Goal: Task Accomplishment & Management: Manage account settings

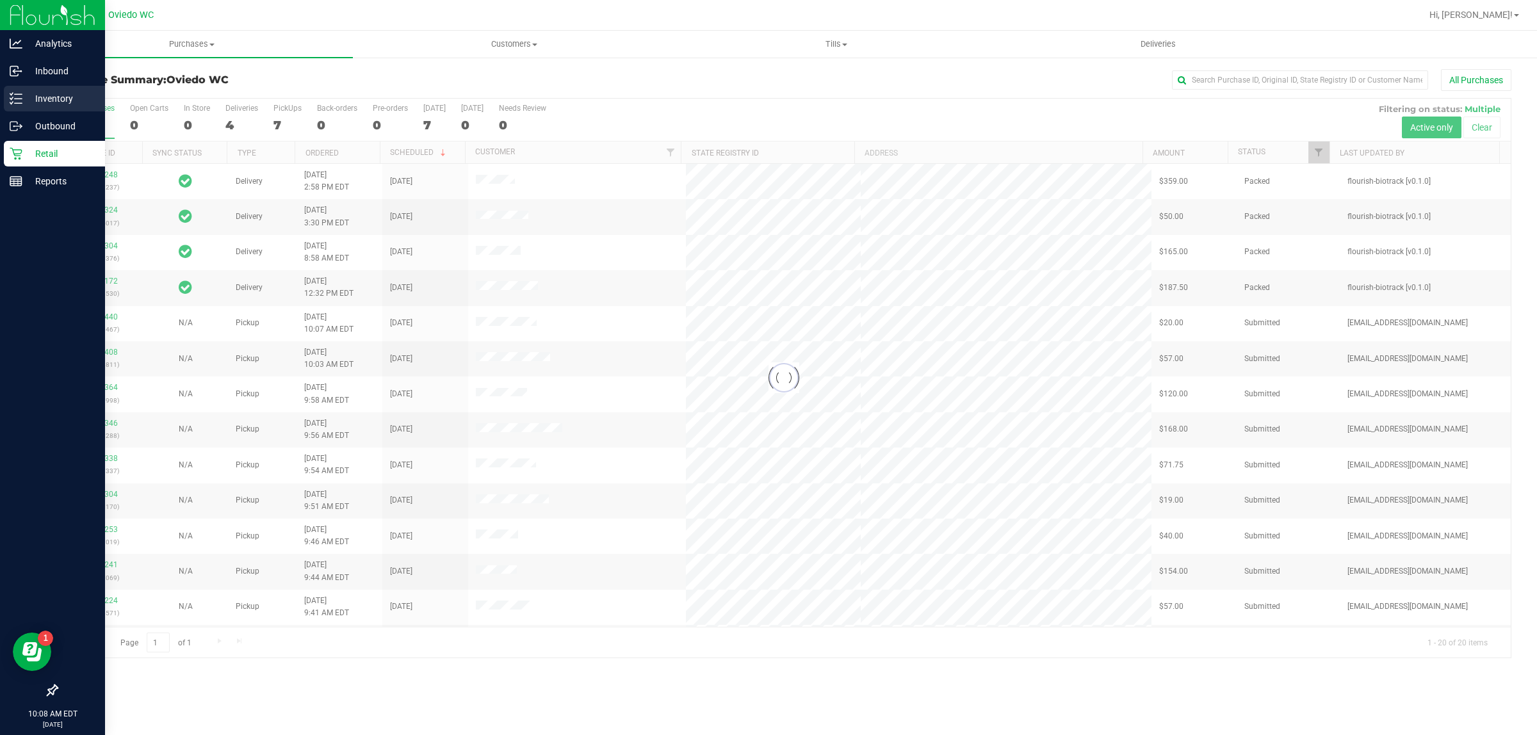
click at [42, 93] on p "Inventory" at bounding box center [60, 98] width 77 height 15
click at [37, 88] on div "Inventory" at bounding box center [54, 99] width 101 height 26
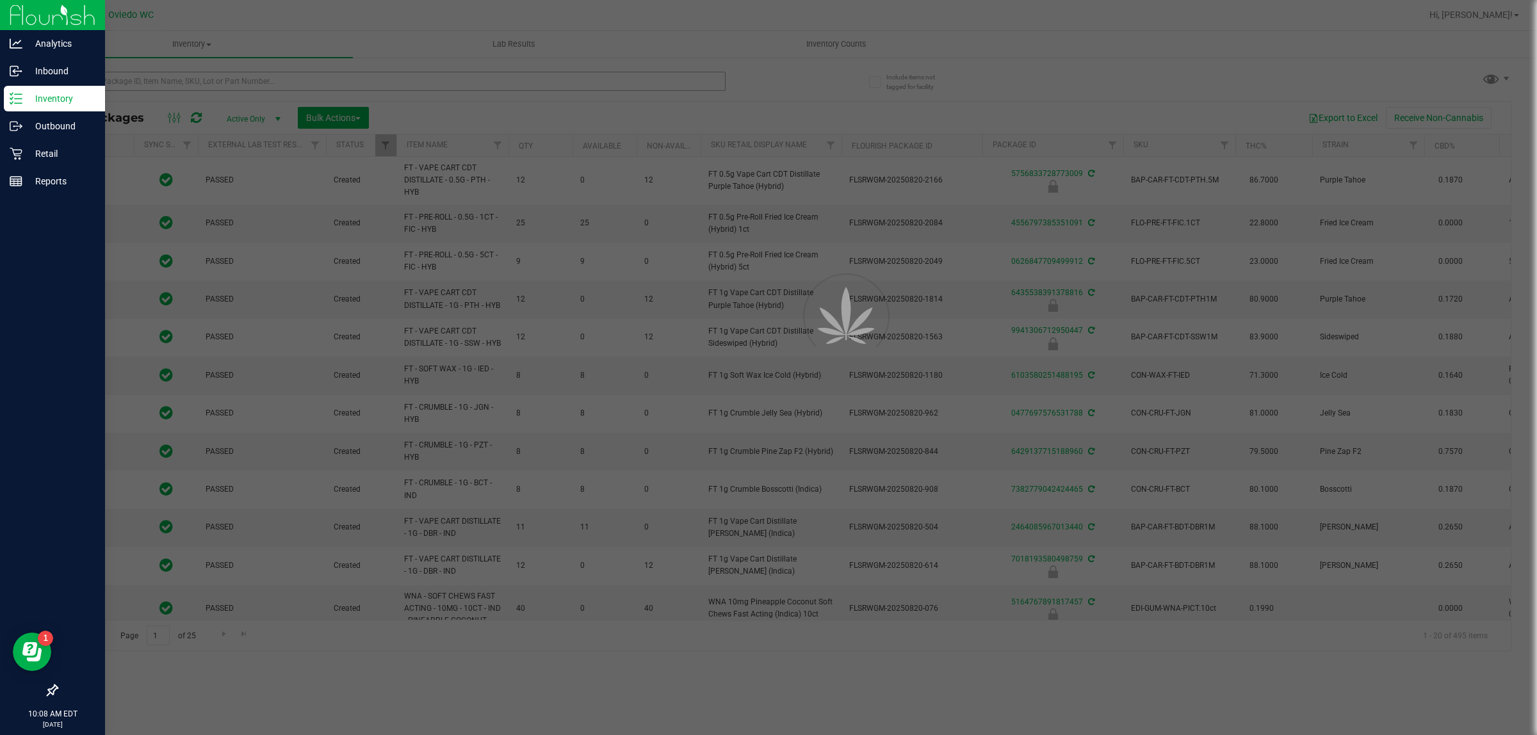
click at [225, 72] on div at bounding box center [768, 367] width 1537 height 735
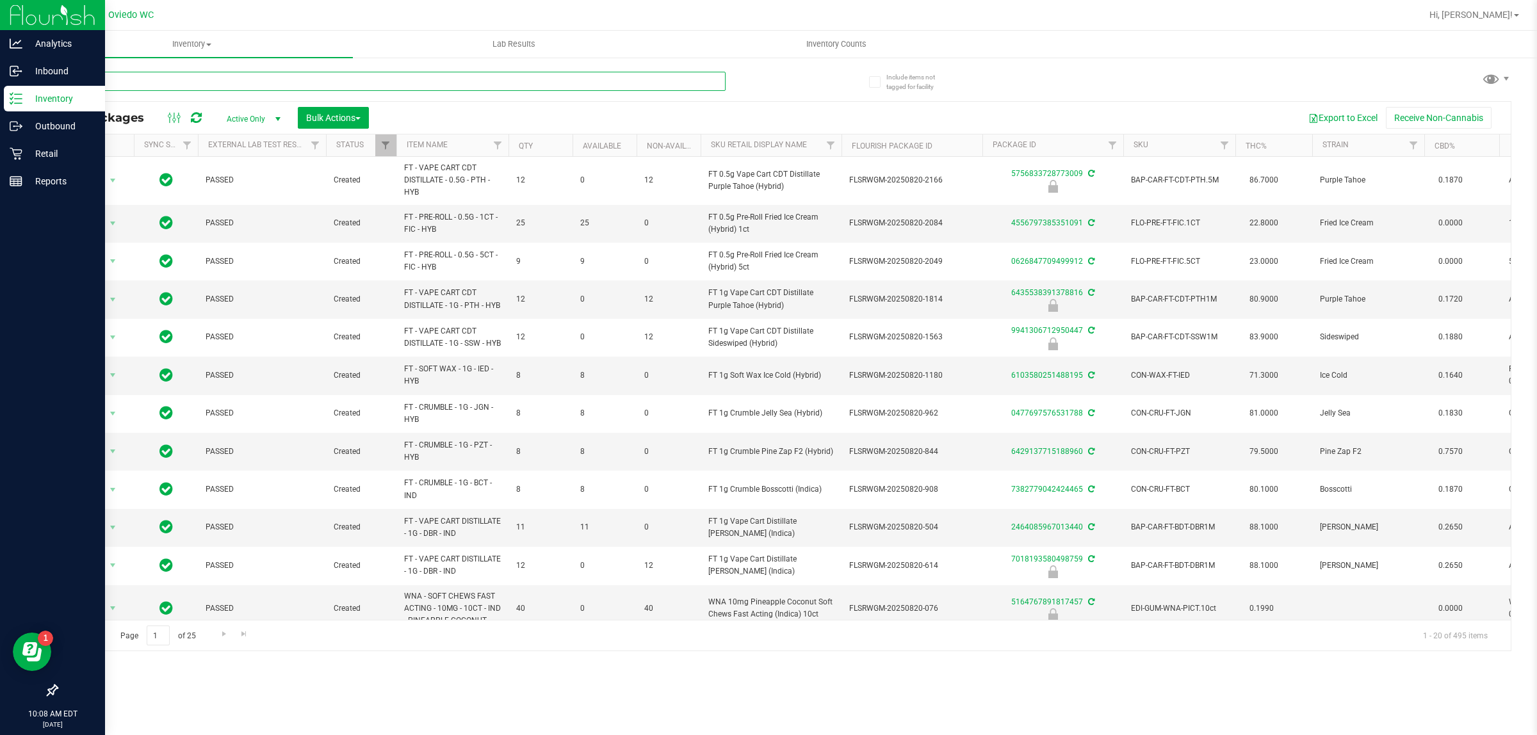
click at [277, 72] on input "text" at bounding box center [390, 81] width 669 height 19
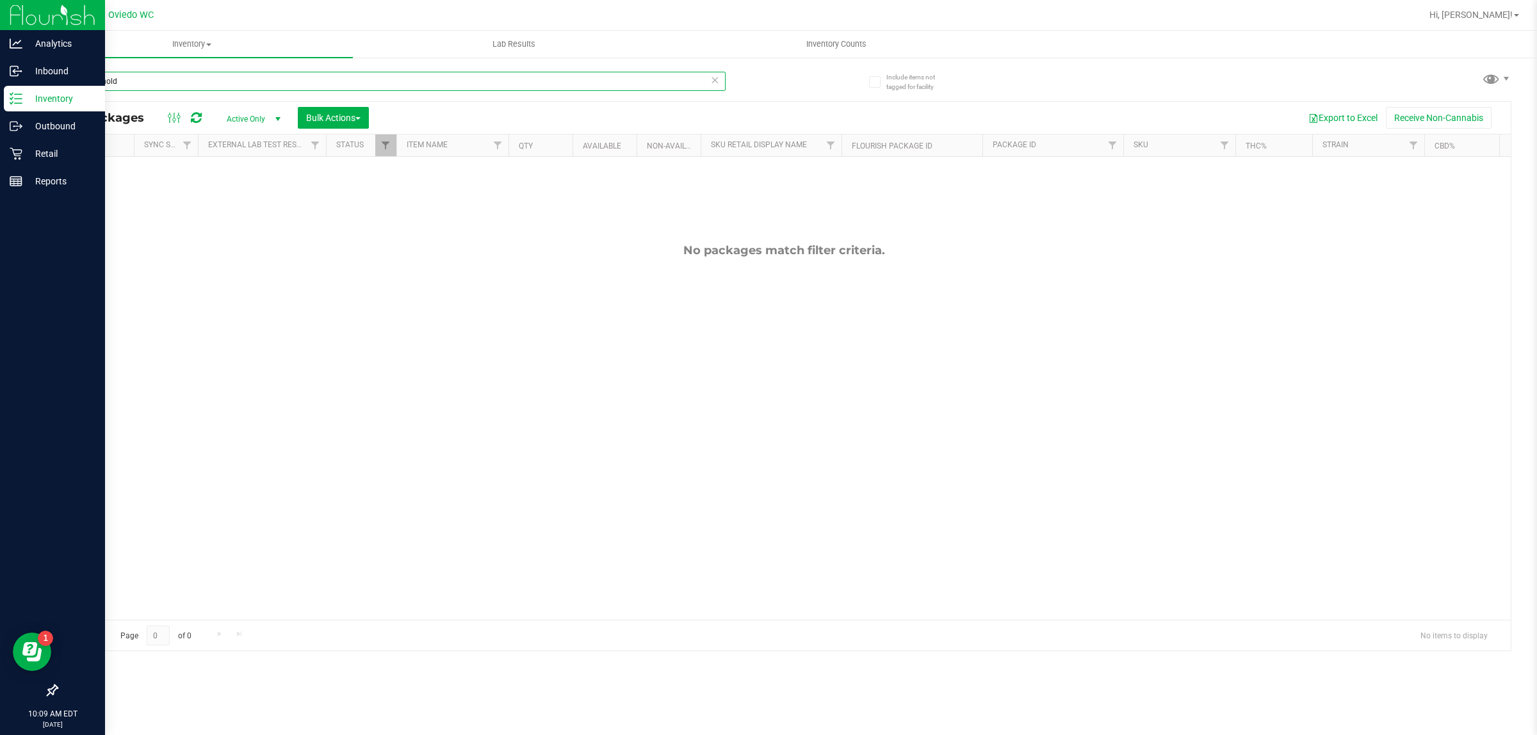
click at [158, 82] on input "launch hold" at bounding box center [390, 81] width 669 height 19
type input "launch hold"
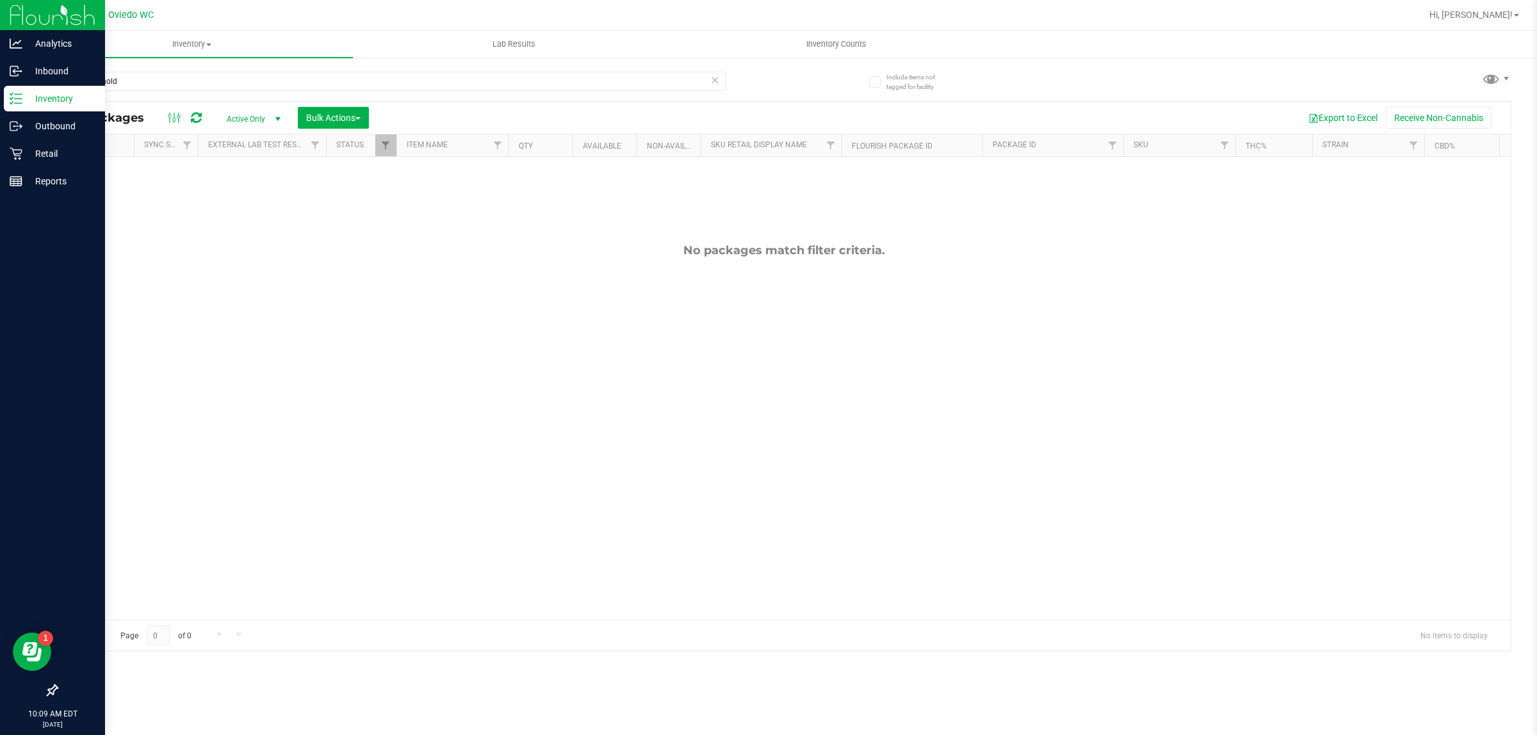
click at [122, 60] on div "launch hold" at bounding box center [420, 80] width 728 height 41
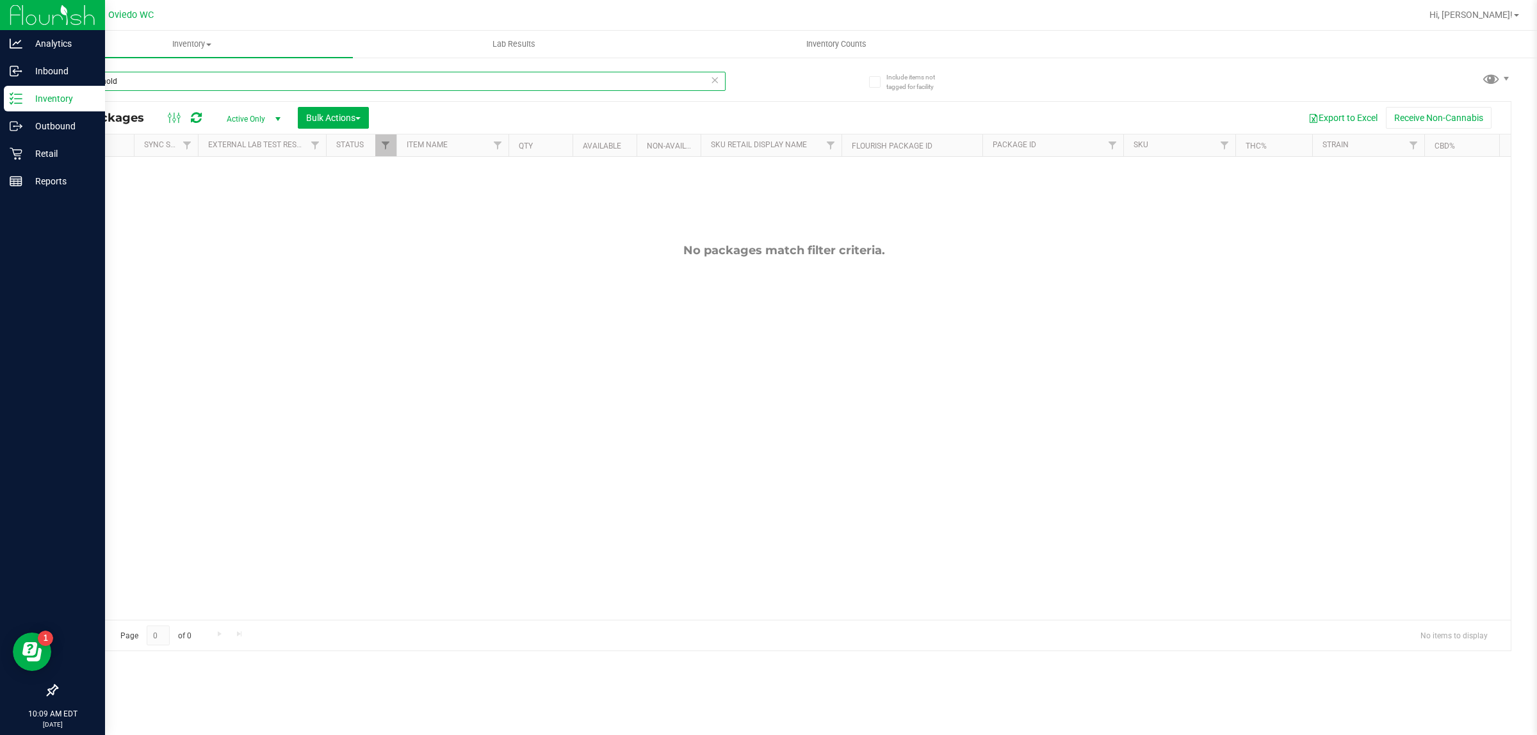
click at [120, 81] on input "launch hold" at bounding box center [390, 81] width 669 height 19
click at [120, 83] on input "launch hold" at bounding box center [390, 81] width 669 height 19
click at [119, 85] on input "launch hold" at bounding box center [390, 81] width 669 height 19
click at [117, 90] on input "launch hold" at bounding box center [390, 81] width 669 height 19
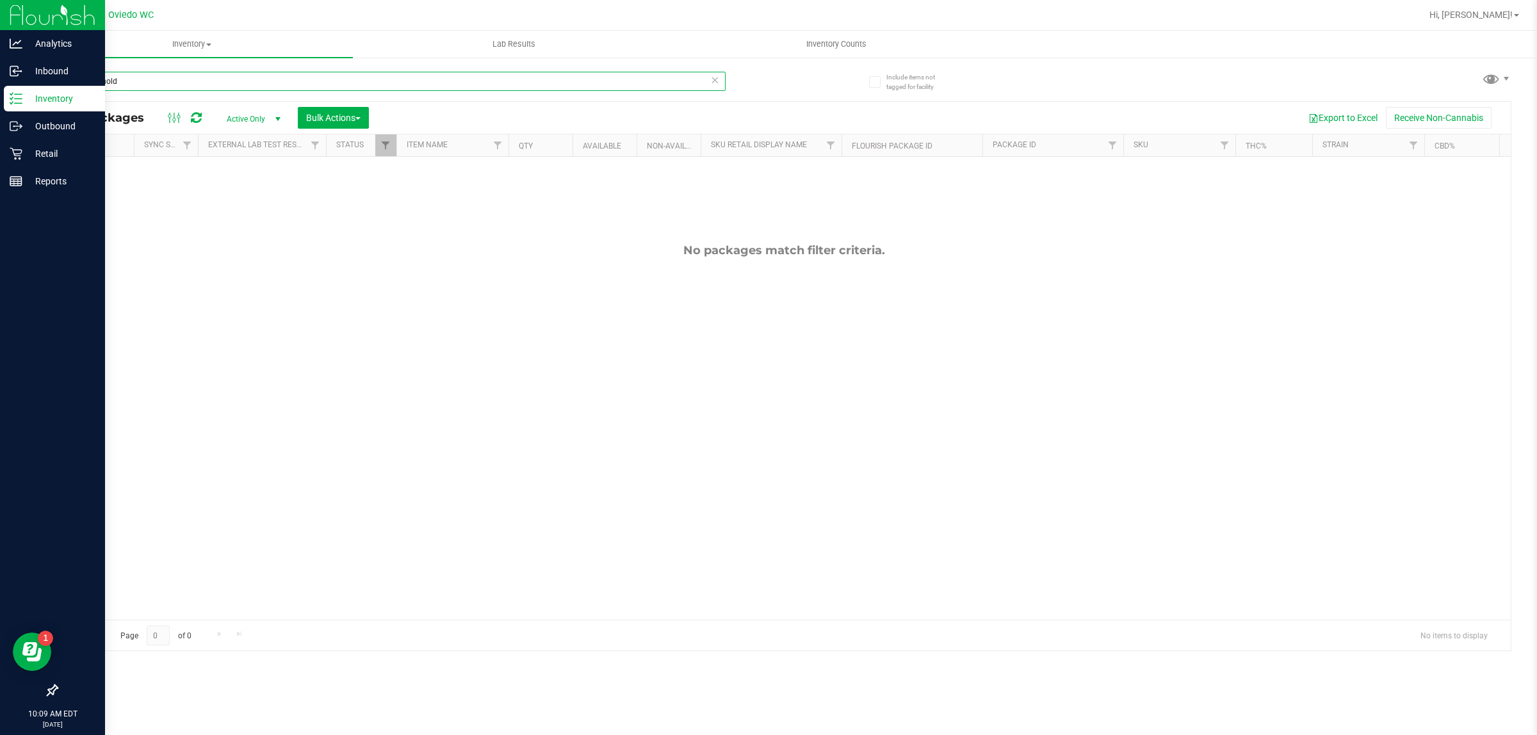
click at [117, 90] on input "launch hold" at bounding box center [390, 81] width 669 height 19
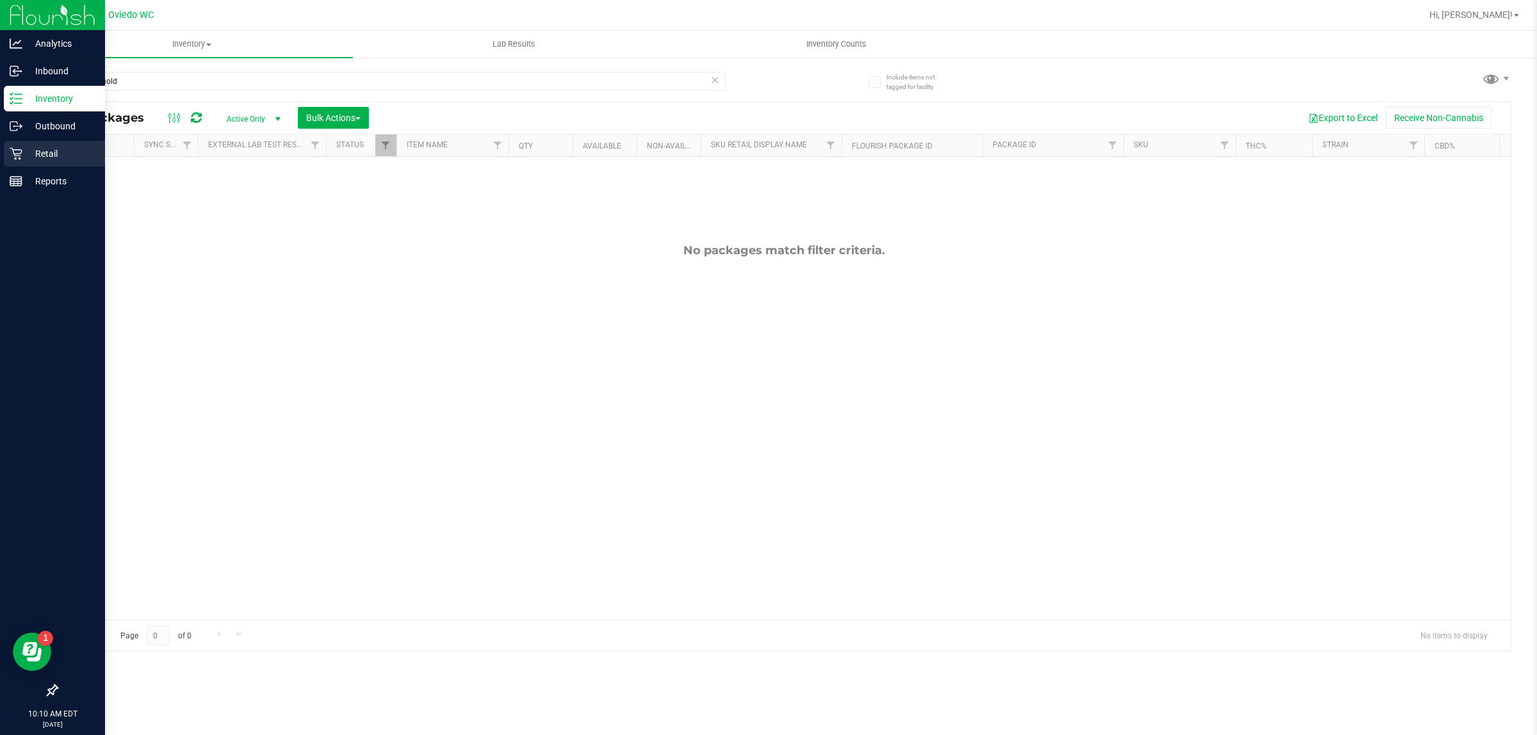
click at [0, 154] on link "Retail" at bounding box center [52, 155] width 105 height 28
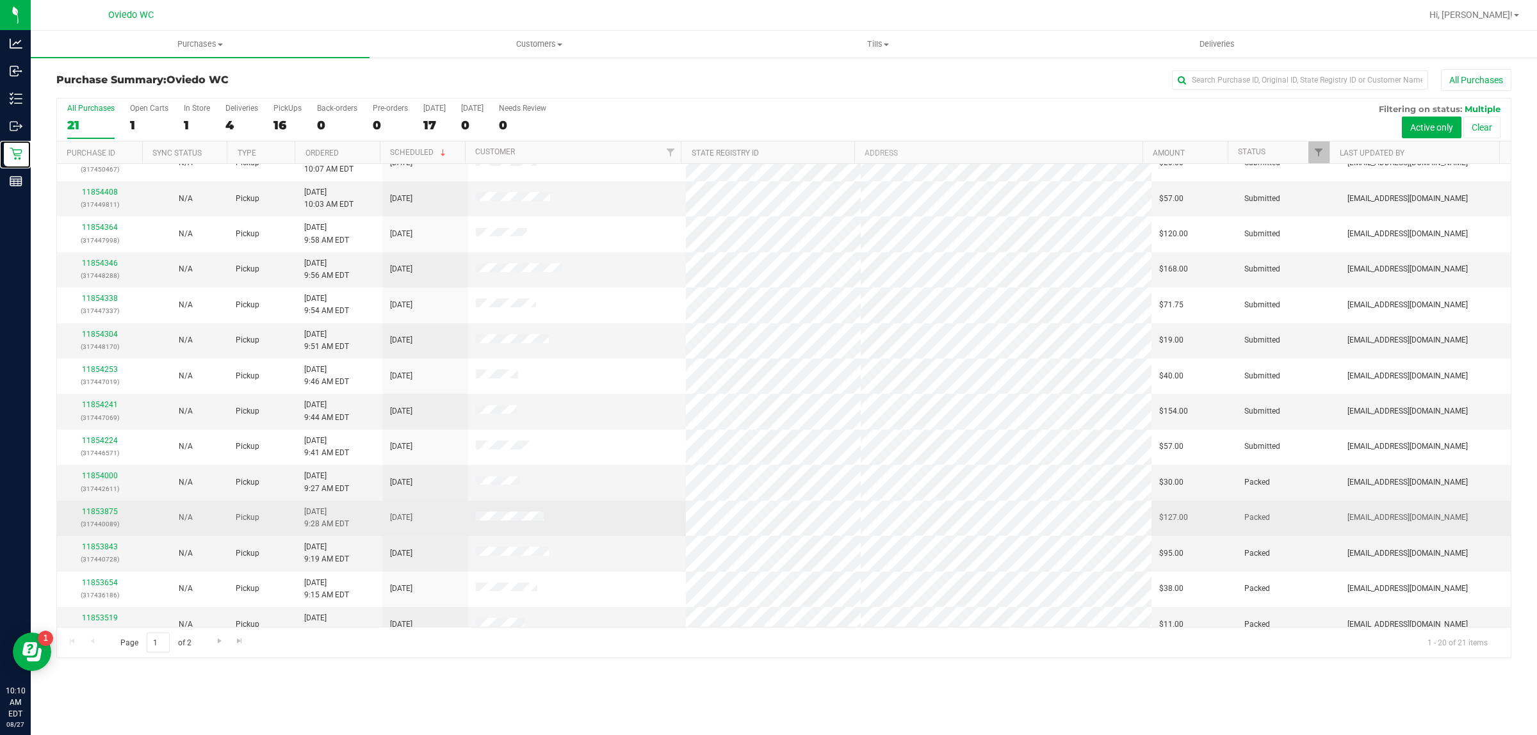
scroll to position [248, 0]
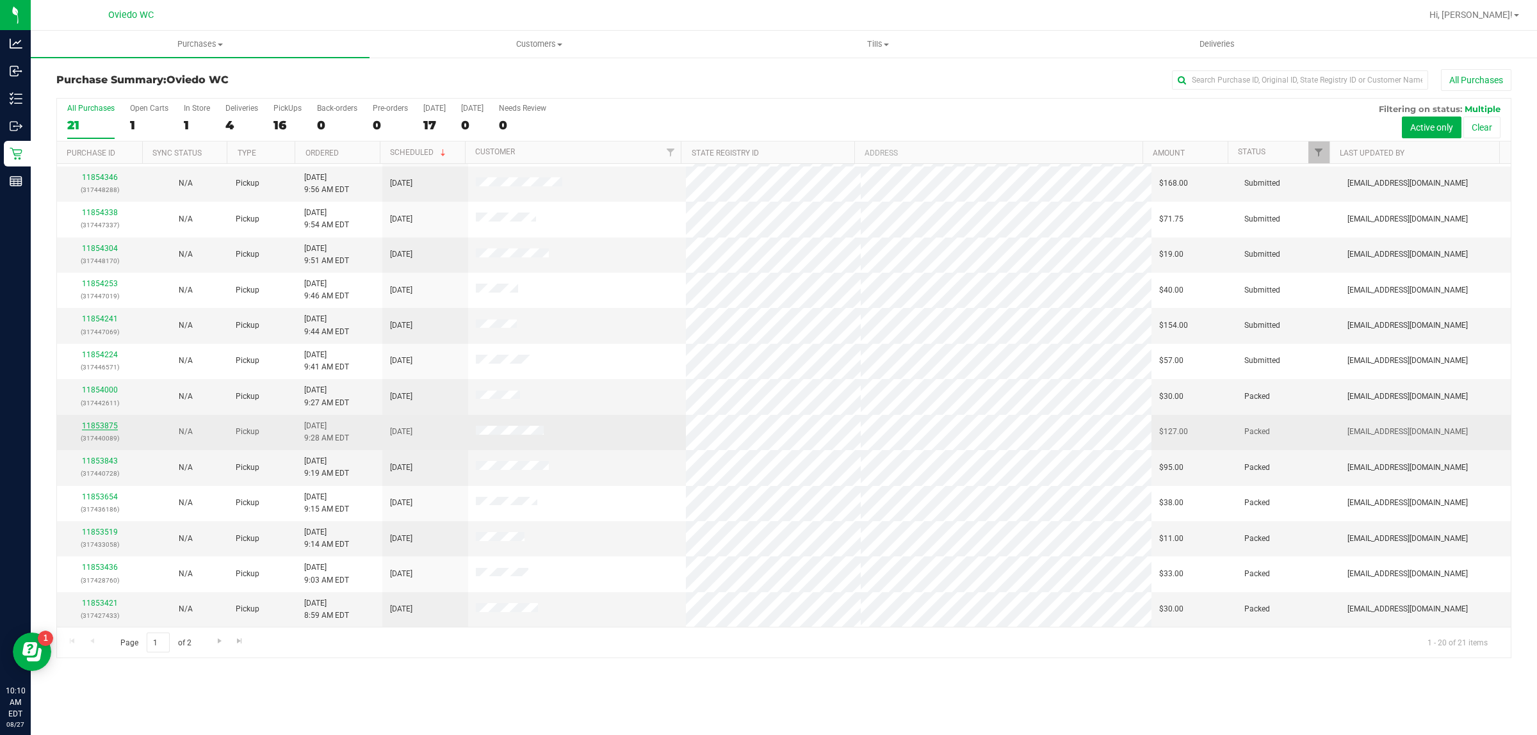
click at [100, 426] on link "11853875" at bounding box center [100, 426] width 36 height 9
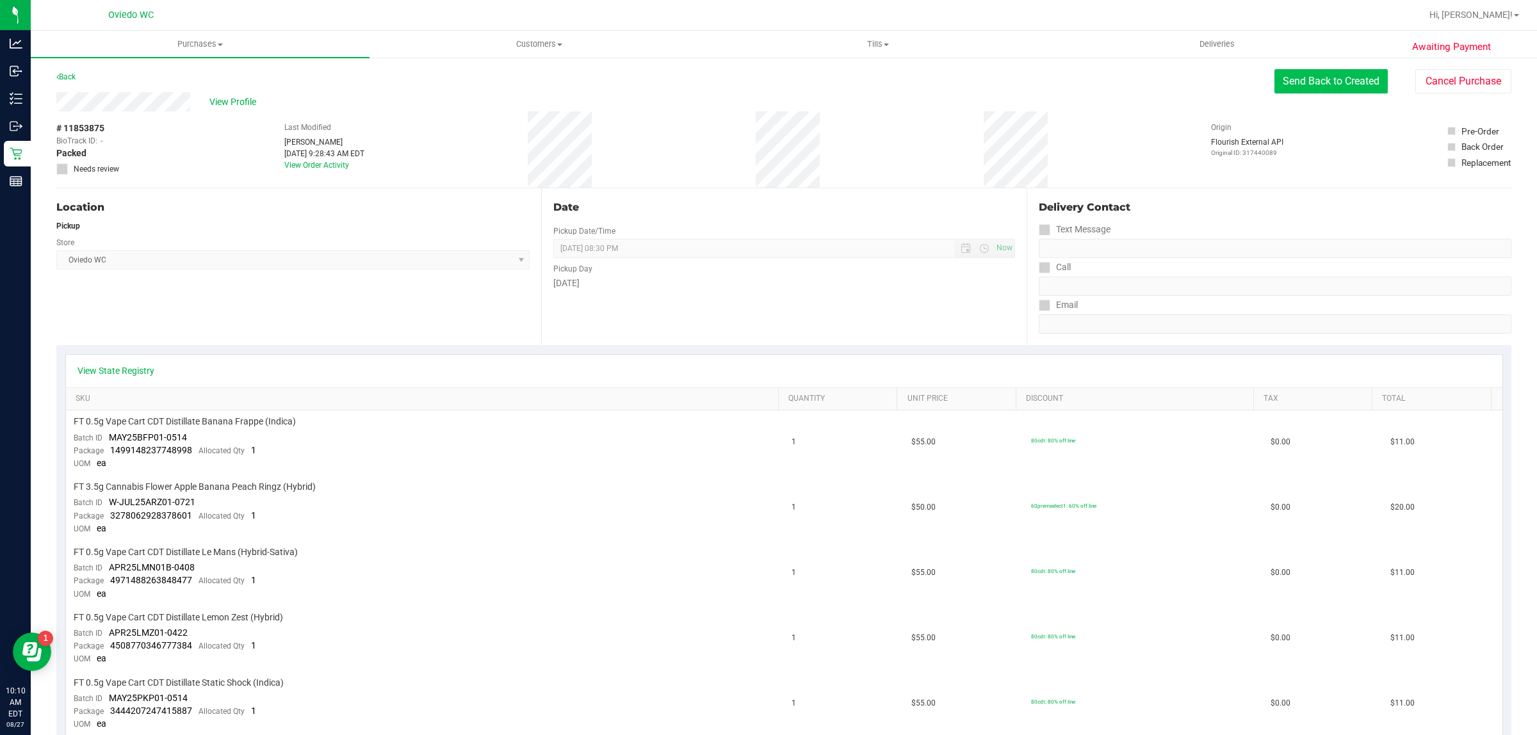
click at [1307, 81] on button "Send Back to Created" at bounding box center [1331, 81] width 113 height 24
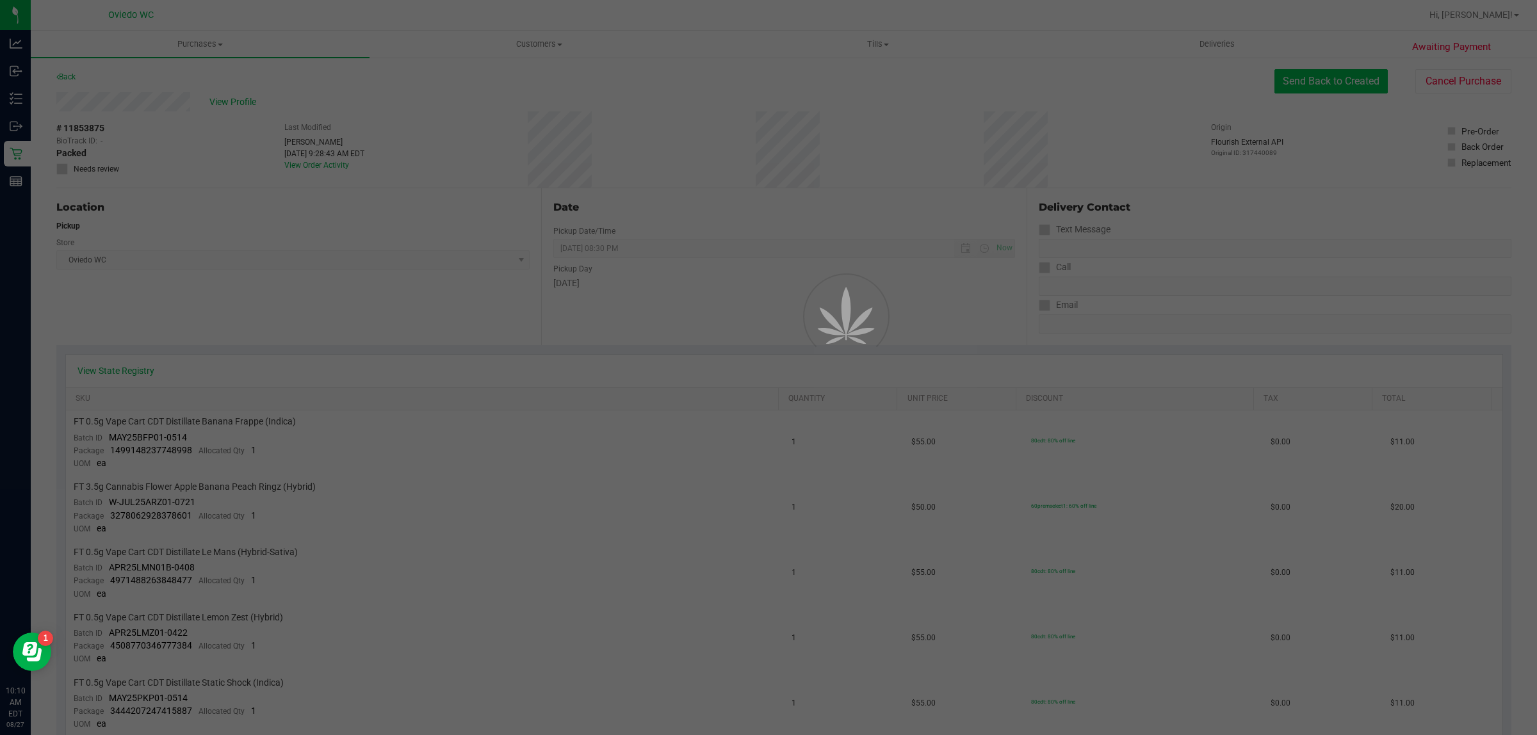
click at [1327, 80] on div at bounding box center [768, 367] width 1537 height 735
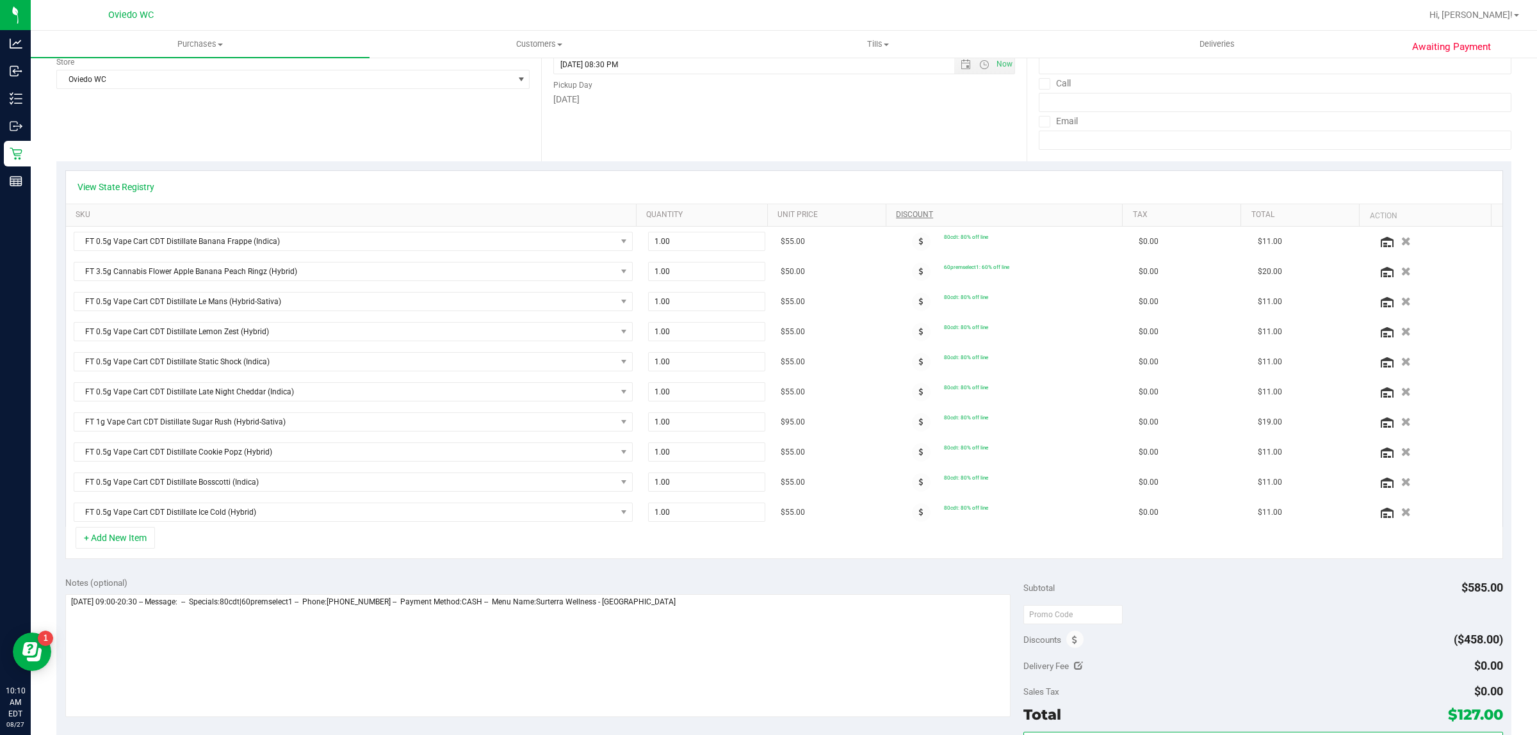
scroll to position [240, 0]
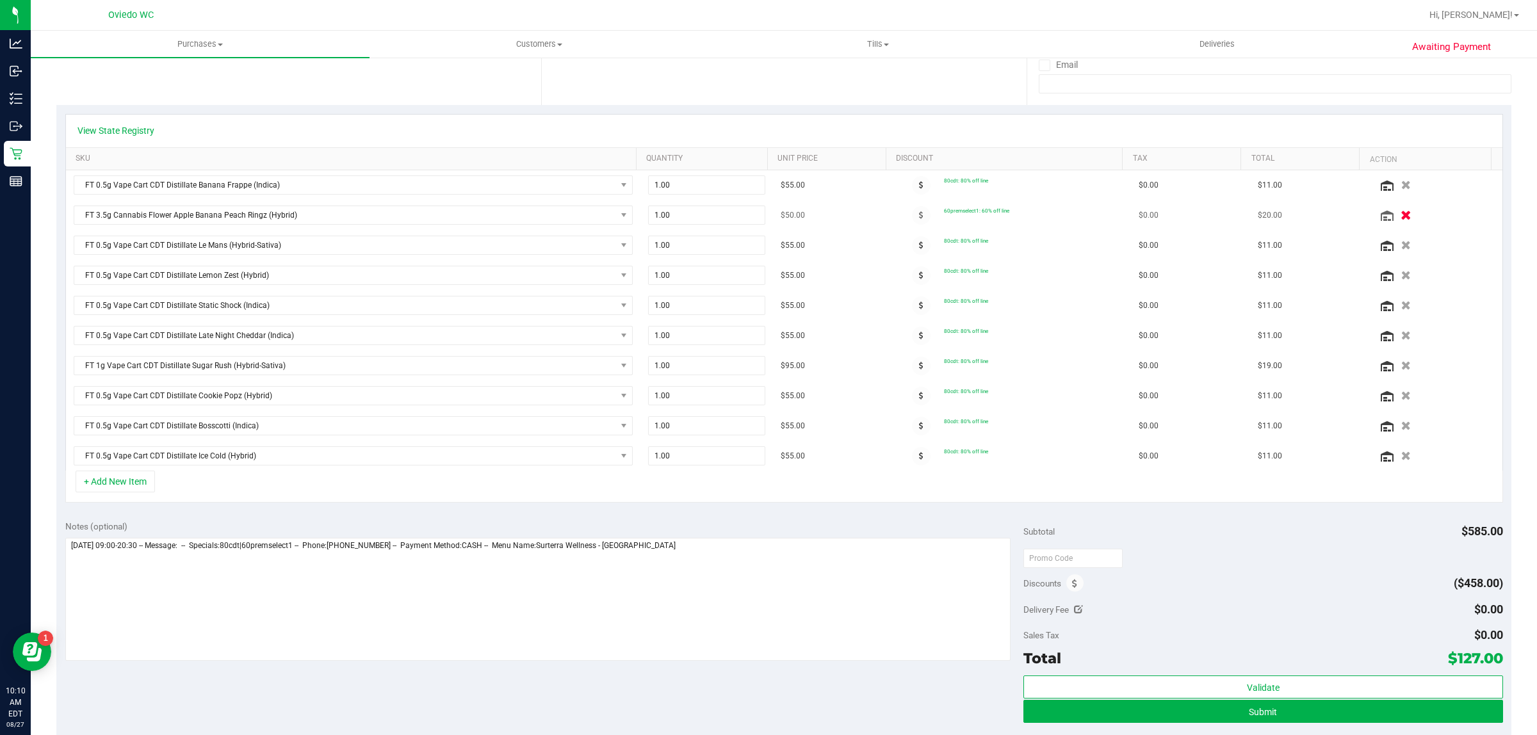
click at [1402, 216] on icon "button" at bounding box center [1407, 216] width 11 height 10
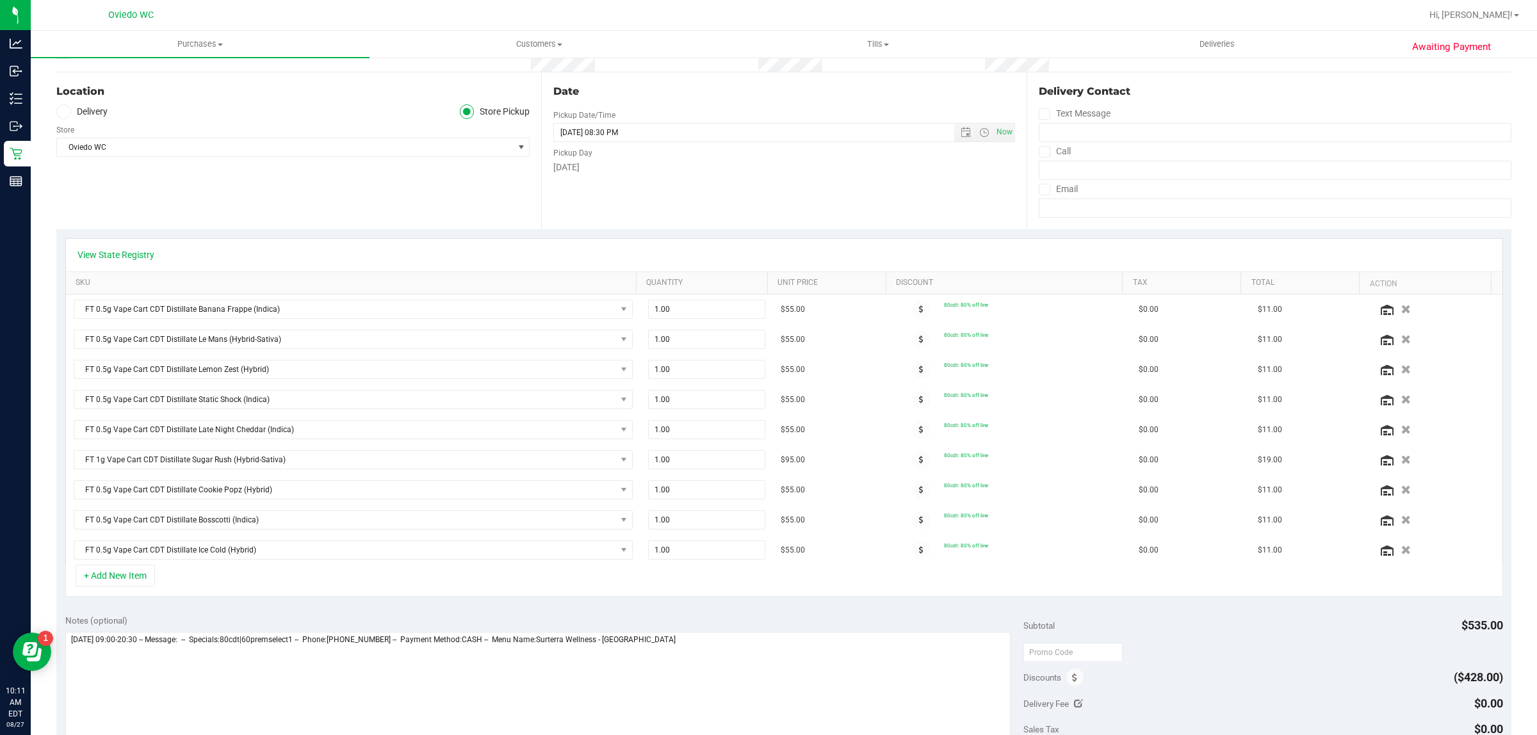
scroll to position [0, 0]
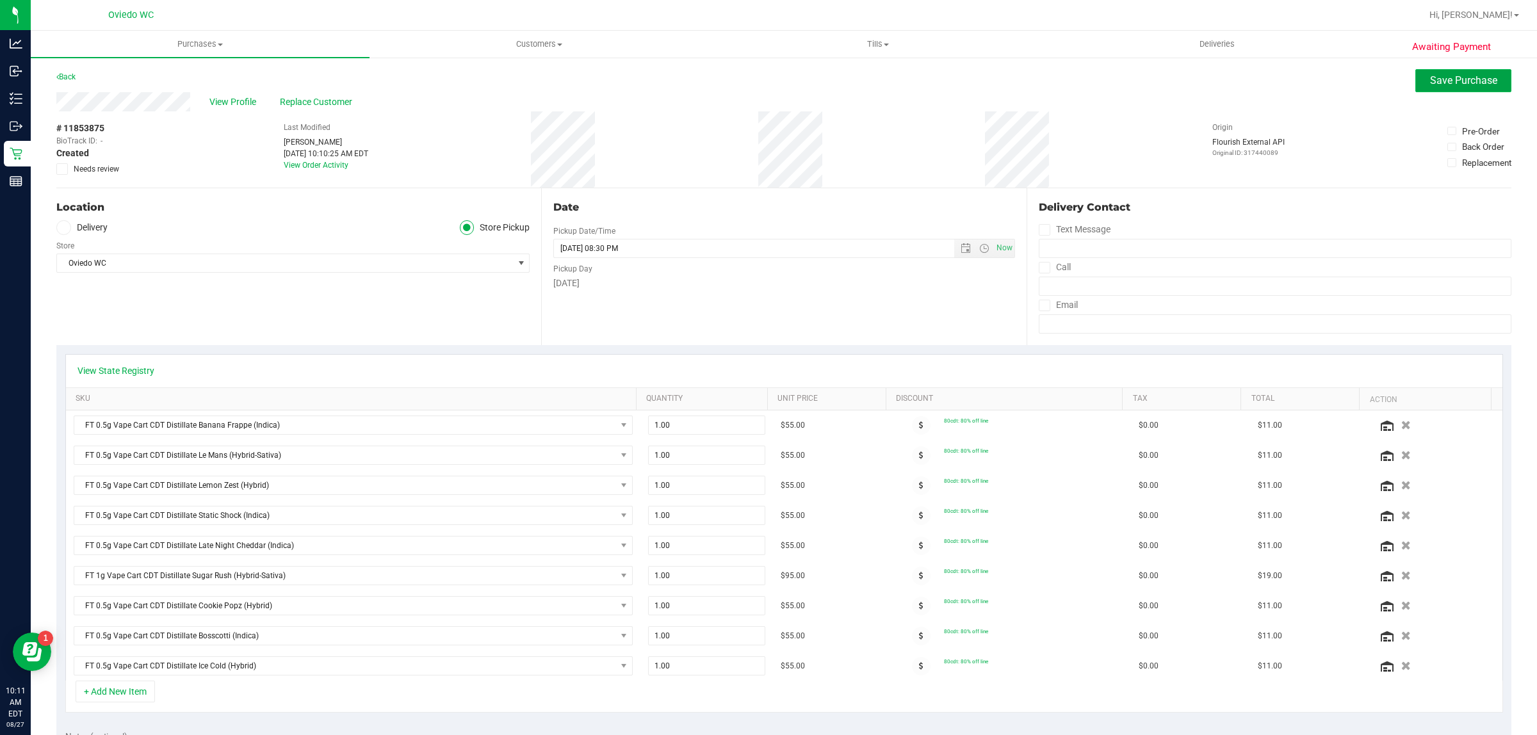
click at [1433, 88] on button "Save Purchase" at bounding box center [1464, 80] width 96 height 23
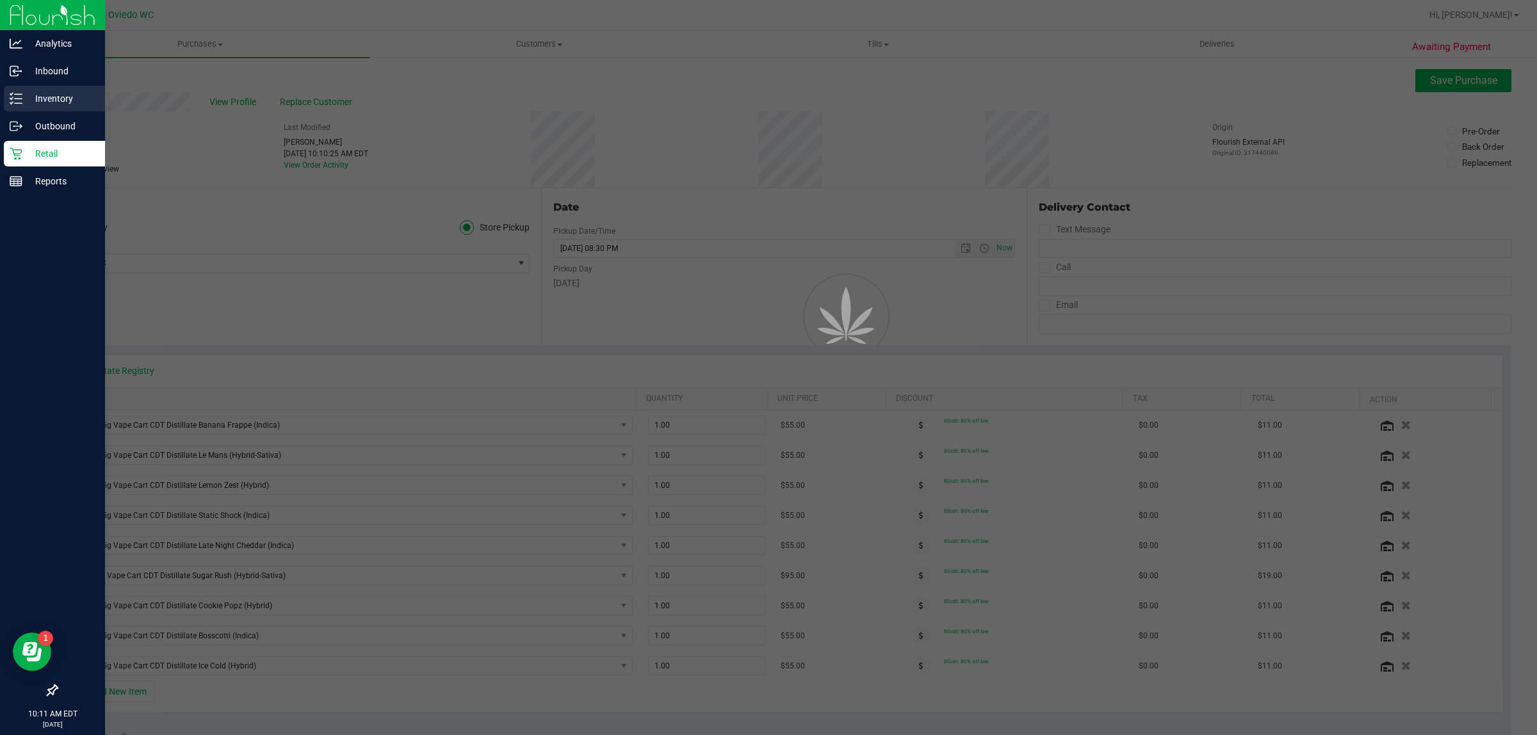
click at [16, 99] on line at bounding box center [18, 99] width 7 height 0
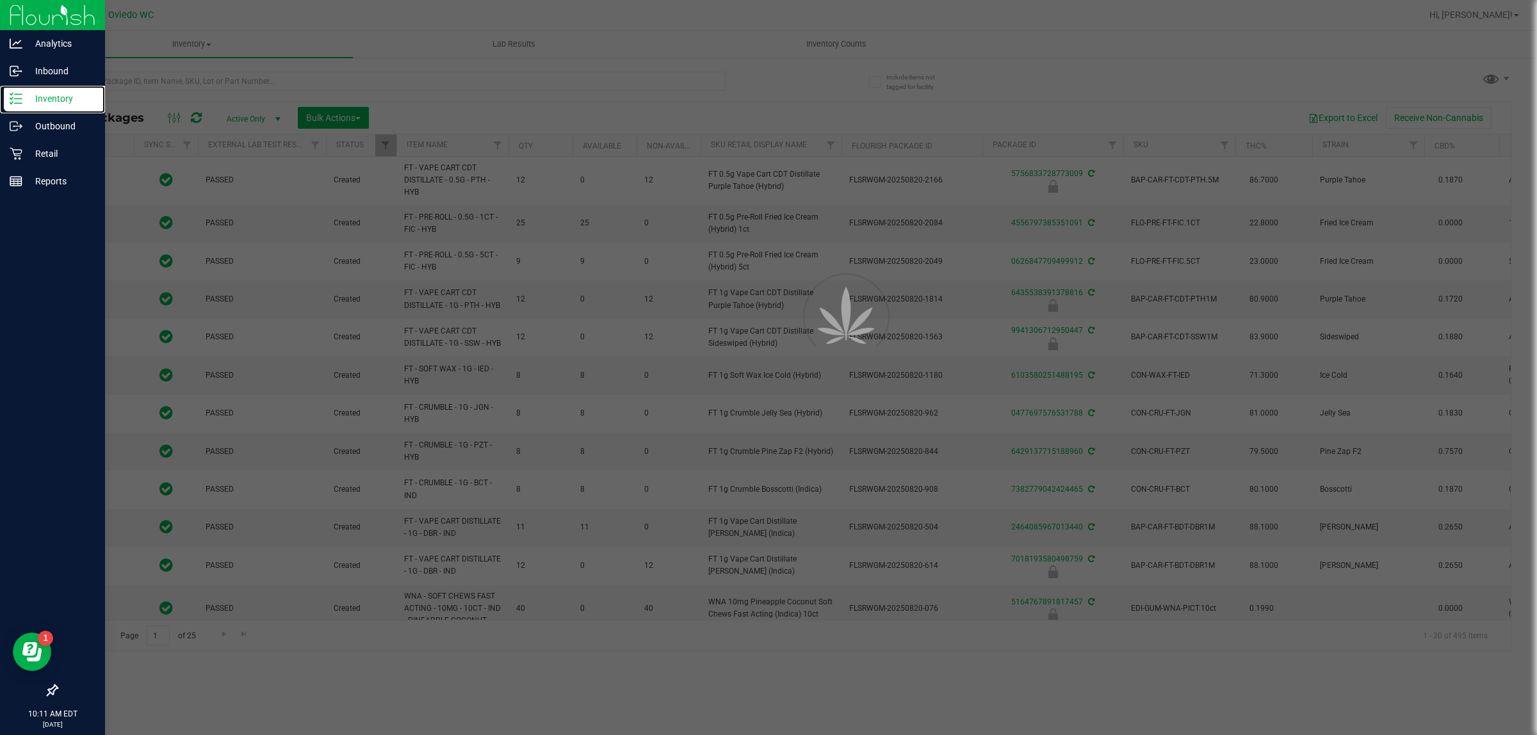
type input "[DATE]"
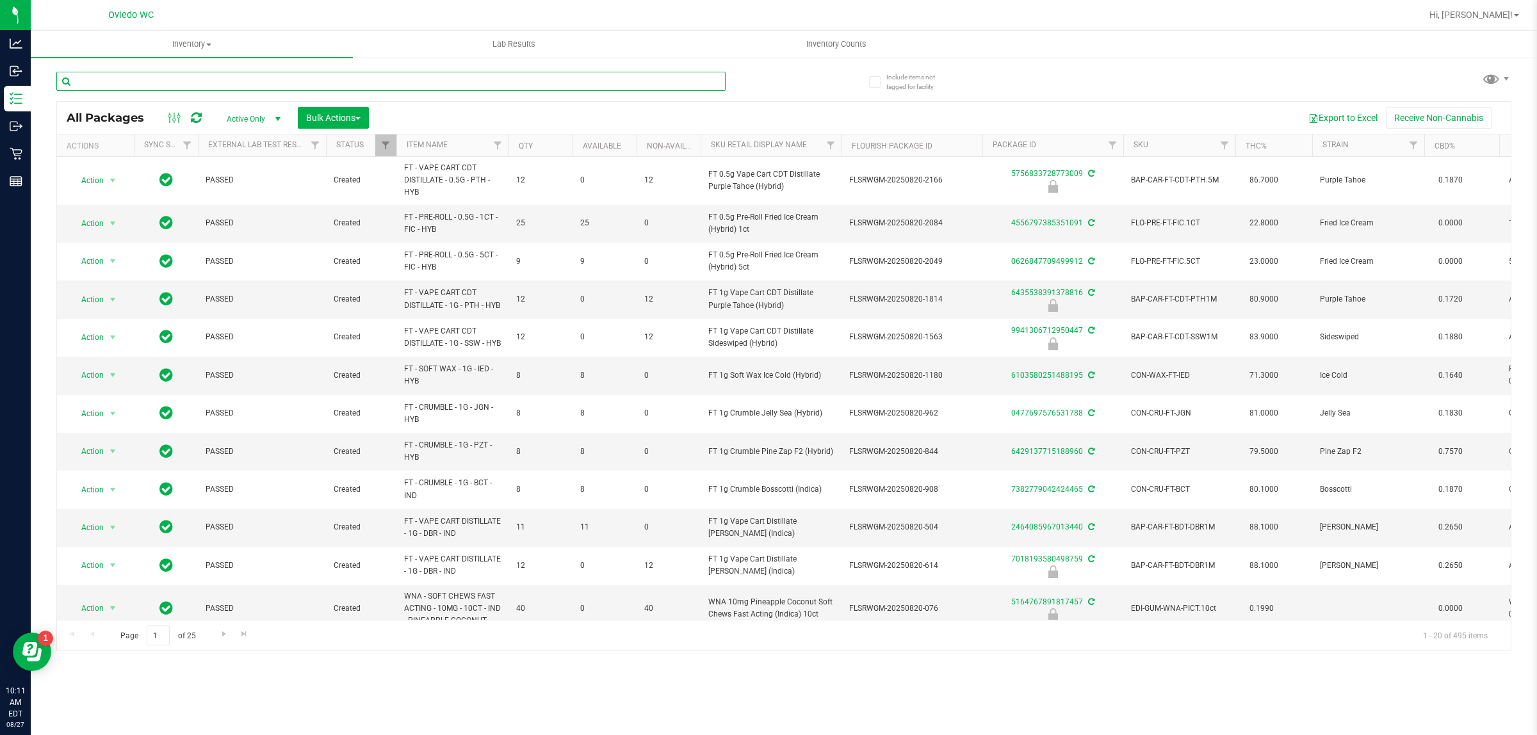
click at [290, 80] on input "text" at bounding box center [390, 81] width 669 height 19
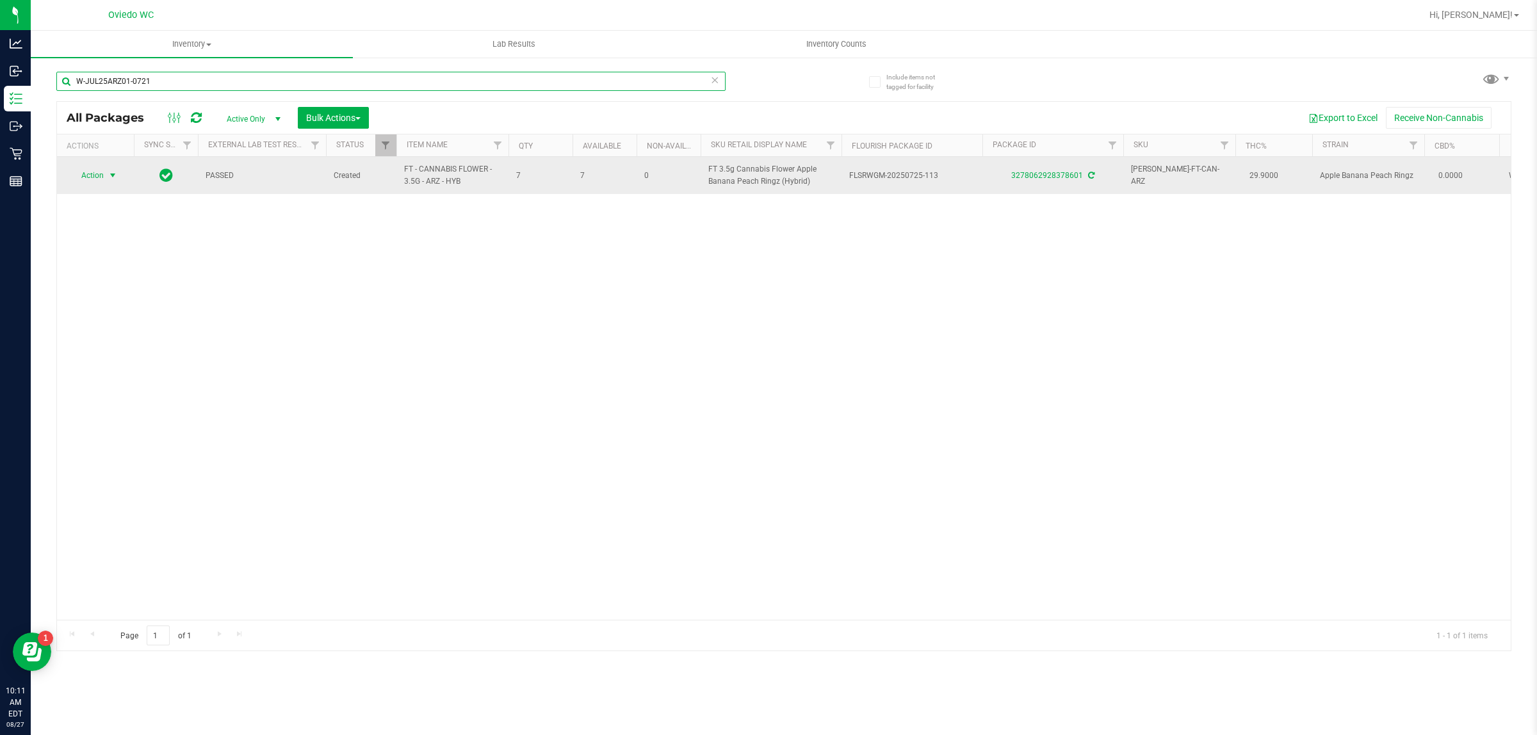
type input "W-JUL25ARZ01-0721"
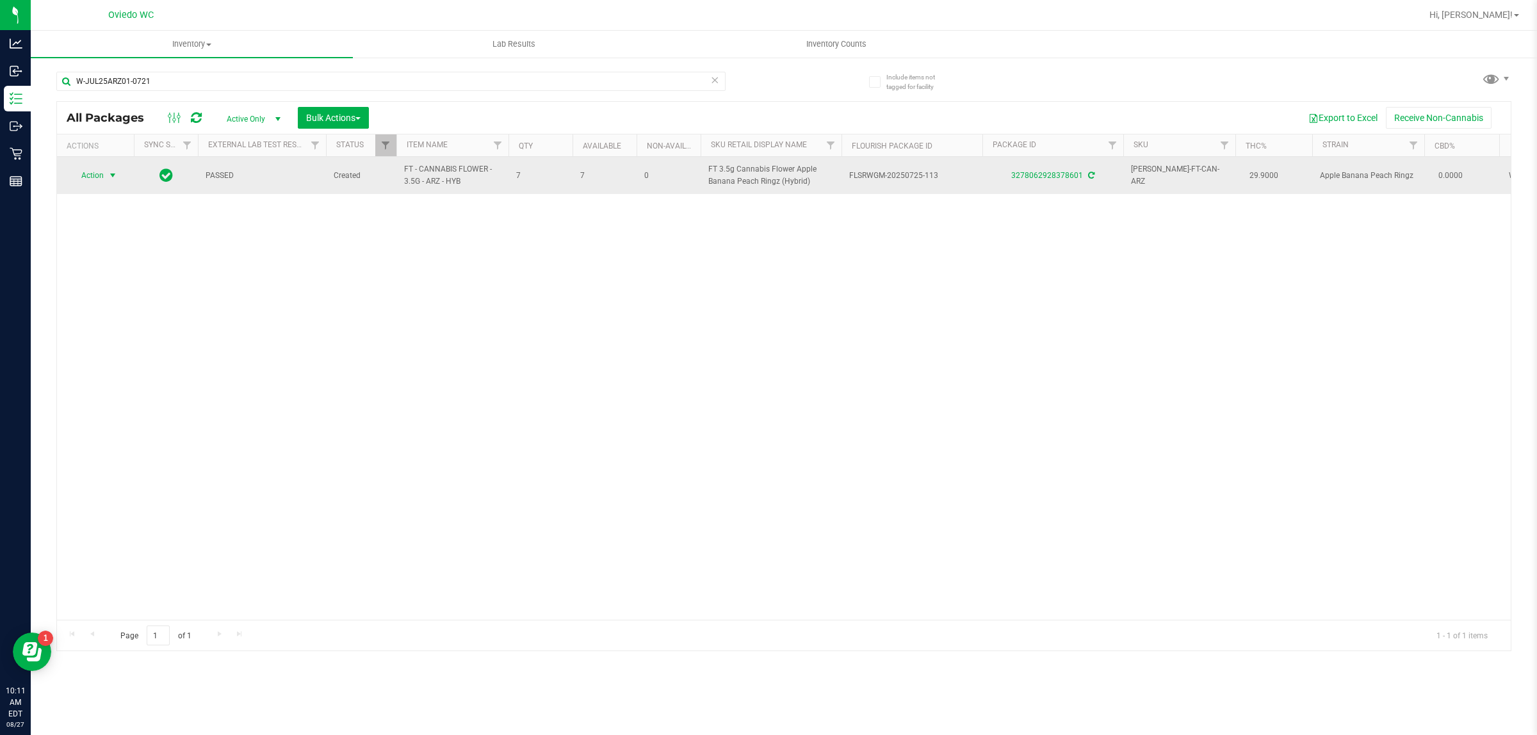
click at [97, 172] on span "Action" at bounding box center [87, 176] width 35 height 18
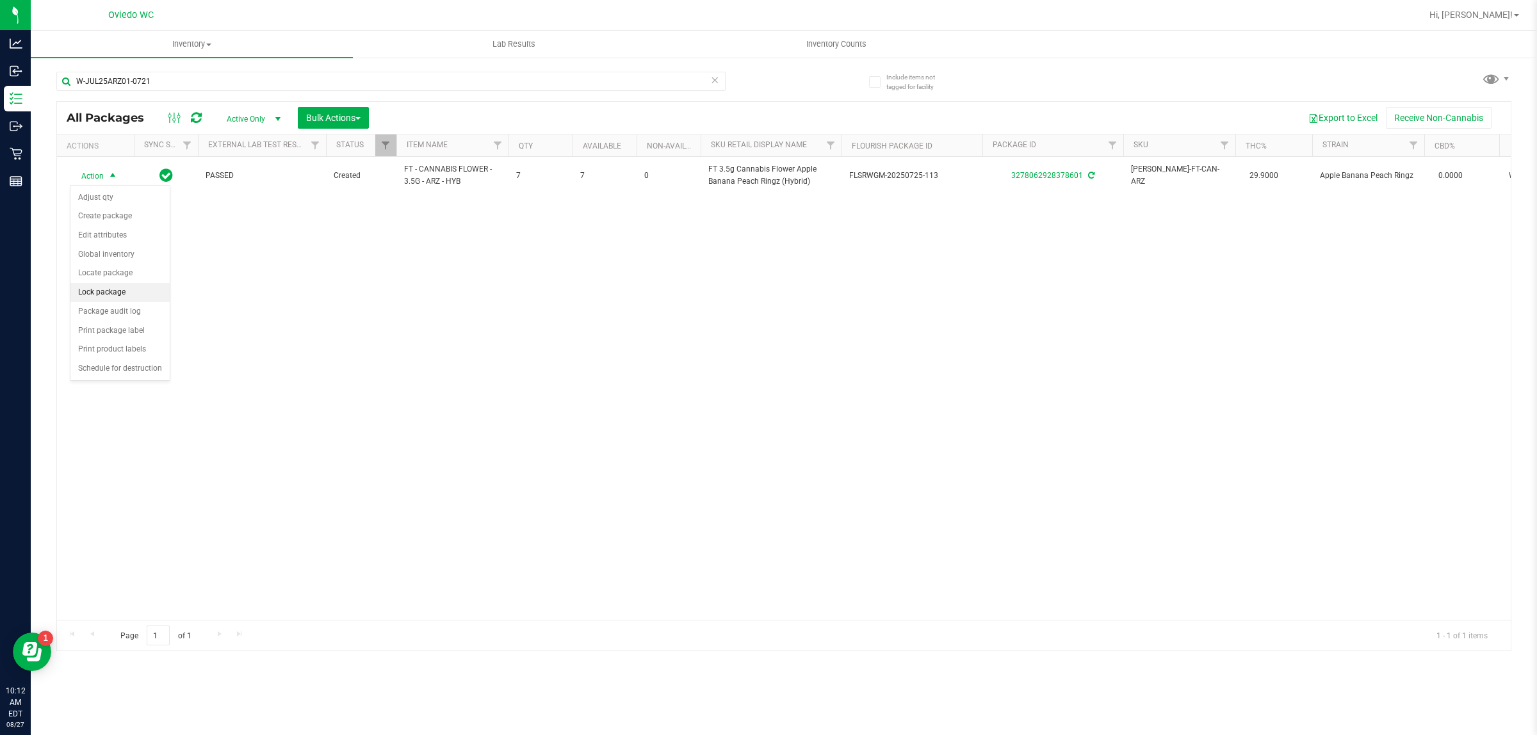
click at [131, 296] on li "Lock package" at bounding box center [119, 292] width 99 height 19
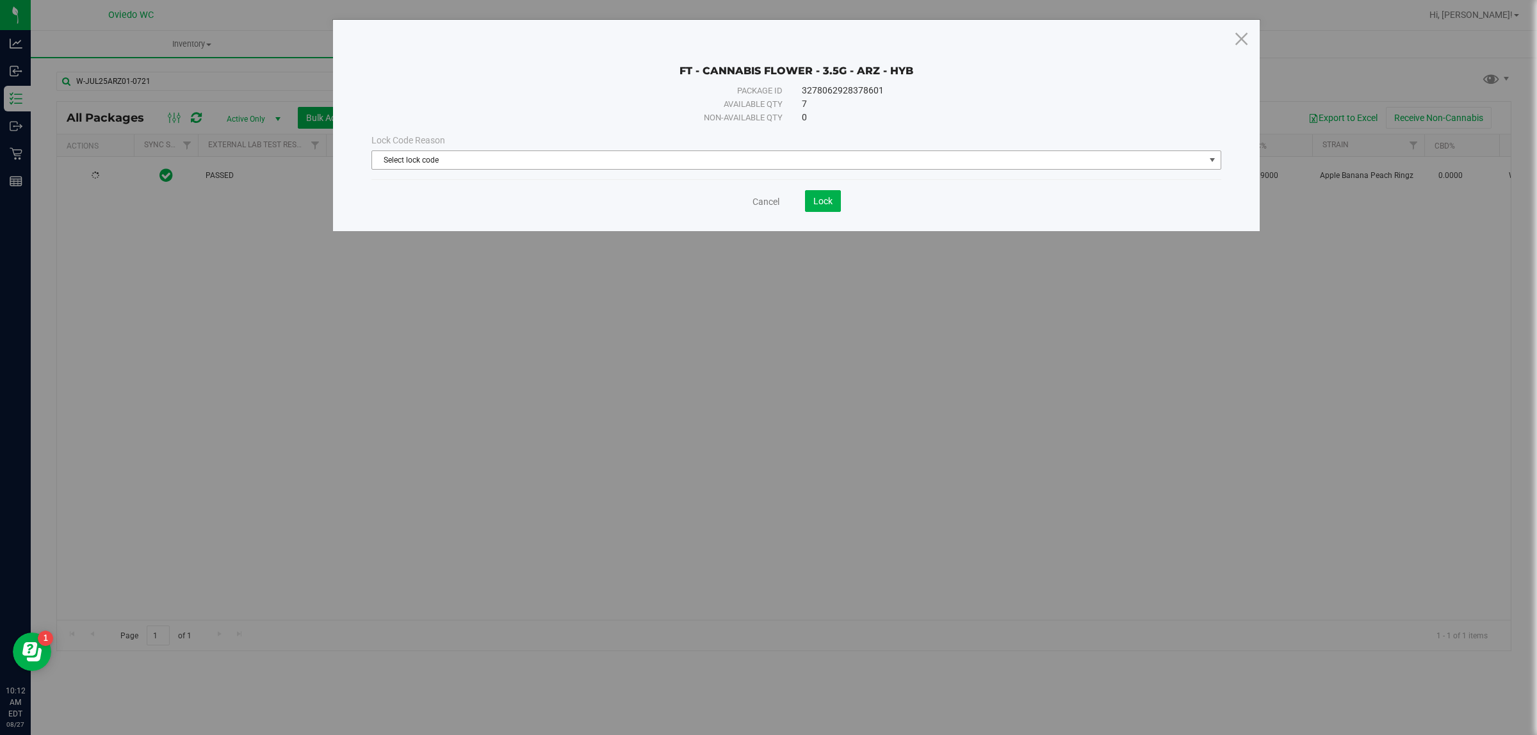
click at [698, 160] on span "Select lock code" at bounding box center [788, 160] width 833 height 18
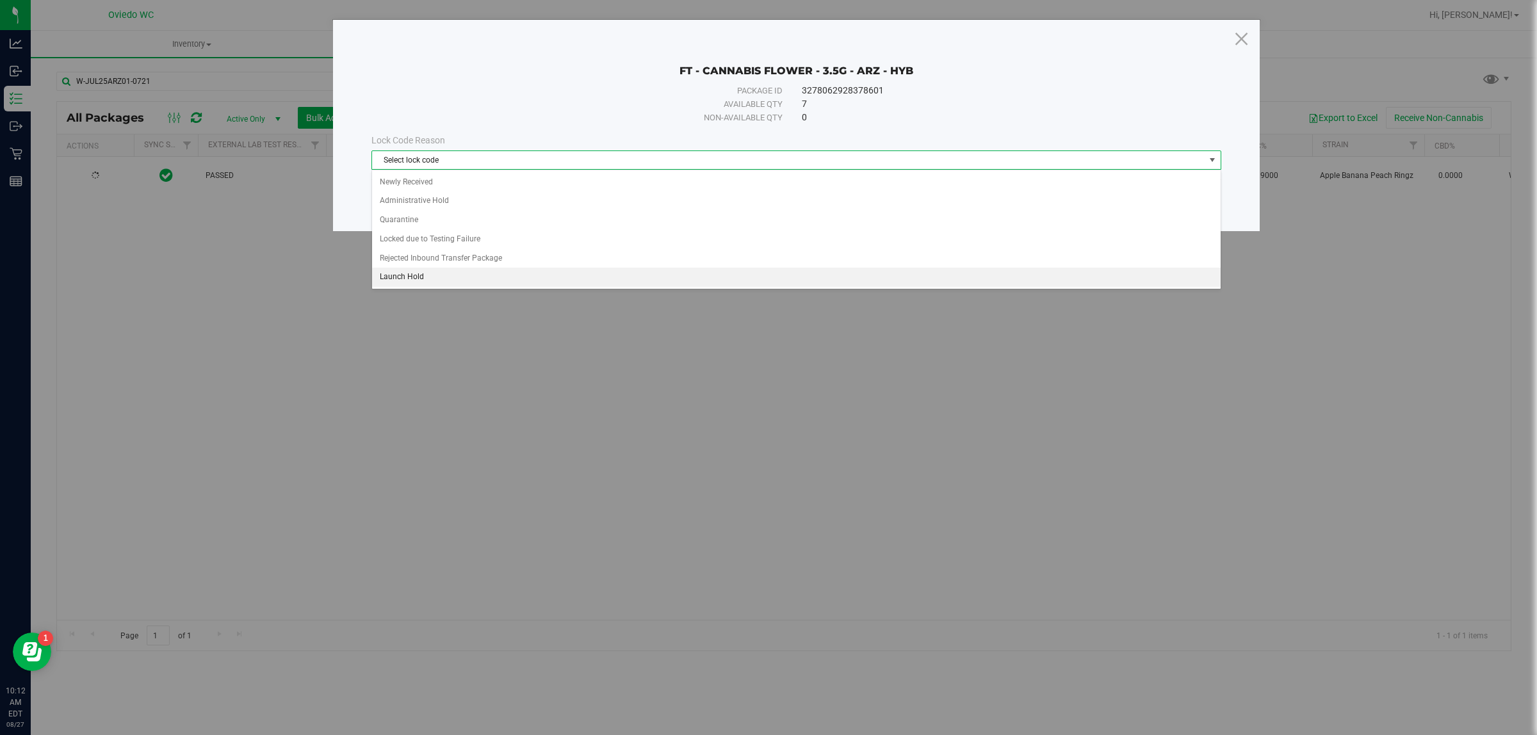
click at [391, 274] on li "Launch Hold" at bounding box center [796, 277] width 848 height 19
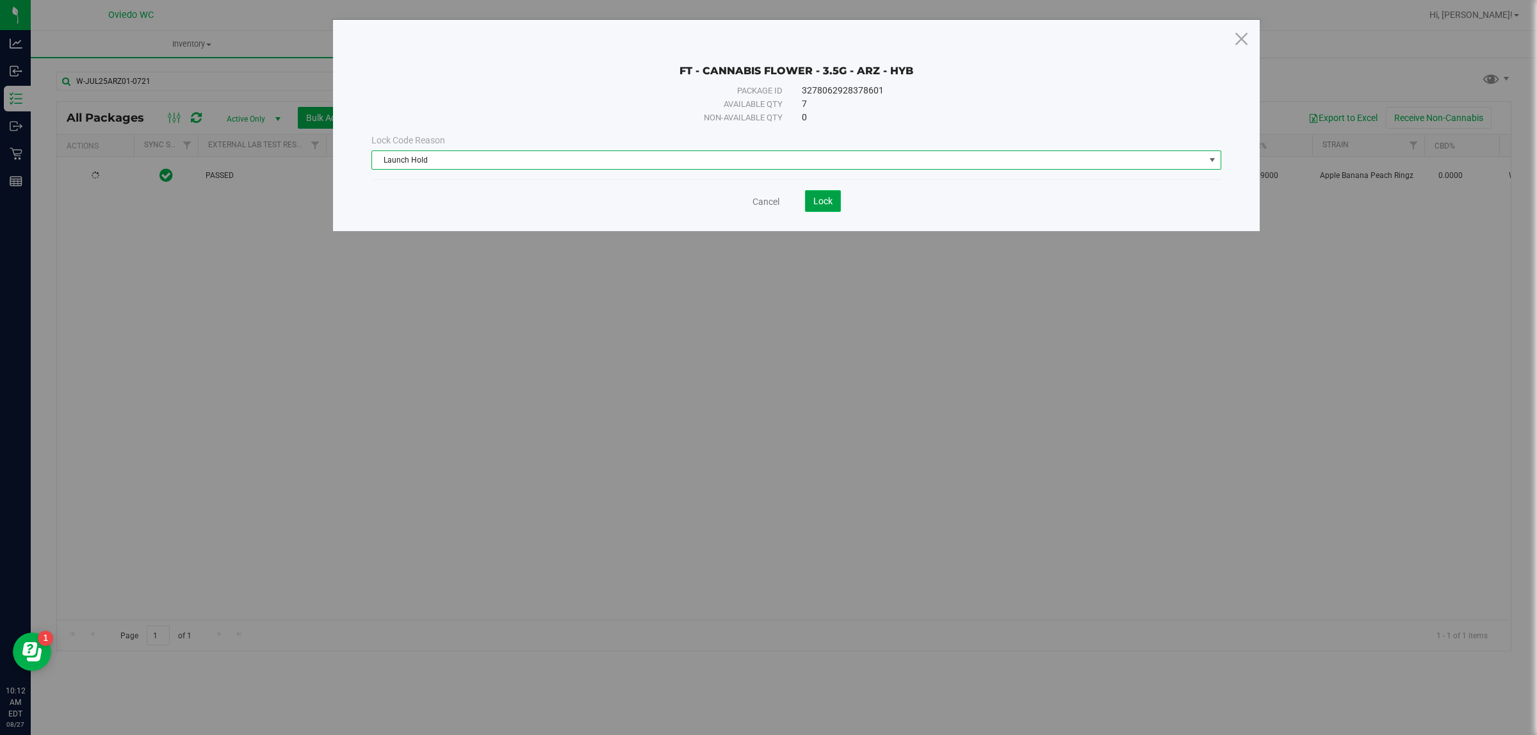
click at [828, 199] on span "Lock" at bounding box center [823, 201] width 19 height 10
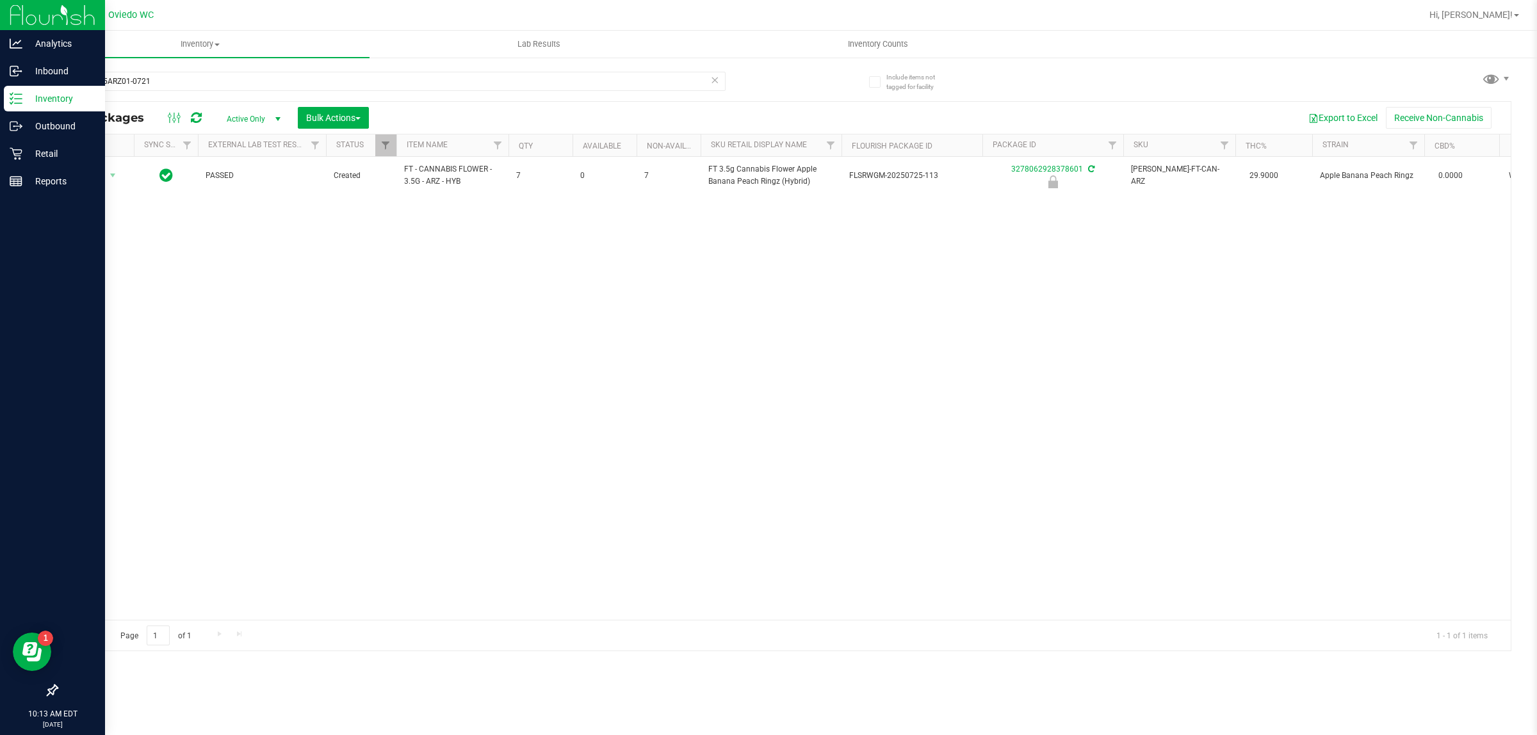
click at [12, 104] on icon at bounding box center [16, 98] width 13 height 13
click at [13, 149] on icon at bounding box center [16, 154] width 12 height 12
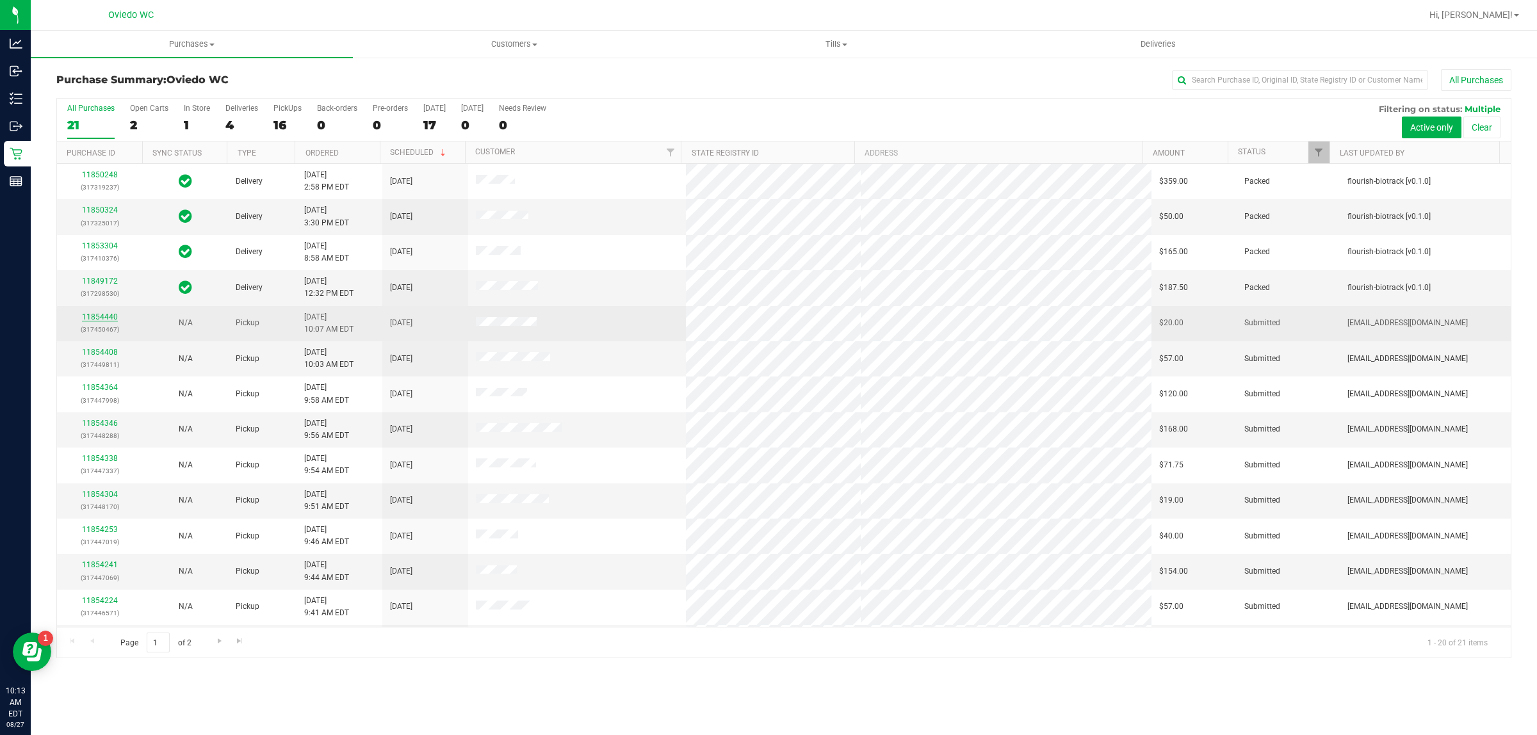
click at [103, 319] on link "11854440" at bounding box center [100, 317] width 36 height 9
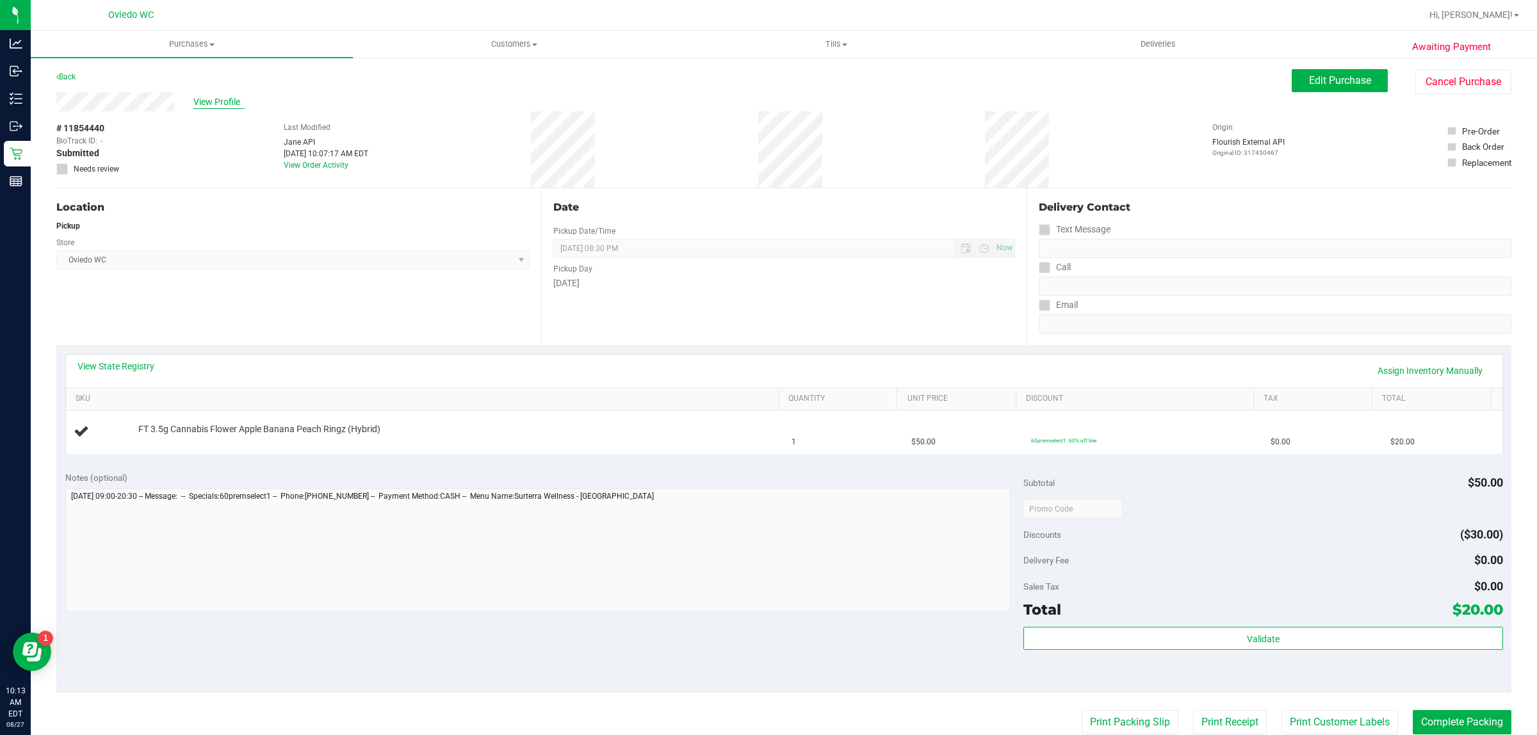
click at [231, 101] on span "View Profile" at bounding box center [218, 101] width 51 height 13
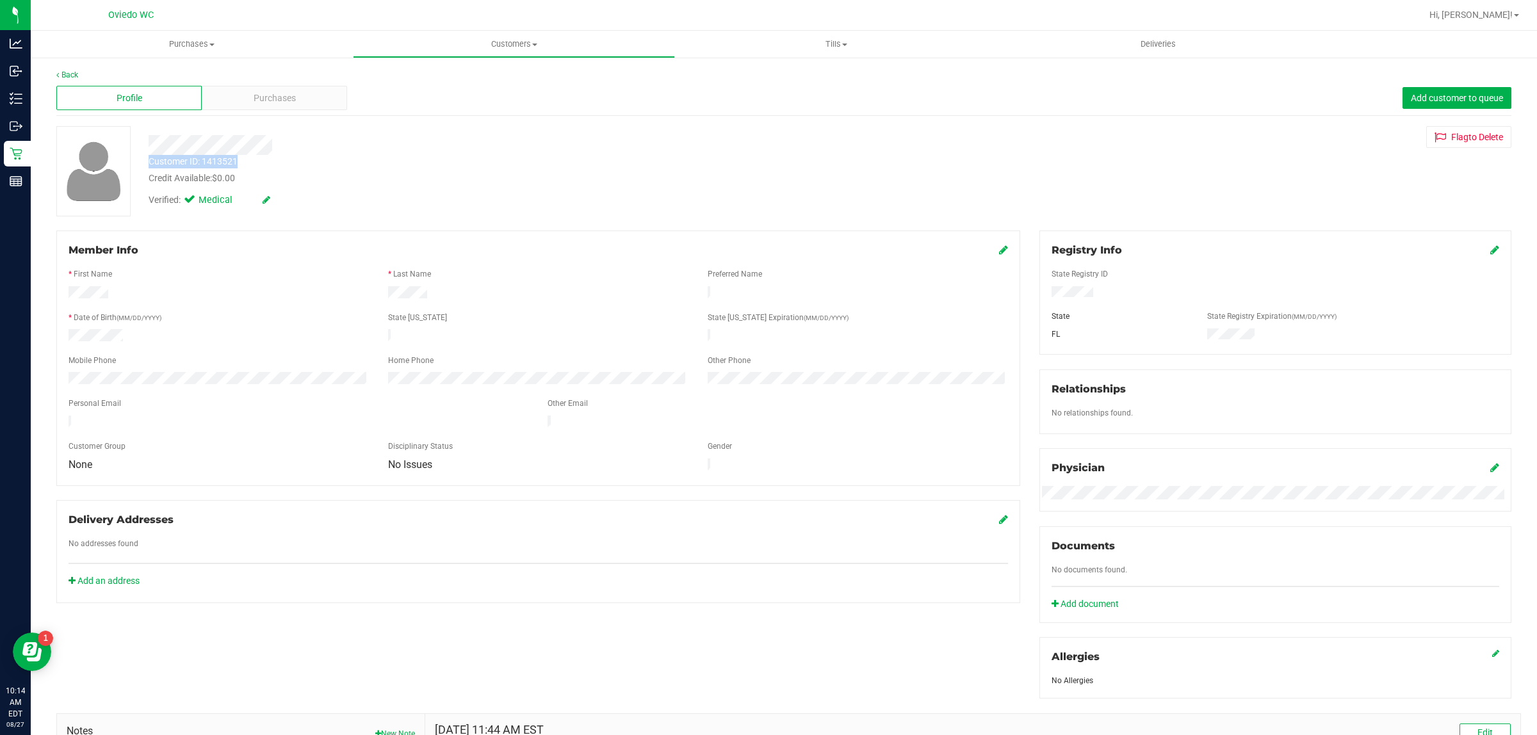
drag, startPoint x: 243, startPoint y: 161, endPoint x: 140, endPoint y: 165, distance: 103.8
click at [140, 165] on div "Customer ID: 1413521 Credit Available: $0.00" at bounding box center [507, 170] width 737 height 30
copy div "Customer ID: 1413521"
click at [286, 628] on div "Member Info * First Name * Last Name Preferred Name * Date of Birth (MM/DD/YYYY…" at bounding box center [784, 558] width 1475 height 655
click at [67, 72] on link "Back" at bounding box center [67, 74] width 22 height 9
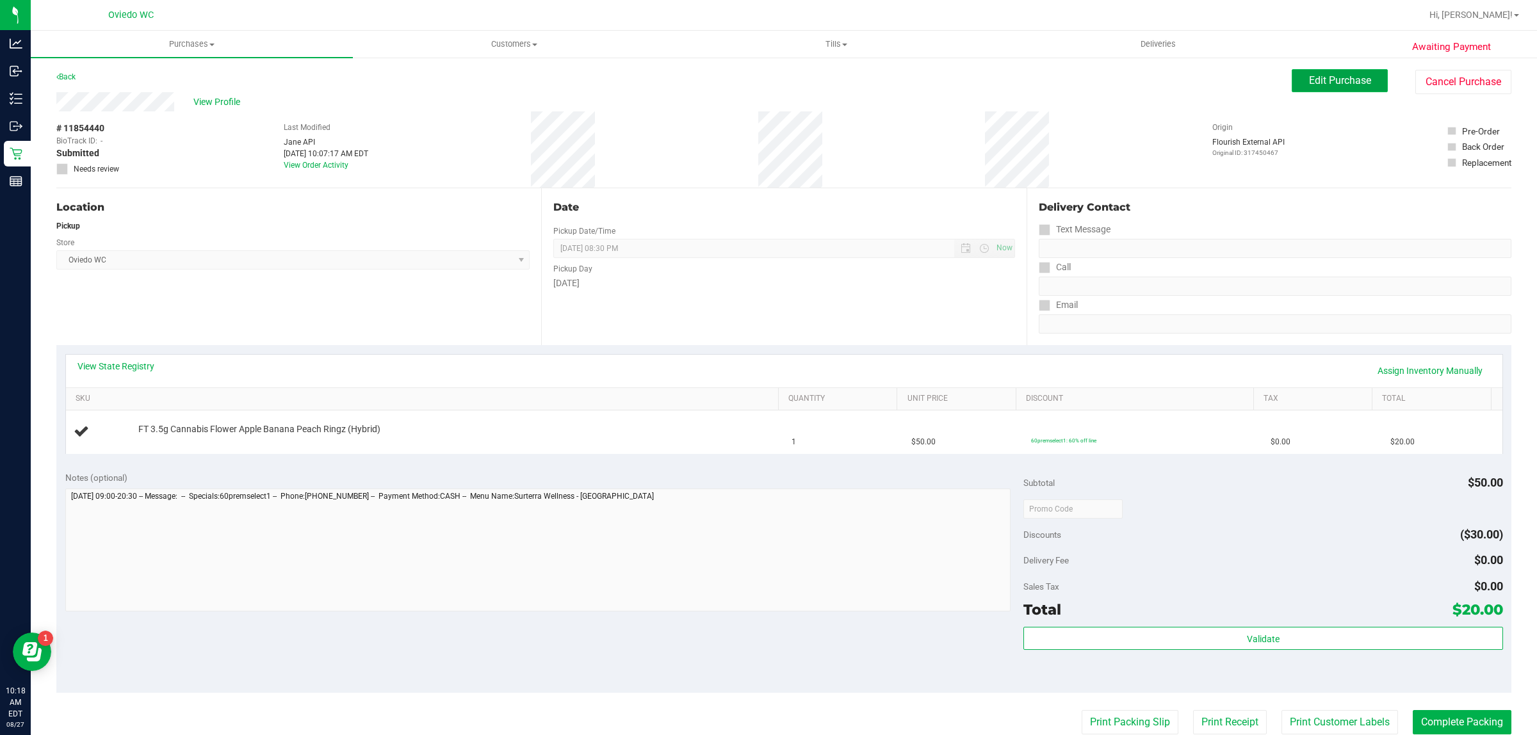
click at [1343, 86] on span "Edit Purchase" at bounding box center [1340, 80] width 62 height 12
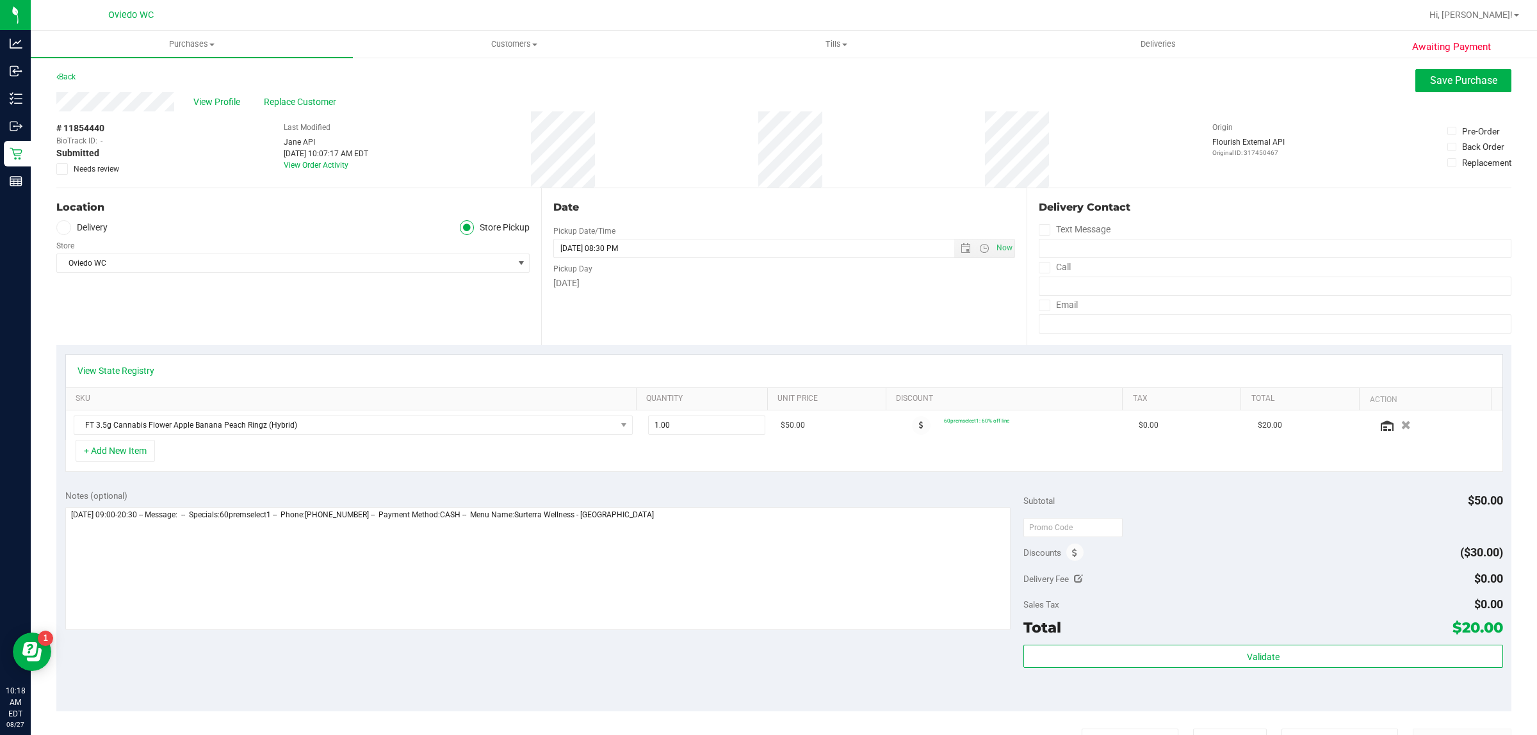
click at [62, 169] on icon at bounding box center [62, 169] width 8 height 0
click at [0, 0] on input "Needs review" at bounding box center [0, 0] width 0 height 0
click at [1454, 86] on span "Save Purchase" at bounding box center [1463, 80] width 67 height 12
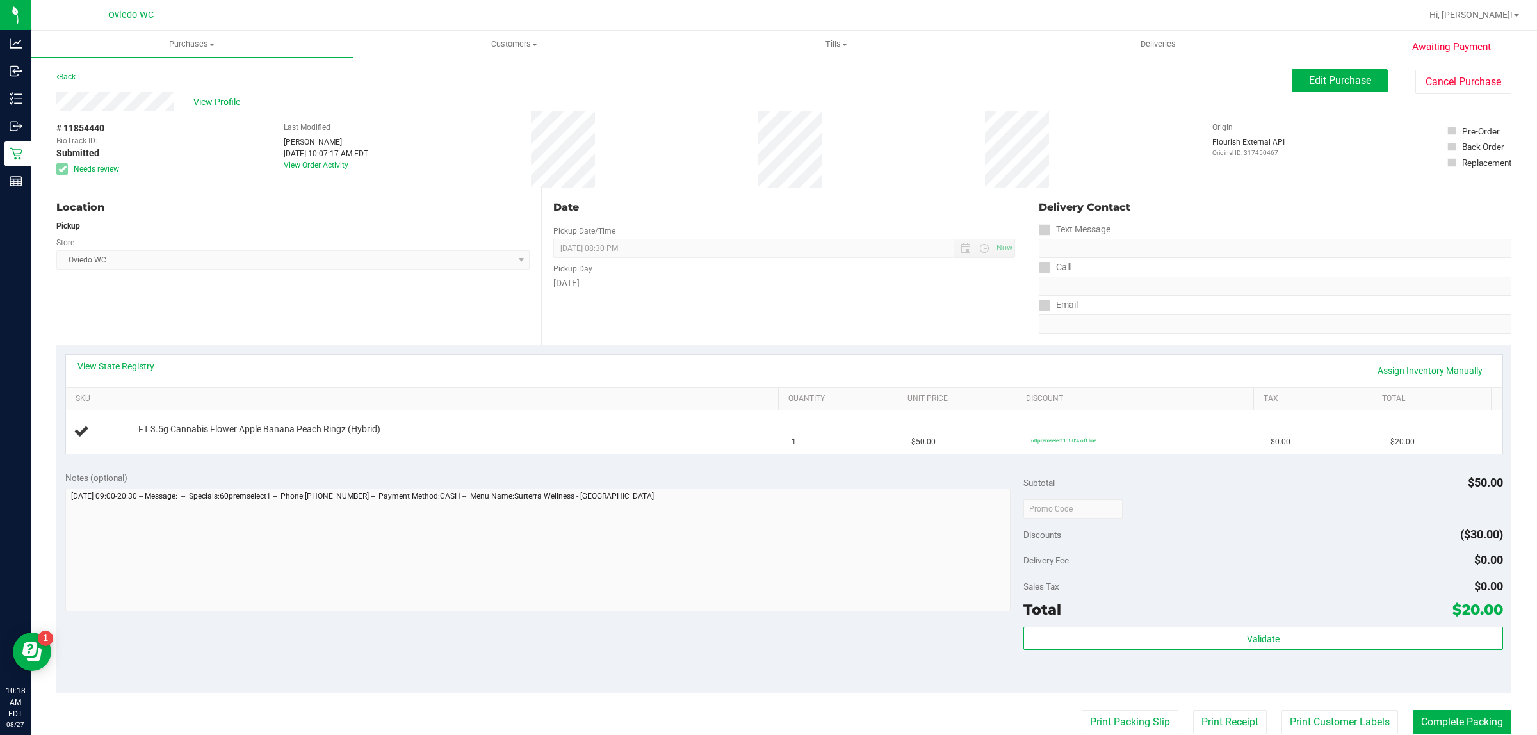
click at [70, 74] on link "Back" at bounding box center [65, 76] width 19 height 9
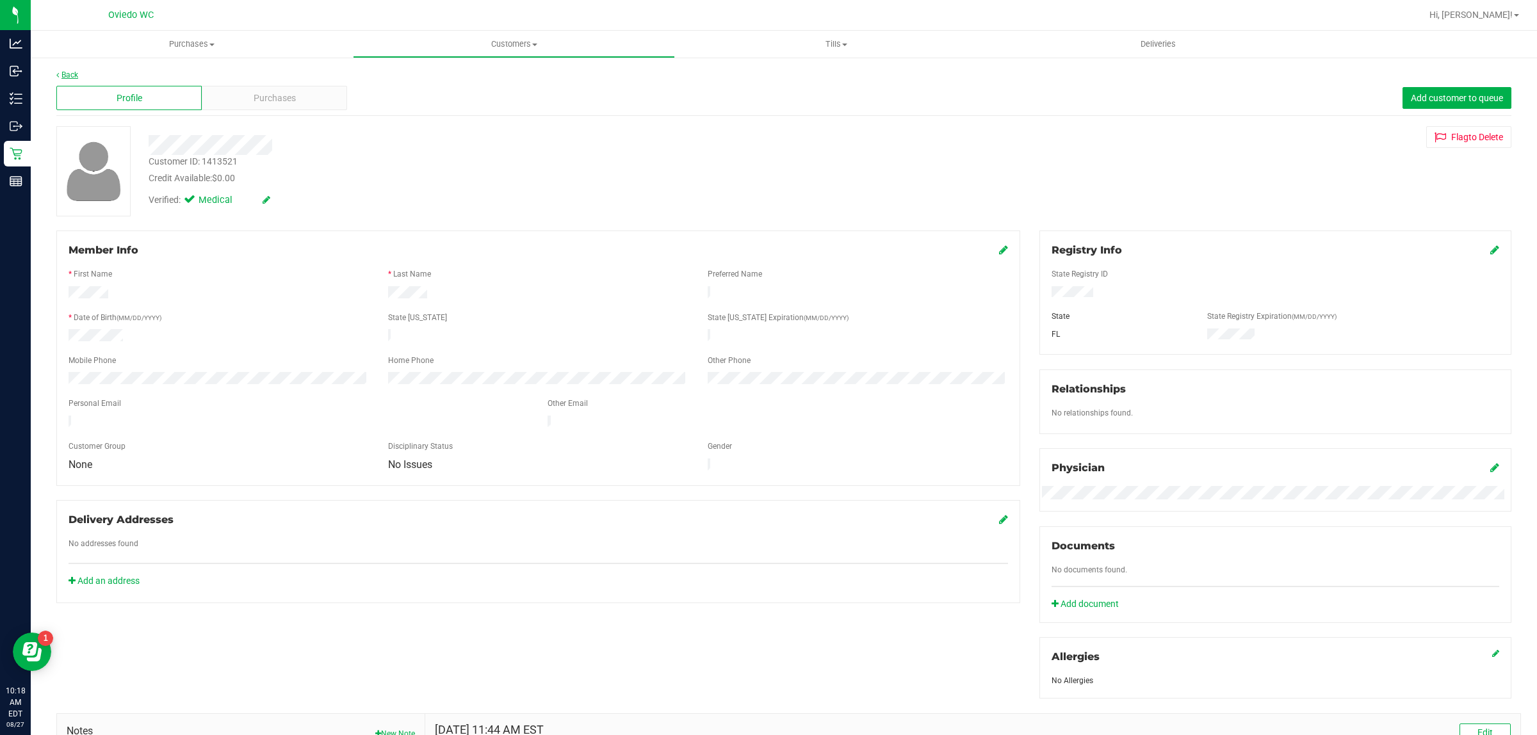
click at [74, 71] on link "Back" at bounding box center [67, 74] width 22 height 9
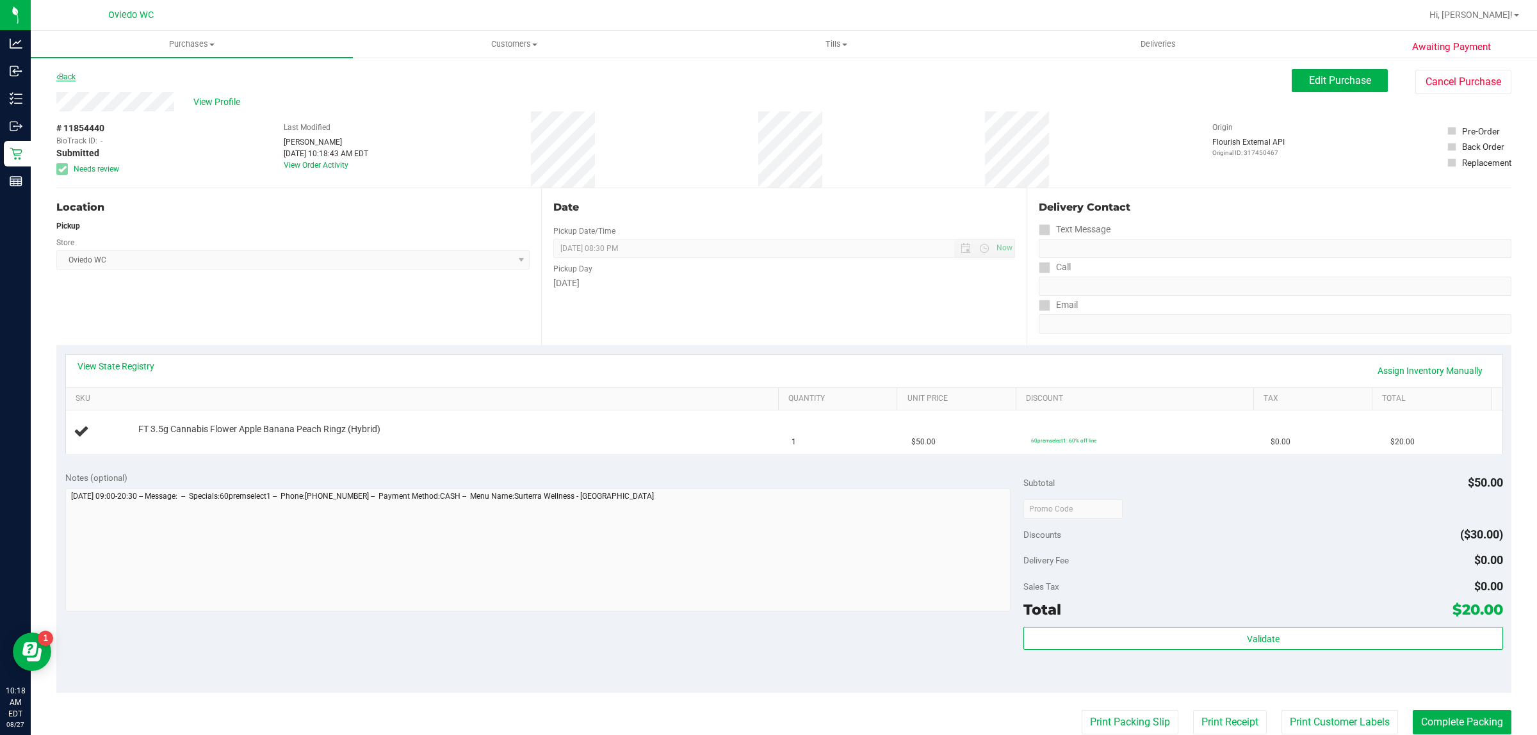
click at [69, 74] on link "Back" at bounding box center [65, 76] width 19 height 9
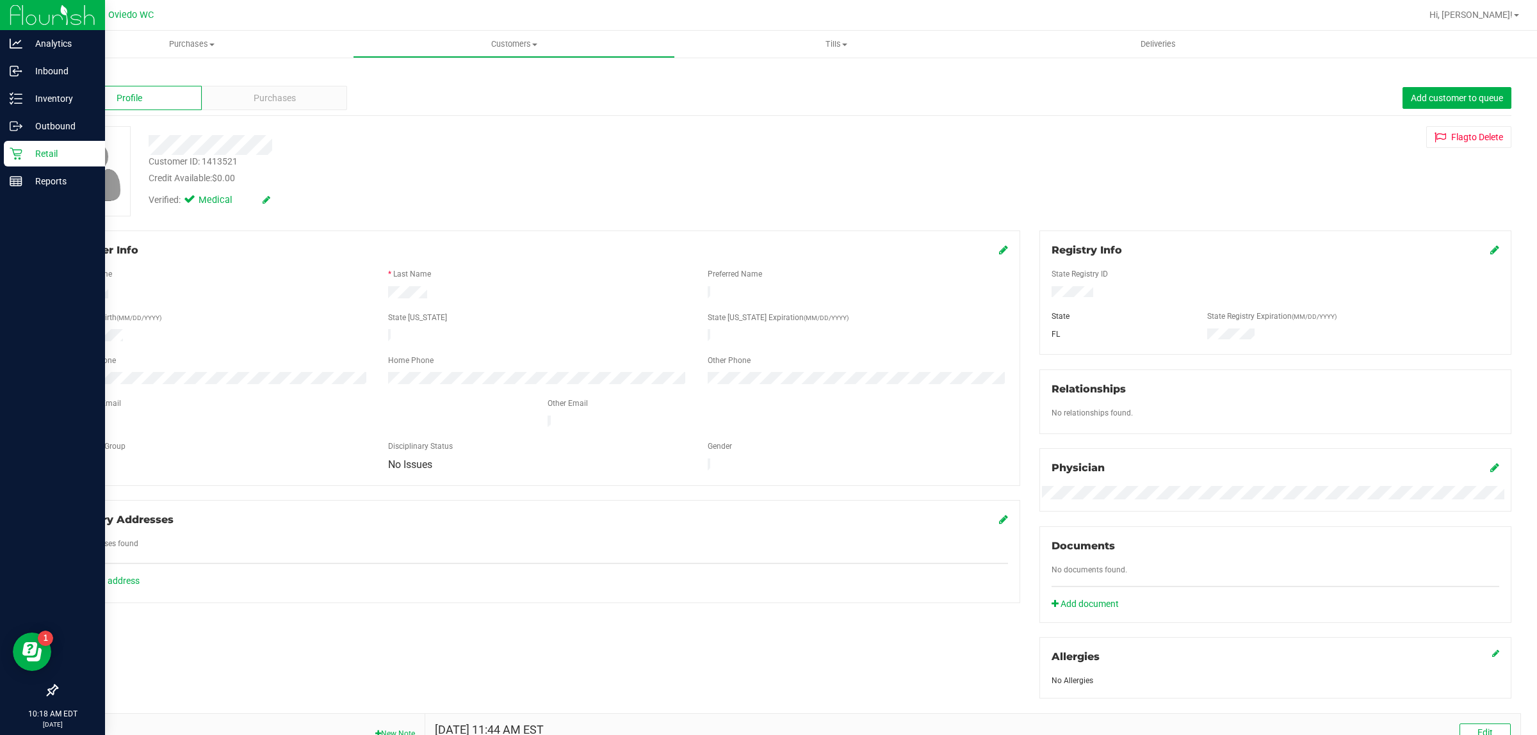
click at [29, 154] on p "Retail" at bounding box center [60, 153] width 77 height 15
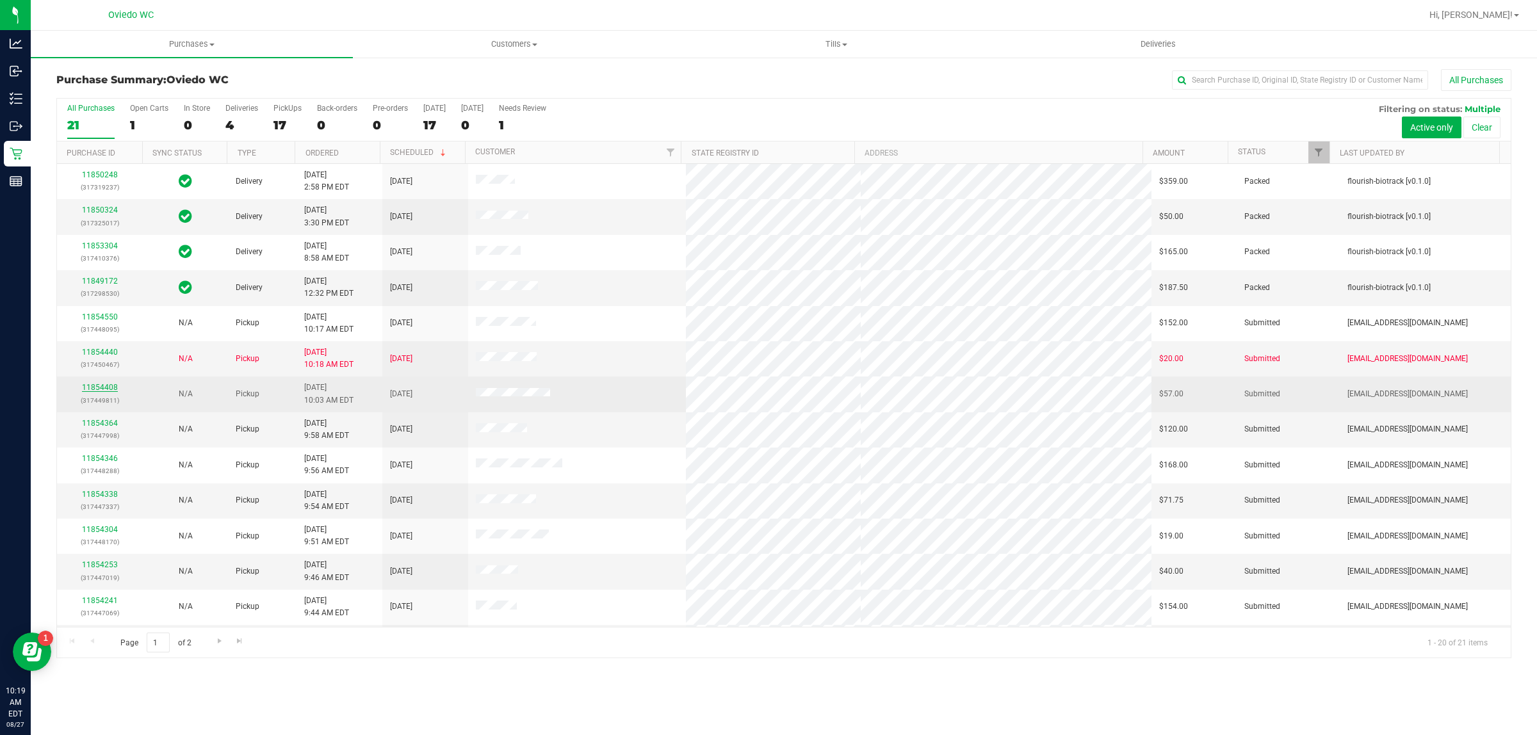
click at [110, 391] on link "11854408" at bounding box center [100, 387] width 36 height 9
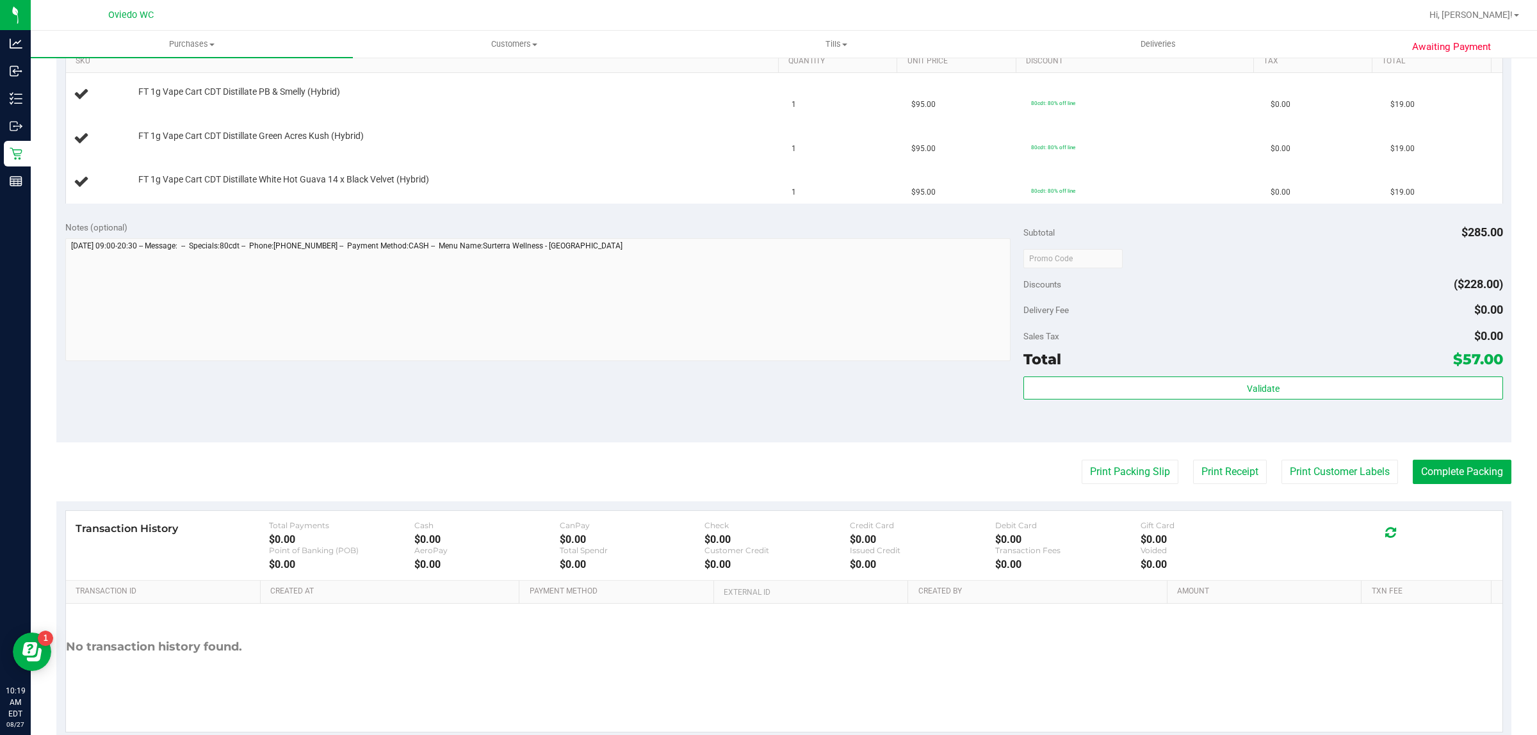
scroll to position [368, 0]
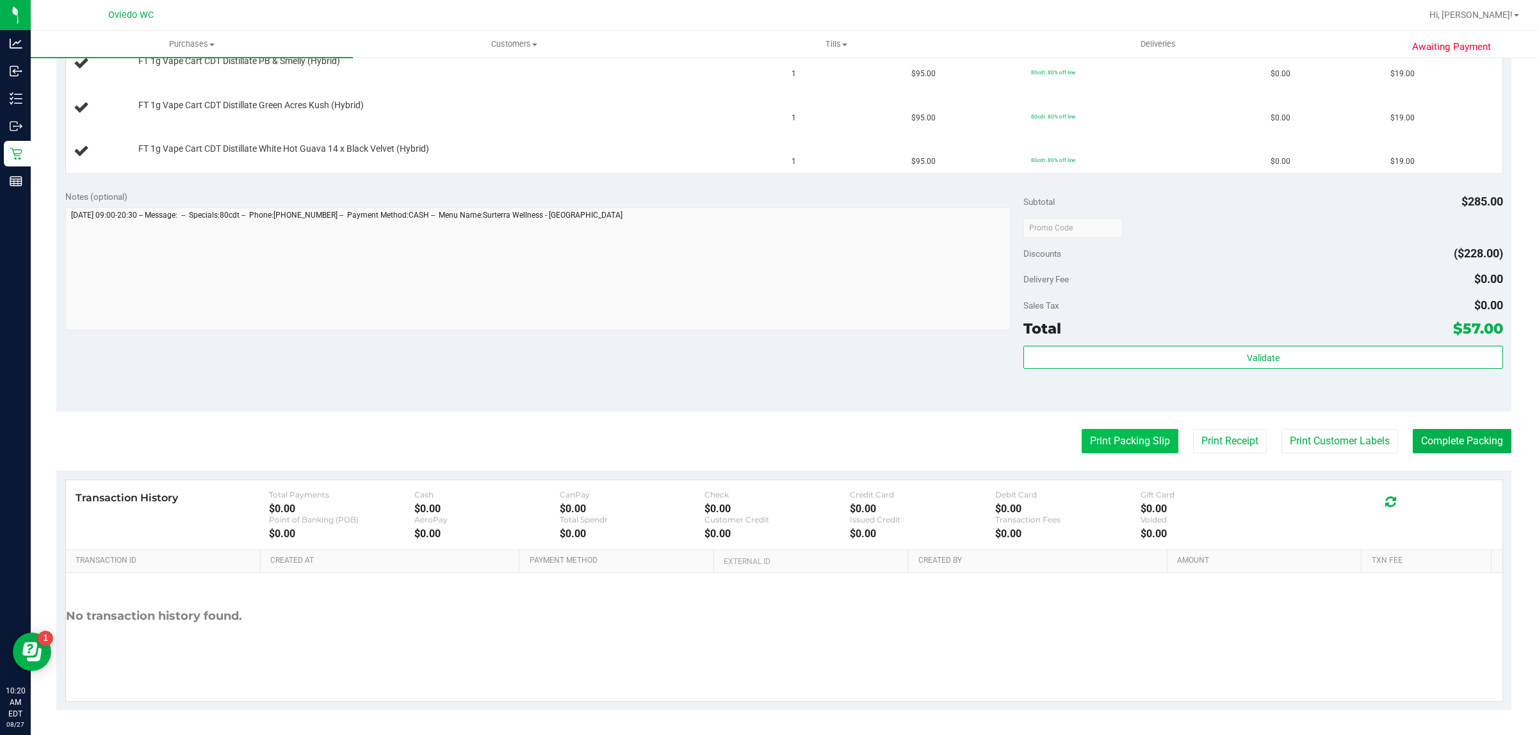
click at [1101, 446] on button "Print Packing Slip" at bounding box center [1130, 441] width 97 height 24
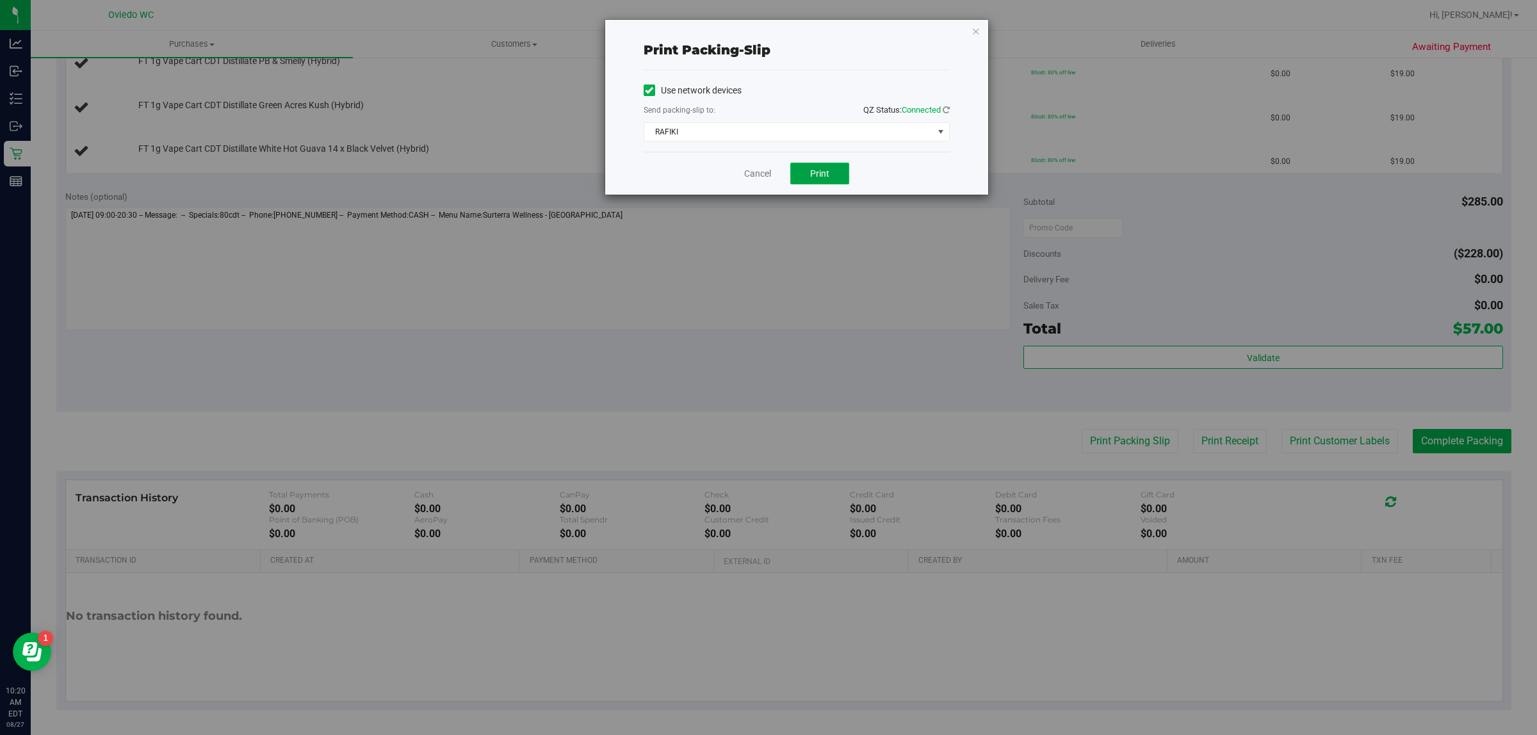
click at [817, 177] on span "Print" at bounding box center [819, 173] width 19 height 10
click at [764, 175] on link "Cancel" at bounding box center [757, 173] width 27 height 13
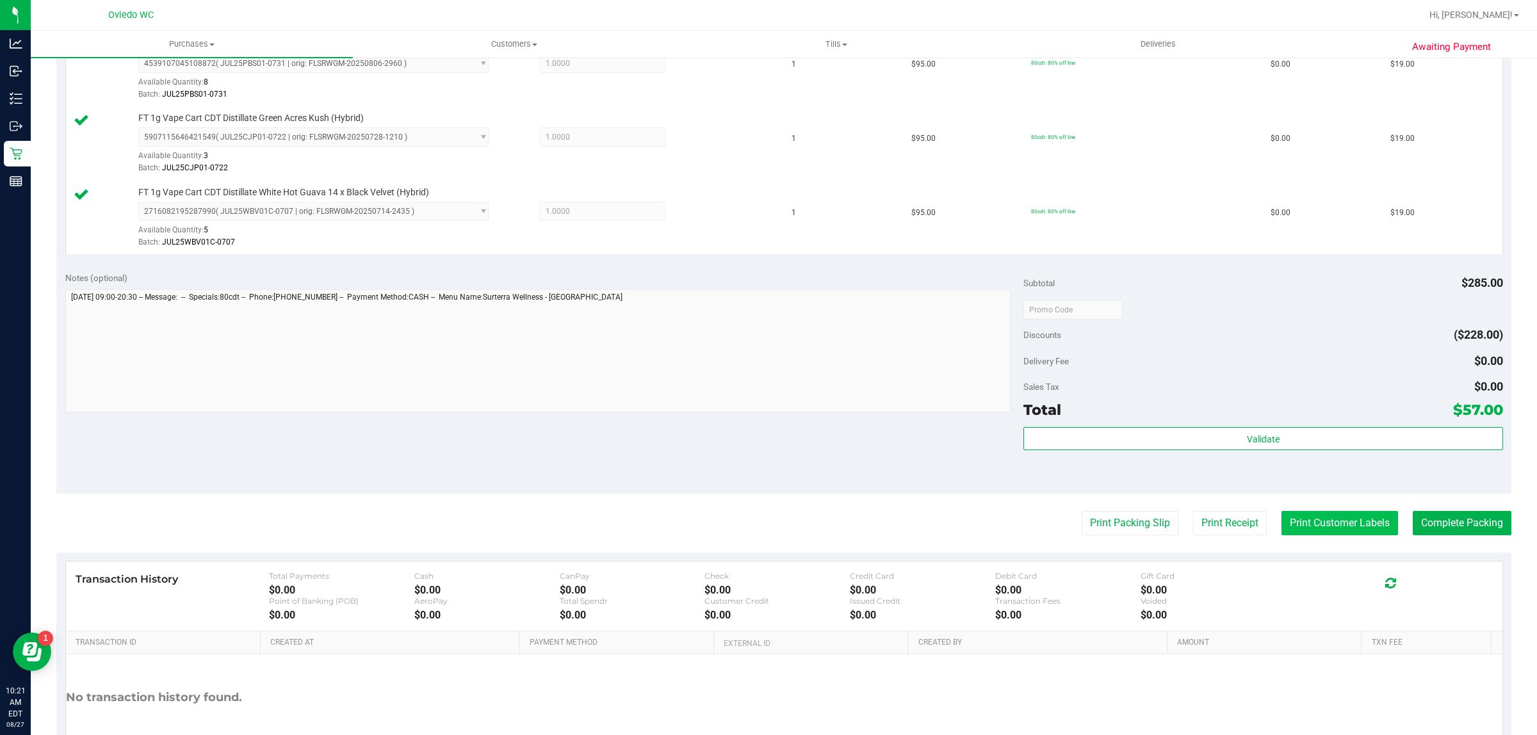
scroll to position [460, 0]
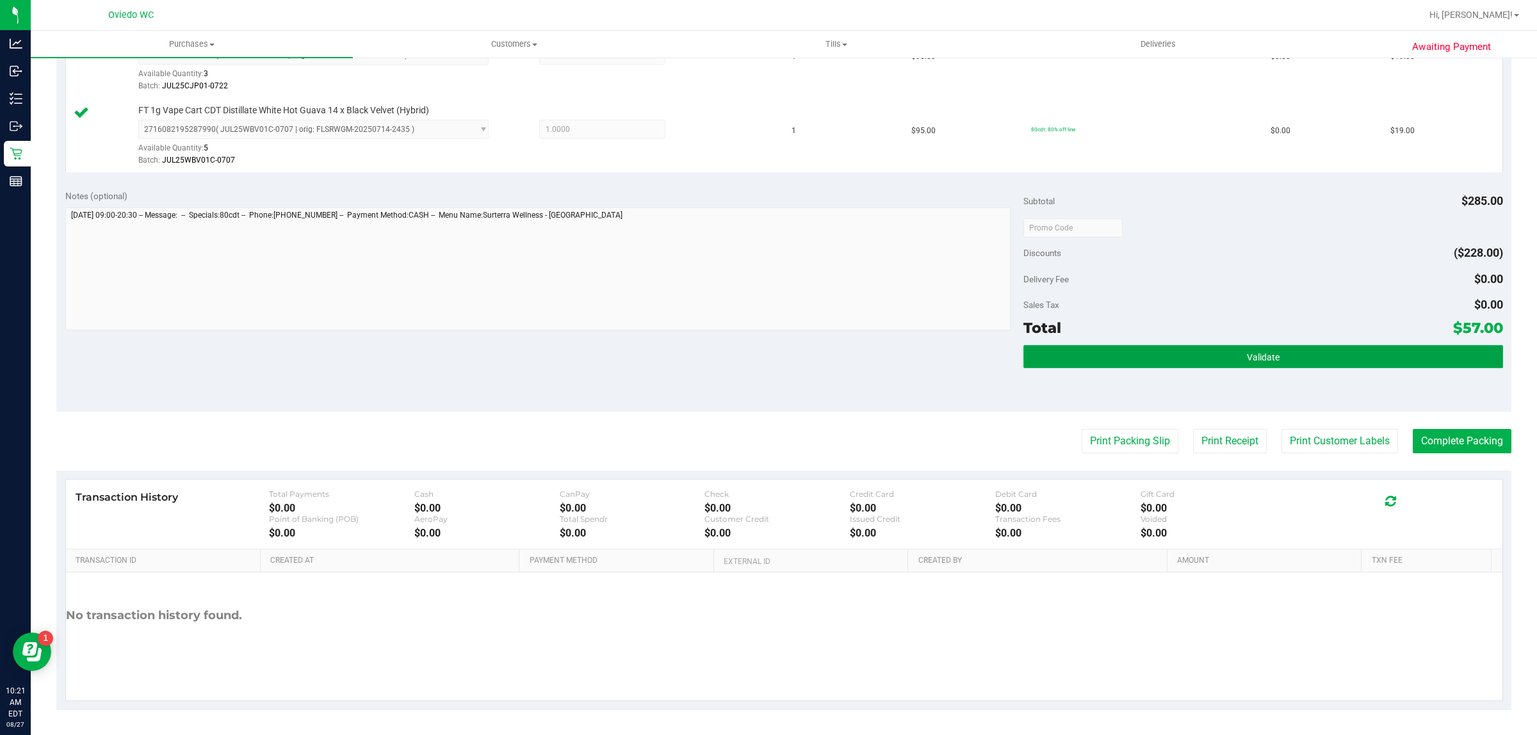
click at [1311, 367] on button "Validate" at bounding box center [1263, 356] width 479 height 23
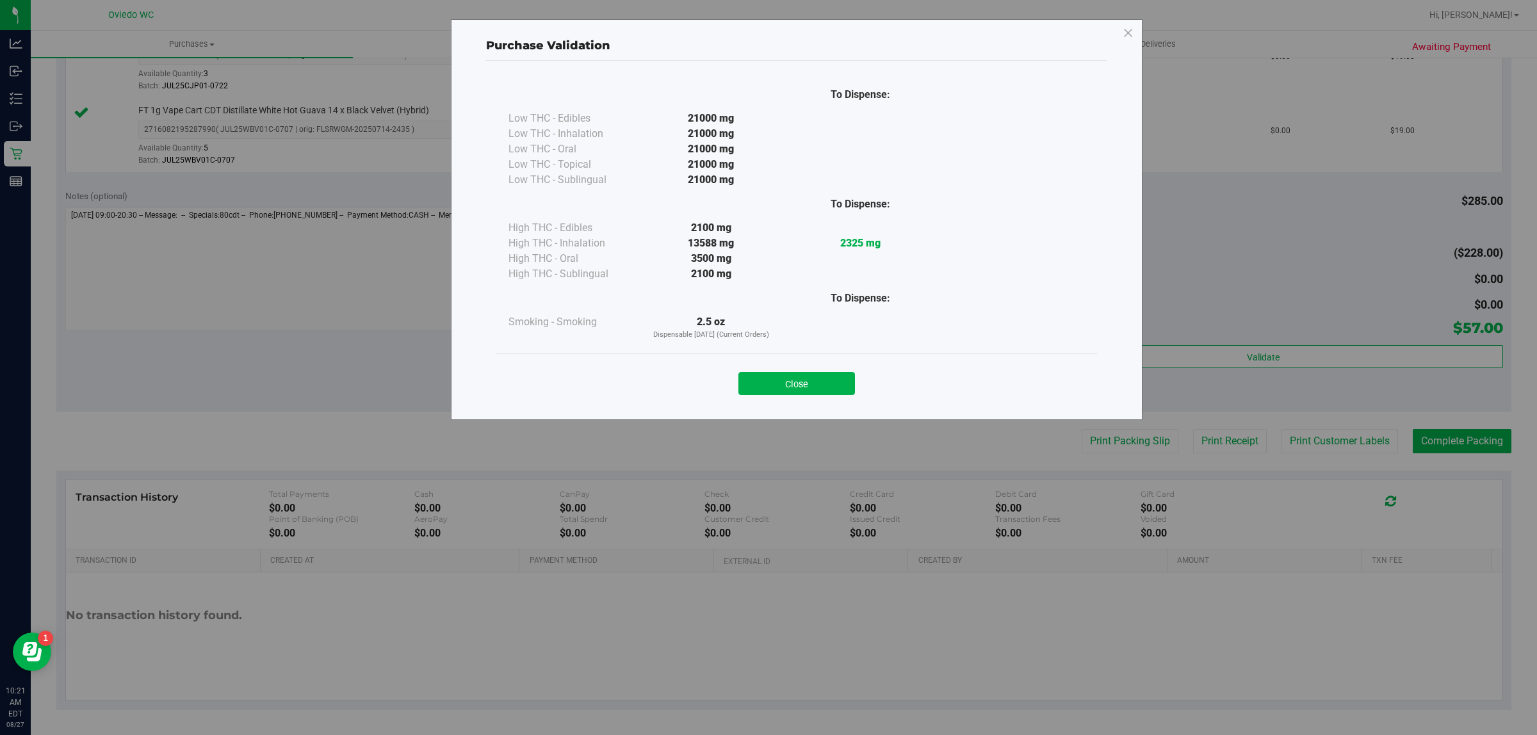
click at [851, 379] on button "Close" at bounding box center [797, 383] width 117 height 23
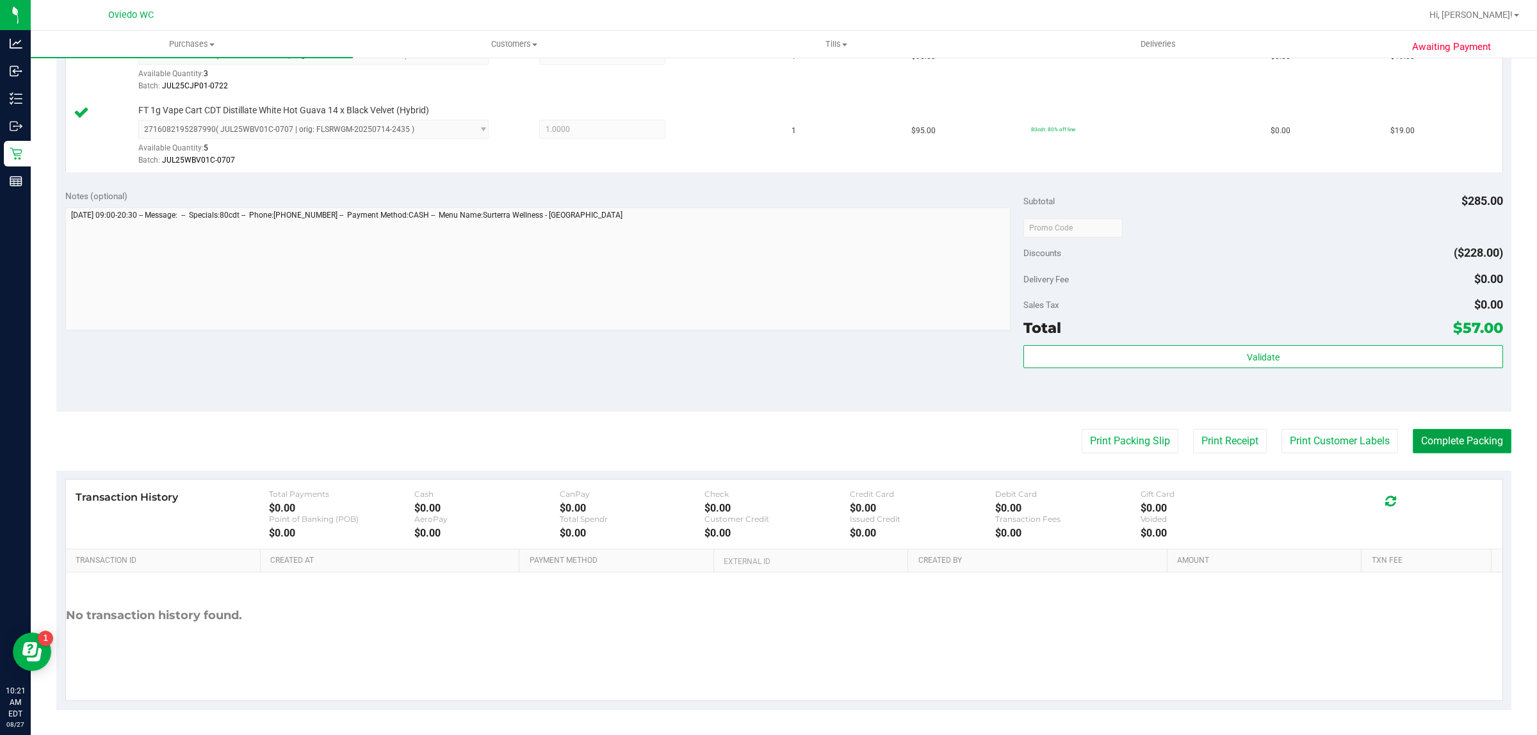
click at [1475, 436] on button "Complete Packing" at bounding box center [1462, 441] width 99 height 24
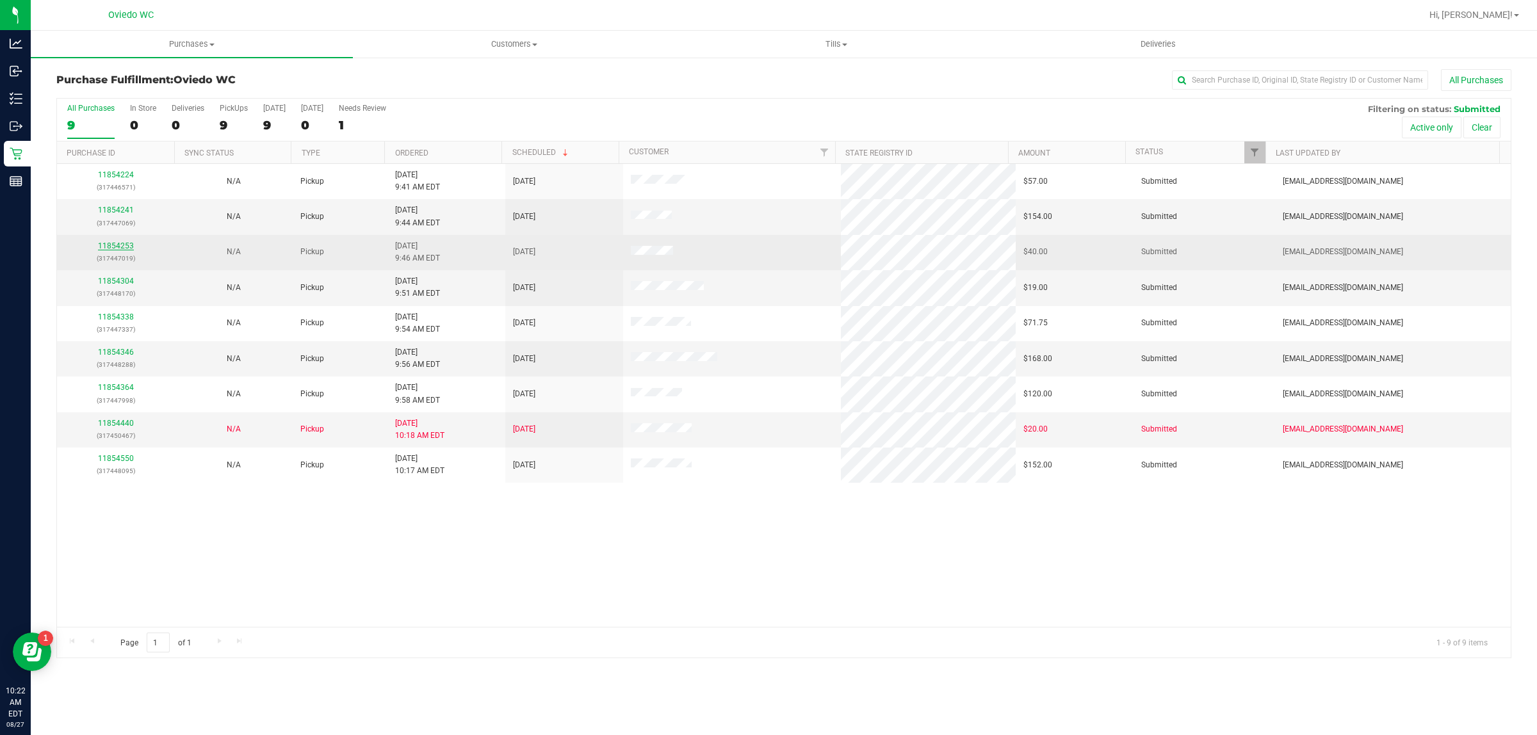
click at [117, 245] on link "11854253" at bounding box center [116, 246] width 36 height 9
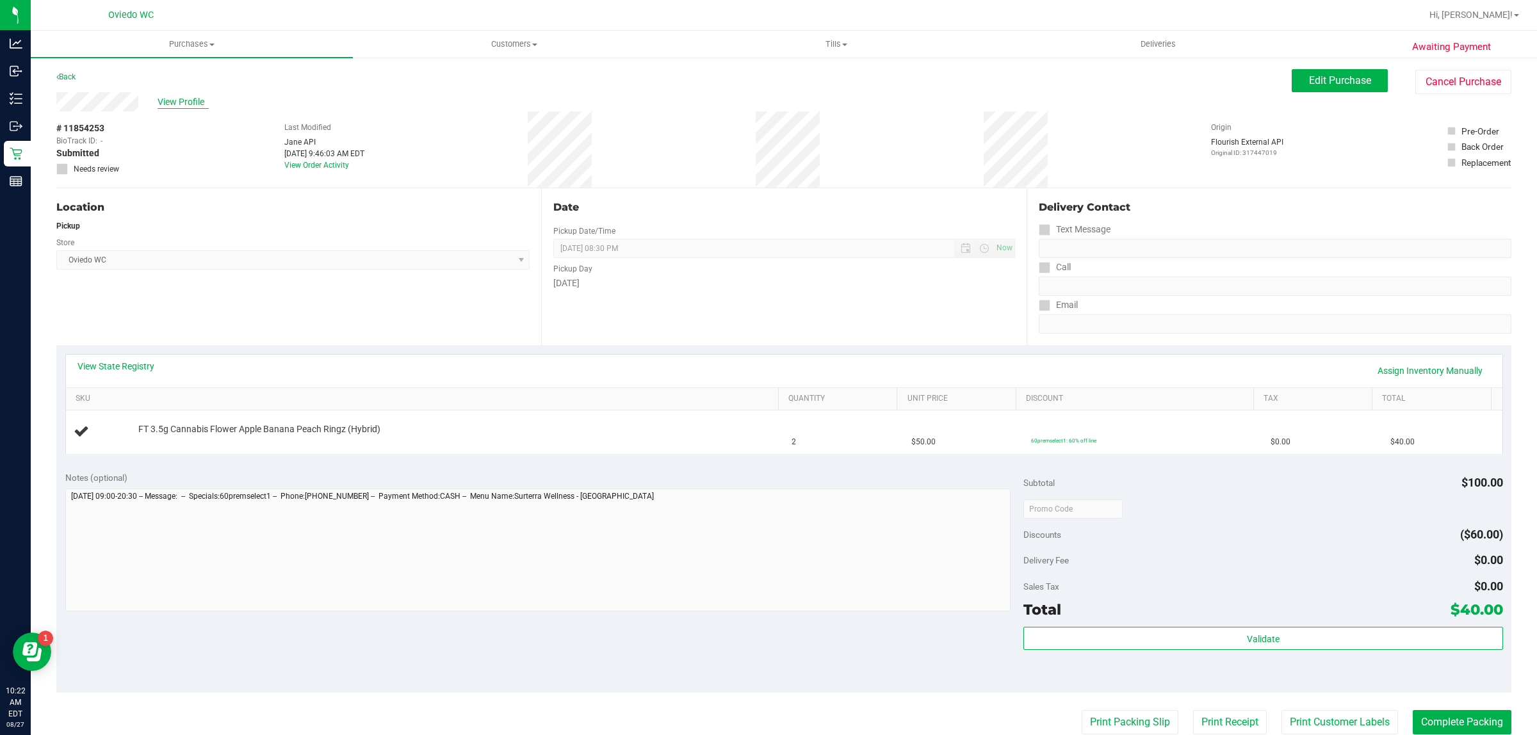
click at [195, 96] on span "View Profile" at bounding box center [183, 101] width 51 height 13
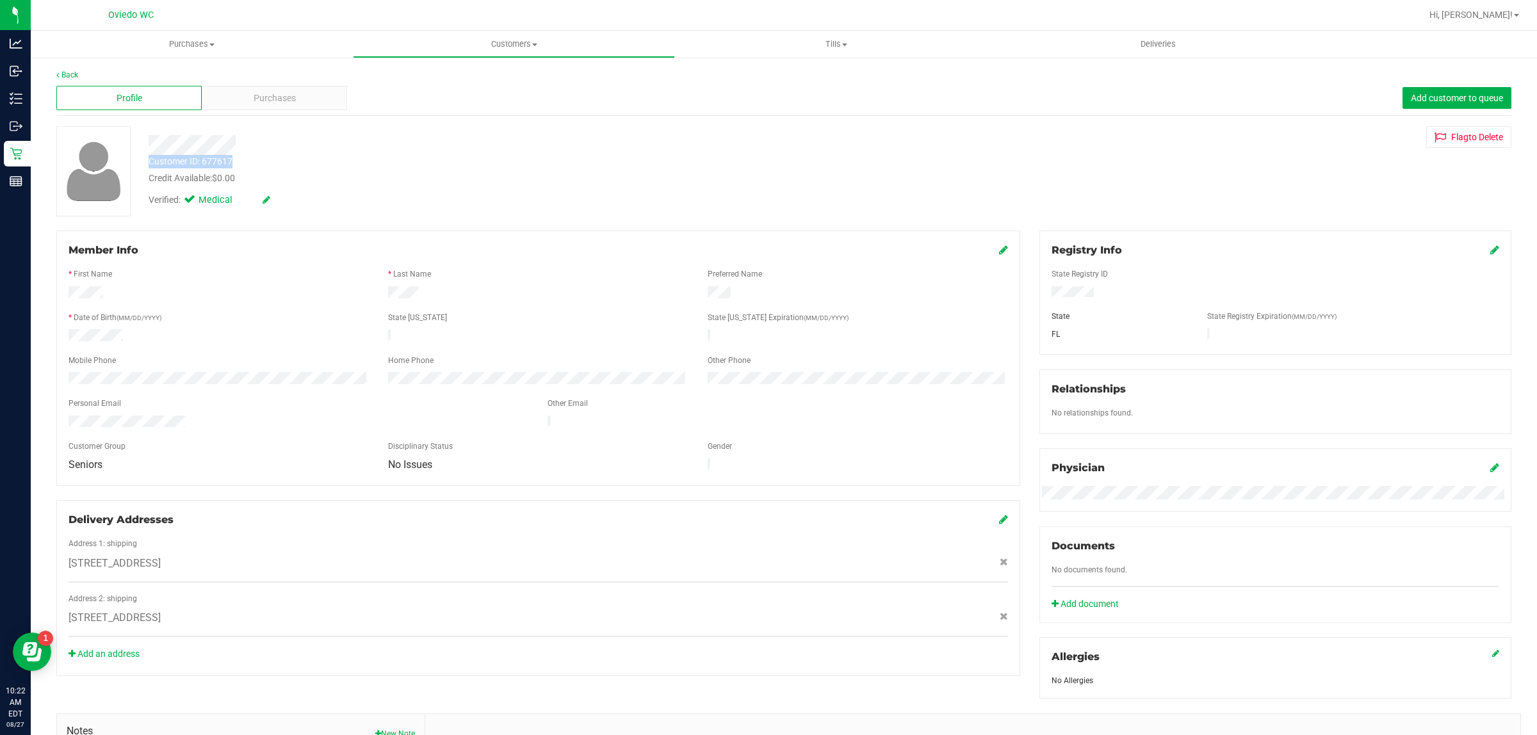
drag, startPoint x: 236, startPoint y: 158, endPoint x: 146, endPoint y: 168, distance: 90.3
click at [146, 168] on div "Customer ID: 677617 Credit Available: $0.00" at bounding box center [507, 170] width 737 height 30
copy div "Customer ID: 677617"
click at [229, 290] on div at bounding box center [219, 293] width 320 height 15
click at [67, 74] on link "Back" at bounding box center [67, 74] width 22 height 9
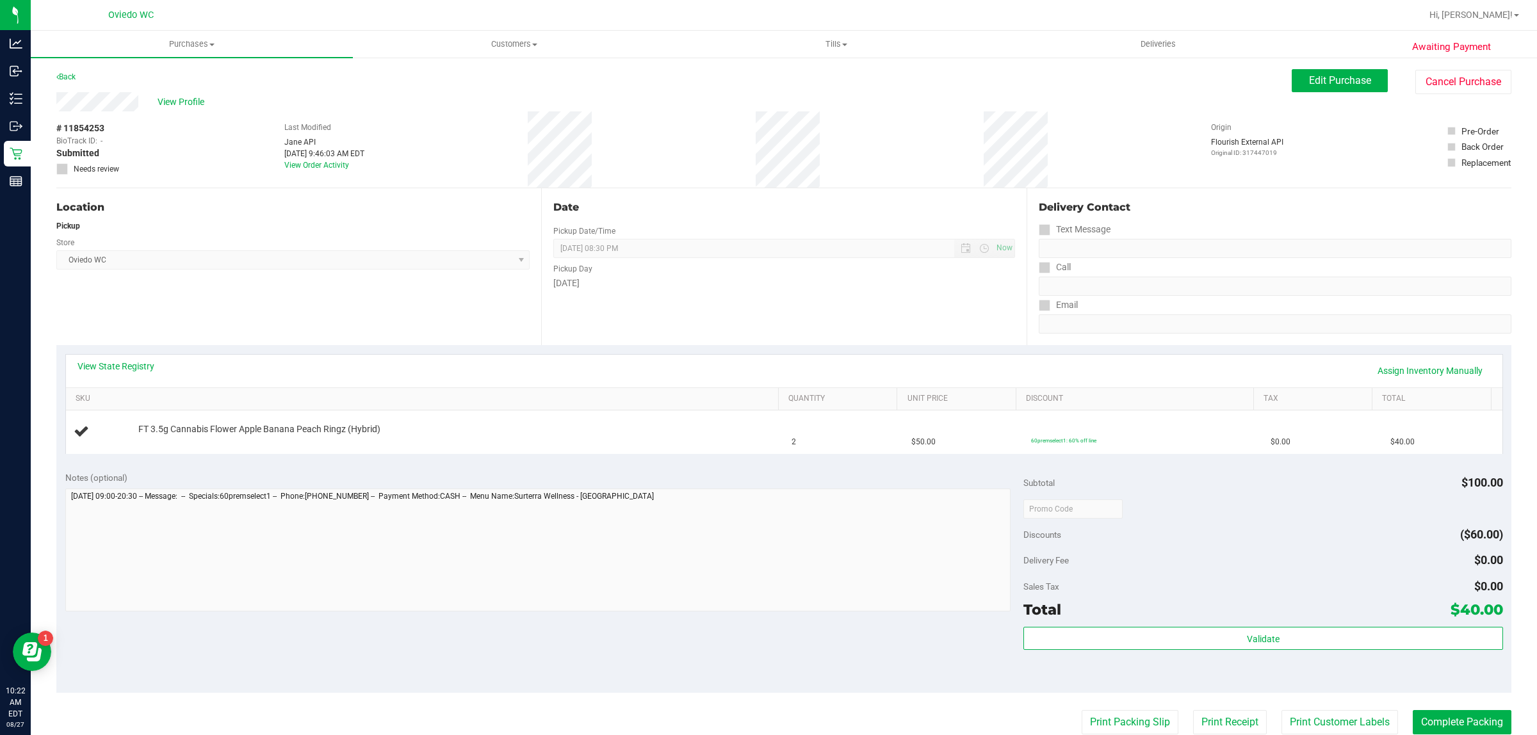
click at [249, 269] on span "[GEOGRAPHIC_DATA][PERSON_NAME] Select Store [PERSON_NAME][GEOGRAPHIC_DATA] [PER…" at bounding box center [292, 259] width 473 height 19
click at [1341, 86] on span "Edit Purchase" at bounding box center [1340, 80] width 62 height 12
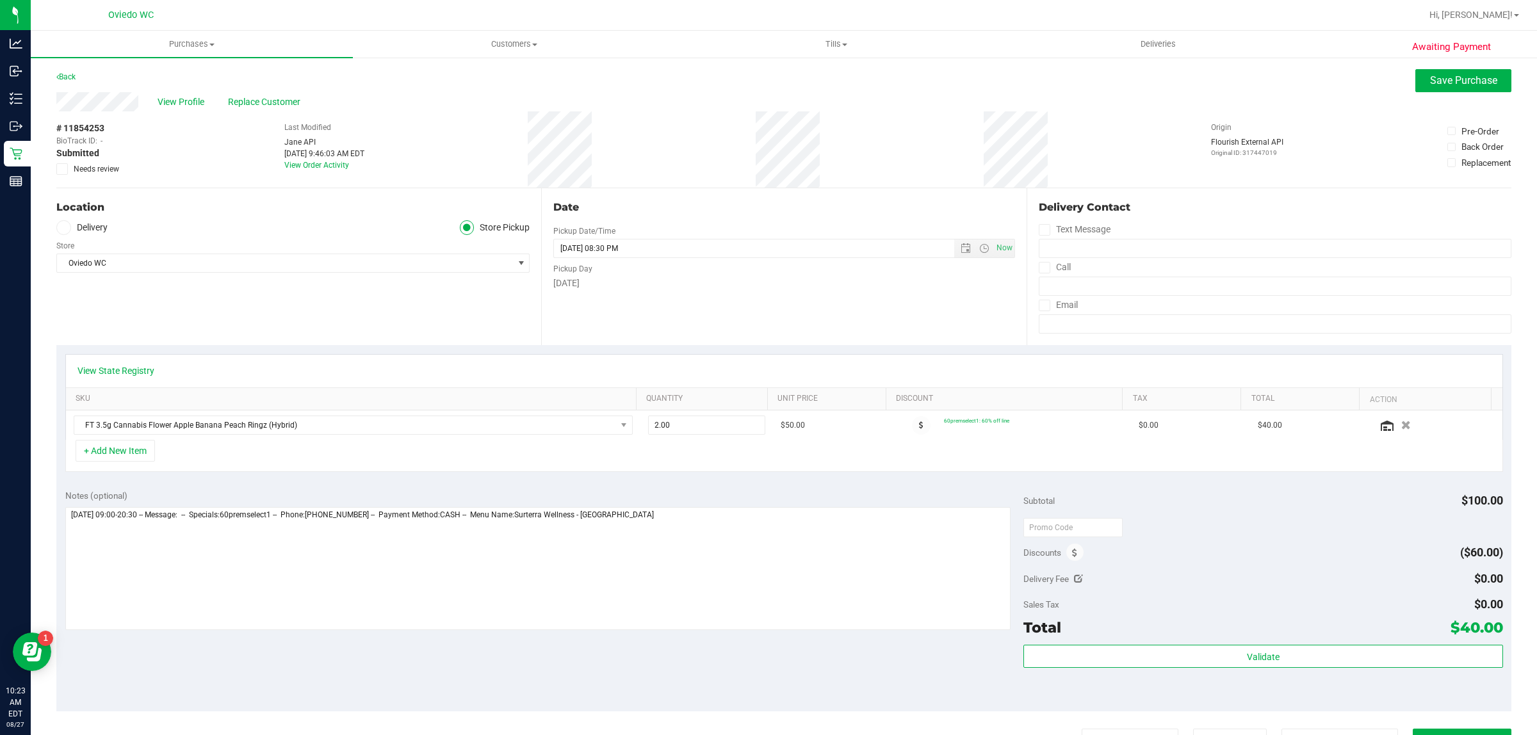
click at [63, 169] on icon at bounding box center [62, 169] width 8 height 0
click at [0, 0] on input "Needs review" at bounding box center [0, 0] width 0 height 0
click at [1453, 85] on span "Save Purchase" at bounding box center [1463, 80] width 67 height 12
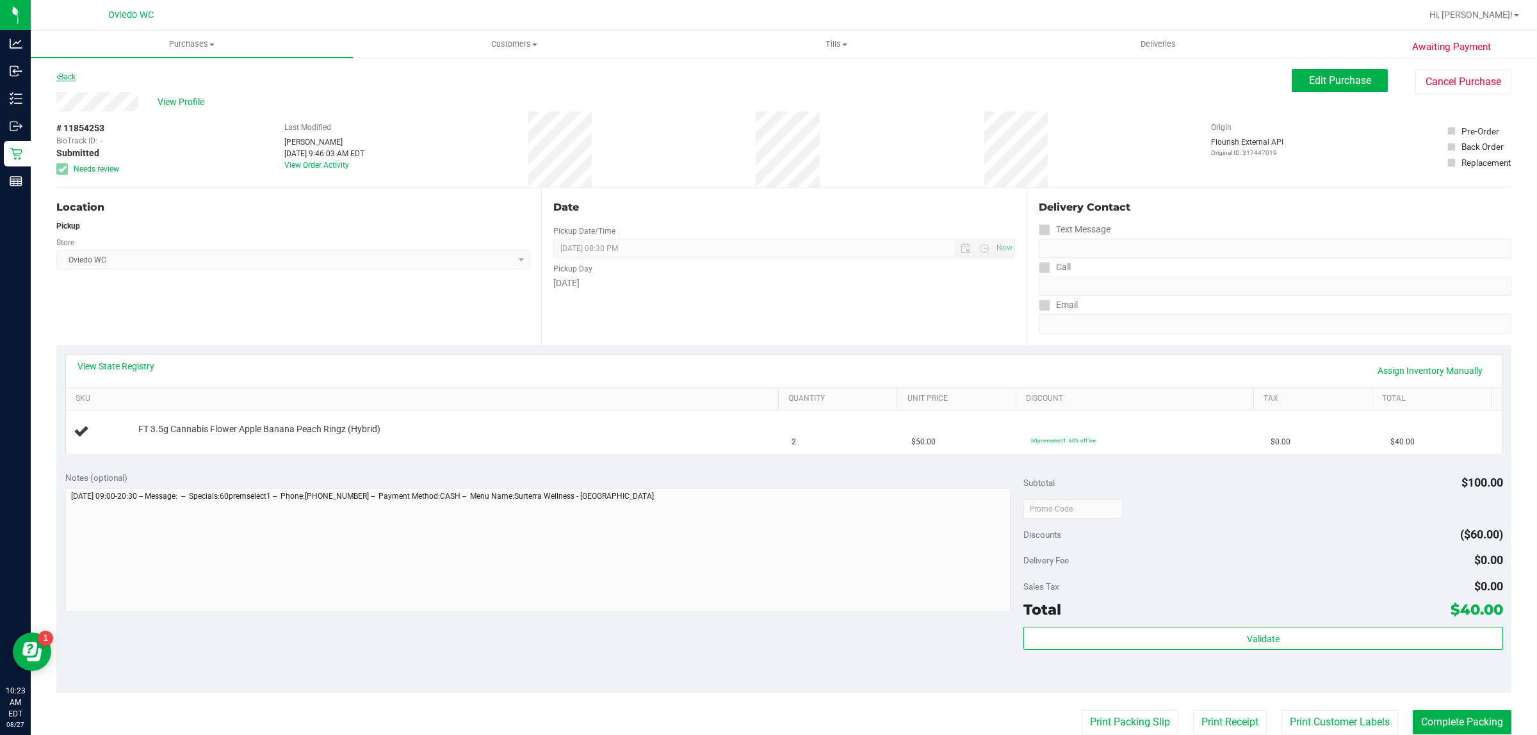
click at [68, 74] on link "Back" at bounding box center [65, 76] width 19 height 9
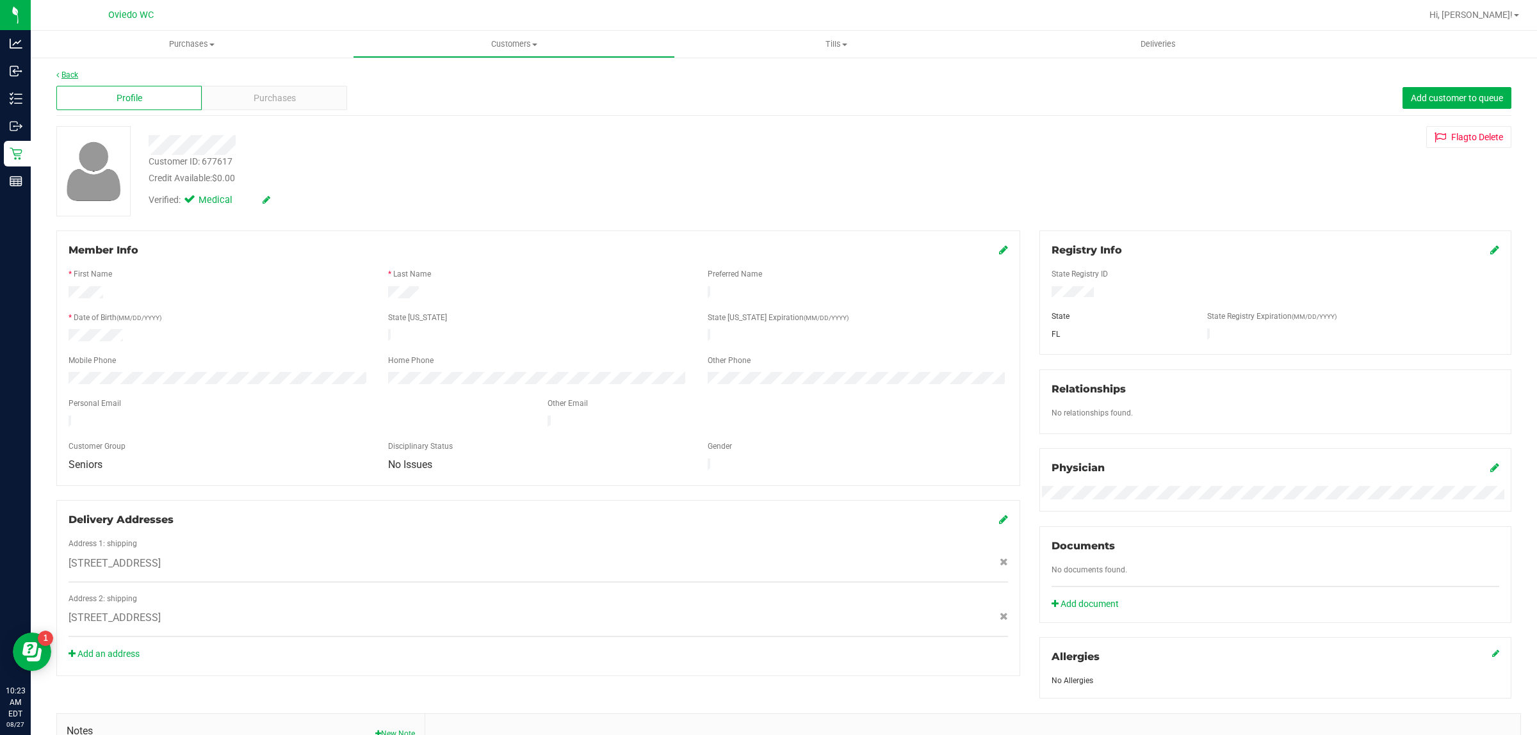
click at [65, 72] on link "Back" at bounding box center [67, 74] width 22 height 9
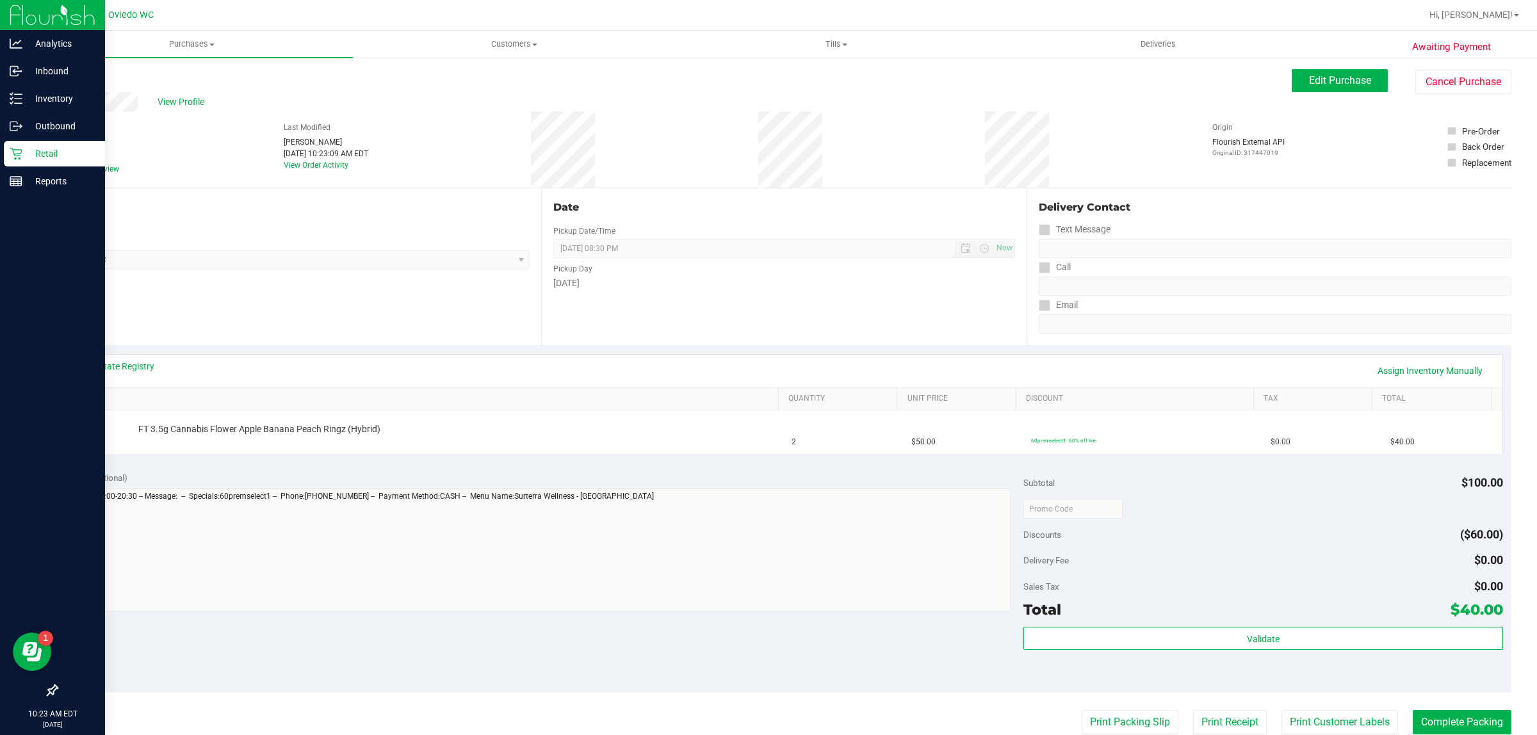
click at [22, 152] on p "Retail" at bounding box center [60, 153] width 77 height 15
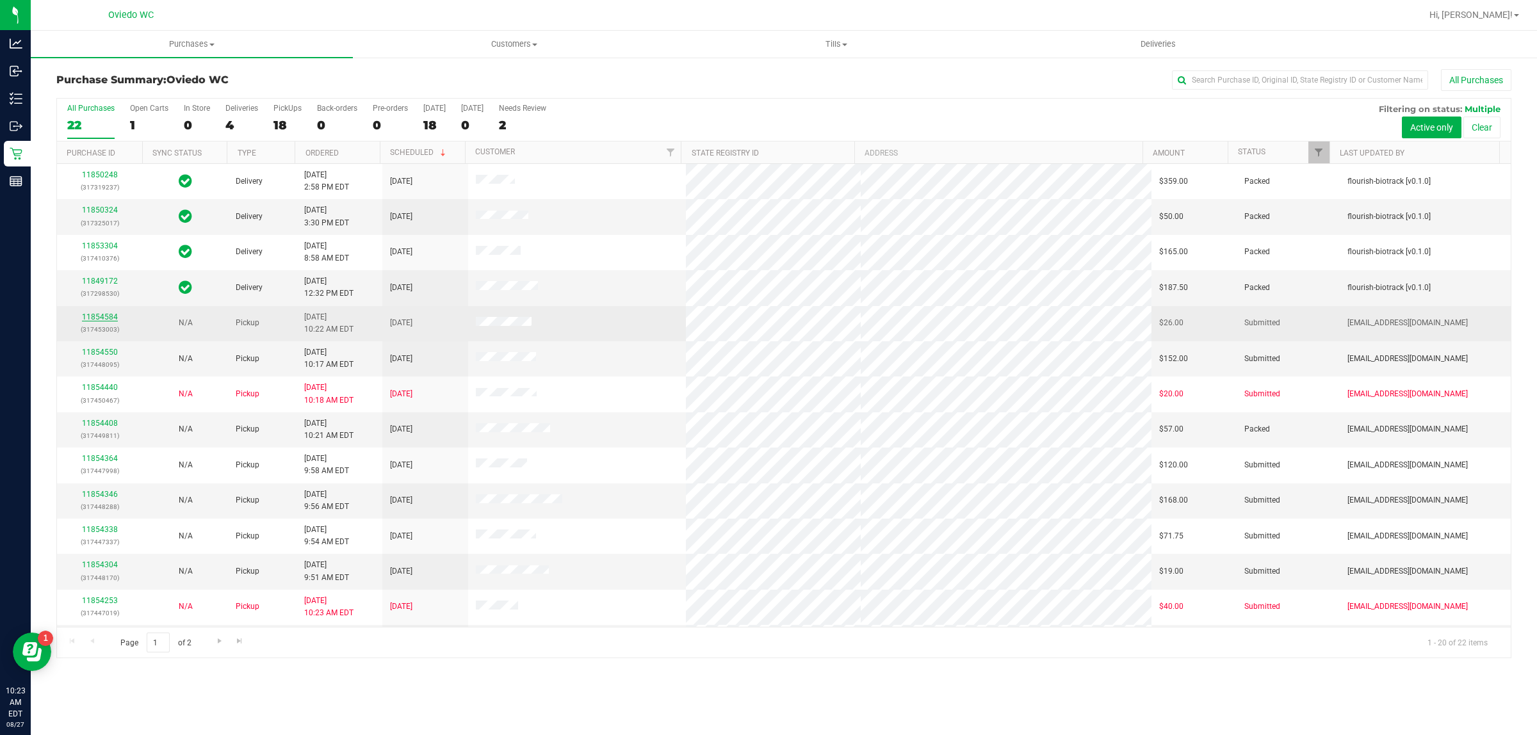
click at [91, 317] on link "11854584" at bounding box center [100, 317] width 36 height 9
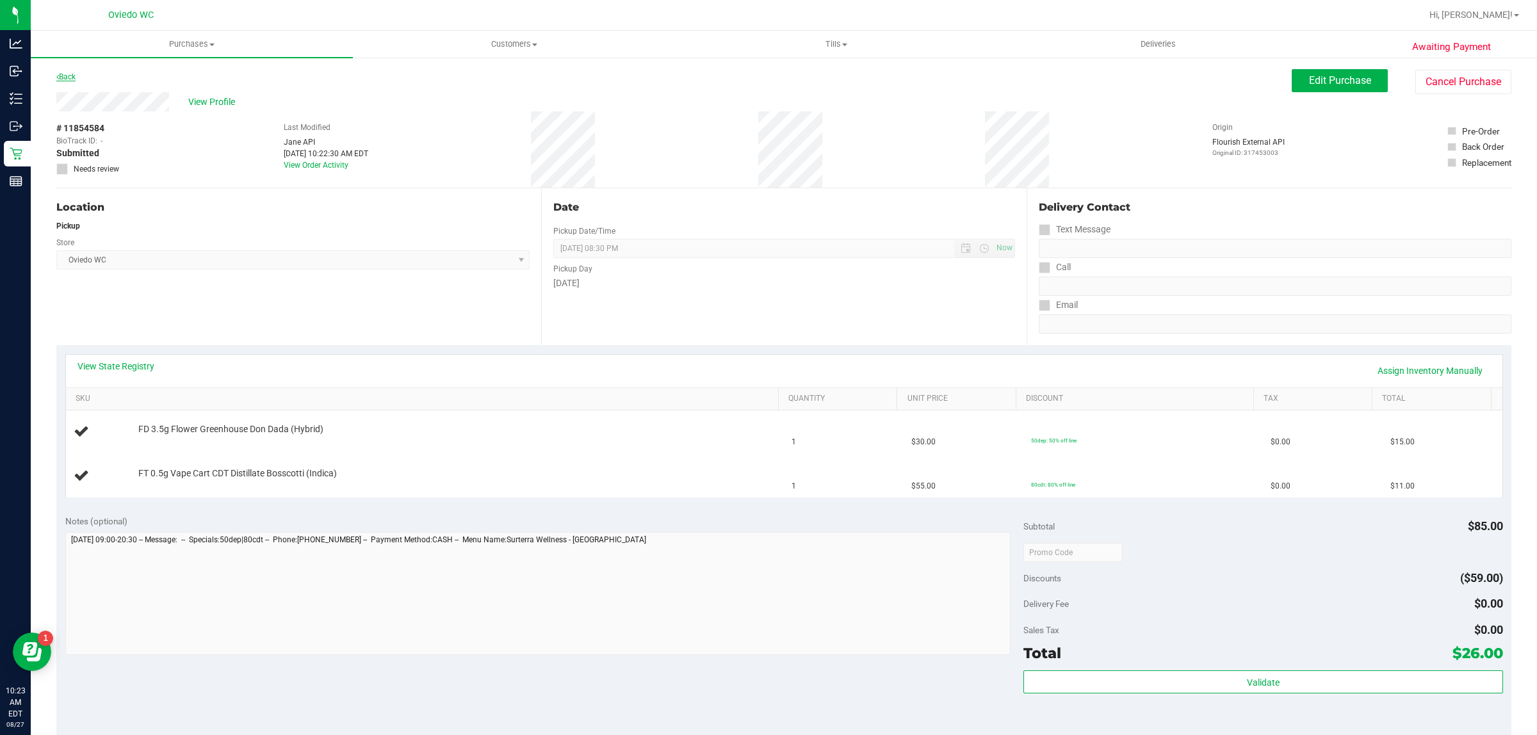
click at [65, 76] on link "Back" at bounding box center [65, 76] width 19 height 9
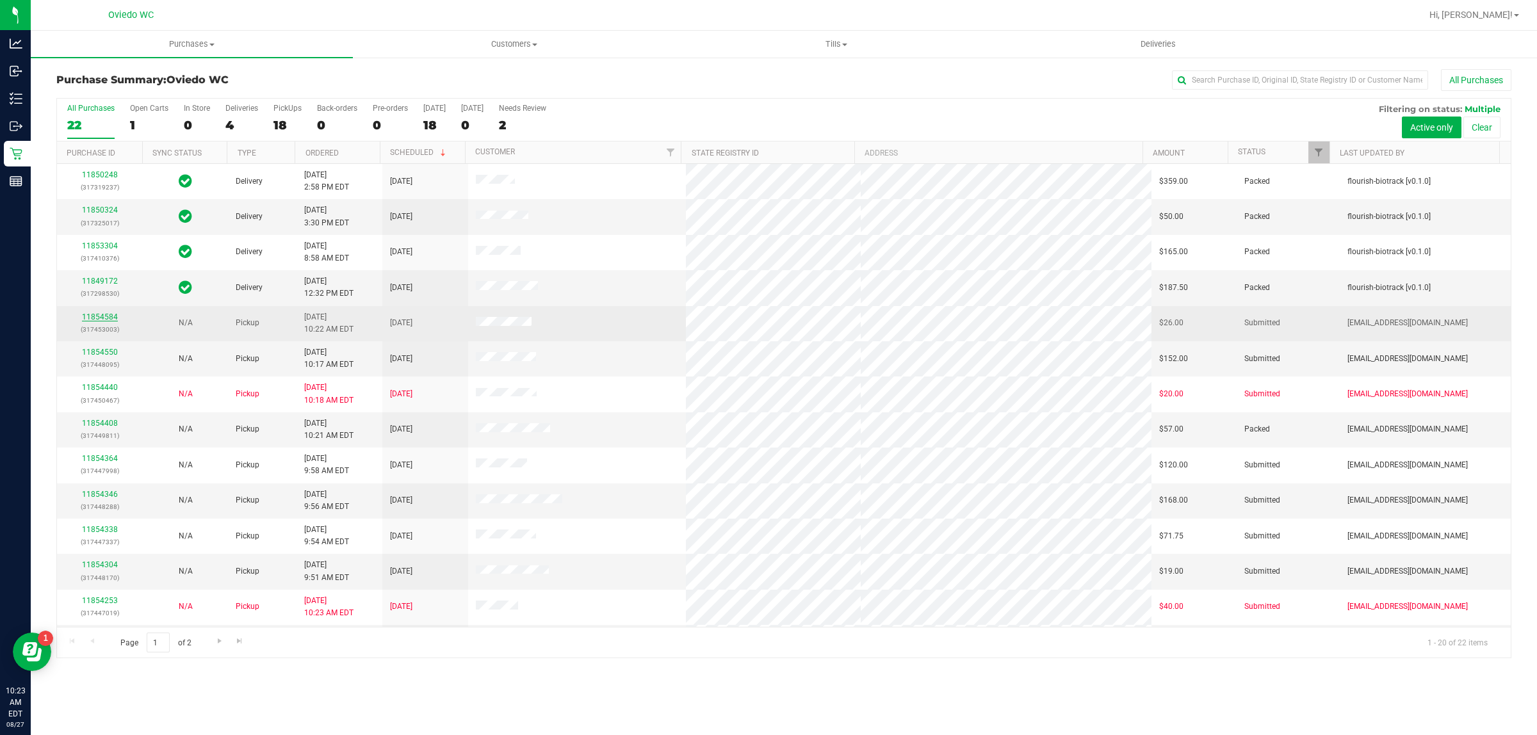
click at [101, 321] on link "11854584" at bounding box center [100, 317] width 36 height 9
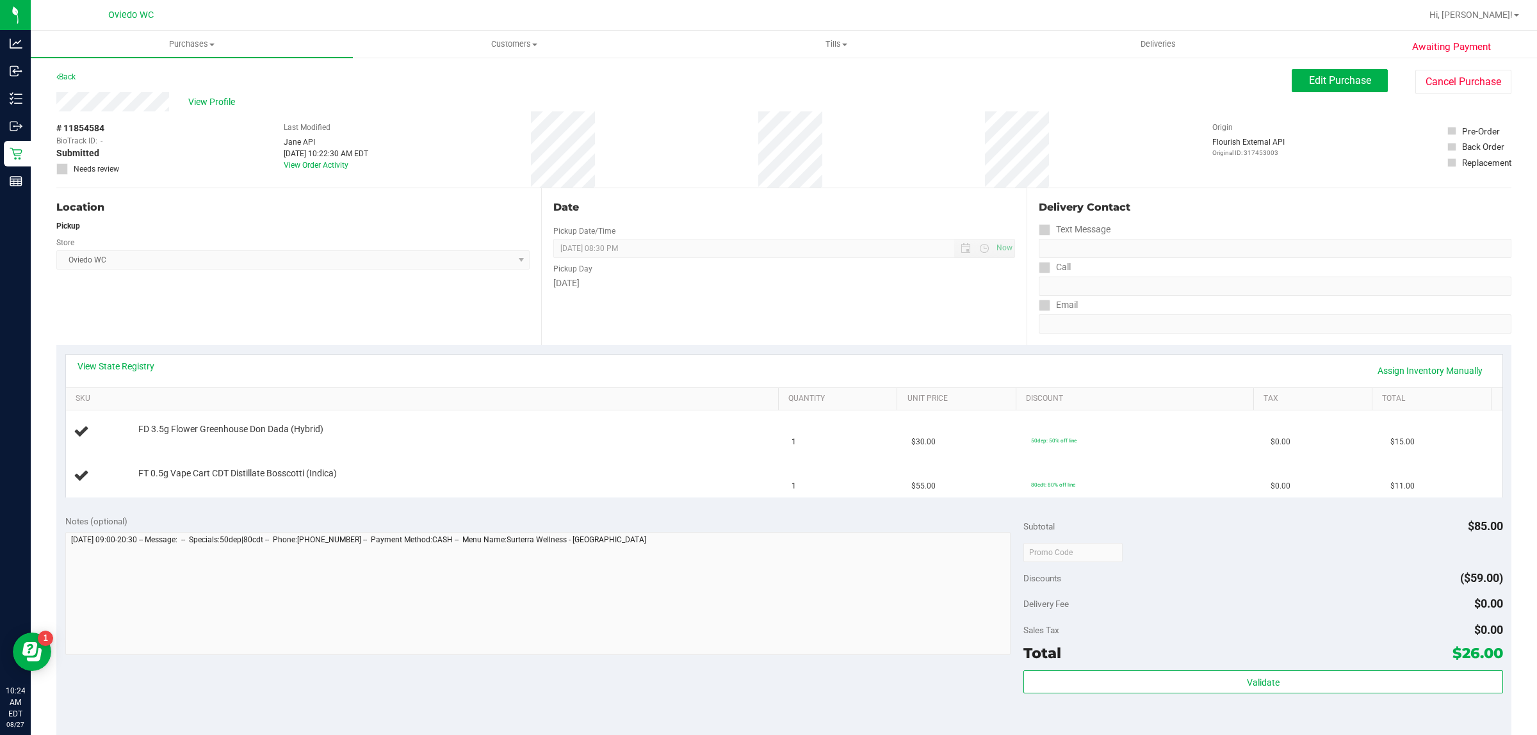
click at [489, 352] on div "View State Registry Assign Inventory Manually SKU Quantity Unit Price Discount …" at bounding box center [783, 425] width 1455 height 161
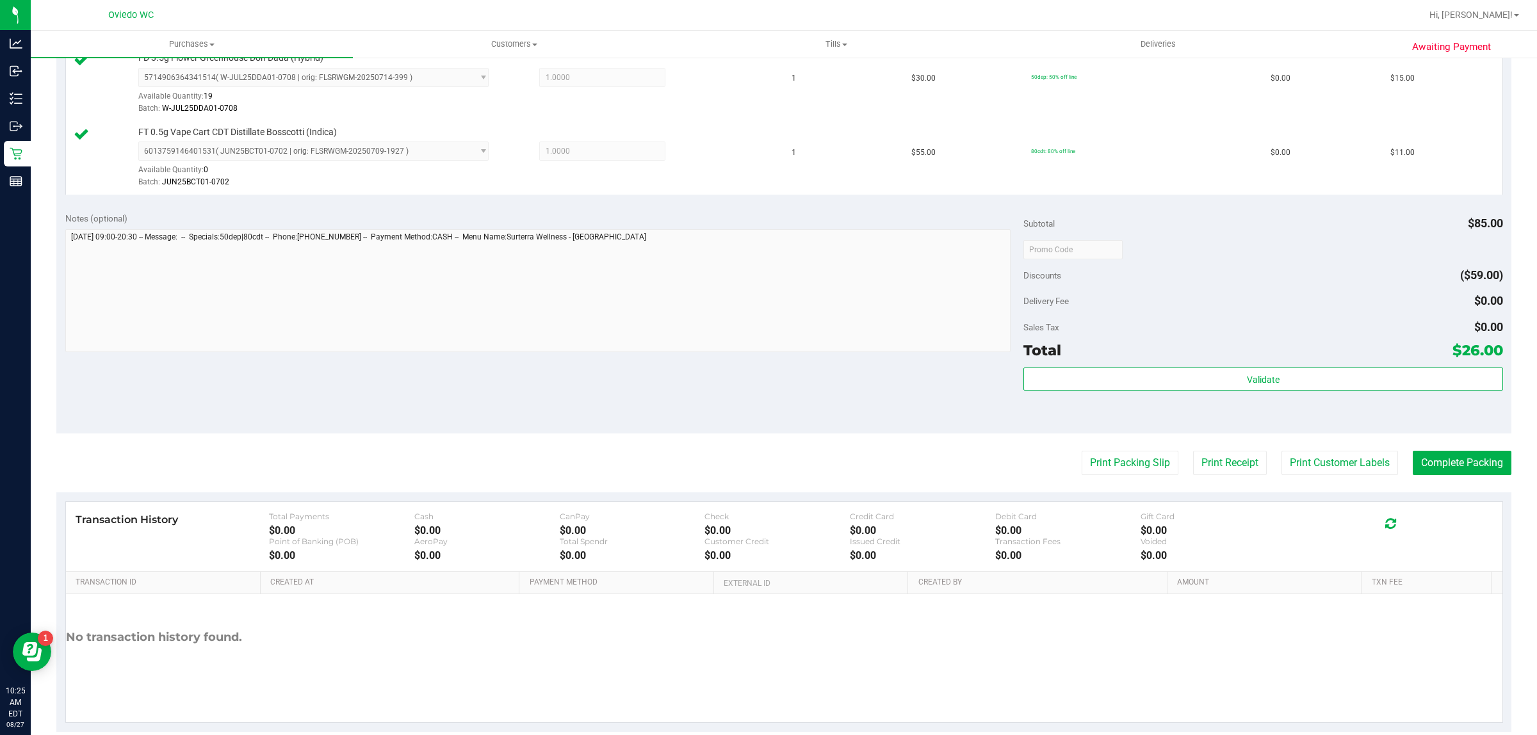
scroll to position [386, 0]
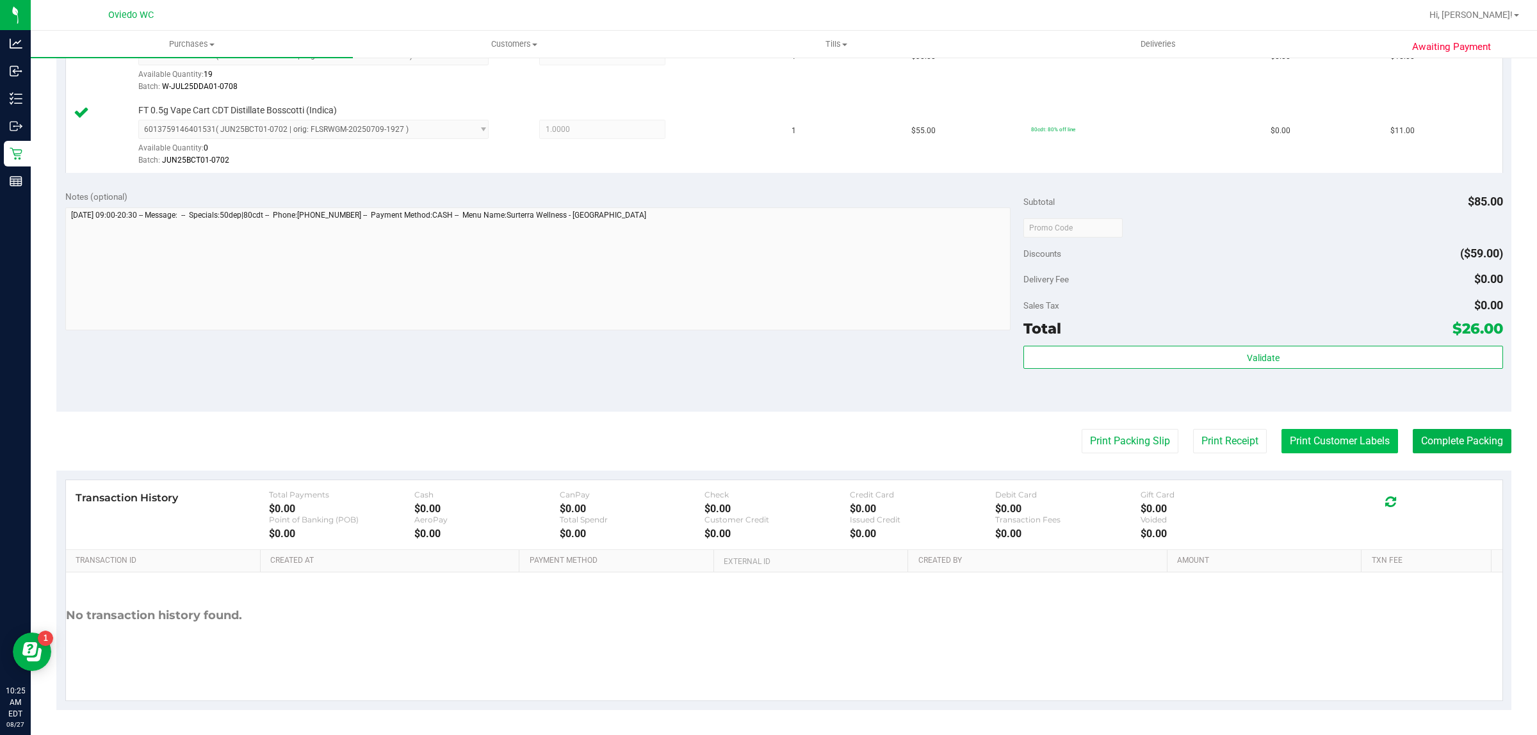
click at [1286, 452] on button "Print Customer Labels" at bounding box center [1340, 441] width 117 height 24
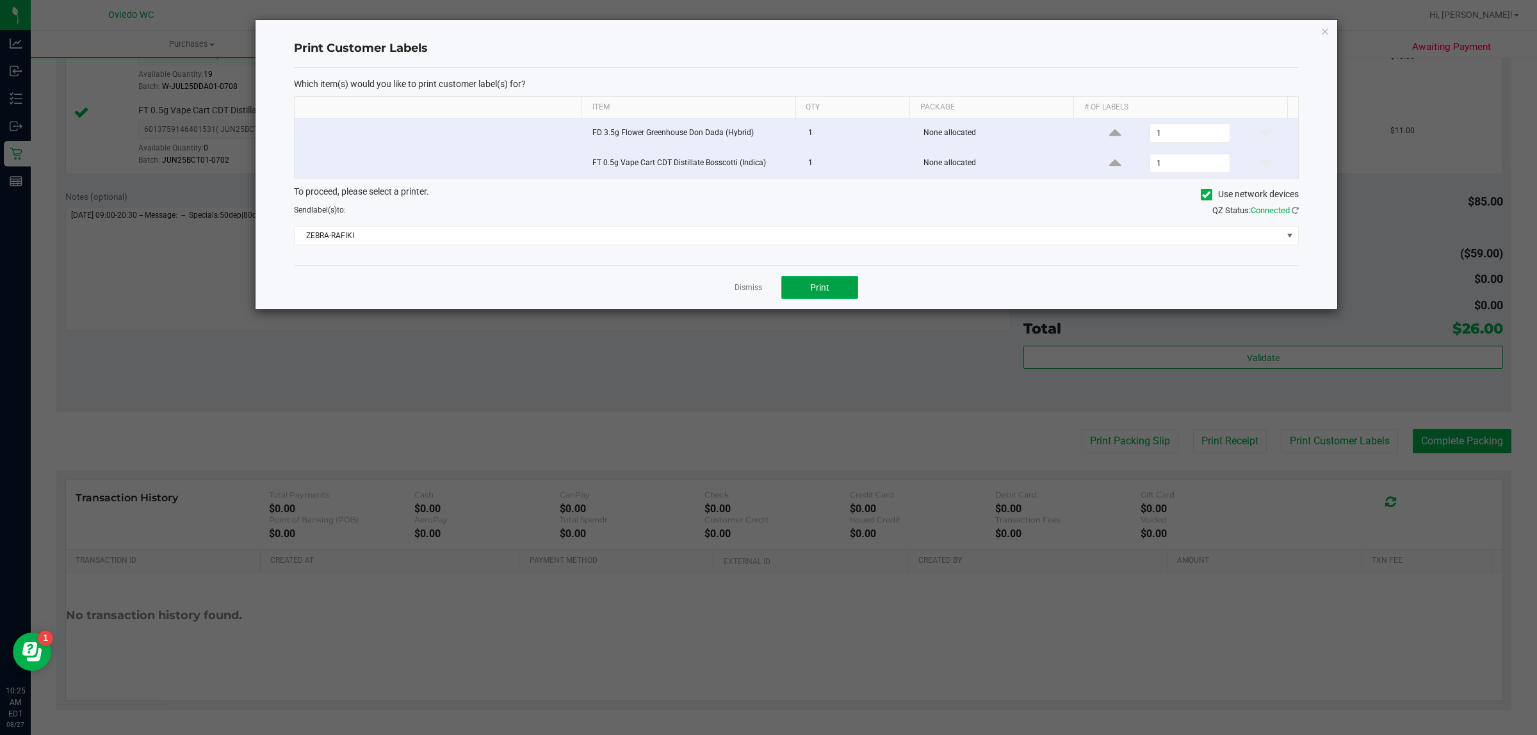
click at [835, 283] on button "Print" at bounding box center [820, 287] width 77 height 23
click at [754, 293] on link "Dismiss" at bounding box center [749, 288] width 28 height 11
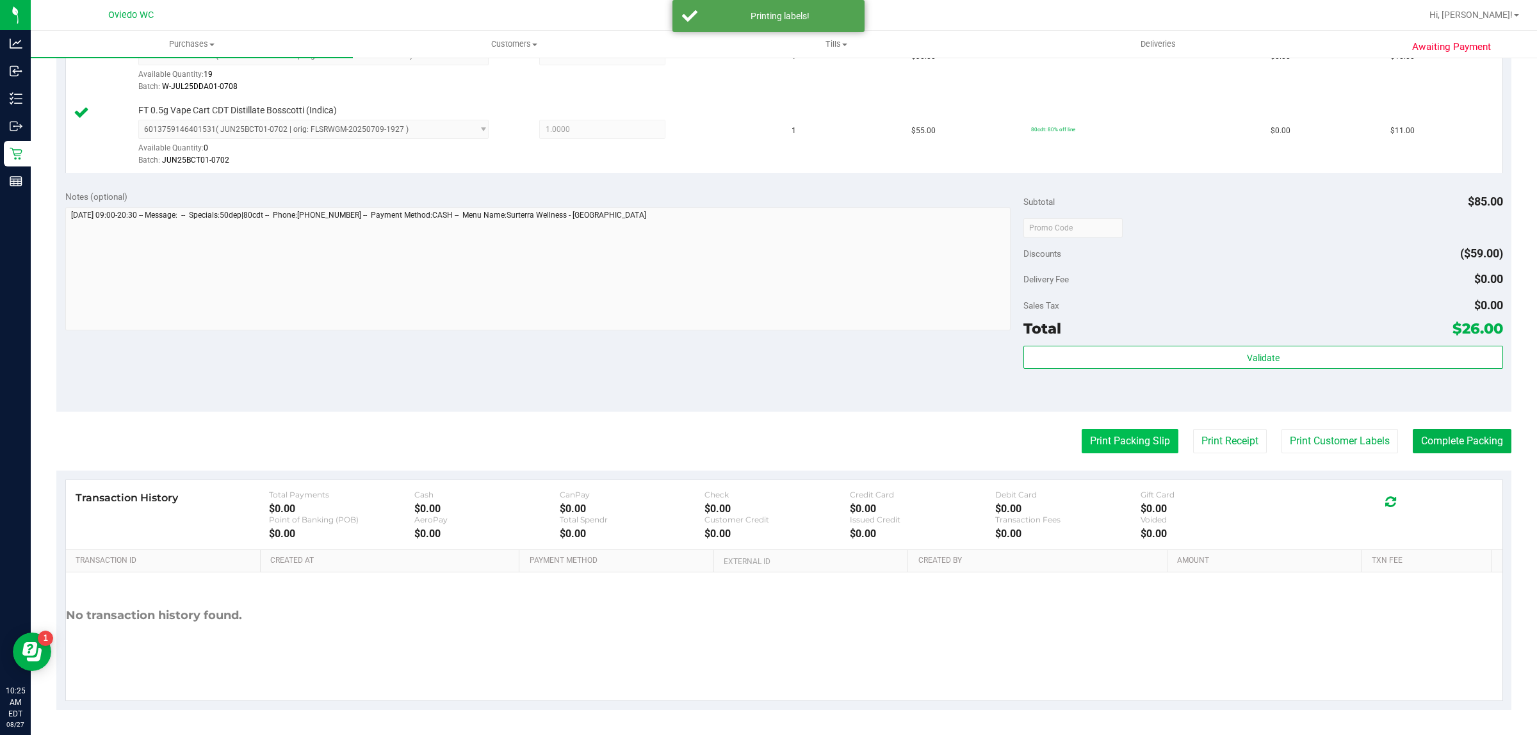
click at [1151, 439] on button "Print Packing Slip" at bounding box center [1130, 441] width 97 height 24
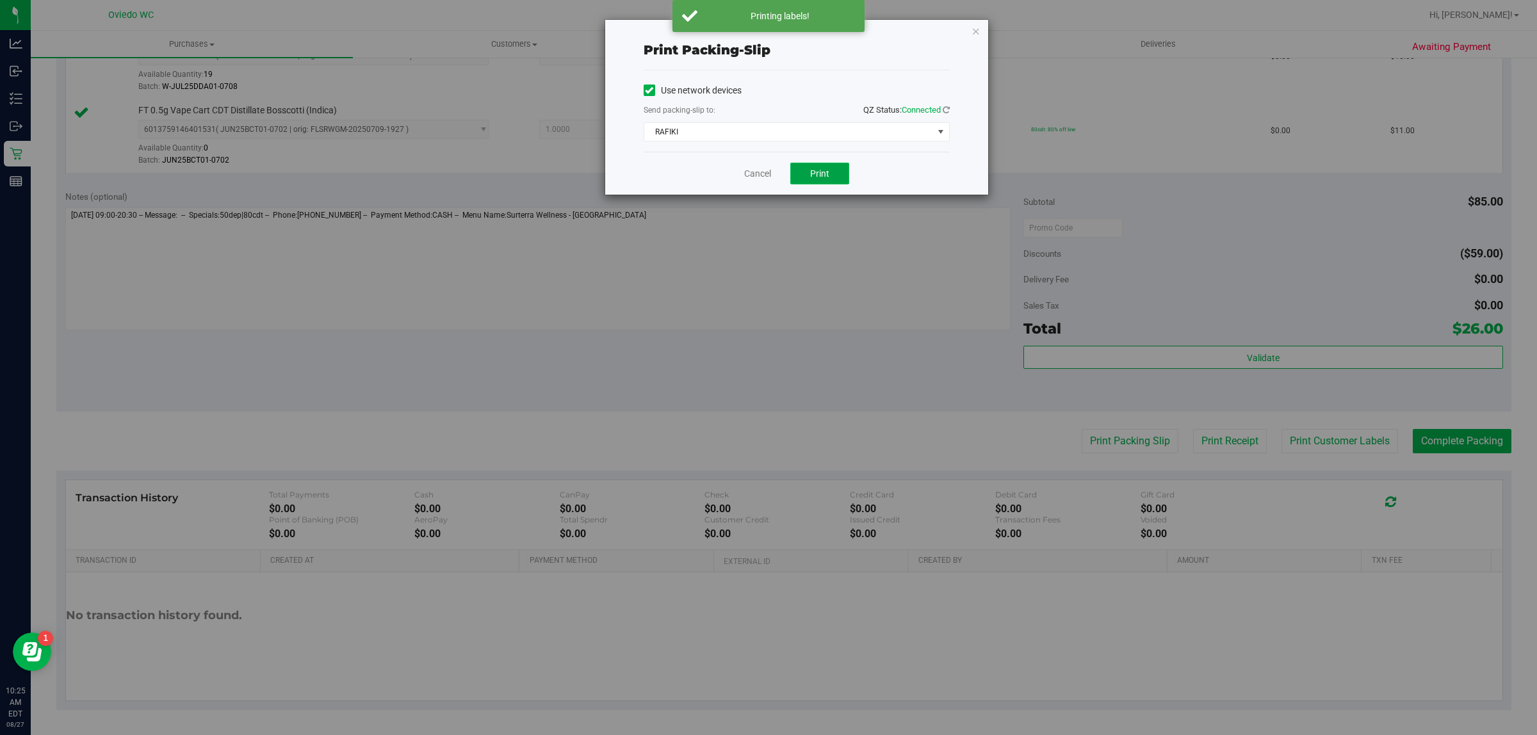
click at [846, 175] on button "Print" at bounding box center [819, 174] width 59 height 22
click at [762, 171] on link "Cancel" at bounding box center [757, 173] width 27 height 13
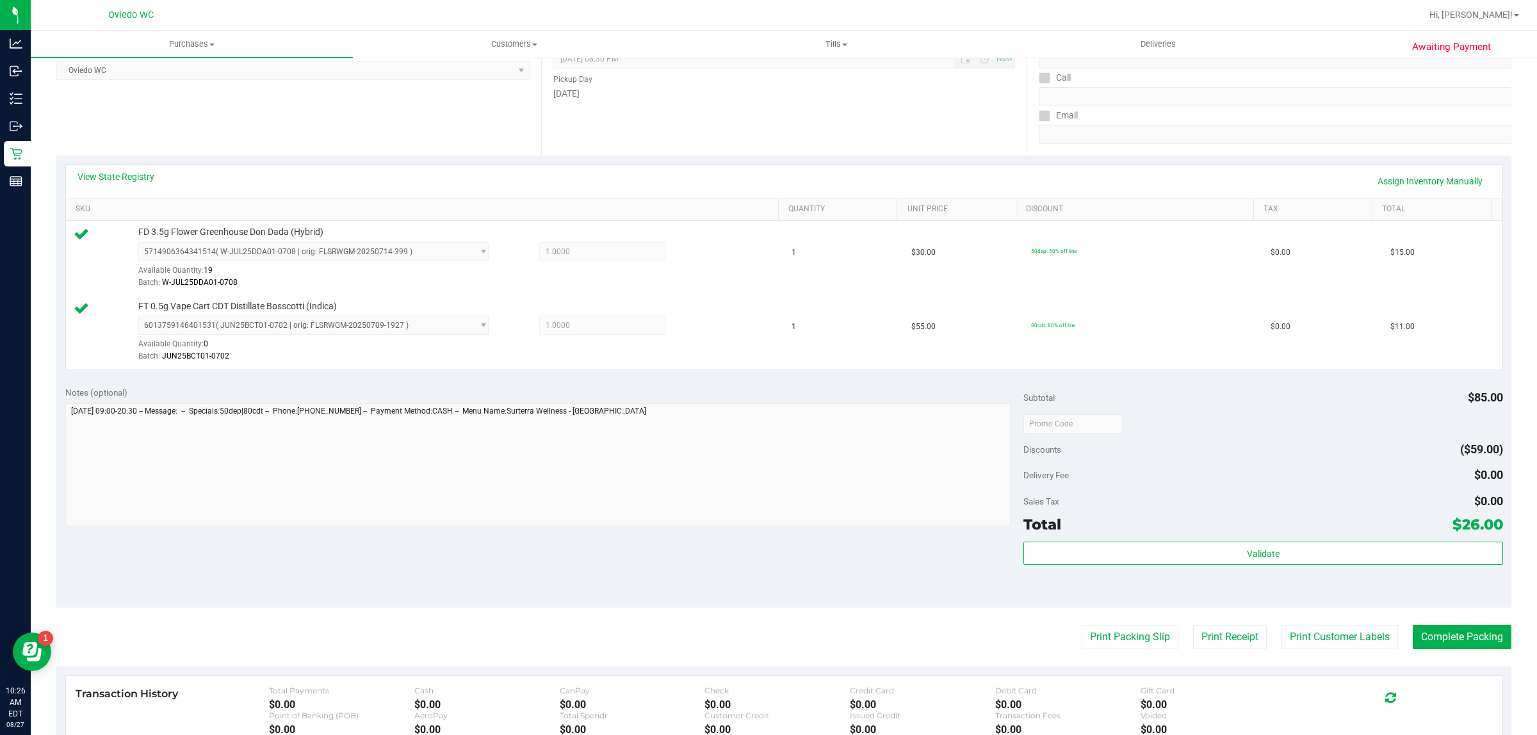
scroll to position [240, 0]
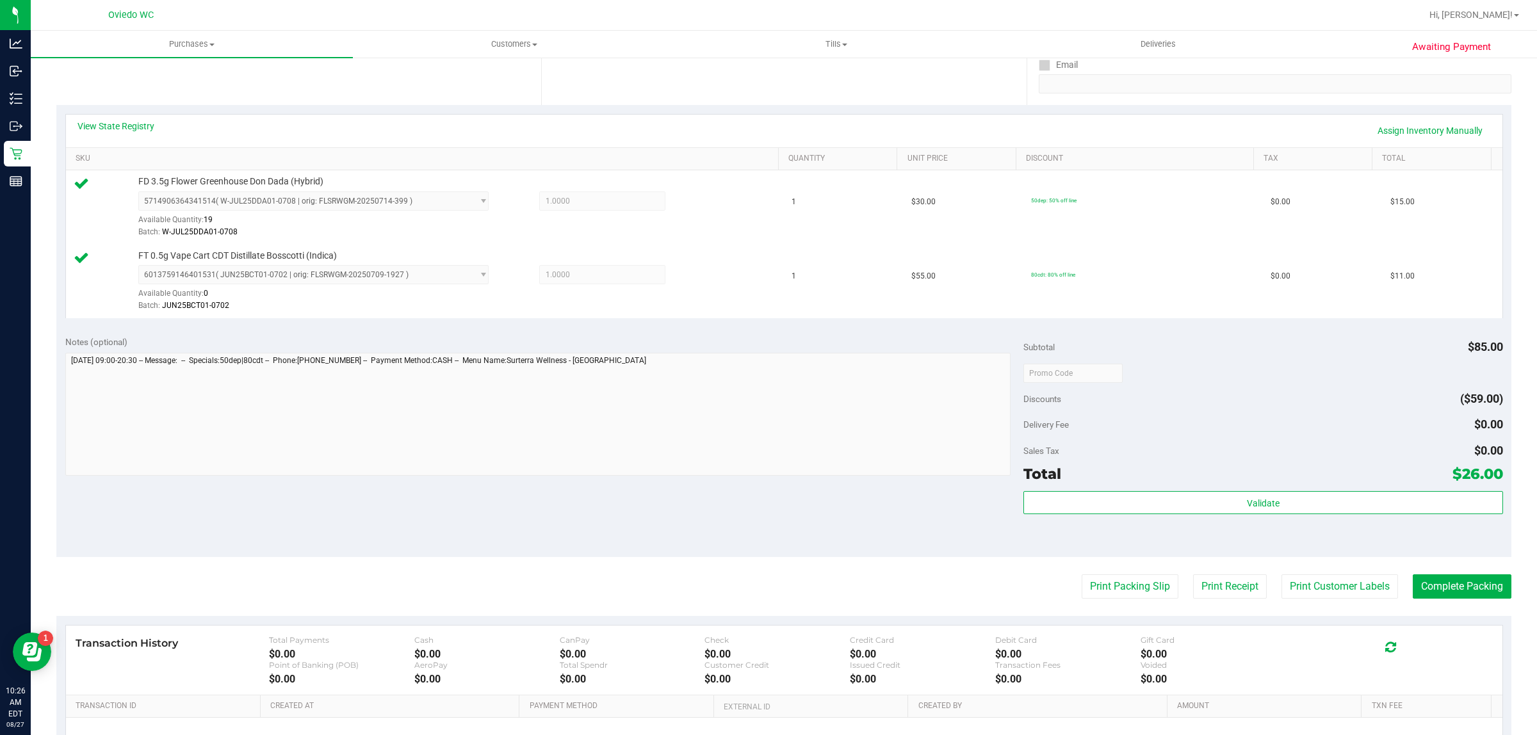
click at [1279, 488] on div "Subtotal $85.00 Discounts ($59.00) Delivery Fee $0.00 Sales Tax $0.00 Total $26…" at bounding box center [1263, 442] width 479 height 213
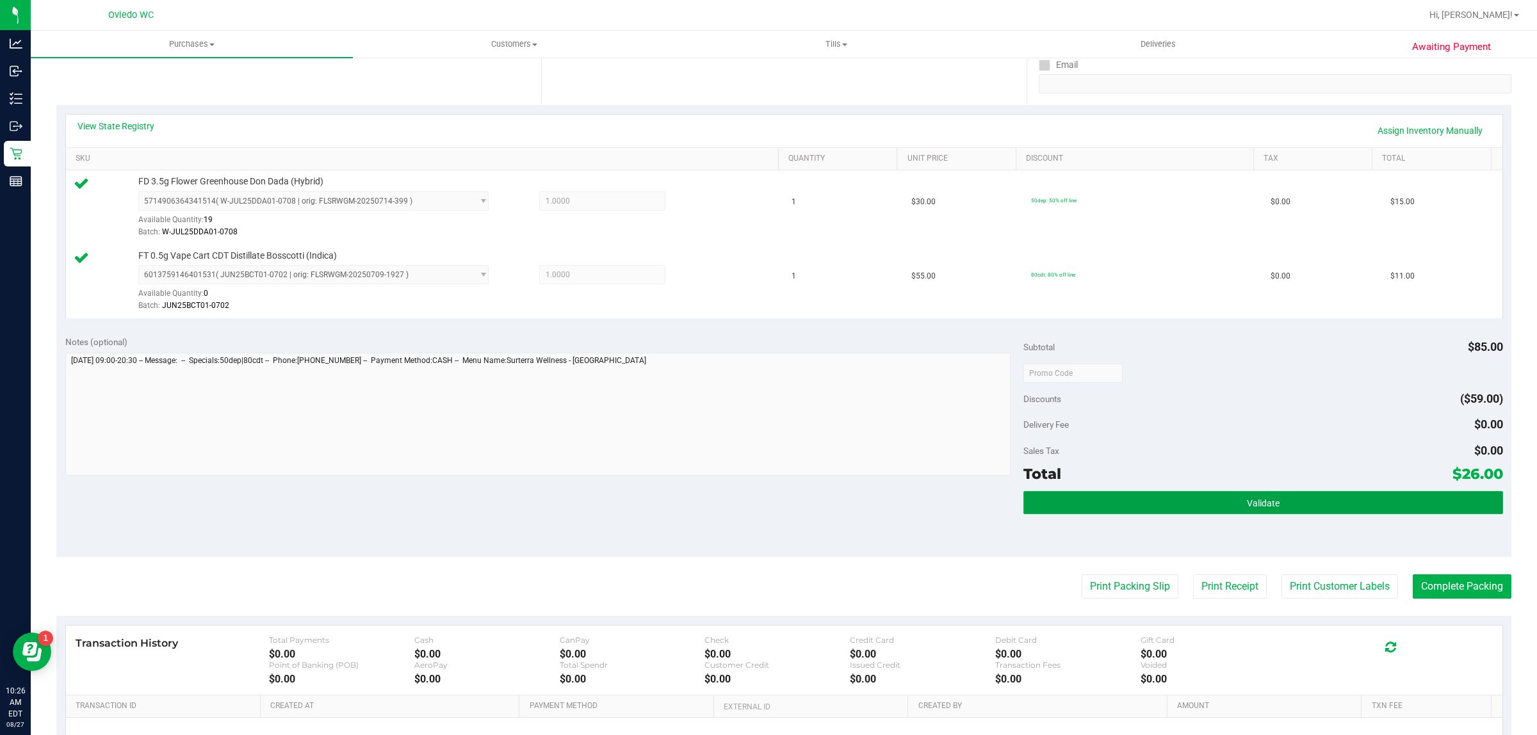
click at [1254, 497] on button "Validate" at bounding box center [1263, 502] width 479 height 23
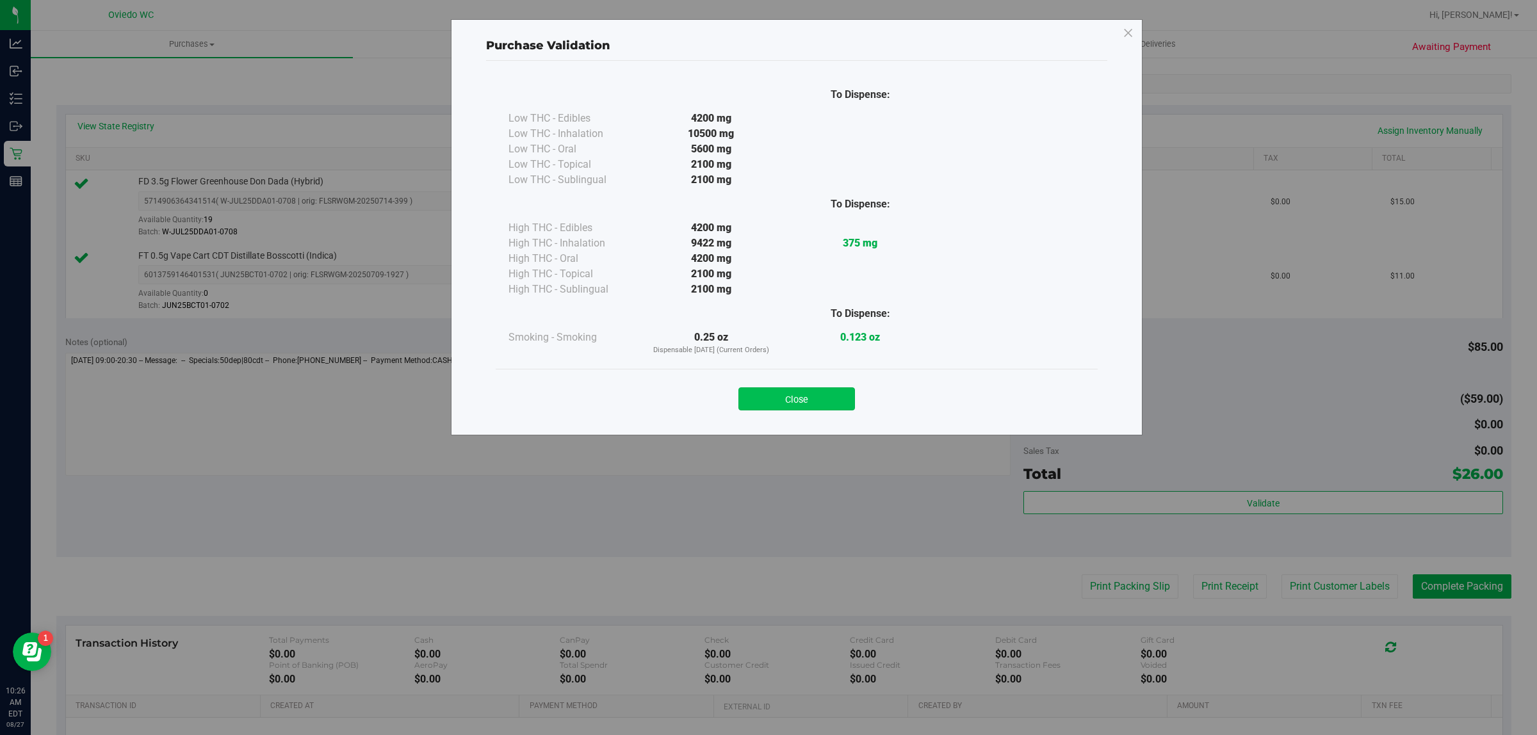
click at [849, 402] on button "Close" at bounding box center [797, 399] width 117 height 23
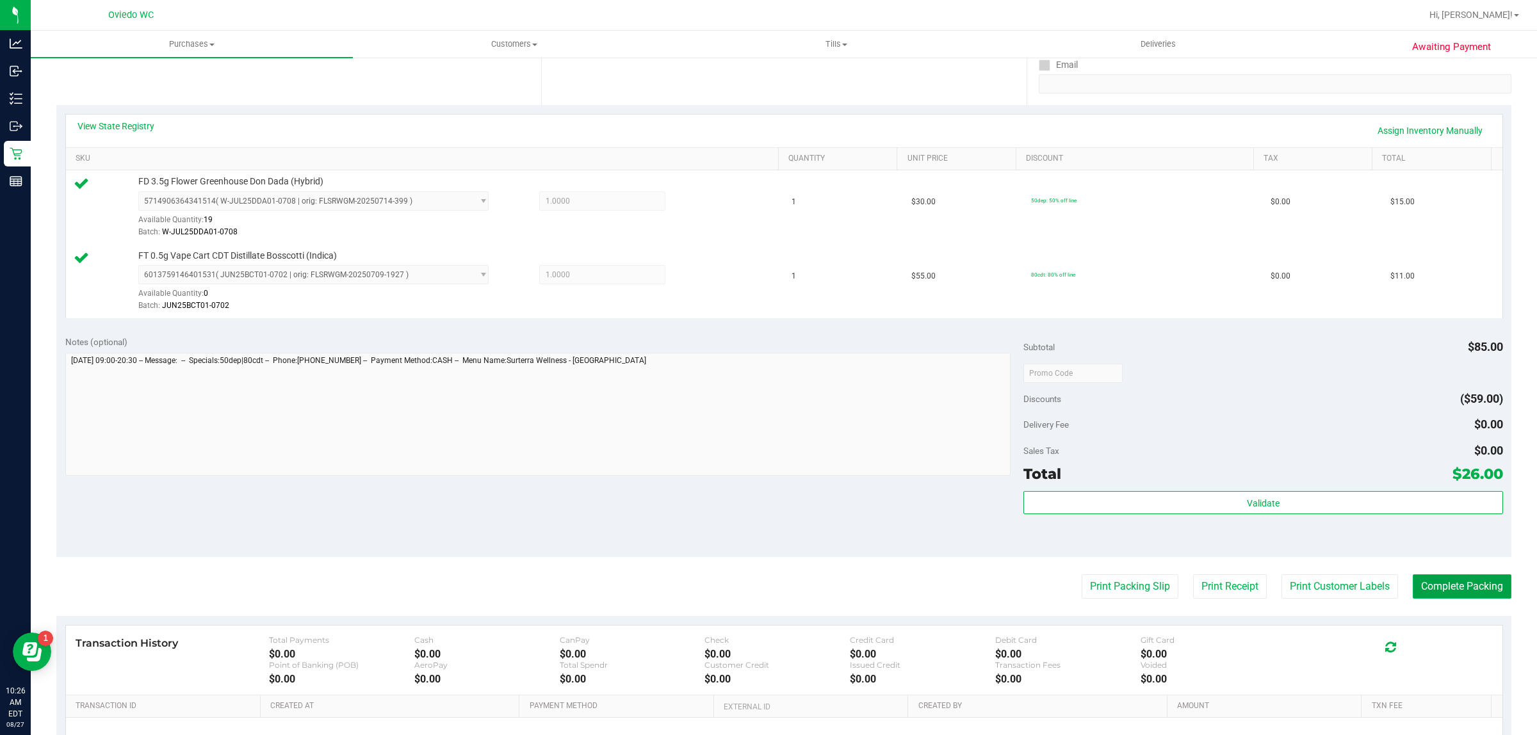
click at [1440, 597] on button "Complete Packing" at bounding box center [1462, 587] width 99 height 24
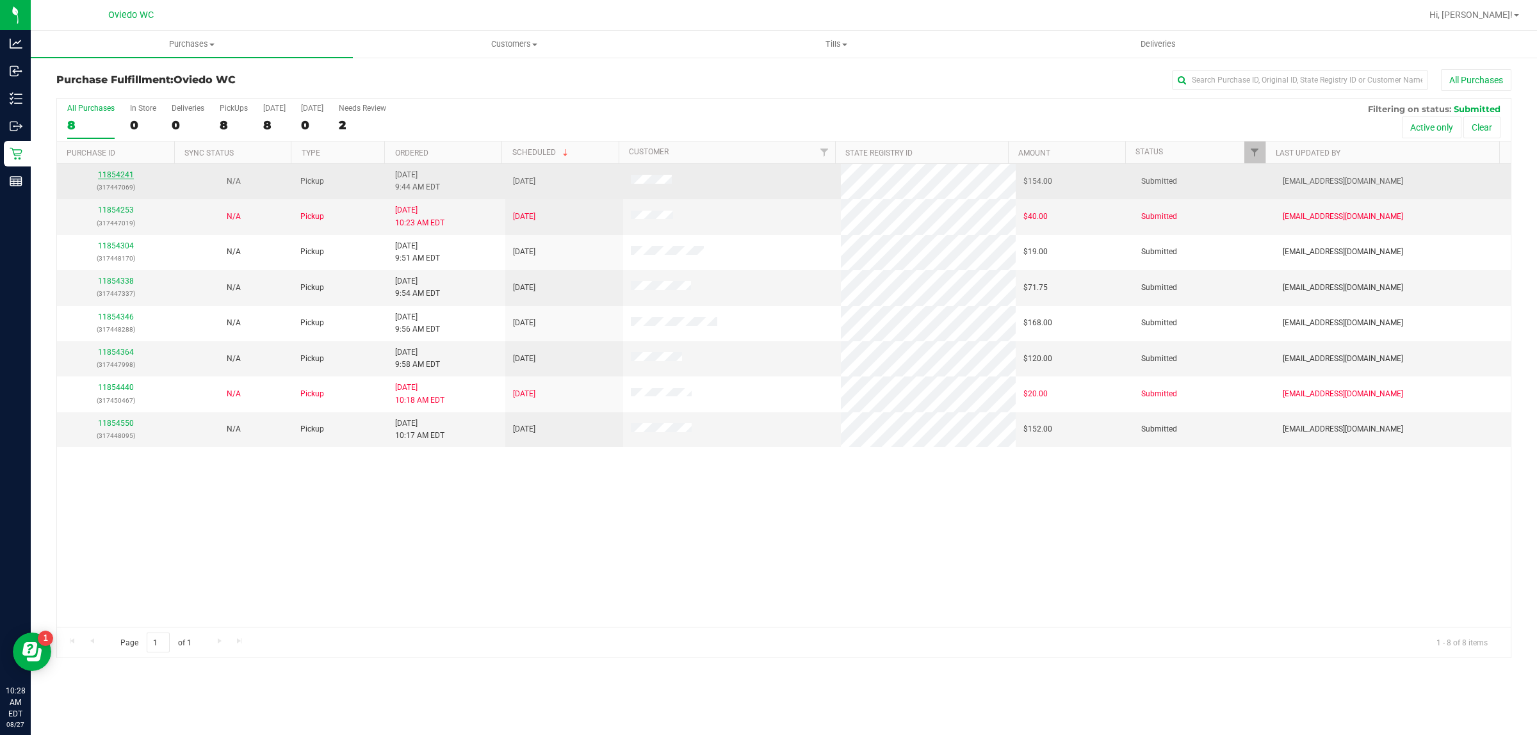
click at [109, 177] on link "11854241" at bounding box center [116, 174] width 36 height 9
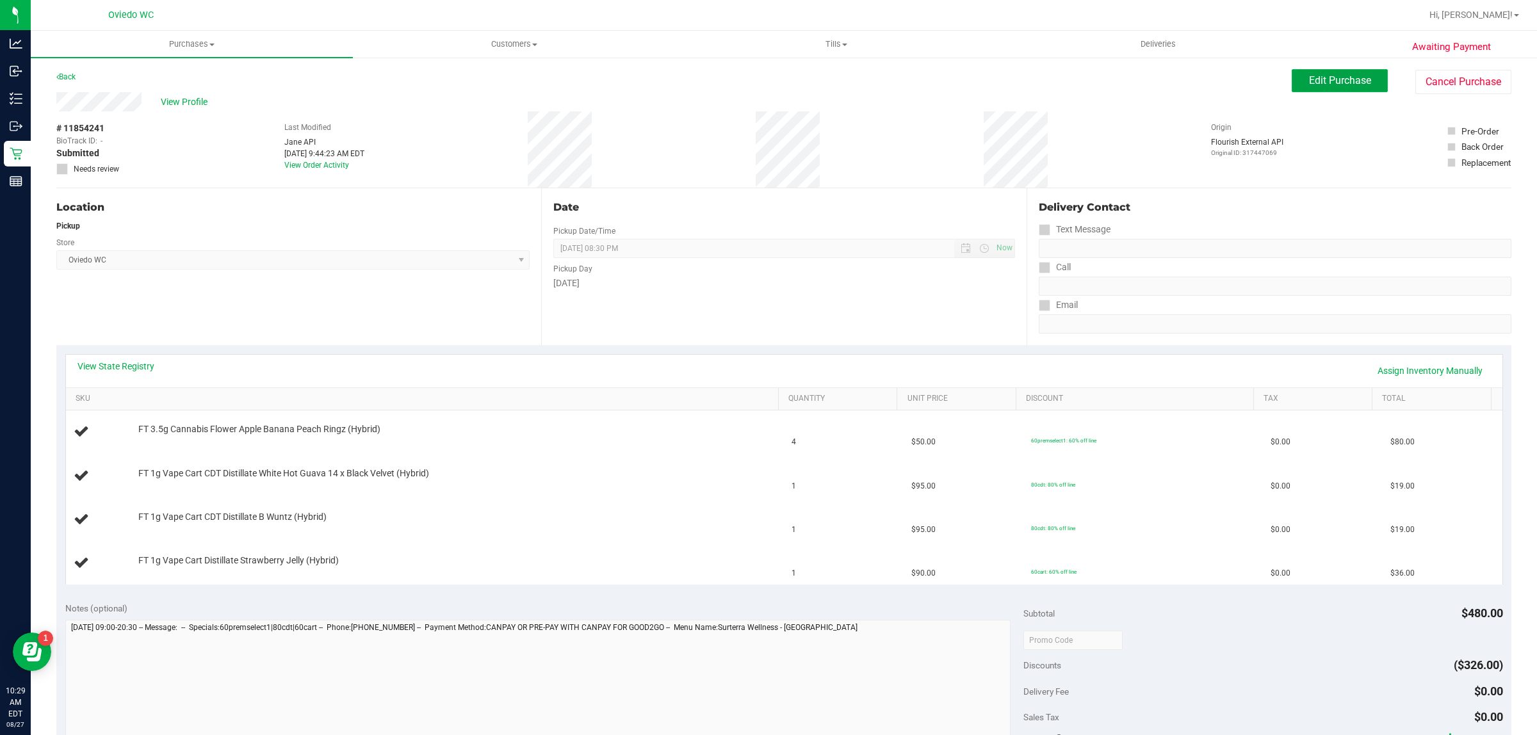
click at [1347, 79] on span "Edit Purchase" at bounding box center [1340, 80] width 62 height 12
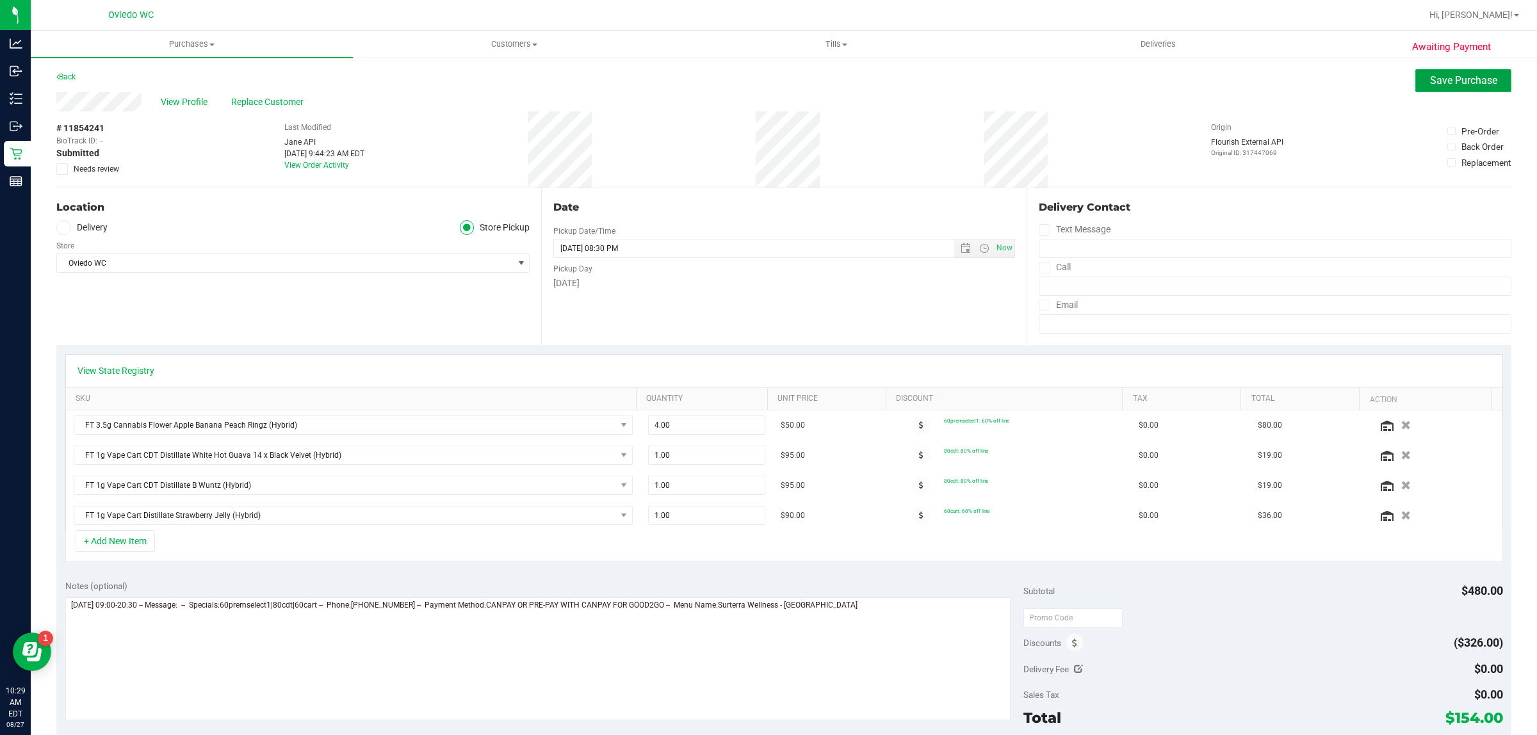
click at [1429, 88] on button "Save Purchase" at bounding box center [1464, 80] width 96 height 23
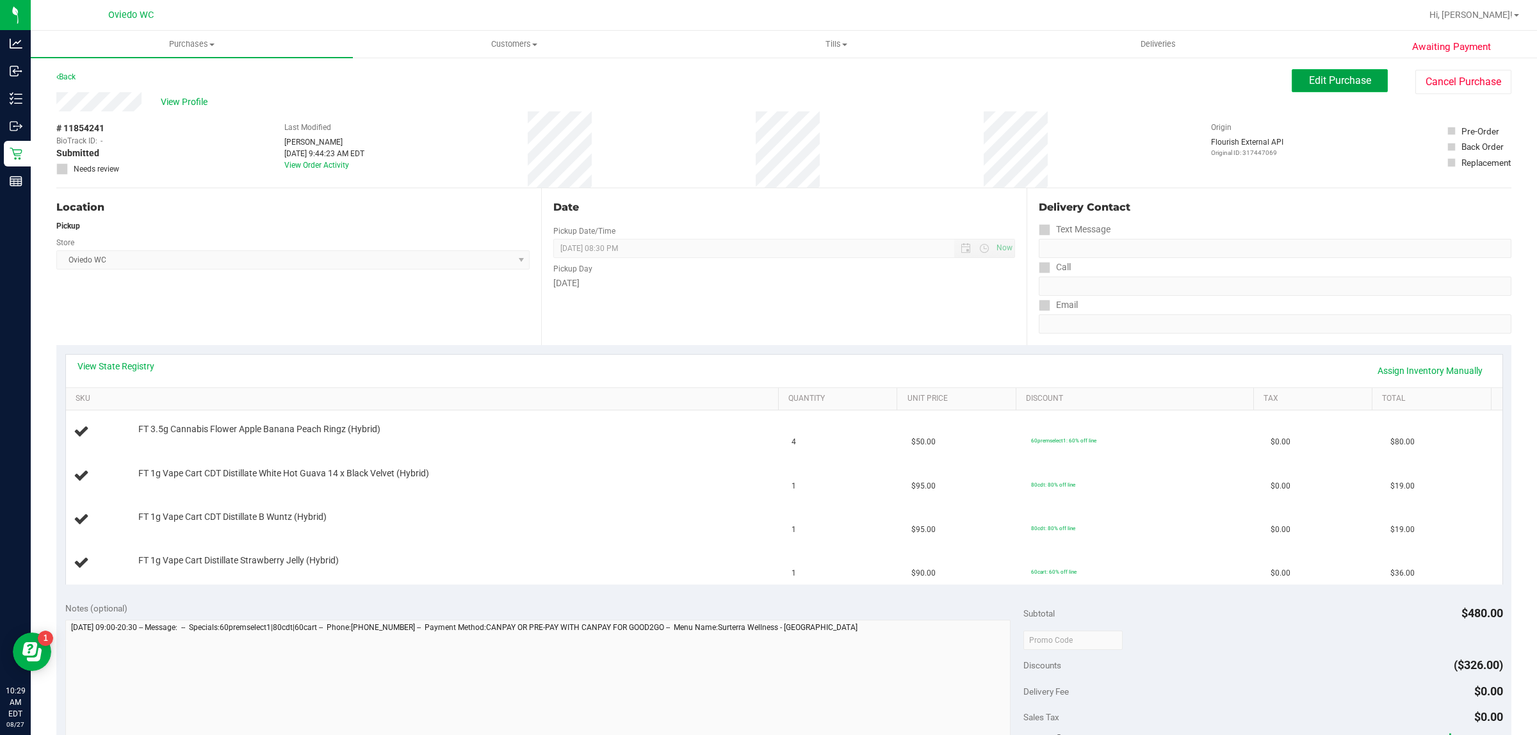
click at [1314, 86] on span "Edit Purchase" at bounding box center [1340, 80] width 62 height 12
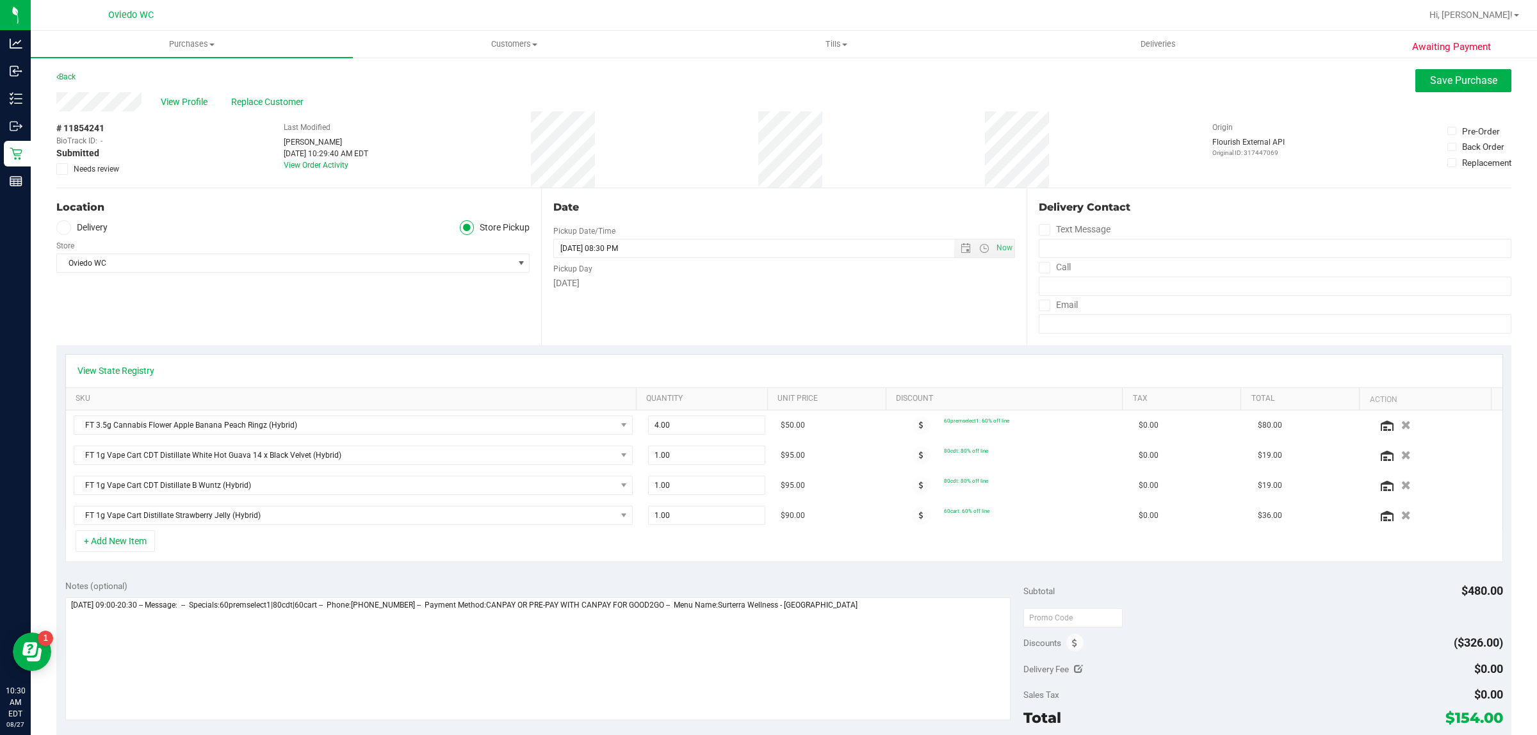
click at [64, 169] on icon at bounding box center [62, 169] width 8 height 0
click at [0, 0] on input "Needs review" at bounding box center [0, 0] width 0 height 0
click at [1458, 78] on span "Save Purchase" at bounding box center [1463, 80] width 67 height 12
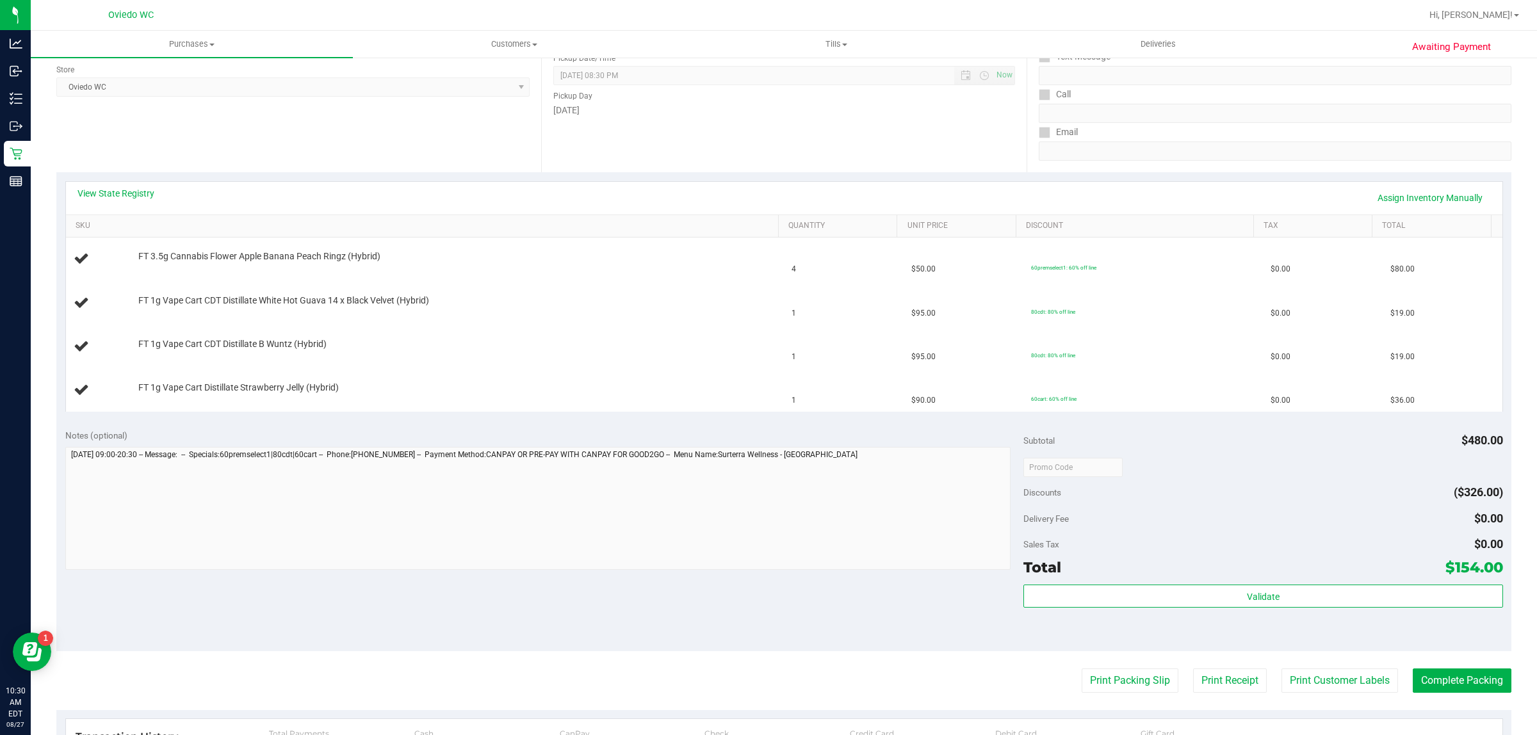
scroll to position [320, 0]
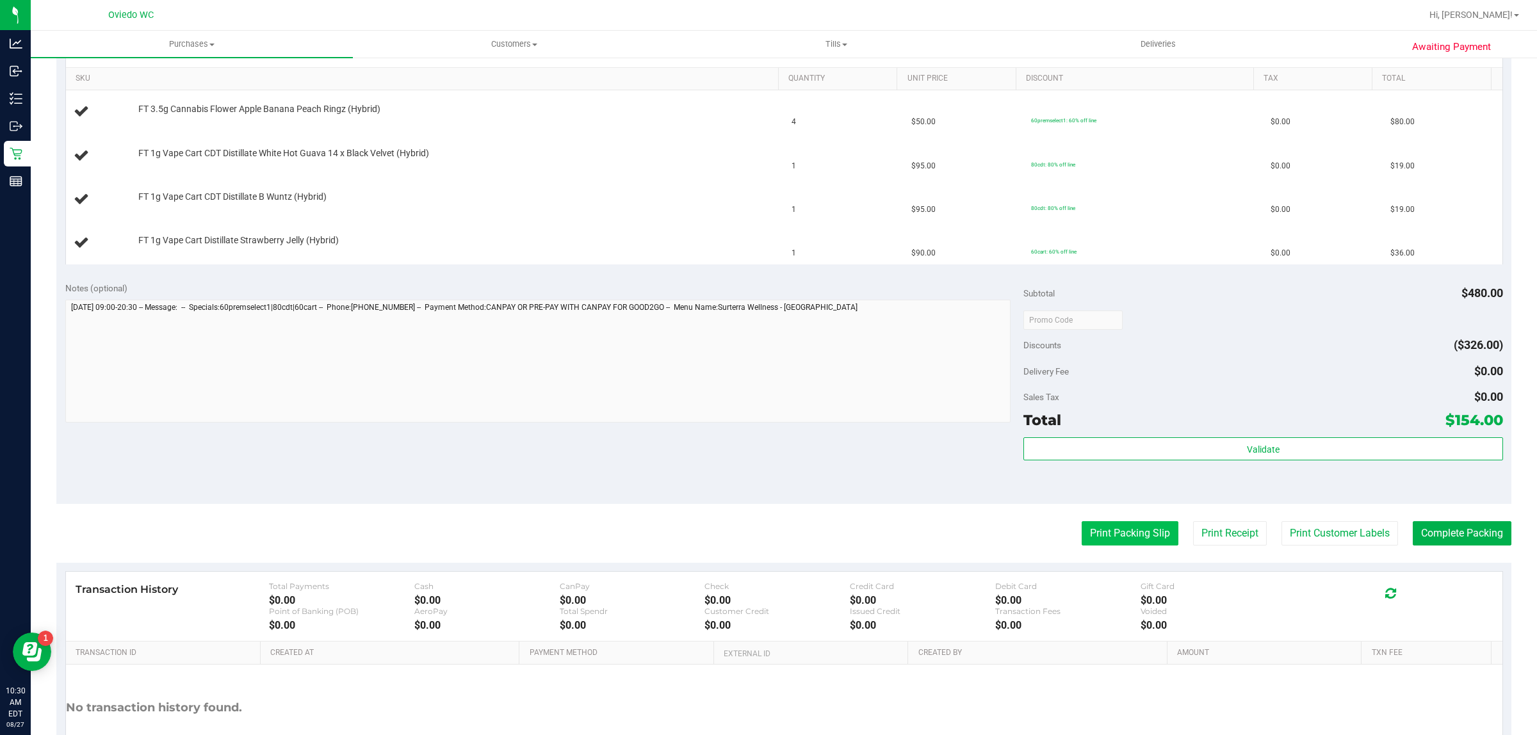
click at [1090, 530] on button "Print Packing Slip" at bounding box center [1130, 533] width 97 height 24
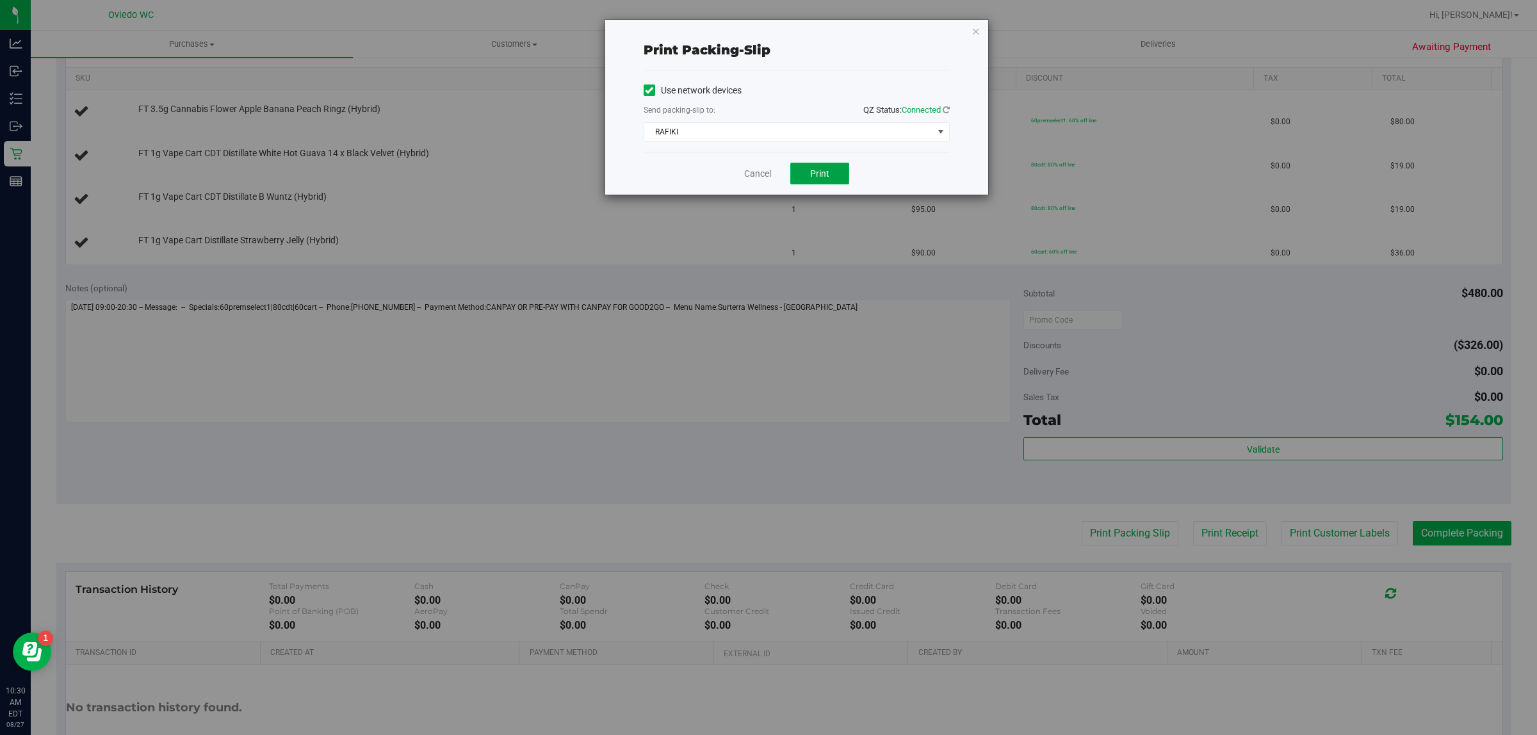
click at [823, 170] on span "Print" at bounding box center [819, 173] width 19 height 10
click at [760, 176] on link "Cancel" at bounding box center [757, 173] width 27 height 13
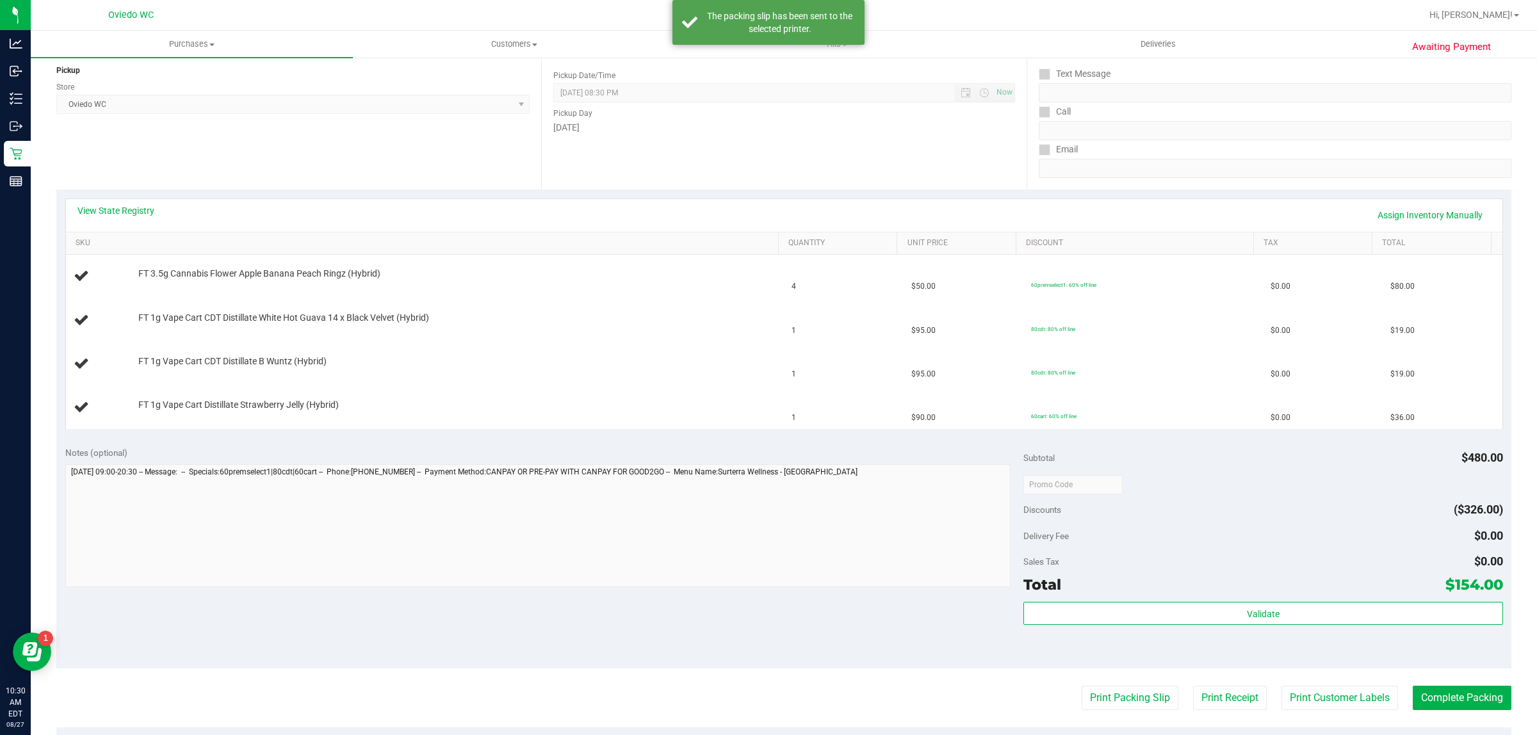
scroll to position [0, 0]
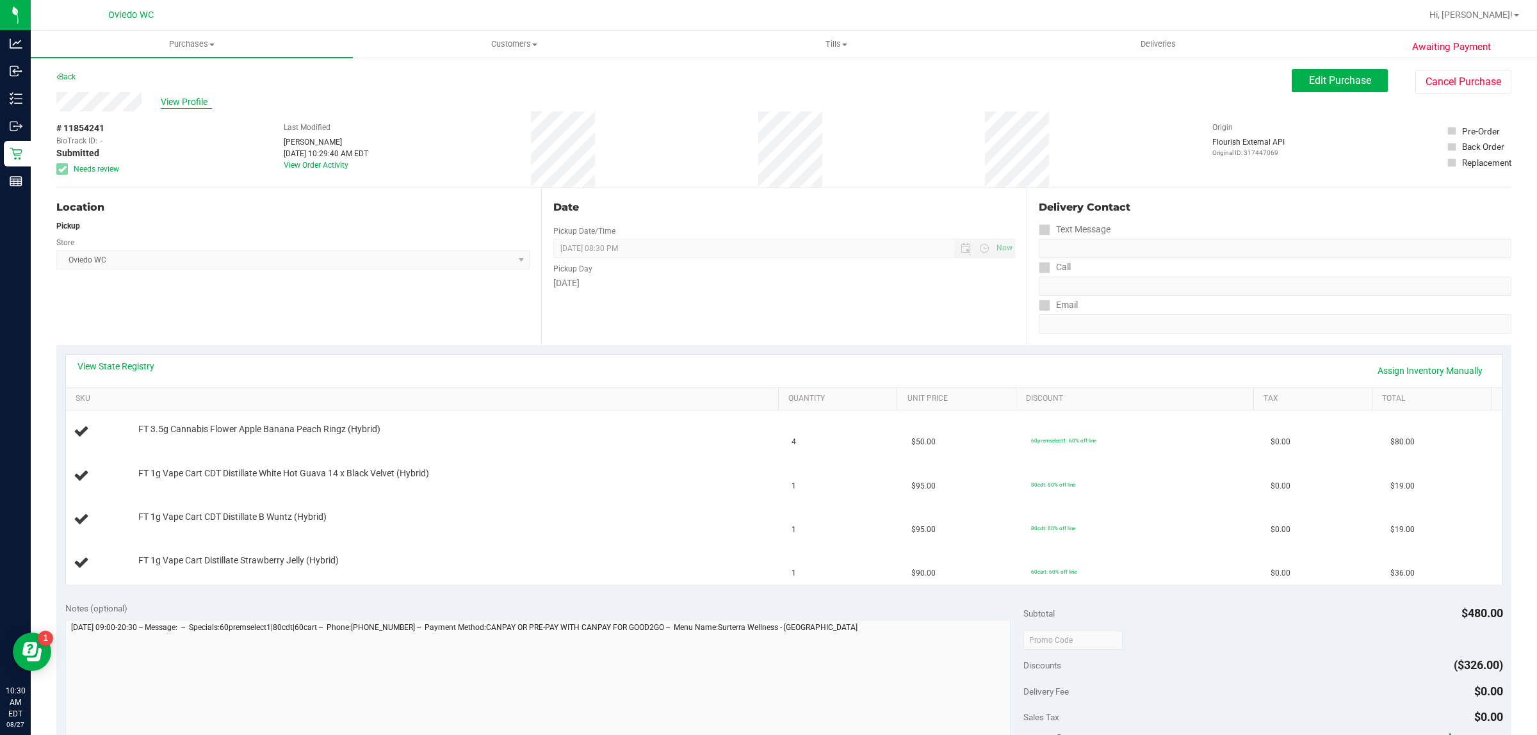
click at [186, 104] on span "View Profile" at bounding box center [186, 101] width 51 height 13
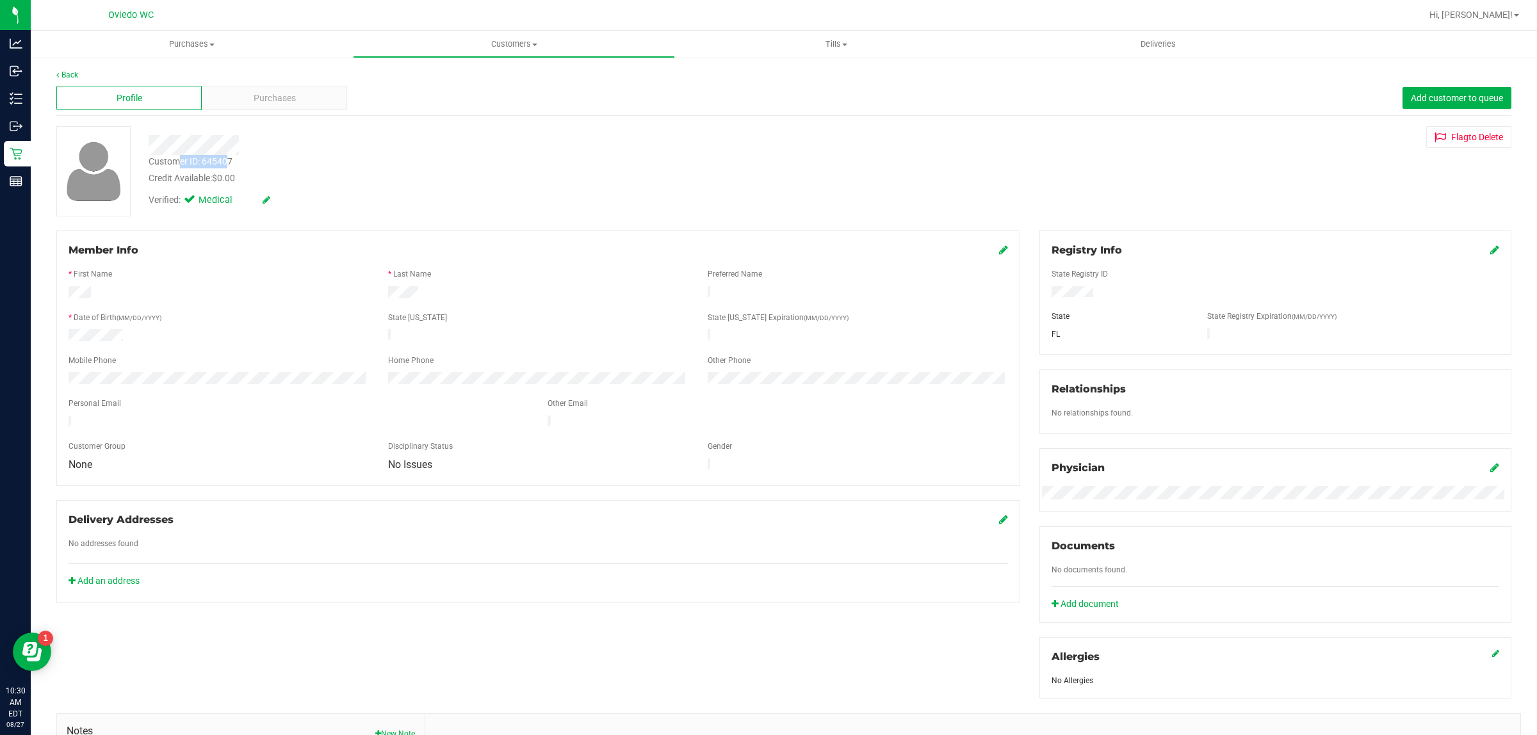
drag, startPoint x: 229, startPoint y: 157, endPoint x: 177, endPoint y: 165, distance: 52.6
click at [177, 165] on div "Customer ID: 645407" at bounding box center [191, 161] width 84 height 13
click at [242, 164] on div "Customer ID: 645407 Credit Available: $0.00" at bounding box center [507, 170] width 737 height 30
drag, startPoint x: 239, startPoint y: 161, endPoint x: 143, endPoint y: 160, distance: 96.1
click at [145, 160] on div "Customer ID: 645407 Credit Available: $0.00" at bounding box center [507, 170] width 737 height 30
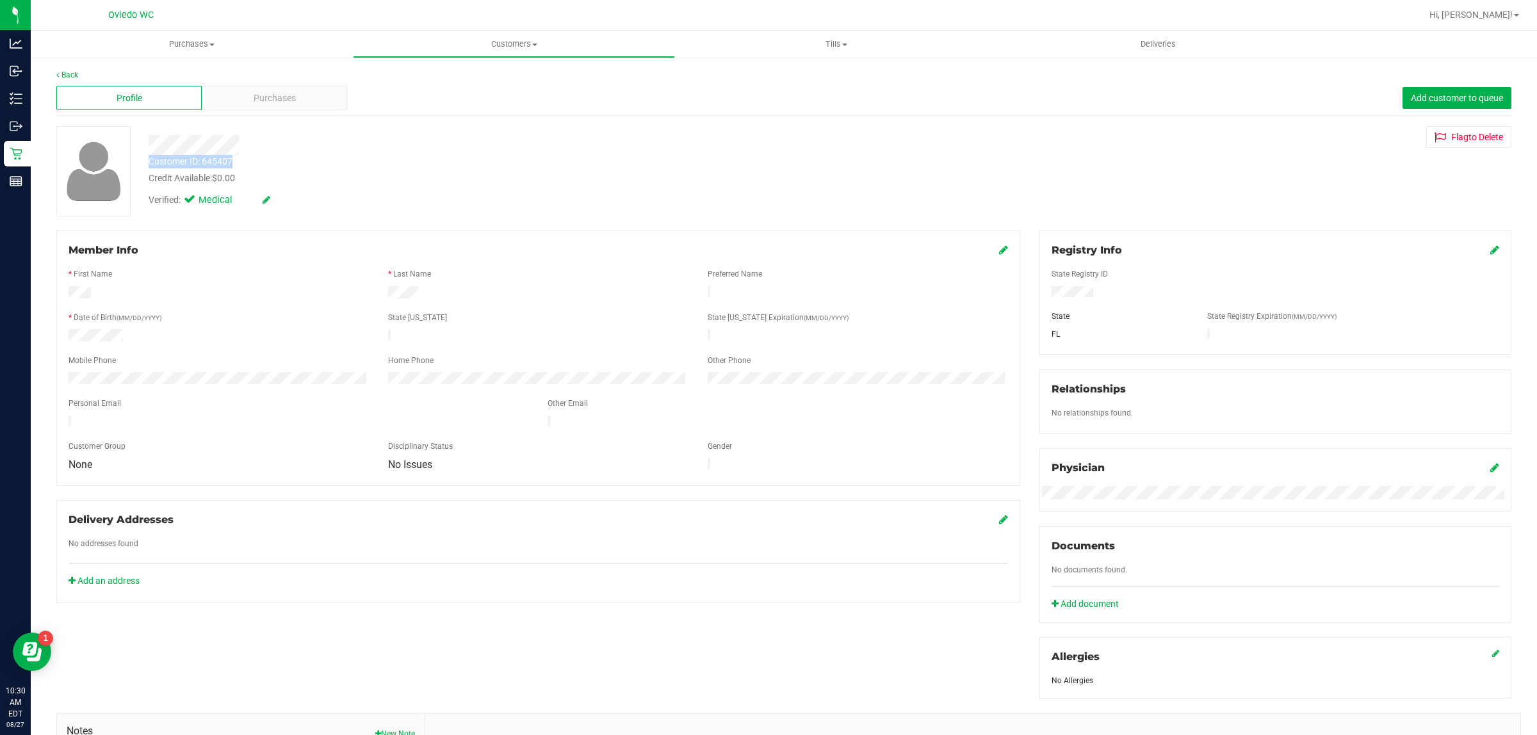
copy div "Customer ID: 645407"
click at [212, 155] on div "Customer ID: 645407" at bounding box center [191, 161] width 84 height 13
click at [213, 160] on div "Customer ID: 645407" at bounding box center [191, 161] width 84 height 13
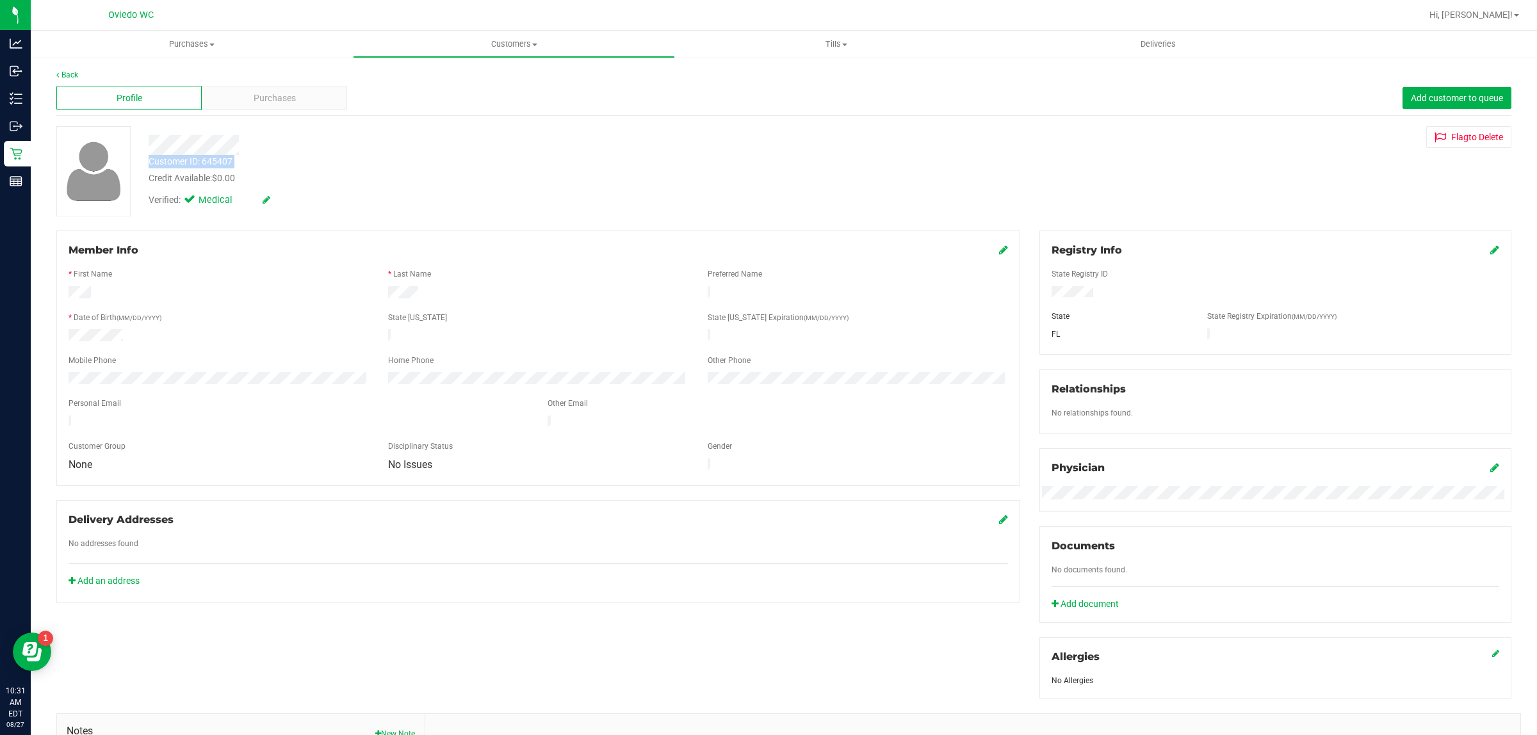
copy div "Customer ID: 645407"
click at [251, 274] on div "* First Name" at bounding box center [219, 275] width 320 height 15
click at [71, 75] on link "Back" at bounding box center [67, 74] width 22 height 9
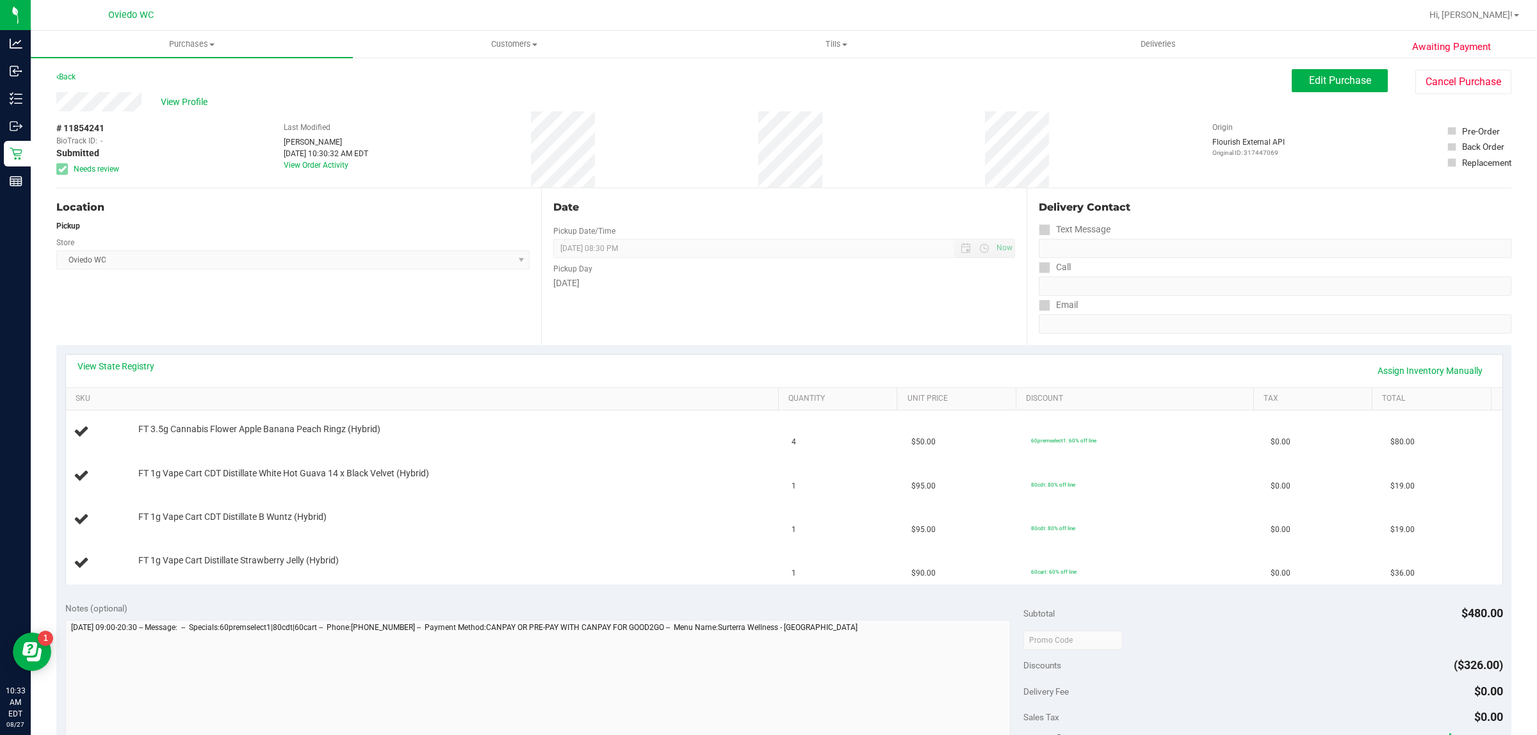
click at [143, 188] on div "Location Pickup Store [GEOGRAPHIC_DATA][PERSON_NAME] Select Store [PERSON_NAME]…" at bounding box center [298, 266] width 485 height 157
click at [74, 78] on link "Back" at bounding box center [65, 76] width 19 height 9
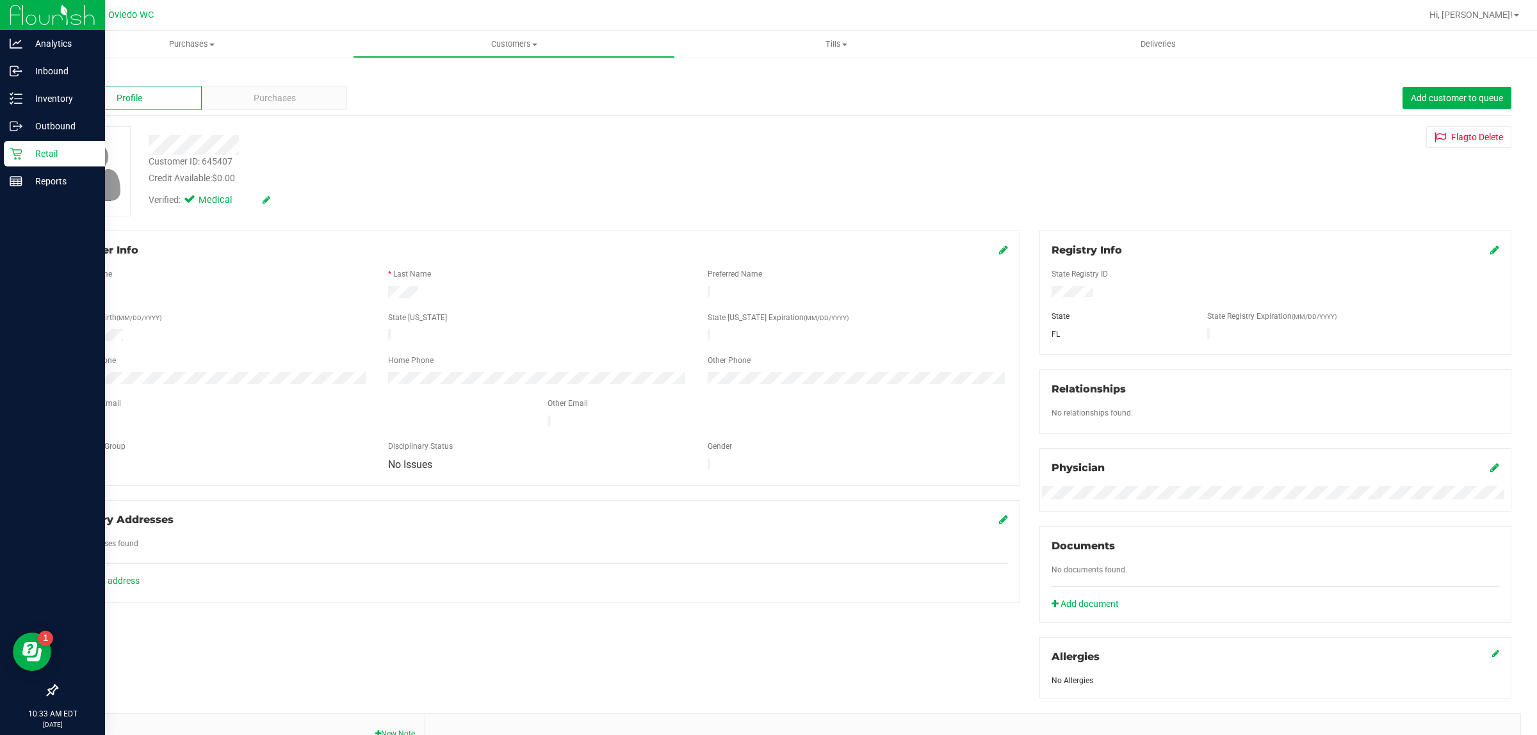
click at [26, 152] on p "Retail" at bounding box center [60, 153] width 77 height 15
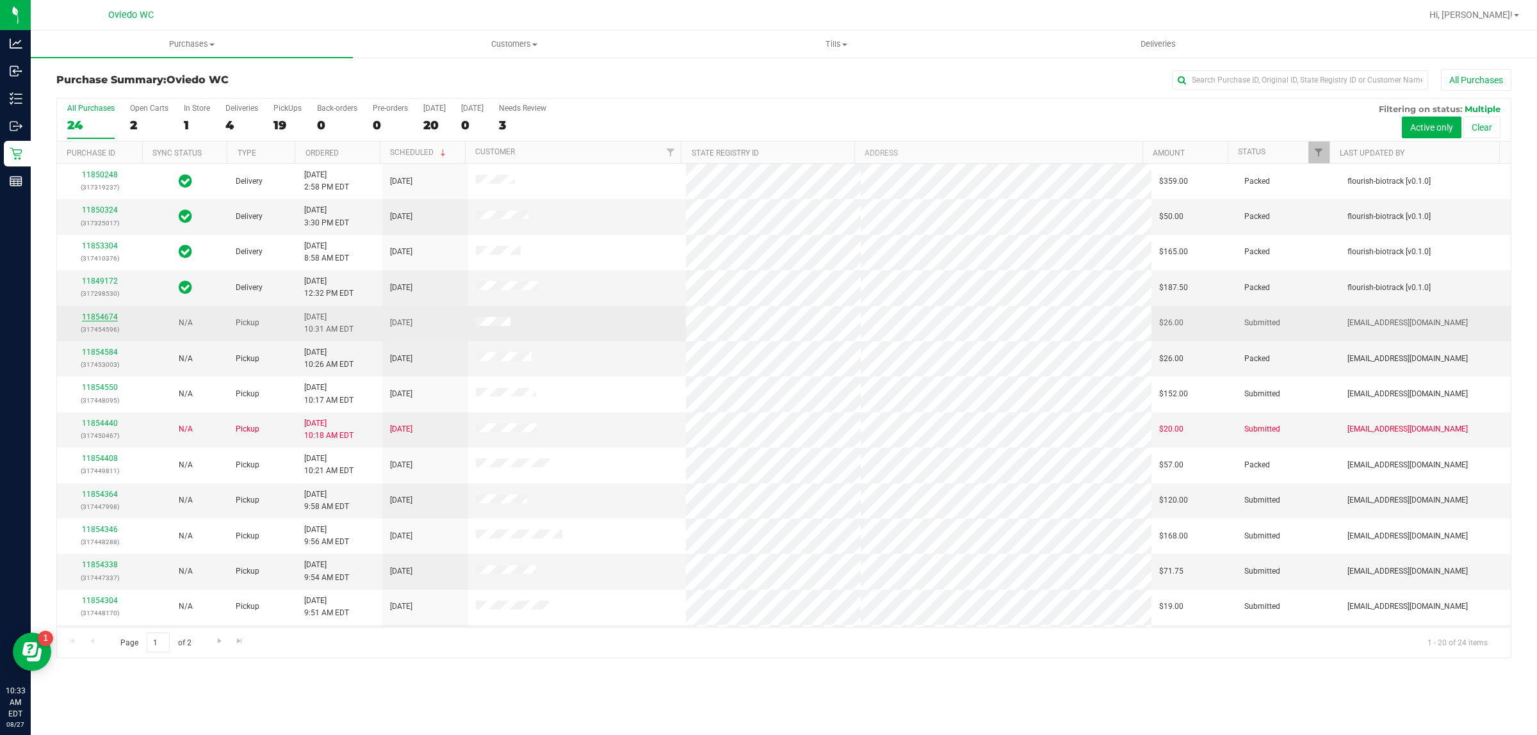
click at [101, 316] on link "11854674" at bounding box center [100, 317] width 36 height 9
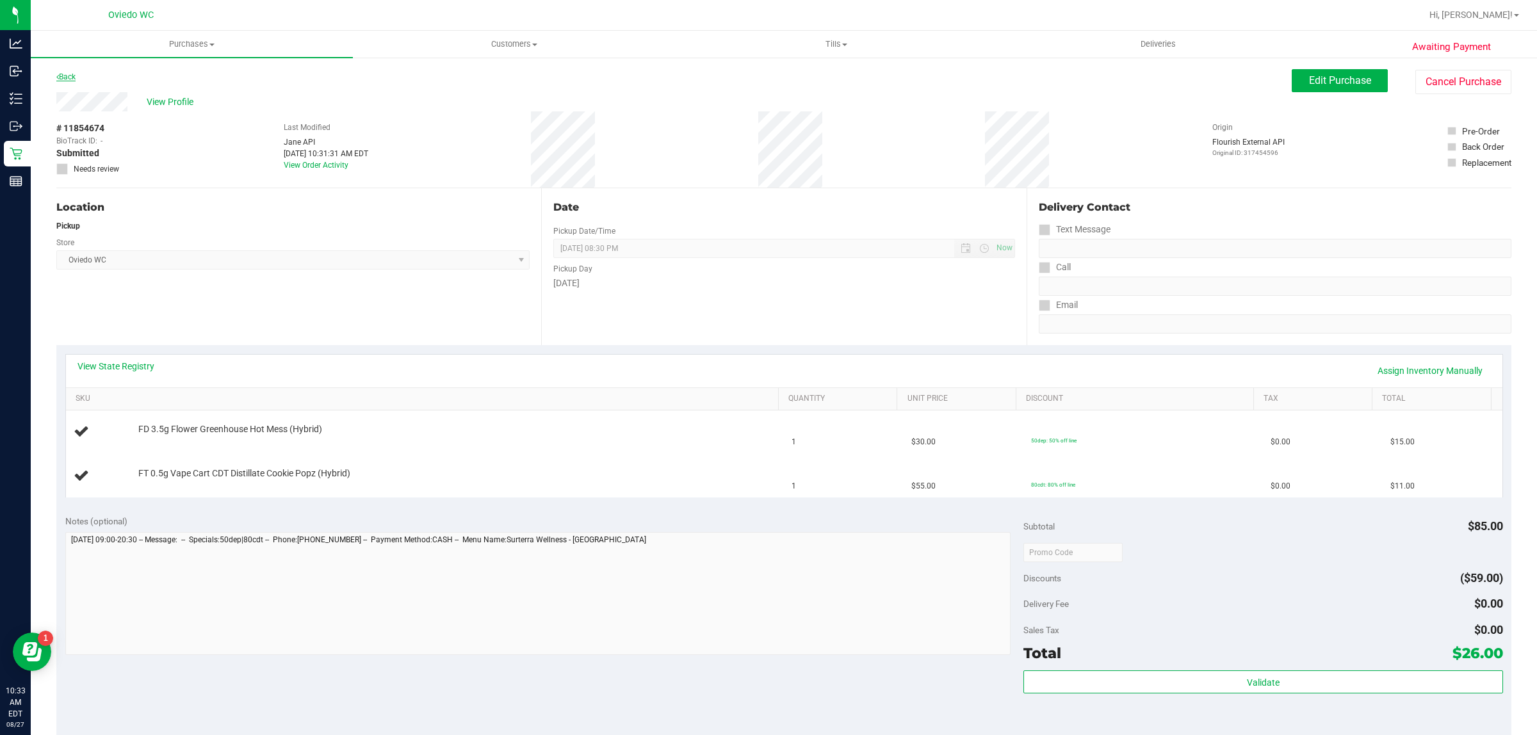
click at [65, 78] on link "Back" at bounding box center [65, 76] width 19 height 9
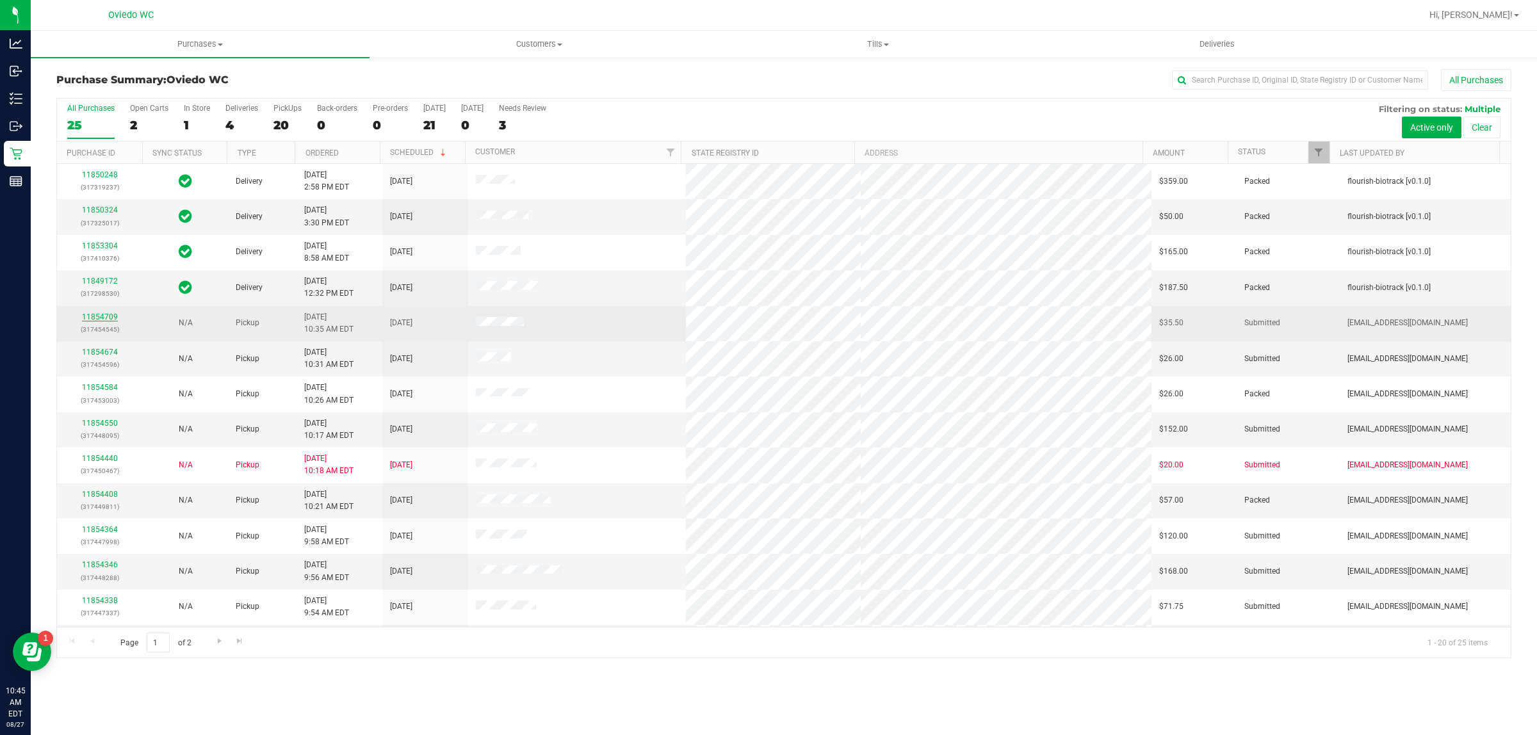
click at [94, 321] on link "11854709" at bounding box center [100, 317] width 36 height 9
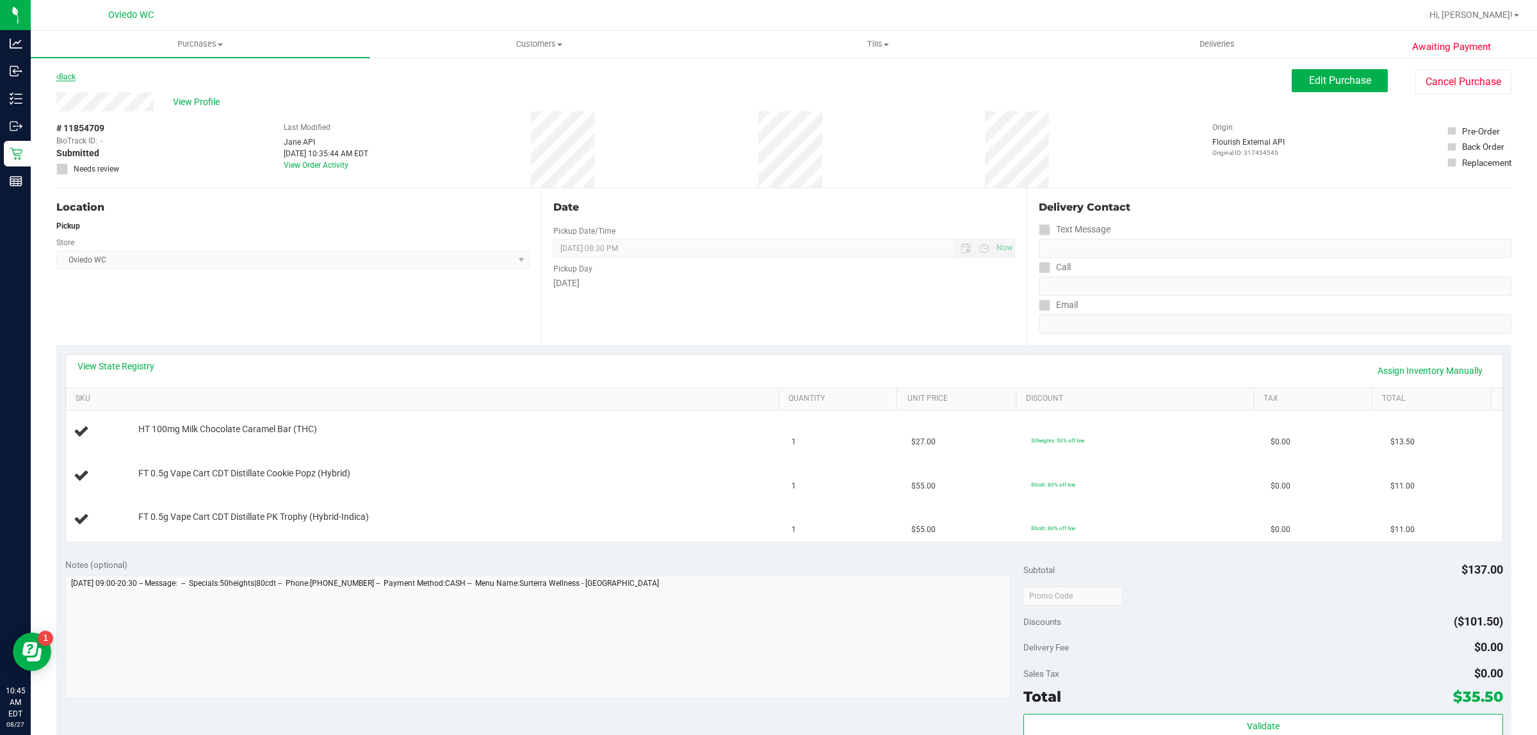
click at [67, 78] on link "Back" at bounding box center [65, 76] width 19 height 9
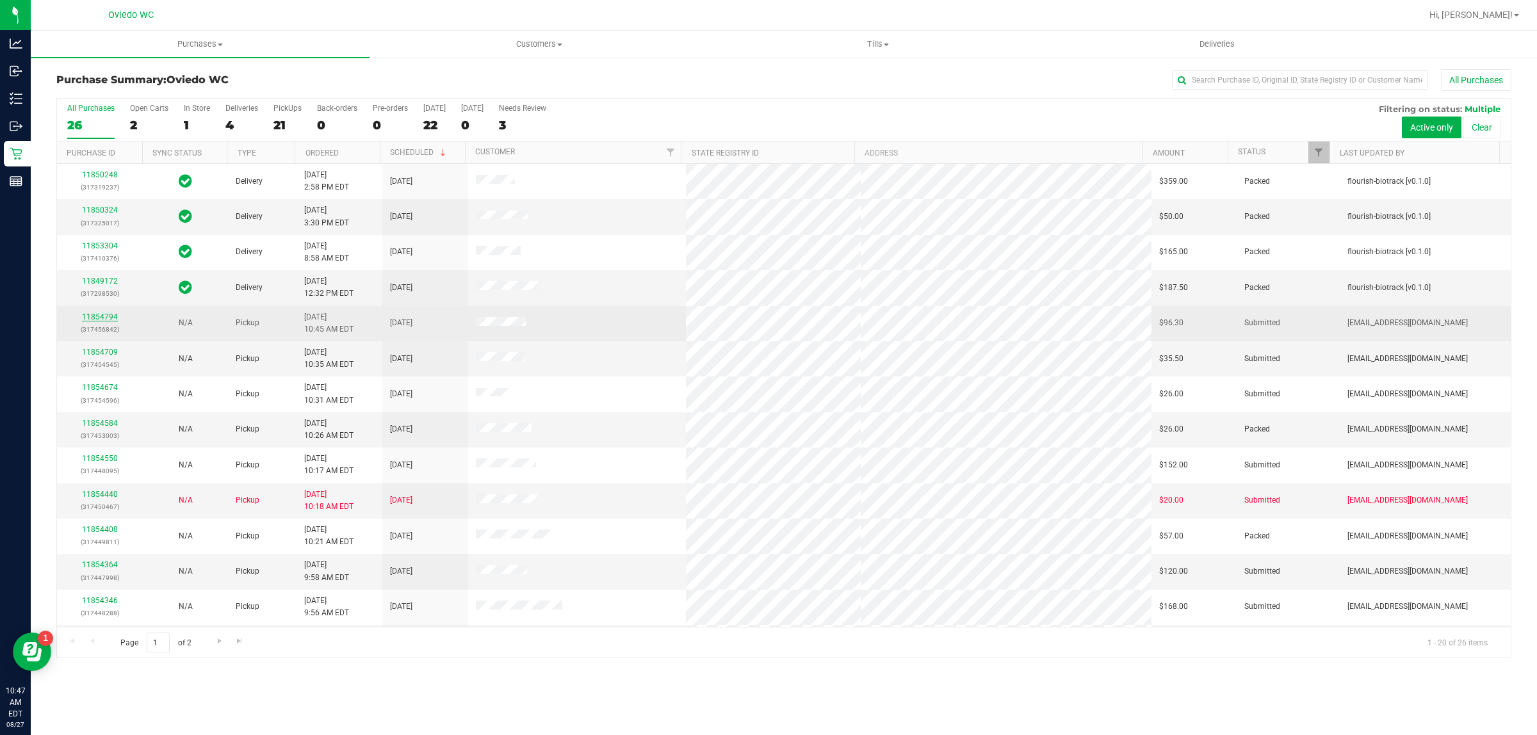
click at [86, 317] on link "11854794" at bounding box center [100, 317] width 36 height 9
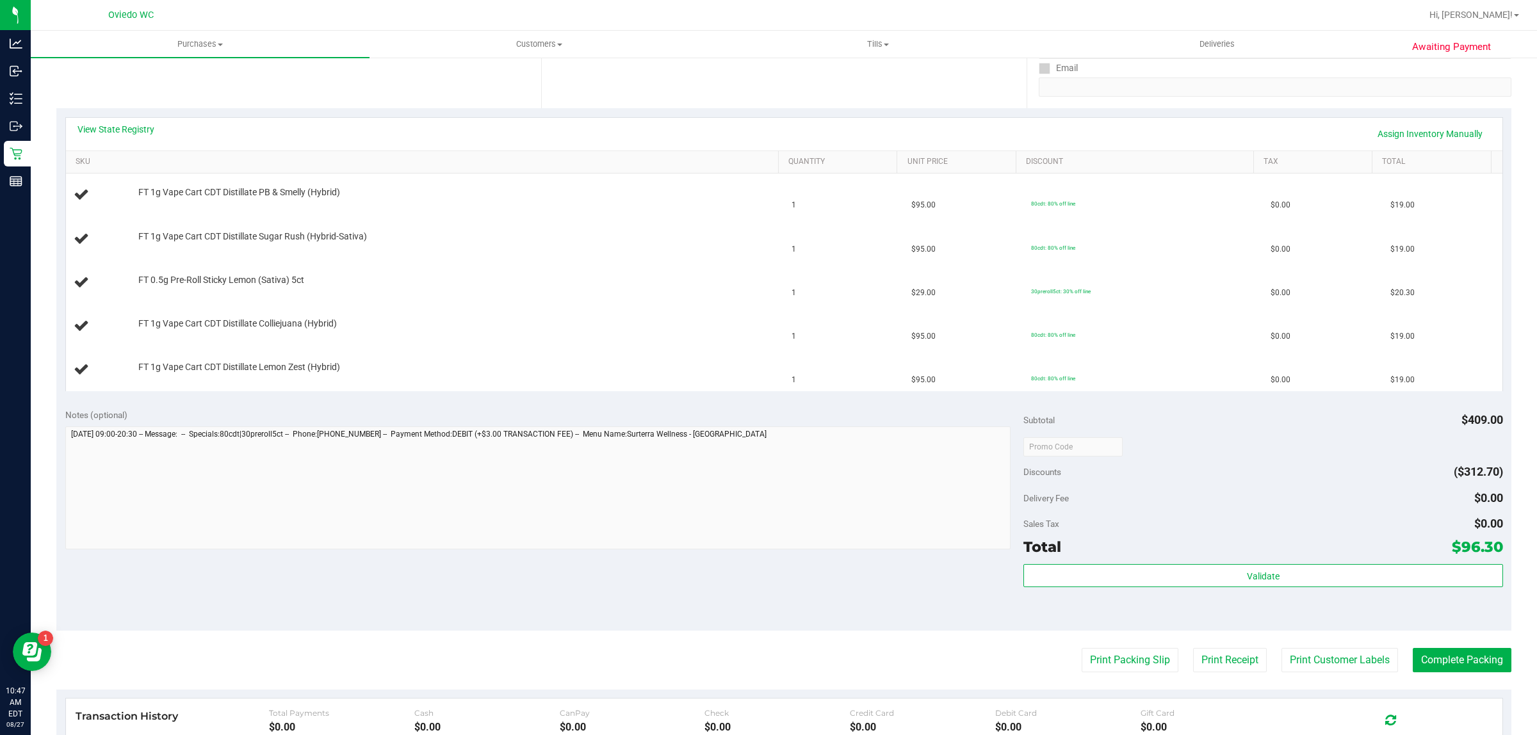
scroll to position [456, 0]
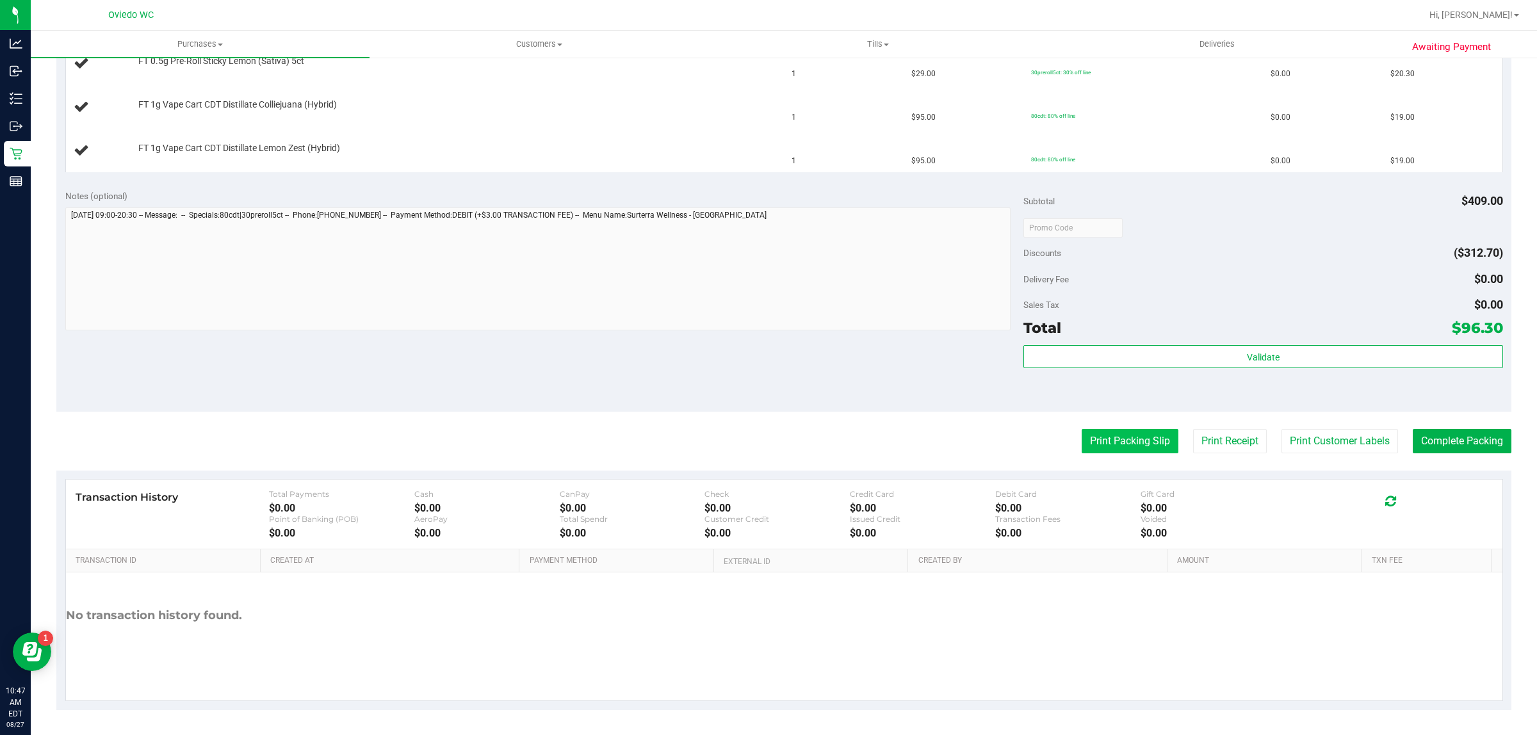
click at [1118, 443] on button "Print Packing Slip" at bounding box center [1130, 441] width 97 height 24
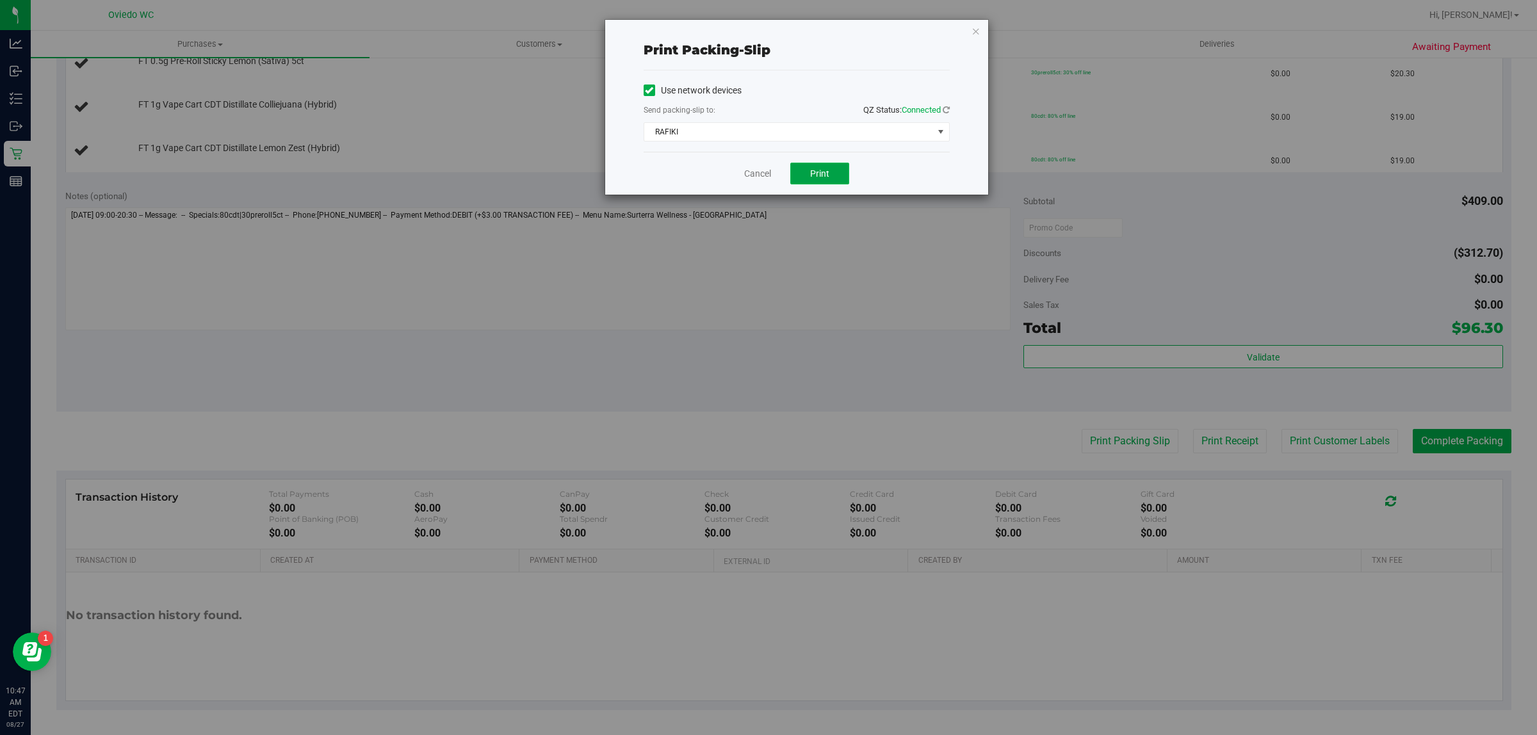
click at [818, 174] on span "Print" at bounding box center [819, 173] width 19 height 10
click at [766, 180] on link "Cancel" at bounding box center [757, 173] width 27 height 13
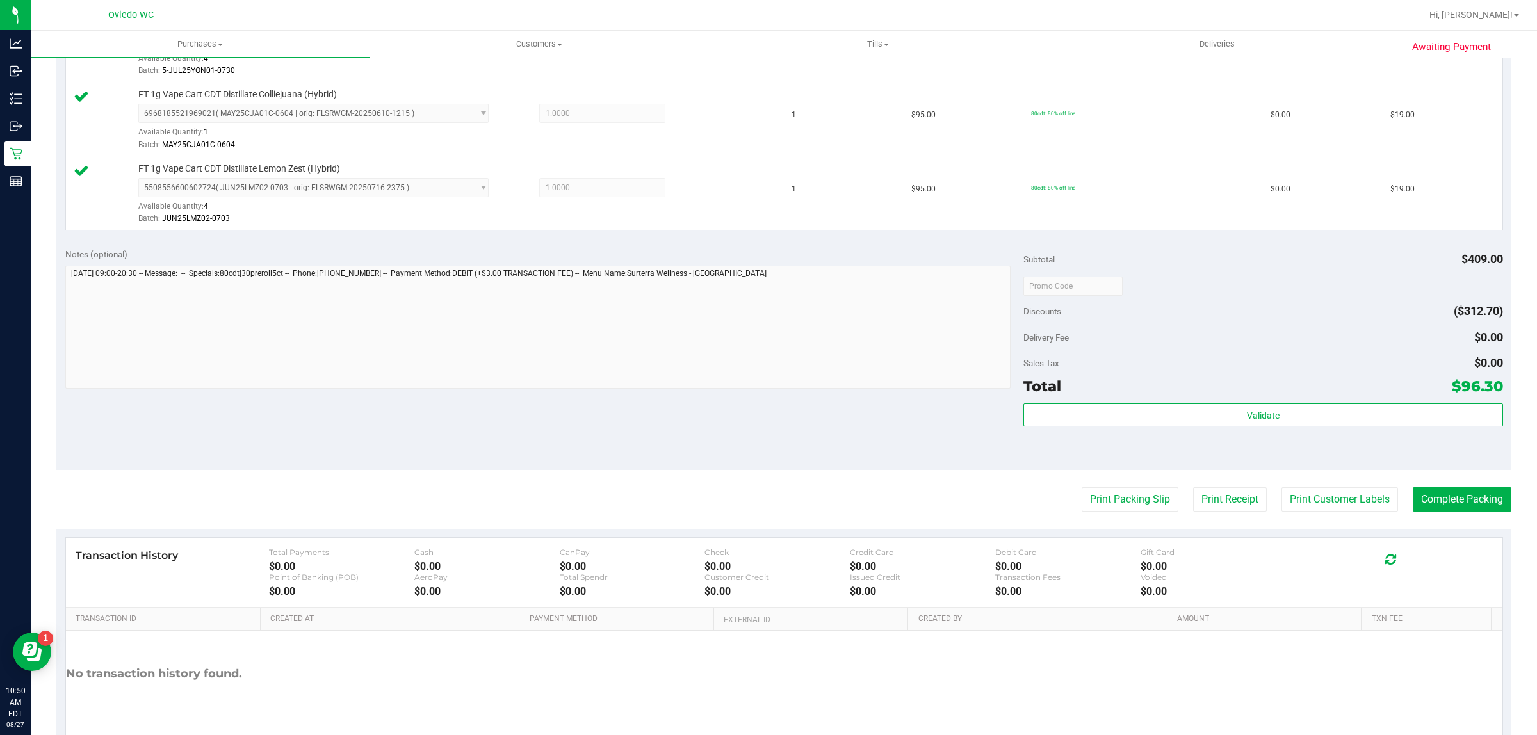
scroll to position [609, 0]
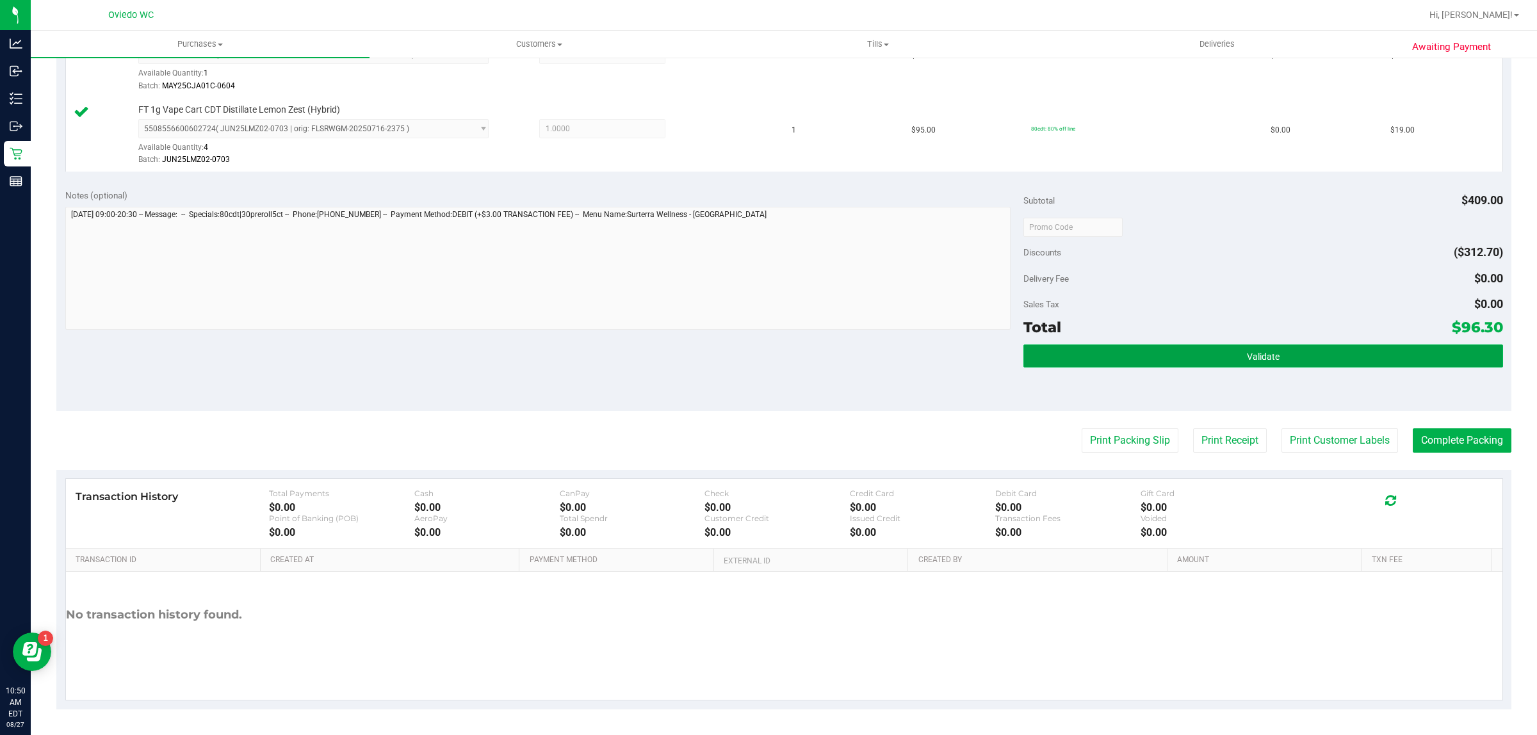
click at [1307, 354] on button "Validate" at bounding box center [1263, 356] width 479 height 23
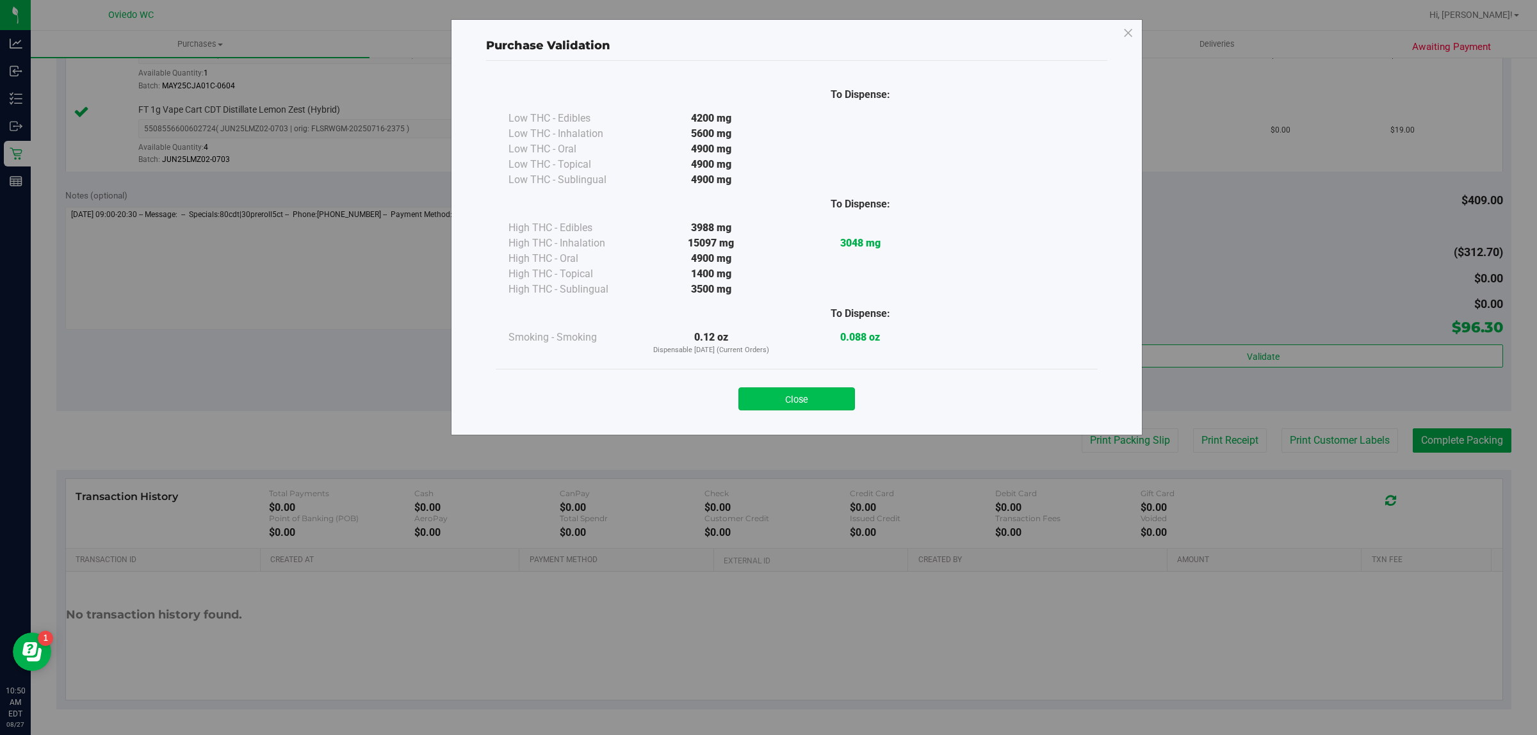
click at [796, 389] on button "Close" at bounding box center [797, 399] width 117 height 23
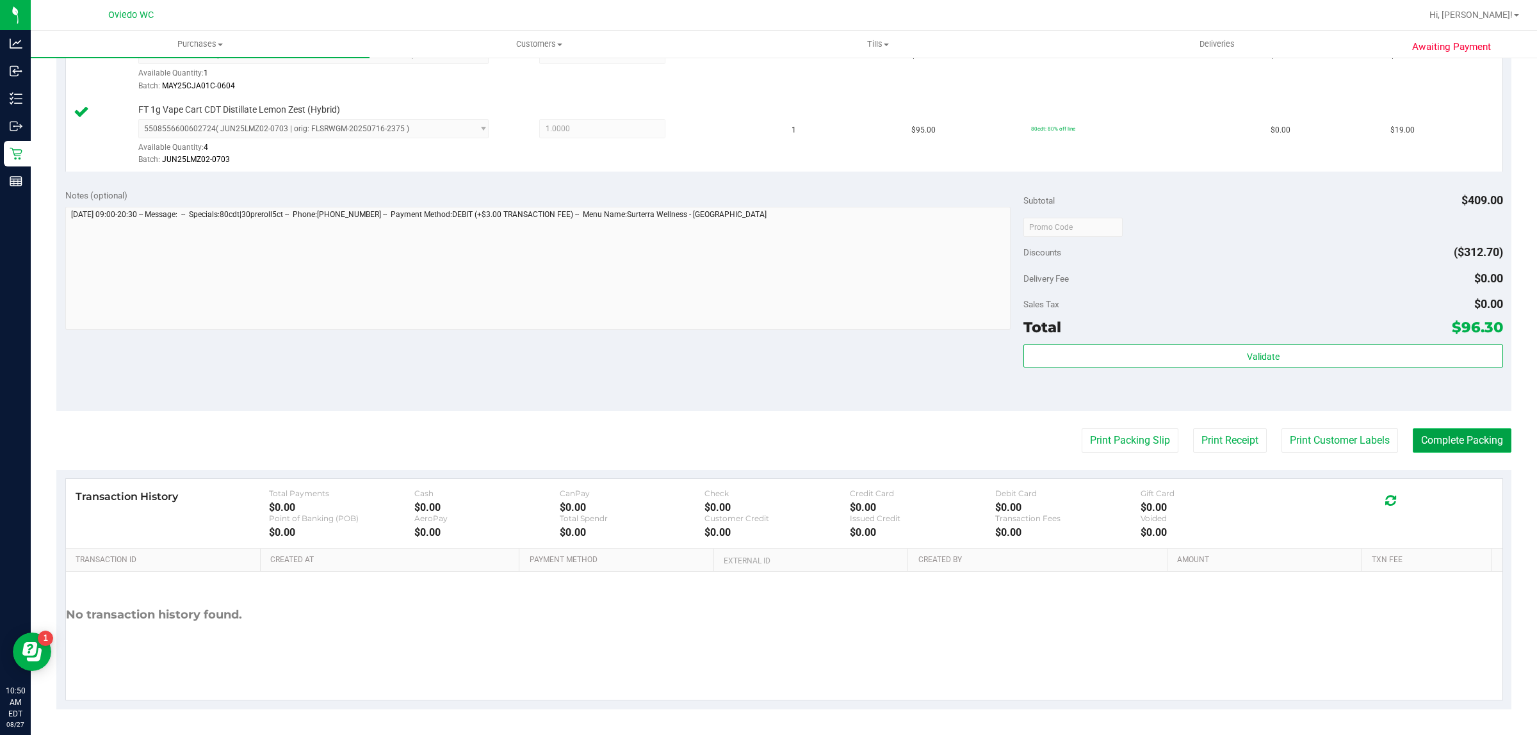
click at [1452, 443] on button "Complete Packing" at bounding box center [1462, 441] width 99 height 24
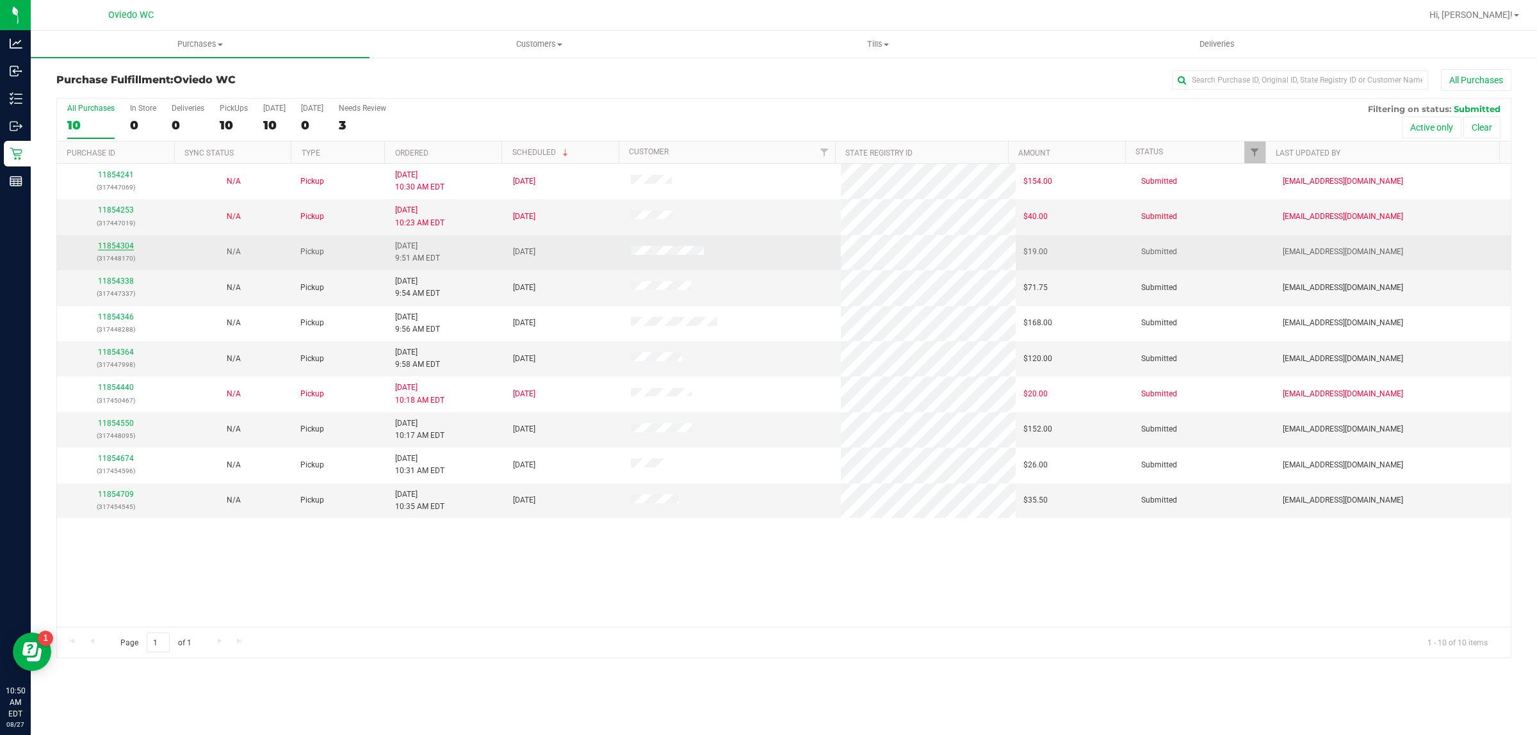
click at [107, 247] on link "11854304" at bounding box center [116, 246] width 36 height 9
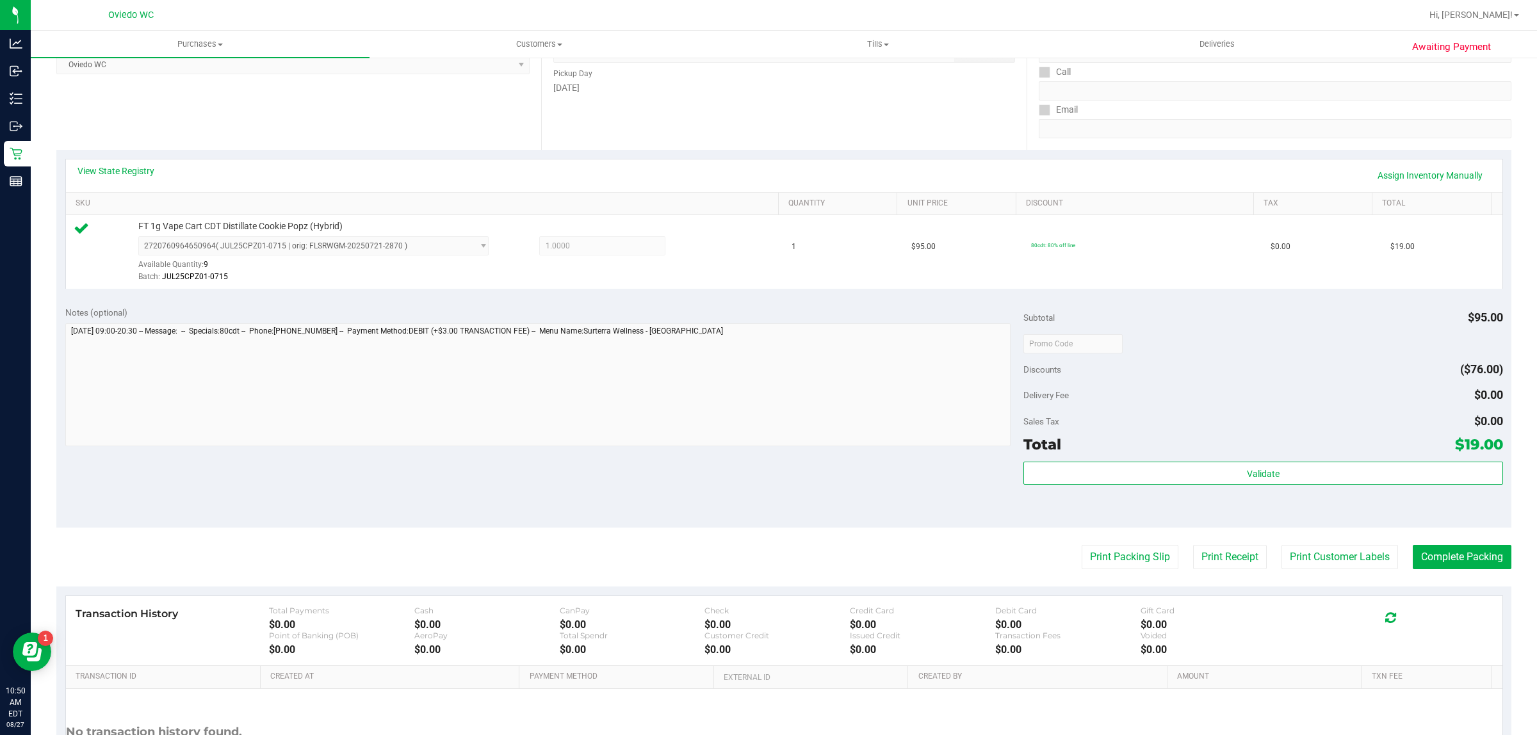
scroll to position [311, 0]
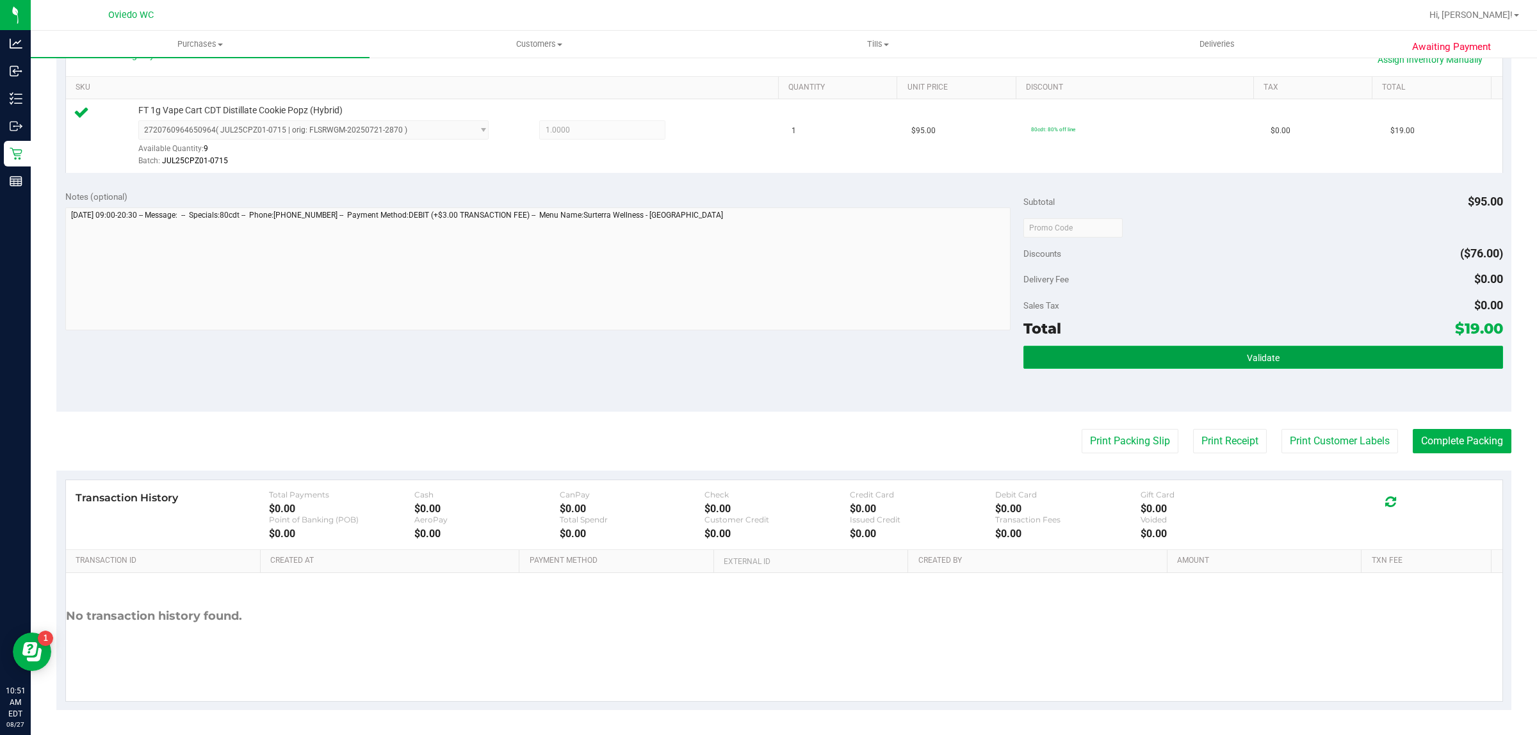
click at [1208, 359] on button "Validate" at bounding box center [1263, 357] width 479 height 23
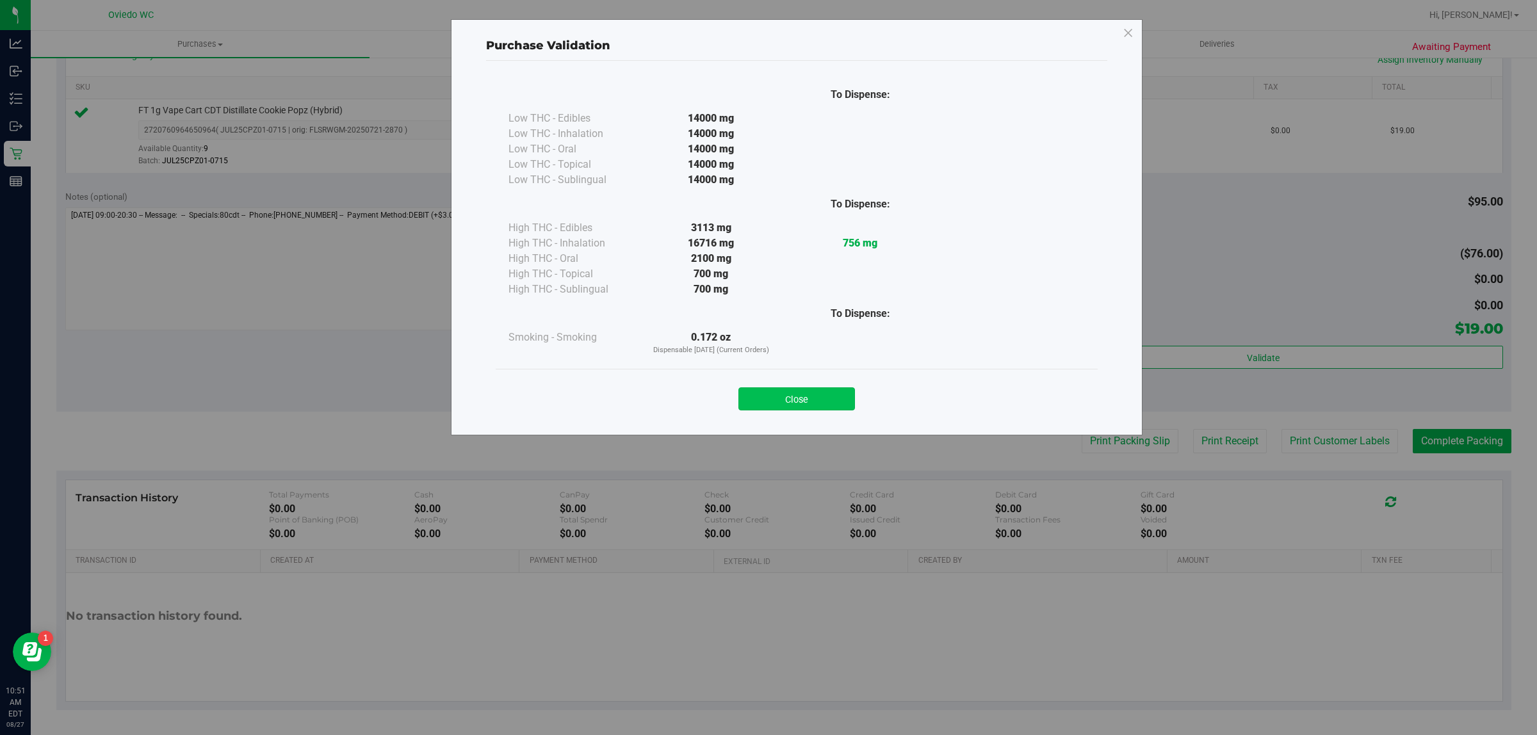
click at [805, 394] on button "Close" at bounding box center [797, 399] width 117 height 23
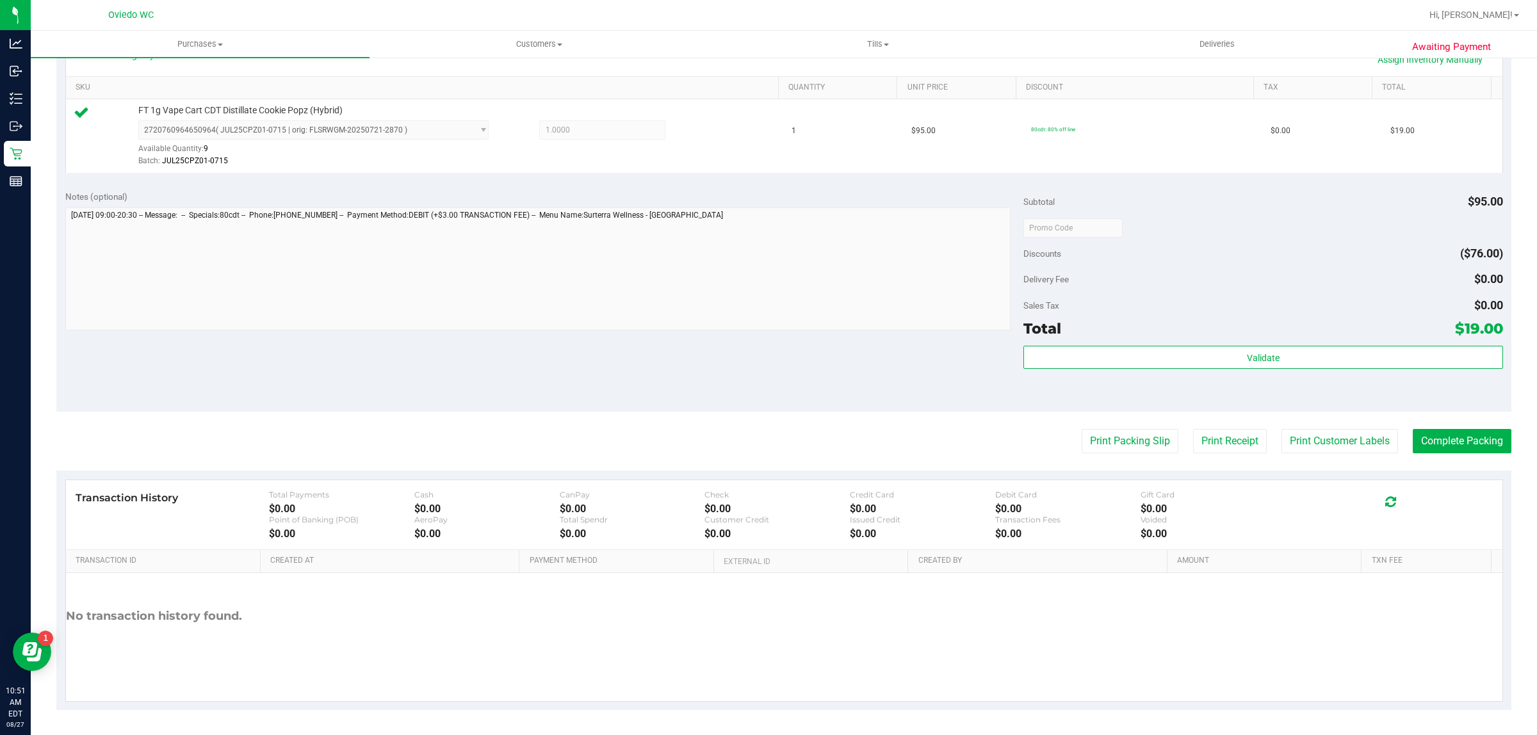
click at [231, 349] on div "Notes (optional) Subtotal $95.00 Discounts ($76.00) Delivery Fee $0.00 Sales Ta…" at bounding box center [783, 296] width 1455 height 231
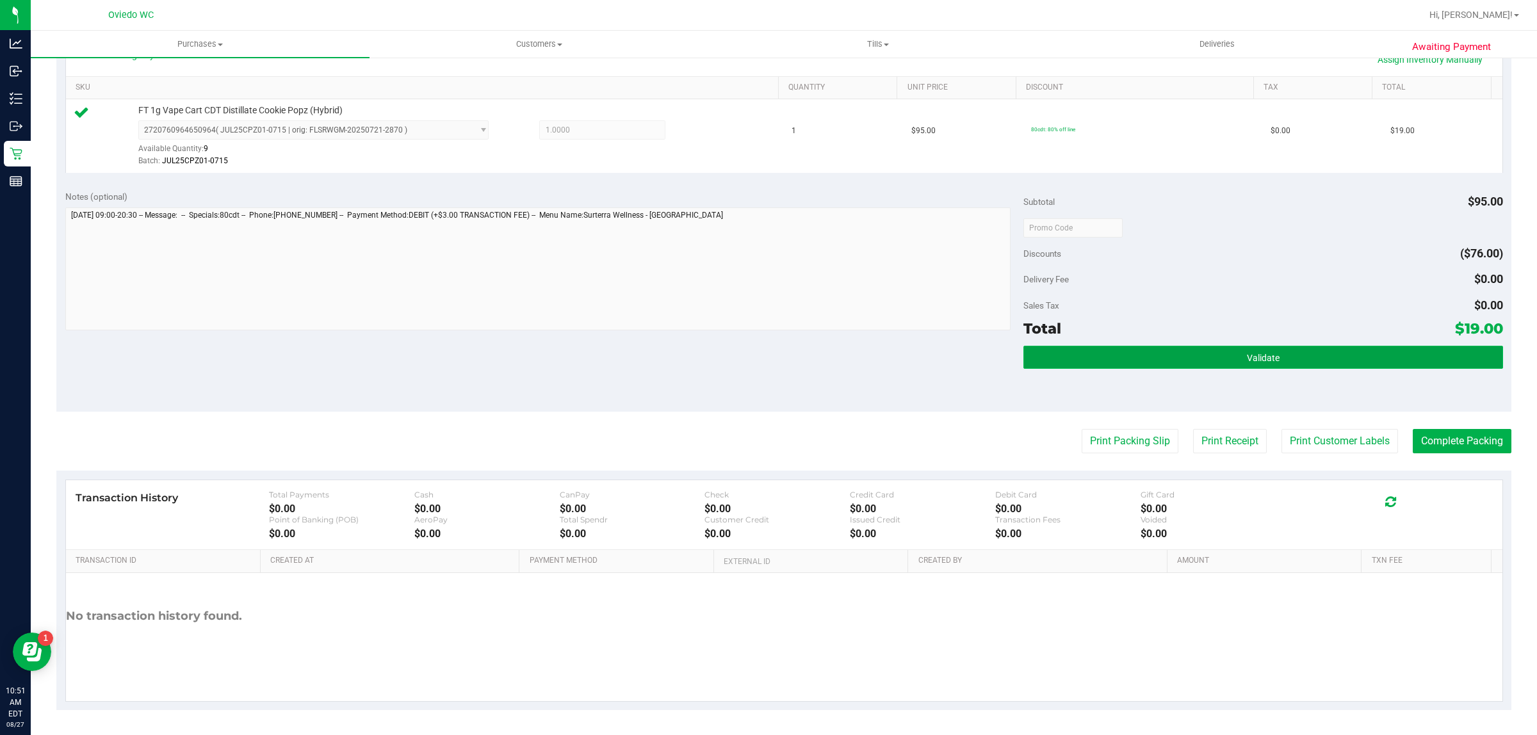
click at [1067, 357] on button "Validate" at bounding box center [1263, 357] width 479 height 23
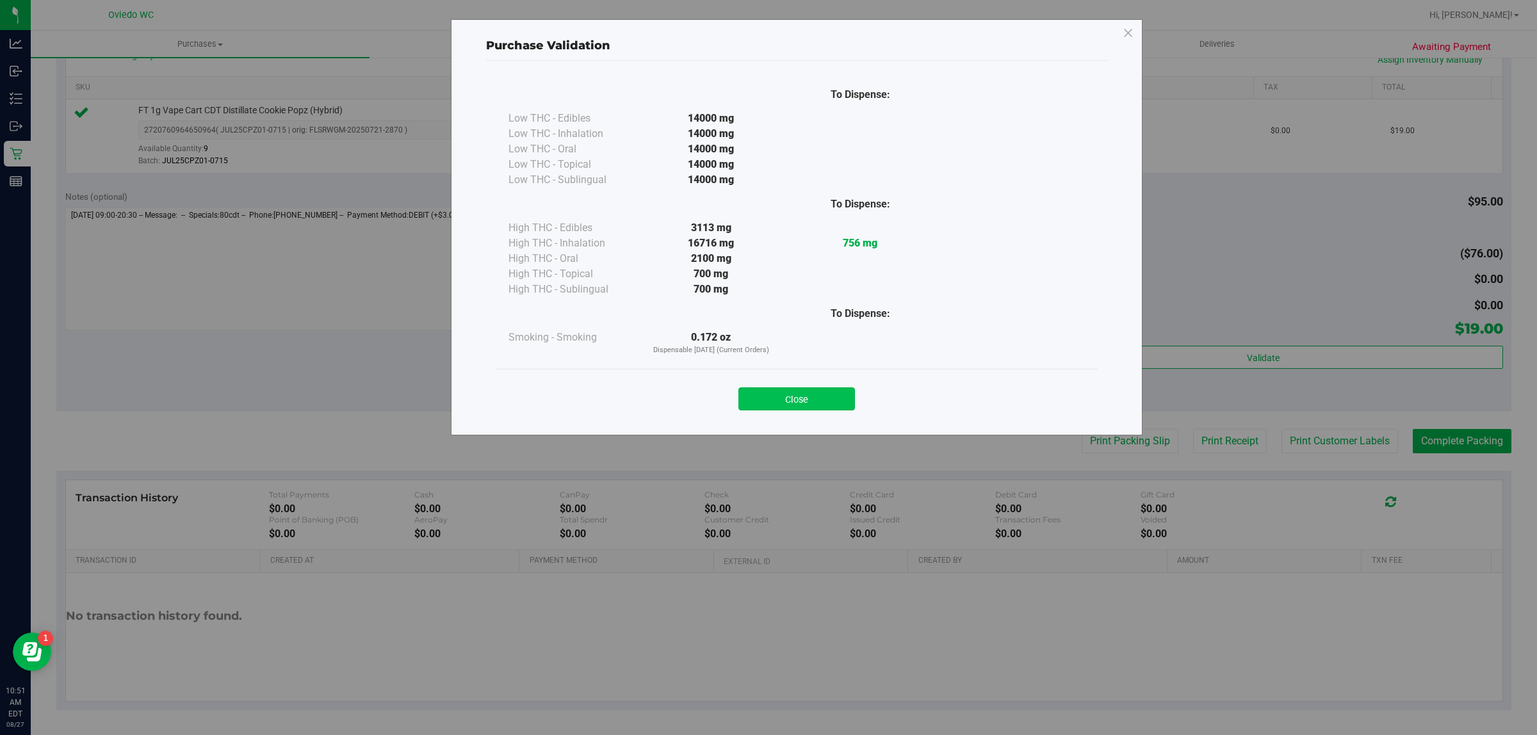
click at [801, 391] on button "Close" at bounding box center [797, 399] width 117 height 23
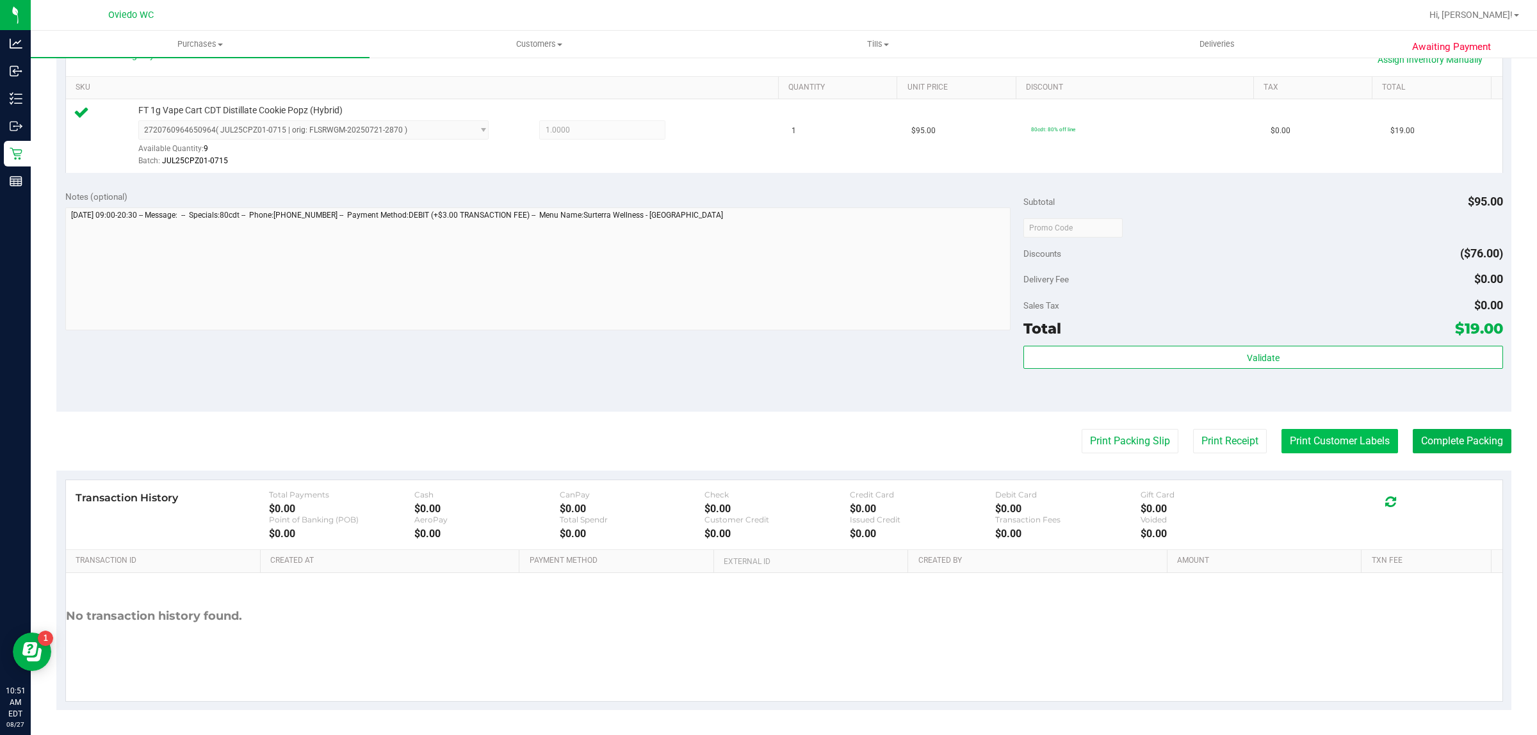
click at [1316, 439] on button "Print Customer Labels" at bounding box center [1340, 441] width 117 height 24
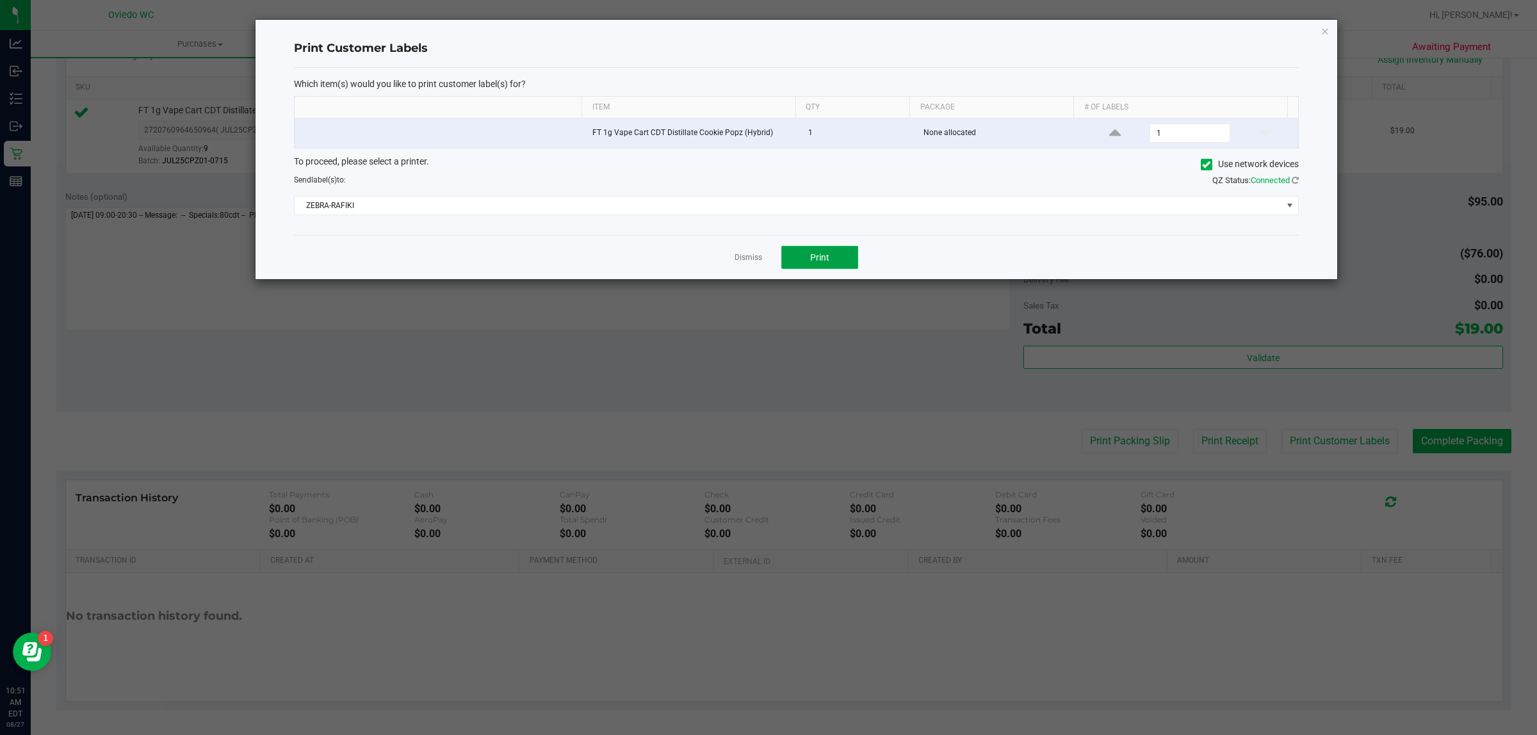
click at [830, 263] on button "Print" at bounding box center [820, 257] width 77 height 23
click at [744, 258] on link "Dismiss" at bounding box center [749, 257] width 28 height 11
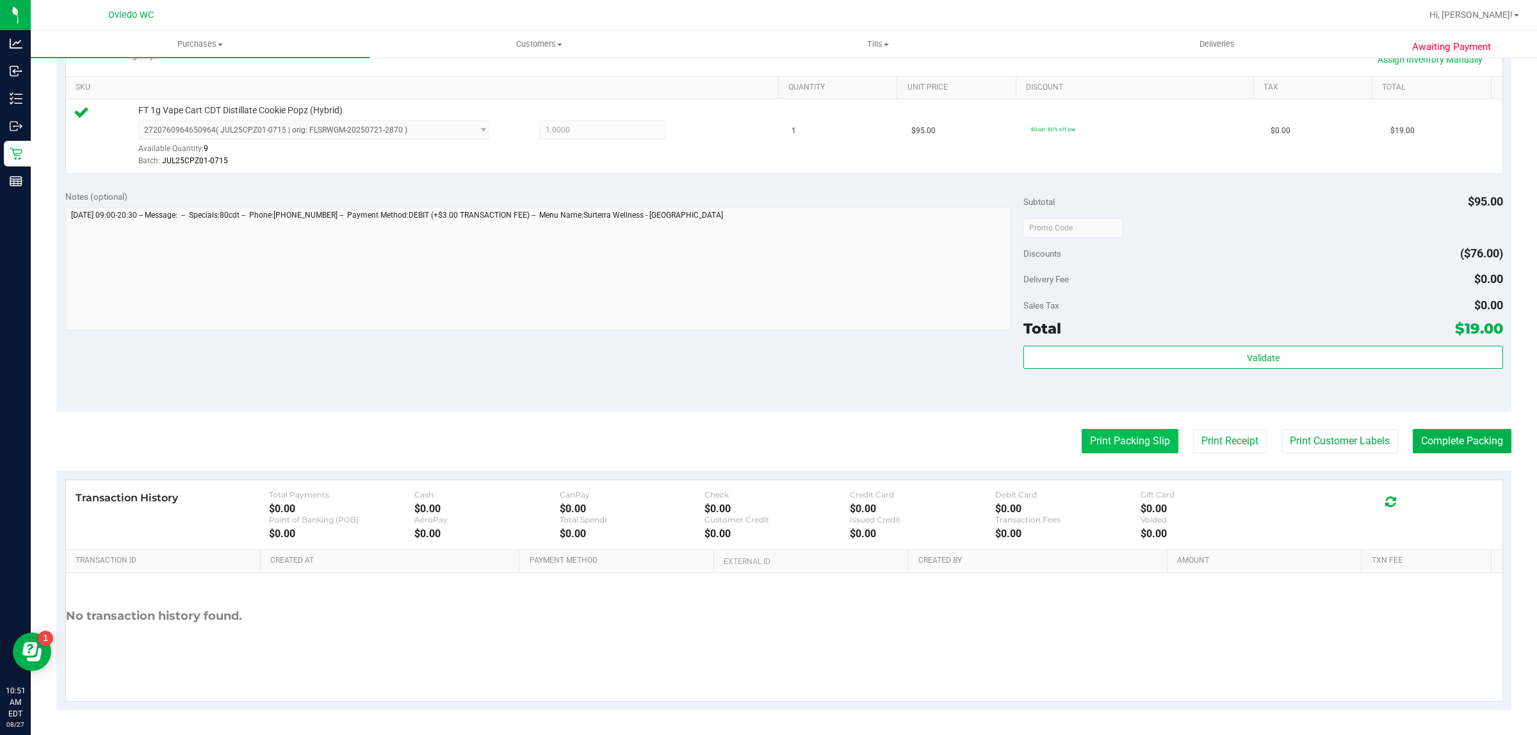
click at [1108, 452] on button "Print Packing Slip" at bounding box center [1130, 441] width 97 height 24
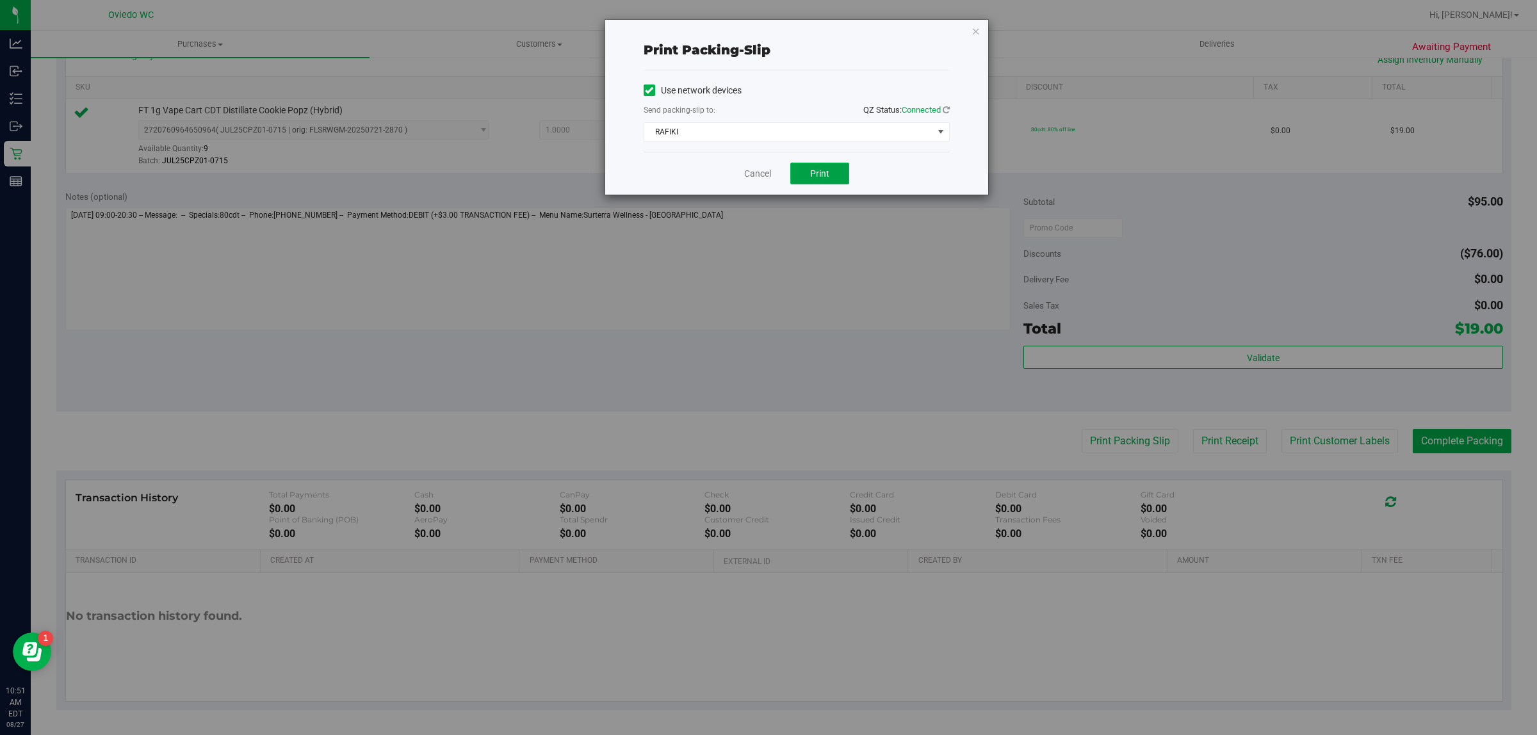
click at [823, 177] on span "Print" at bounding box center [819, 173] width 19 height 10
click at [760, 170] on link "Cancel" at bounding box center [757, 173] width 27 height 13
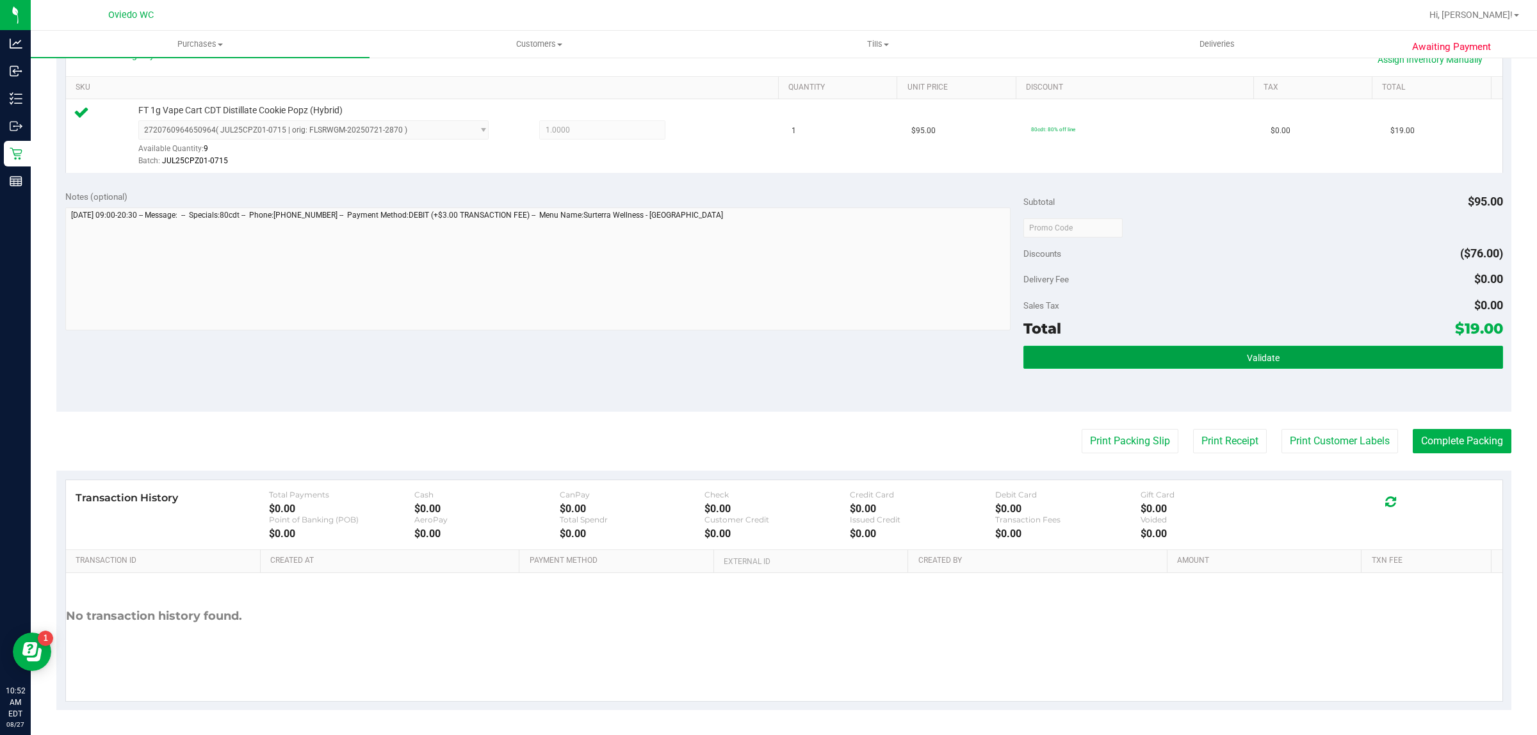
click at [1315, 350] on button "Validate" at bounding box center [1263, 357] width 479 height 23
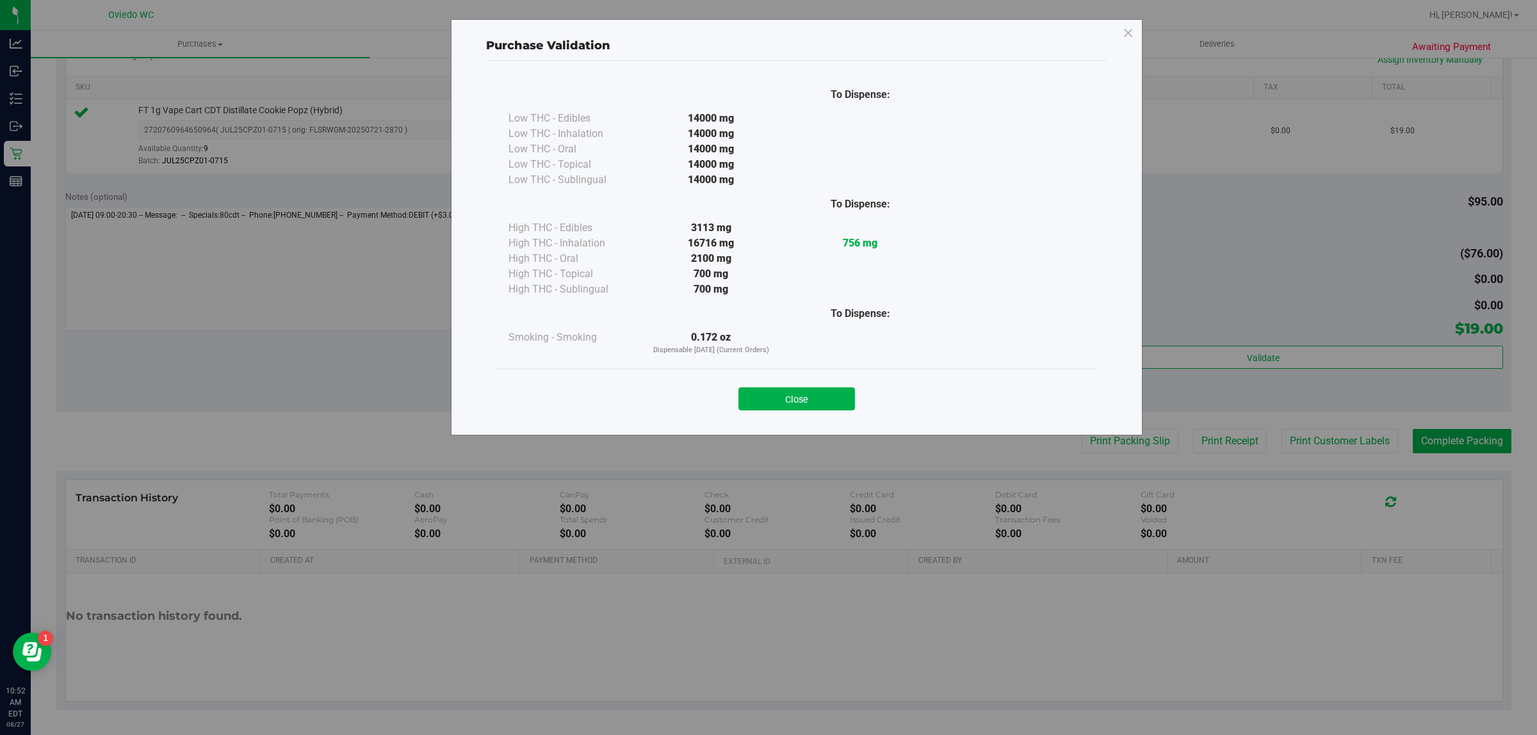
click at [766, 402] on button "Close" at bounding box center [797, 399] width 117 height 23
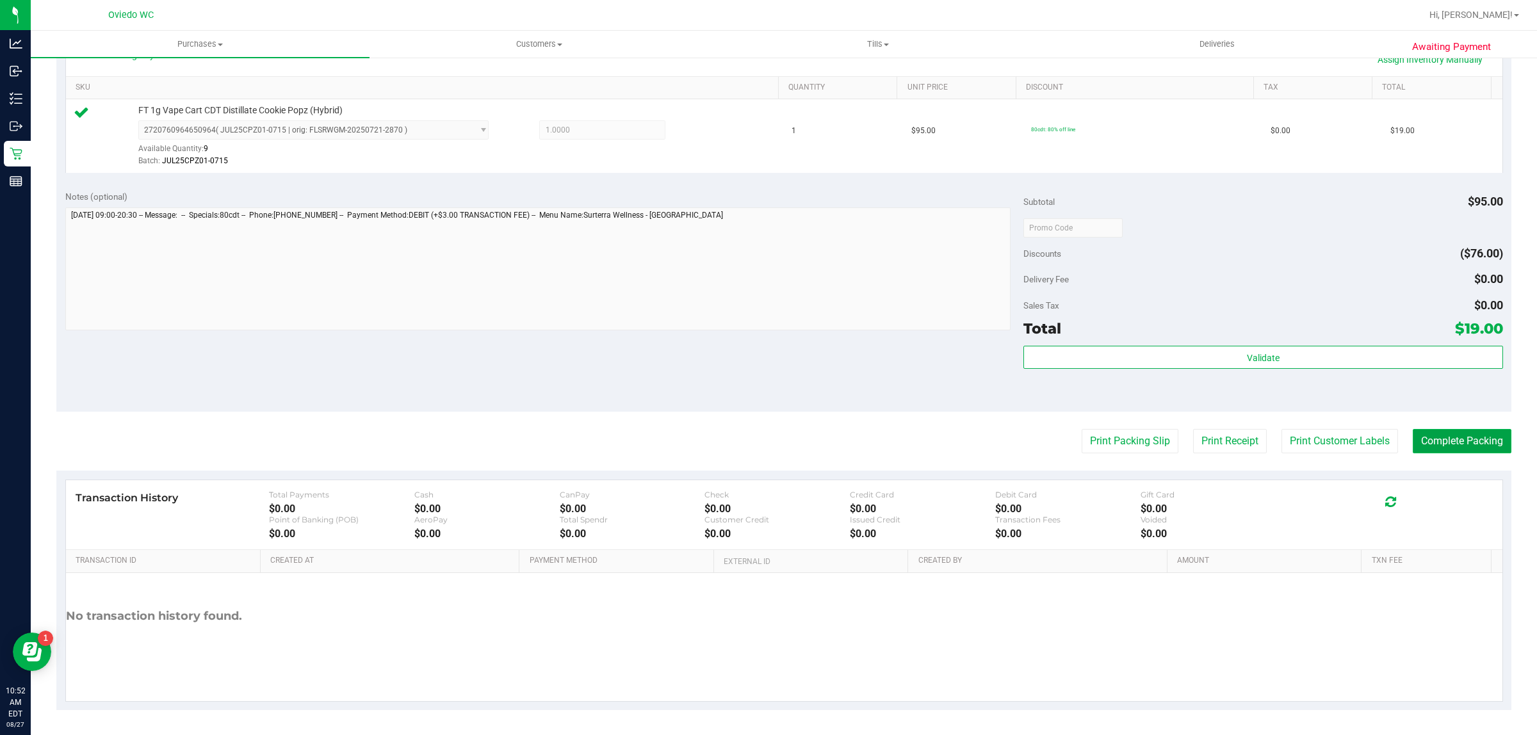
click at [1448, 439] on button "Complete Packing" at bounding box center [1462, 441] width 99 height 24
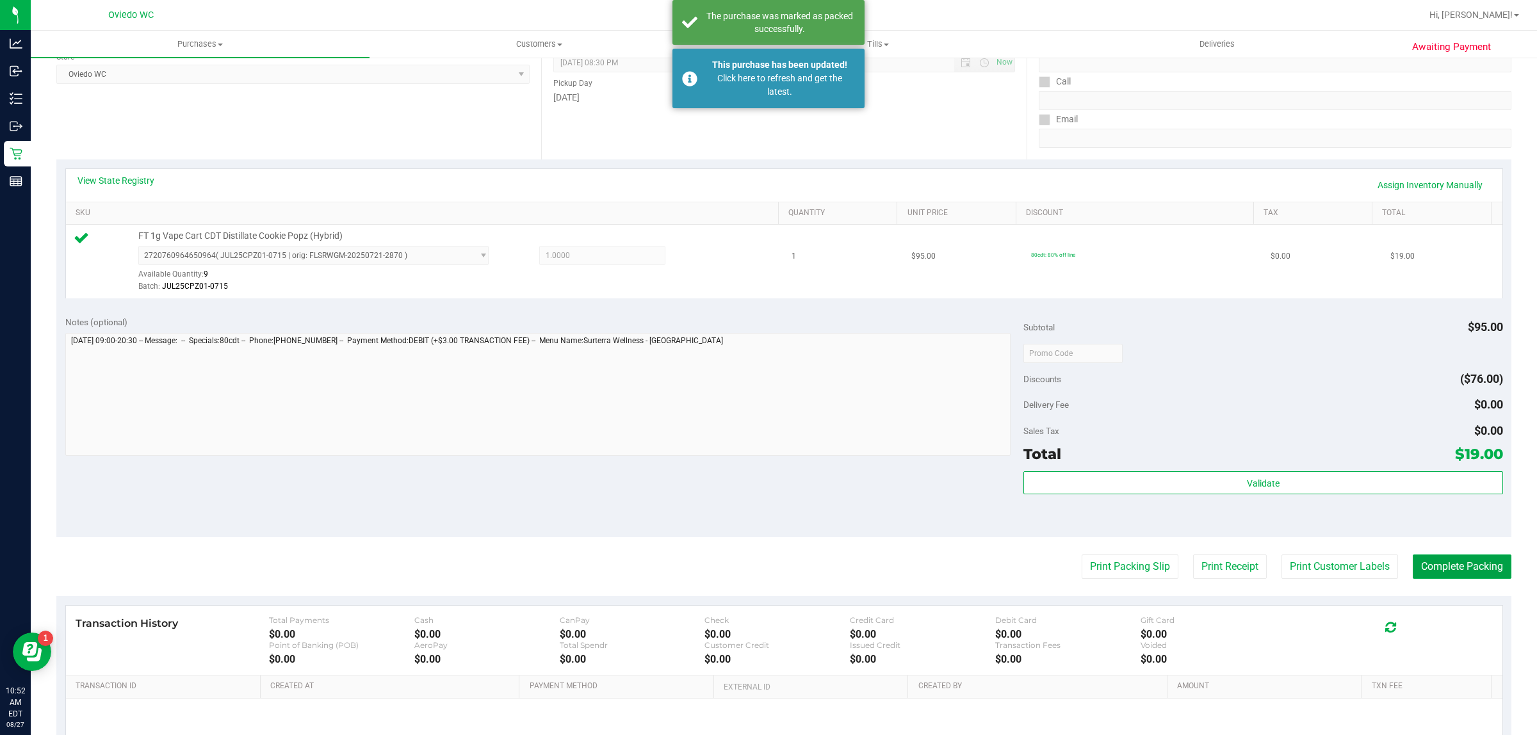
scroll to position [0, 0]
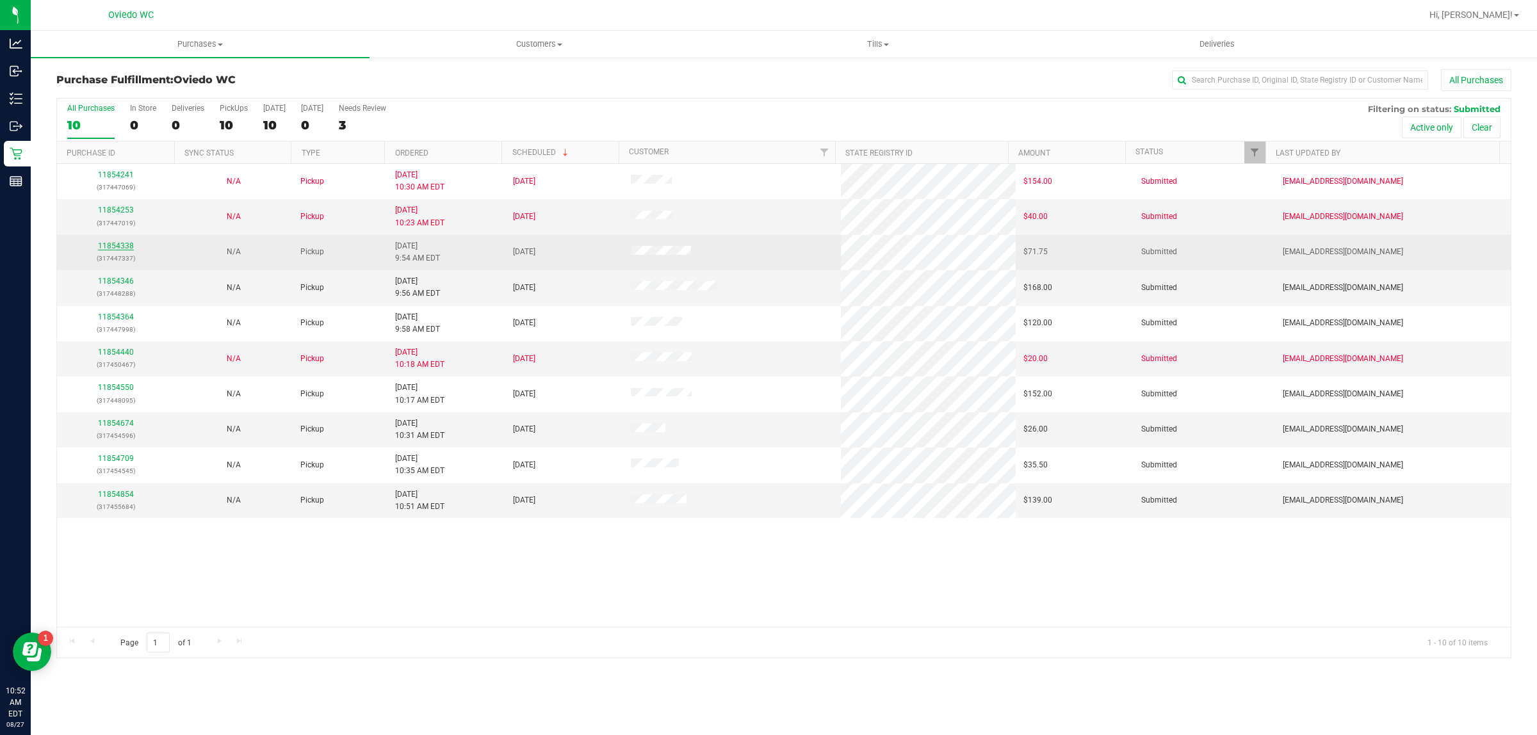
click at [104, 247] on link "11854338" at bounding box center [116, 246] width 36 height 9
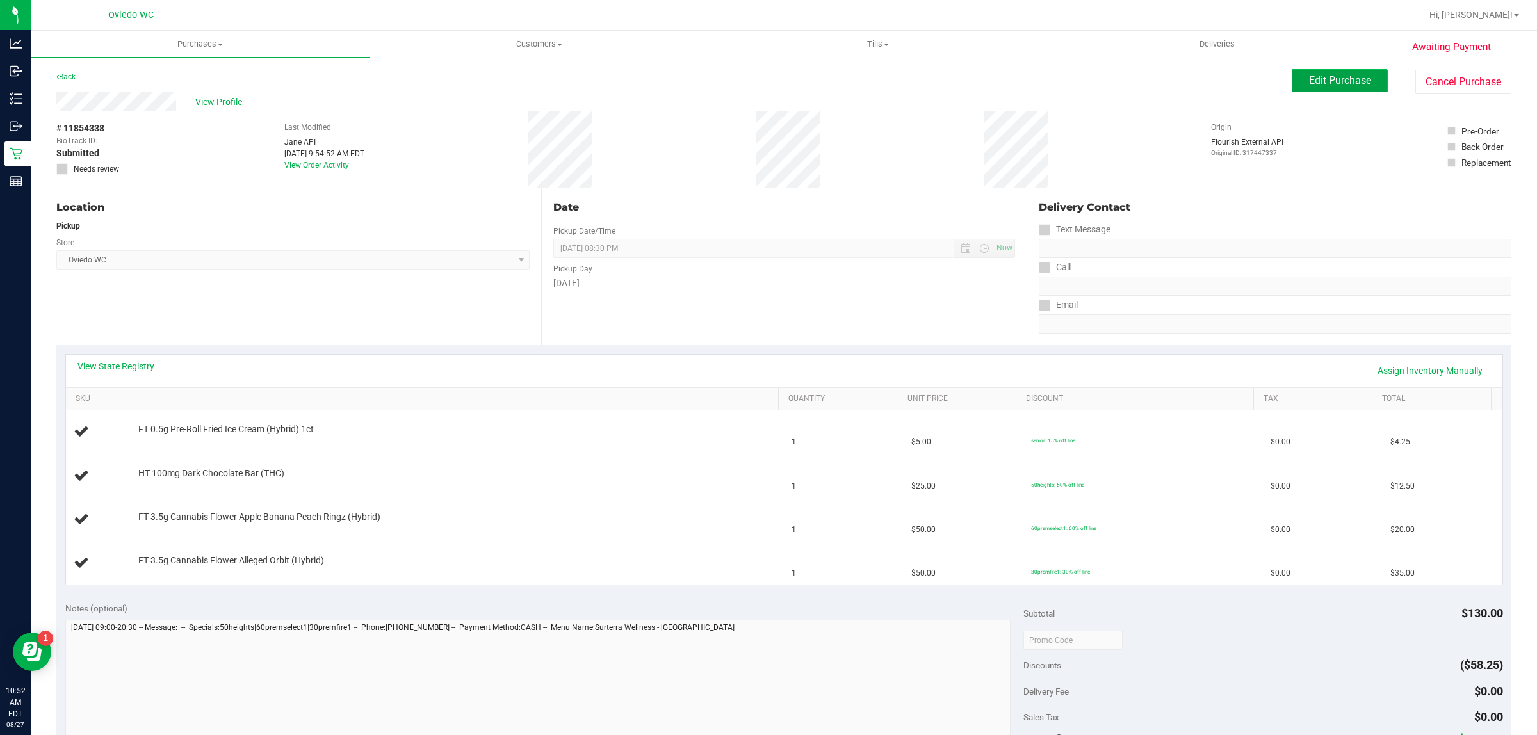
click at [1337, 85] on span "Edit Purchase" at bounding box center [1340, 80] width 62 height 12
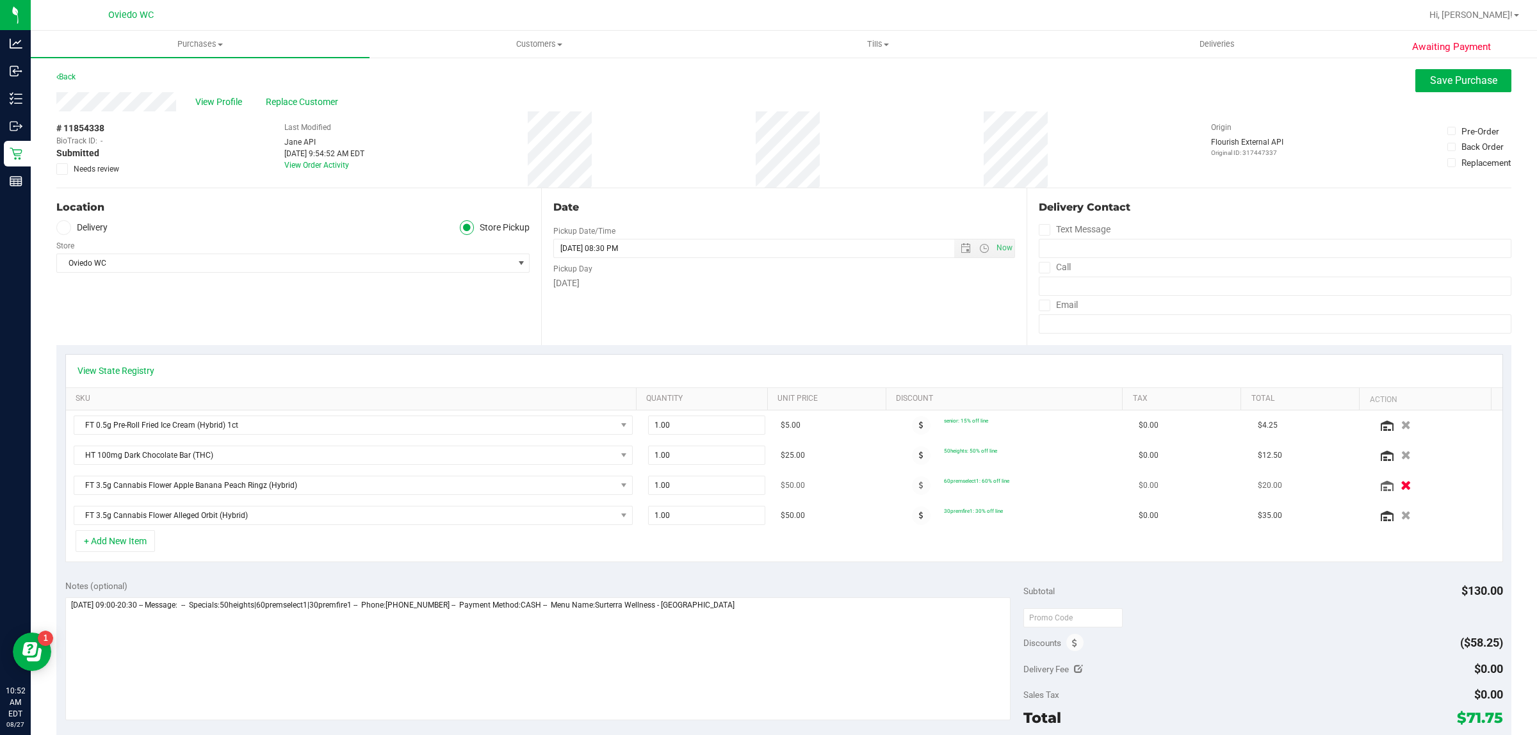
click at [1396, 482] on button "button" at bounding box center [1407, 485] width 22 height 13
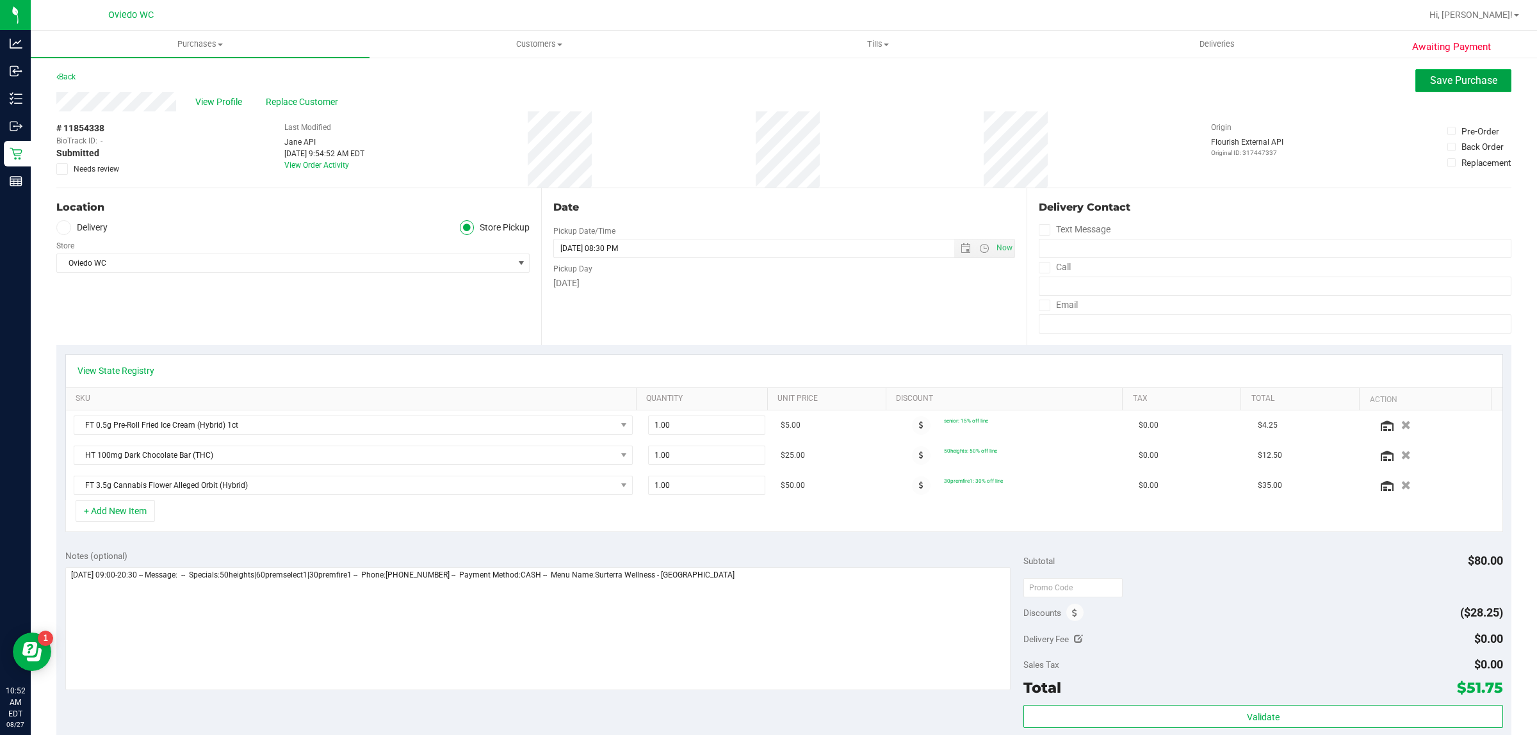
click at [1441, 77] on span "Save Purchase" at bounding box center [1463, 80] width 67 height 12
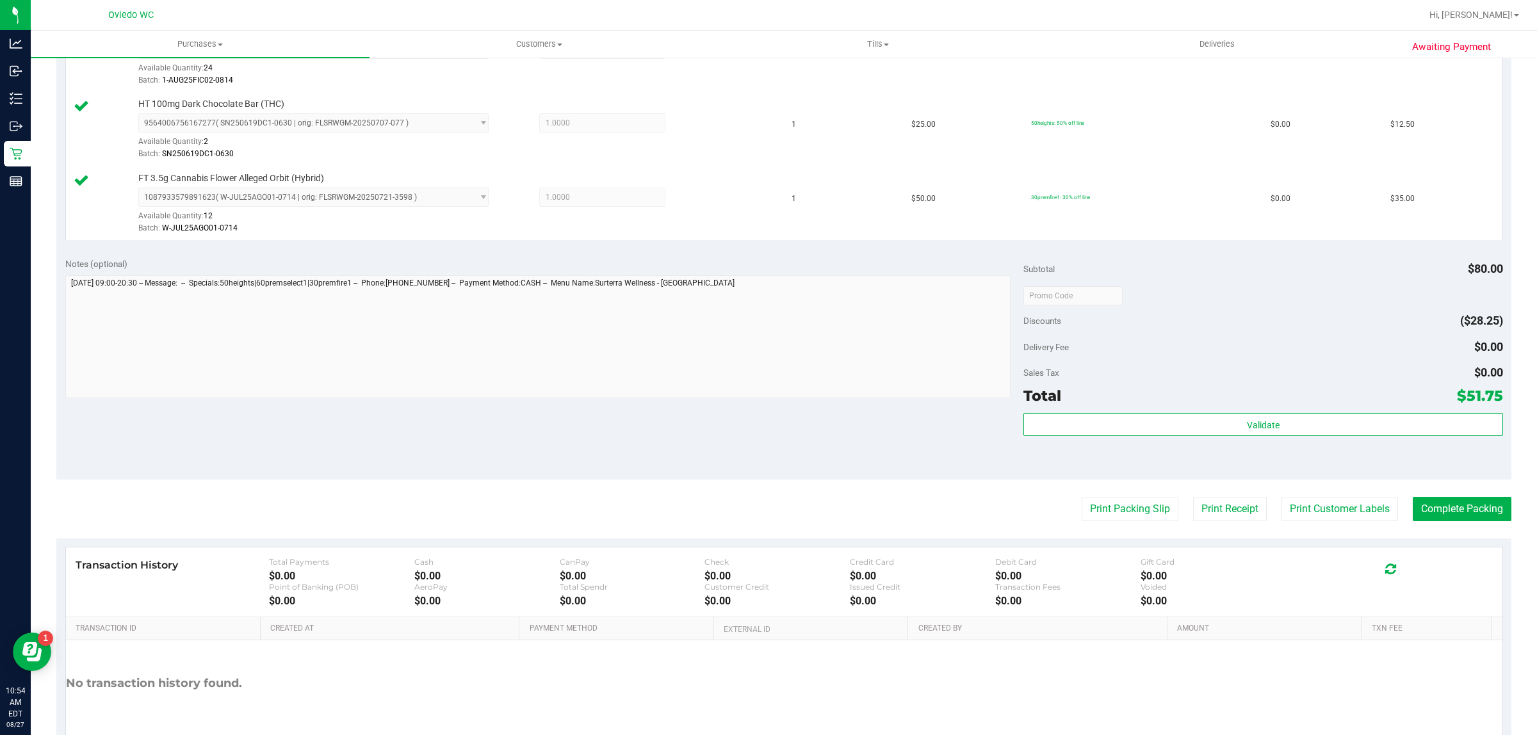
scroll to position [460, 0]
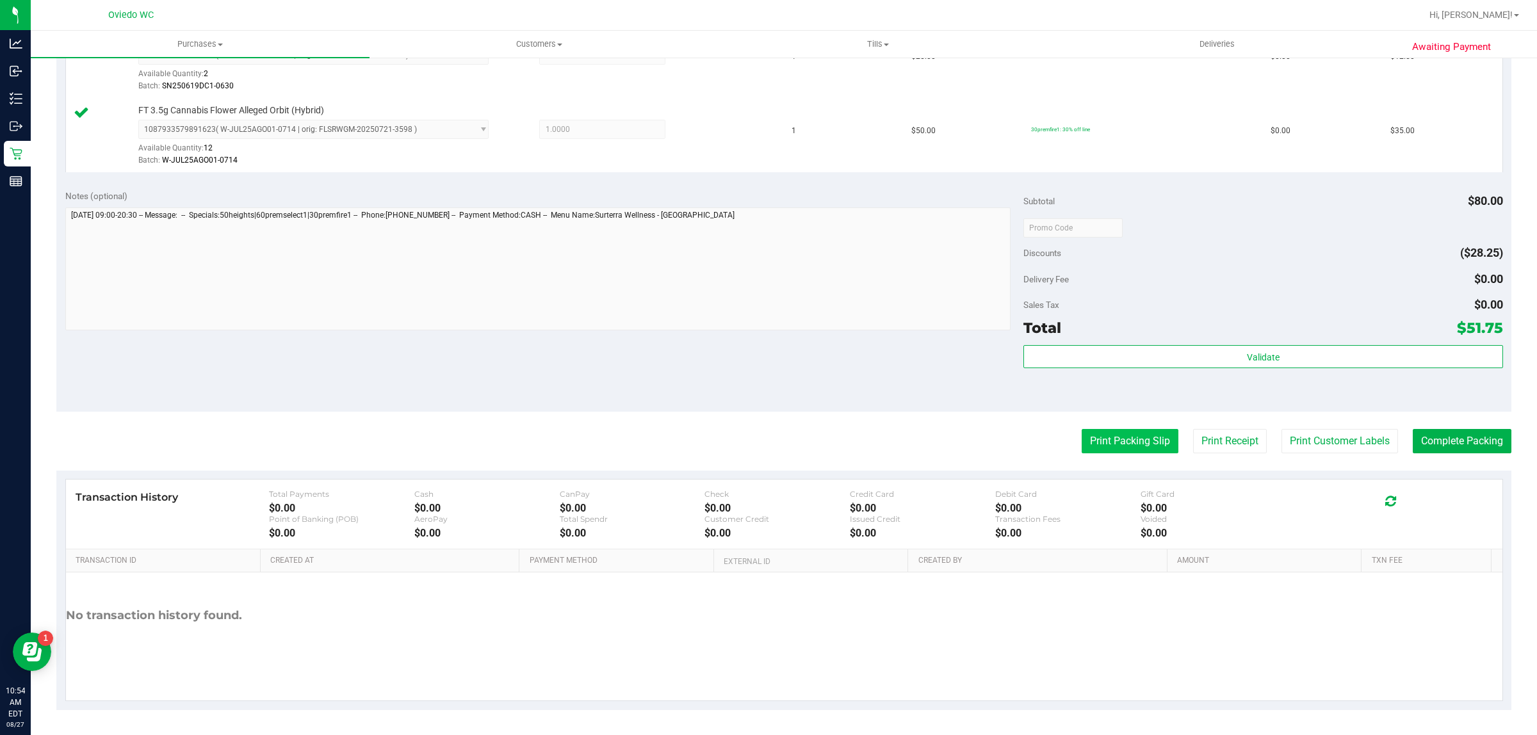
click at [1103, 436] on button "Print Packing Slip" at bounding box center [1130, 441] width 97 height 24
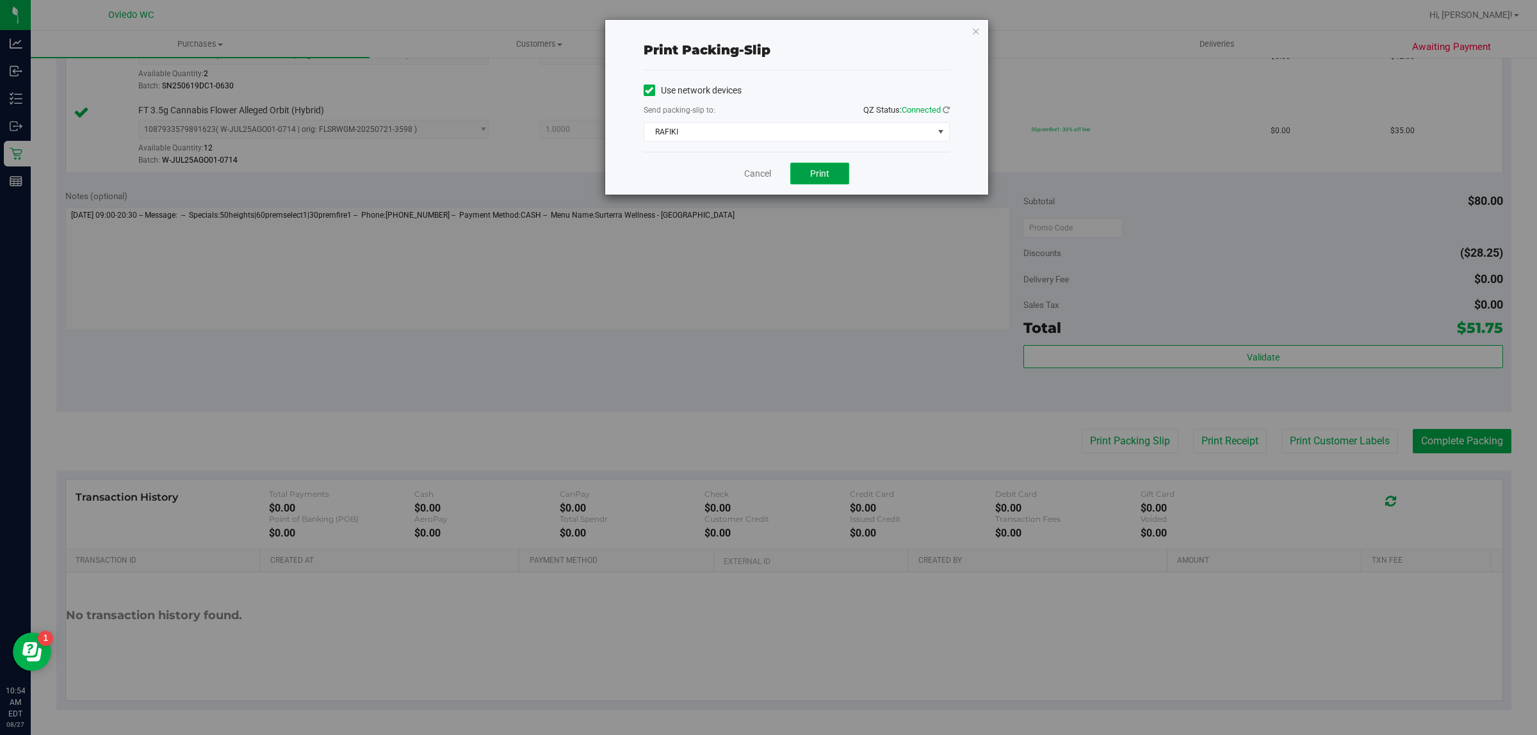
click at [824, 179] on span "Print" at bounding box center [819, 173] width 19 height 10
click at [757, 174] on link "Cancel" at bounding box center [757, 173] width 27 height 13
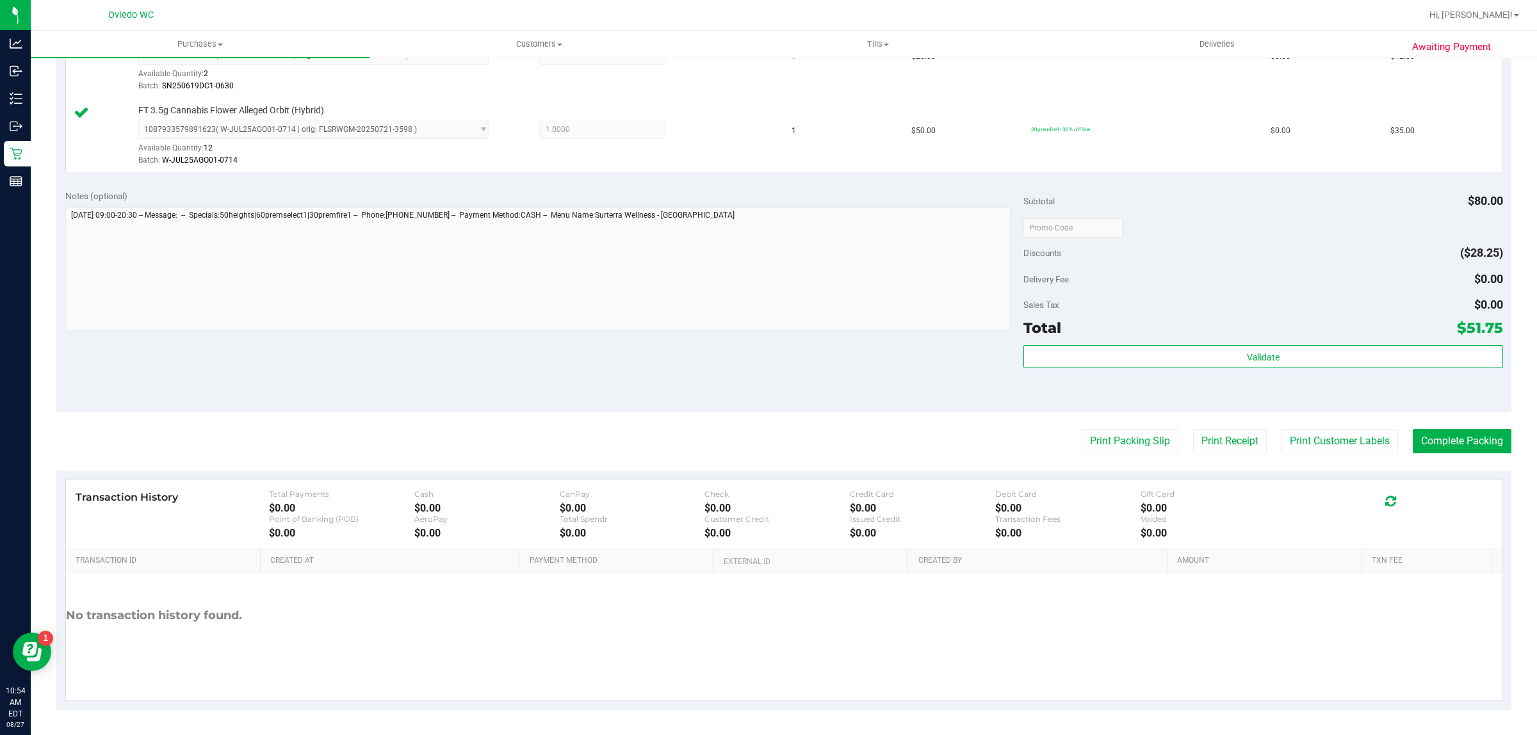
click at [1359, 344] on div "Subtotal $80.00 Discounts ($28.25) Delivery Fee $0.00 Sales Tax $0.00 Total $51…" at bounding box center [1263, 296] width 479 height 213
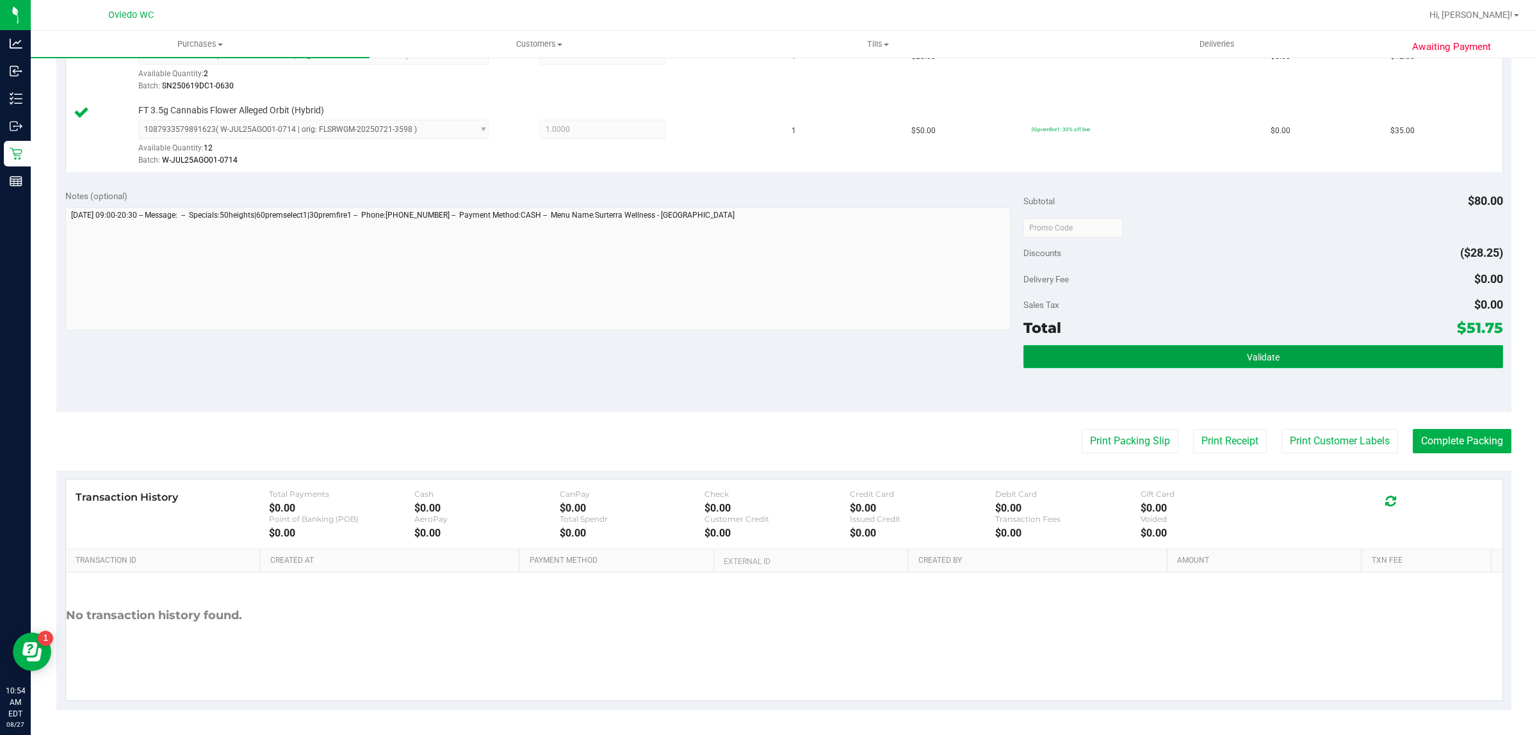
click at [1356, 357] on button "Validate" at bounding box center [1263, 356] width 479 height 23
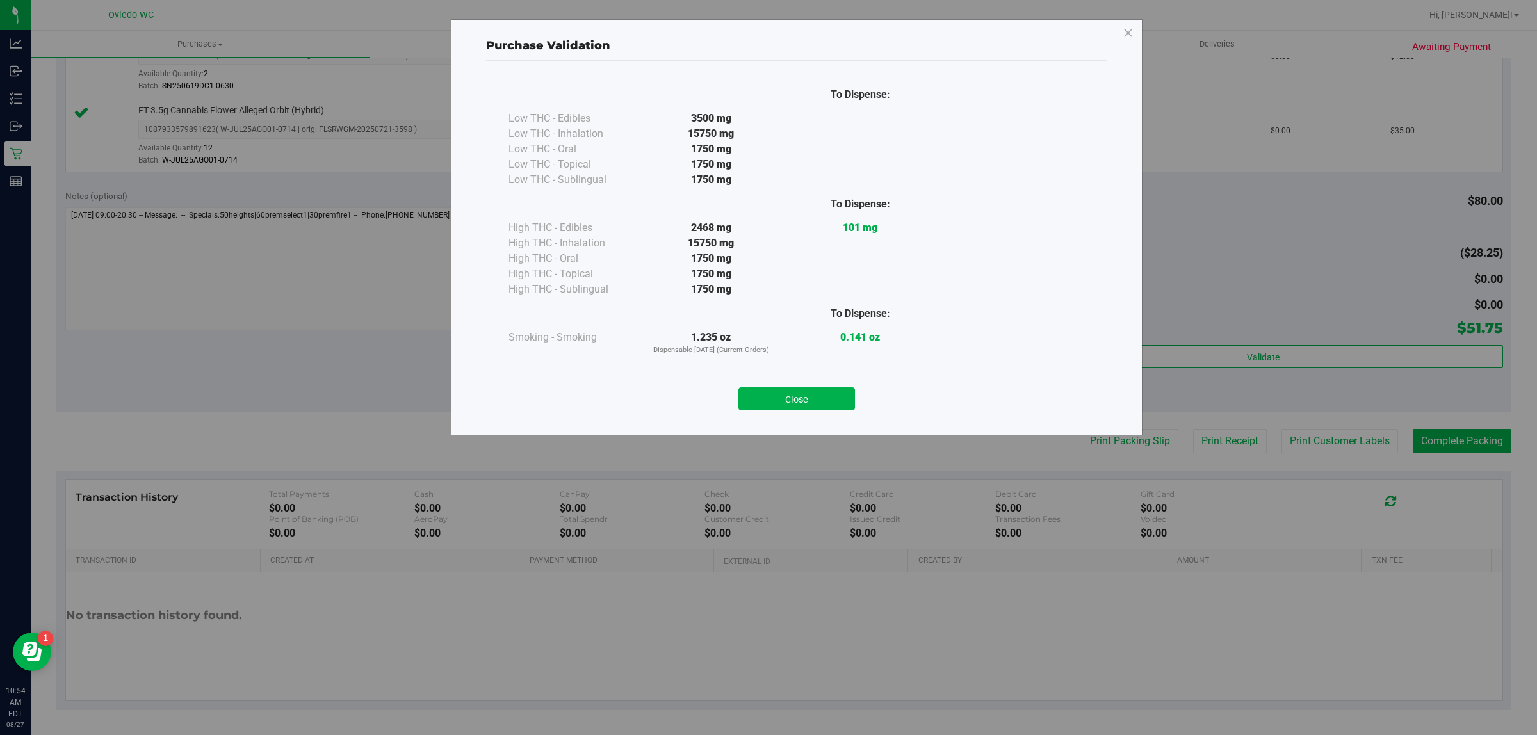
click at [824, 386] on div "Close" at bounding box center [796, 395] width 583 height 32
click at [836, 391] on button "Close" at bounding box center [797, 399] width 117 height 23
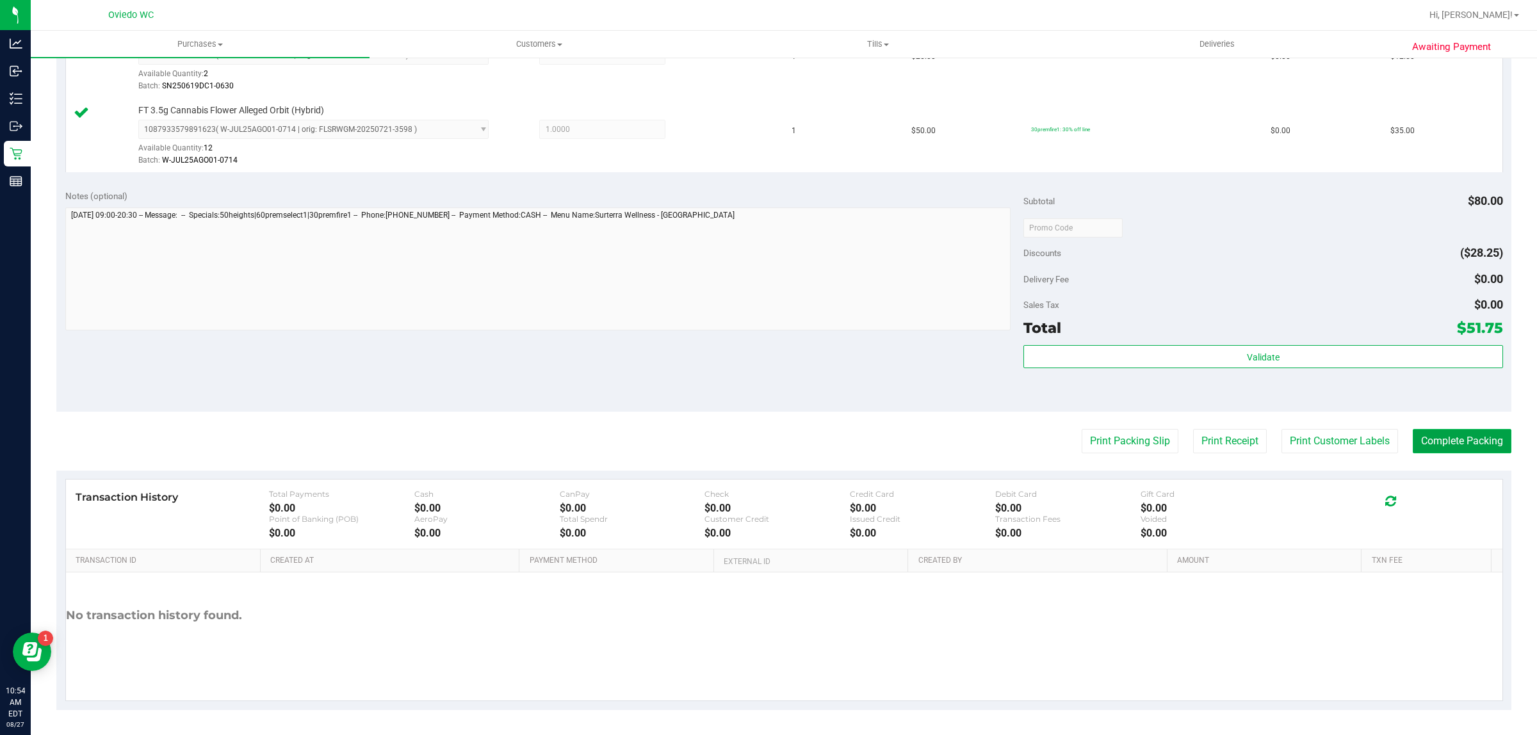
click at [1452, 437] on button "Complete Packing" at bounding box center [1462, 441] width 99 height 24
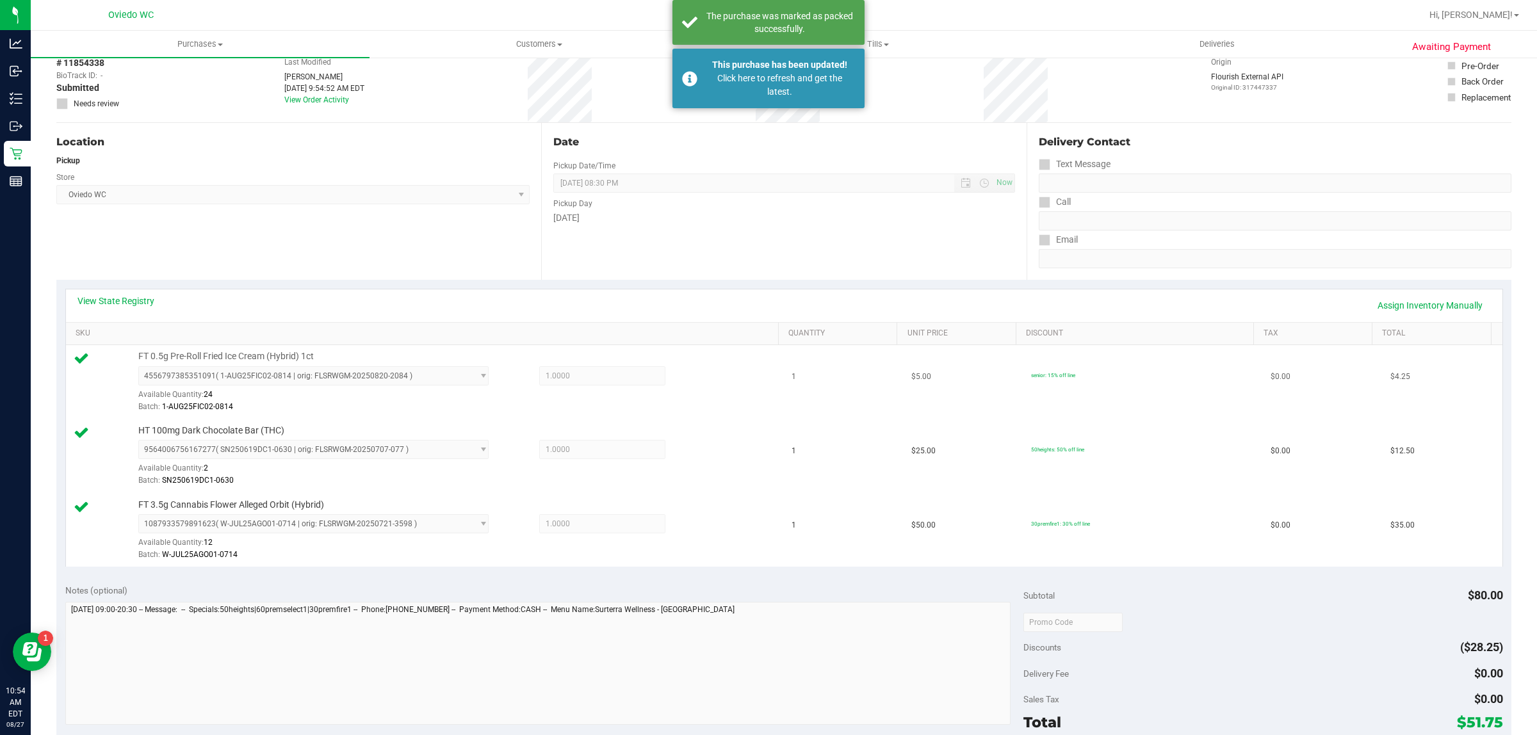
scroll to position [60, 0]
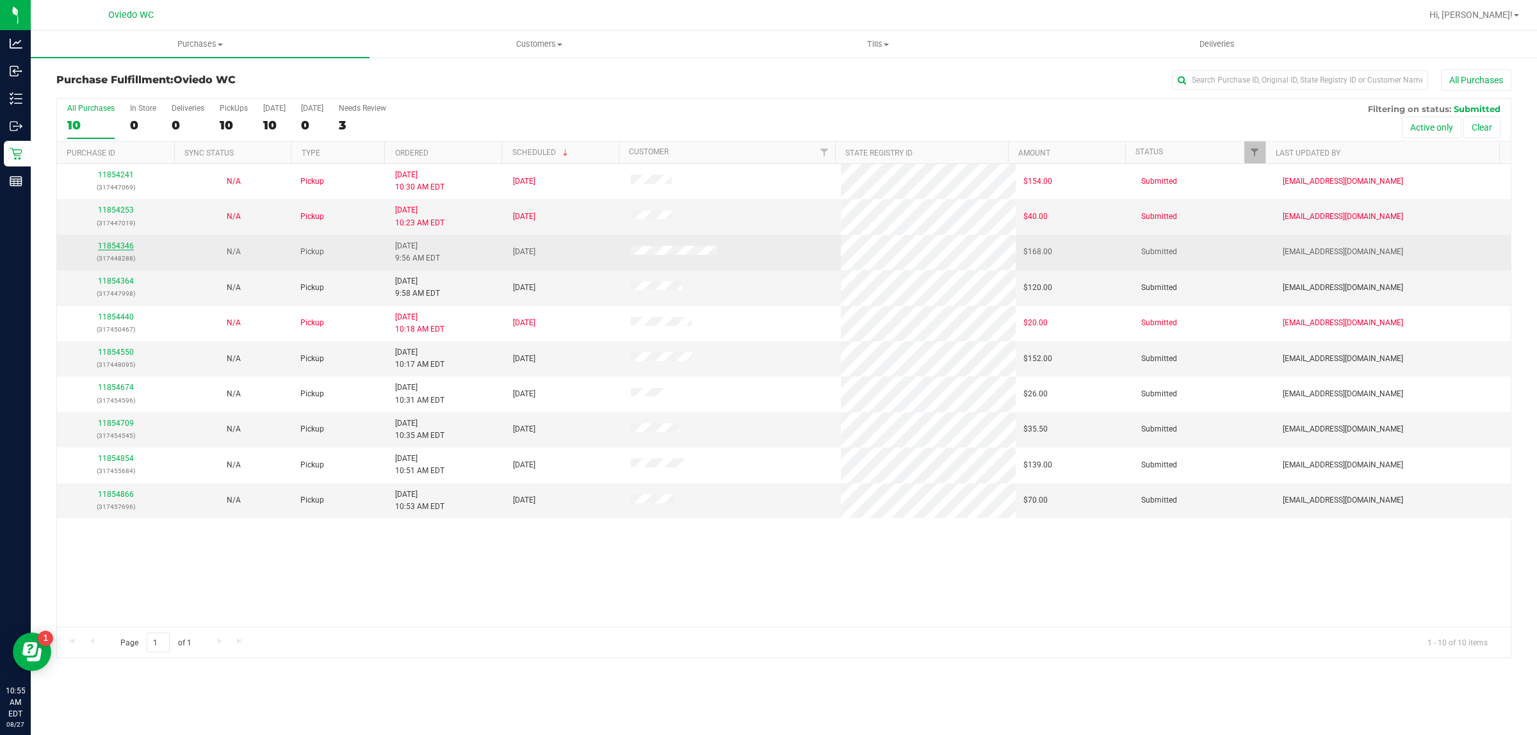
click at [126, 250] on link "11854346" at bounding box center [116, 246] width 36 height 9
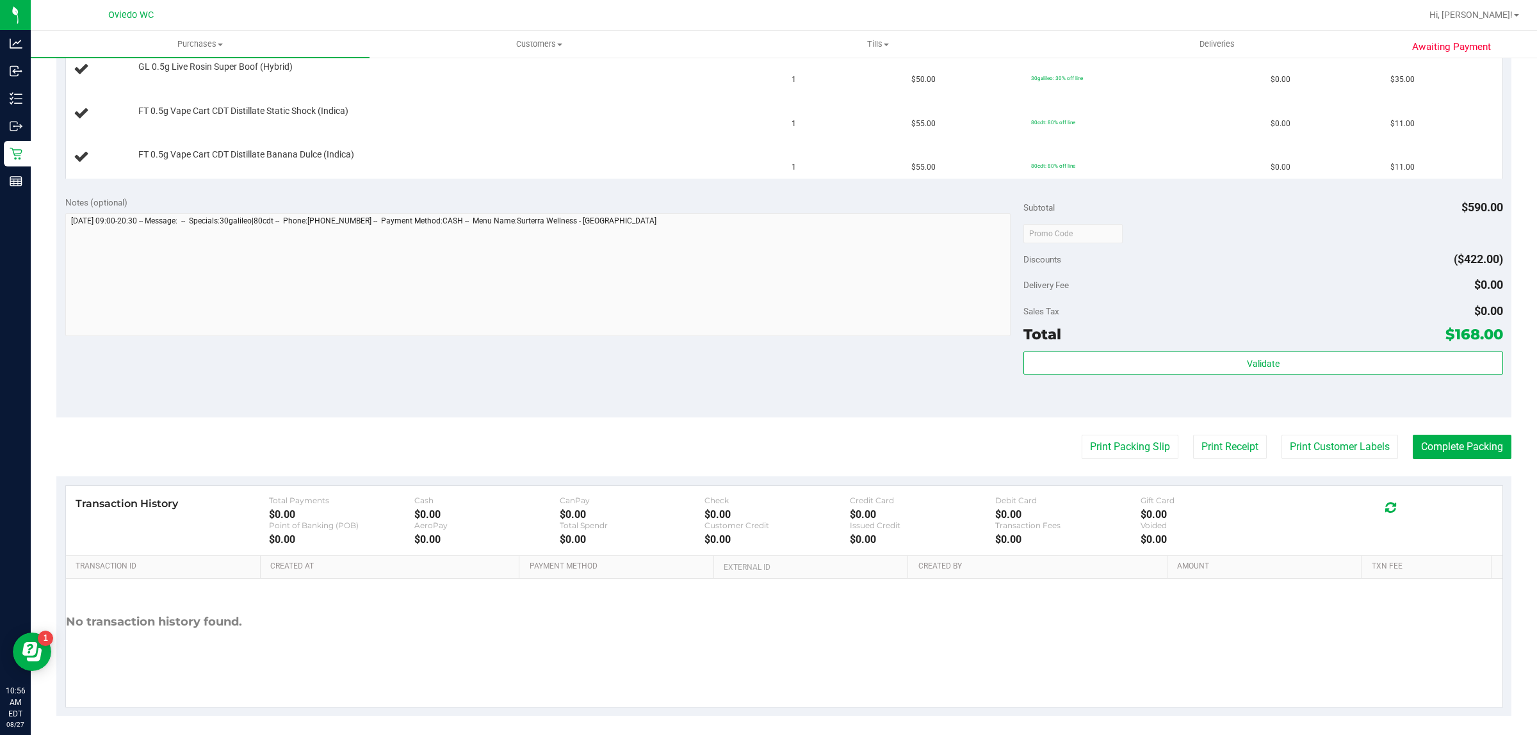
scroll to position [587, 0]
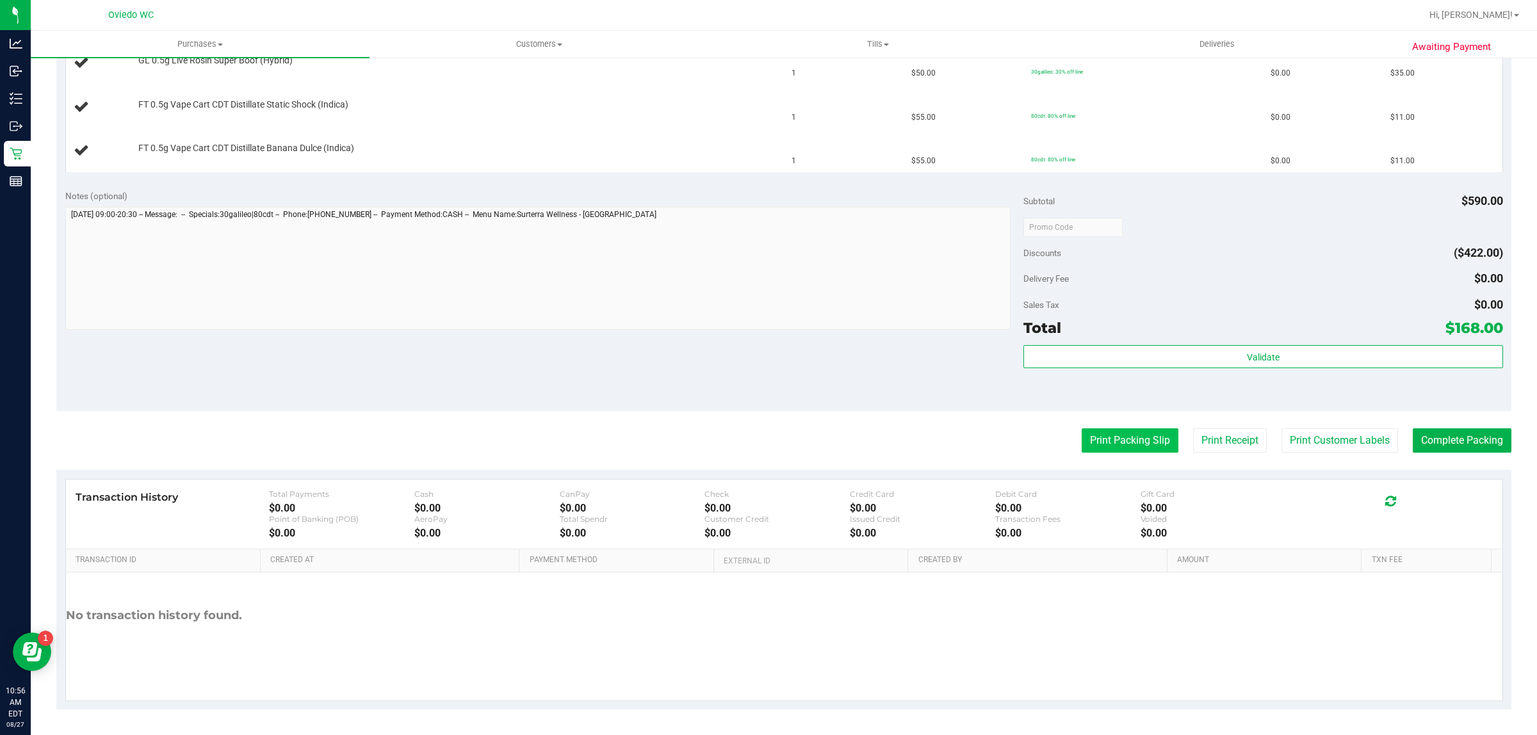
click at [1137, 450] on button "Print Packing Slip" at bounding box center [1130, 441] width 97 height 24
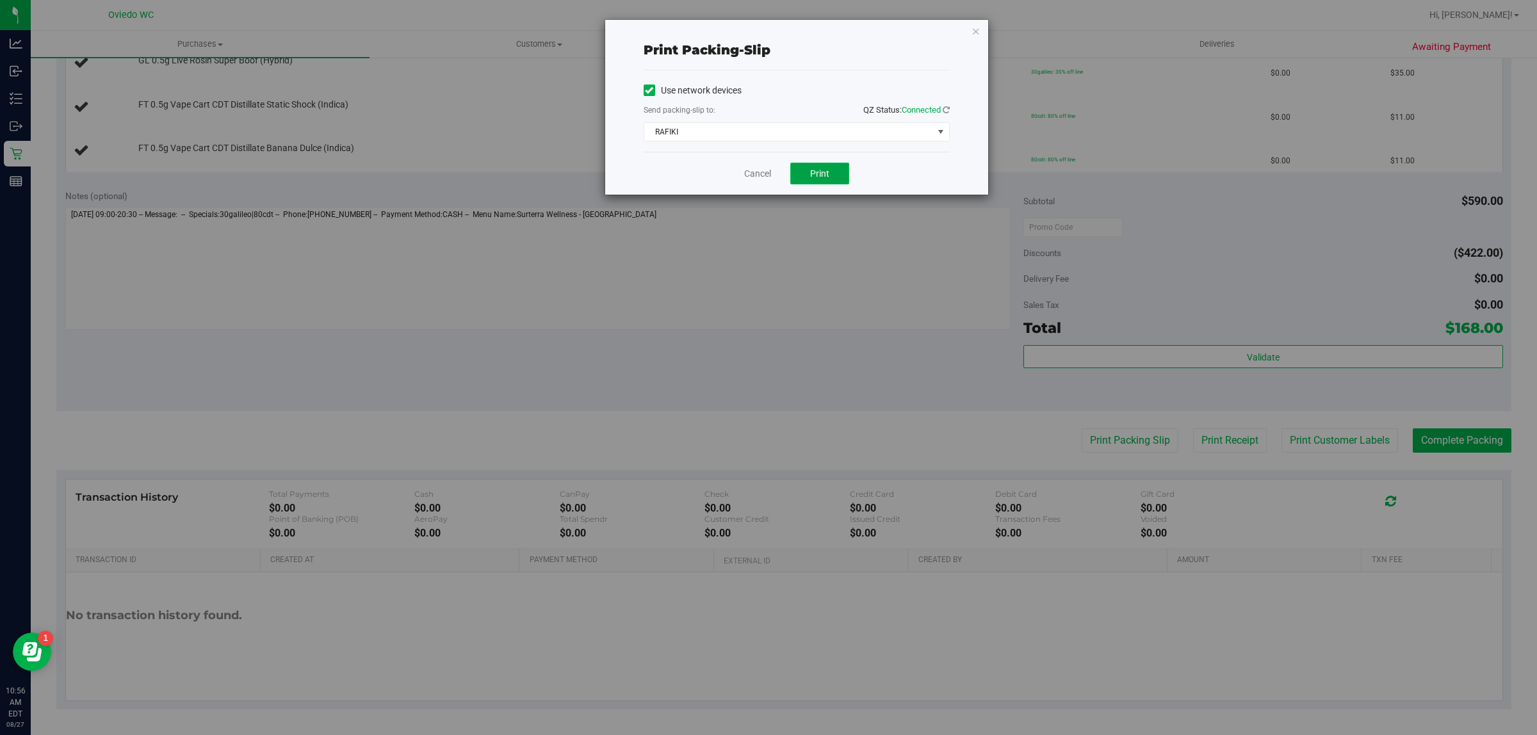
click at [811, 174] on span "Print" at bounding box center [819, 173] width 19 height 10
click at [763, 175] on link "Cancel" at bounding box center [757, 173] width 27 height 13
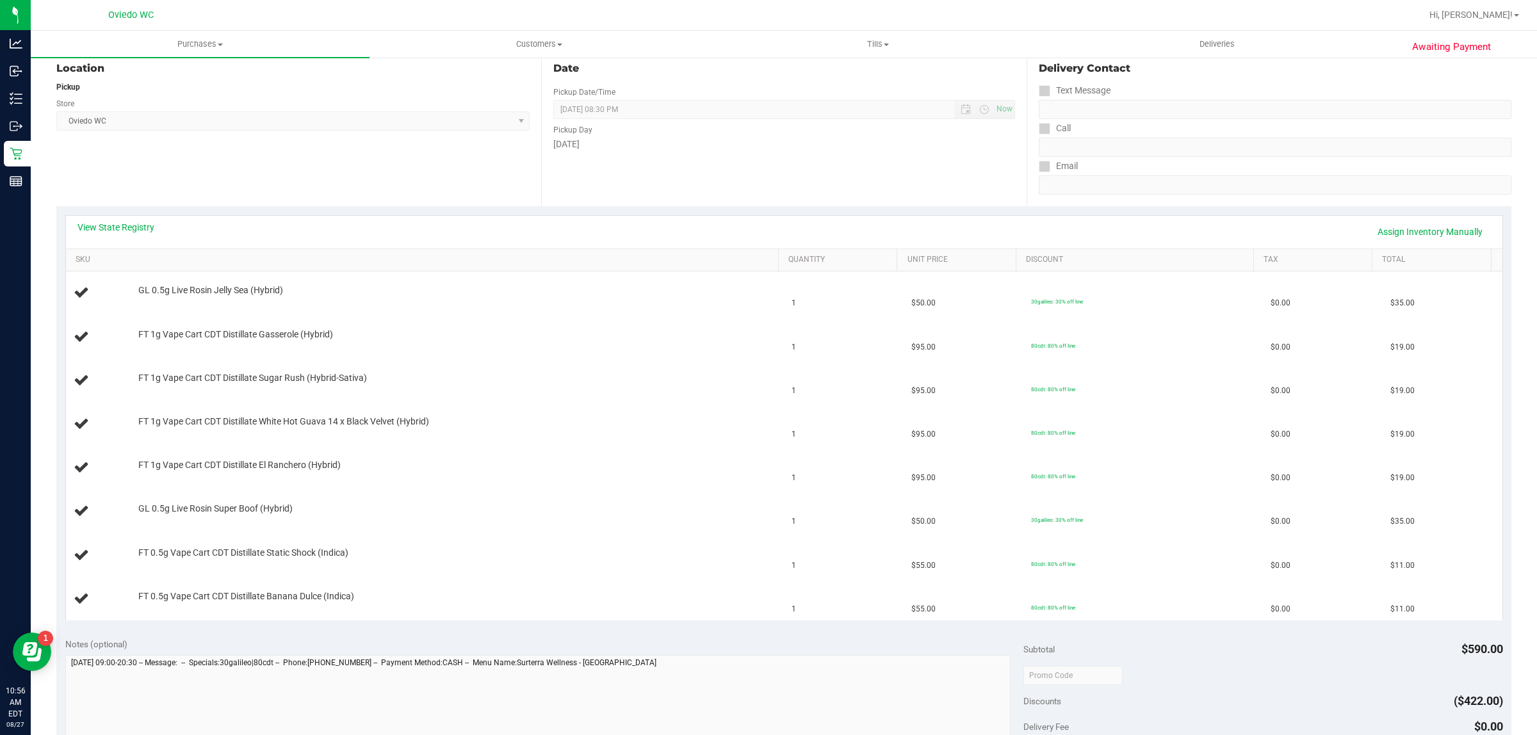
scroll to position [0, 0]
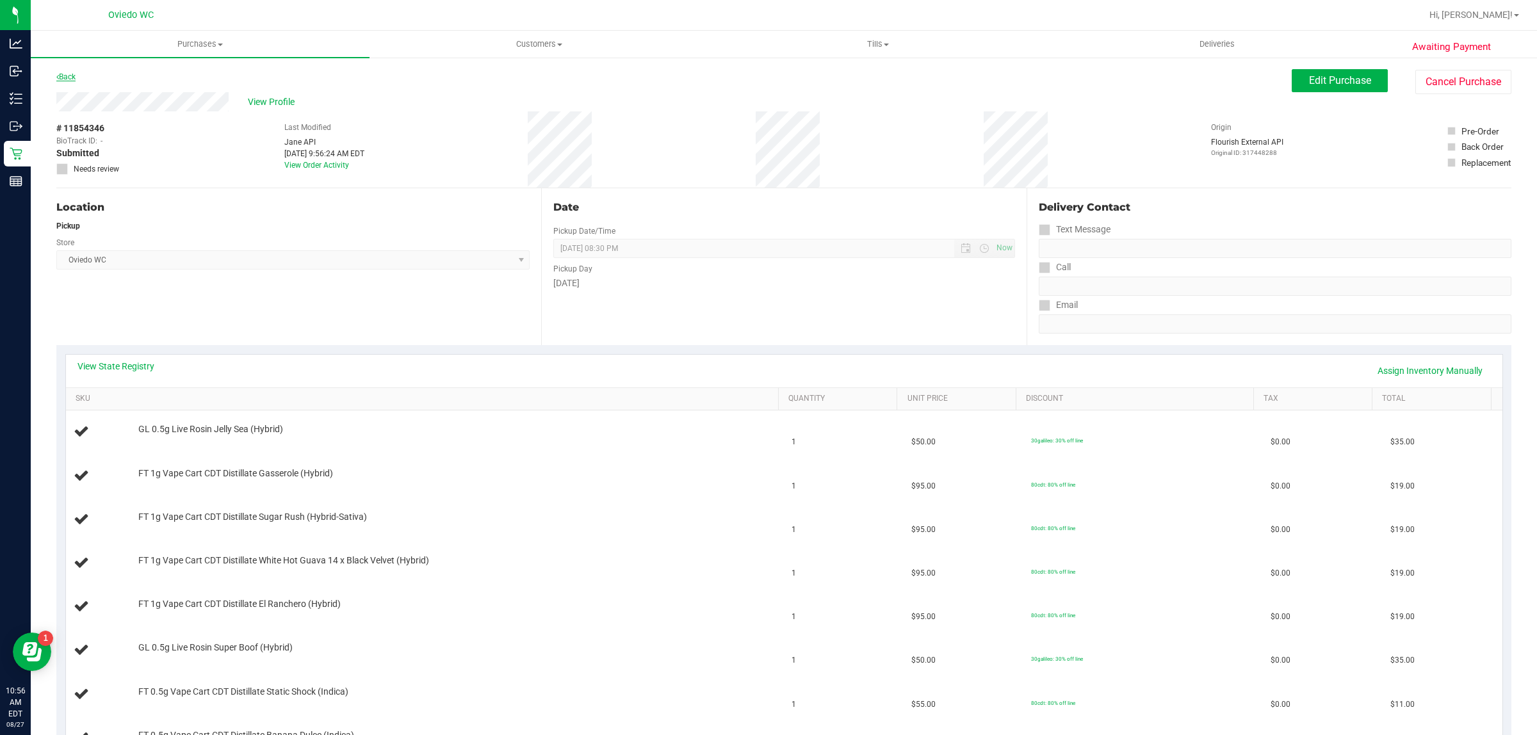
click at [71, 74] on link "Back" at bounding box center [65, 76] width 19 height 9
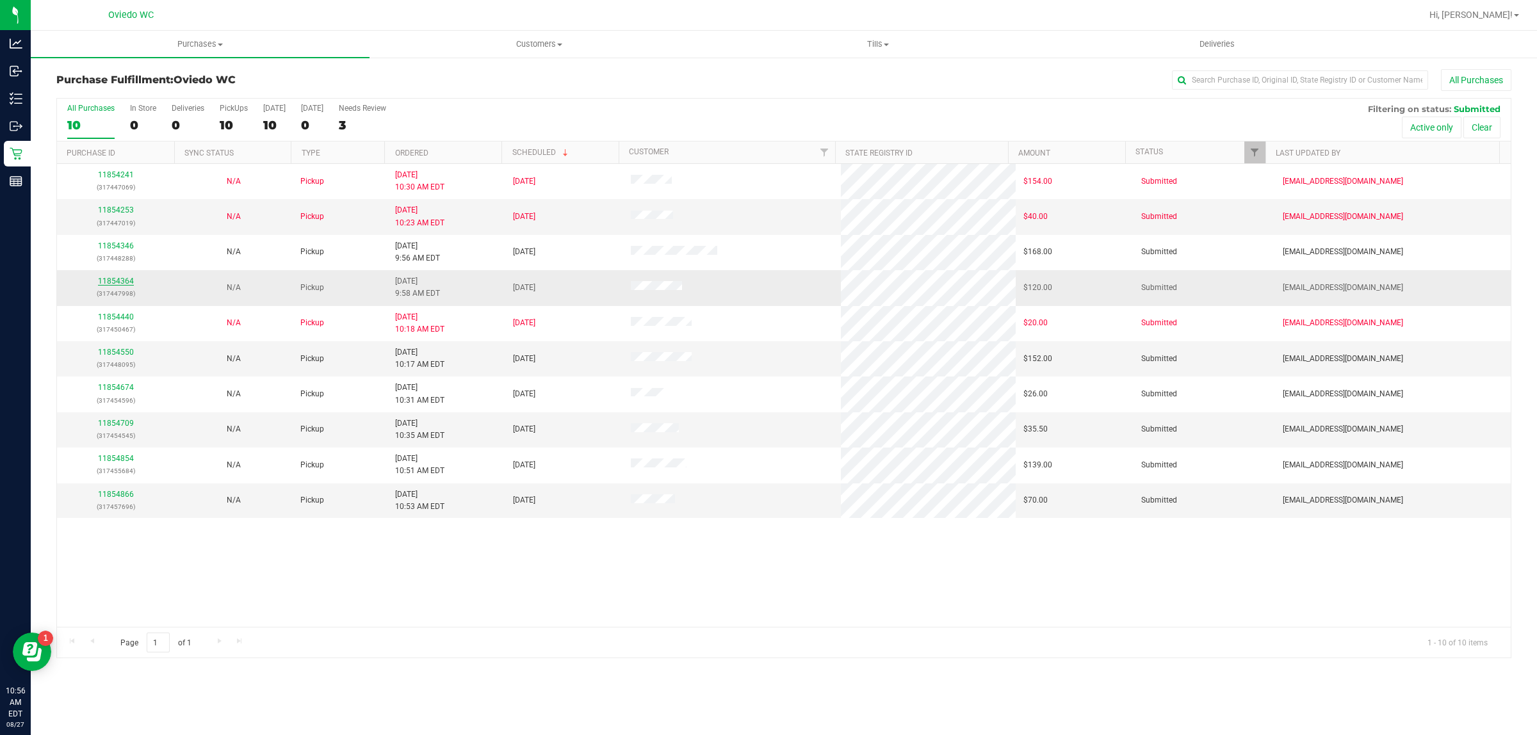
click at [117, 283] on link "11854364" at bounding box center [116, 281] width 36 height 9
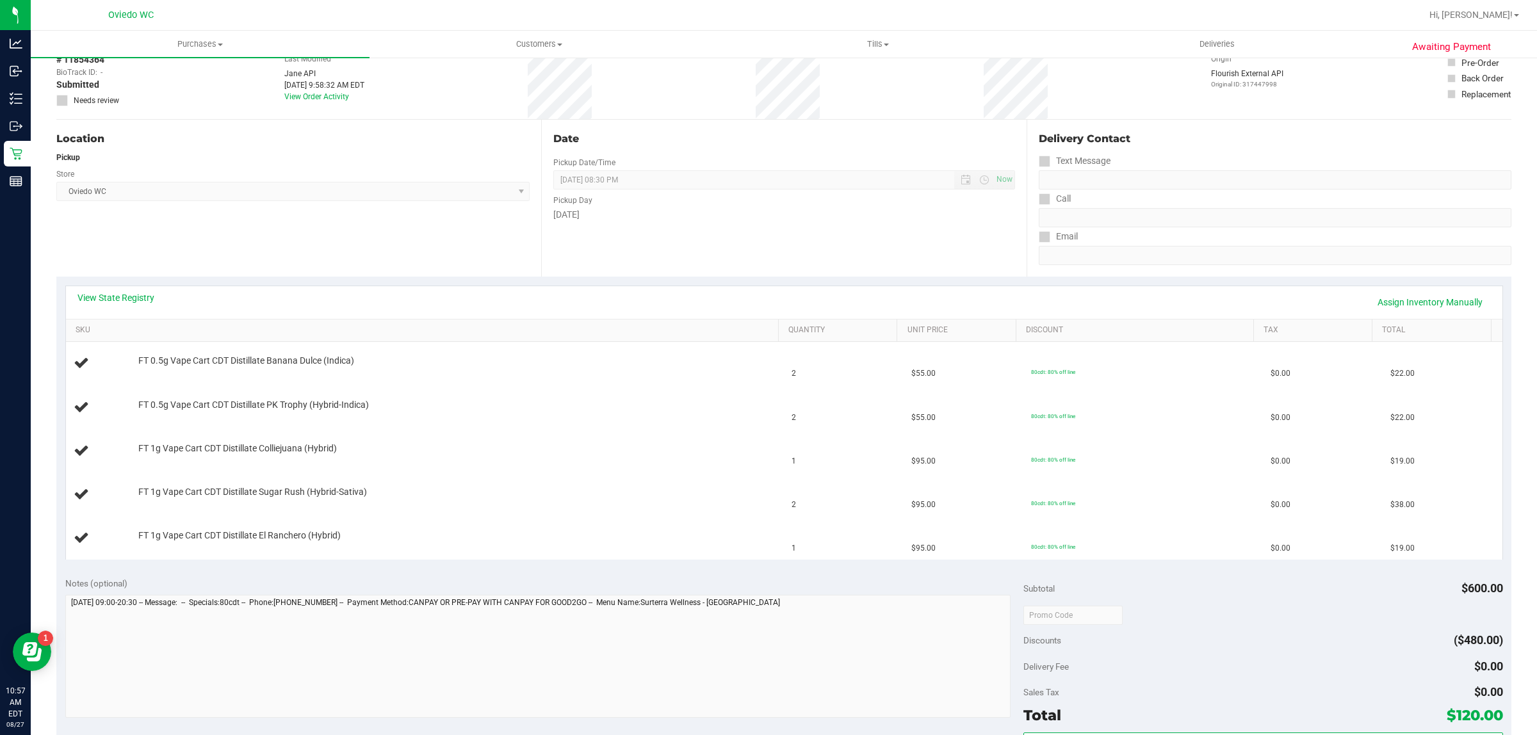
scroll to position [240, 0]
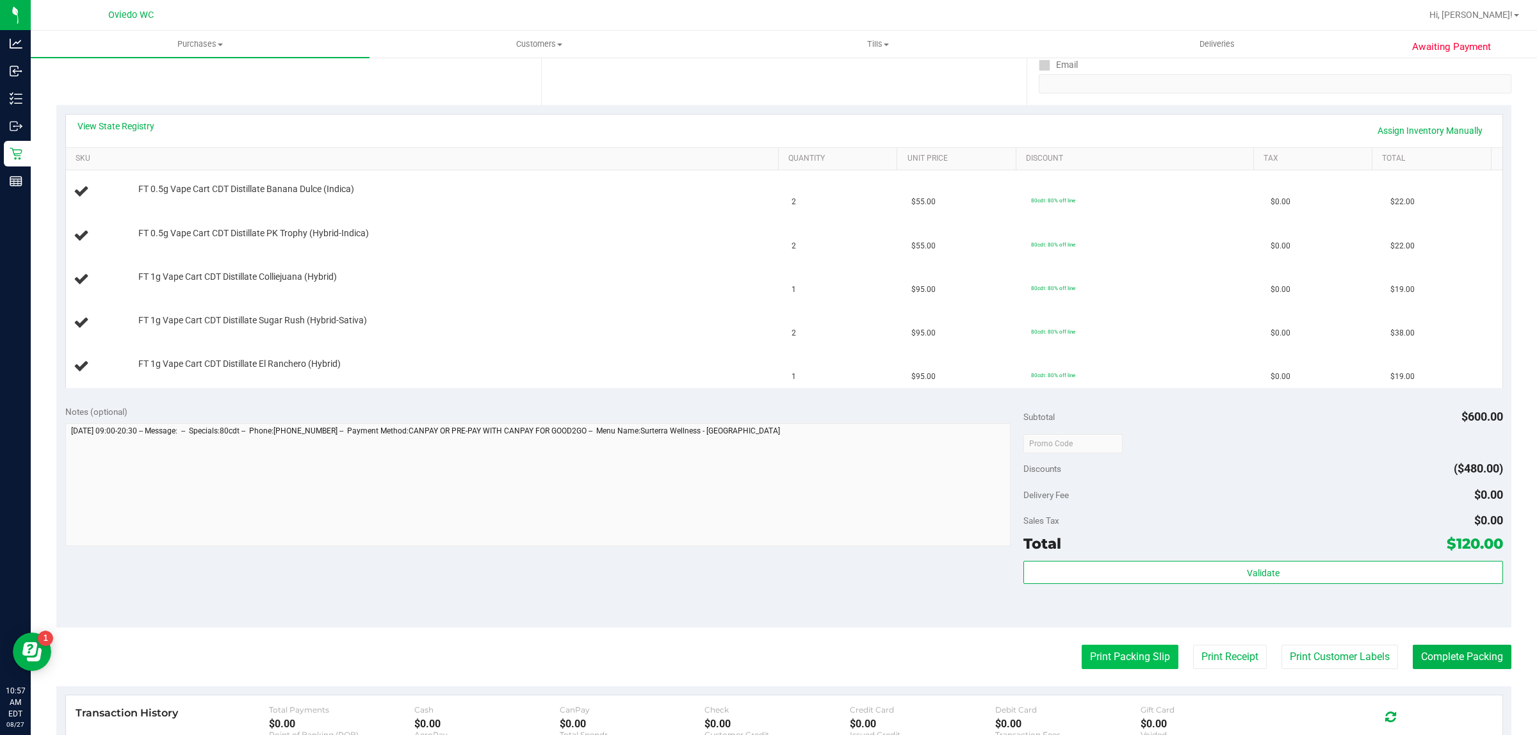
click at [1120, 663] on button "Print Packing Slip" at bounding box center [1130, 657] width 97 height 24
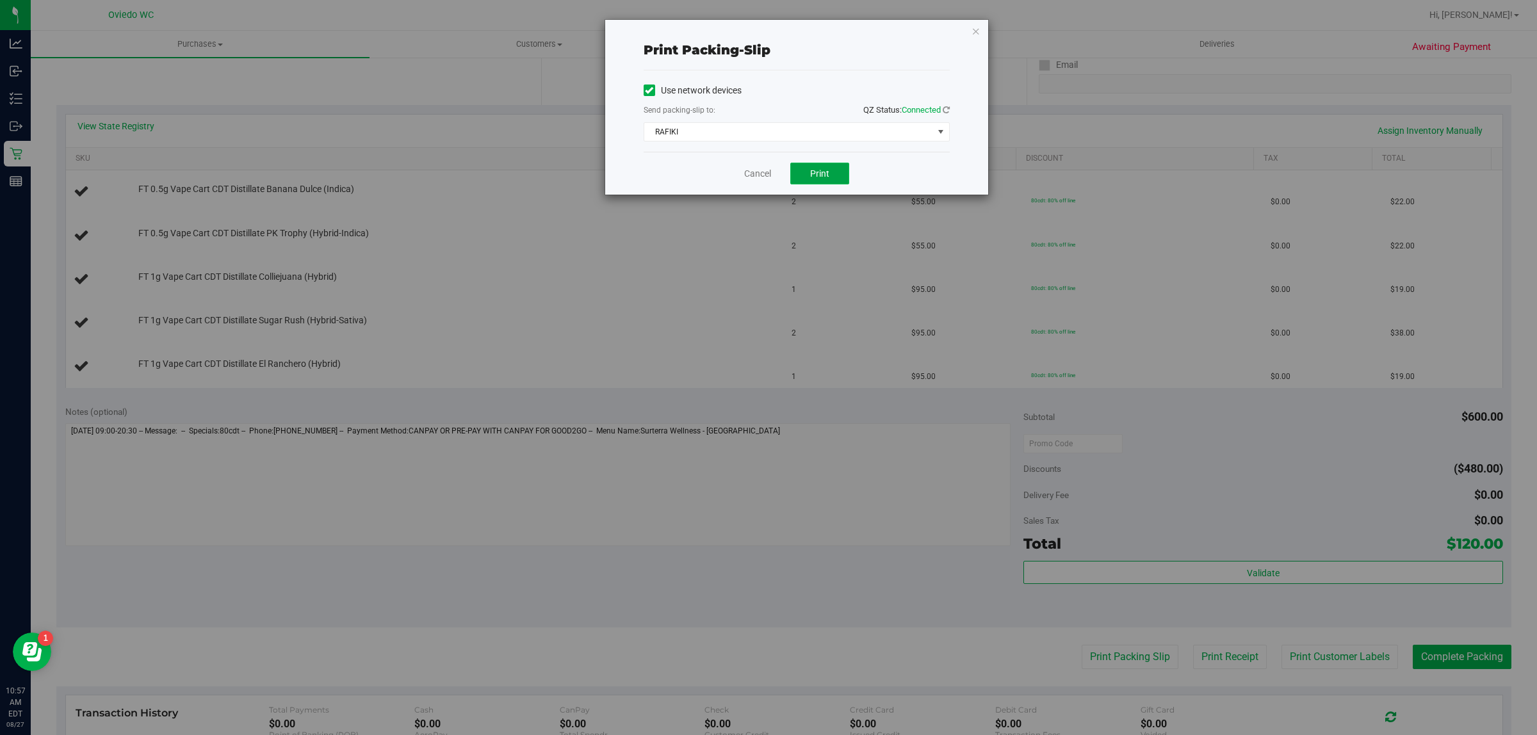
click at [830, 173] on button "Print" at bounding box center [819, 174] width 59 height 22
click at [753, 175] on link "Cancel" at bounding box center [757, 173] width 27 height 13
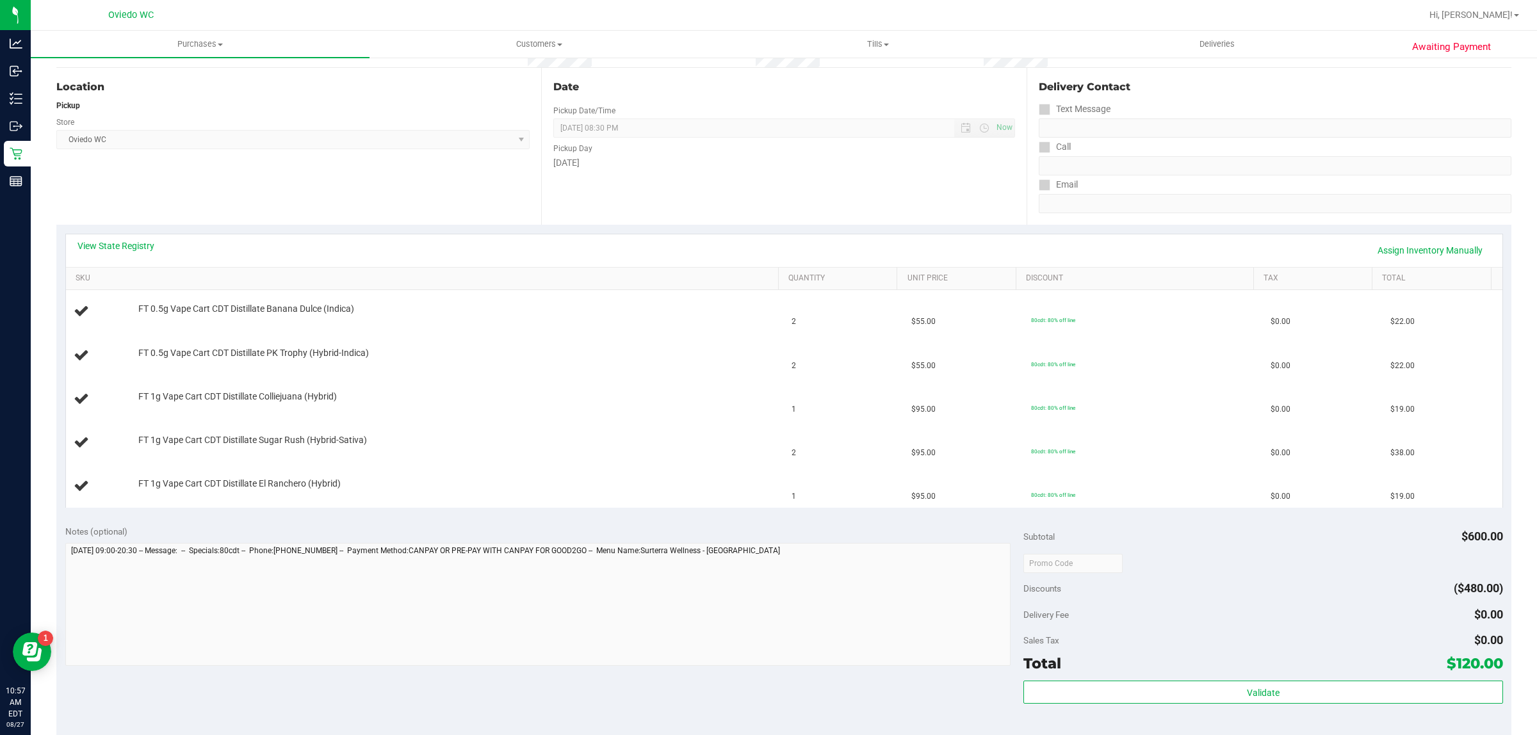
scroll to position [0, 0]
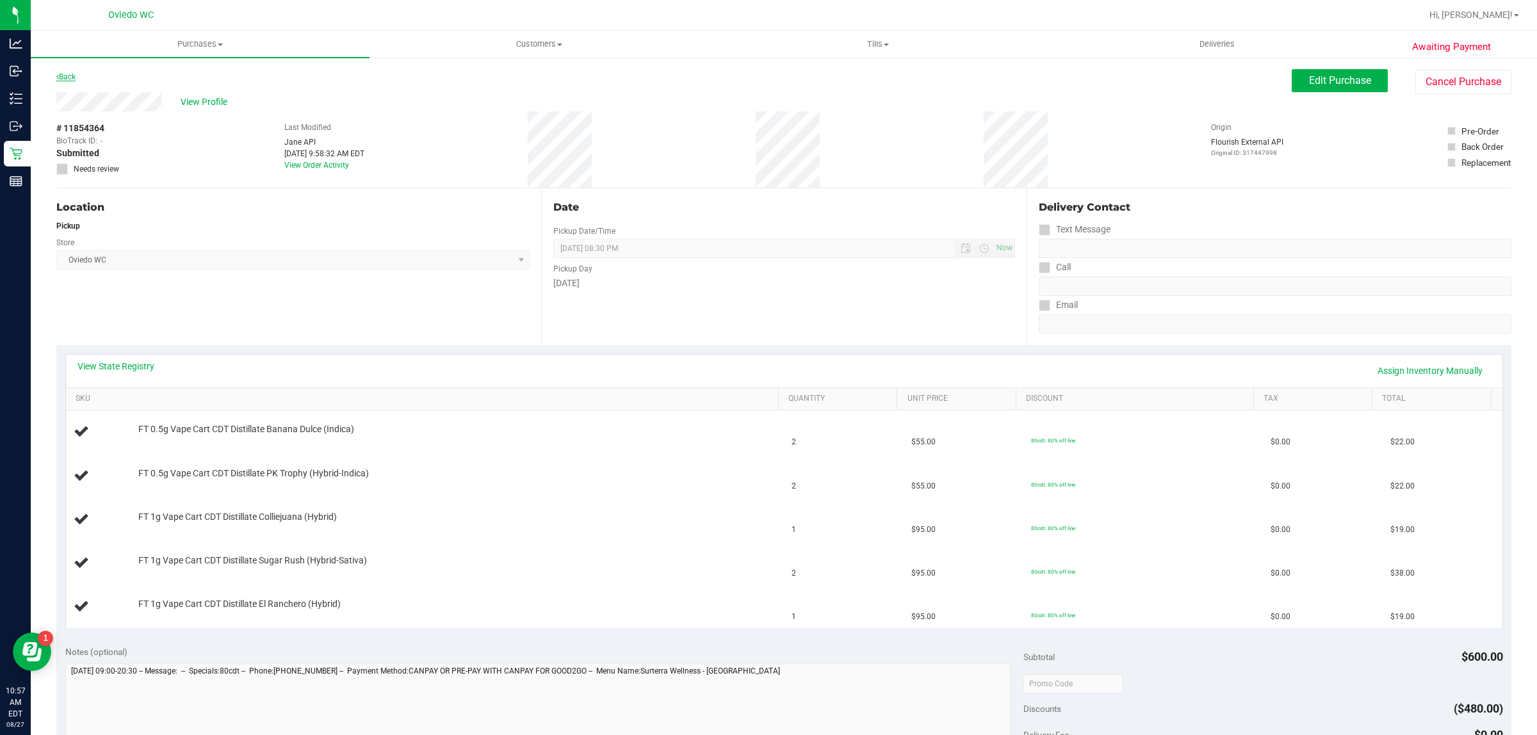
click at [59, 72] on link "Back" at bounding box center [65, 76] width 19 height 9
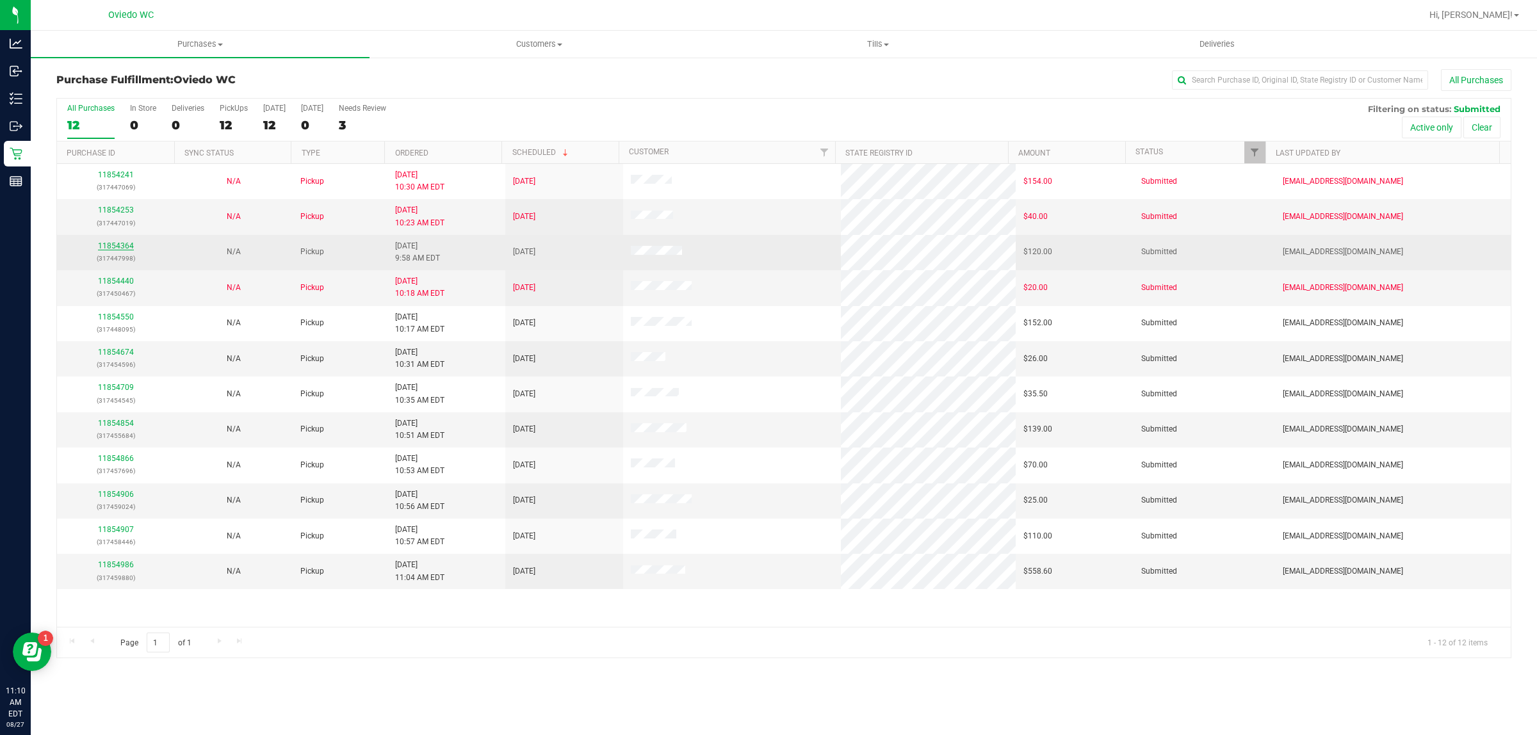
click at [124, 249] on link "11854364" at bounding box center [116, 246] width 36 height 9
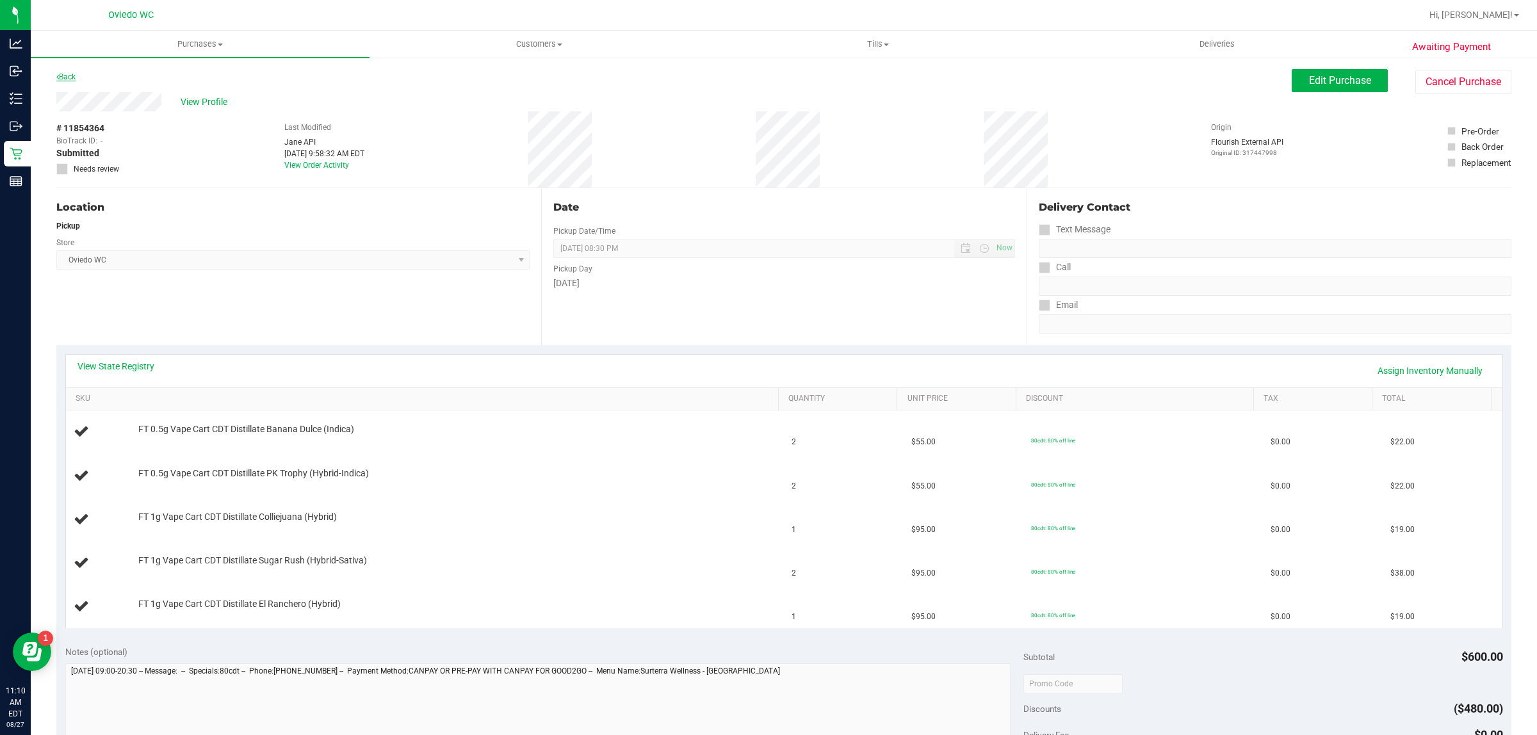
click at [70, 72] on link "Back" at bounding box center [65, 76] width 19 height 9
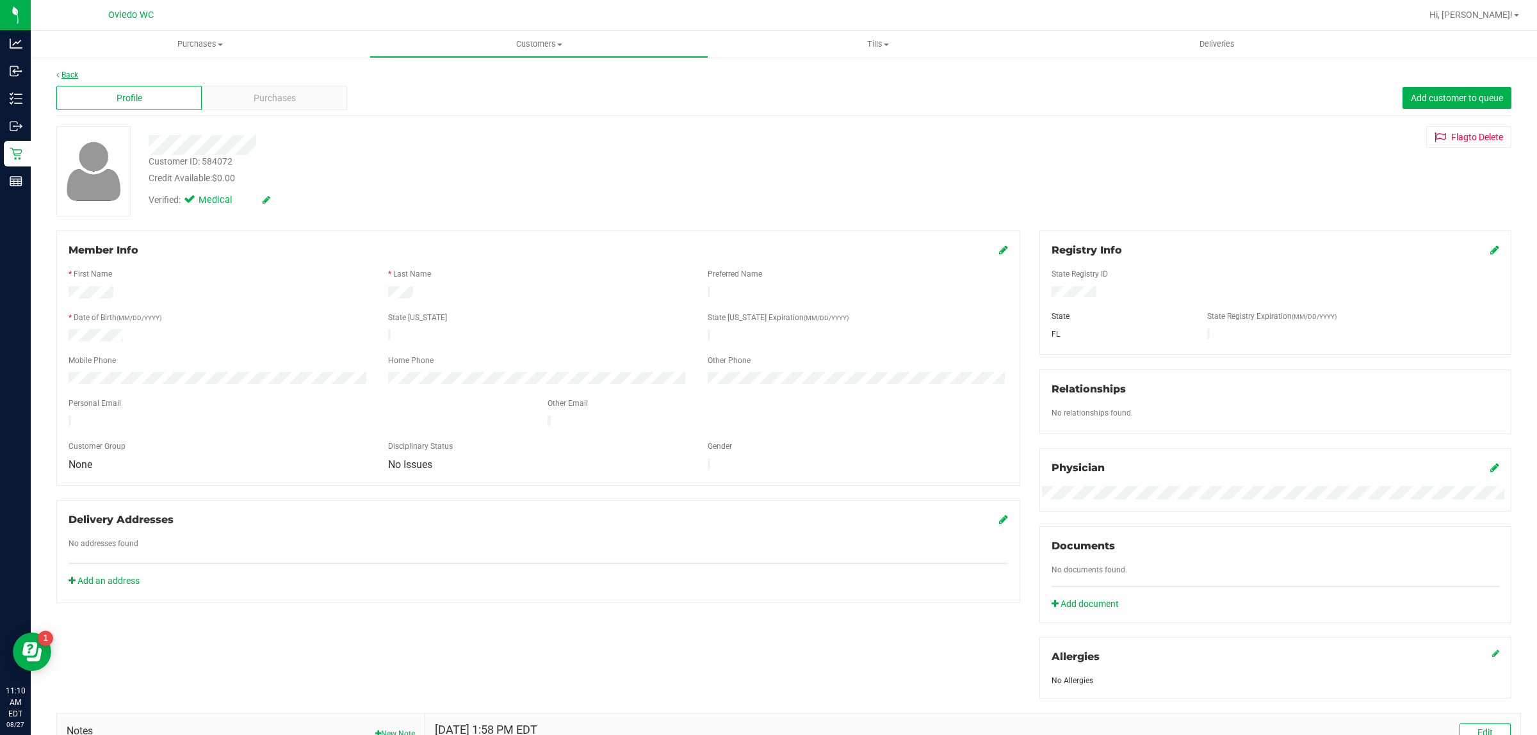
click at [66, 70] on link "Back" at bounding box center [67, 74] width 22 height 9
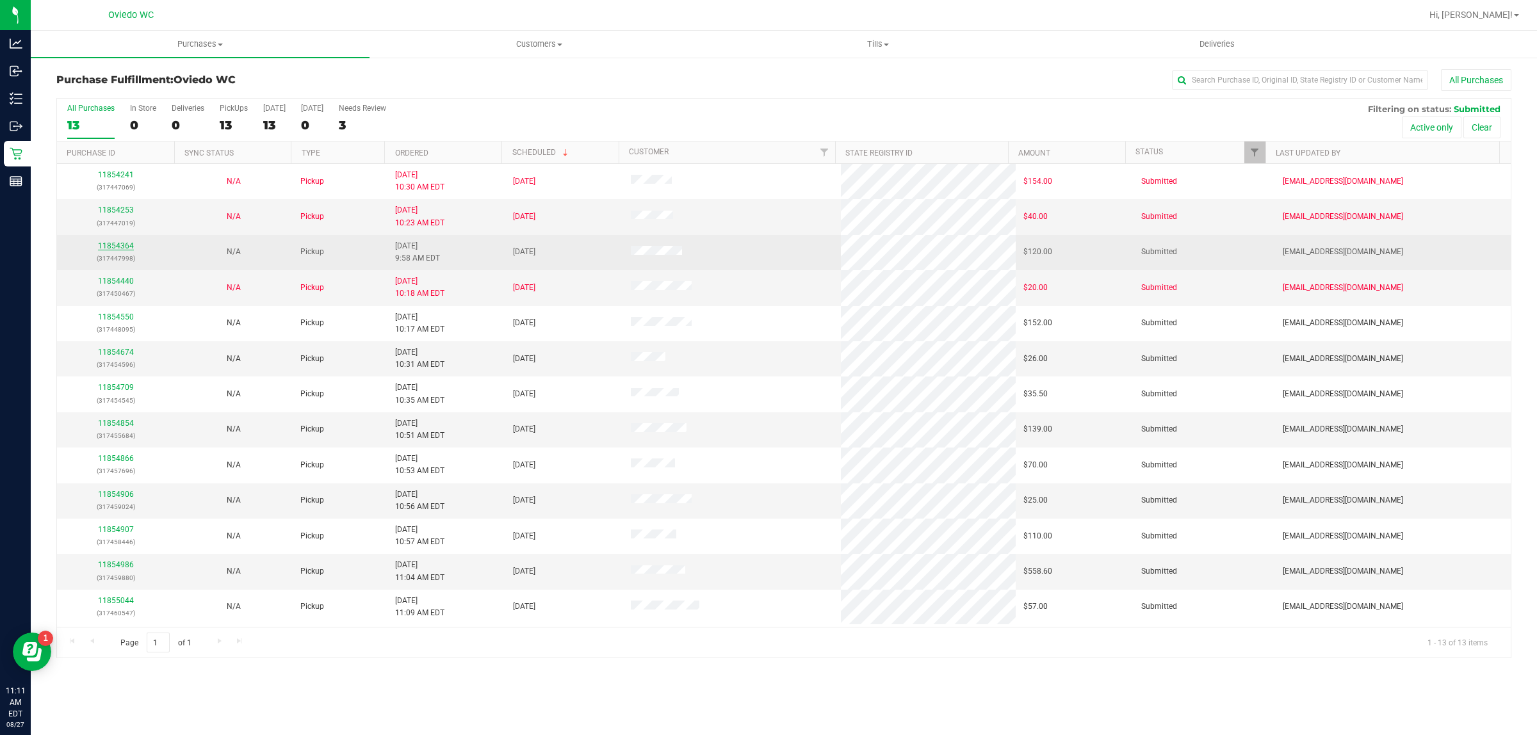
click at [125, 249] on link "11854364" at bounding box center [116, 246] width 36 height 9
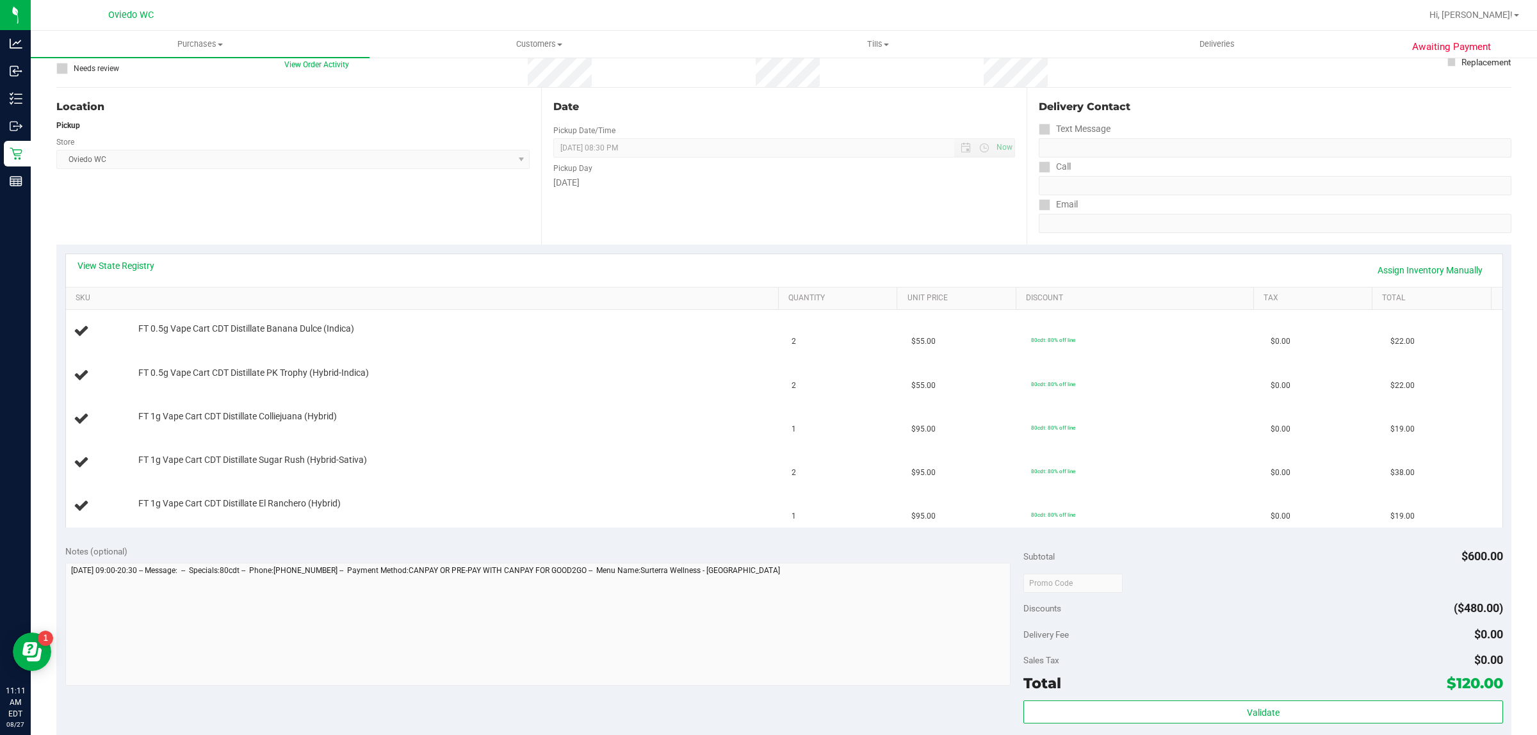
scroll to position [400, 0]
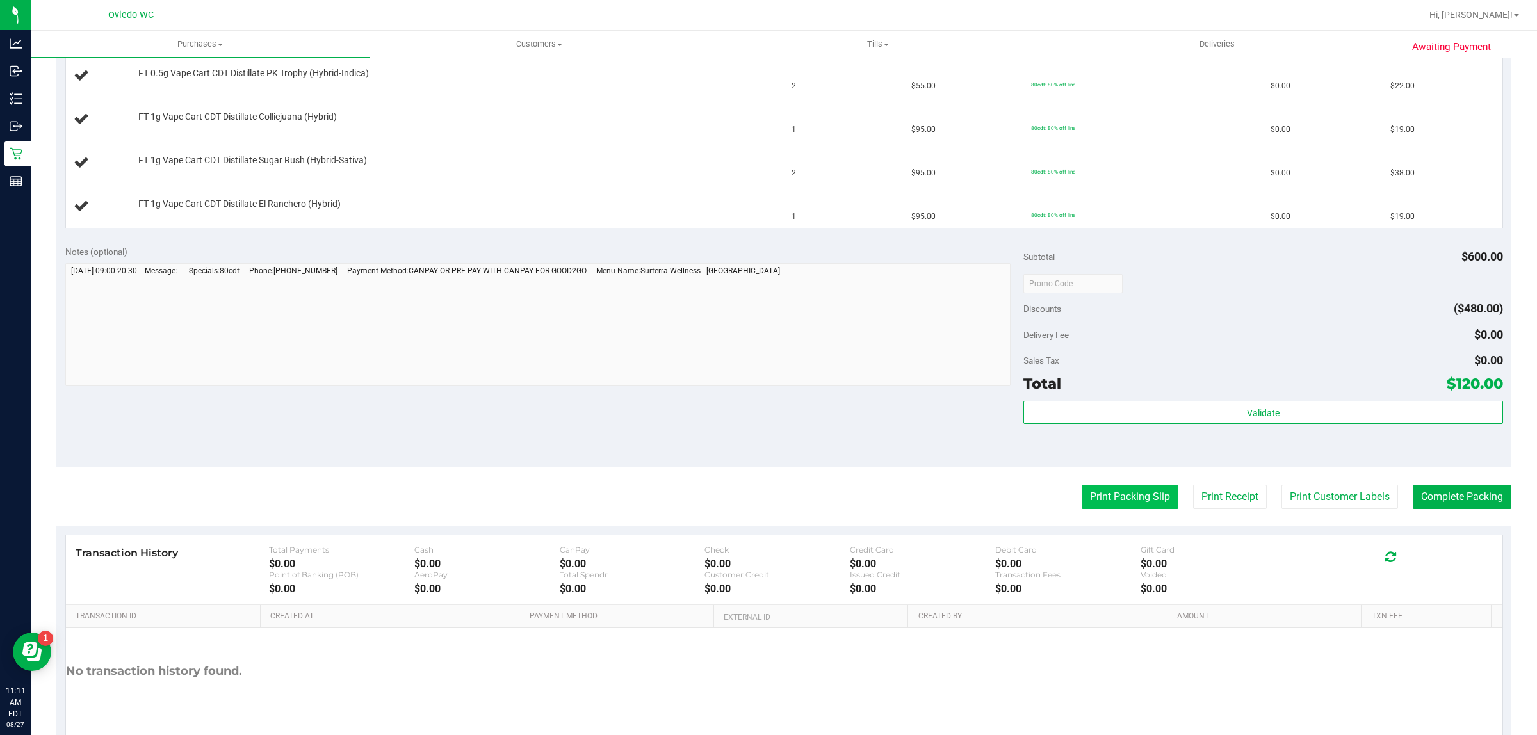
click at [1138, 493] on button "Print Packing Slip" at bounding box center [1130, 497] width 97 height 24
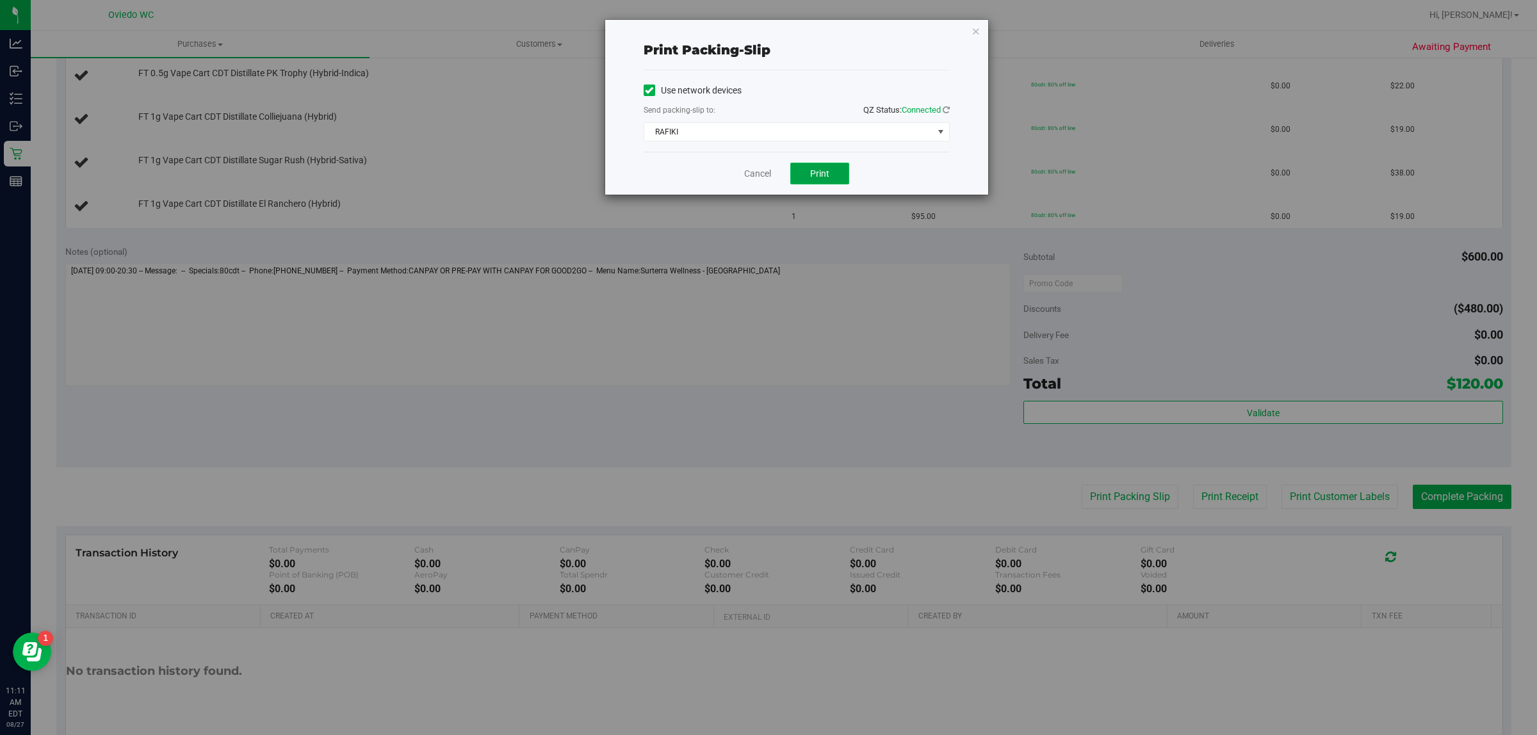
click at [819, 179] on span "Print" at bounding box center [819, 173] width 19 height 10
click at [758, 173] on link "Cancel" at bounding box center [757, 173] width 27 height 13
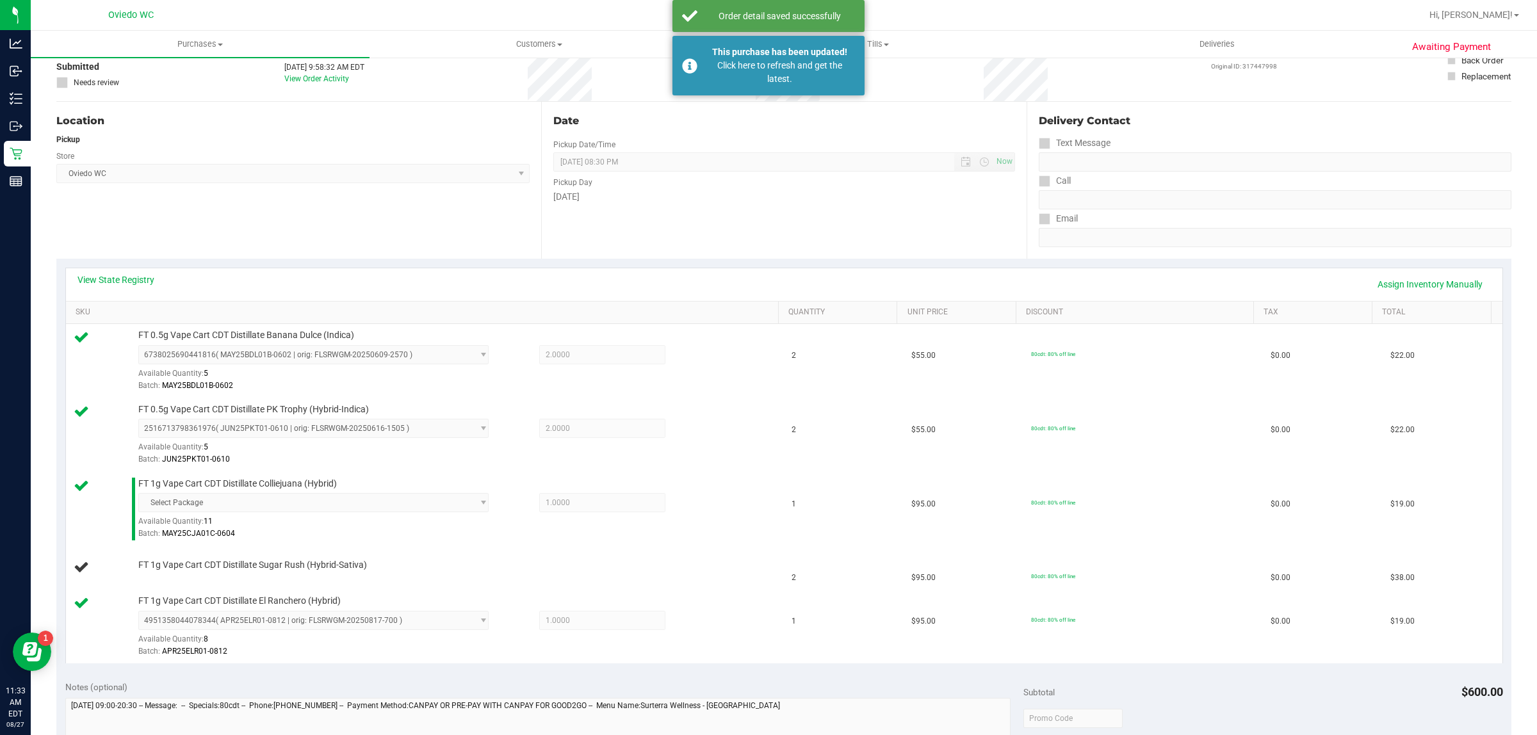
scroll to position [0, 0]
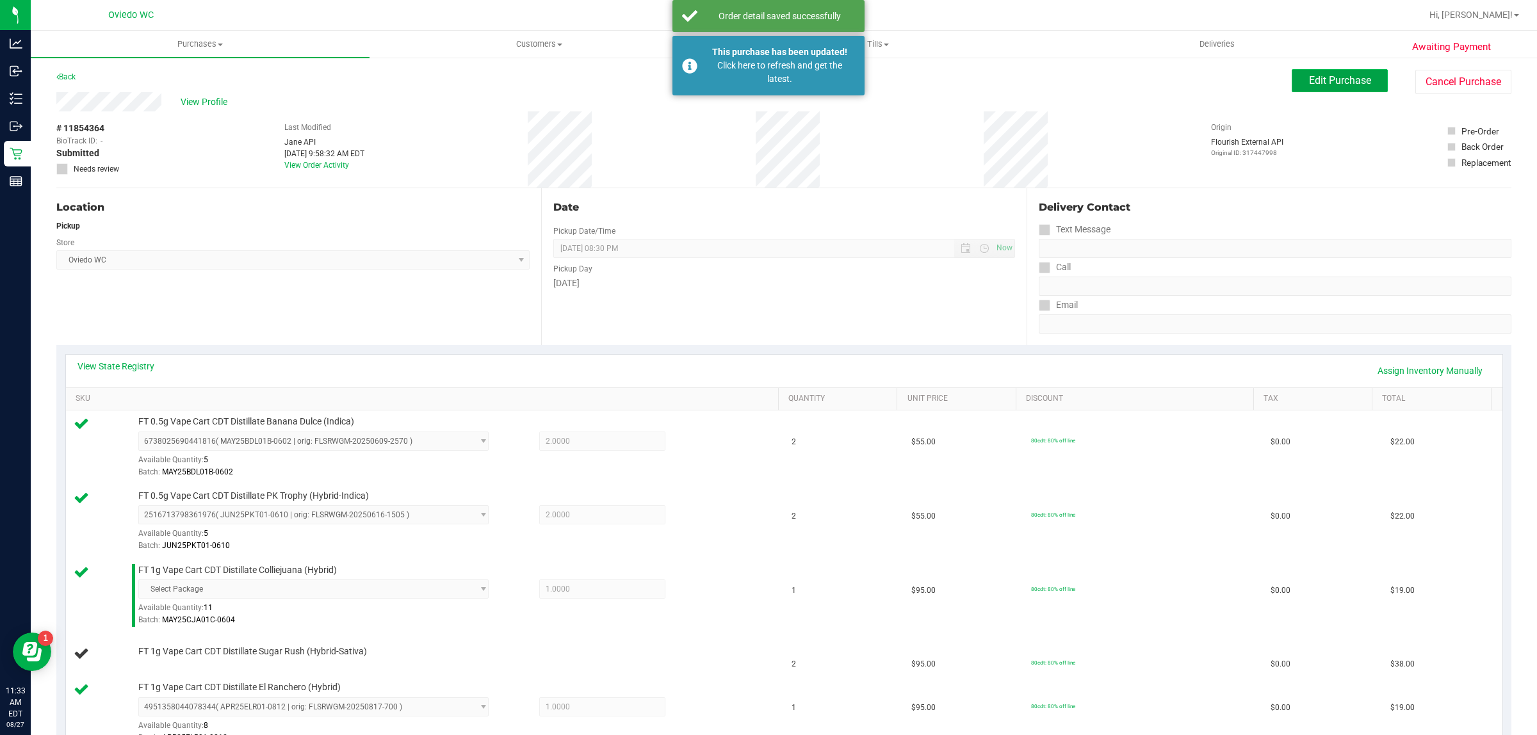
click at [1327, 81] on span "Edit Purchase" at bounding box center [1340, 80] width 62 height 12
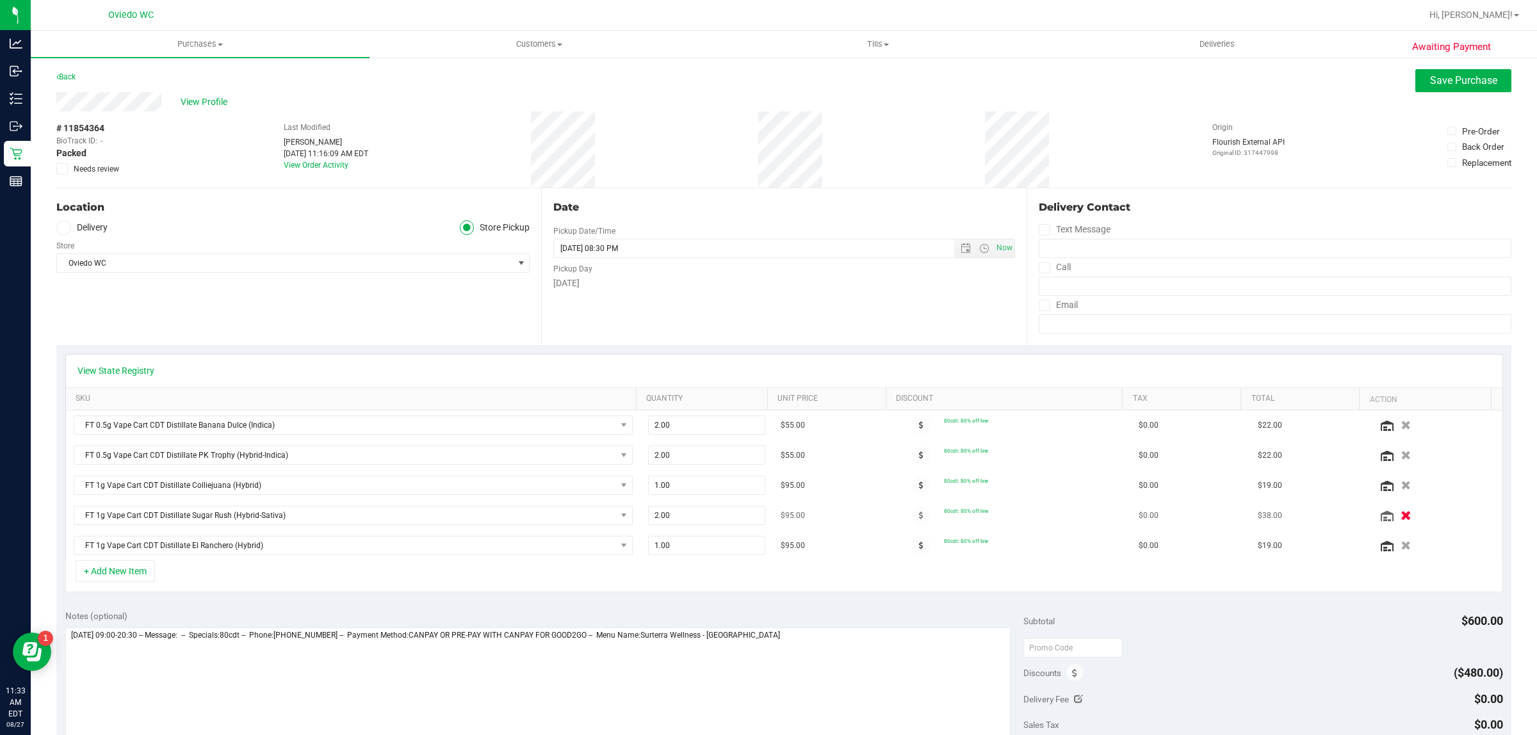
click at [1396, 516] on button "button" at bounding box center [1407, 515] width 22 height 13
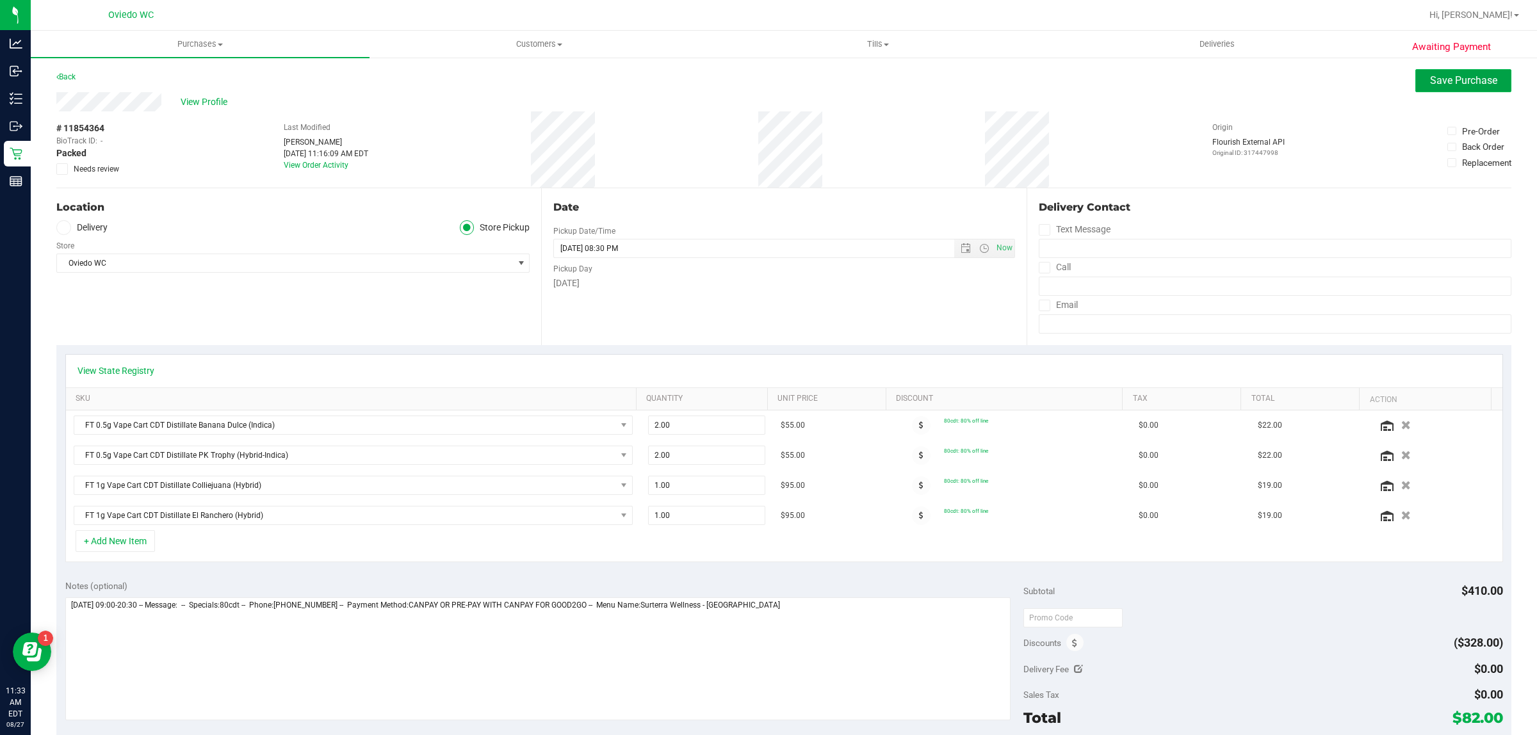
click at [1443, 86] on span "Save Purchase" at bounding box center [1463, 80] width 67 height 12
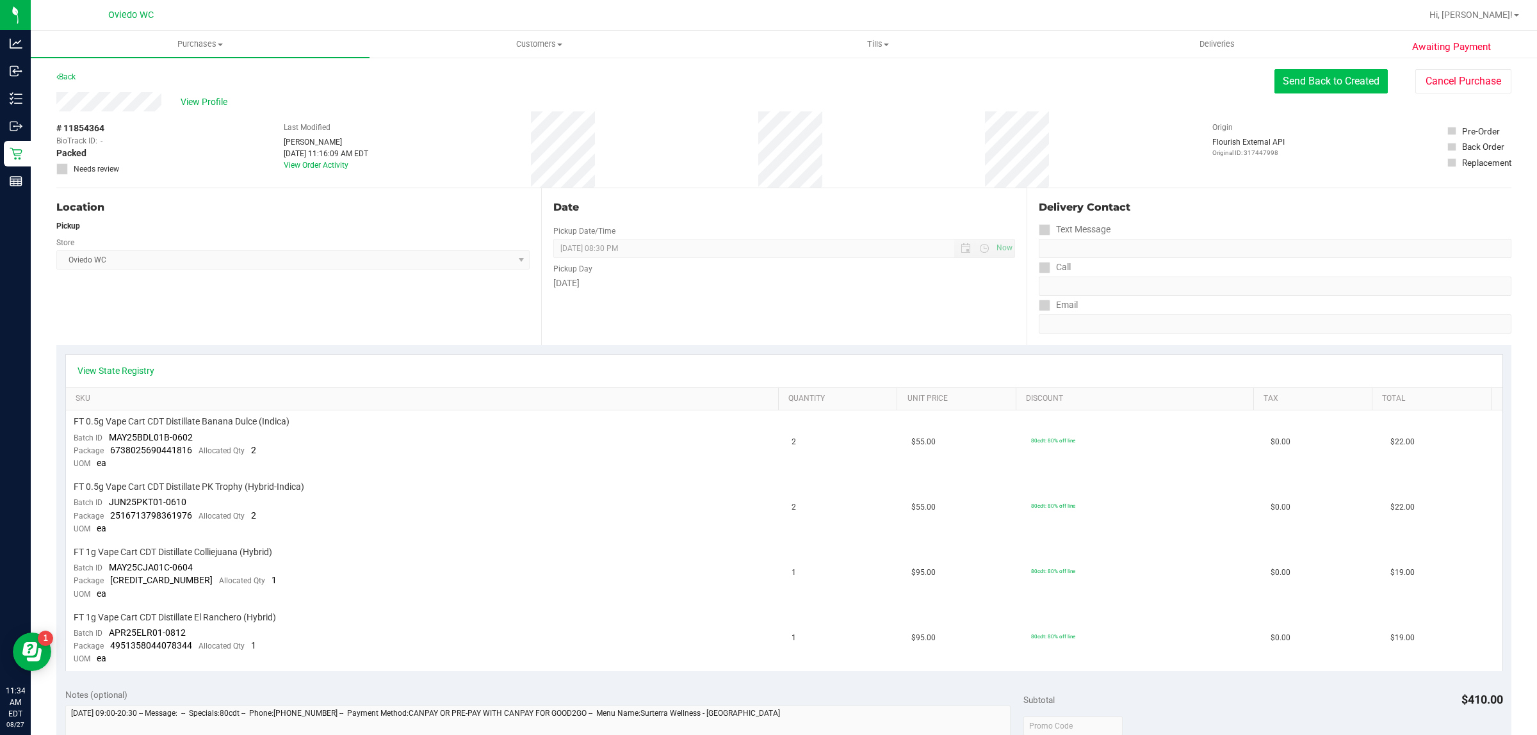
click at [1326, 84] on button "Send Back to Created" at bounding box center [1331, 81] width 113 height 24
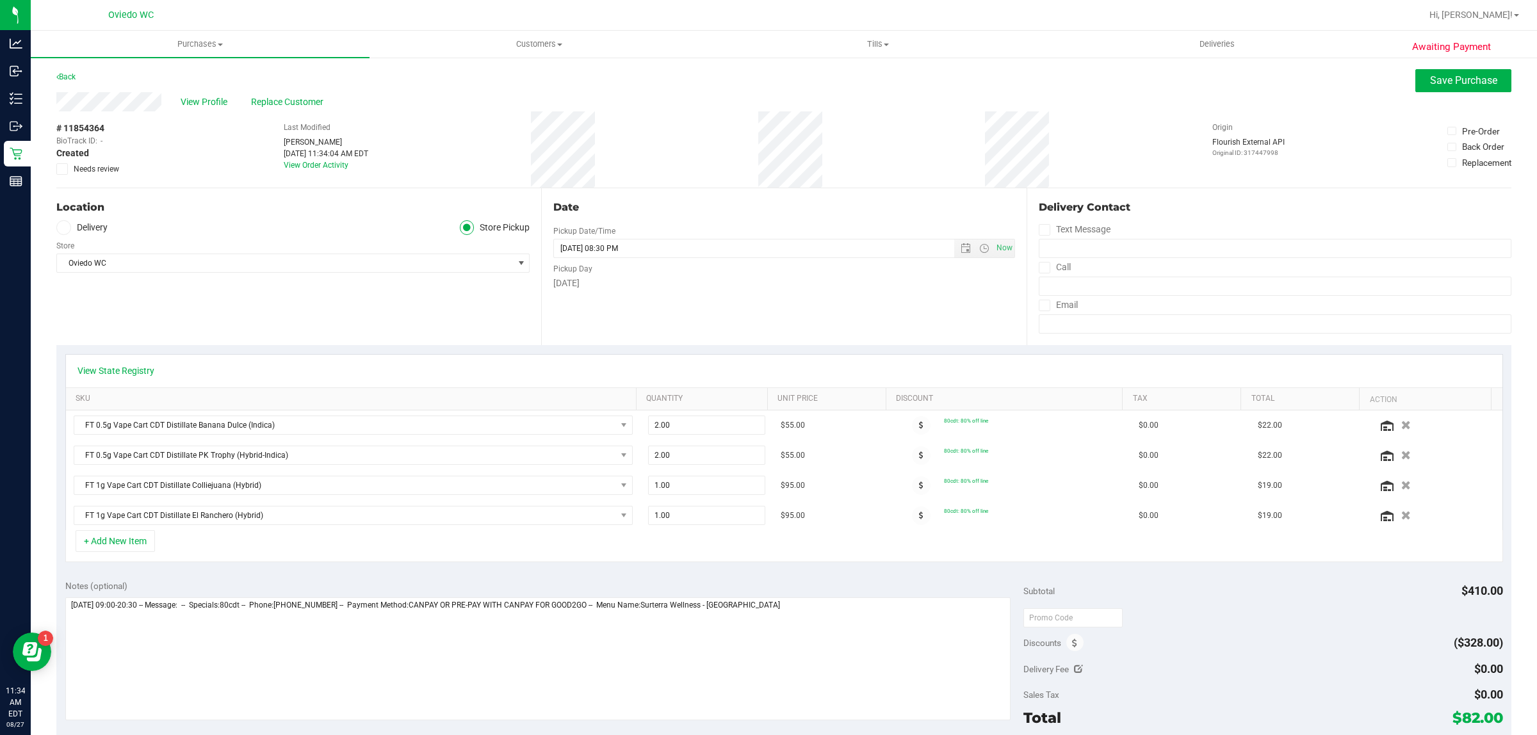
click at [1477, 67] on div "Awaiting Payment Back Save Purchase View Profile Replace Customer # 11854364 Bi…" at bounding box center [784, 591] width 1507 height 1070
click at [1471, 92] on div "View Profile Replace Customer" at bounding box center [783, 101] width 1455 height 19
click at [1470, 85] on span "Save Purchase" at bounding box center [1463, 80] width 67 height 12
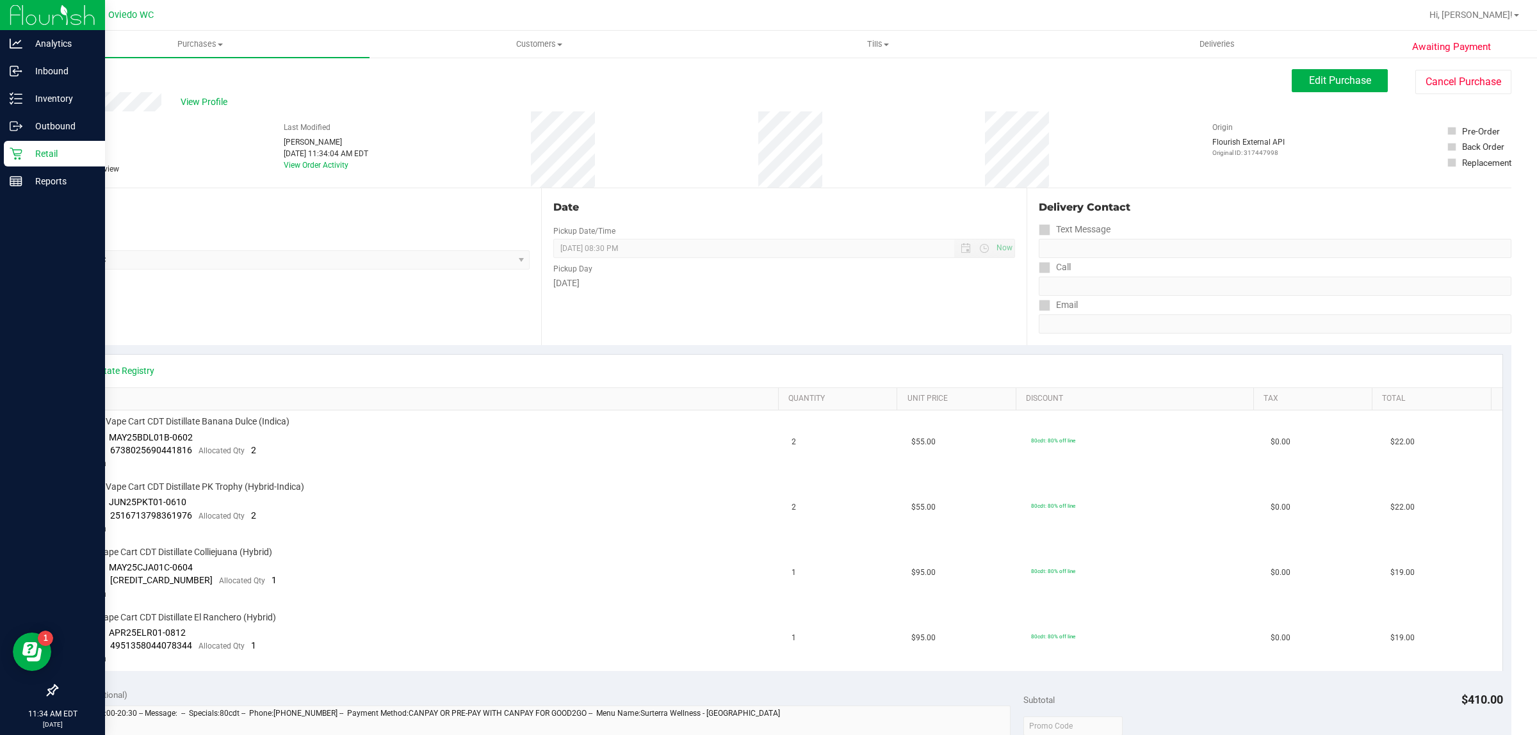
click at [26, 154] on p "Retail" at bounding box center [60, 153] width 77 height 15
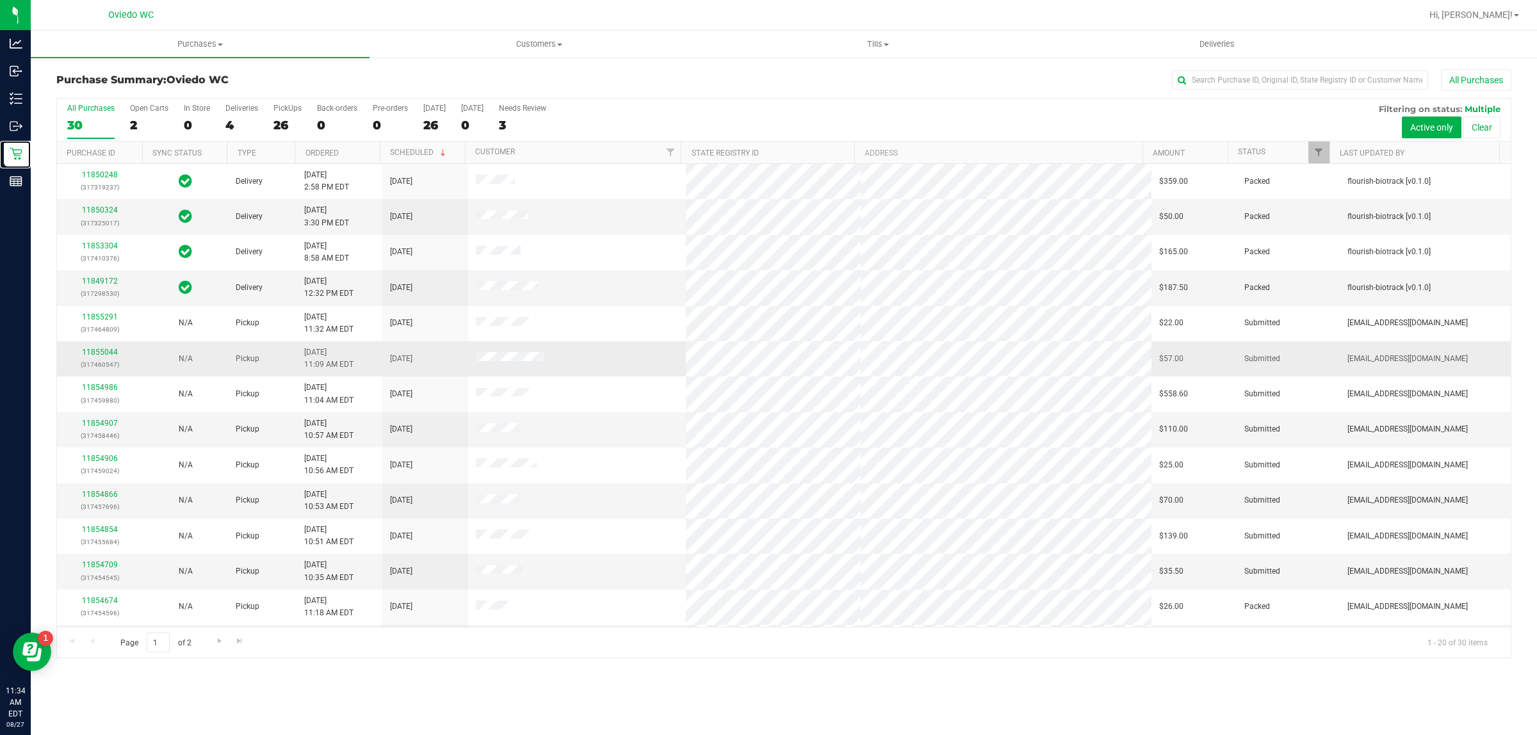
scroll to position [248, 0]
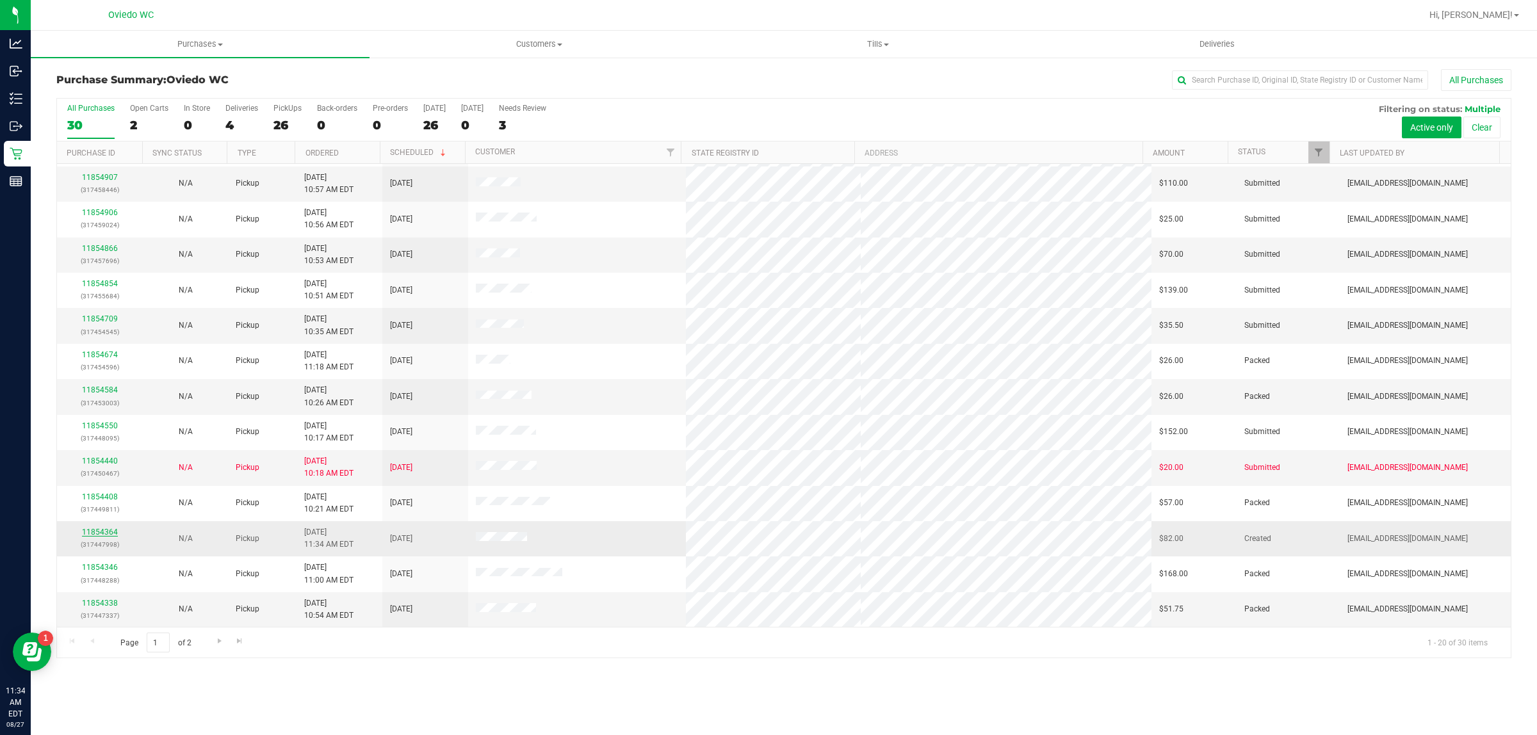
click at [94, 529] on link "11854364" at bounding box center [100, 532] width 36 height 9
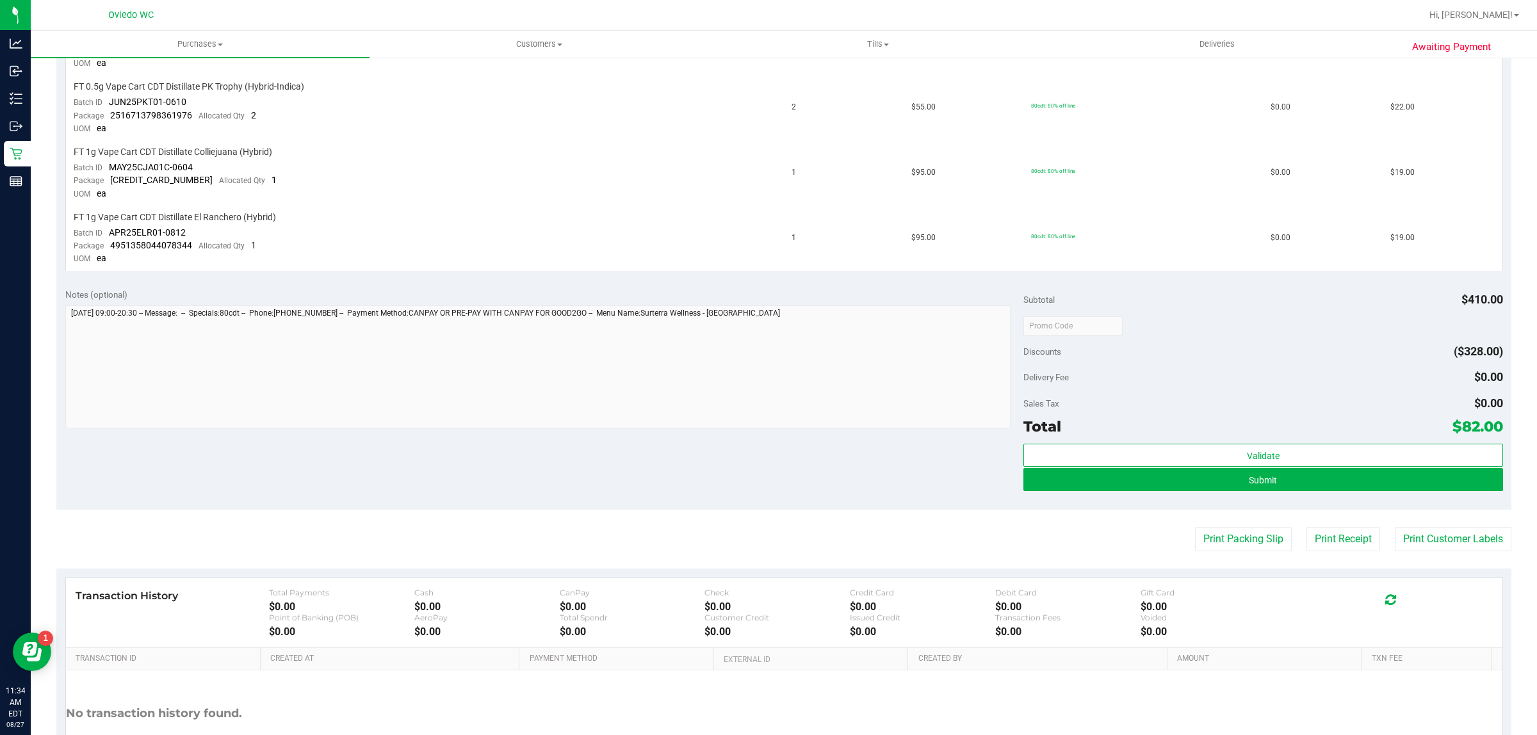
scroll to position [491, 0]
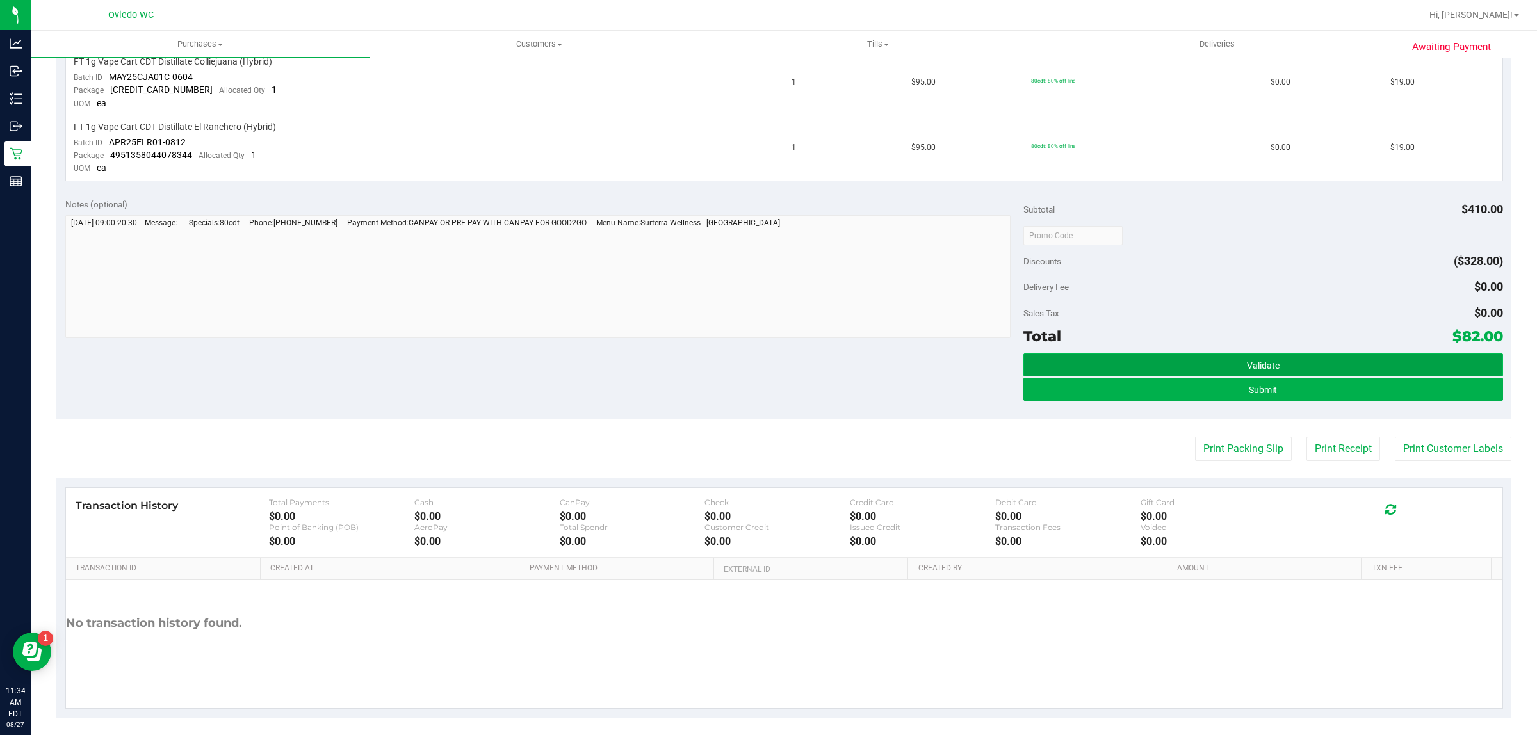
click at [1257, 361] on span "Validate" at bounding box center [1263, 366] width 33 height 10
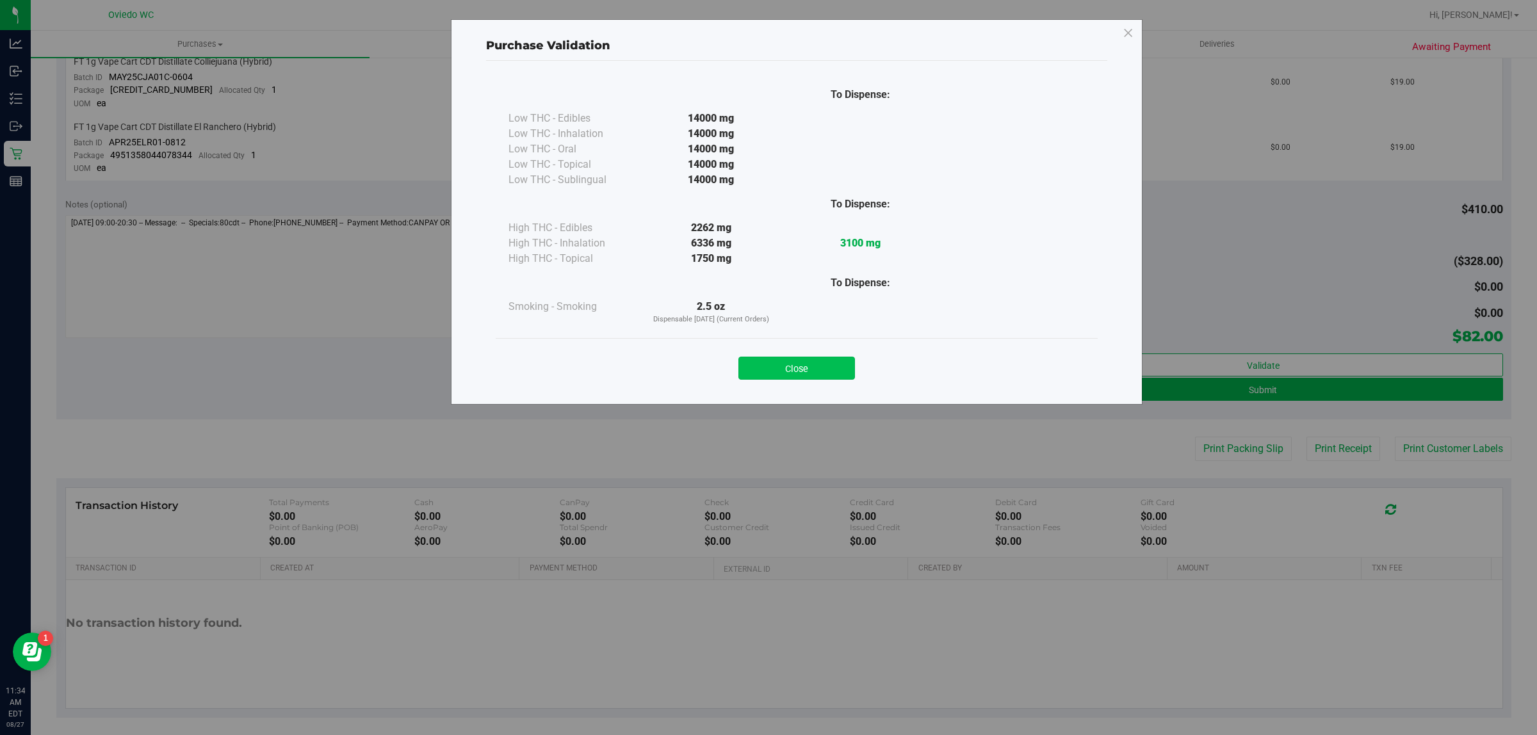
click at [833, 361] on button "Close" at bounding box center [797, 368] width 117 height 23
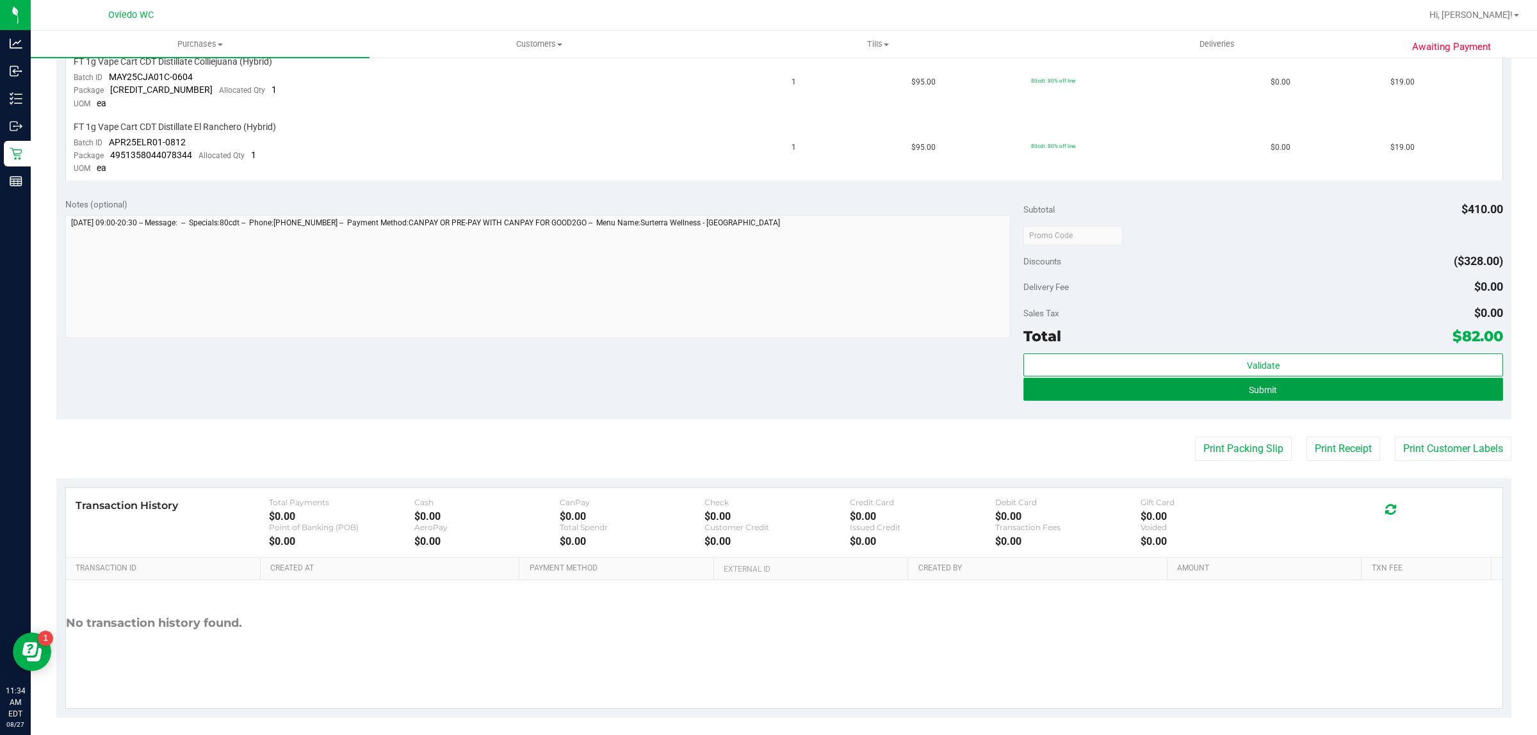
click at [1274, 379] on button "Submit" at bounding box center [1263, 389] width 479 height 23
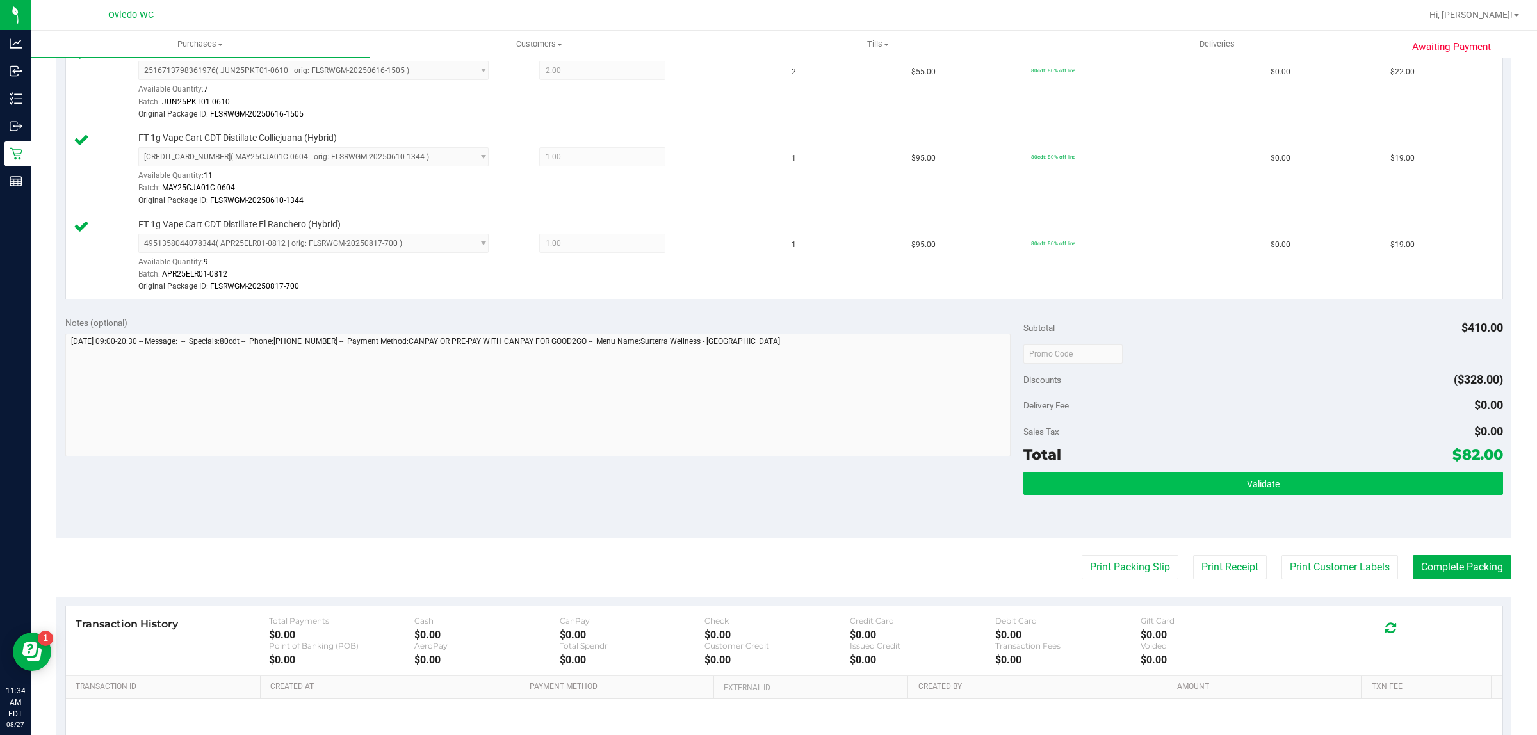
scroll to position [584, 0]
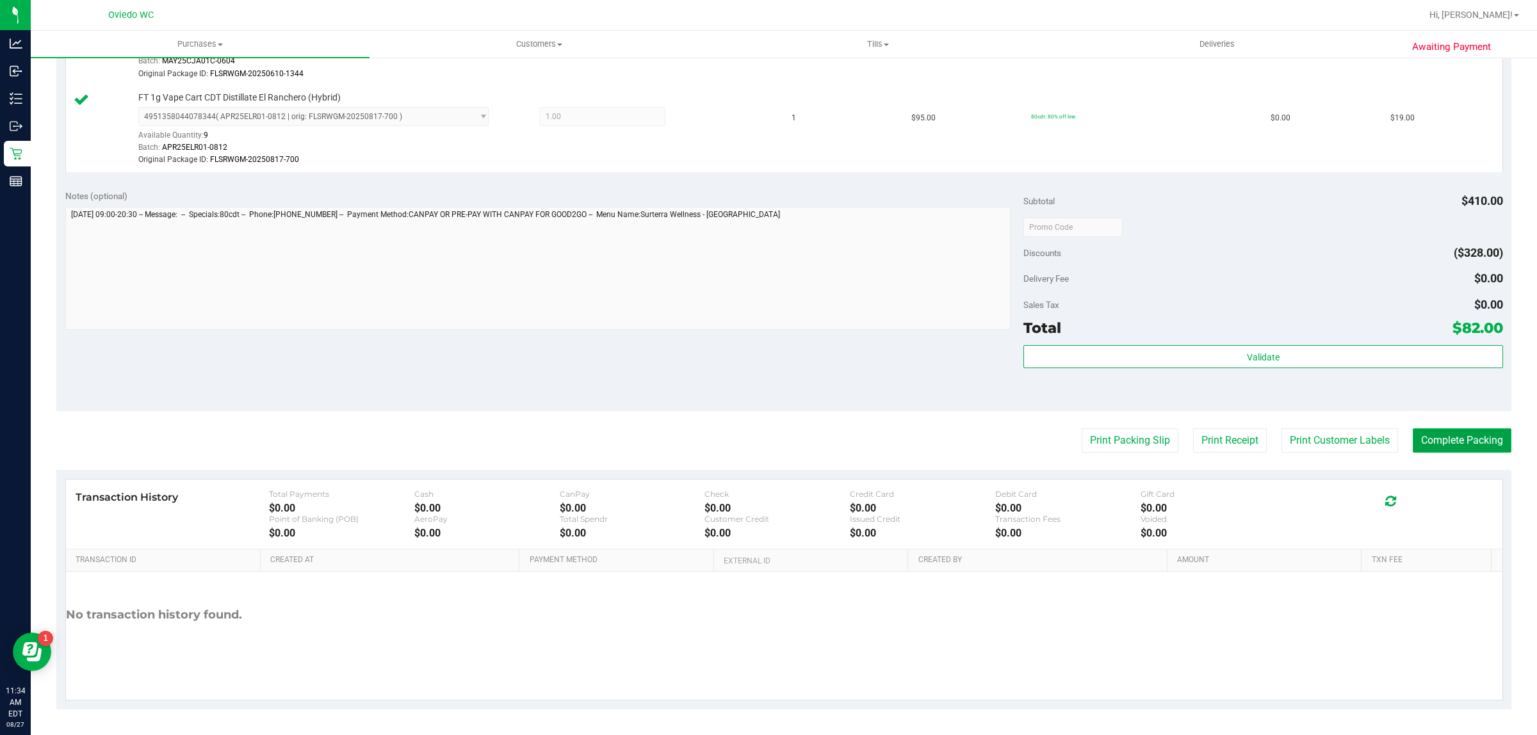
click at [1429, 441] on button "Complete Packing" at bounding box center [1462, 441] width 99 height 24
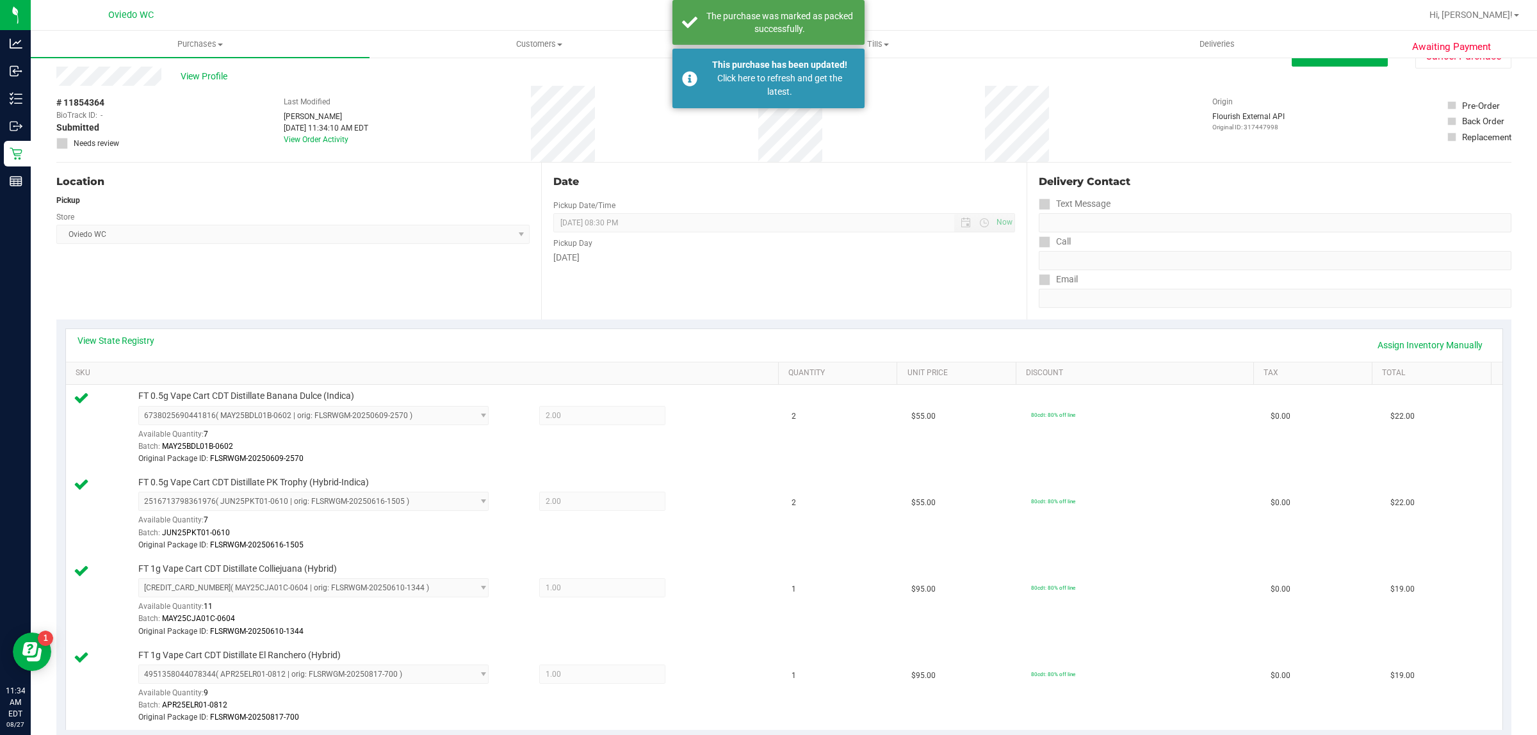
scroll to position [23, 0]
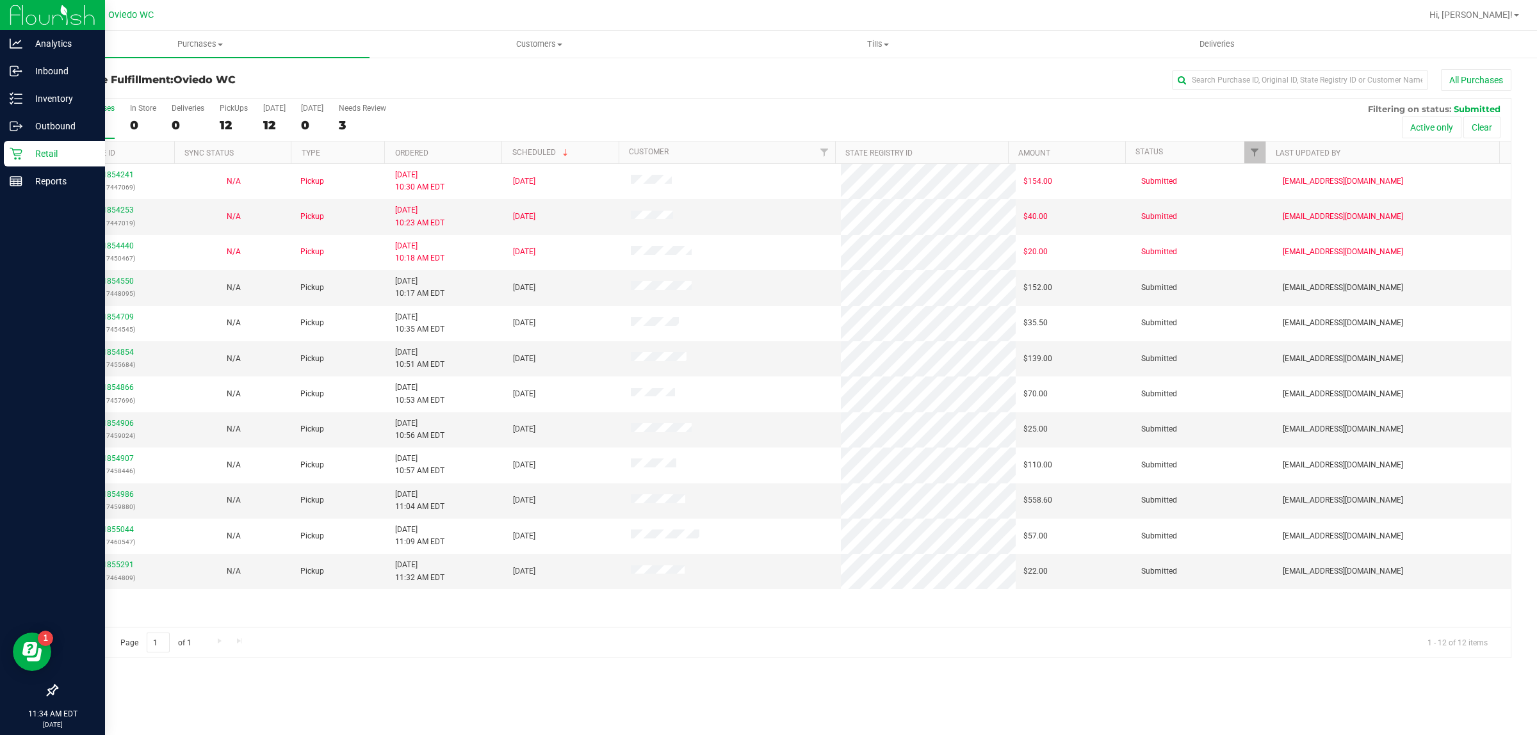
click at [53, 158] on p "Retail" at bounding box center [60, 153] width 77 height 15
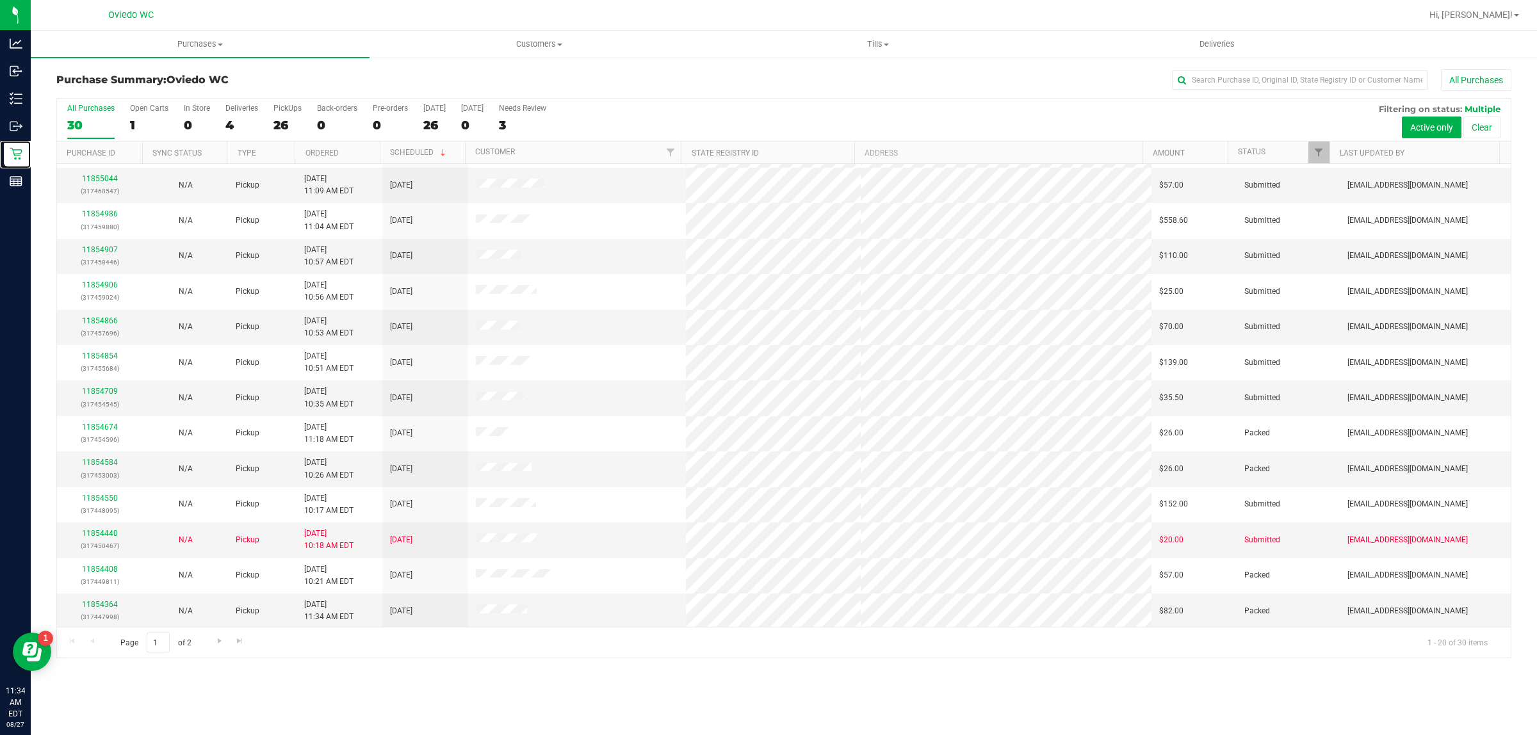
scroll to position [248, 0]
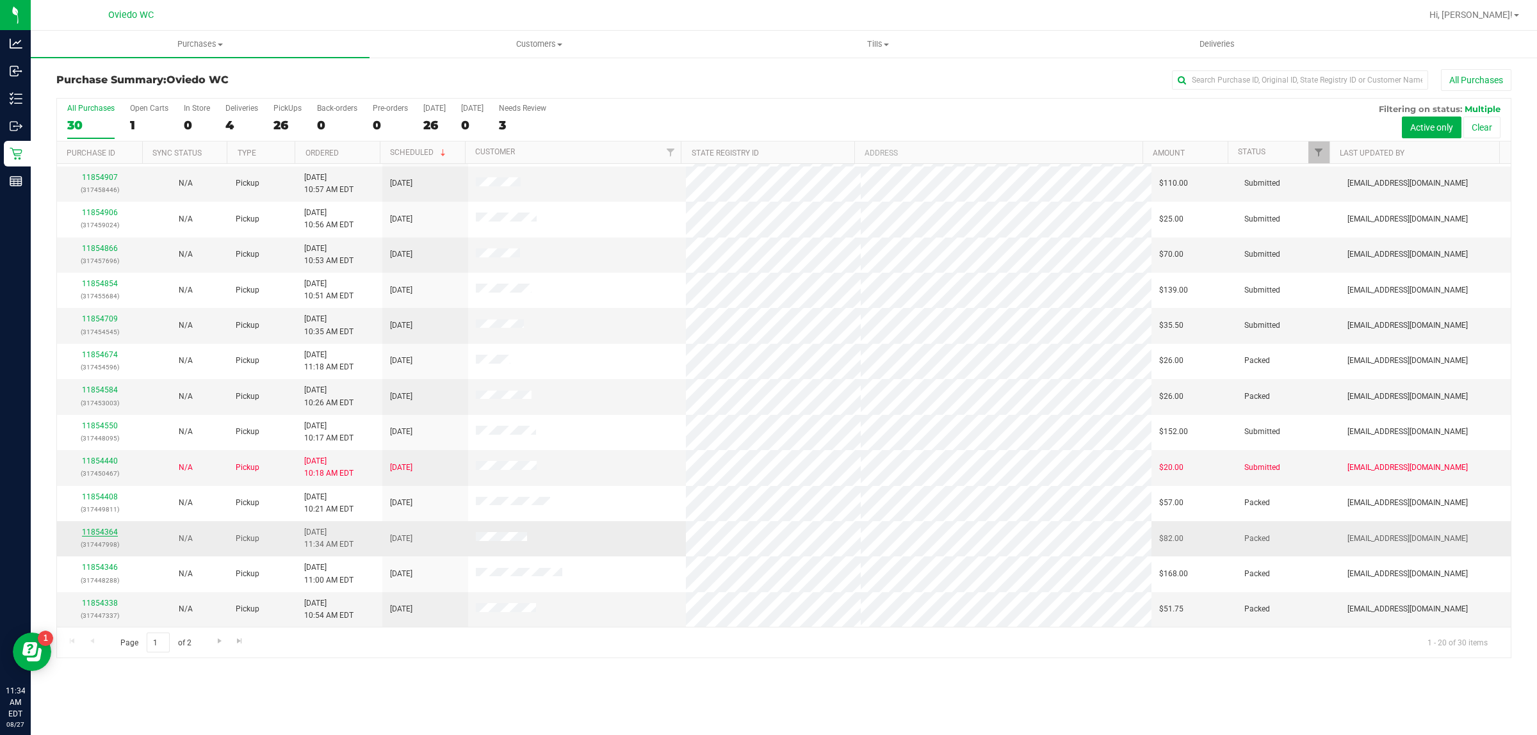
click at [106, 535] on link "11854364" at bounding box center [100, 532] width 36 height 9
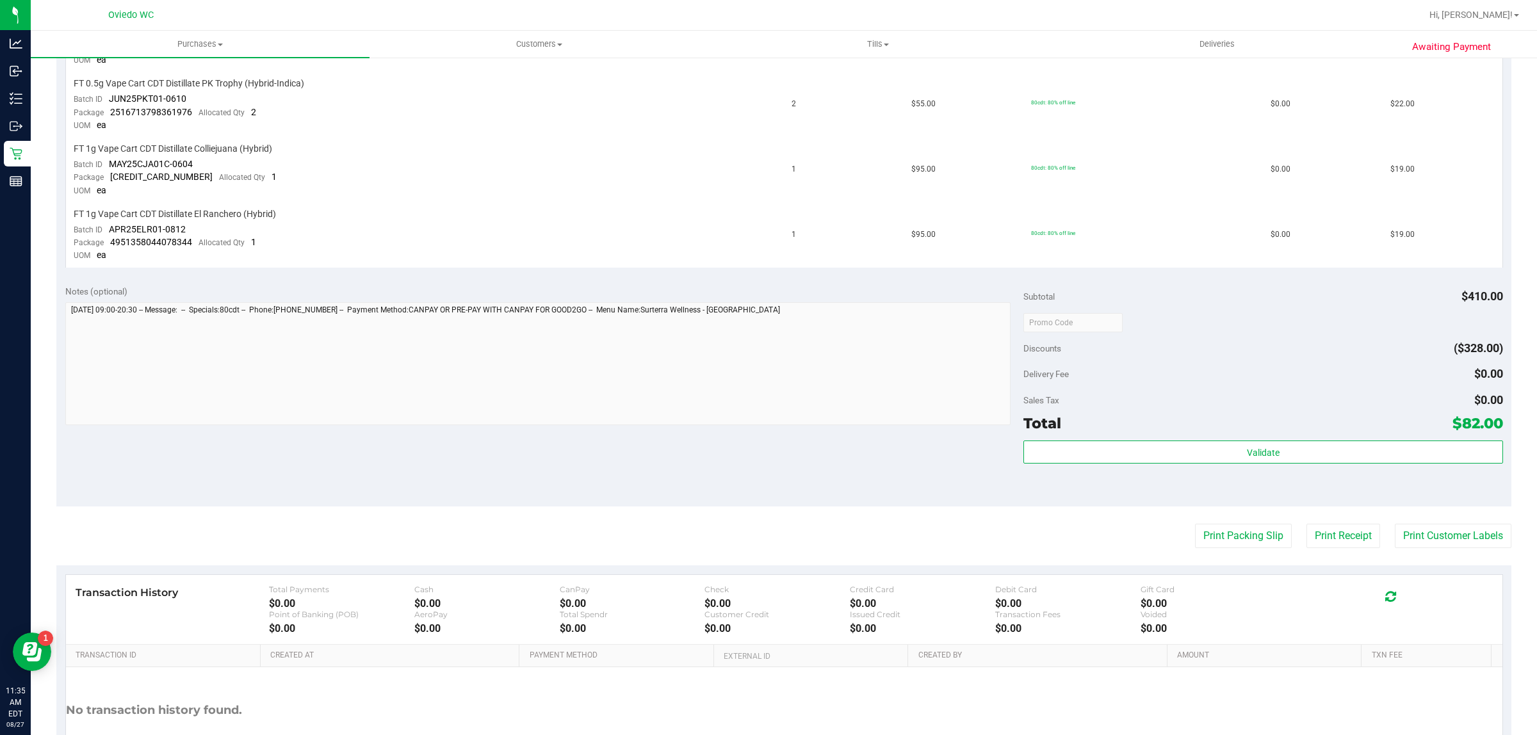
scroll to position [491, 0]
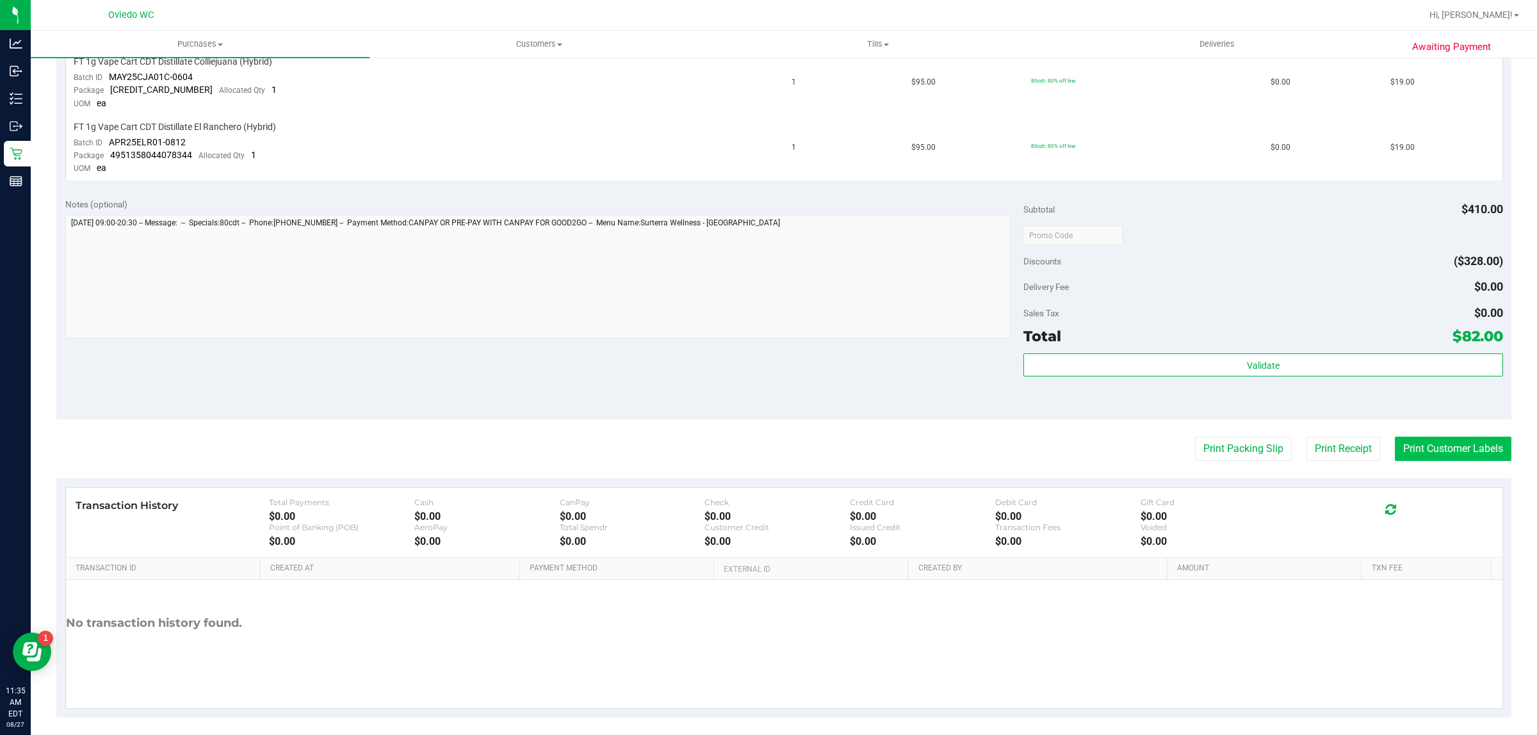
click at [1432, 448] on button "Print Customer Labels" at bounding box center [1453, 449] width 117 height 24
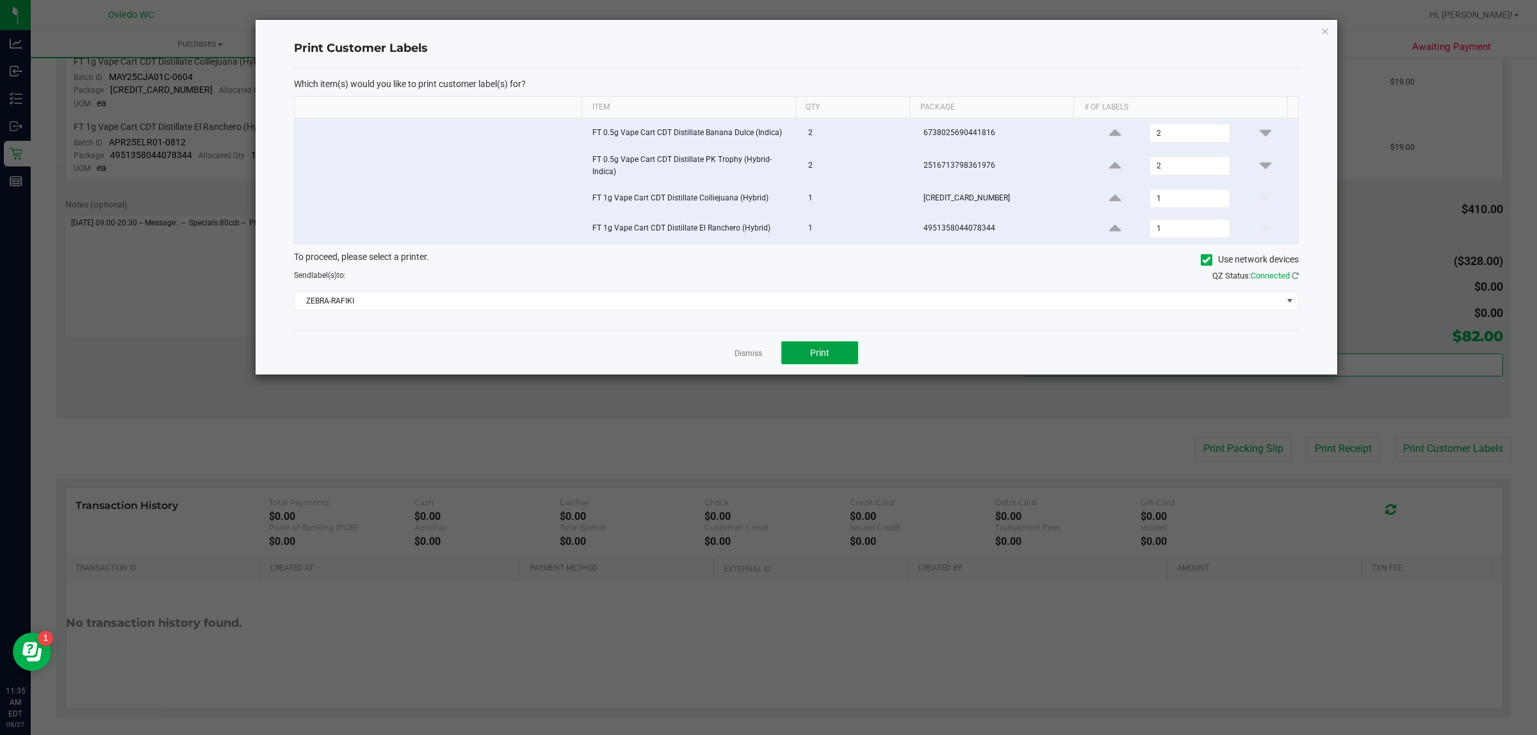
click at [830, 357] on button "Print" at bounding box center [820, 352] width 77 height 23
click at [741, 352] on link "Dismiss" at bounding box center [749, 353] width 28 height 11
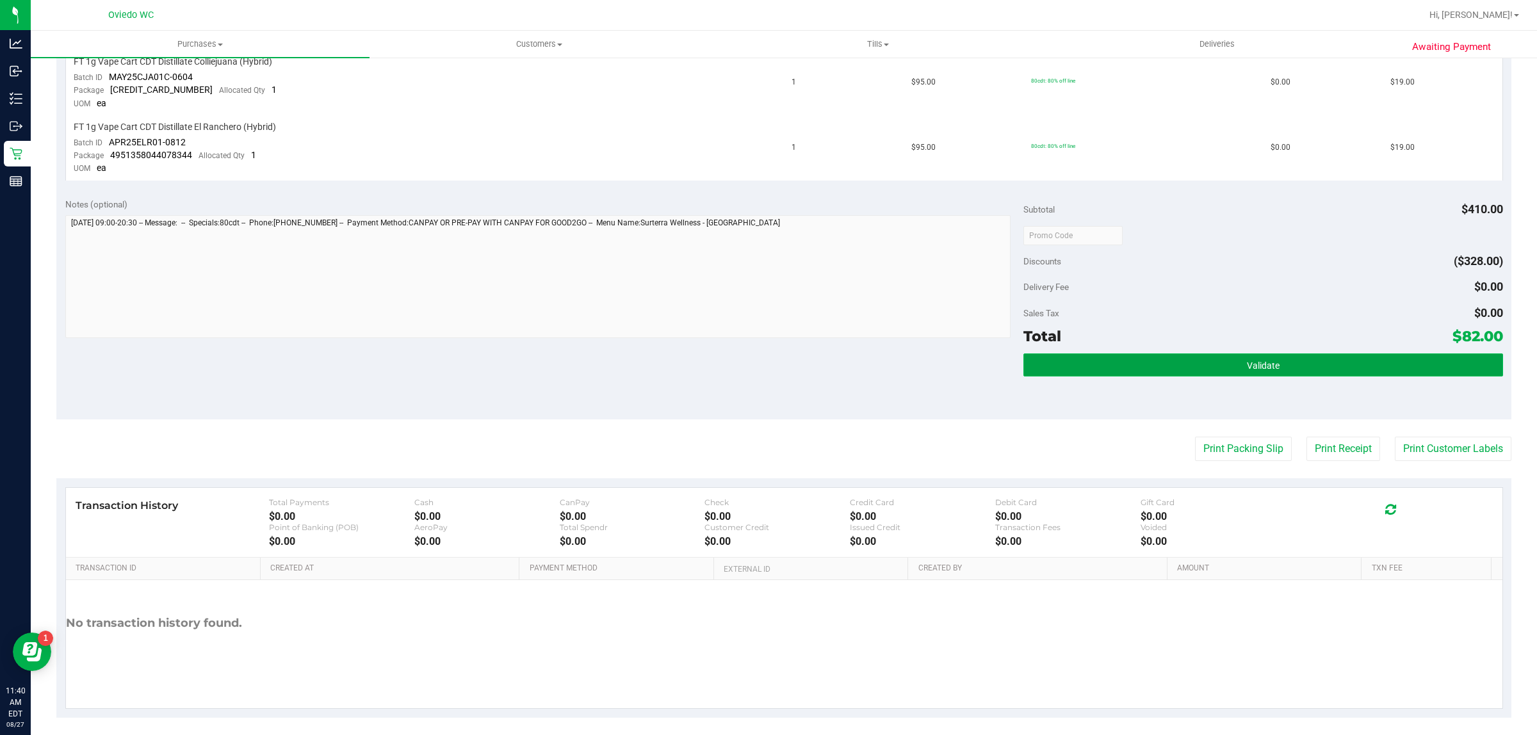
click at [1264, 370] on button "Validate" at bounding box center [1263, 365] width 479 height 23
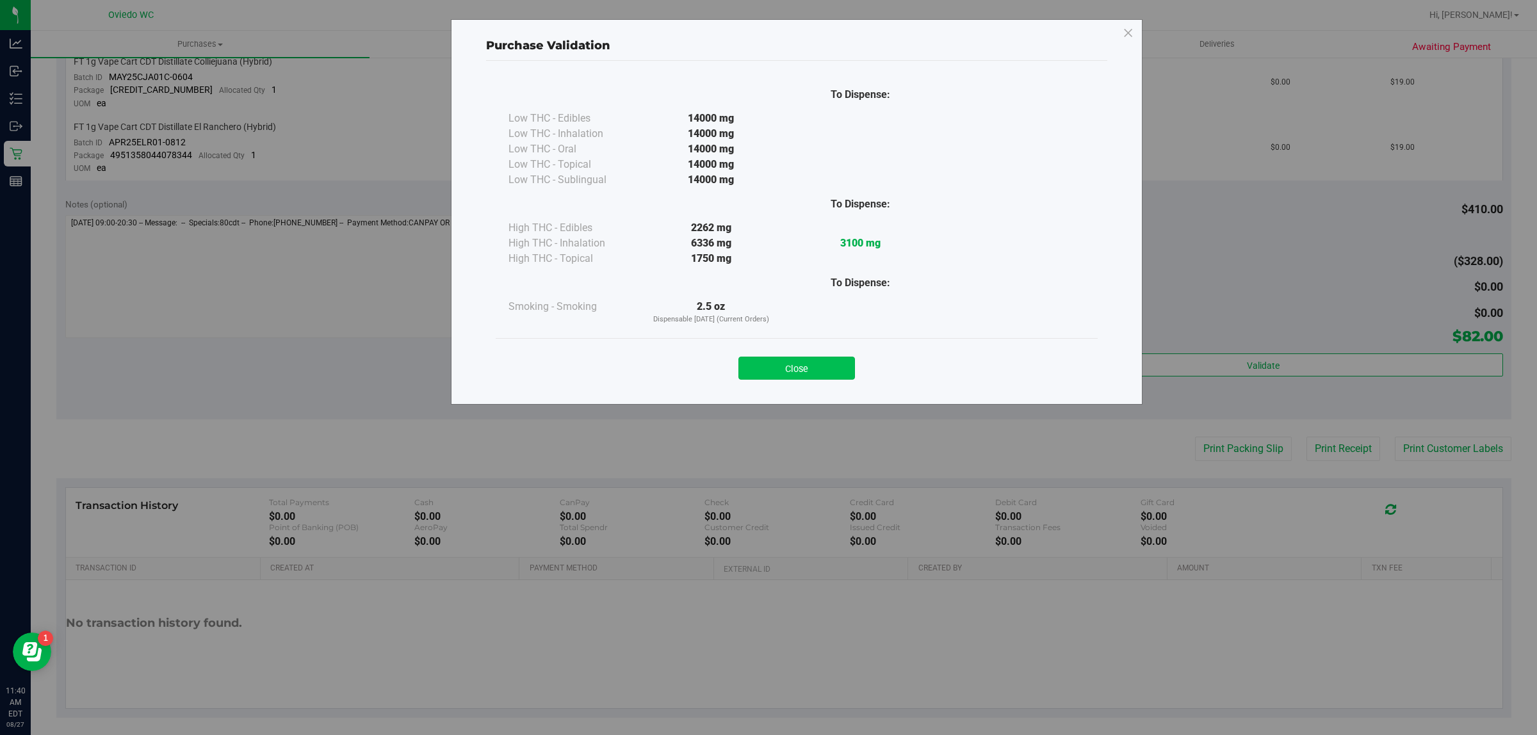
click at [839, 366] on button "Close" at bounding box center [797, 368] width 117 height 23
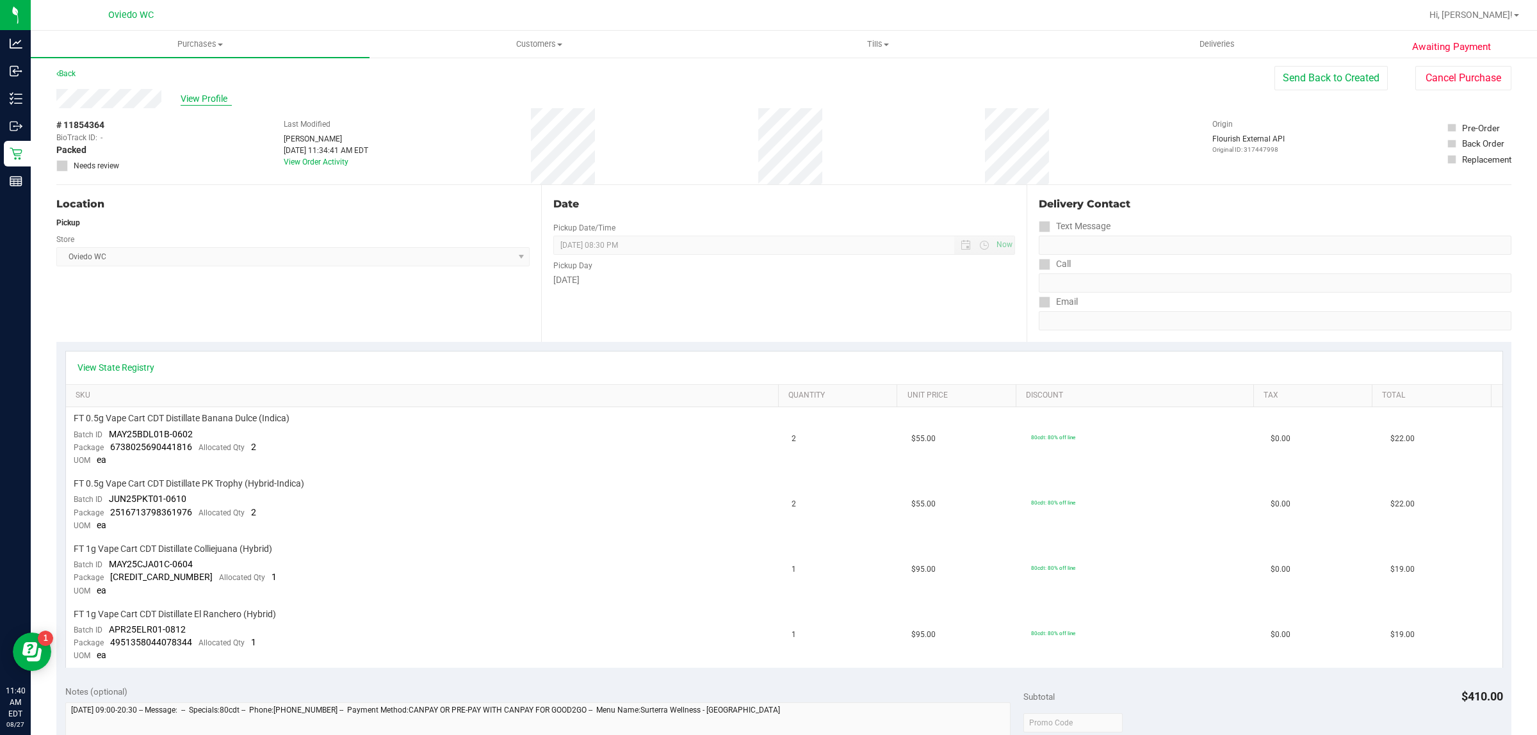
scroll to position [0, 0]
click at [74, 75] on link "Back" at bounding box center [65, 76] width 19 height 9
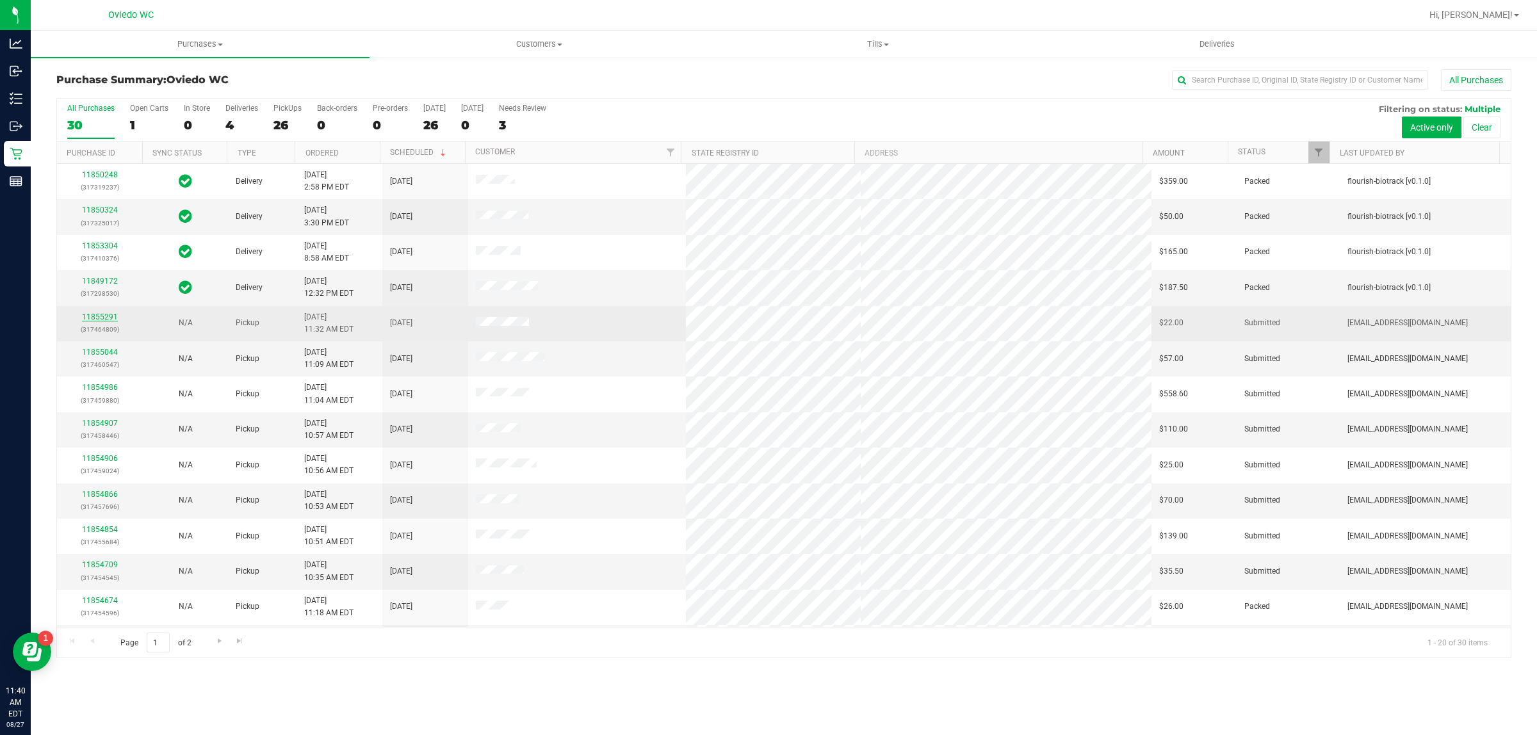
click at [101, 322] on link "11855291" at bounding box center [100, 317] width 36 height 9
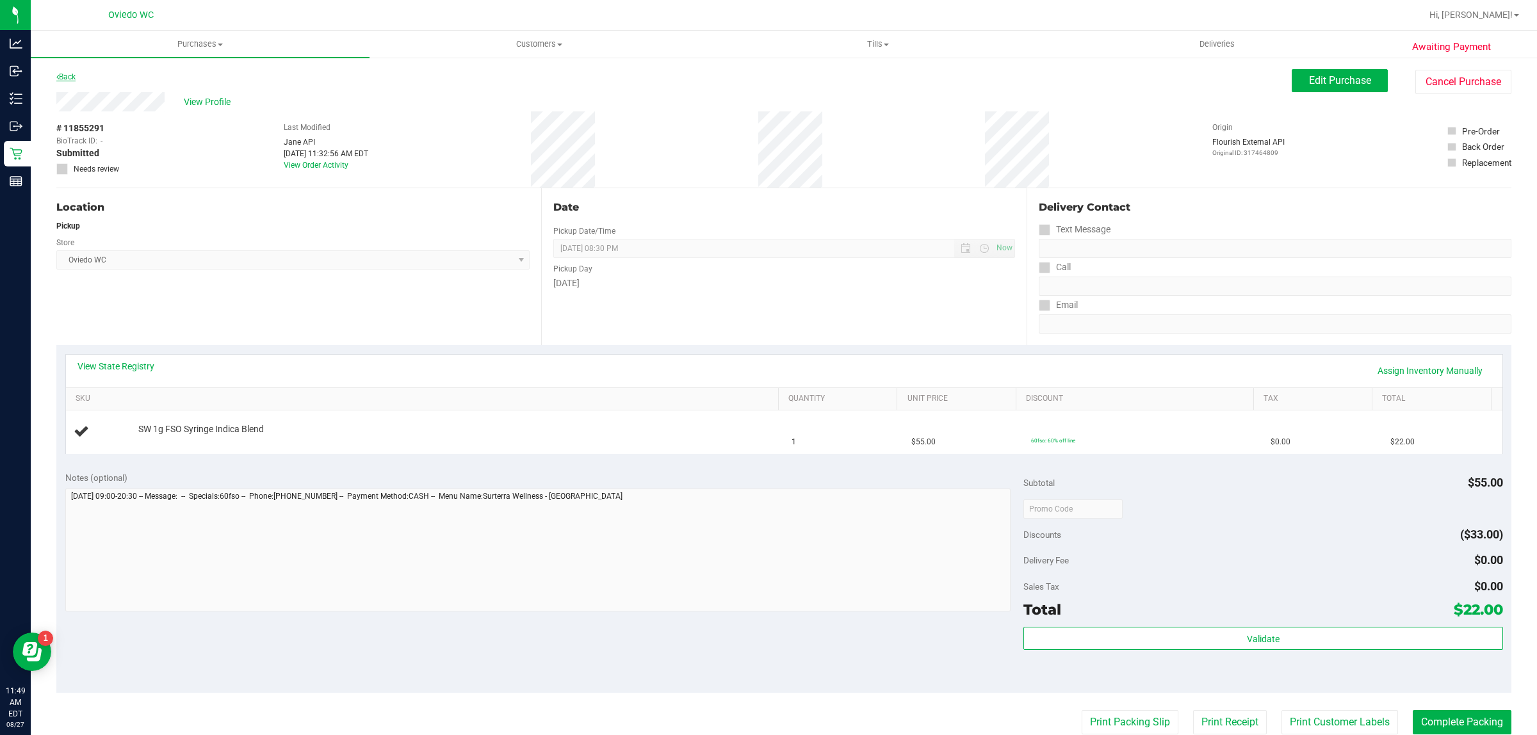
click at [68, 74] on link "Back" at bounding box center [65, 76] width 19 height 9
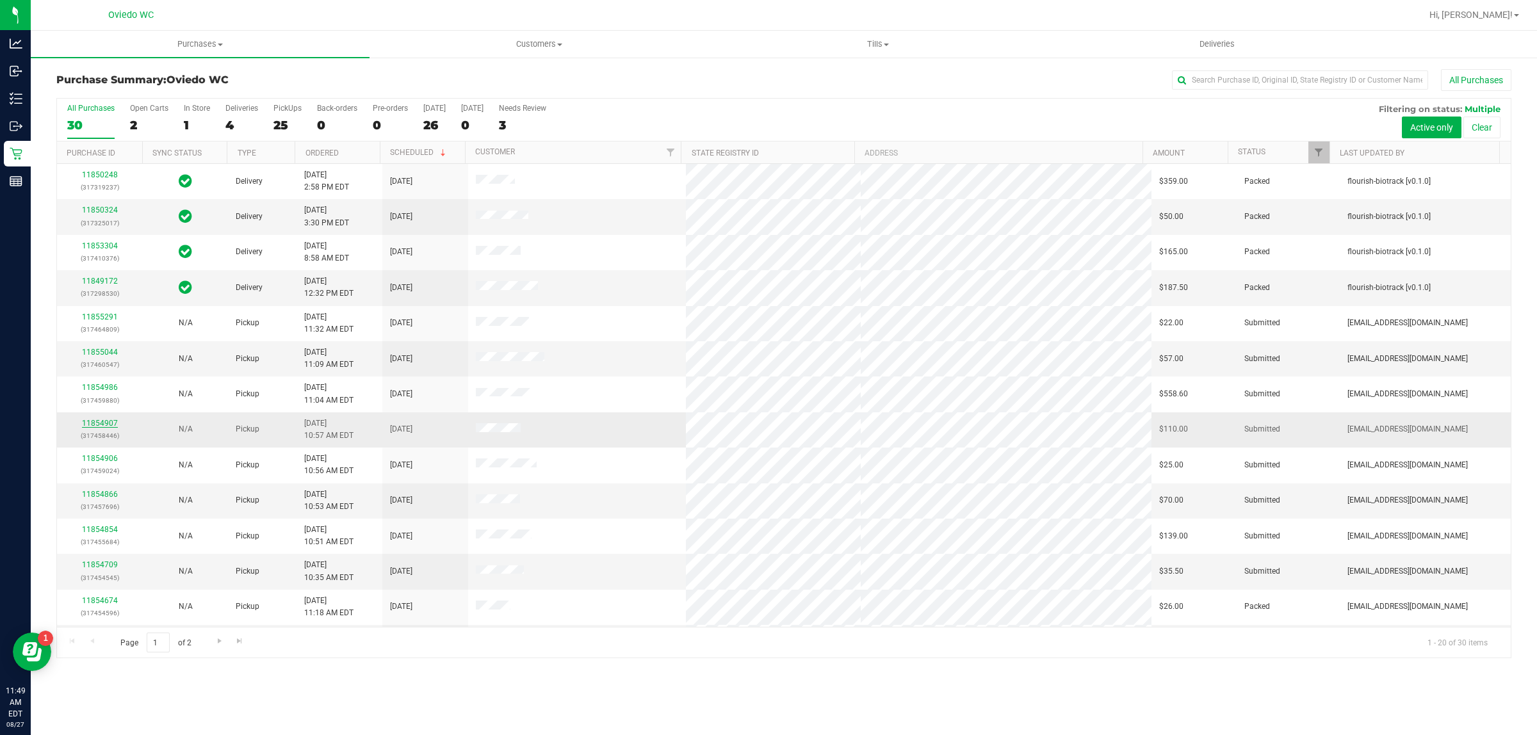
click at [106, 424] on link "11854907" at bounding box center [100, 423] width 36 height 9
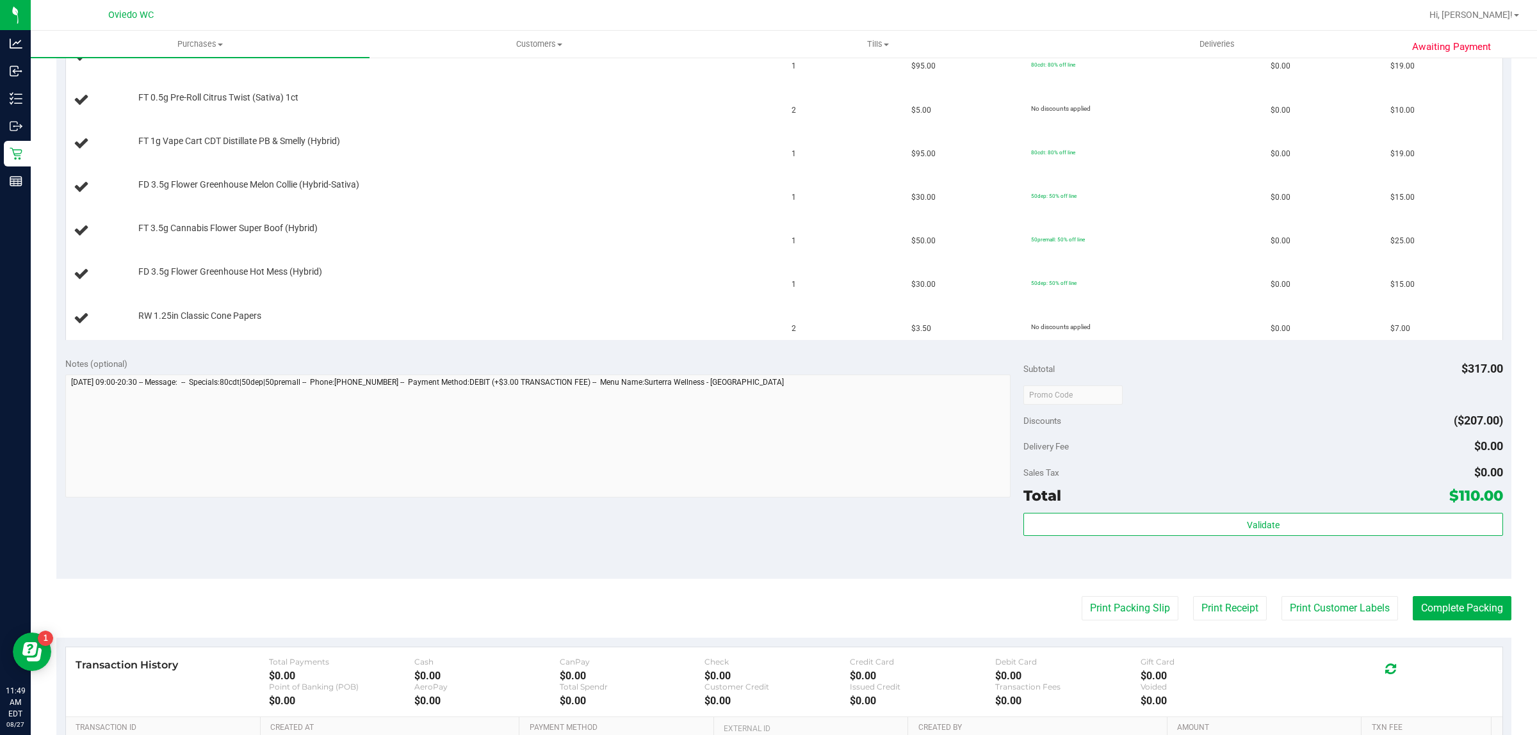
scroll to position [480, 0]
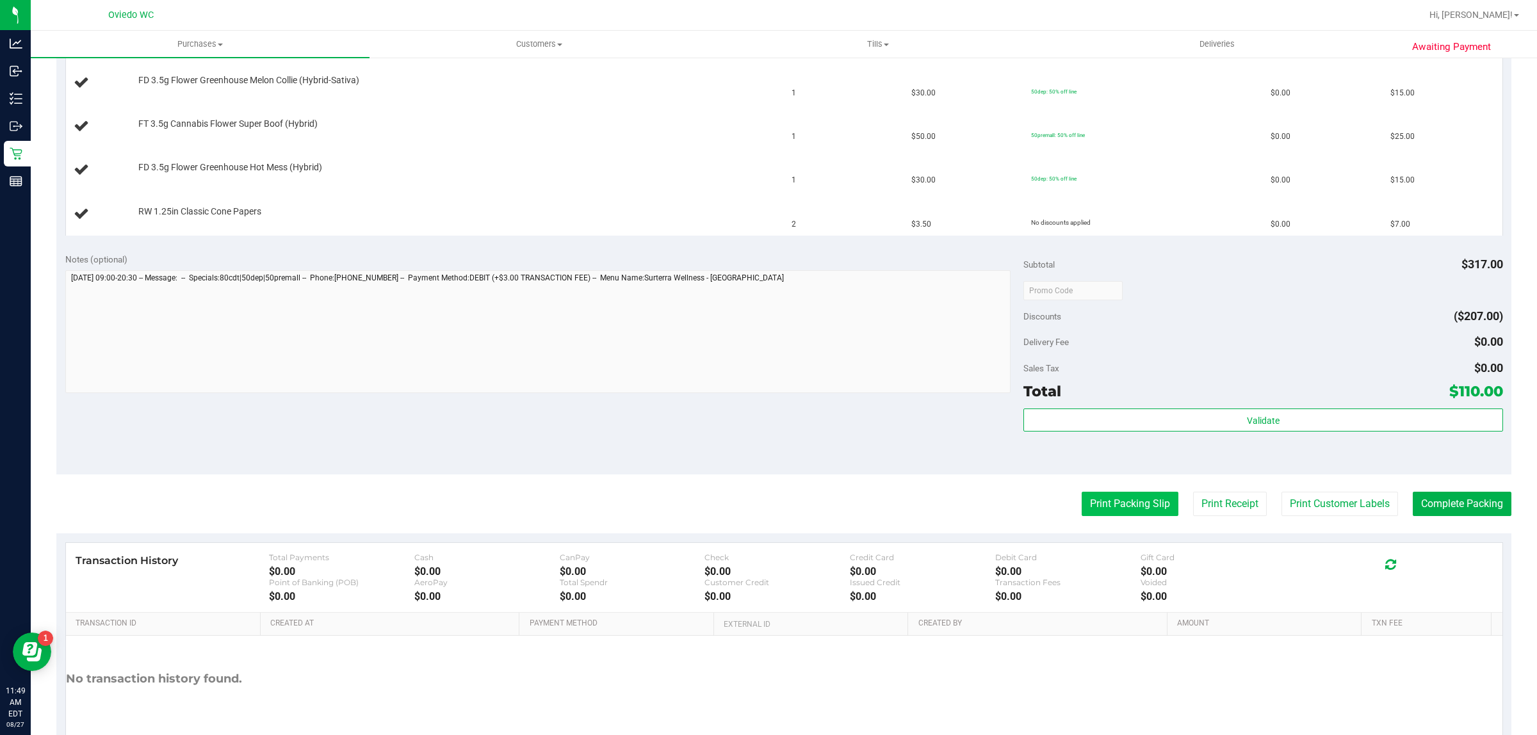
click at [1102, 504] on button "Print Packing Slip" at bounding box center [1130, 504] width 97 height 24
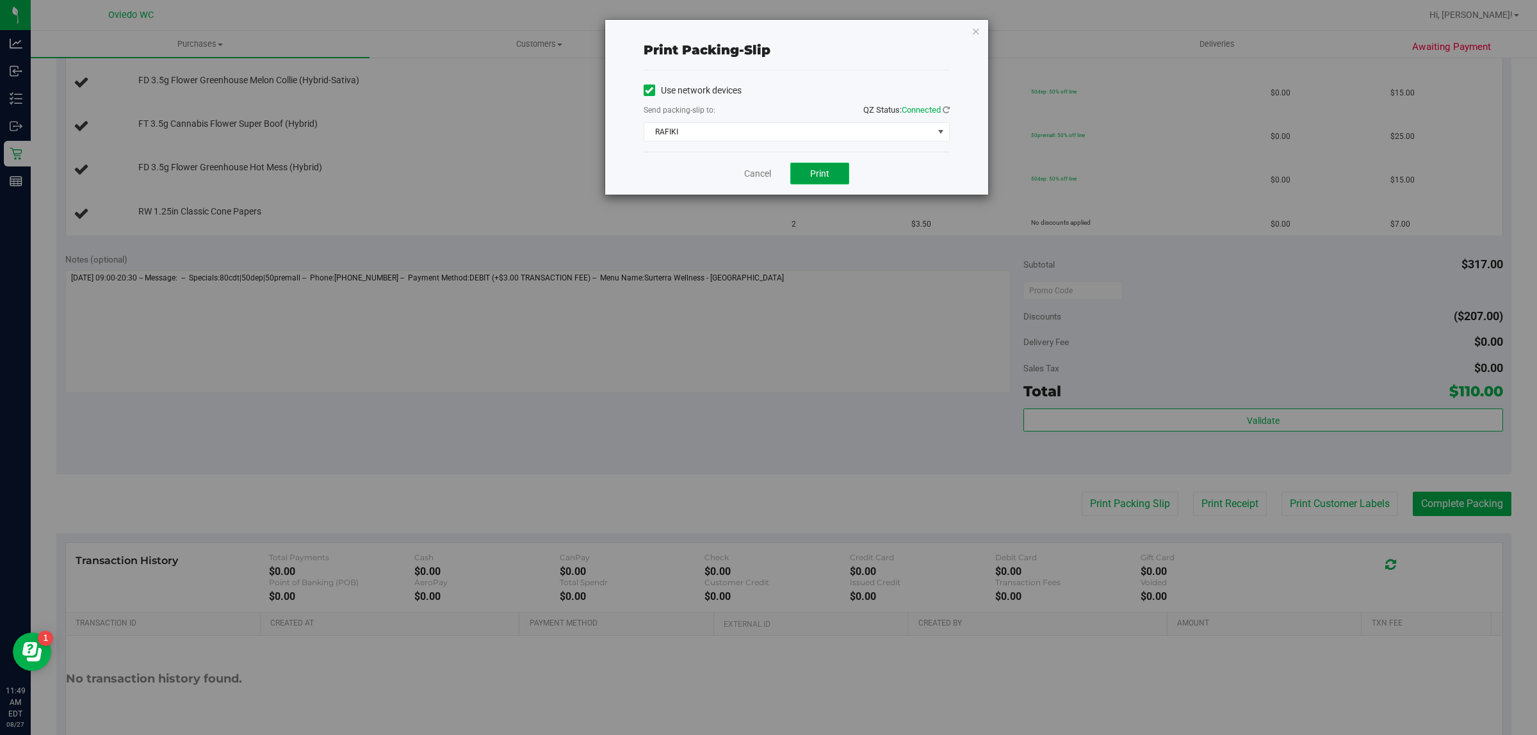
click at [809, 173] on button "Print" at bounding box center [819, 174] width 59 height 22
click at [769, 170] on link "Cancel" at bounding box center [757, 173] width 27 height 13
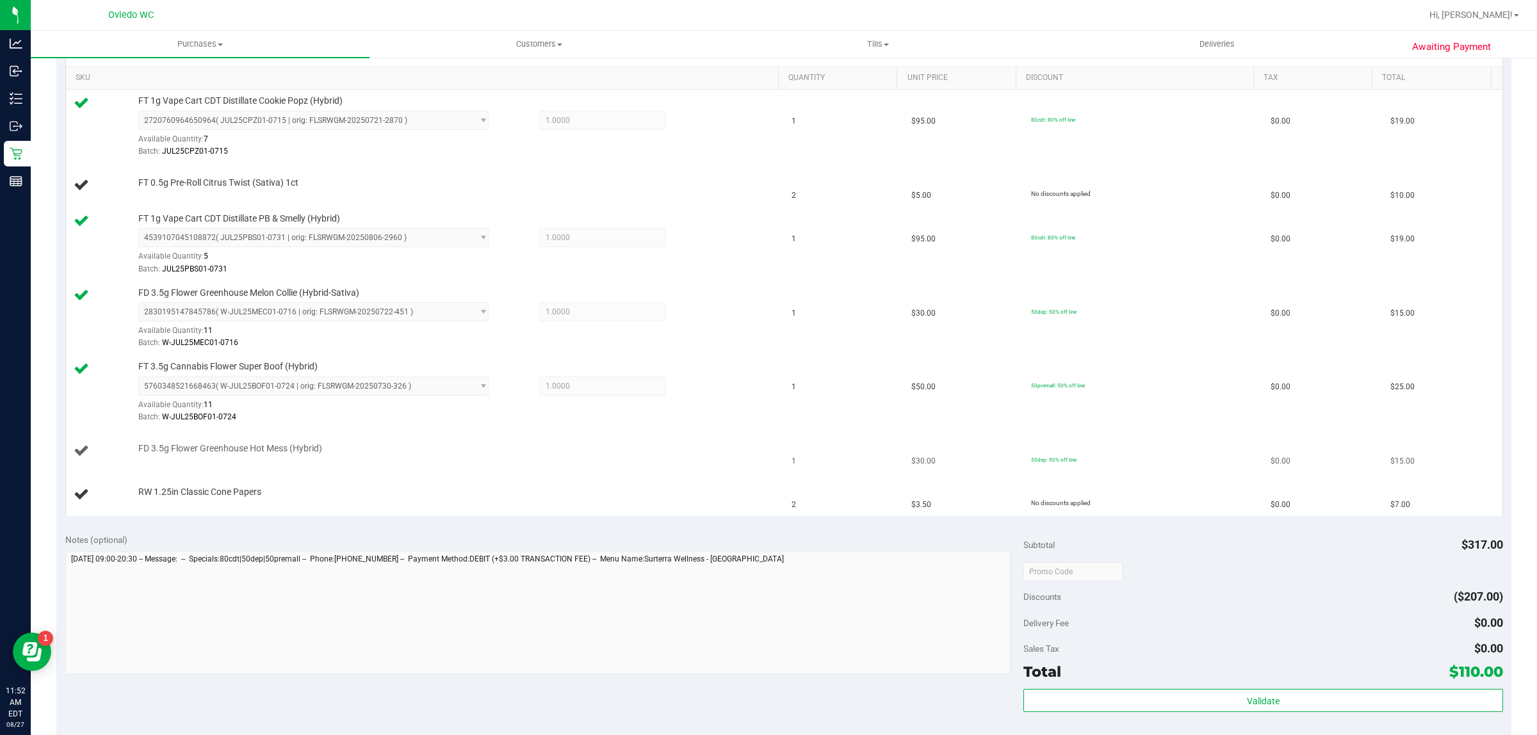
scroll to position [320, 0]
click at [463, 301] on div "FD 3.5g Flower Greenhouse Melon Collie (Hybrid-Sativa) 2830195147845786 ( W-JUL…" at bounding box center [451, 319] width 639 height 63
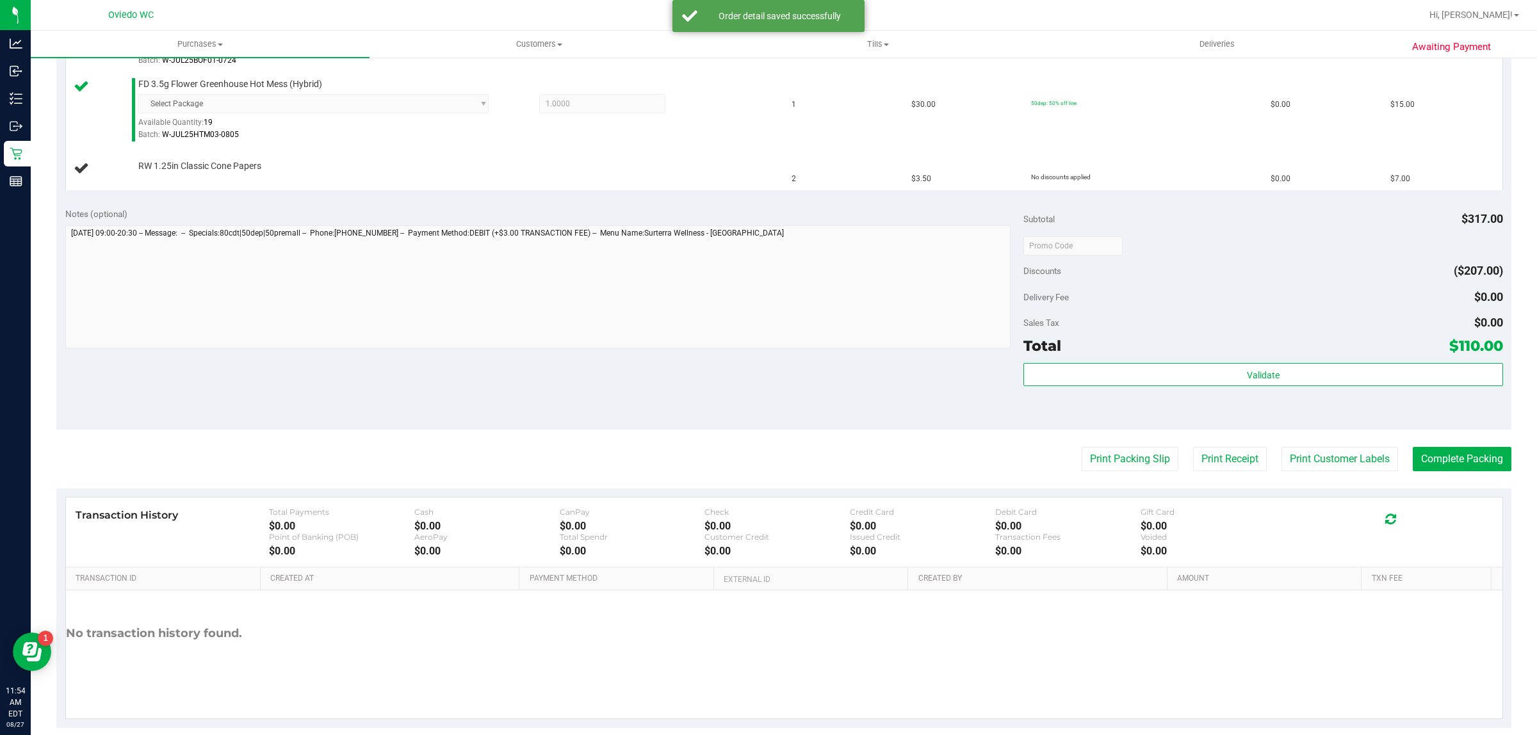
scroll to position [728, 0]
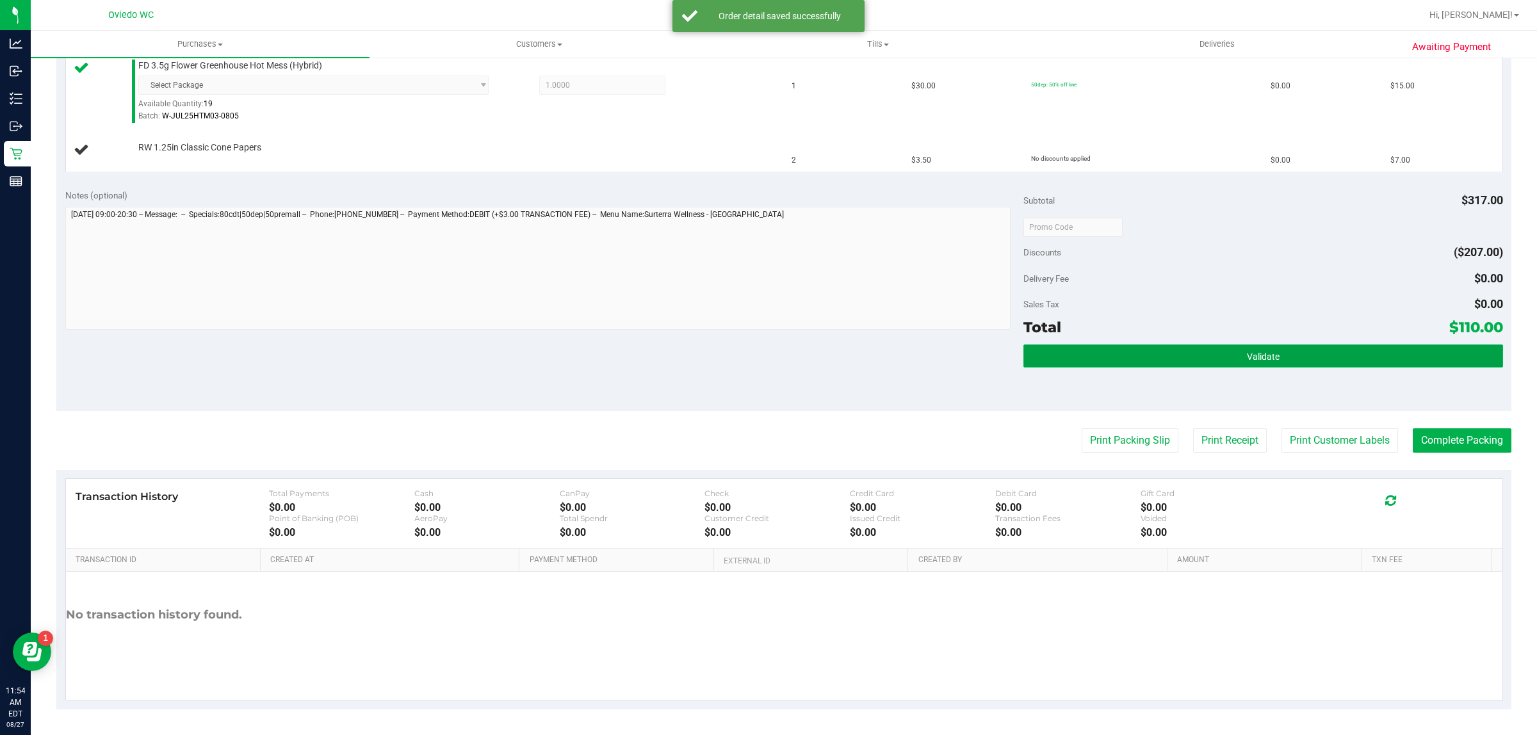
click at [1186, 350] on button "Validate" at bounding box center [1263, 356] width 479 height 23
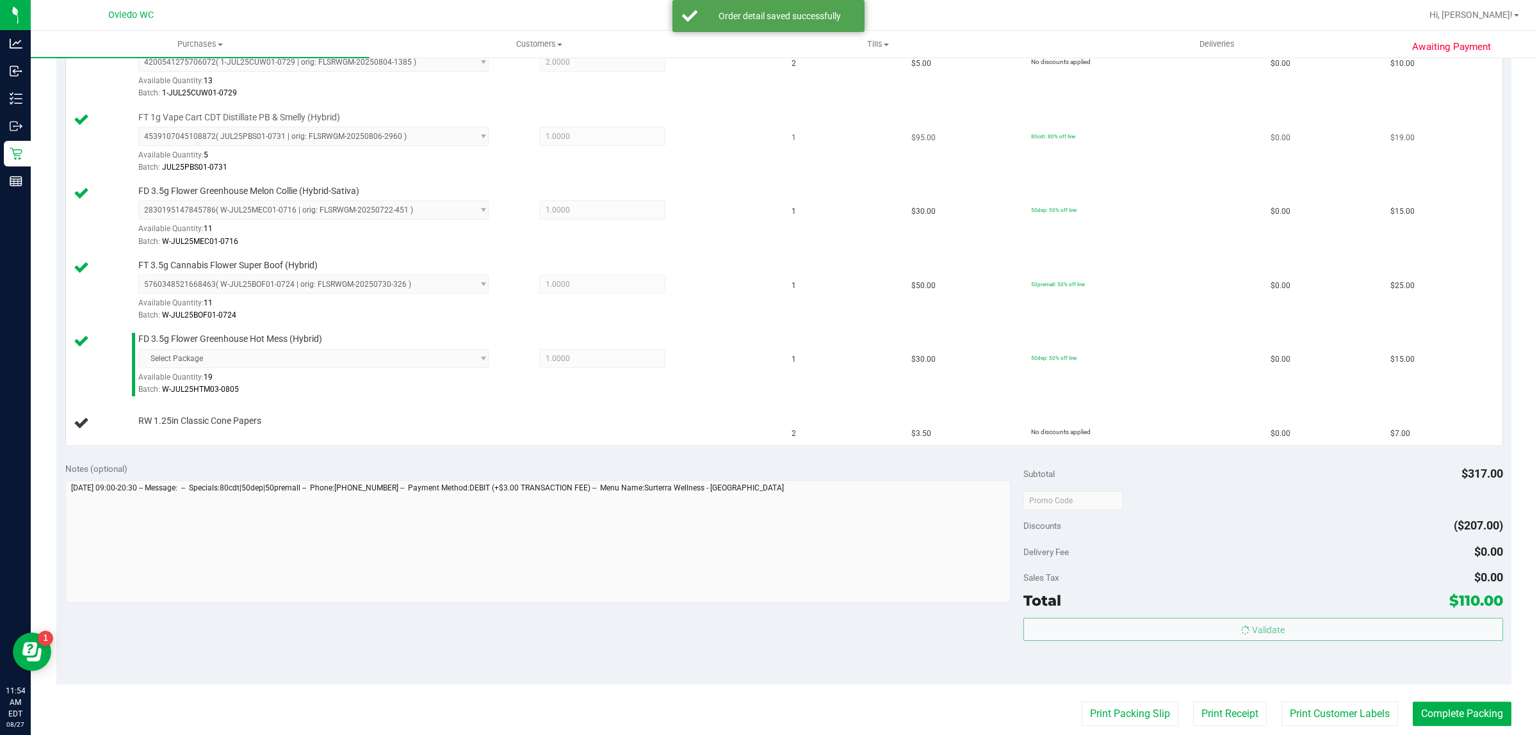
scroll to position [167, 0]
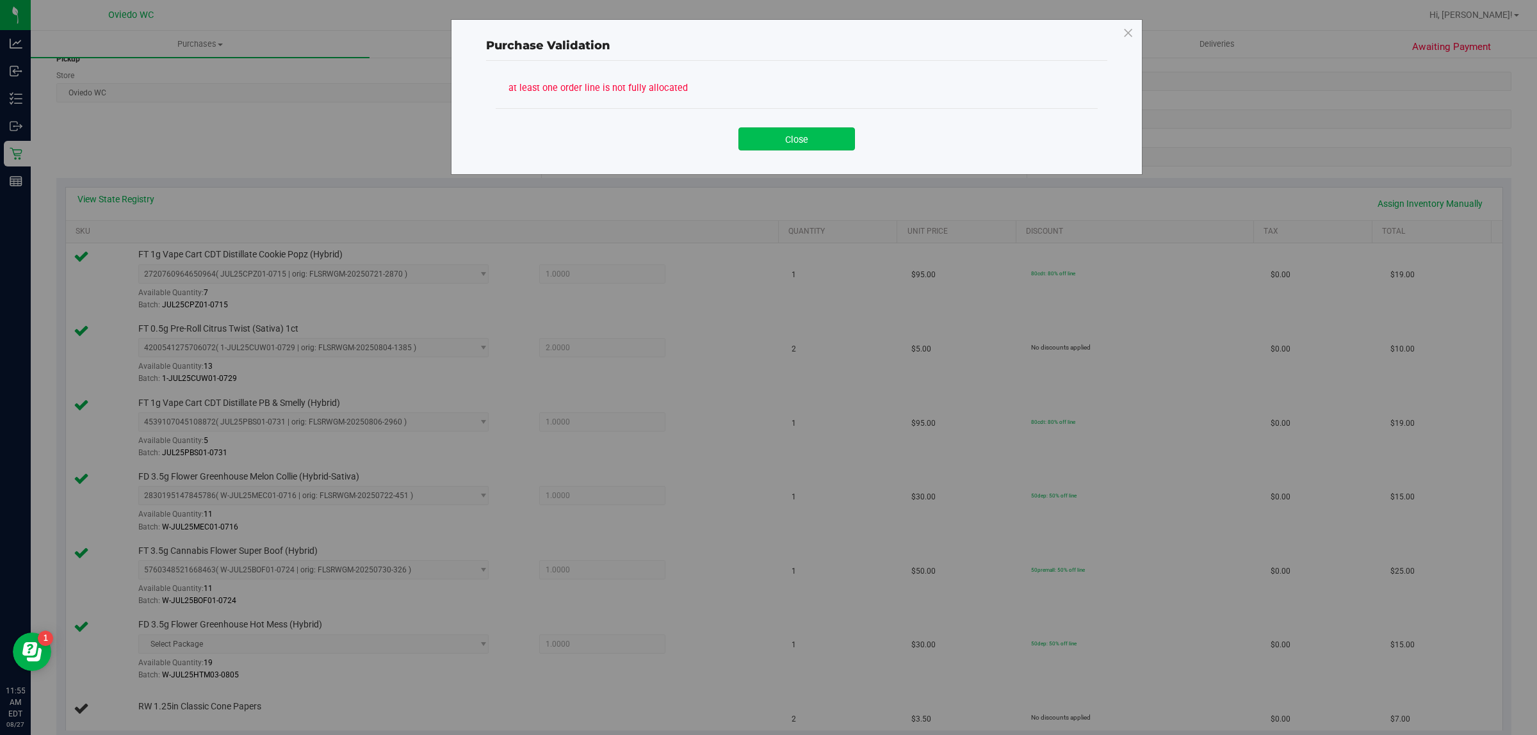
click at [796, 148] on button "Close" at bounding box center [797, 138] width 117 height 23
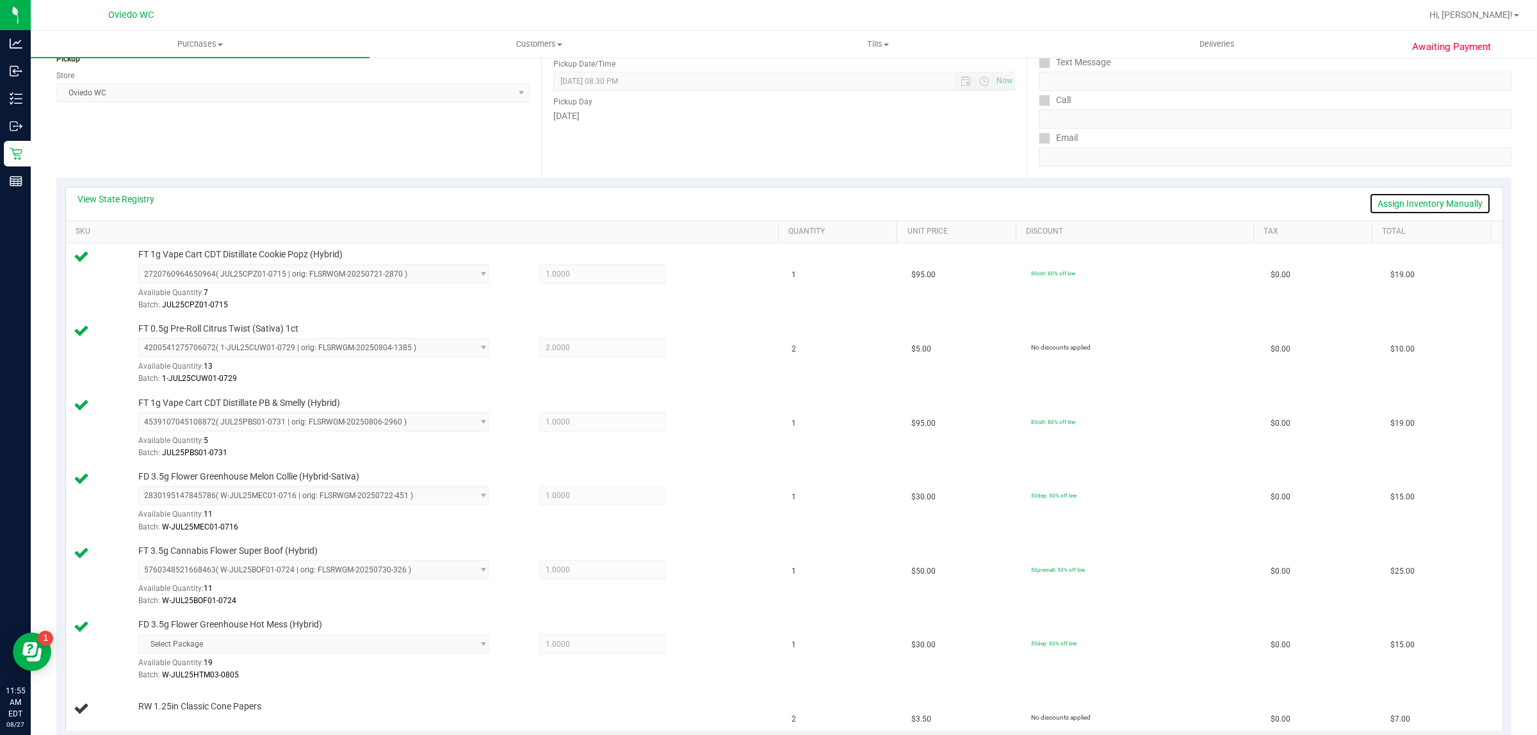
click at [1404, 210] on link "Assign Inventory Manually" at bounding box center [1431, 204] width 122 height 22
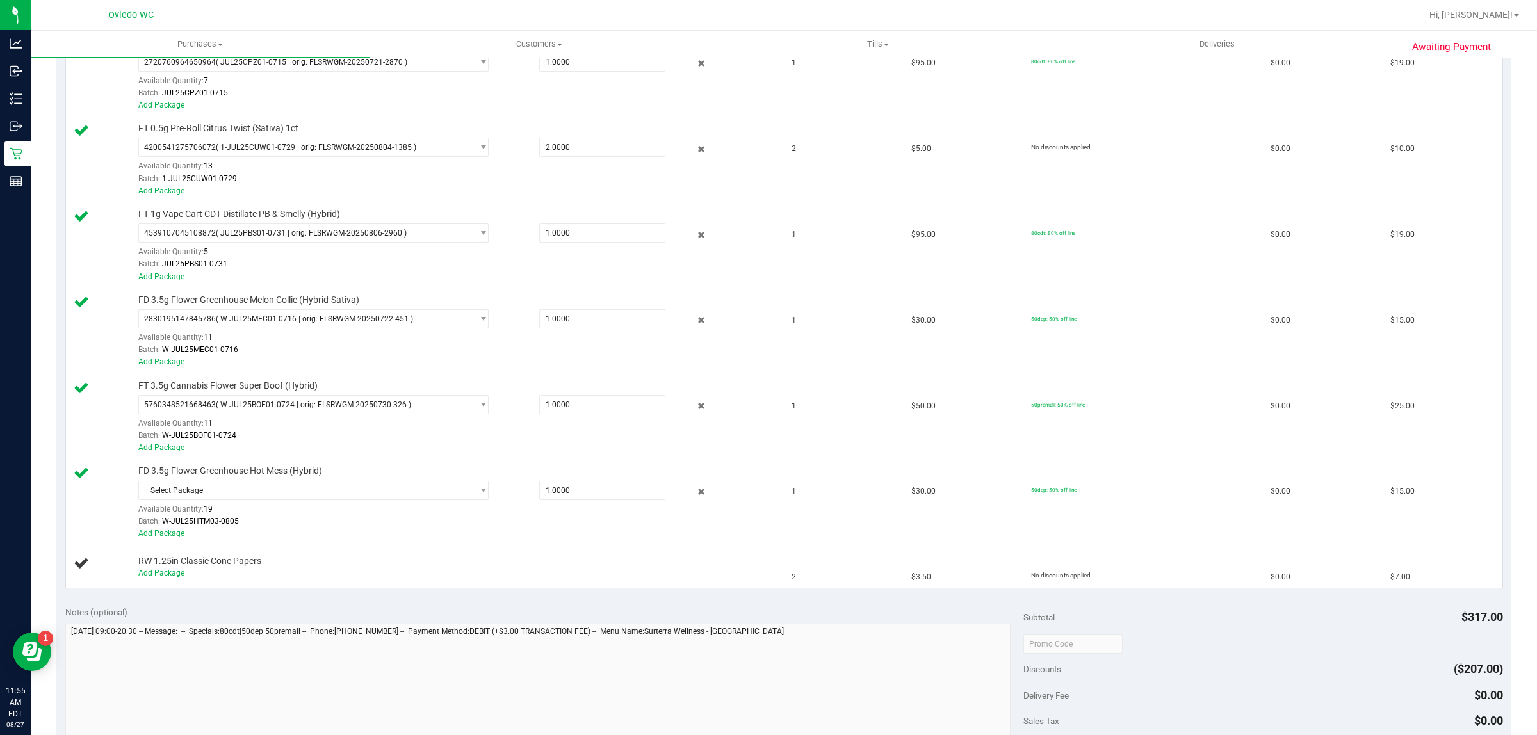
scroll to position [568, 0]
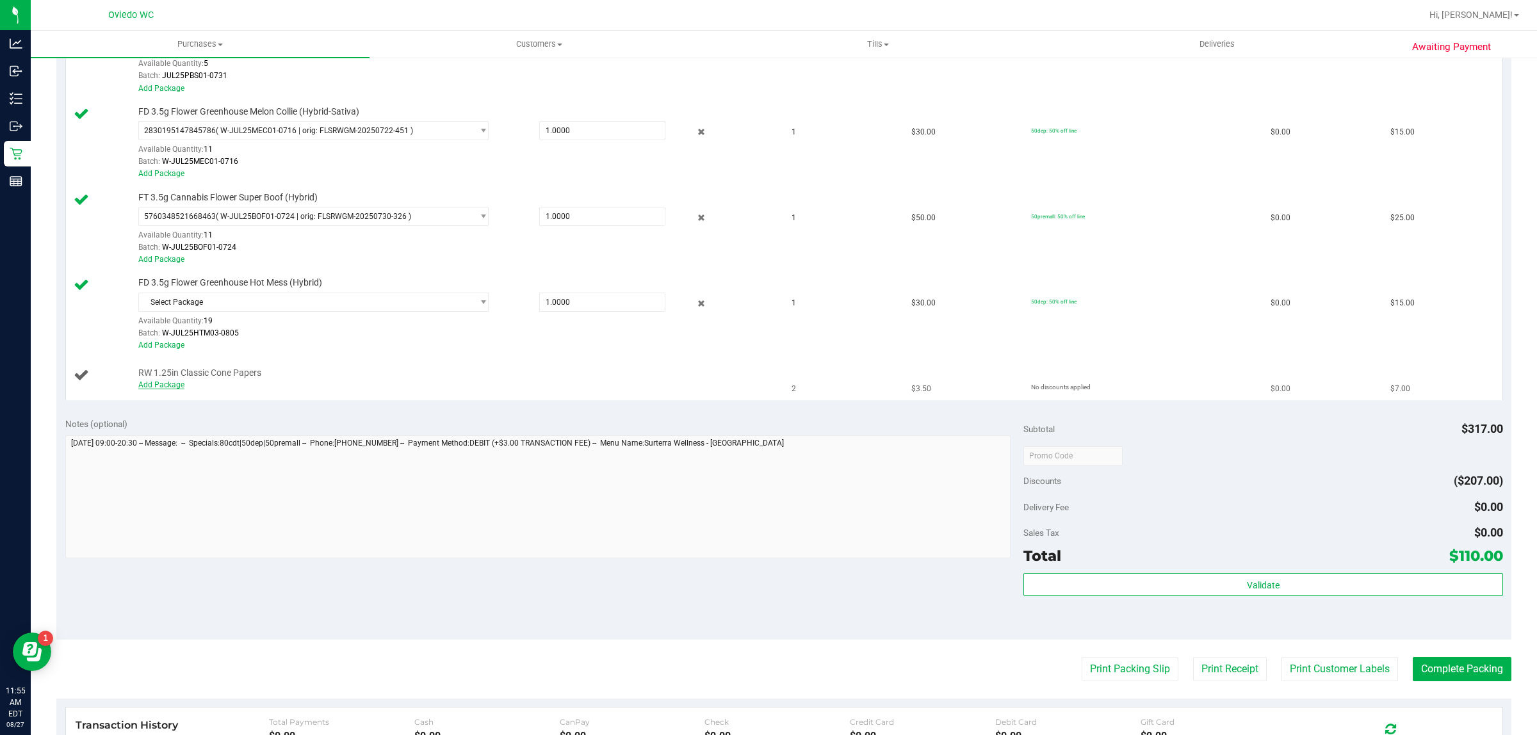
click at [147, 389] on link "Add Package" at bounding box center [161, 385] width 46 height 9
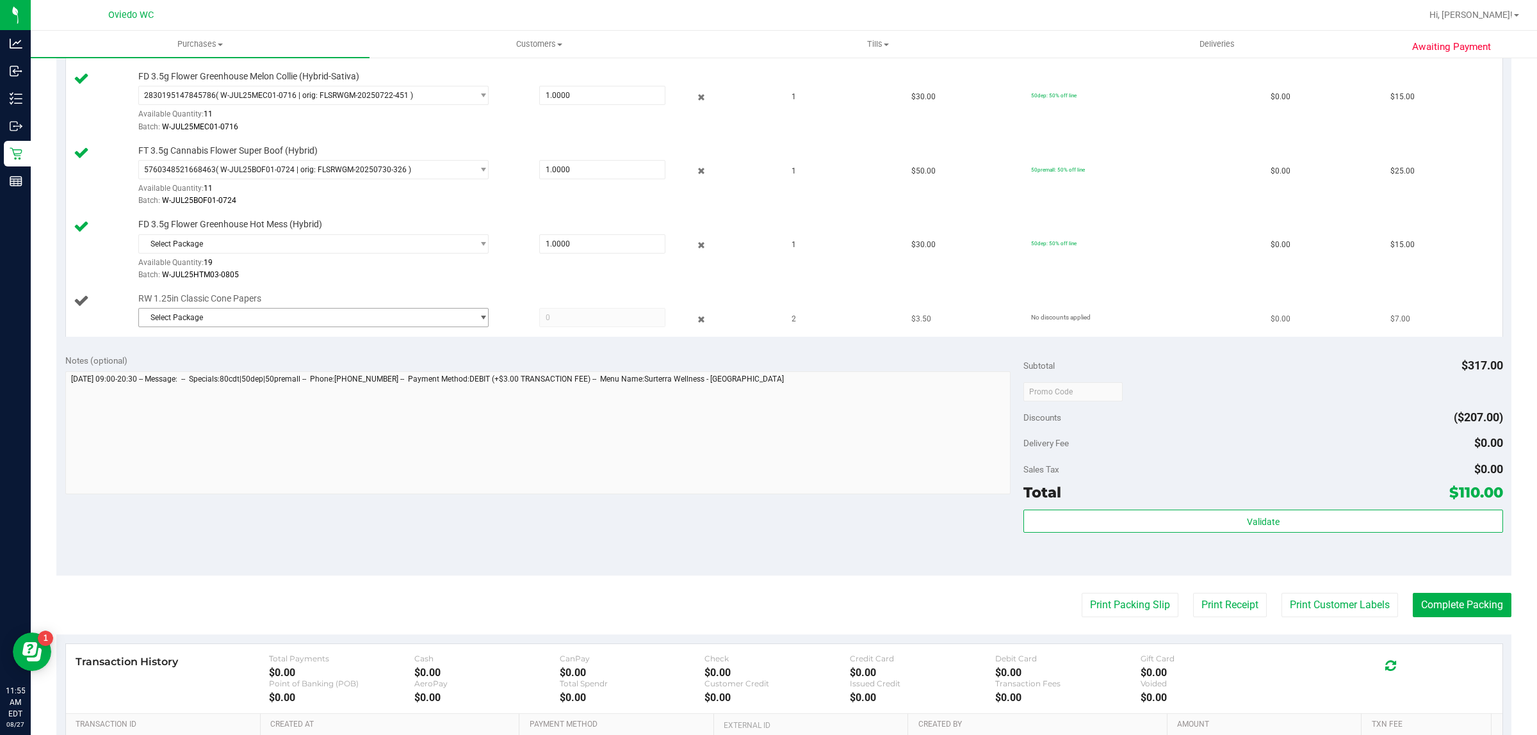
click at [472, 316] on span "select" at bounding box center [480, 318] width 16 height 18
click at [283, 370] on span "( 1992498-062025 | orig: FLTW-20250620-011 )" at bounding box center [302, 374] width 164 height 9
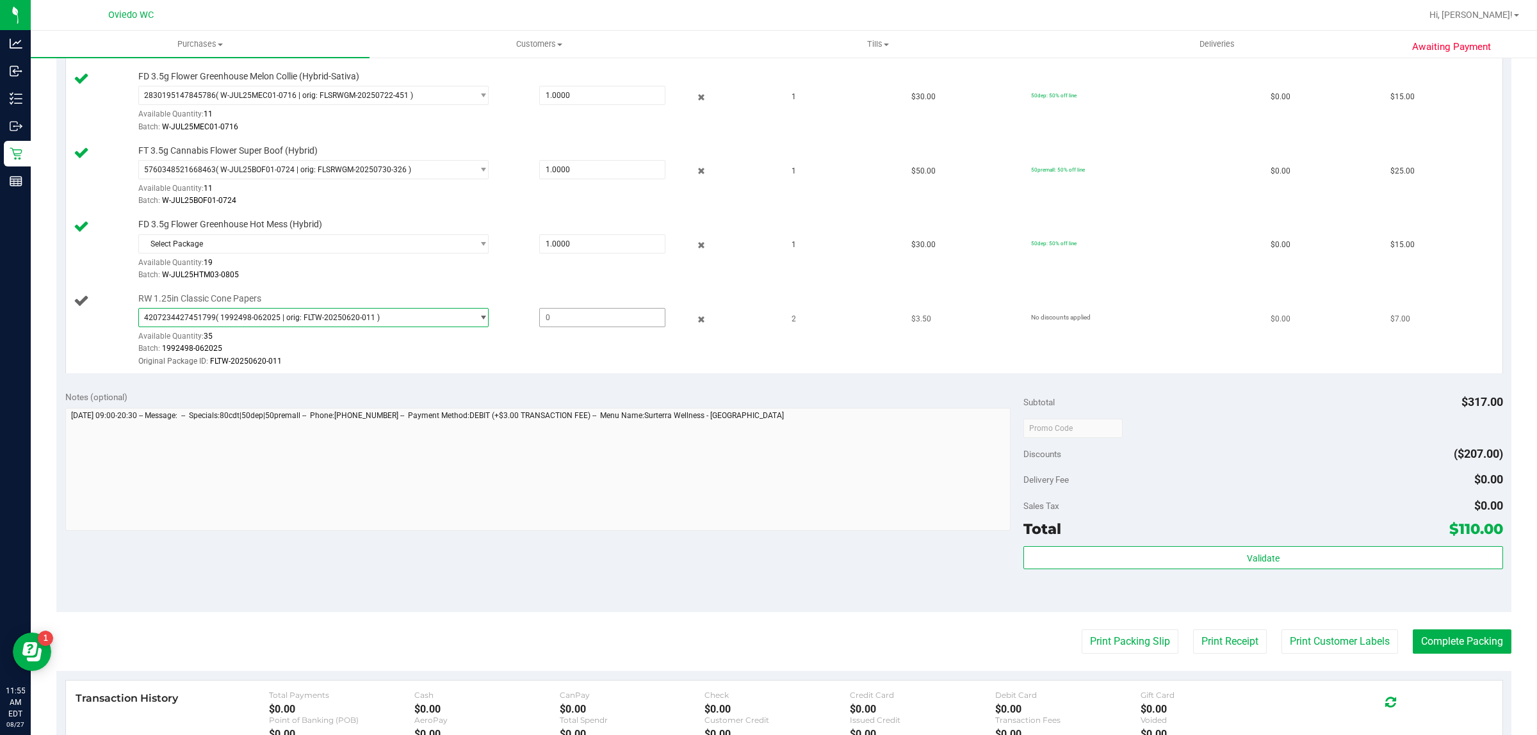
click at [631, 327] on span at bounding box center [602, 317] width 127 height 19
type input "2"
type input "2.0000"
click at [617, 578] on div "Notes (optional) Subtotal $317.00 Discounts ($207.00) Delivery Fee $0.00 Sales …" at bounding box center [783, 497] width 1455 height 231
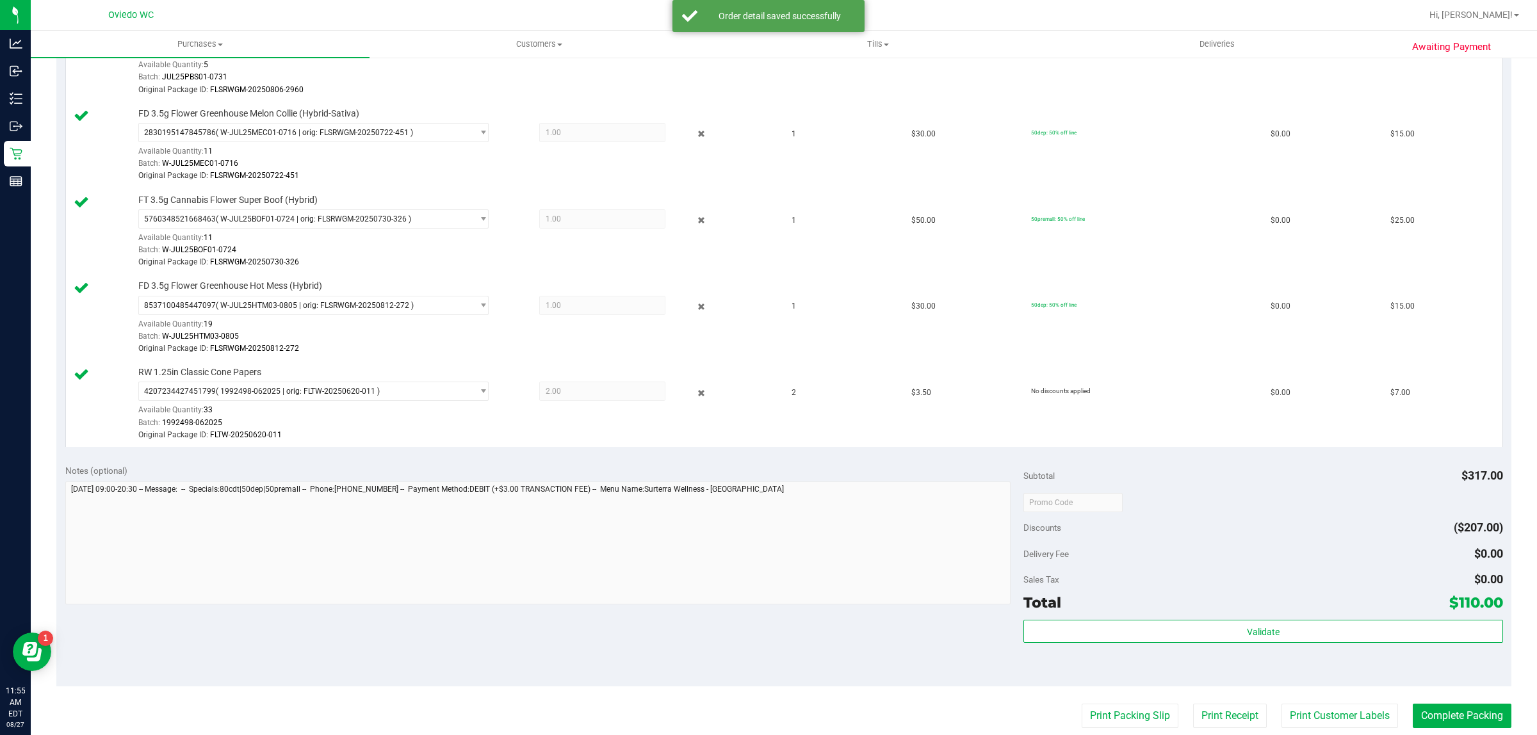
scroll to position [0, 0]
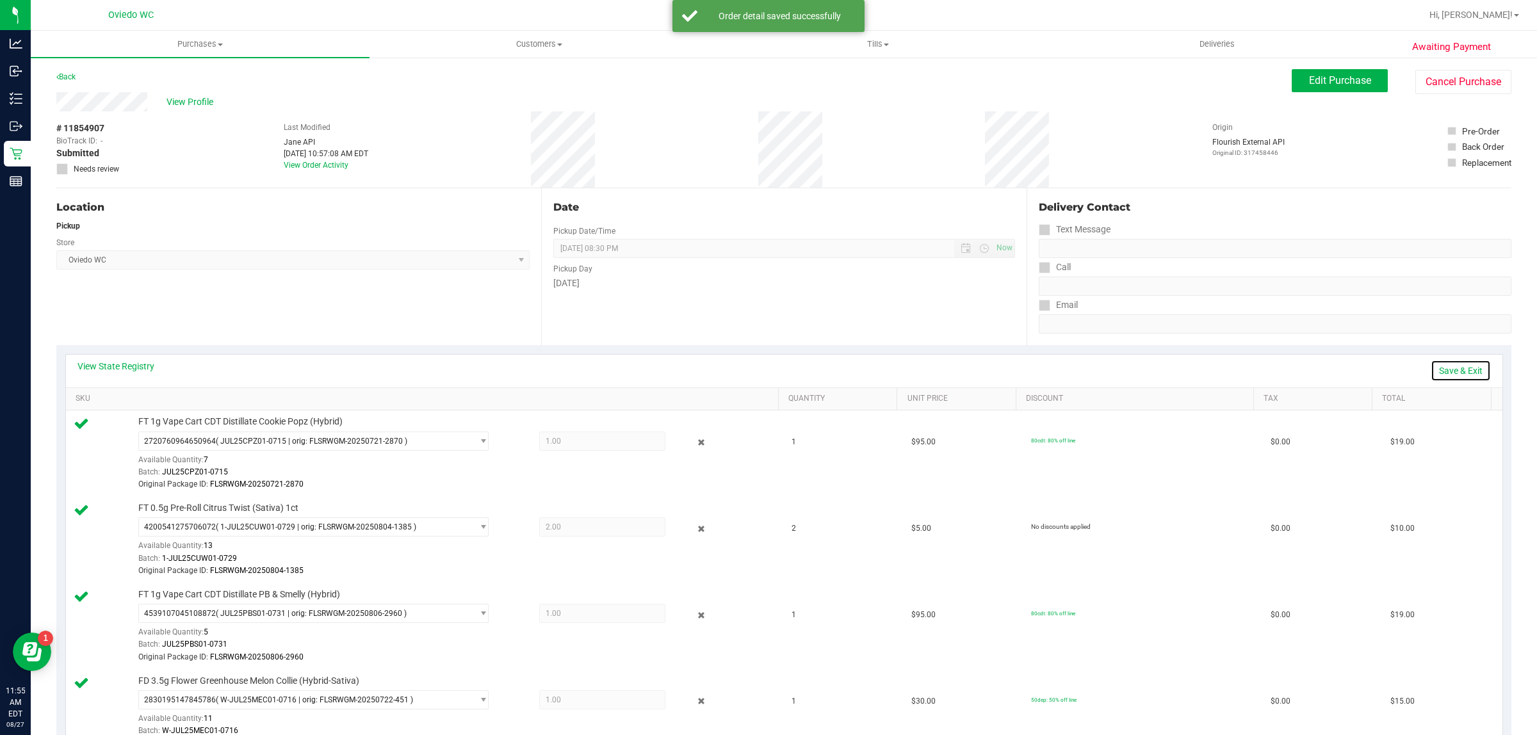
click at [1433, 370] on link "Save & Exit" at bounding box center [1461, 371] width 60 height 22
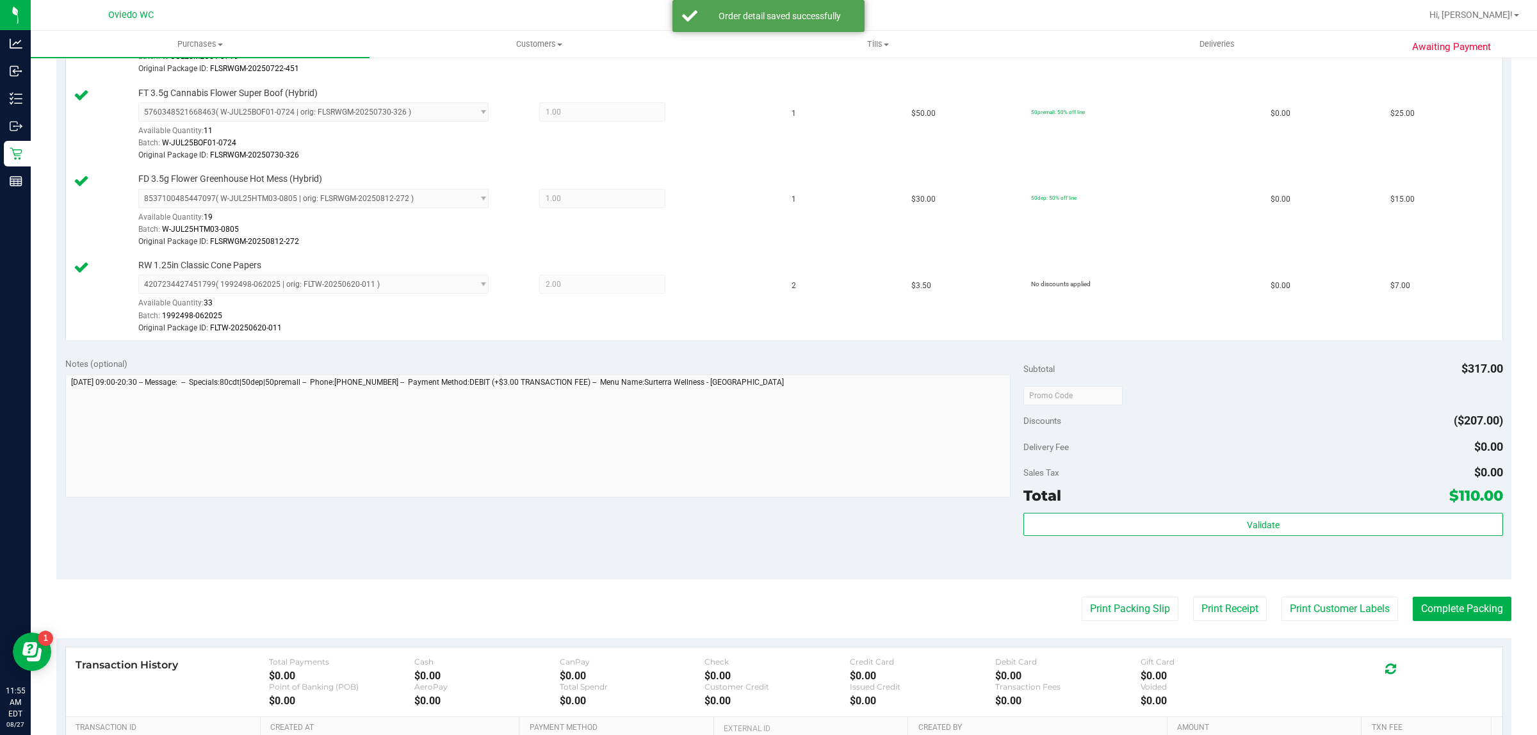
scroll to position [844, 0]
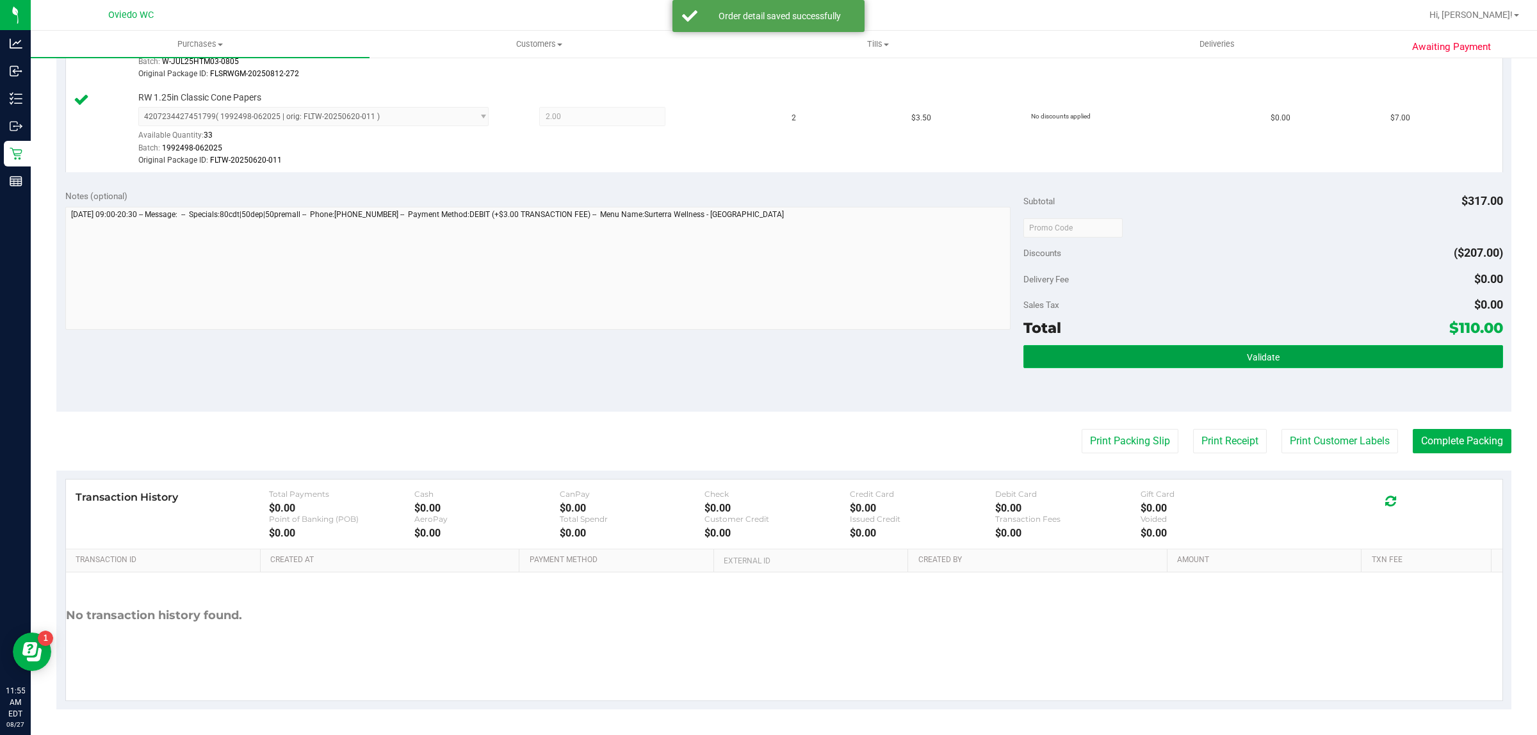
click at [1362, 361] on button "Validate" at bounding box center [1263, 356] width 479 height 23
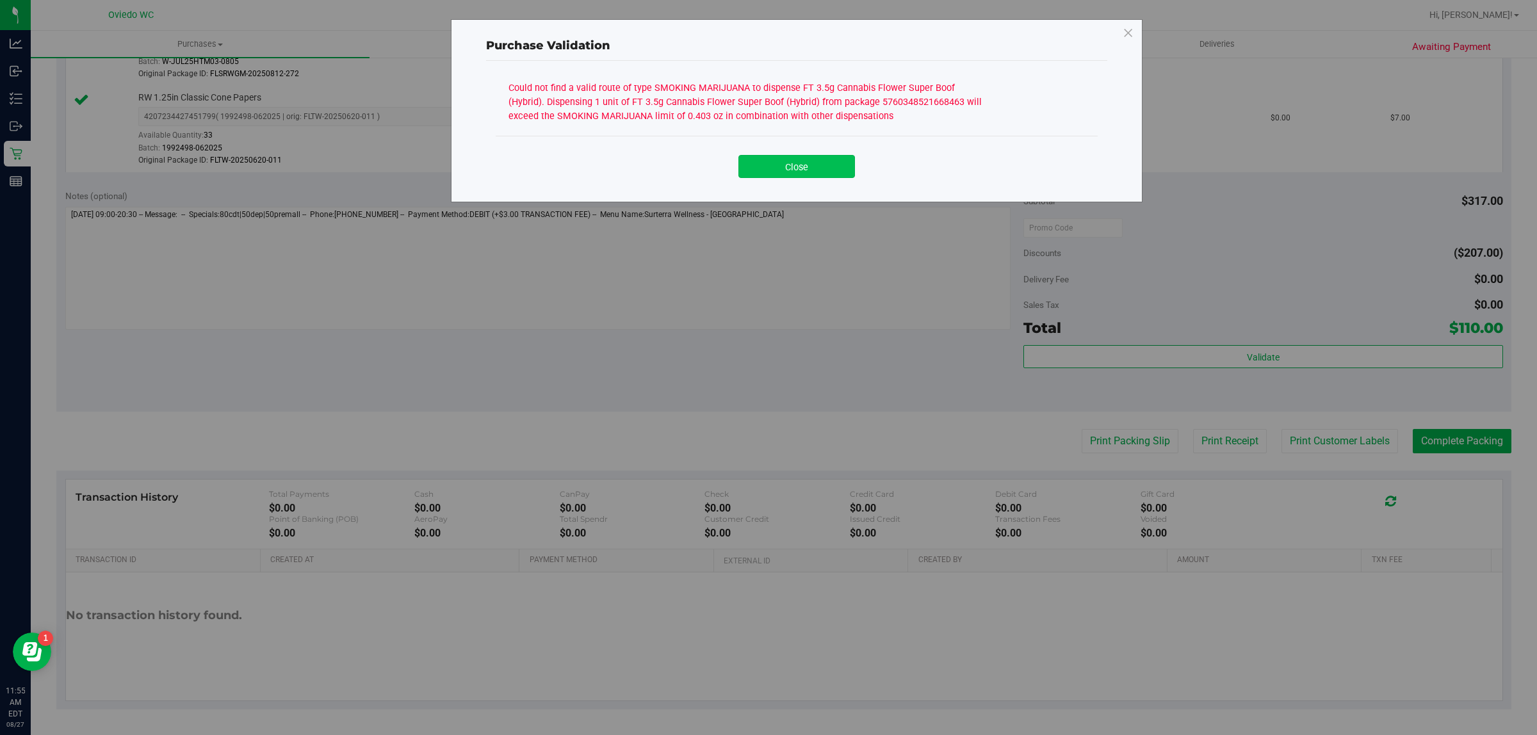
click at [778, 168] on button "Close" at bounding box center [797, 166] width 117 height 23
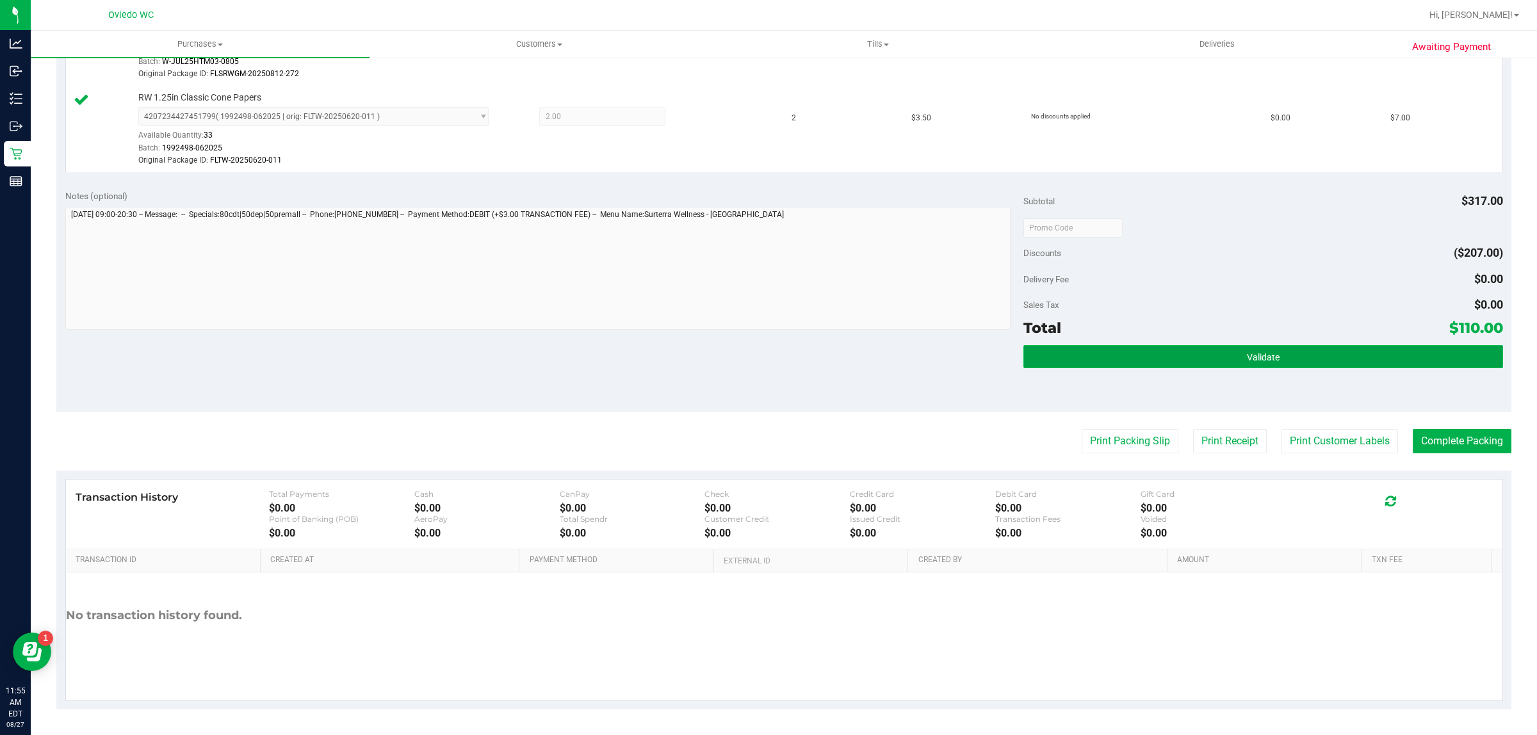
click at [1261, 365] on button "Validate" at bounding box center [1263, 356] width 479 height 23
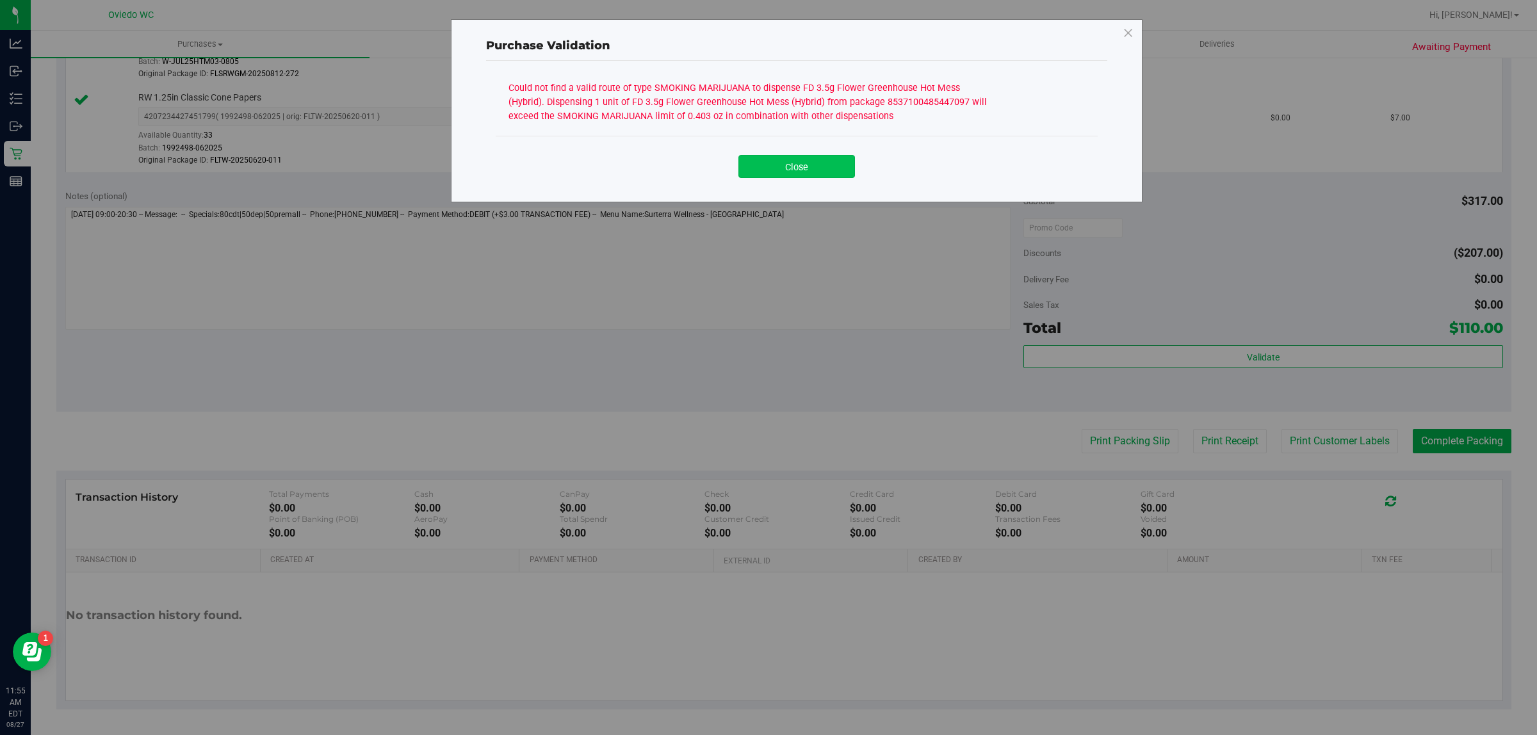
click at [815, 167] on button "Close" at bounding box center [797, 166] width 117 height 23
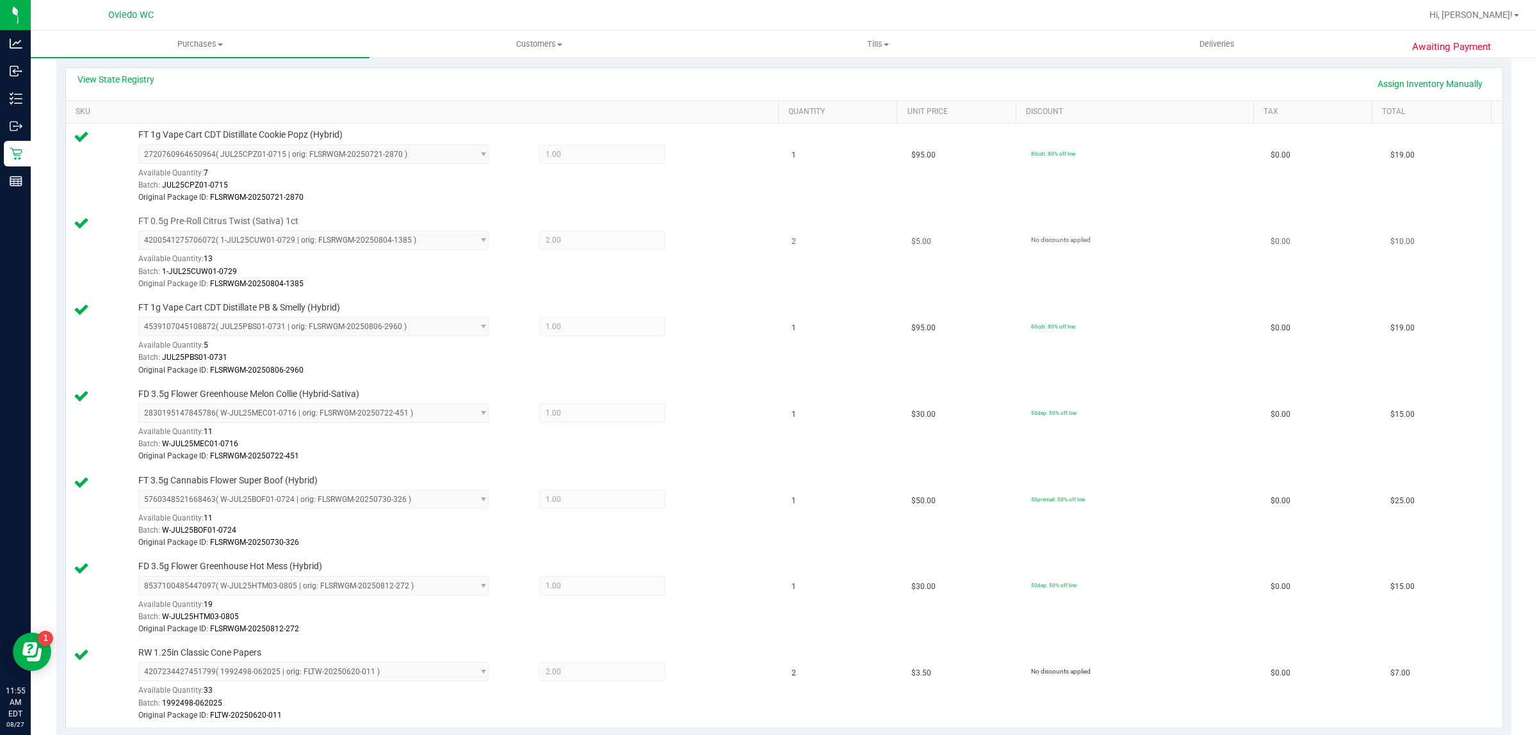
scroll to position [284, 0]
click at [1402, 82] on link "Assign Inventory Manually" at bounding box center [1431, 87] width 122 height 22
click at [697, 245] on icon at bounding box center [701, 245] width 13 height 15
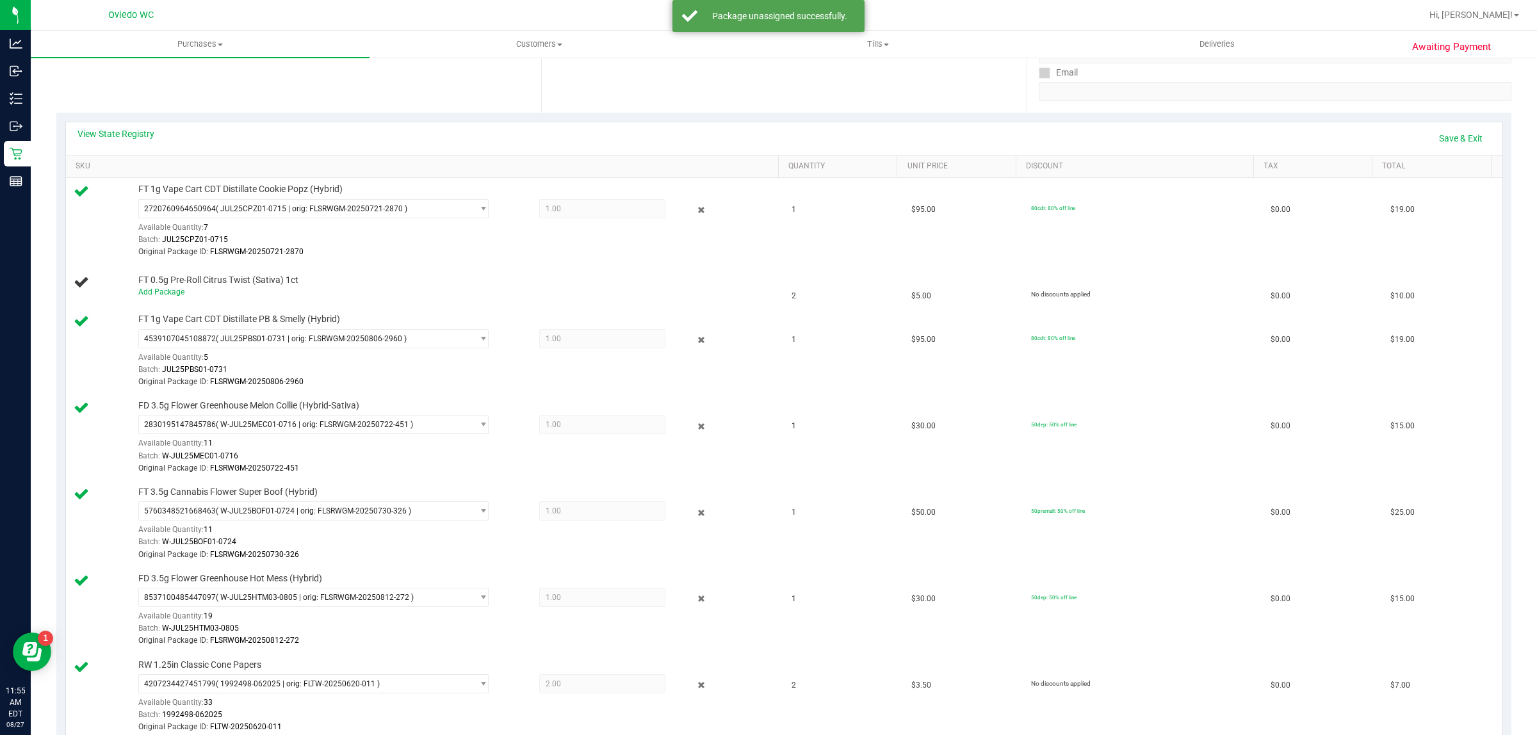
scroll to position [204, 0]
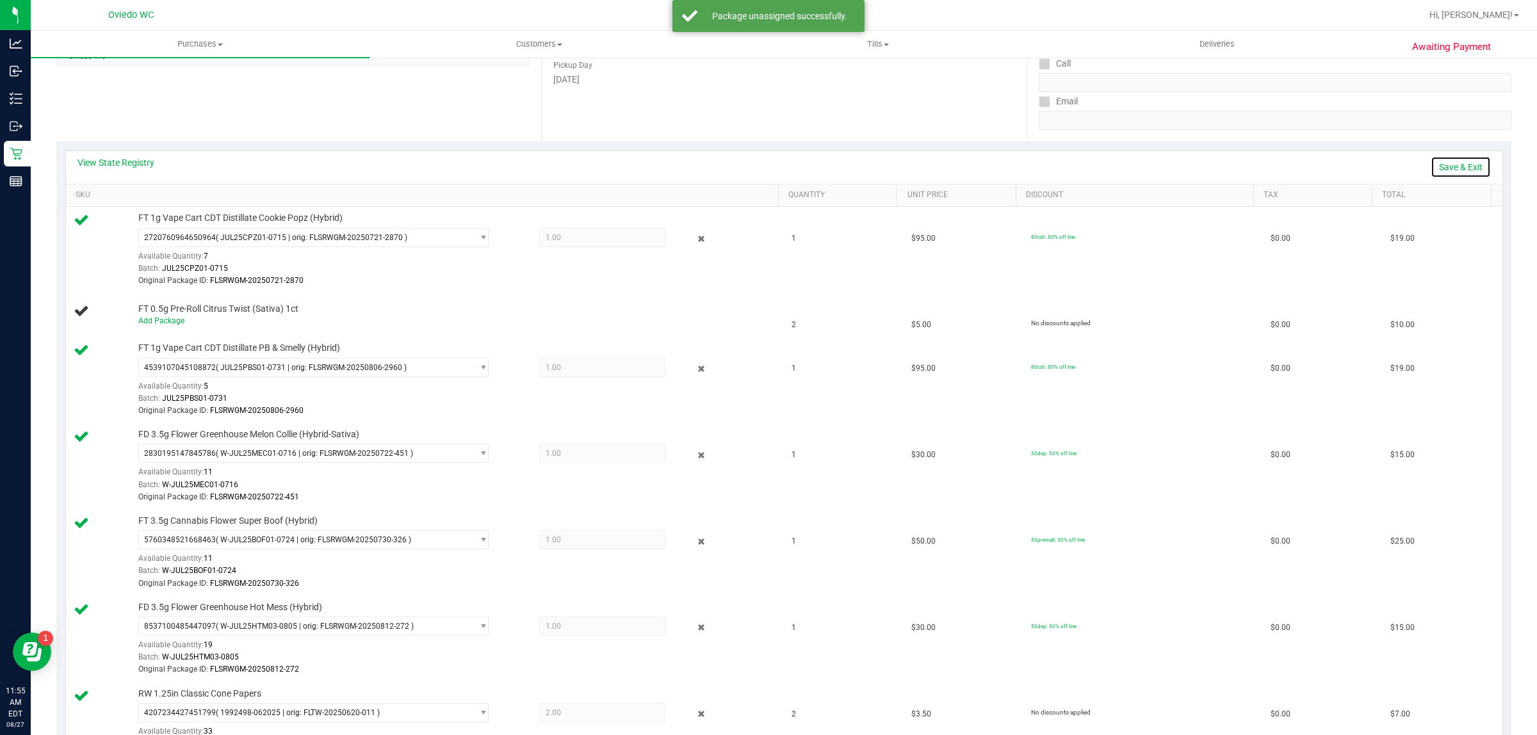
click at [1434, 165] on link "Save & Exit" at bounding box center [1461, 167] width 60 height 22
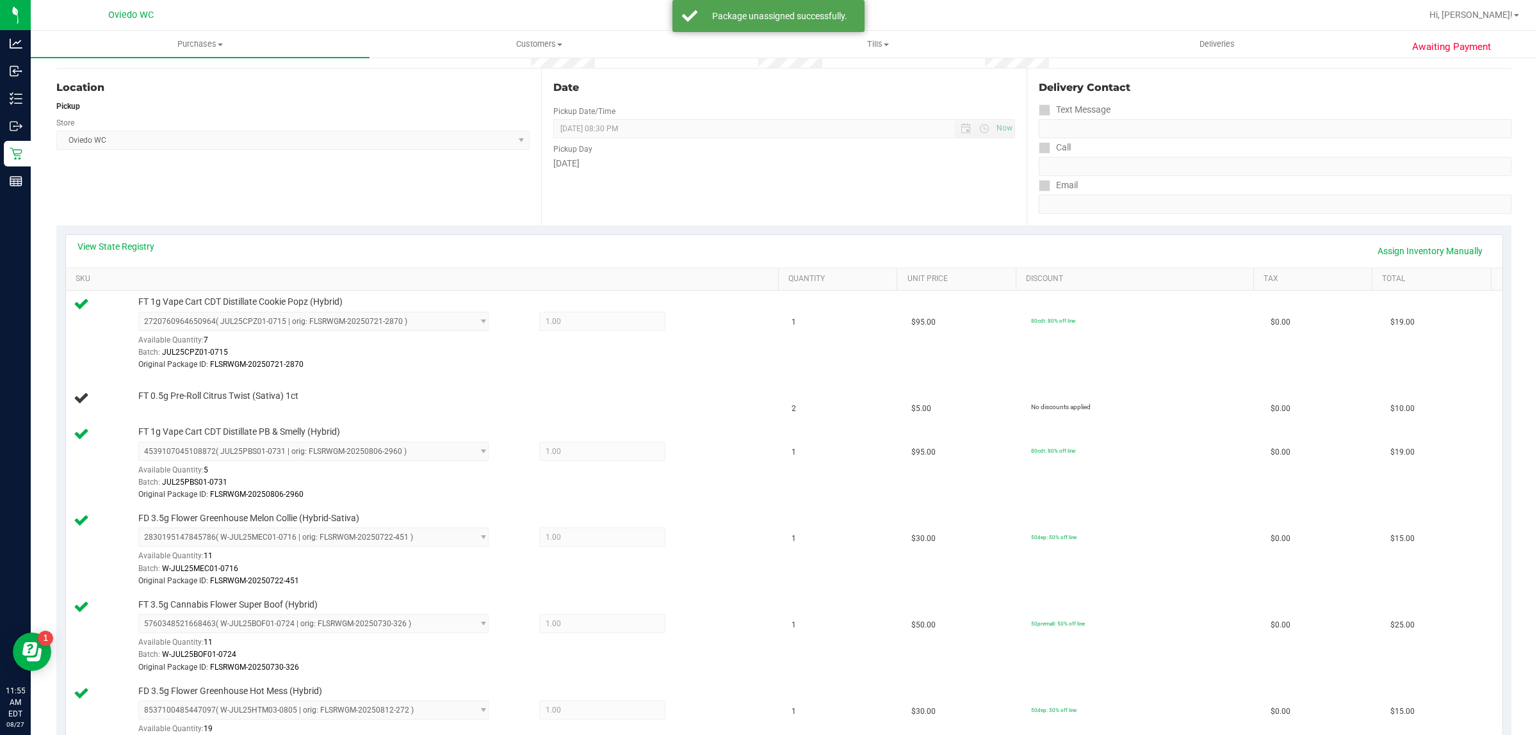
scroll to position [0, 0]
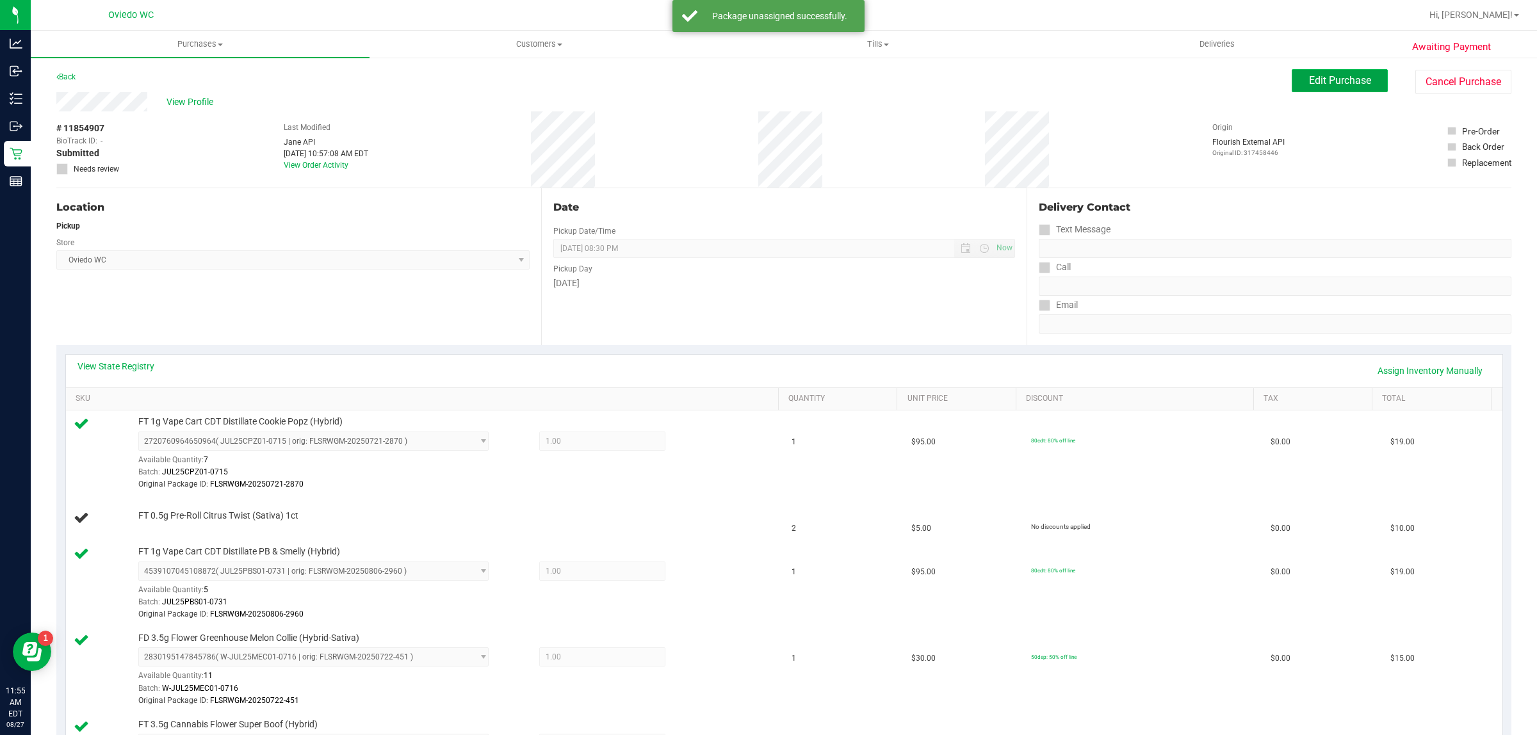
click at [1355, 85] on span "Edit Purchase" at bounding box center [1340, 80] width 62 height 12
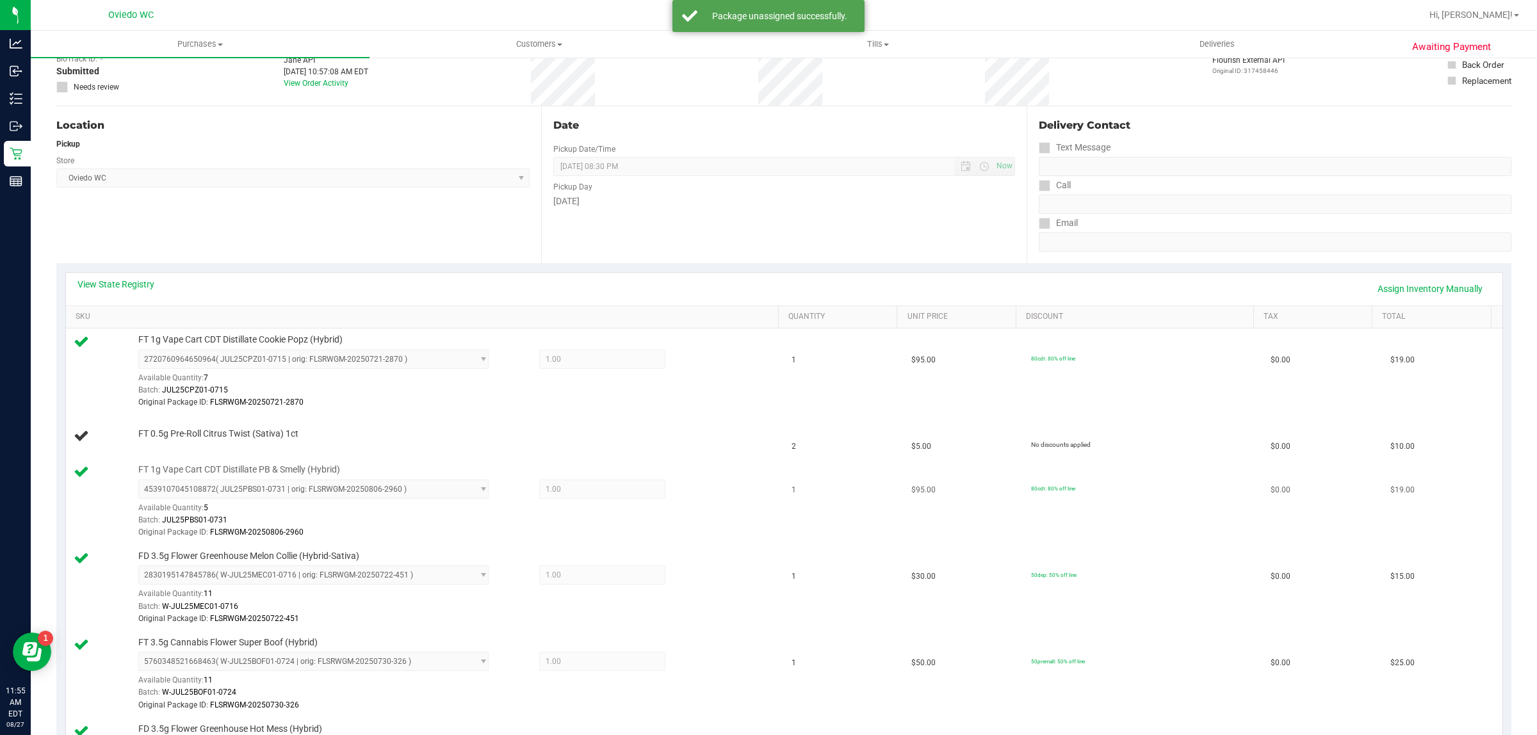
scroll to position [160, 0]
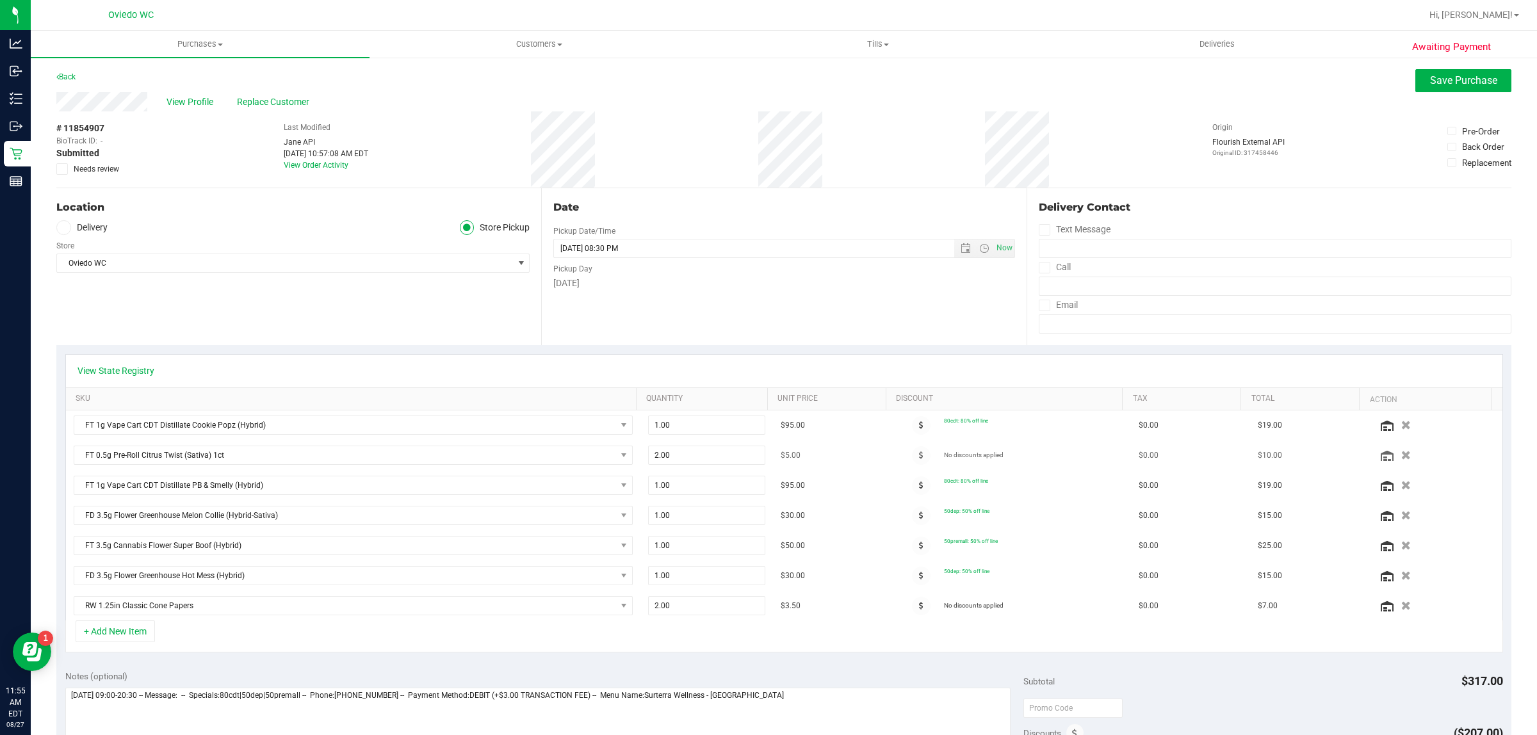
scroll to position [80, 0]
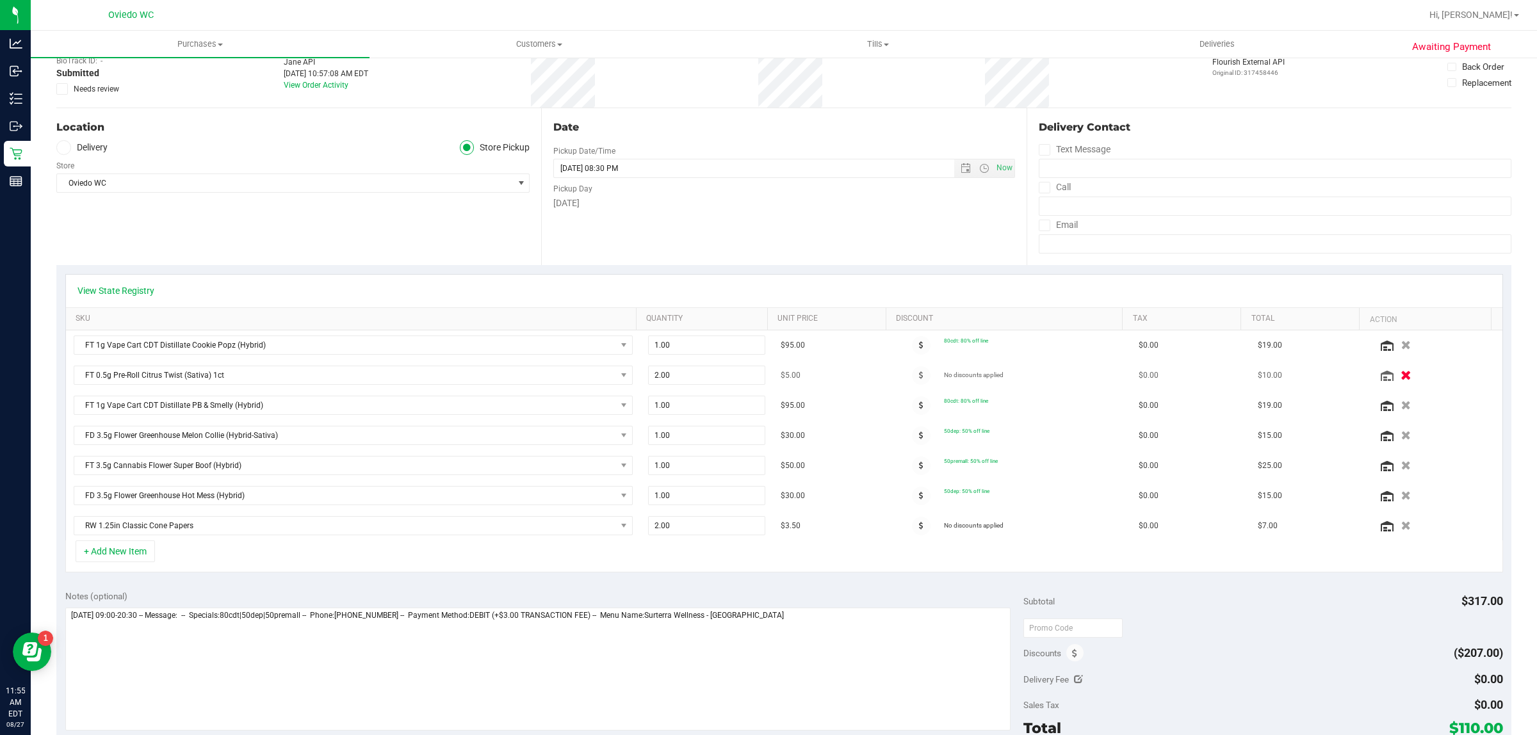
click at [1402, 381] on icon "button" at bounding box center [1407, 376] width 11 height 10
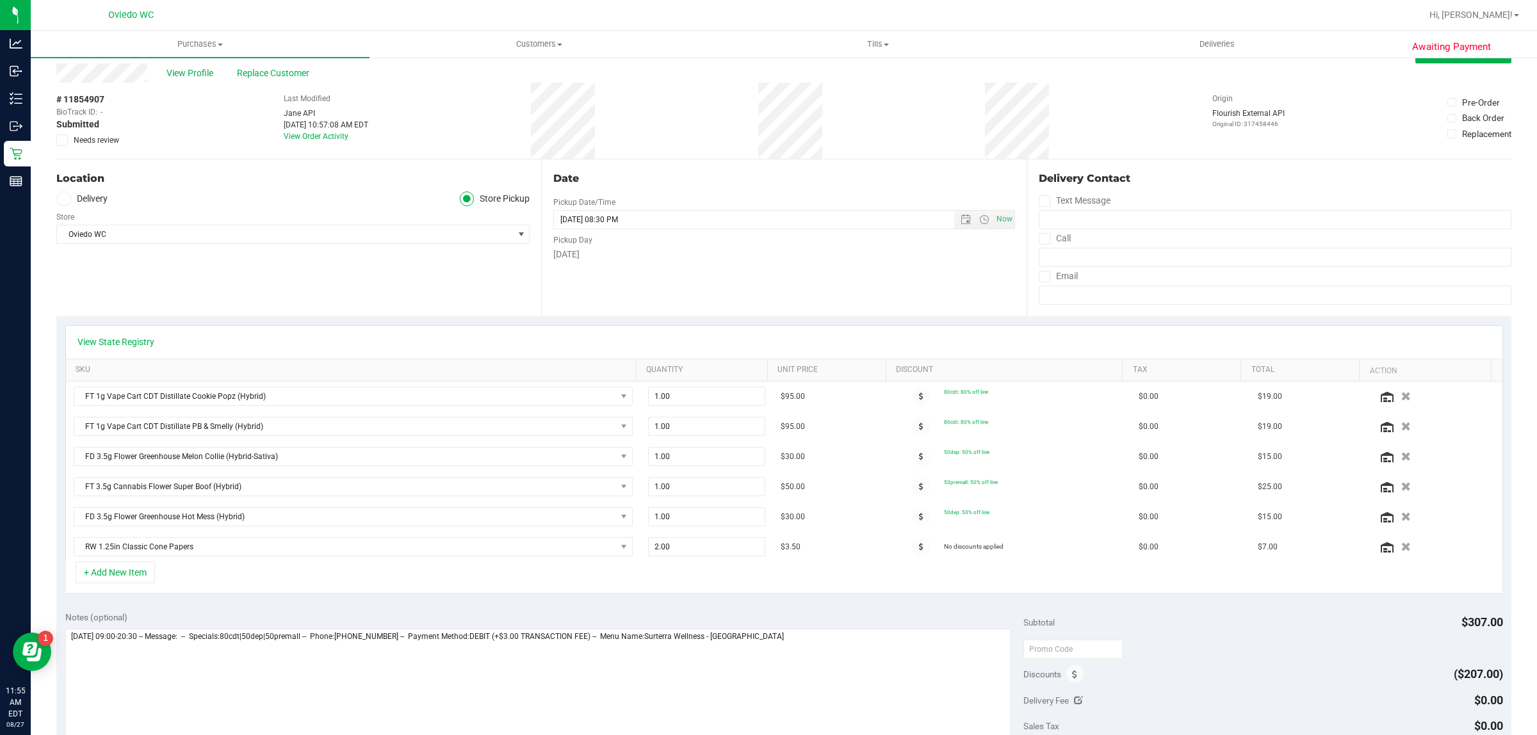
scroll to position [0, 0]
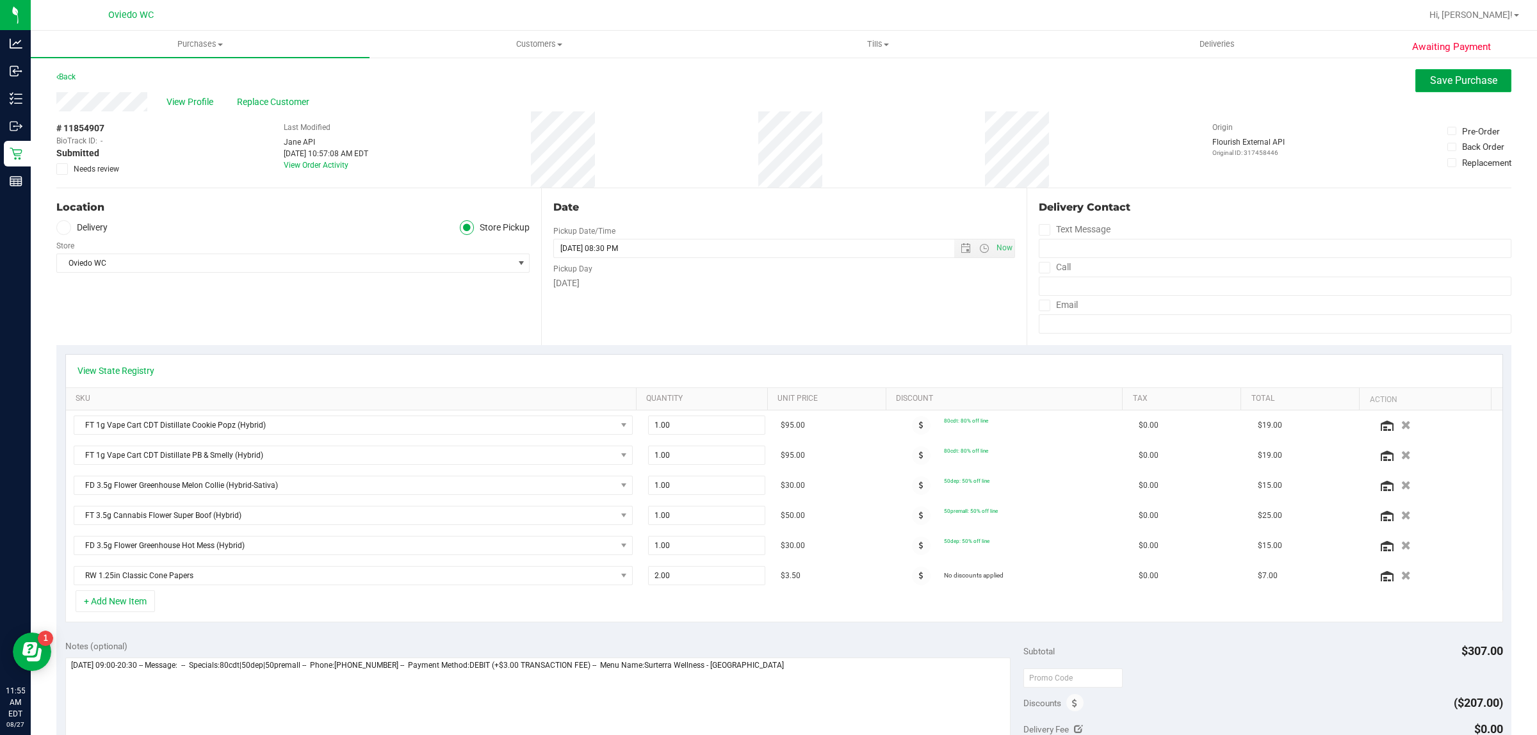
click at [1442, 78] on span "Save Purchase" at bounding box center [1463, 80] width 67 height 12
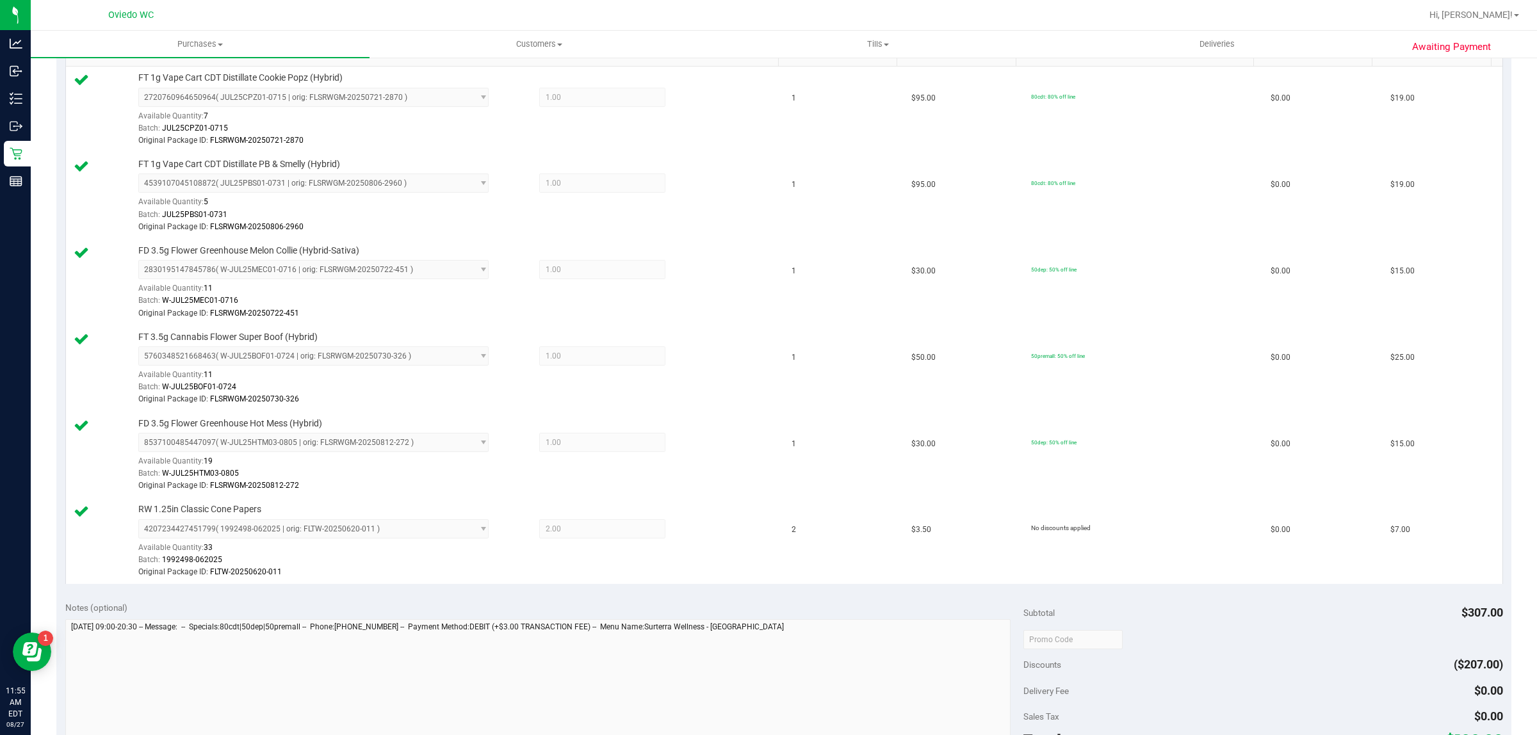
scroll to position [561, 0]
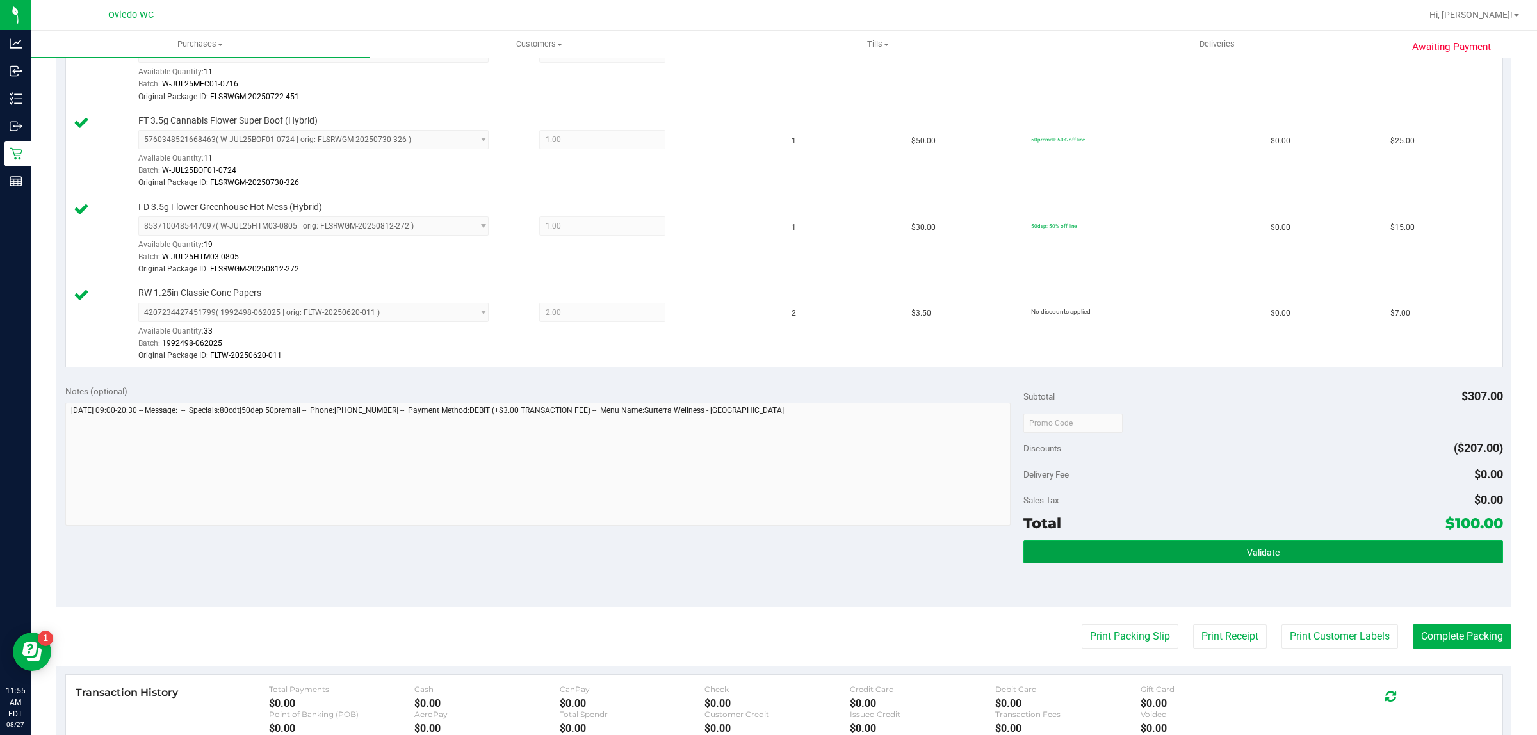
click at [1313, 557] on button "Validate" at bounding box center [1263, 552] width 479 height 23
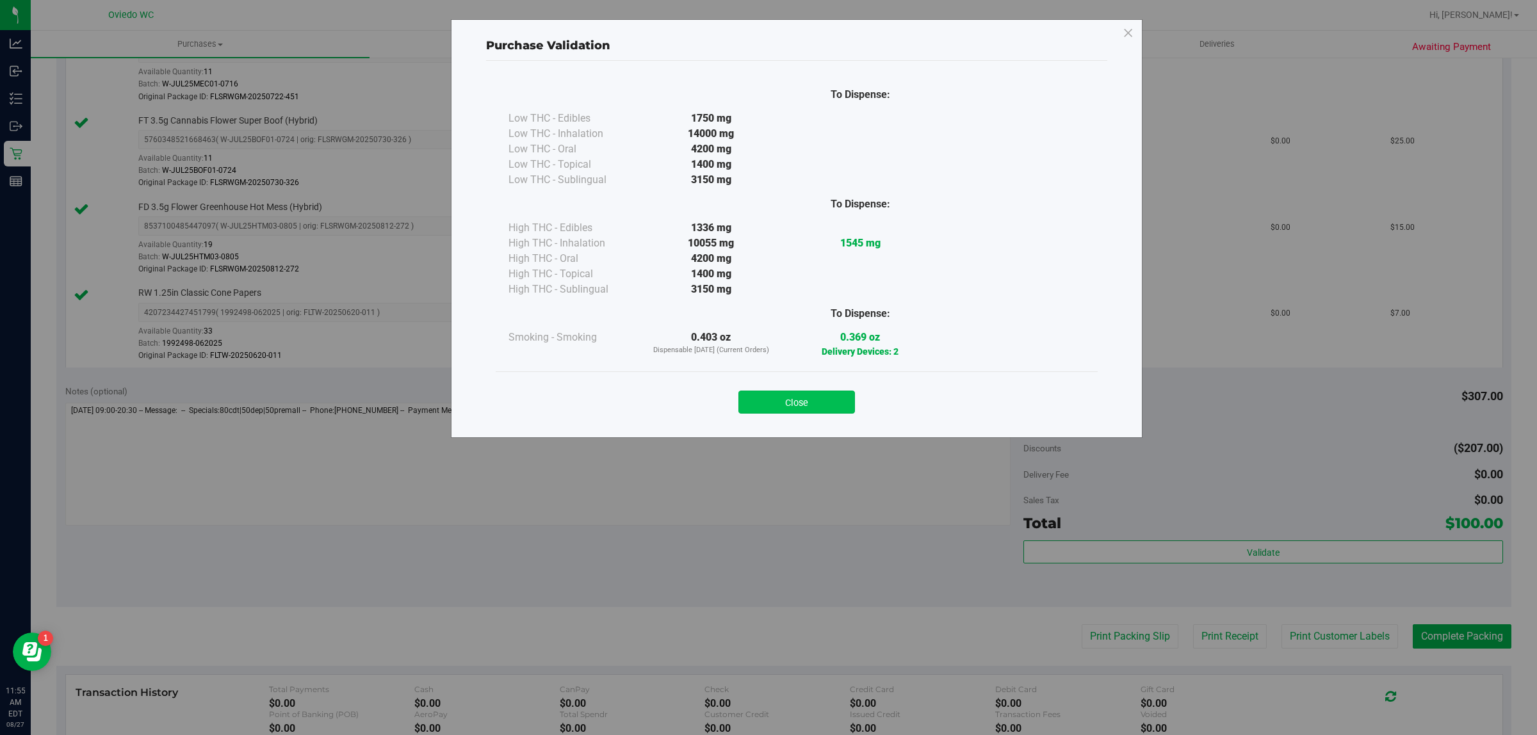
click at [812, 400] on button "Close" at bounding box center [797, 402] width 117 height 23
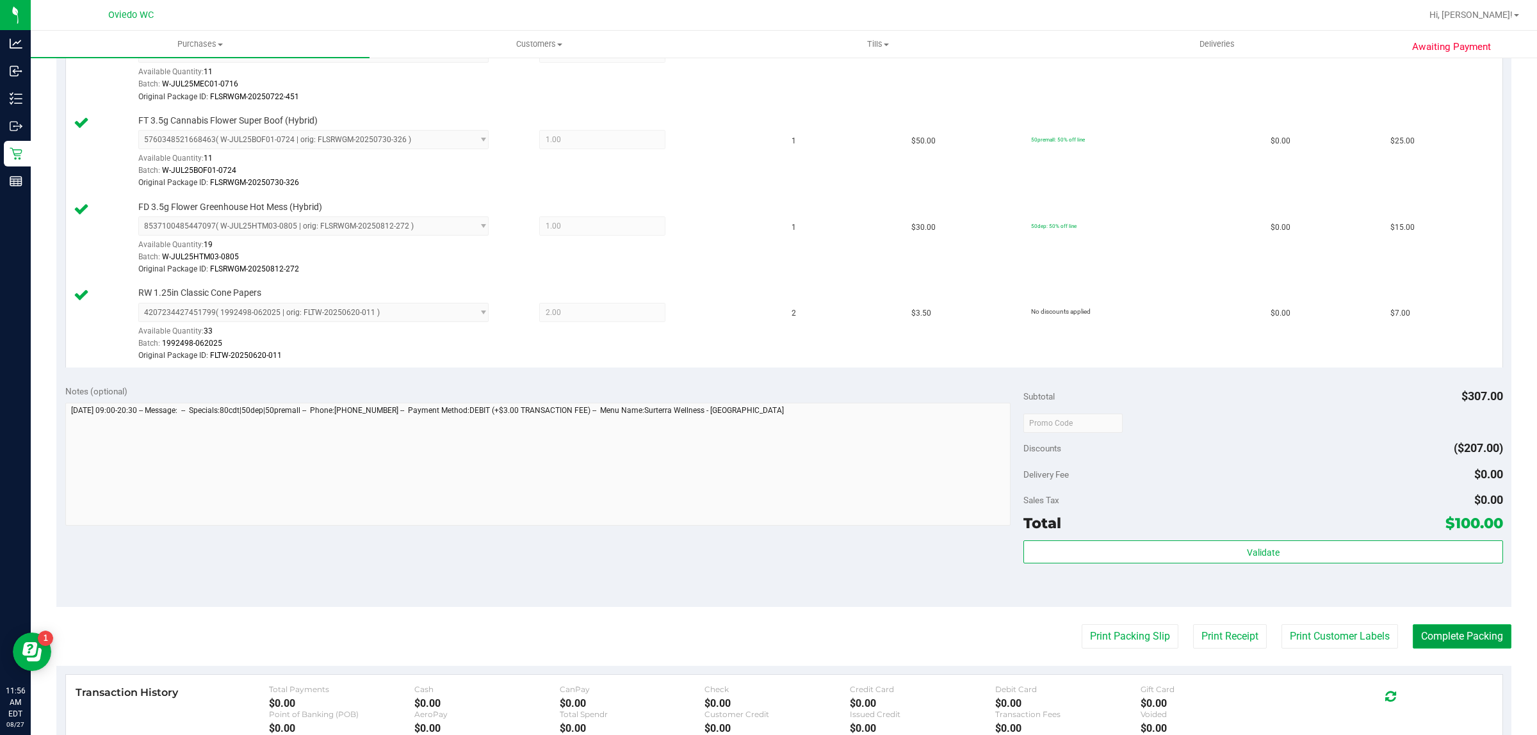
click at [1445, 639] on button "Complete Packing" at bounding box center [1462, 637] width 99 height 24
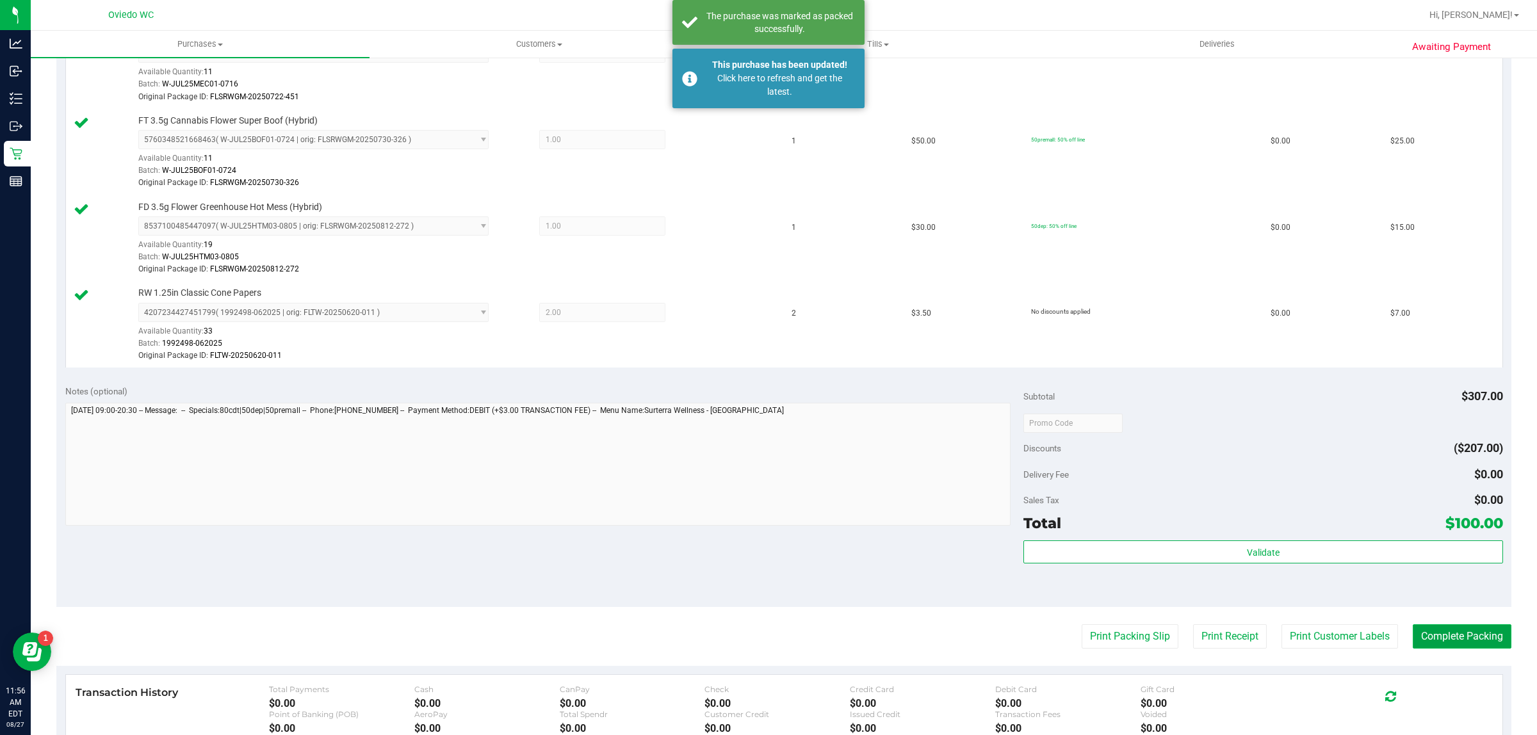
click at [1445, 639] on button "Complete Packing" at bounding box center [1462, 637] width 99 height 24
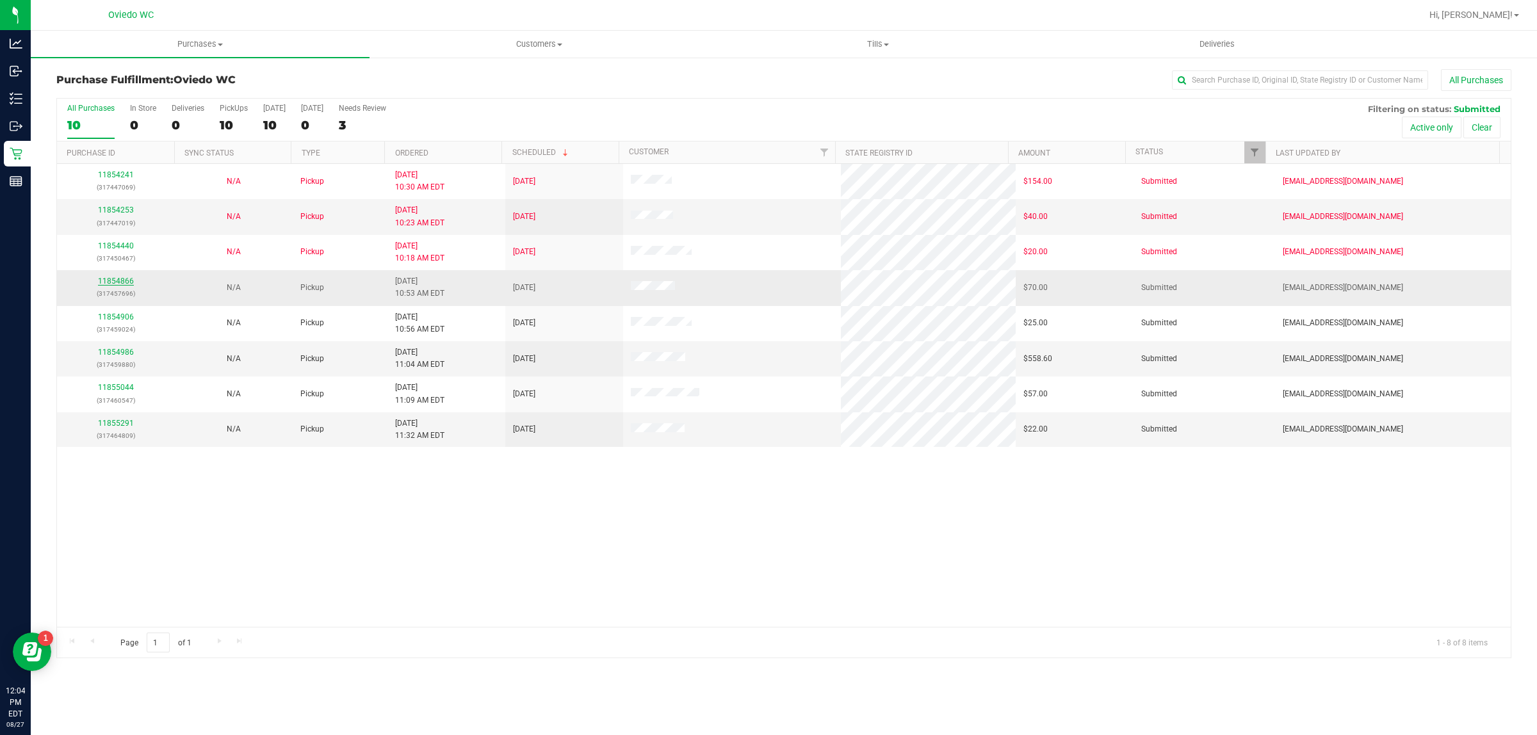
click at [126, 281] on link "11854866" at bounding box center [116, 281] width 36 height 9
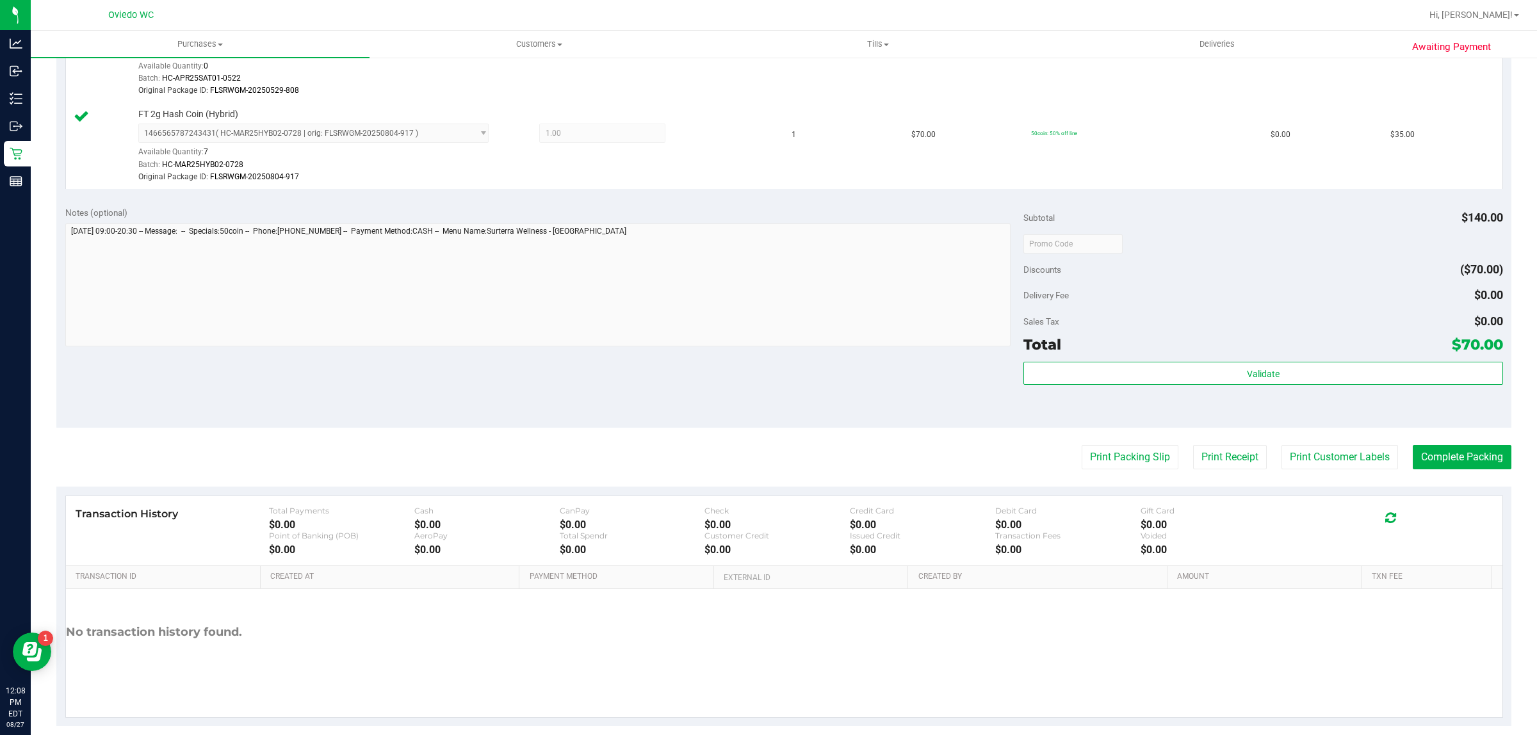
scroll to position [411, 0]
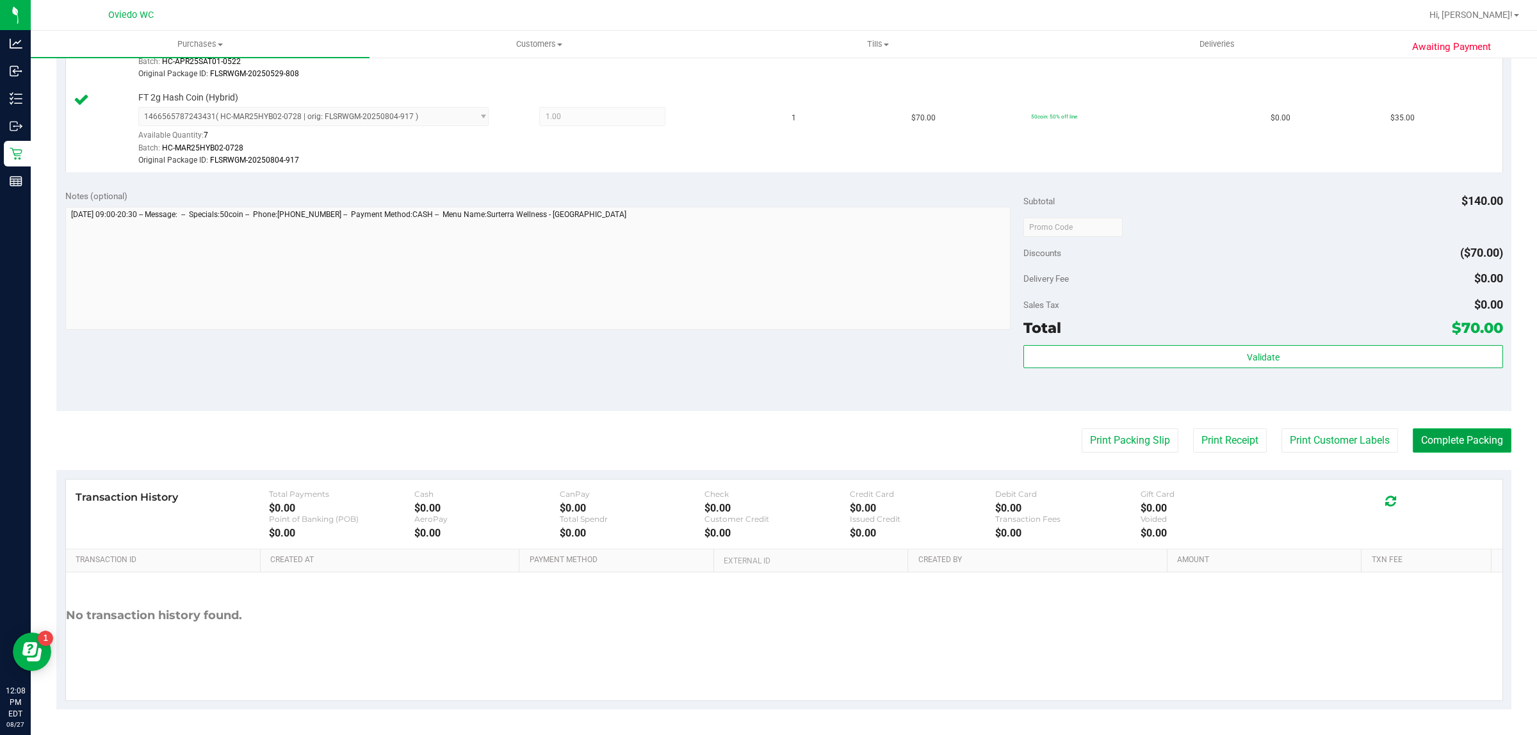
click at [1441, 437] on button "Complete Packing" at bounding box center [1462, 441] width 99 height 24
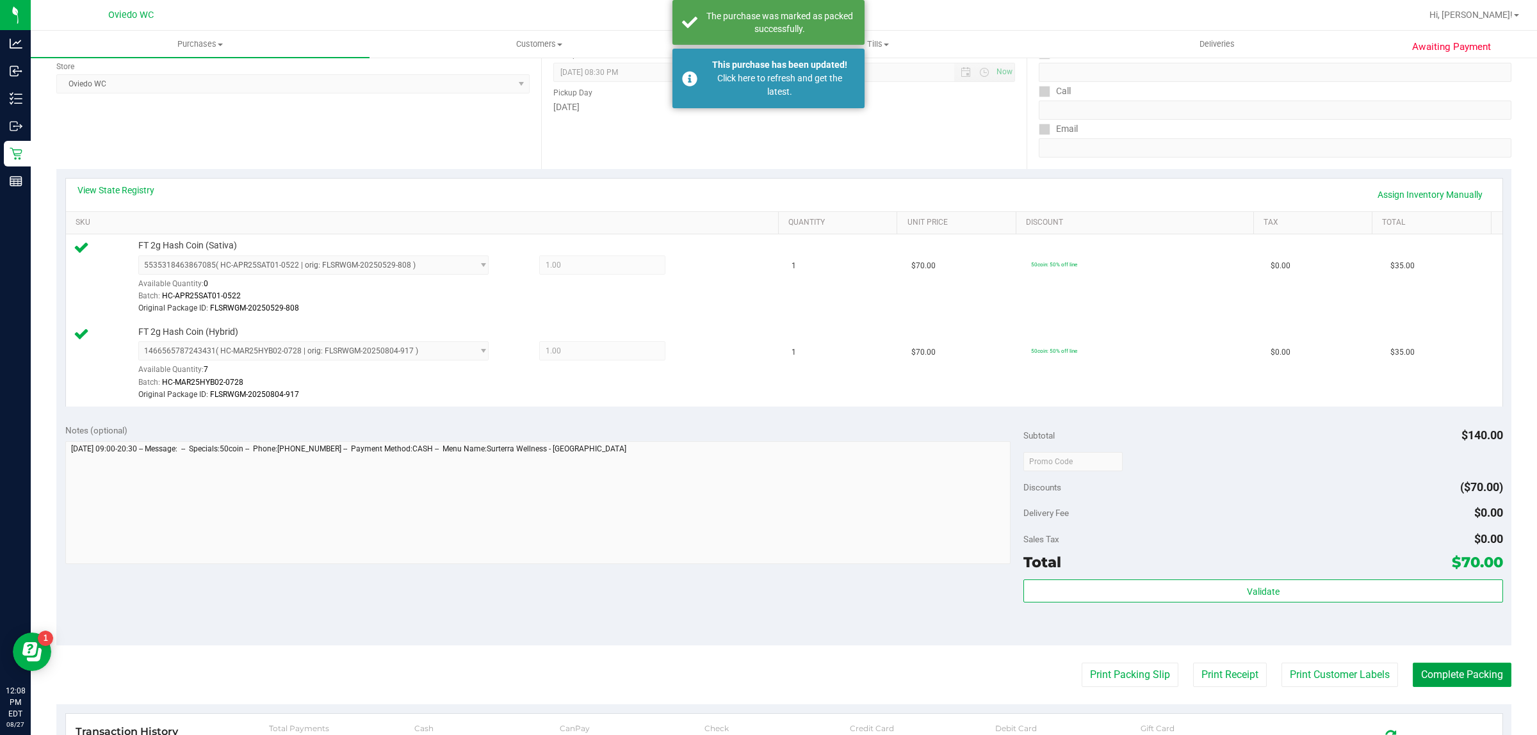
scroll to position [0, 0]
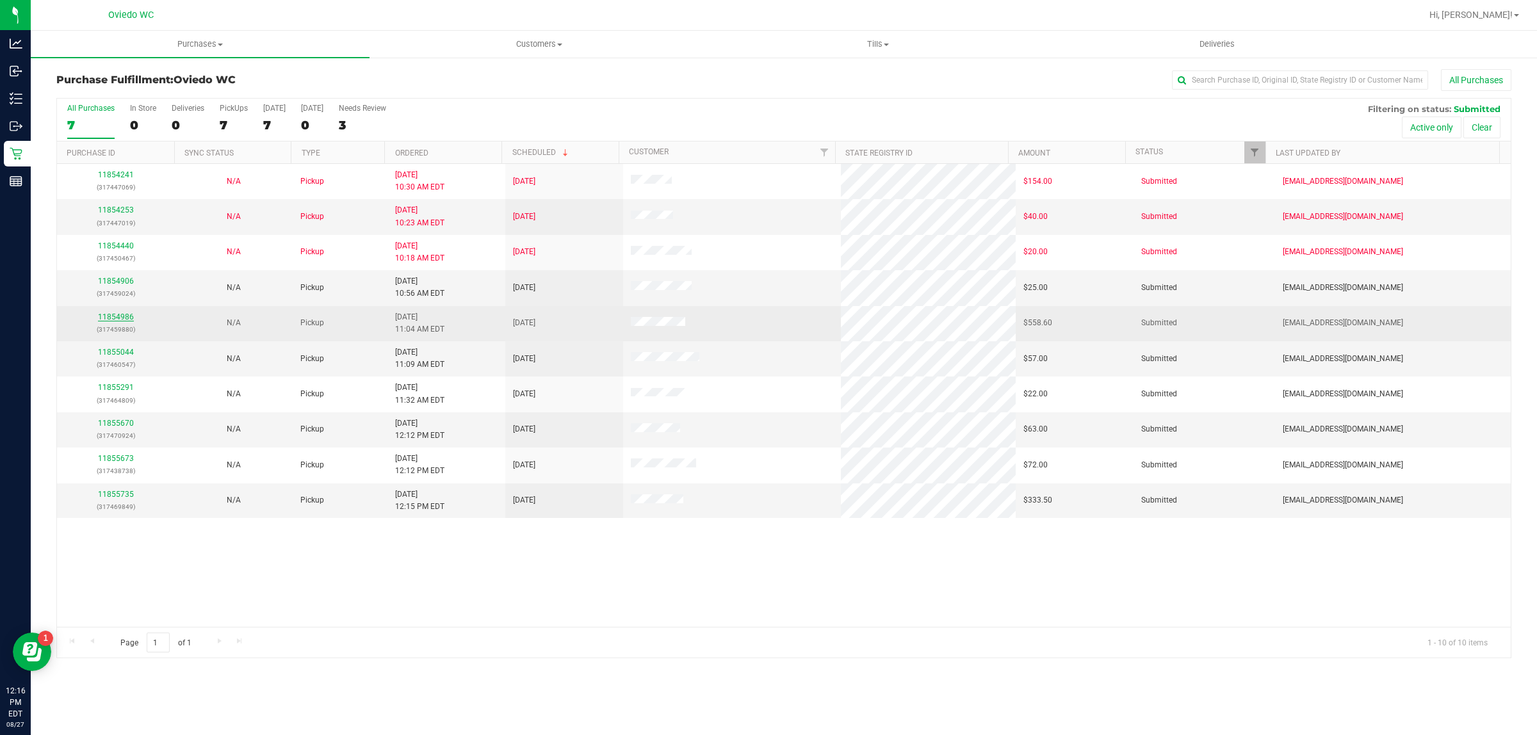
click at [114, 317] on link "11854986" at bounding box center [116, 317] width 36 height 9
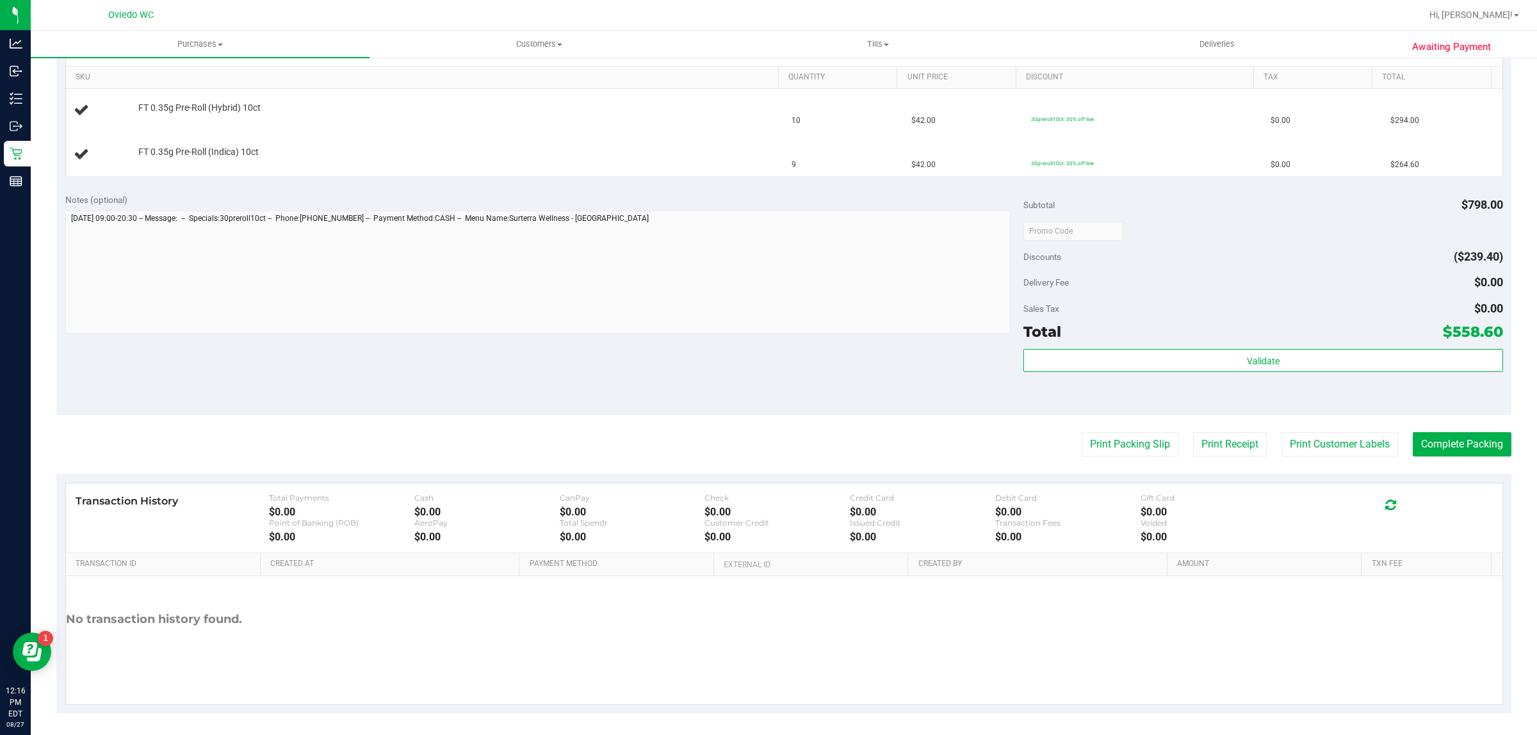
scroll to position [324, 0]
click at [1122, 449] on button "Print Packing Slip" at bounding box center [1130, 442] width 97 height 24
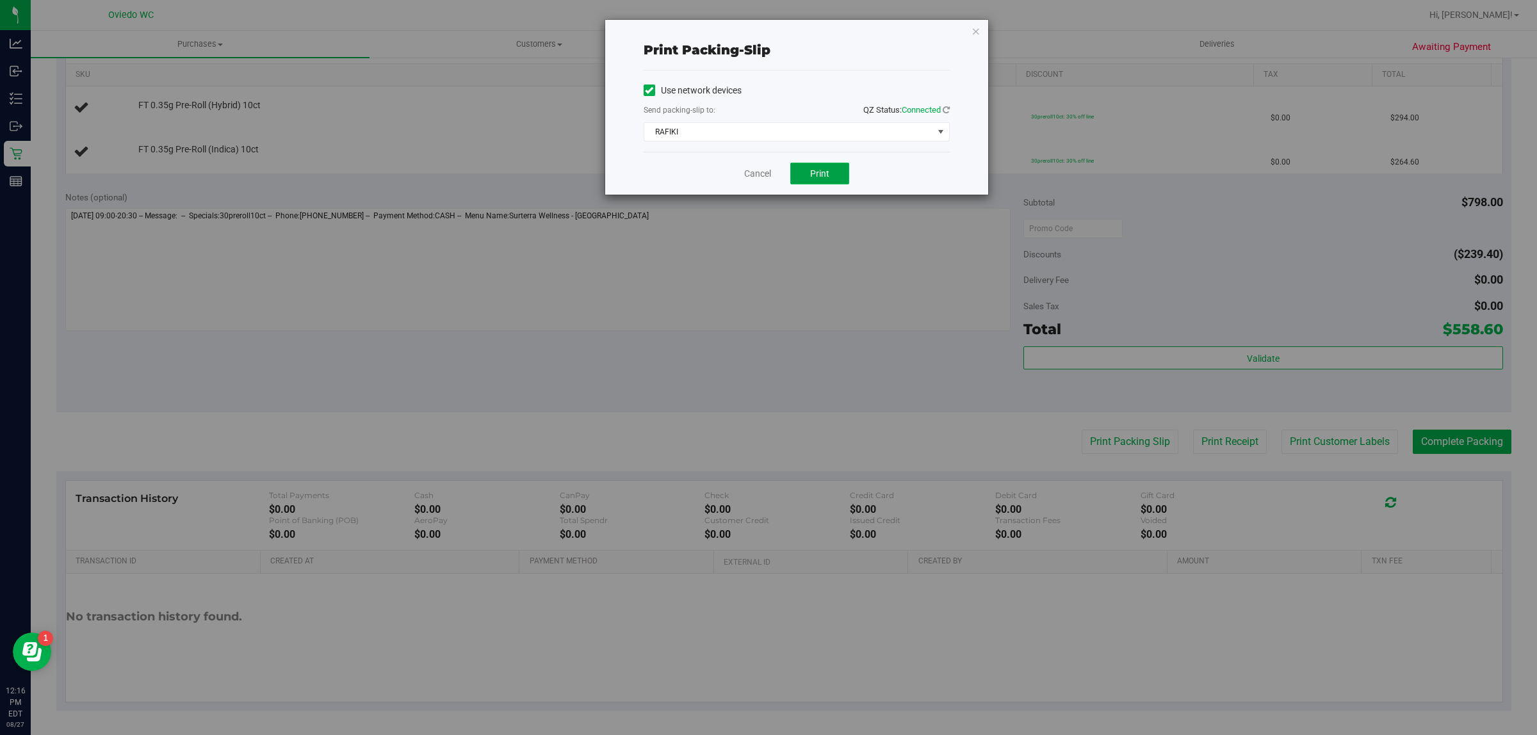
click at [815, 176] on span "Print" at bounding box center [819, 173] width 19 height 10
click at [746, 175] on link "Cancel" at bounding box center [757, 173] width 27 height 13
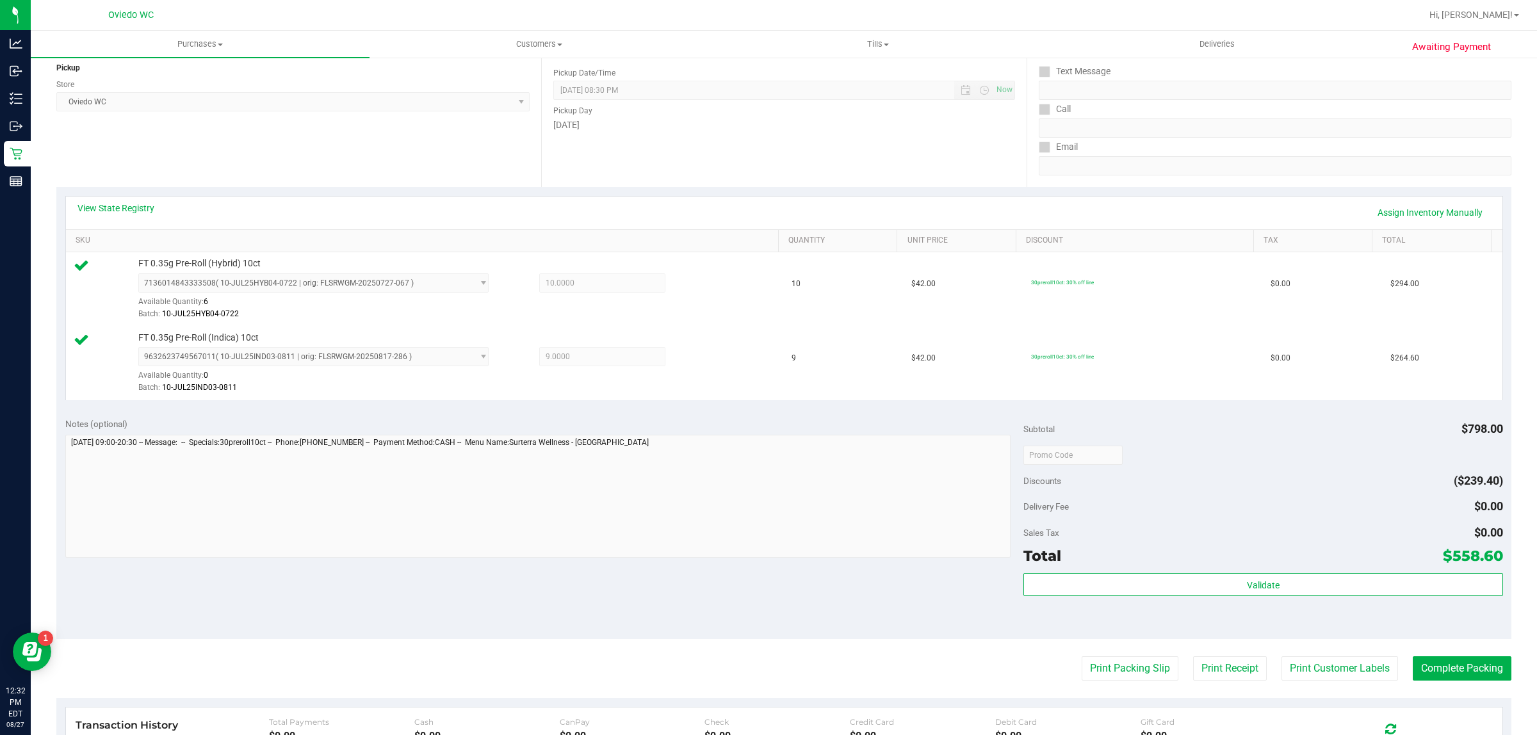
scroll to position [386, 0]
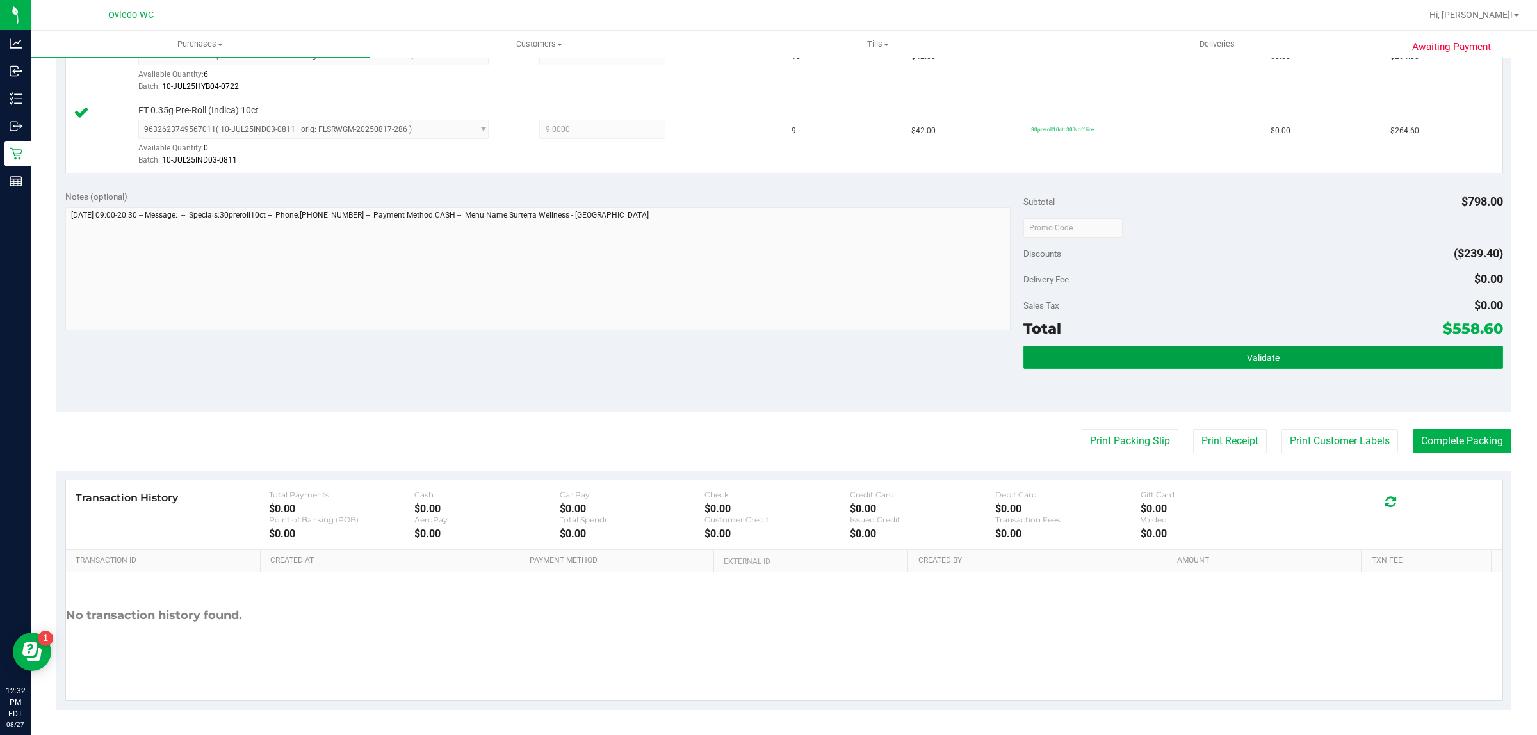
drag, startPoint x: 1227, startPoint y: 360, endPoint x: 1219, endPoint y: 359, distance: 7.7
click at [1225, 360] on button "Validate" at bounding box center [1263, 357] width 479 height 23
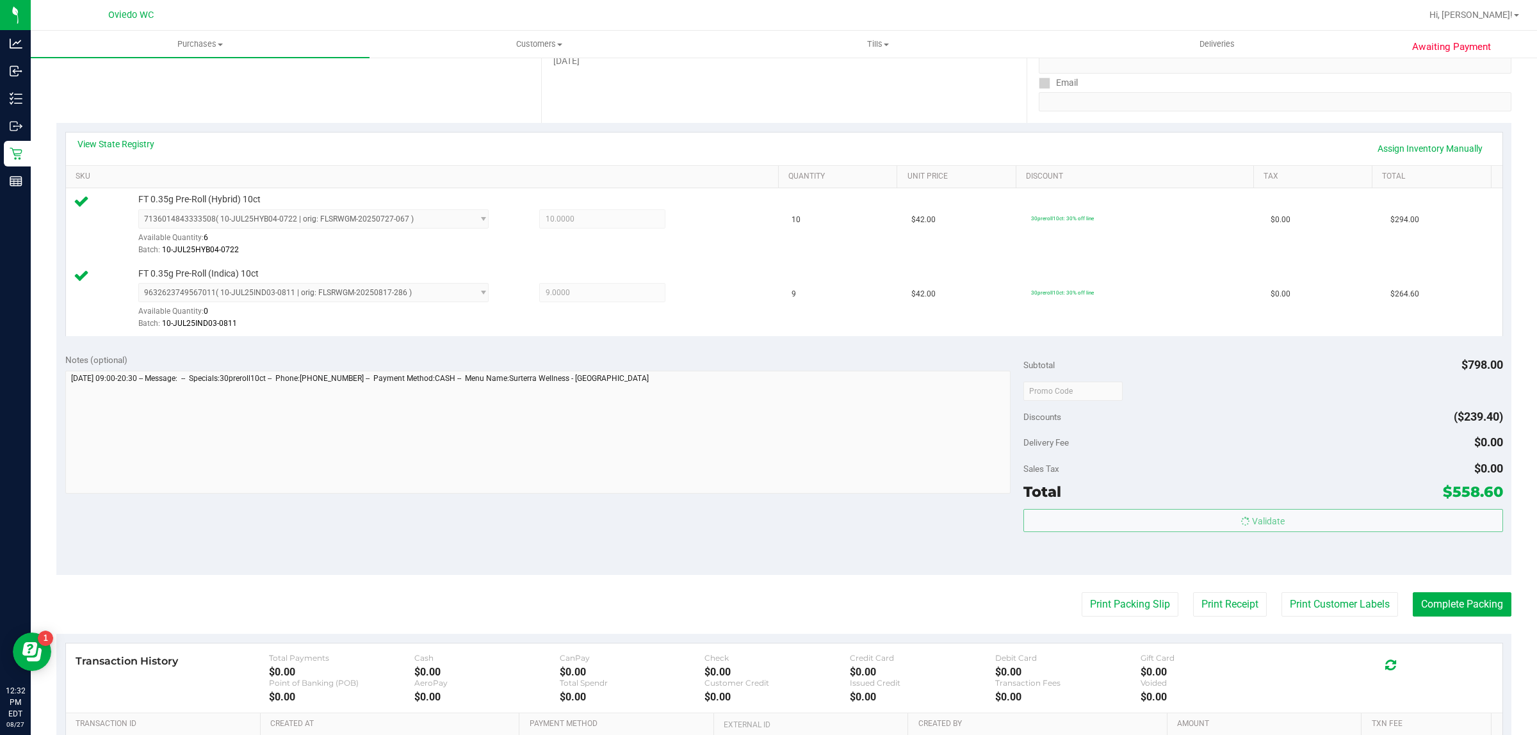
scroll to position [0, 0]
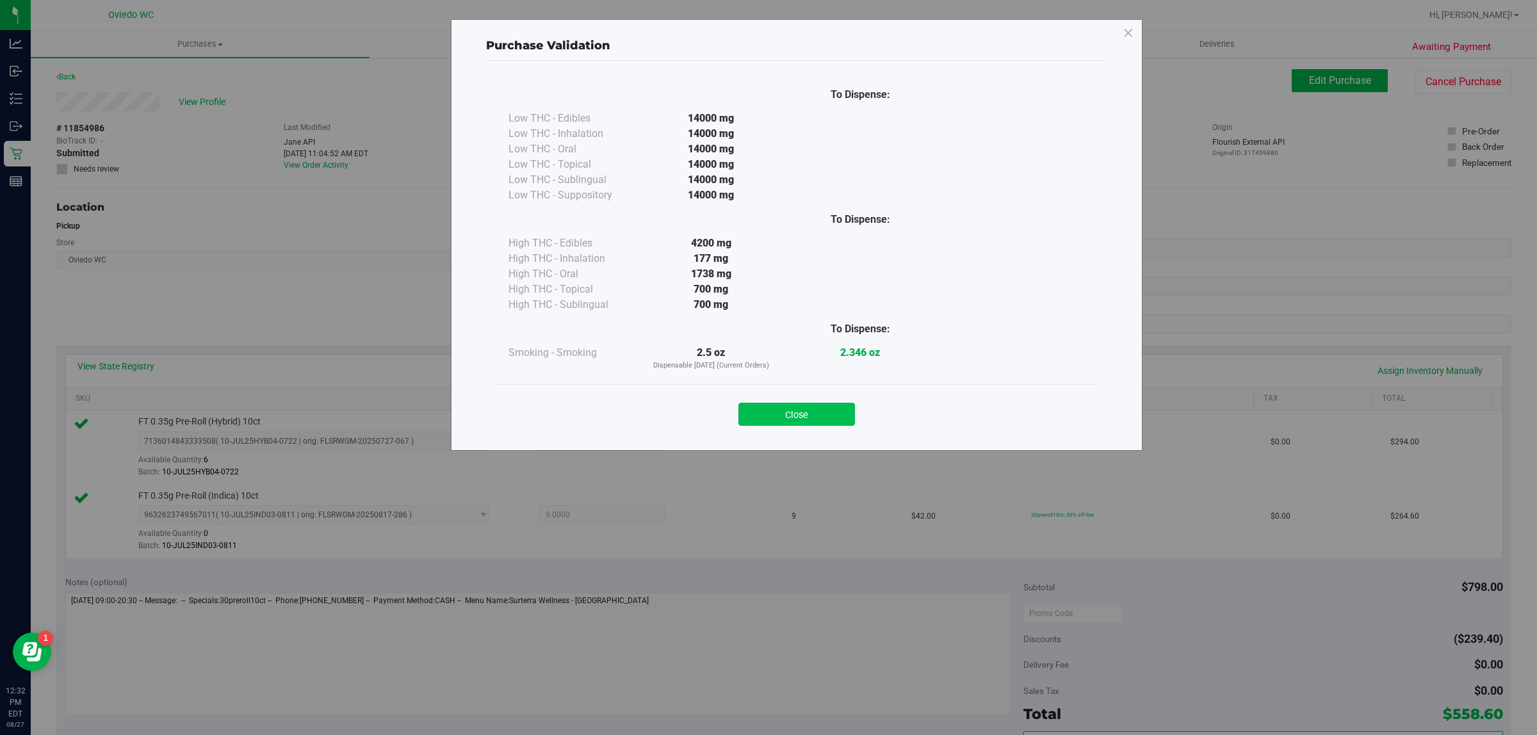
click at [795, 409] on button "Close" at bounding box center [797, 414] width 117 height 23
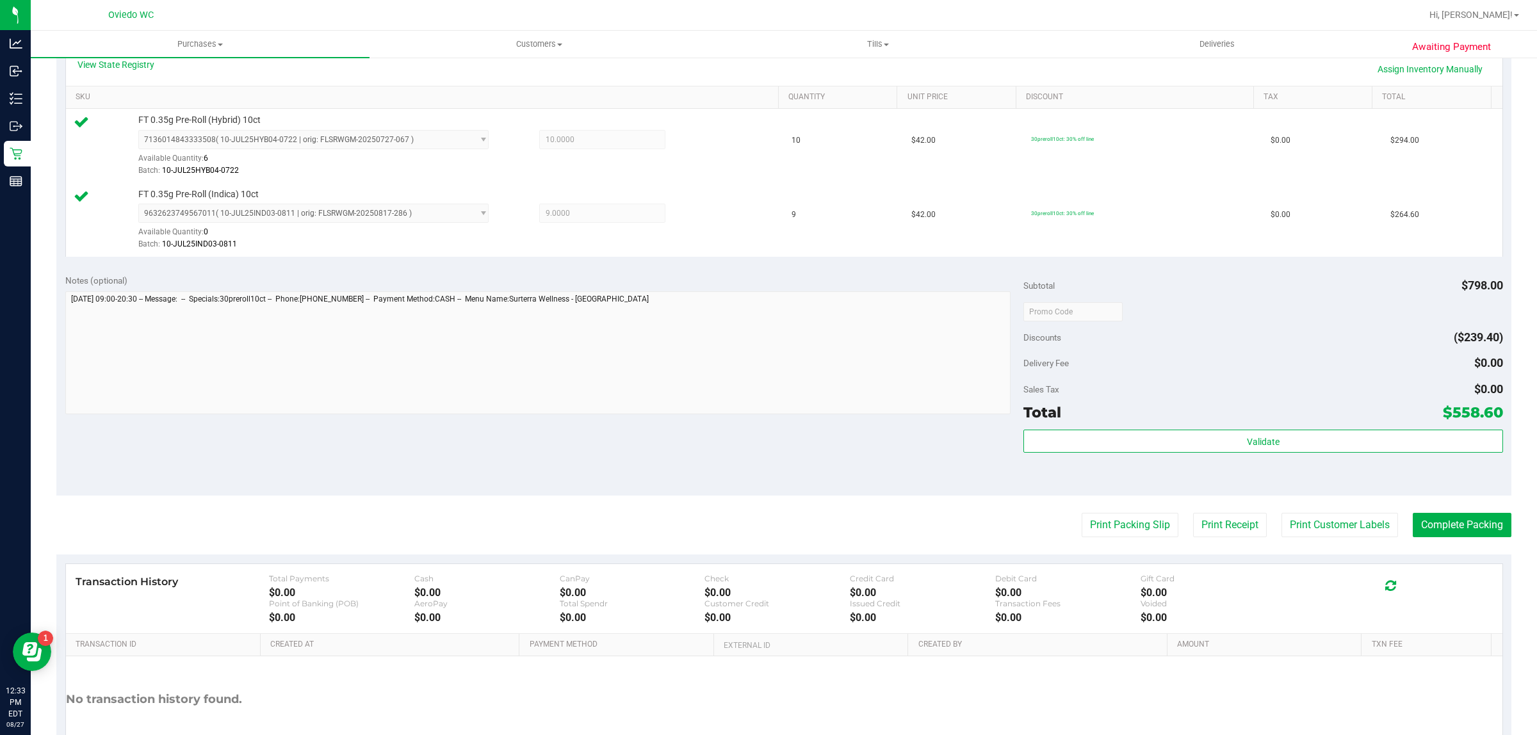
scroll to position [386, 0]
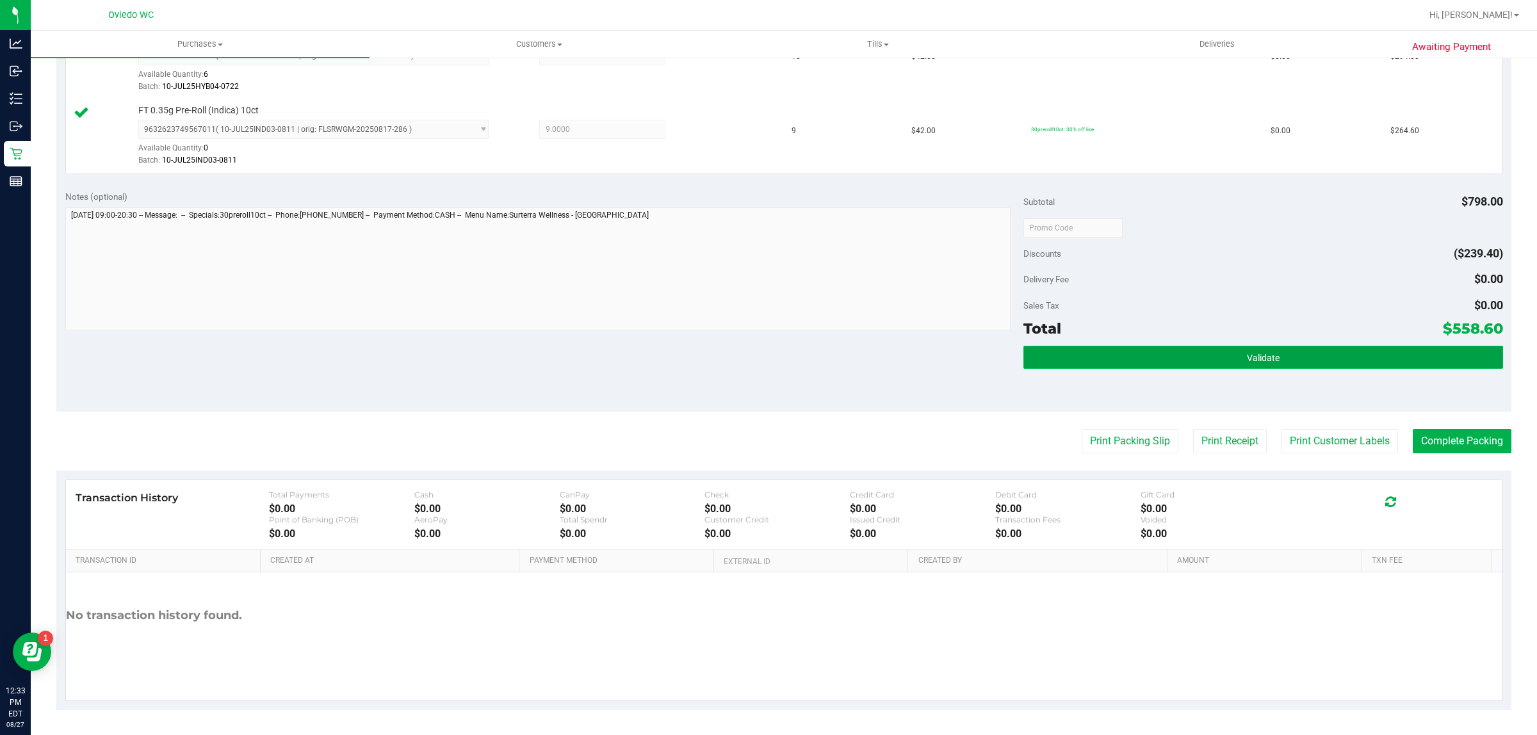
click at [1389, 347] on button "Validate" at bounding box center [1263, 357] width 479 height 23
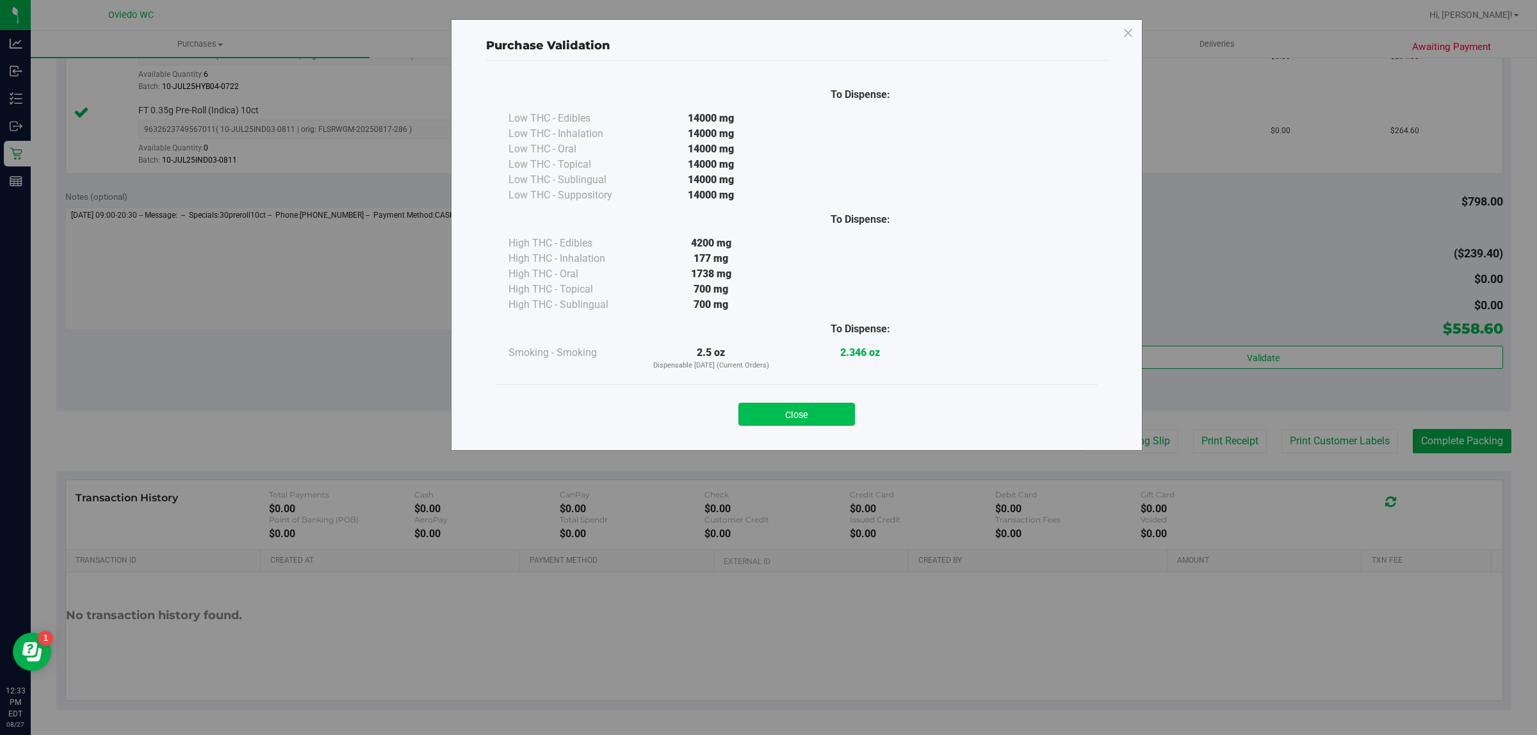
click at [814, 416] on button "Close" at bounding box center [797, 414] width 117 height 23
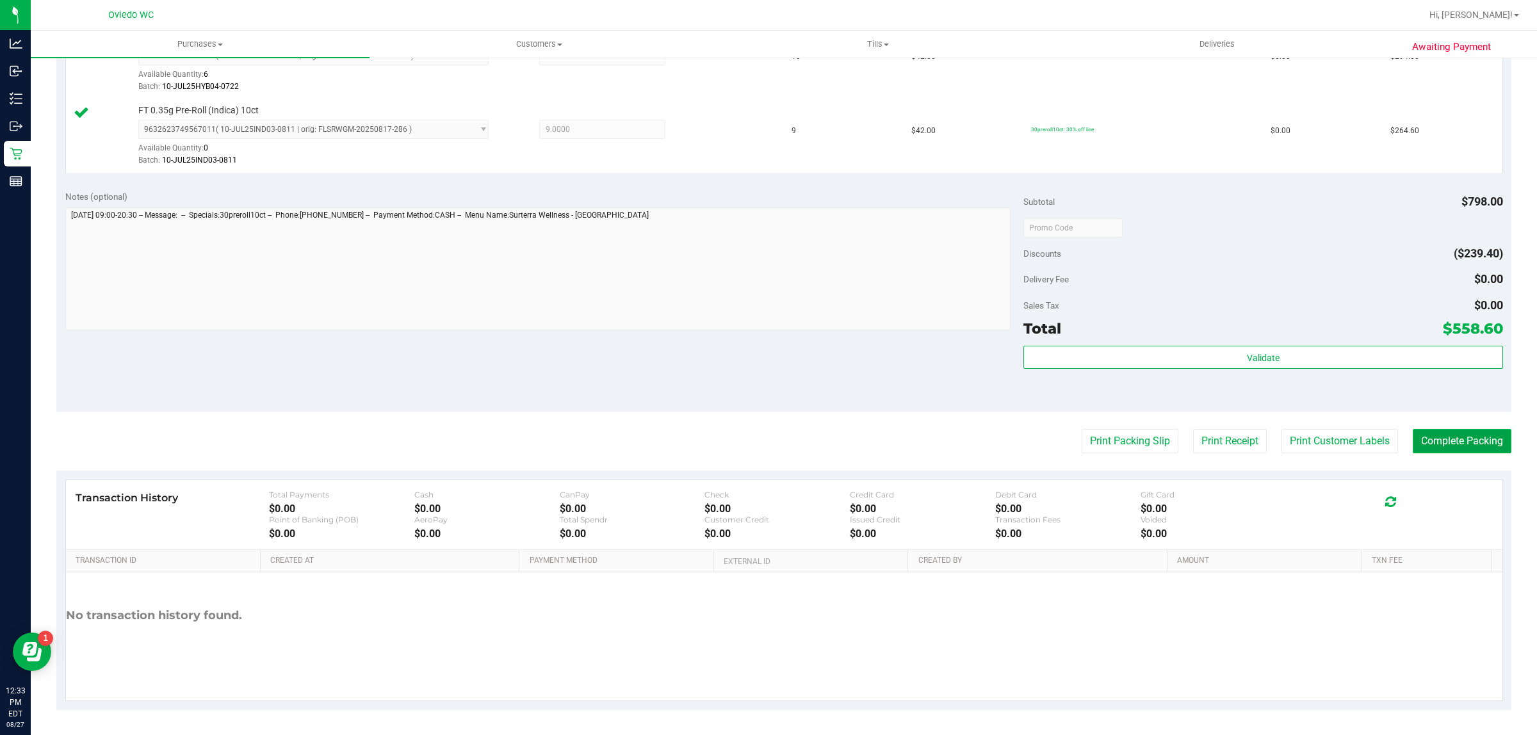
click at [1452, 449] on button "Complete Packing" at bounding box center [1462, 441] width 99 height 24
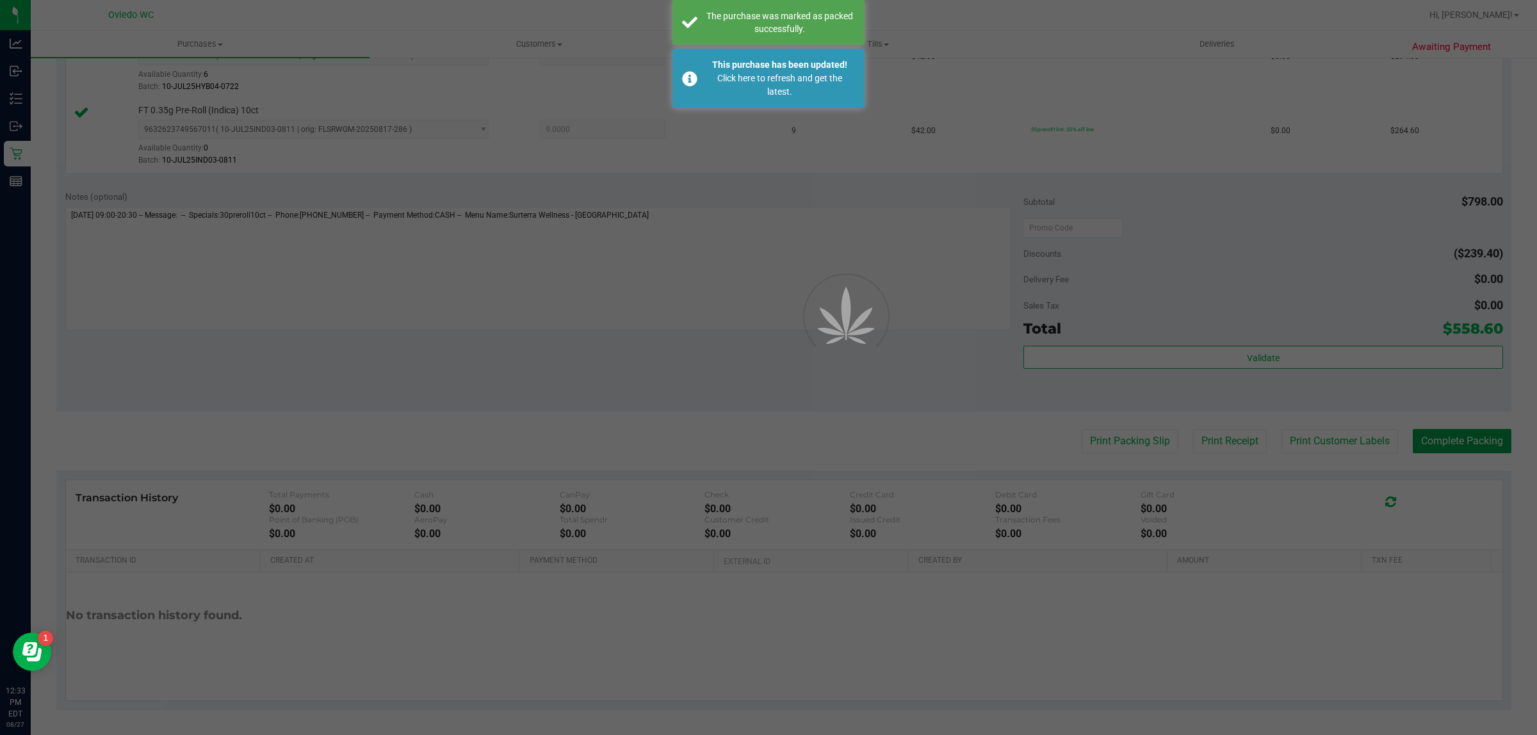
scroll to position [231, 0]
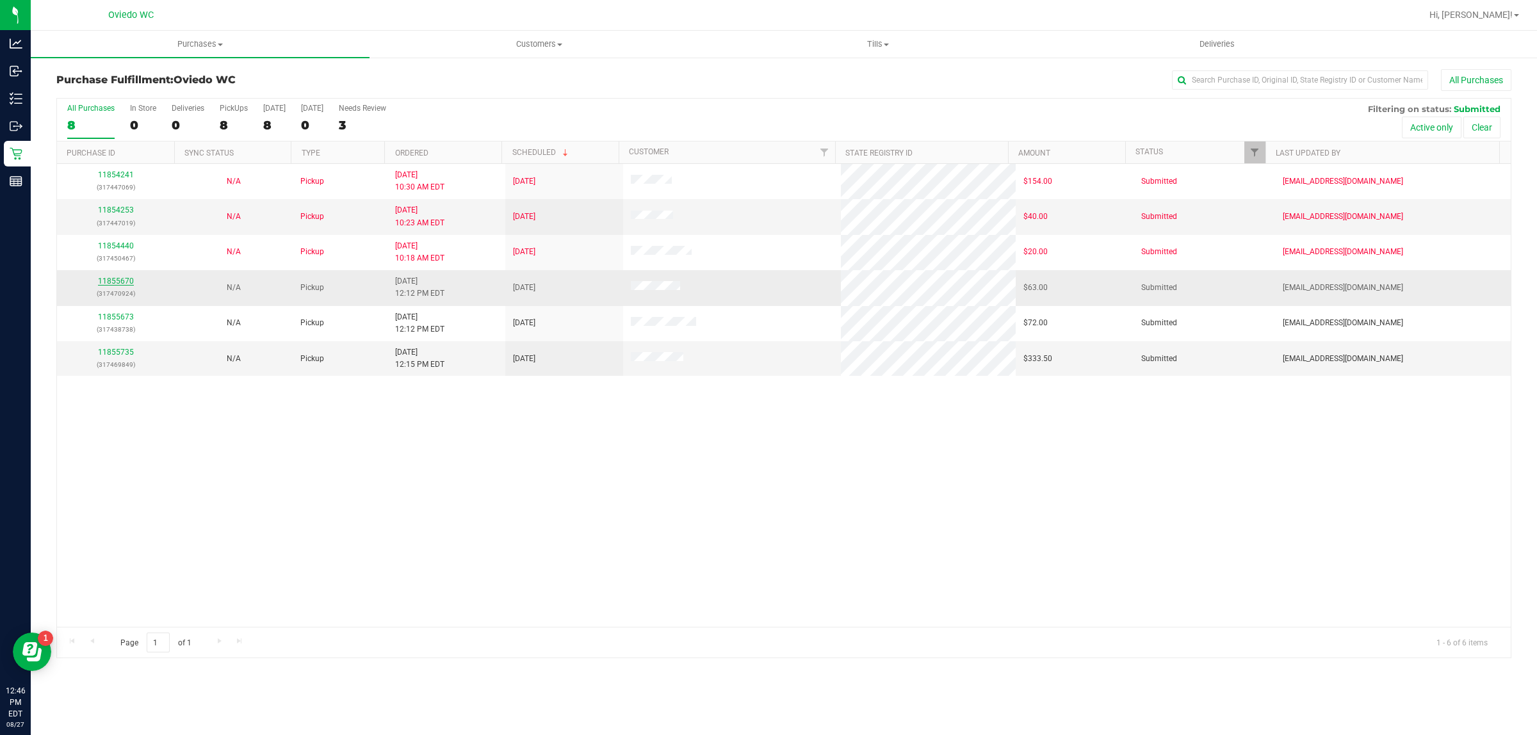
click at [117, 280] on link "11855670" at bounding box center [116, 281] width 36 height 9
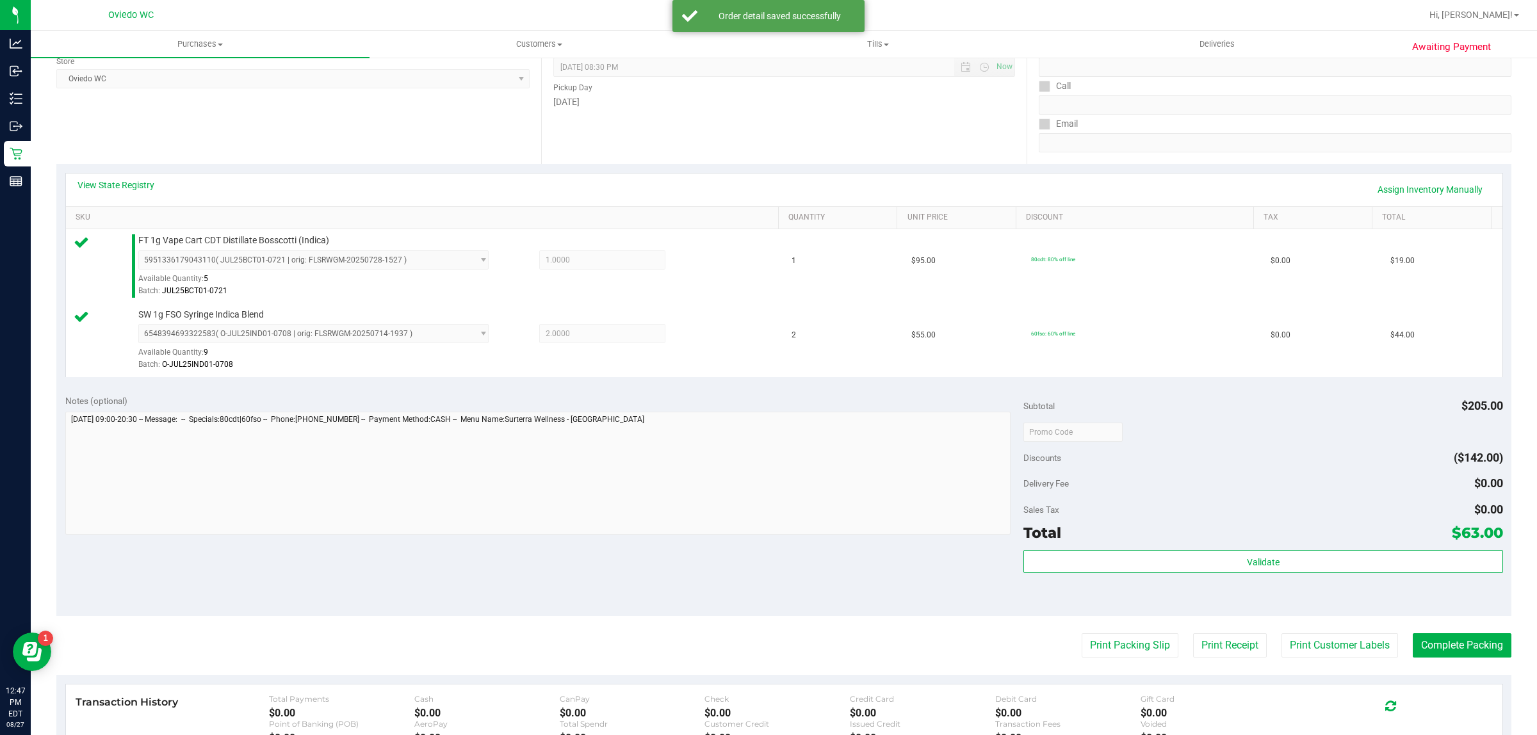
scroll to position [320, 0]
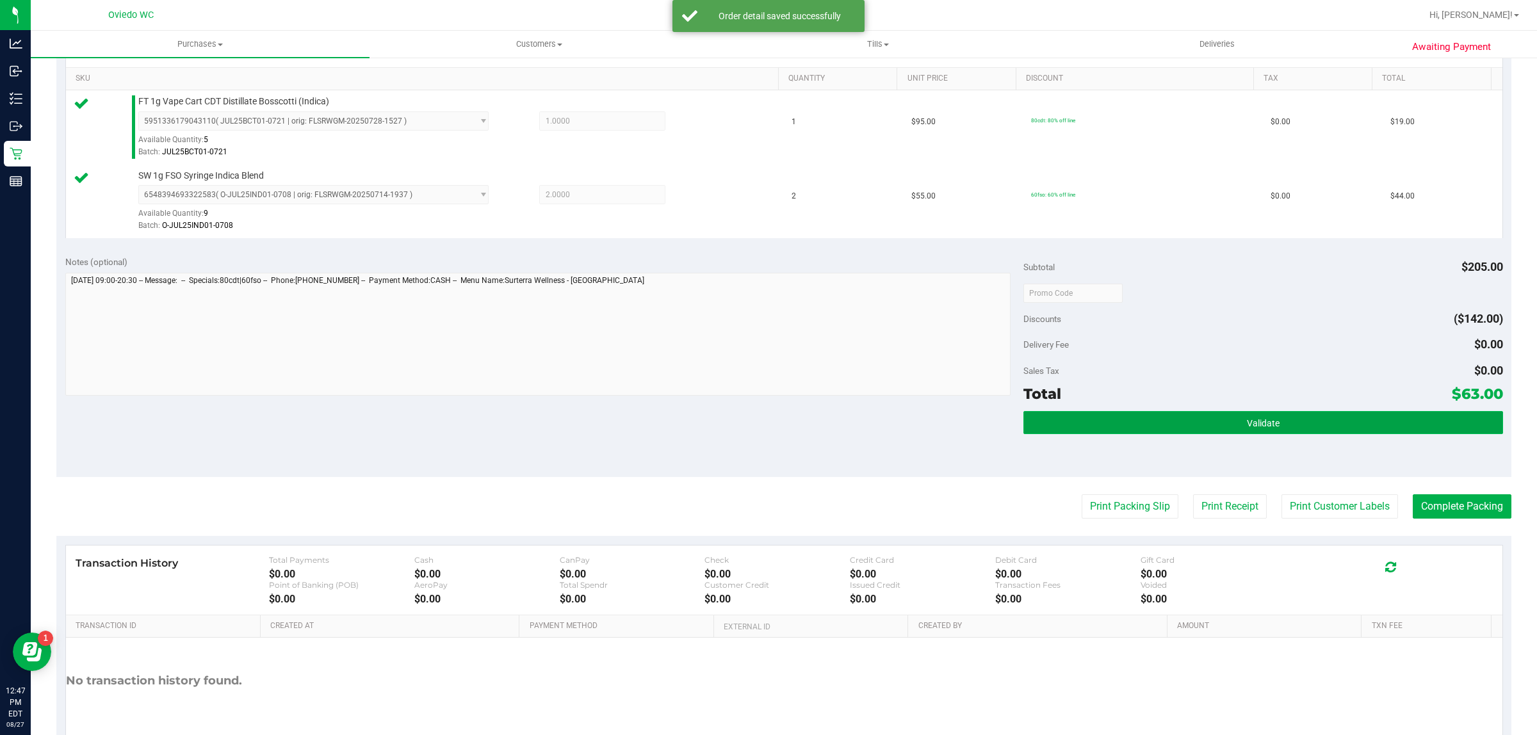
click at [1365, 433] on button "Validate" at bounding box center [1263, 422] width 479 height 23
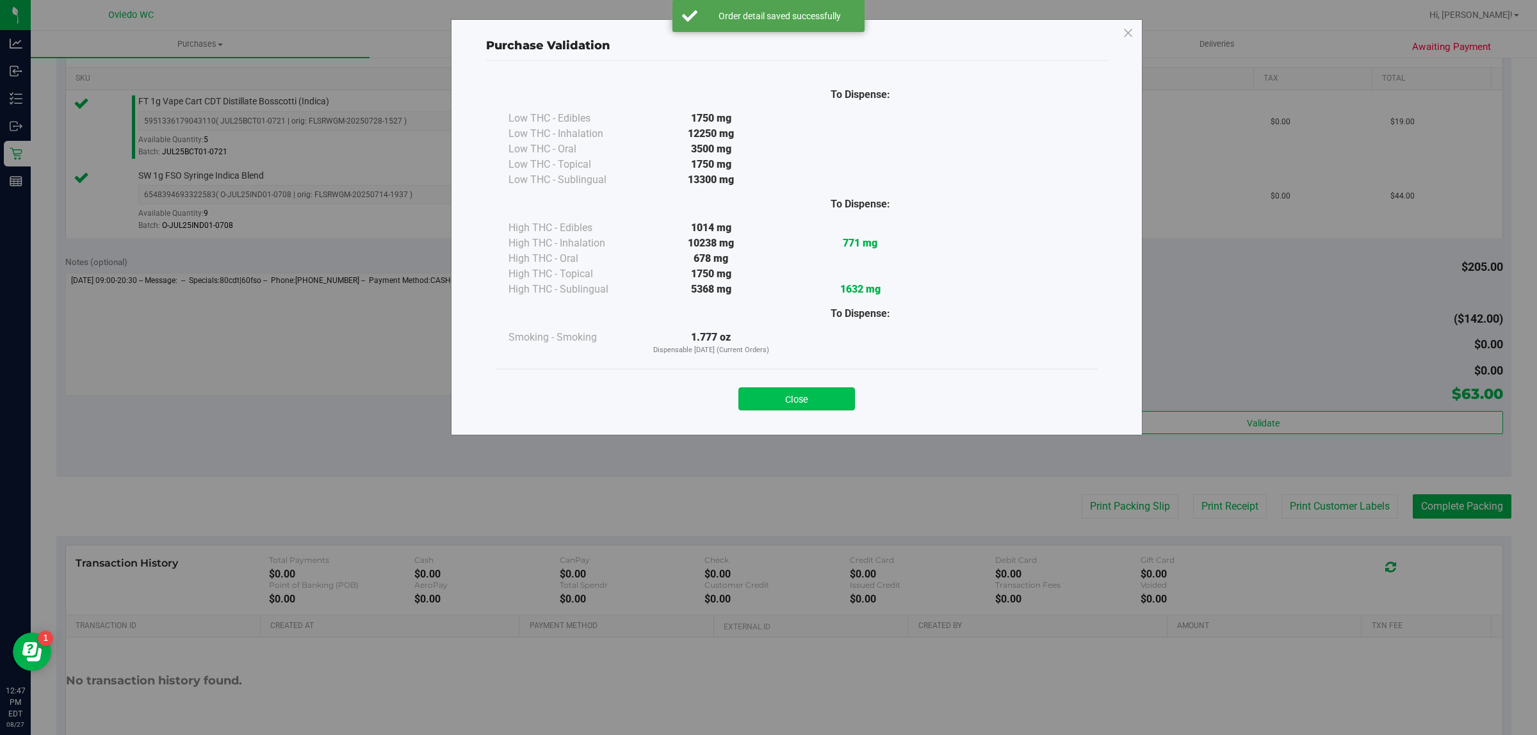
click at [830, 404] on button "Close" at bounding box center [797, 399] width 117 height 23
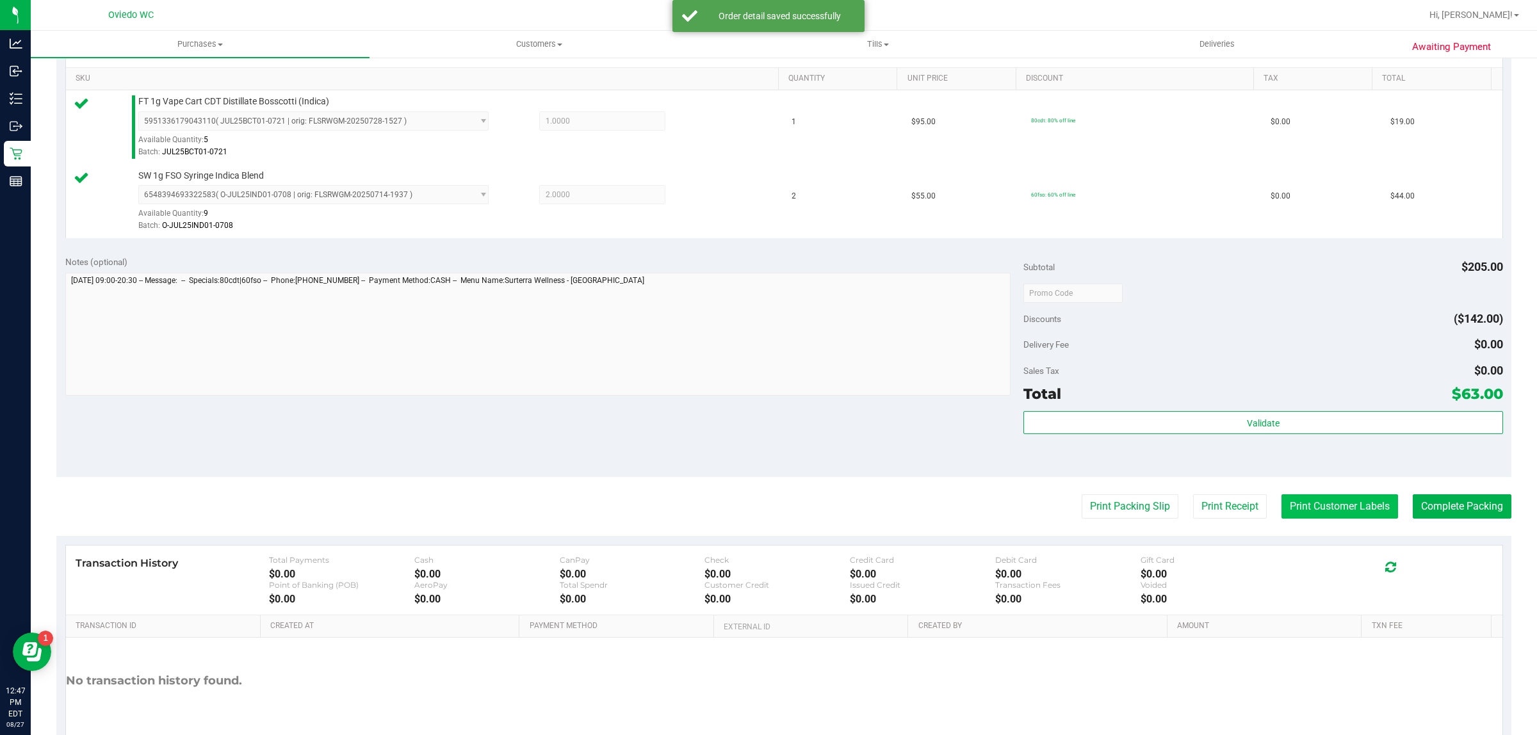
click at [1336, 495] on button "Print Customer Labels" at bounding box center [1340, 507] width 117 height 24
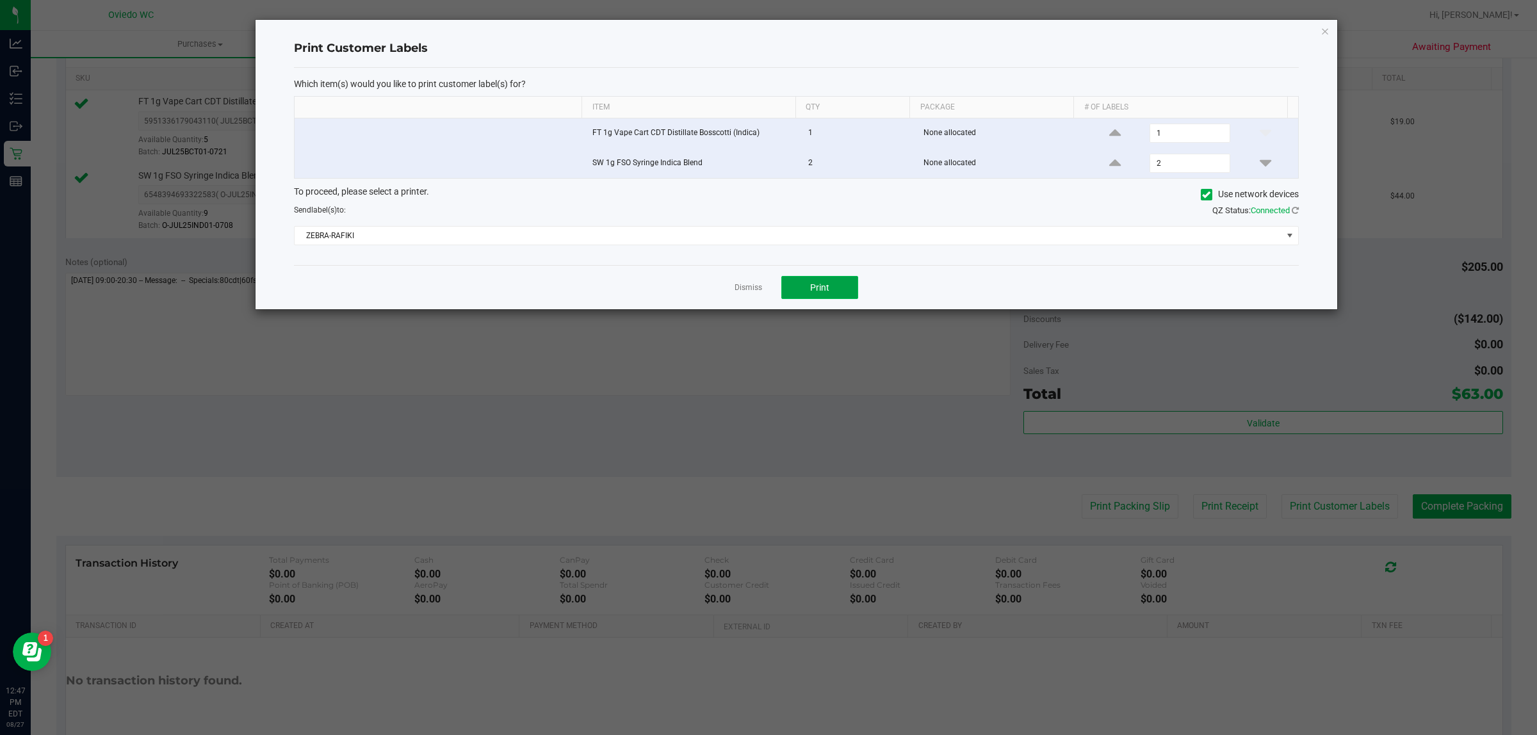
click at [802, 285] on button "Print" at bounding box center [820, 287] width 77 height 23
click at [748, 287] on link "Dismiss" at bounding box center [749, 288] width 28 height 11
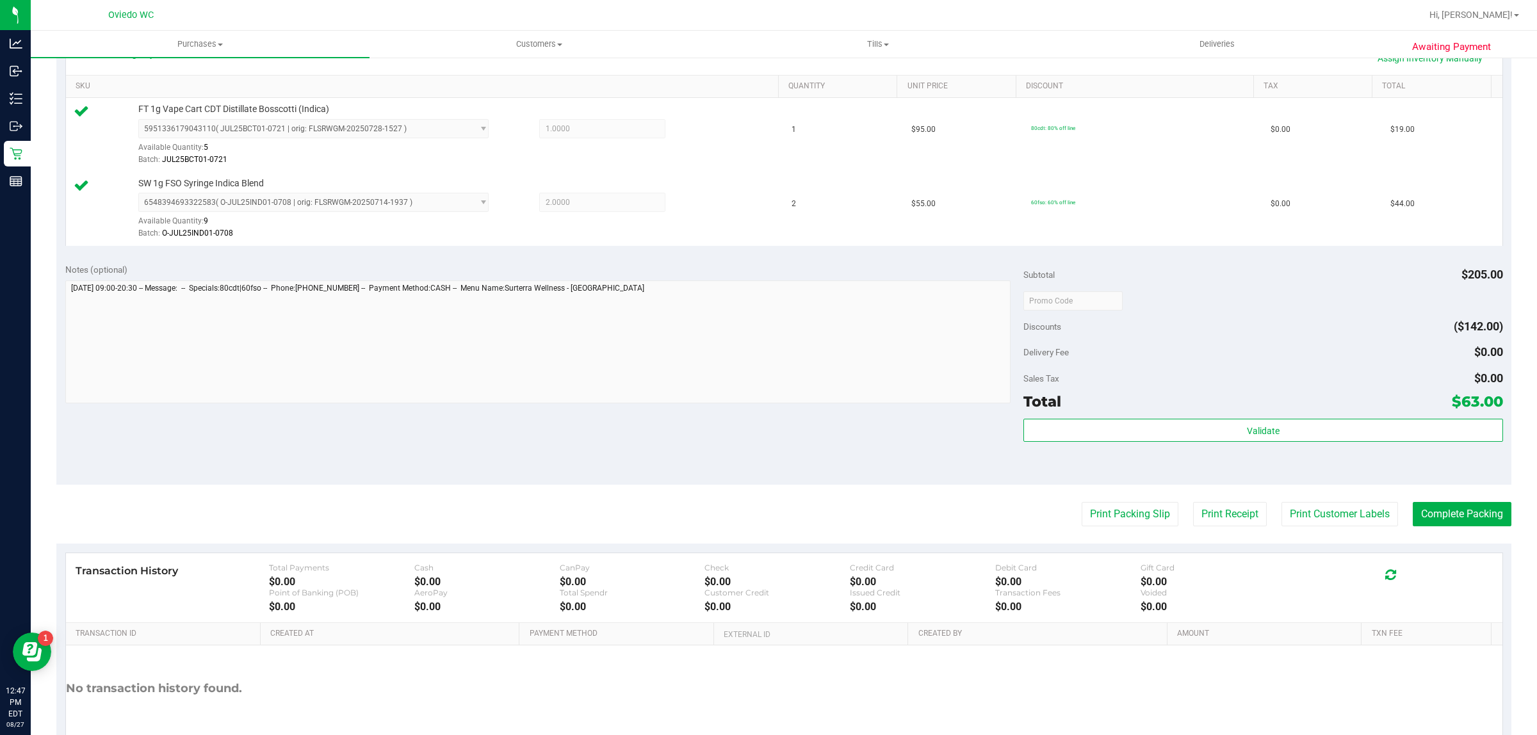
scroll to position [386, 0]
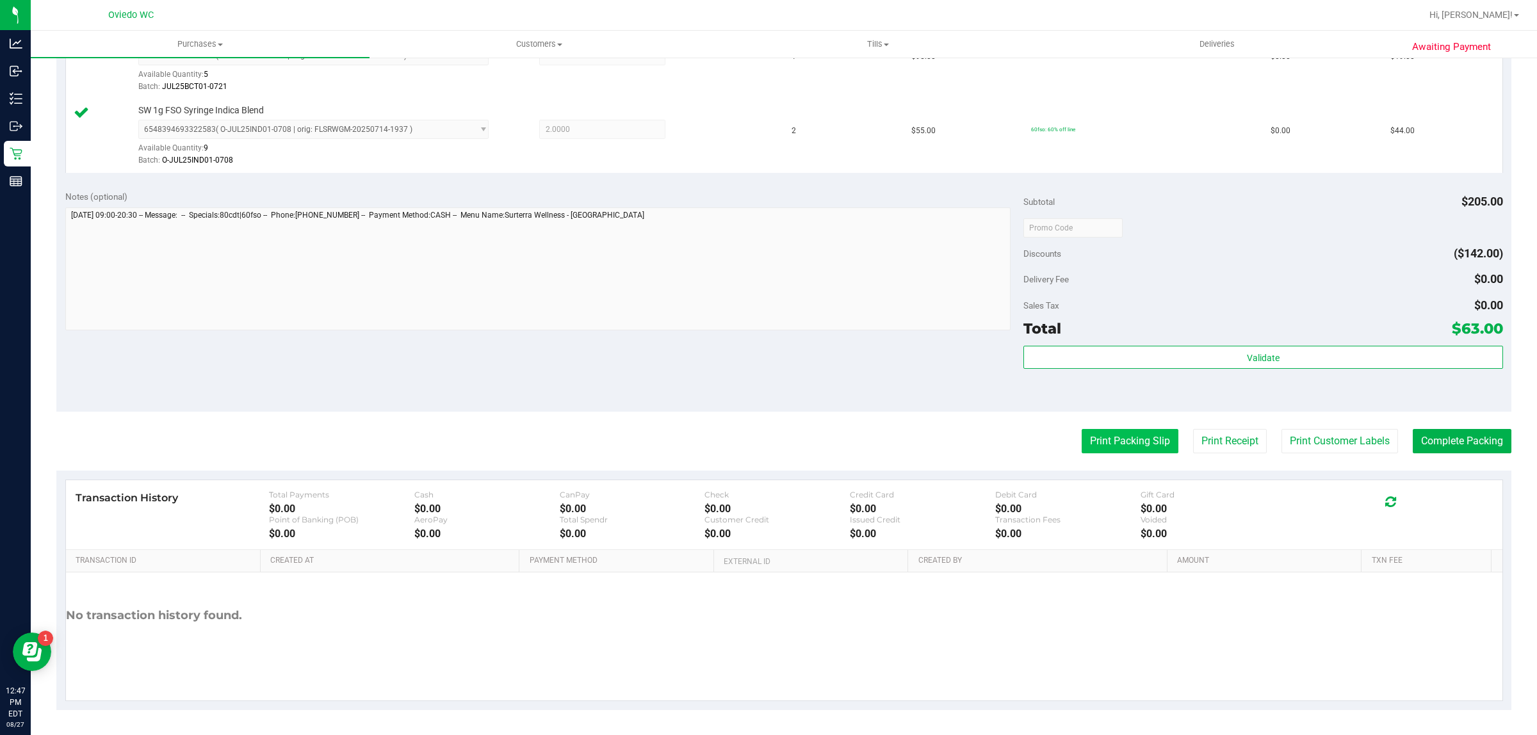
click at [1136, 441] on button "Print Packing Slip" at bounding box center [1130, 441] width 97 height 24
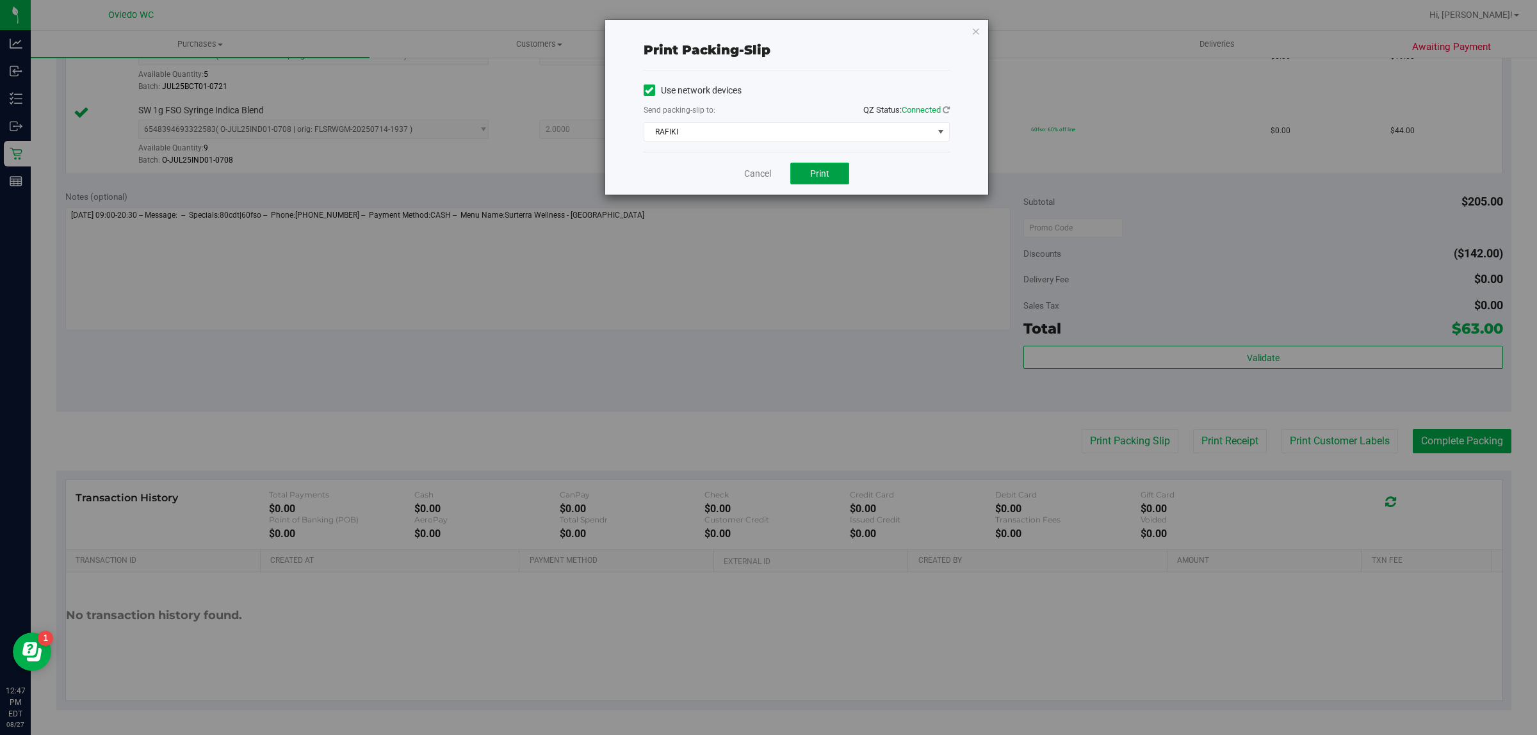
click at [831, 172] on button "Print" at bounding box center [819, 174] width 59 height 22
click at [756, 170] on link "Cancel" at bounding box center [757, 173] width 27 height 13
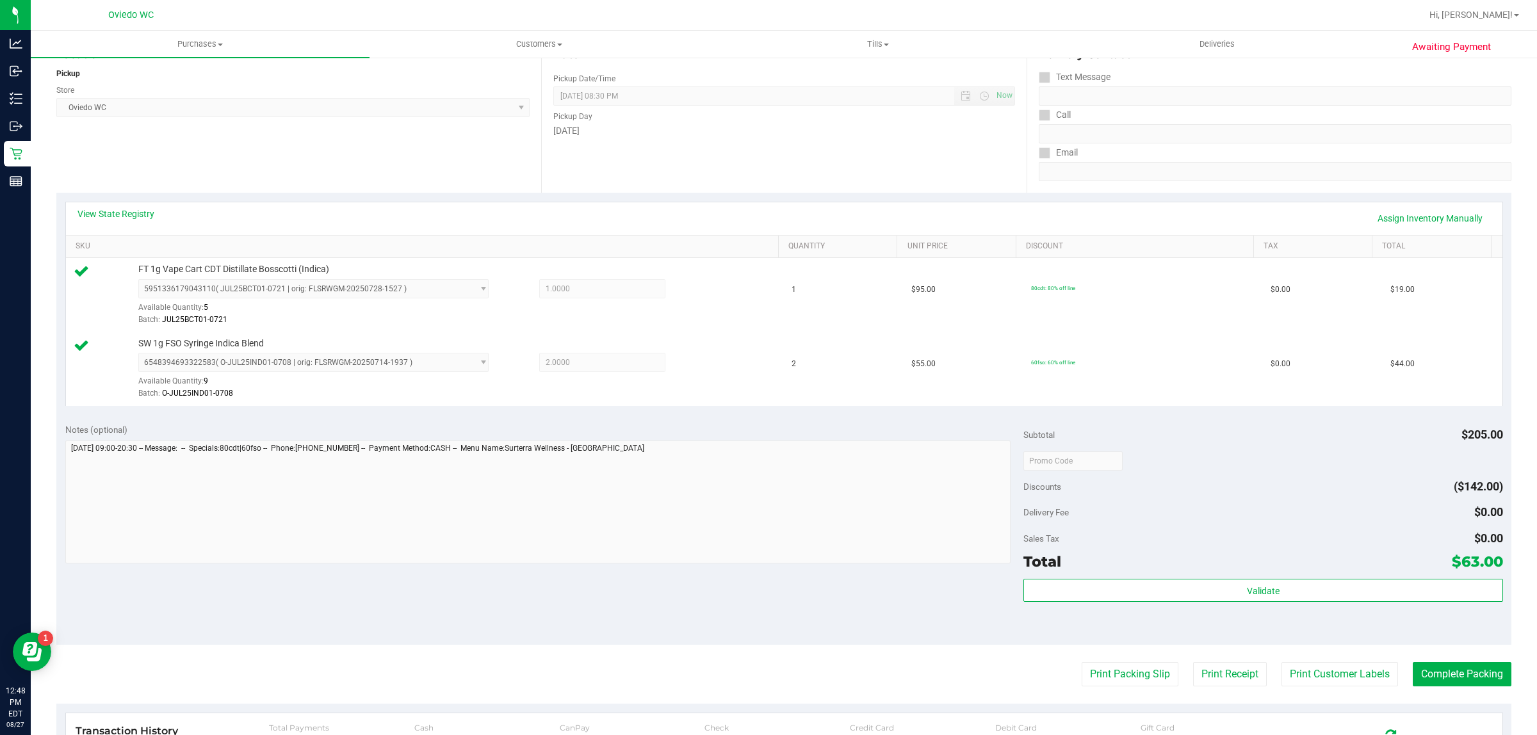
scroll to position [240, 0]
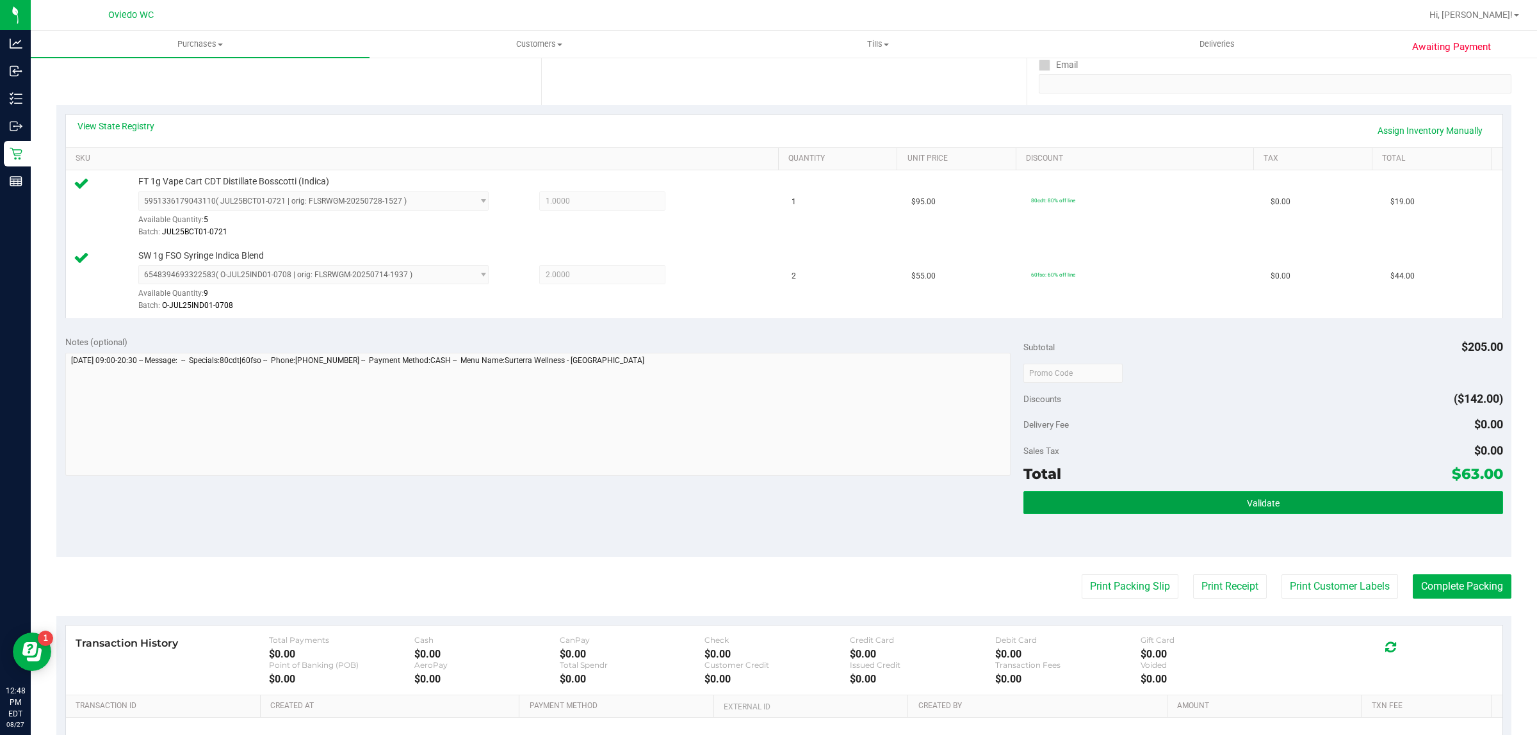
click at [1184, 508] on button "Validate" at bounding box center [1263, 502] width 479 height 23
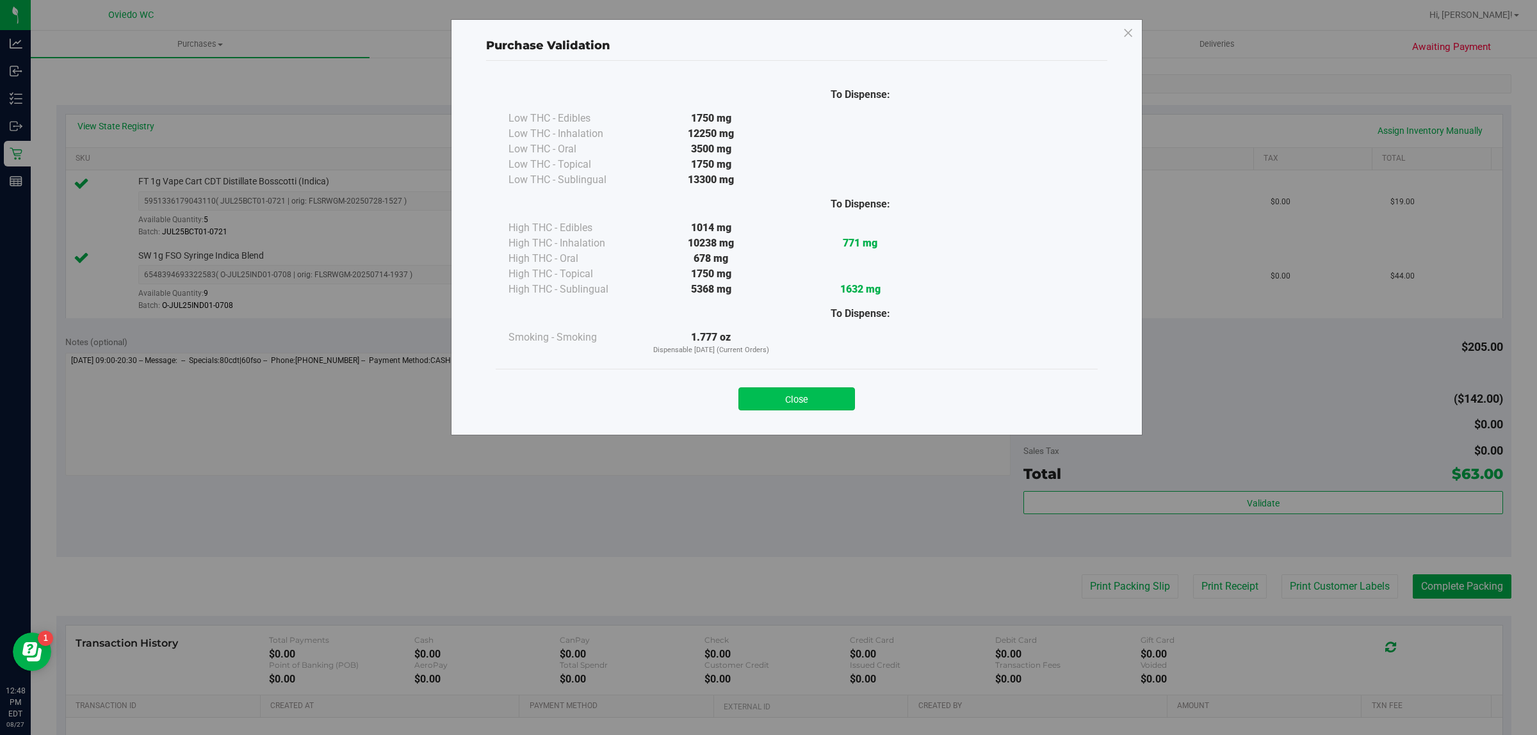
click at [849, 404] on button "Close" at bounding box center [797, 399] width 117 height 23
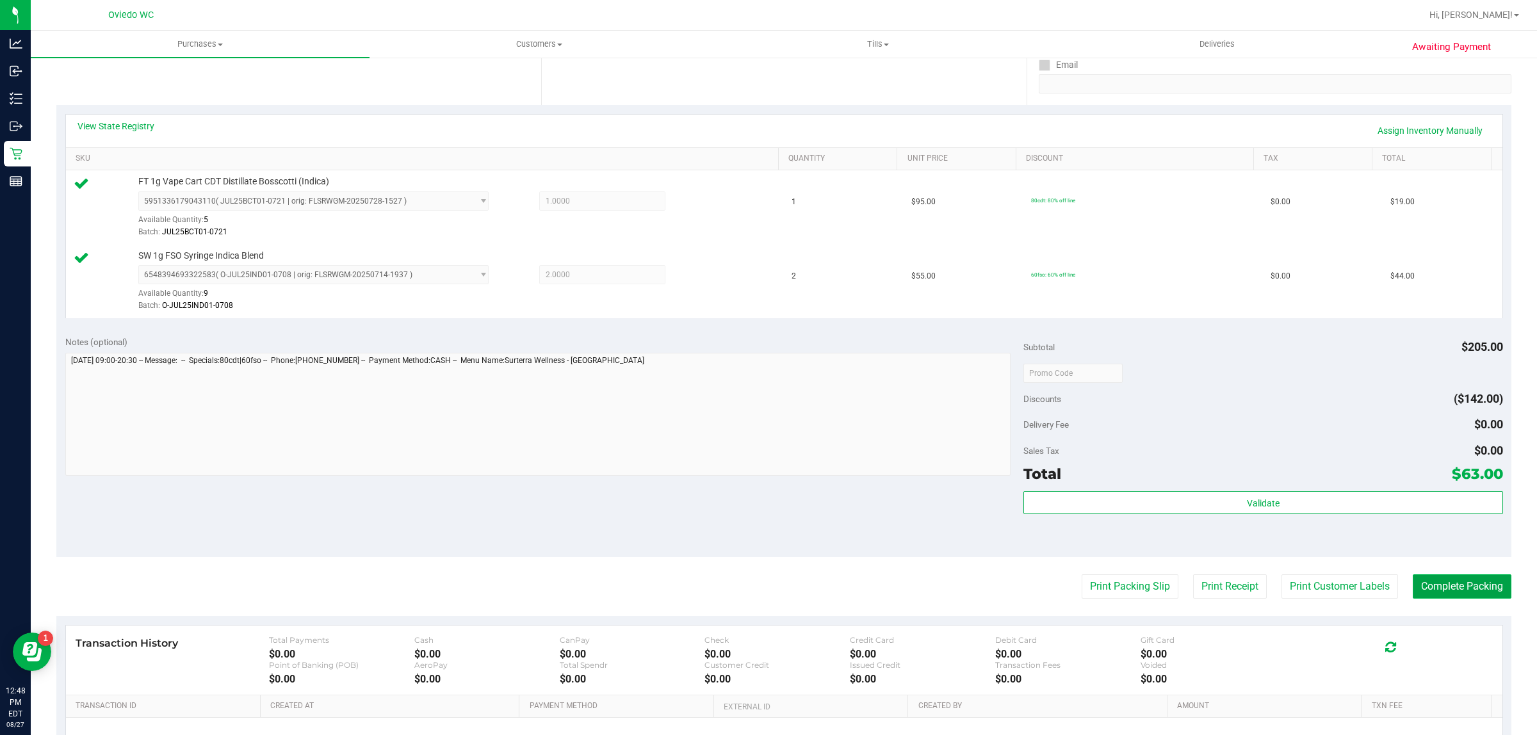
click at [1423, 583] on button "Complete Packing" at bounding box center [1462, 587] width 99 height 24
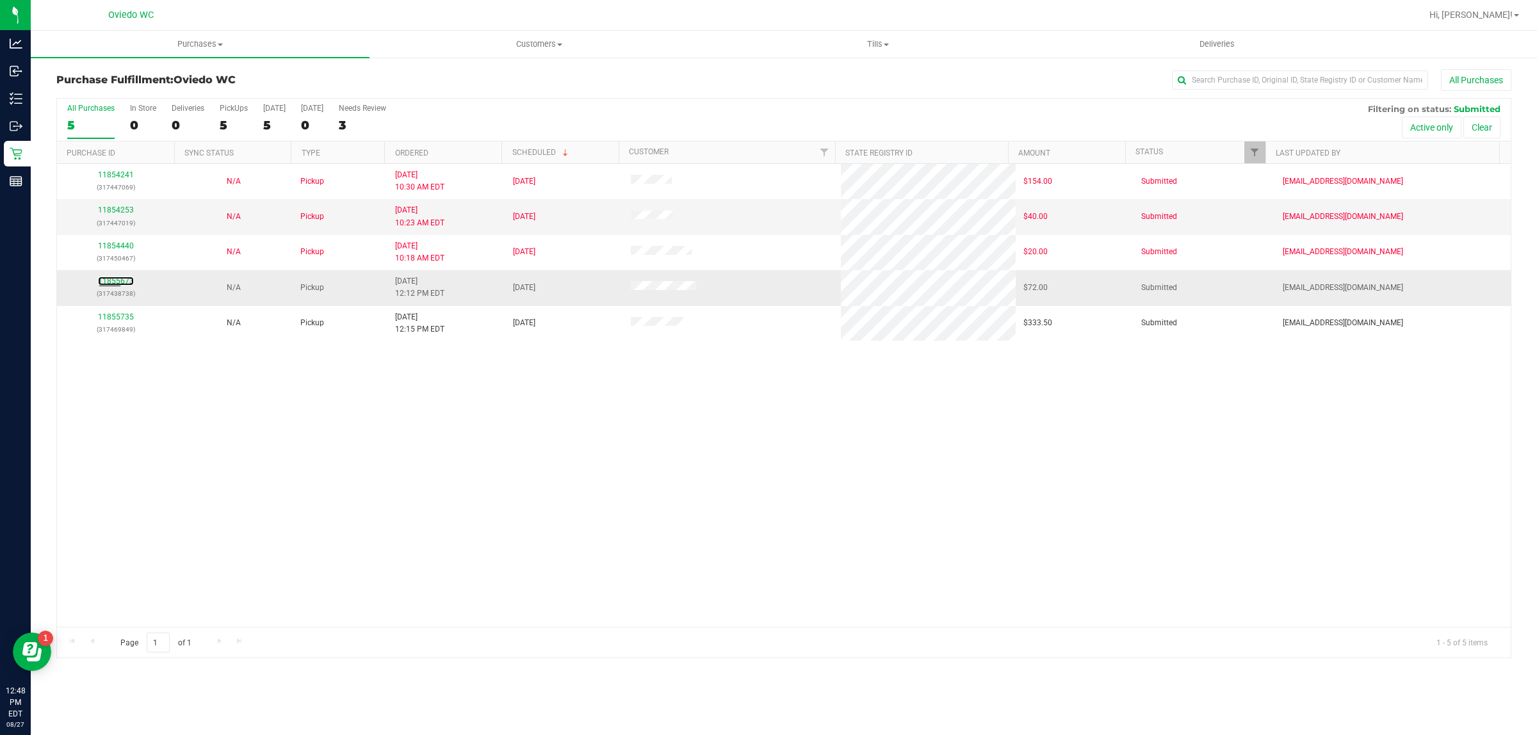
click at [119, 288] on div "11855673 (317438738)" at bounding box center [116, 287] width 102 height 24
click at [126, 279] on link "11855673" at bounding box center [116, 281] width 36 height 9
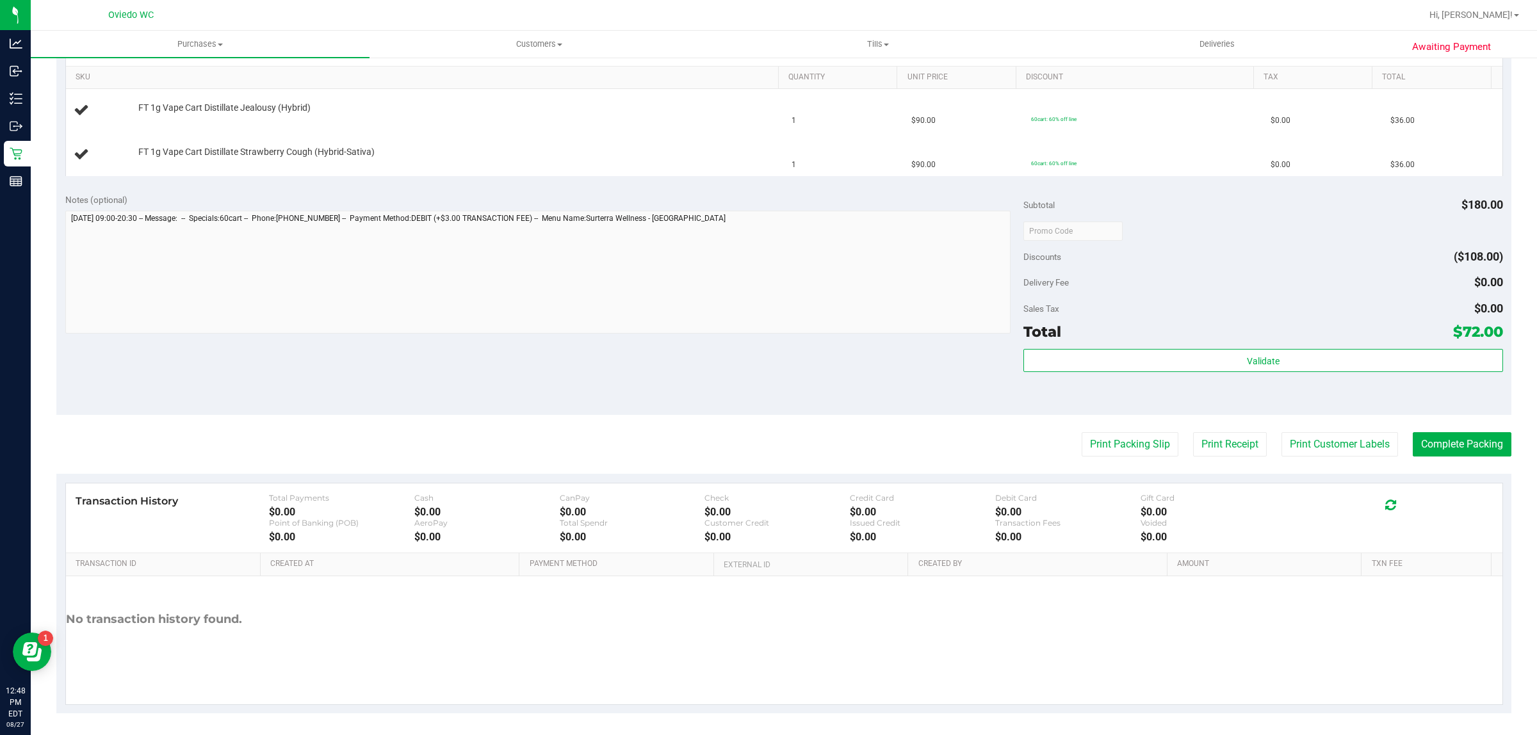
scroll to position [324, 0]
click at [1102, 428] on purchase-details "Back Edit Purchase Cancel Purchase View Profile # 11855673 BioTrack ID: - Submi…" at bounding box center [783, 228] width 1455 height 966
click at [1084, 439] on button "Print Packing Slip" at bounding box center [1130, 442] width 97 height 24
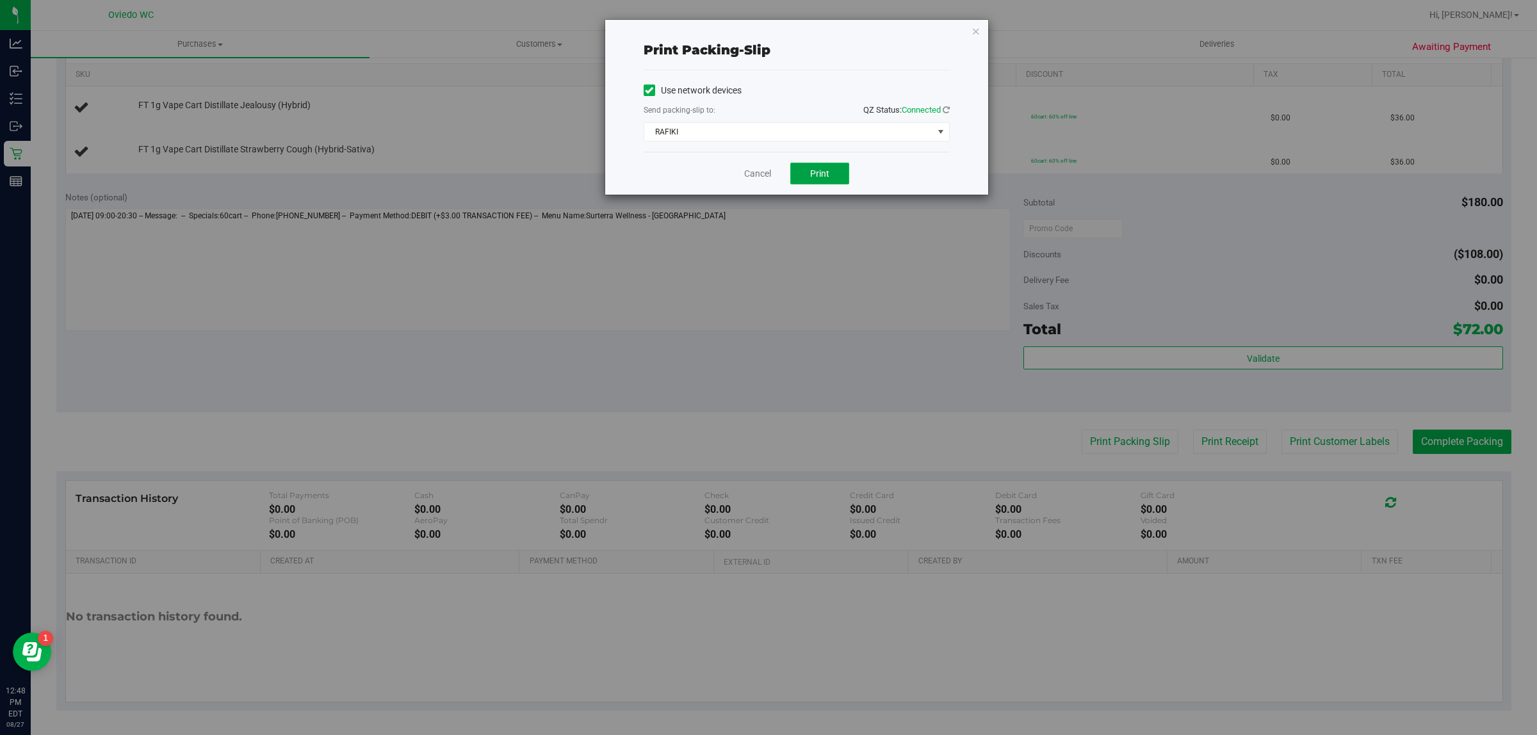
click at [833, 181] on button "Print" at bounding box center [819, 174] width 59 height 22
click at [760, 170] on link "Cancel" at bounding box center [757, 173] width 27 height 13
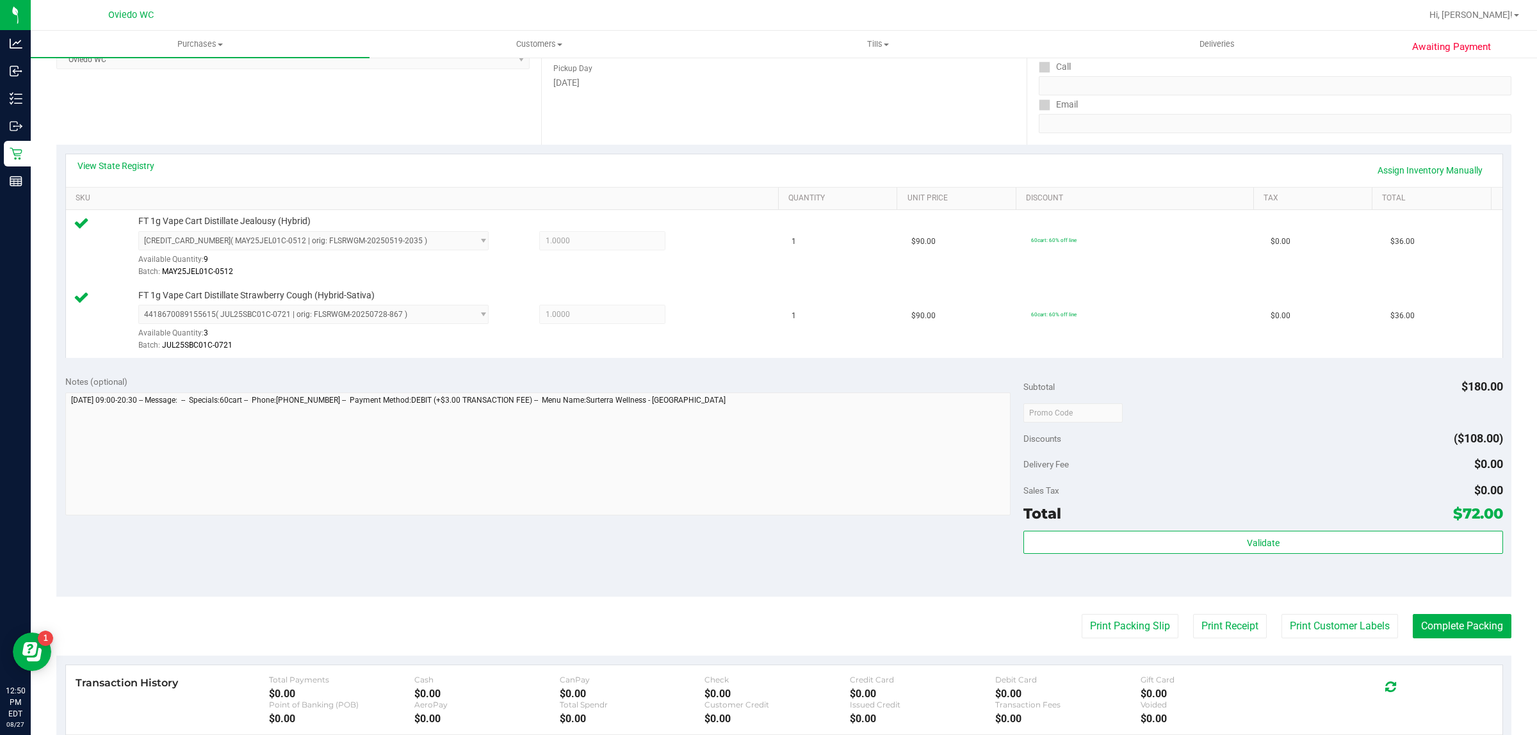
scroll to position [386, 0]
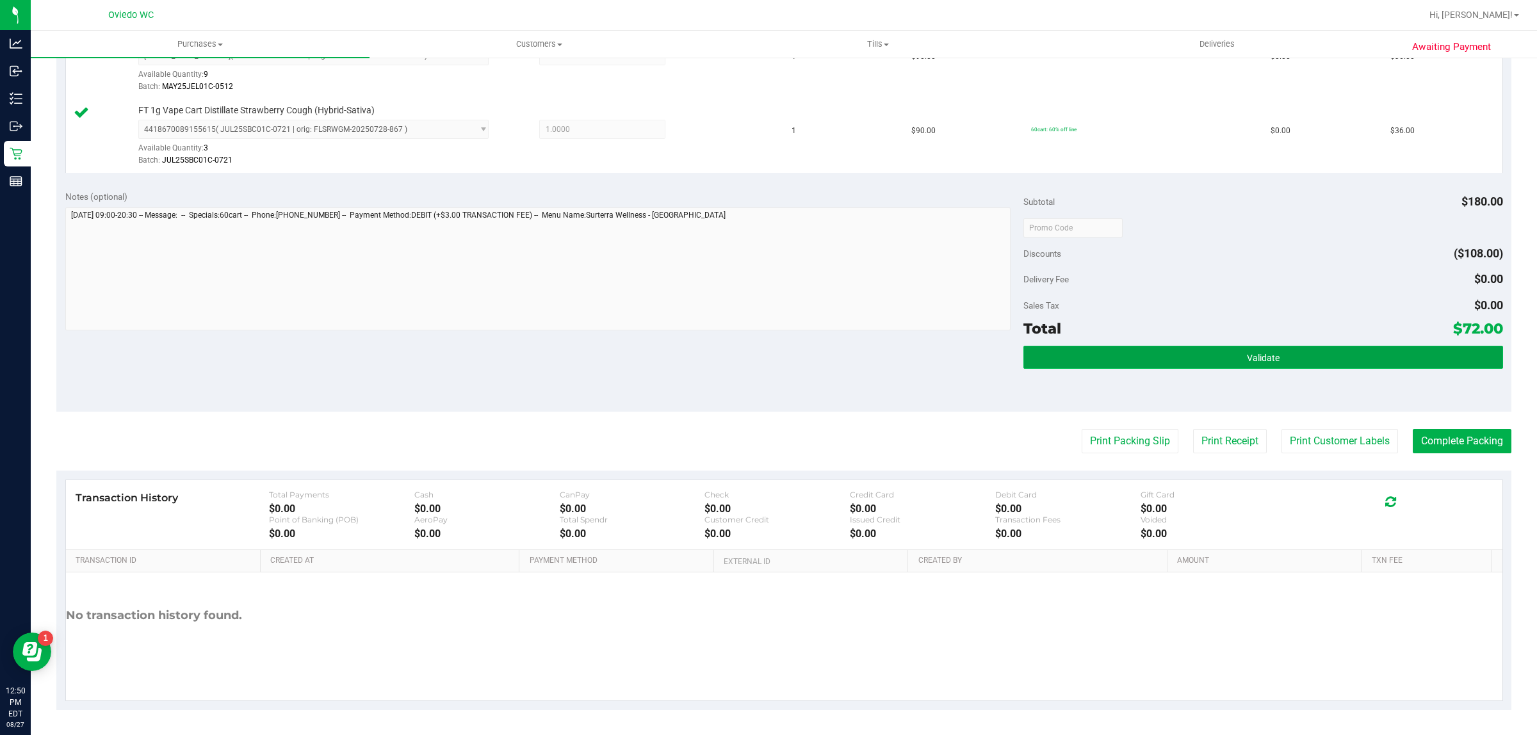
click at [1238, 350] on button "Validate" at bounding box center [1263, 357] width 479 height 23
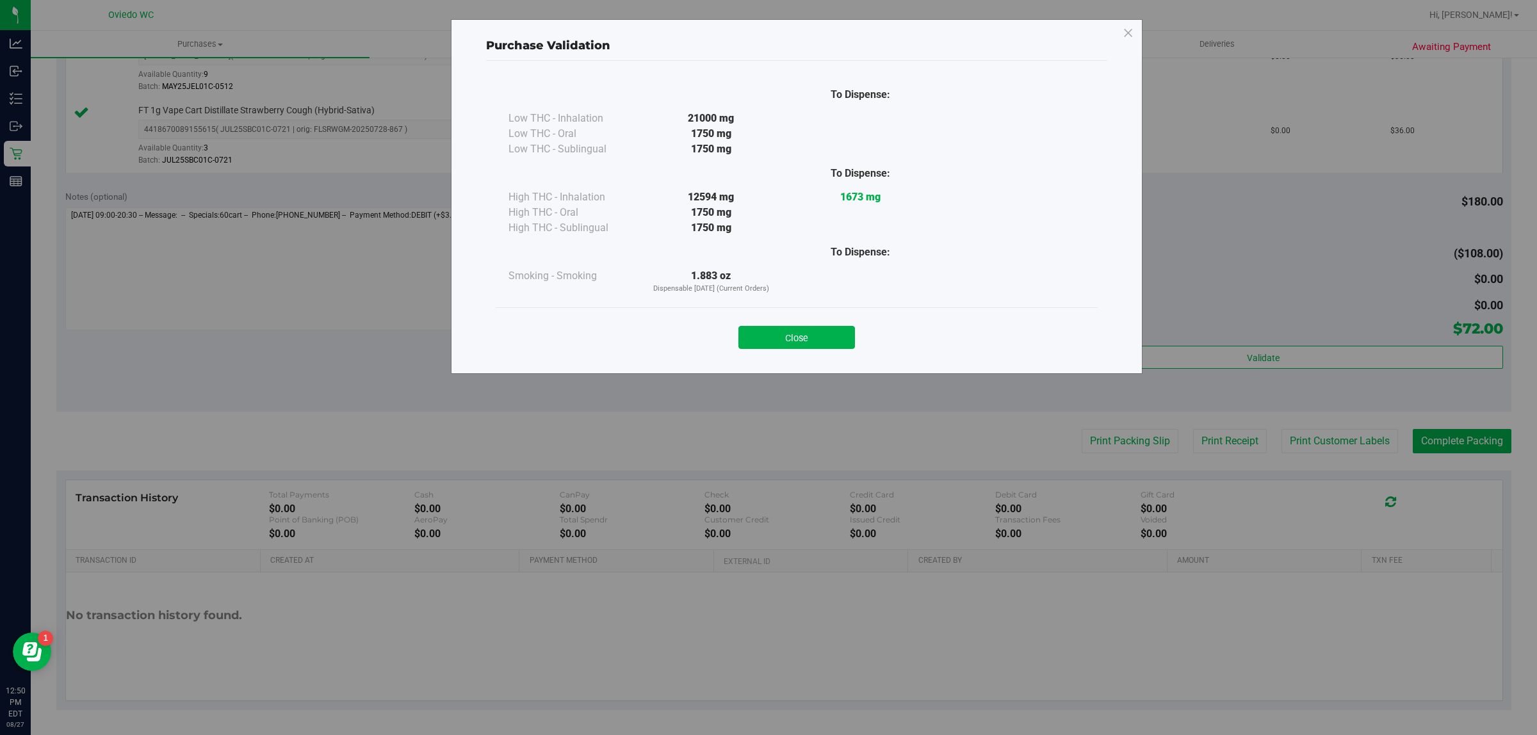
click at [835, 332] on button "Close" at bounding box center [797, 337] width 117 height 23
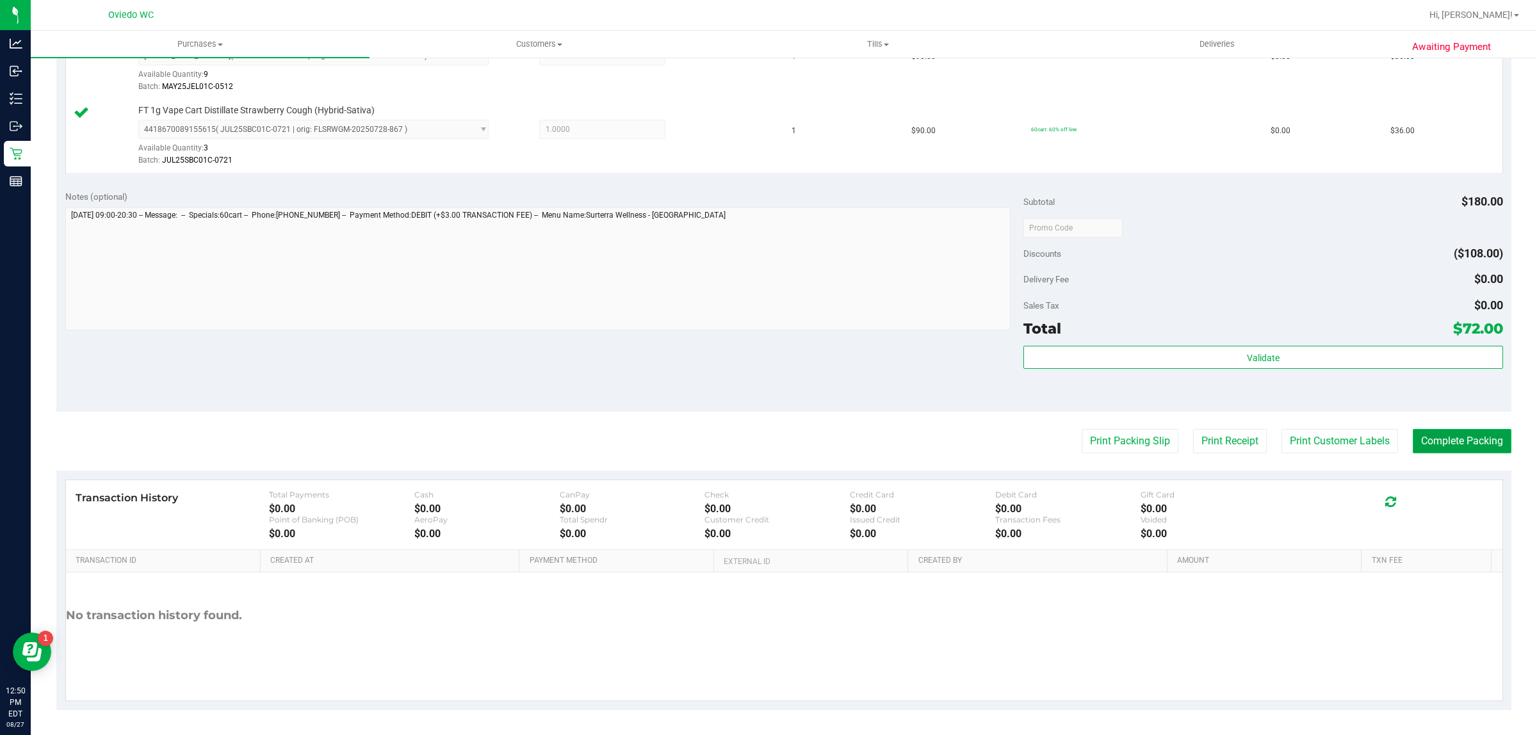
click at [1471, 439] on button "Complete Packing" at bounding box center [1462, 441] width 99 height 24
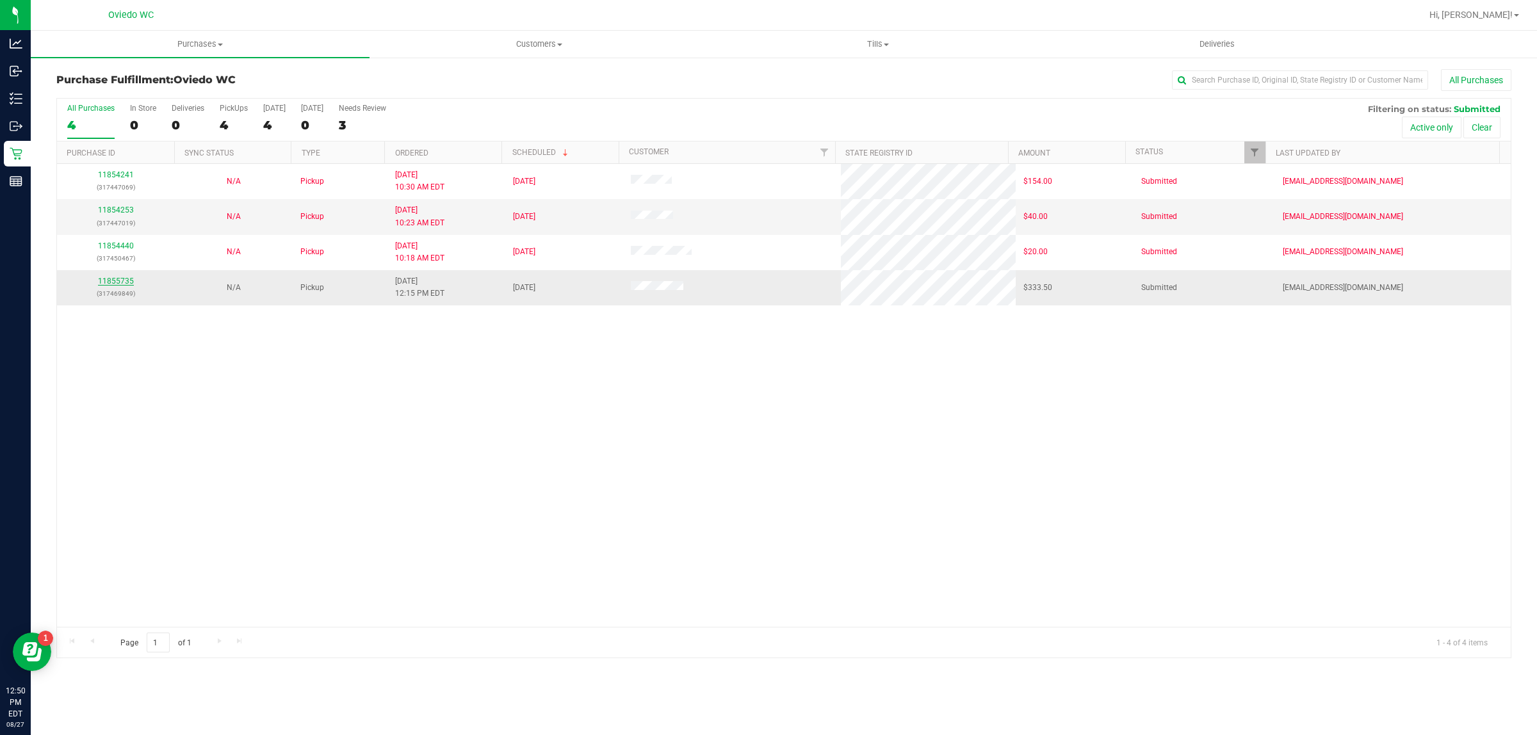
click at [109, 286] on link "11855735" at bounding box center [116, 281] width 36 height 9
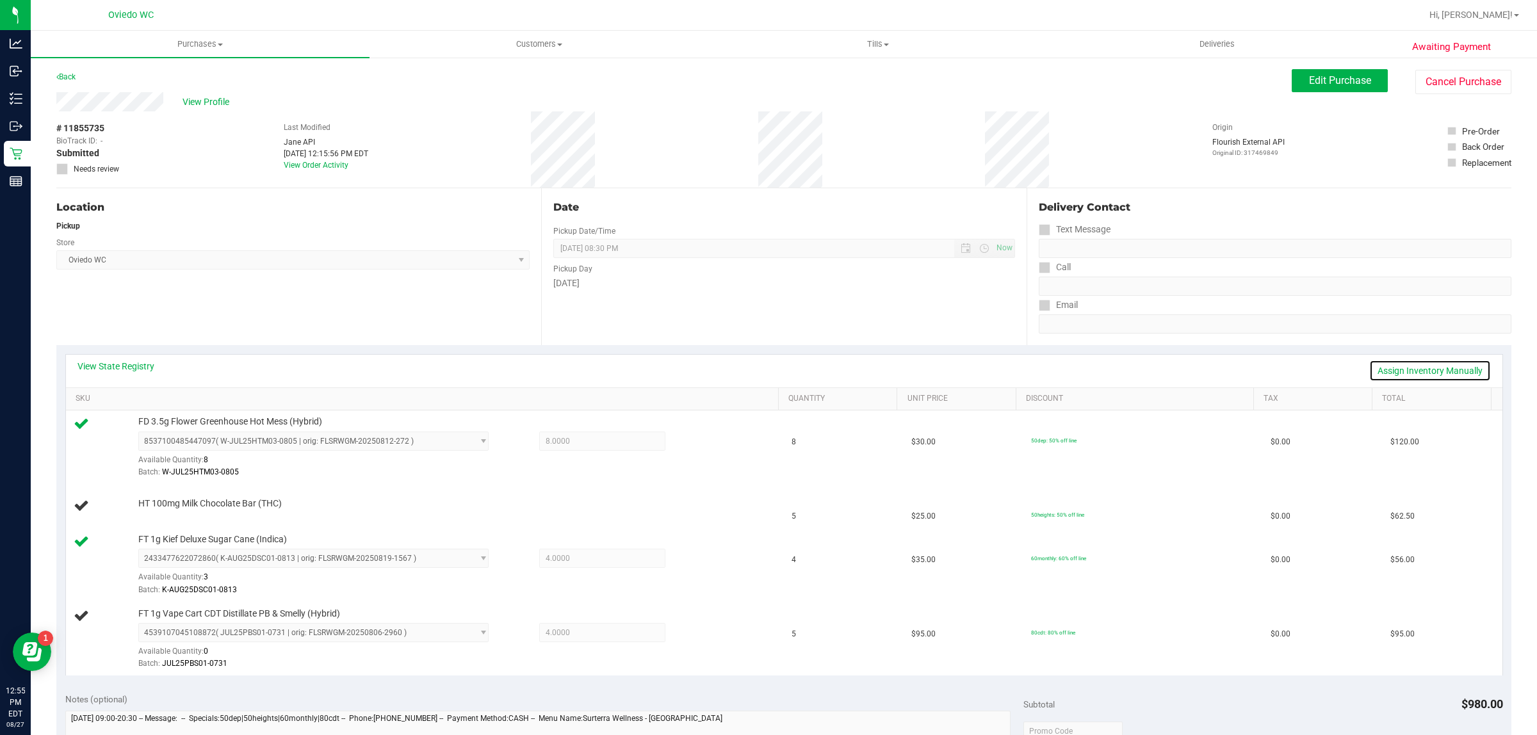
click at [1375, 376] on link "Assign Inventory Manually" at bounding box center [1431, 371] width 122 height 22
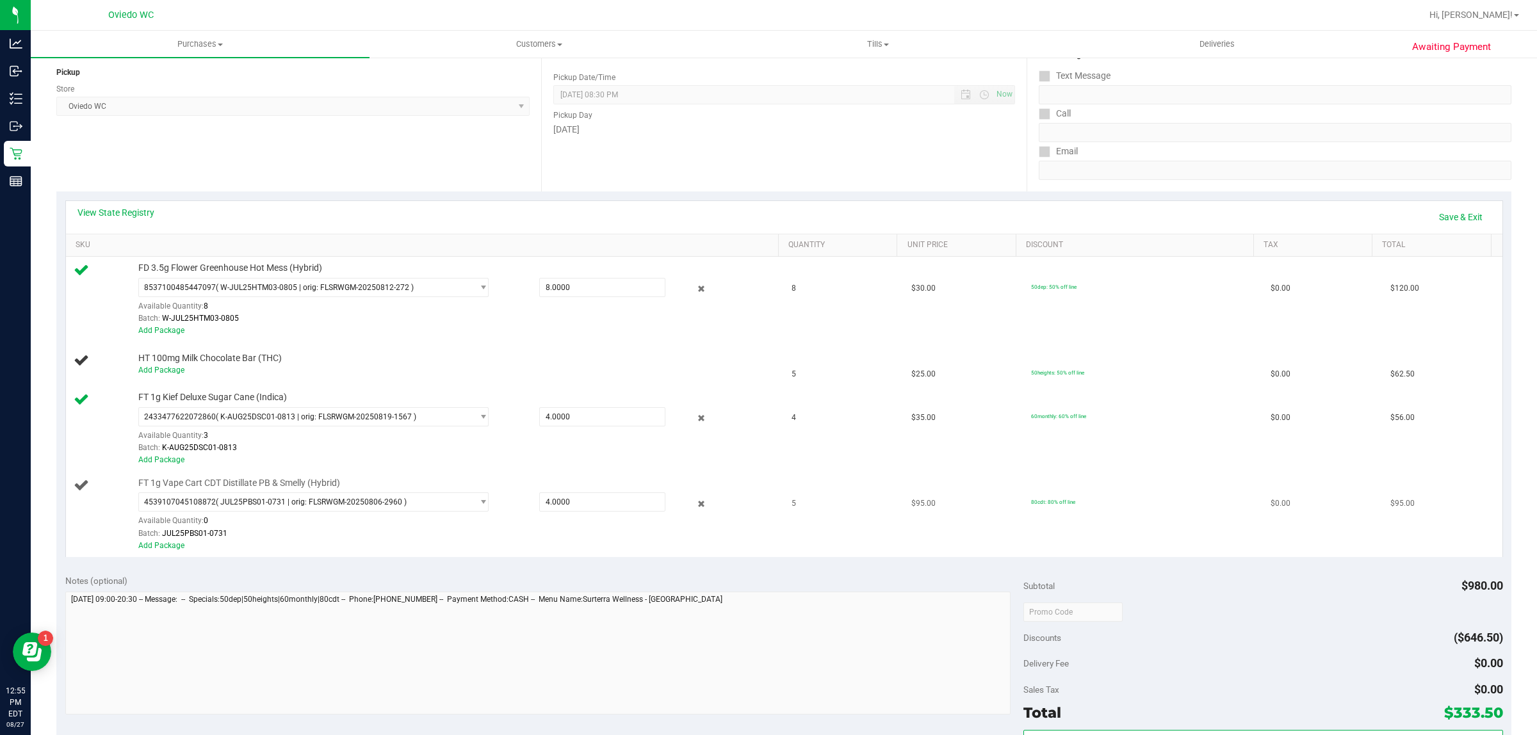
scroll to position [160, 0]
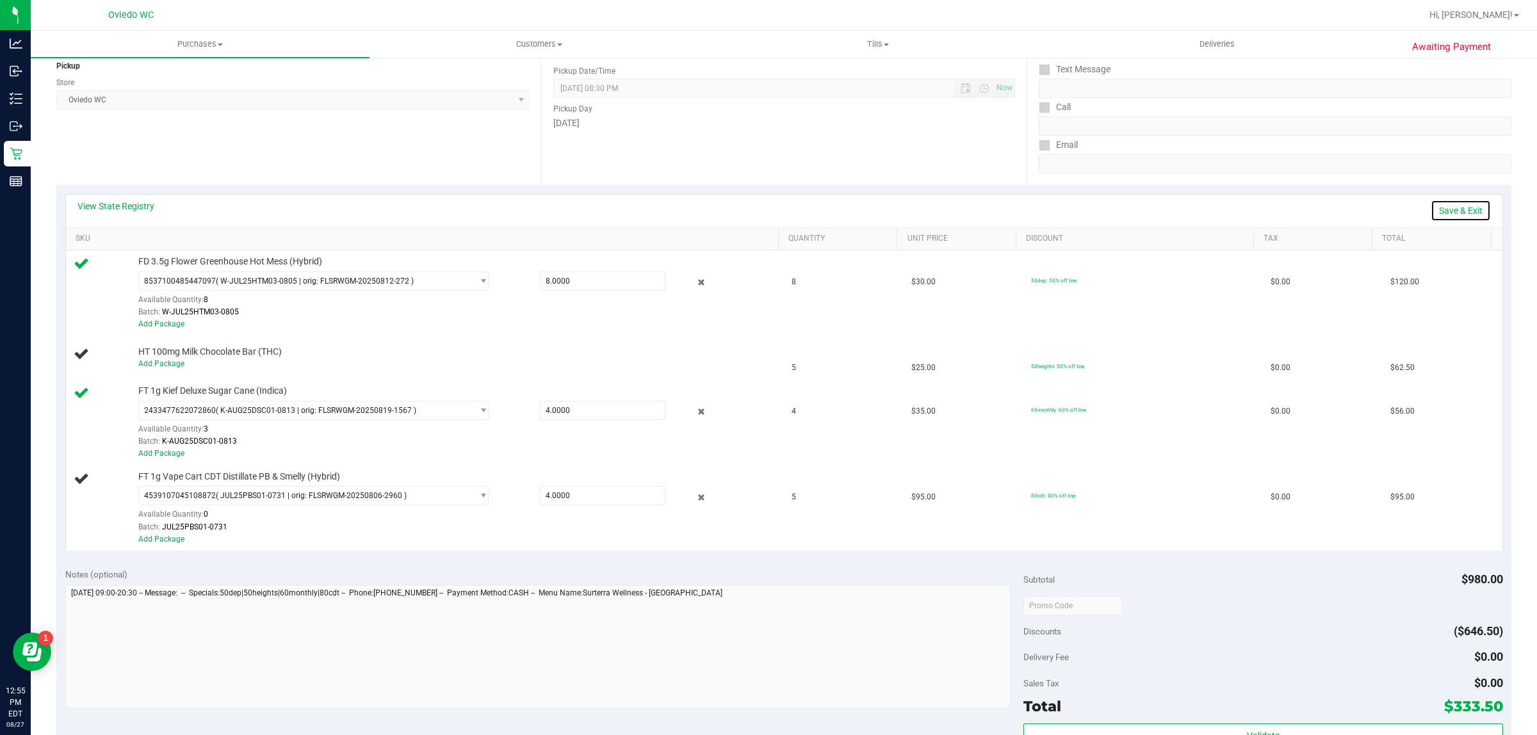
click at [1439, 204] on link "Save & Exit" at bounding box center [1461, 211] width 60 height 22
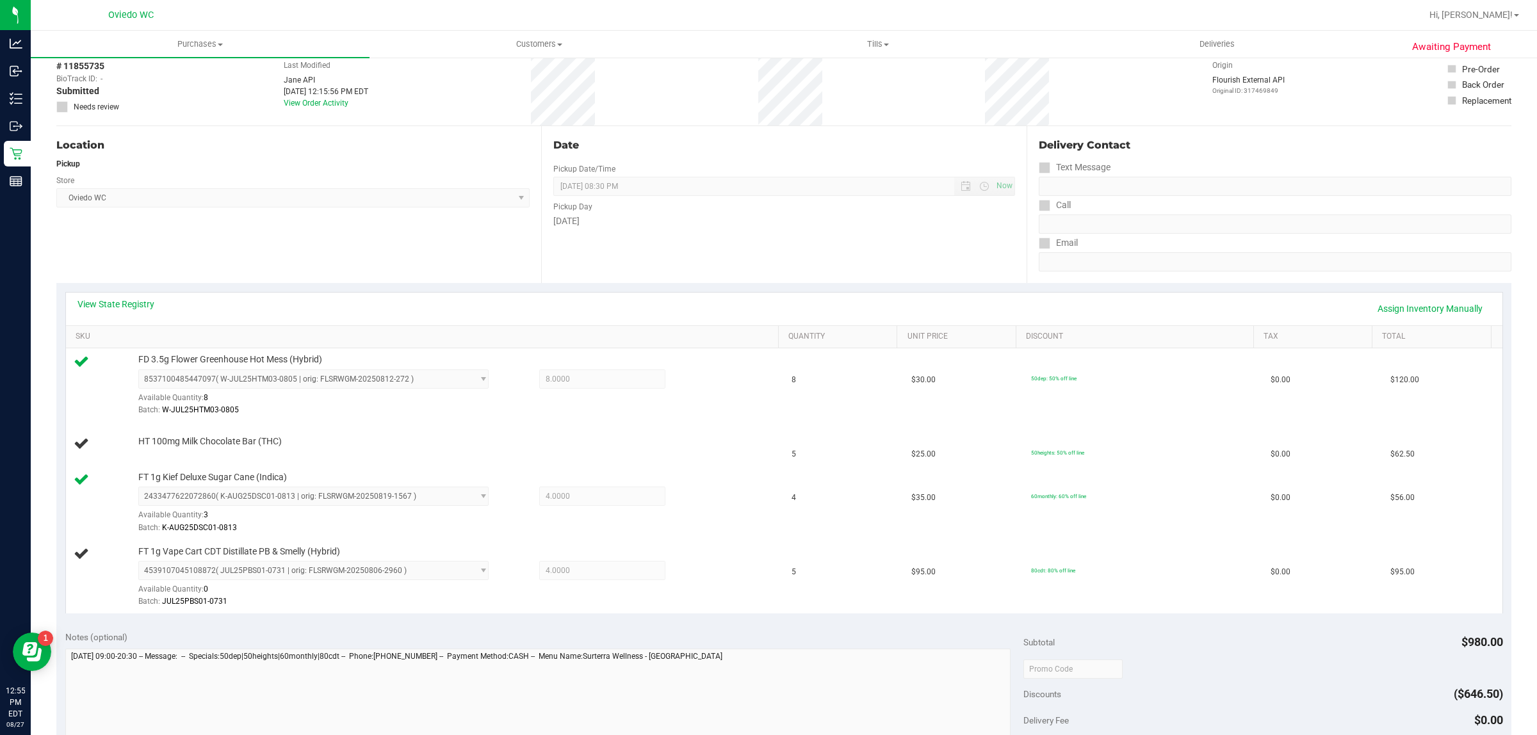
scroll to position [0, 0]
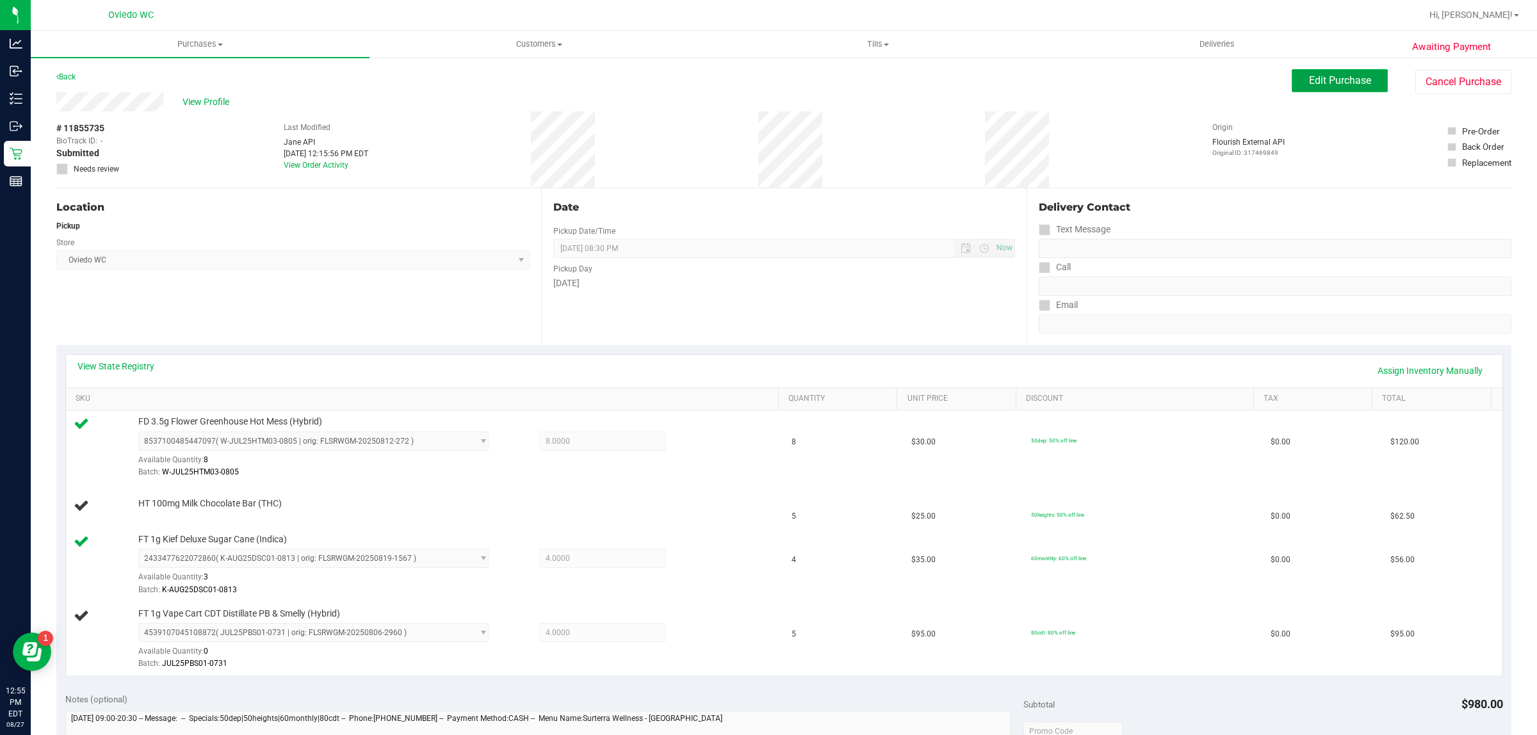
click at [1321, 88] on button "Edit Purchase" at bounding box center [1340, 80] width 96 height 23
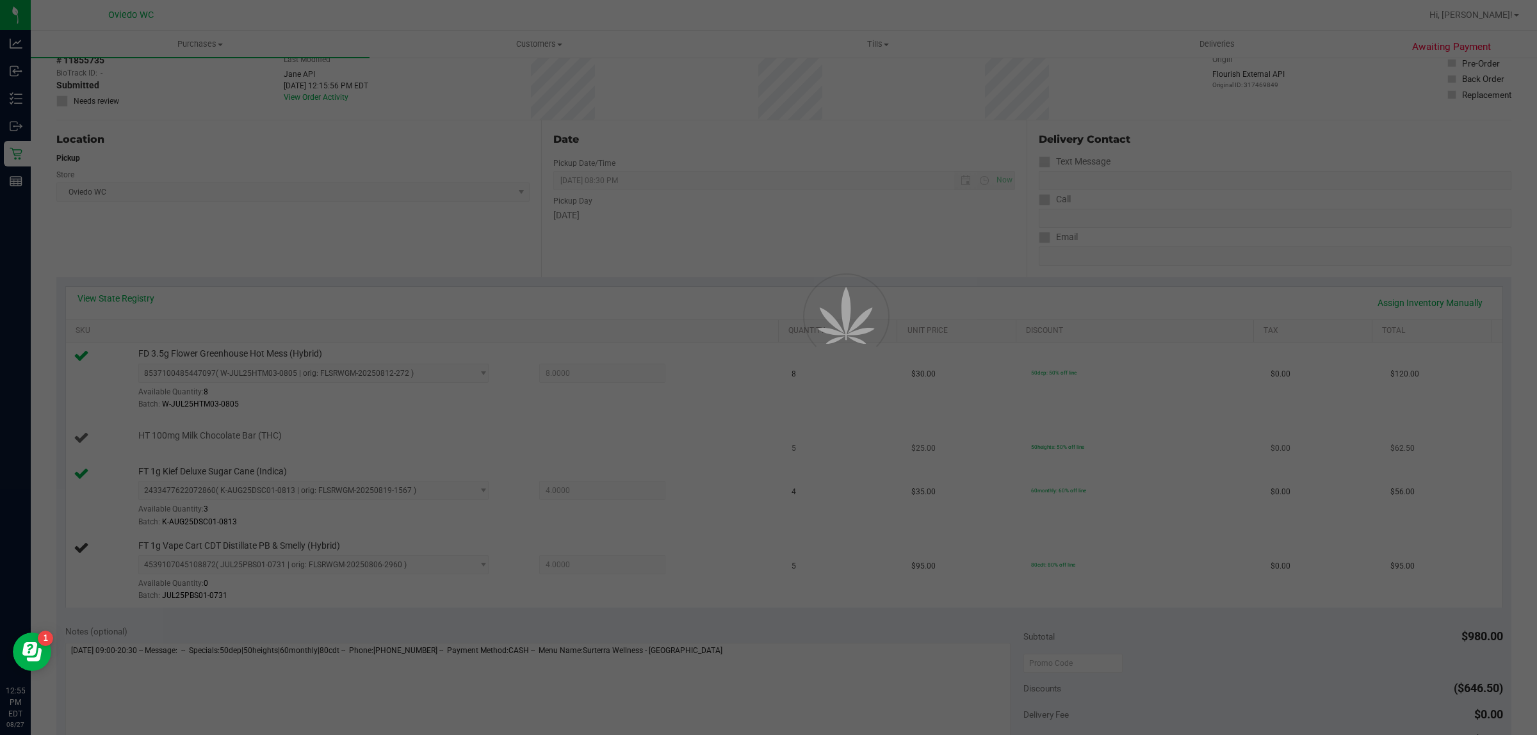
scroll to position [160, 0]
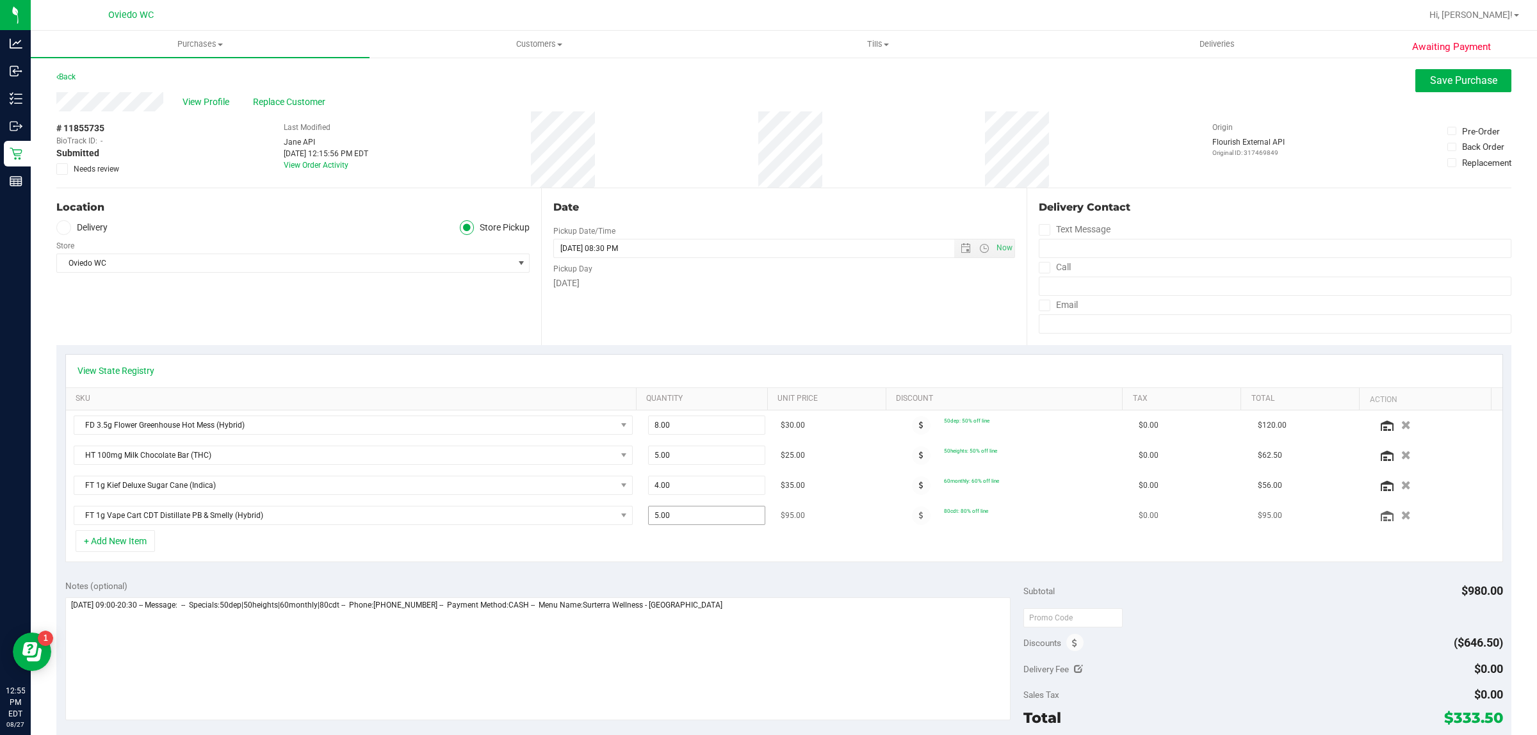
click at [687, 516] on span "5.00 5" at bounding box center [706, 515] width 117 height 19
click at [687, 516] on input "5" at bounding box center [707, 516] width 116 height 18
type input "4"
type input "4.00"
click at [687, 584] on div "Notes (optional)" at bounding box center [544, 586] width 959 height 13
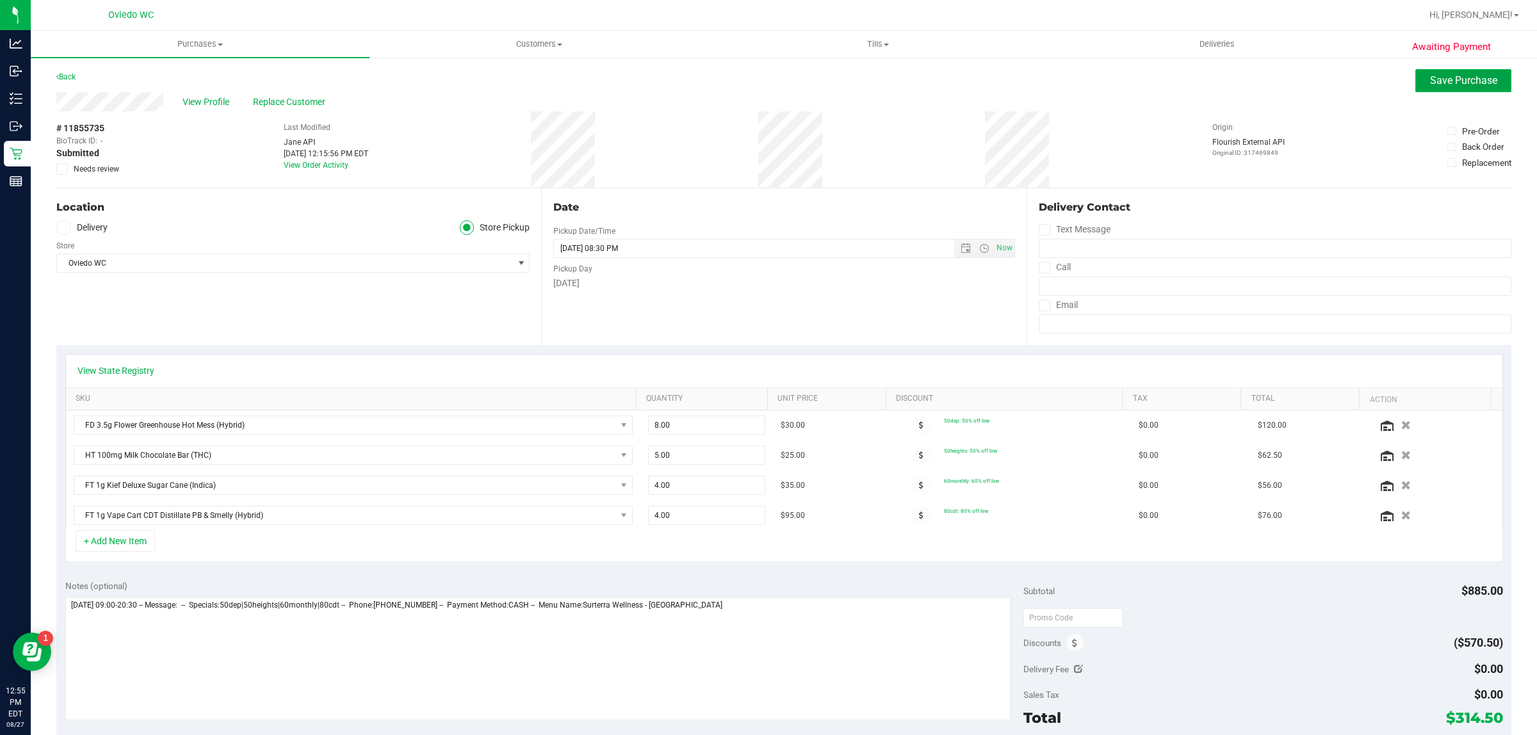
click at [1471, 82] on span "Save Purchase" at bounding box center [1463, 80] width 67 height 12
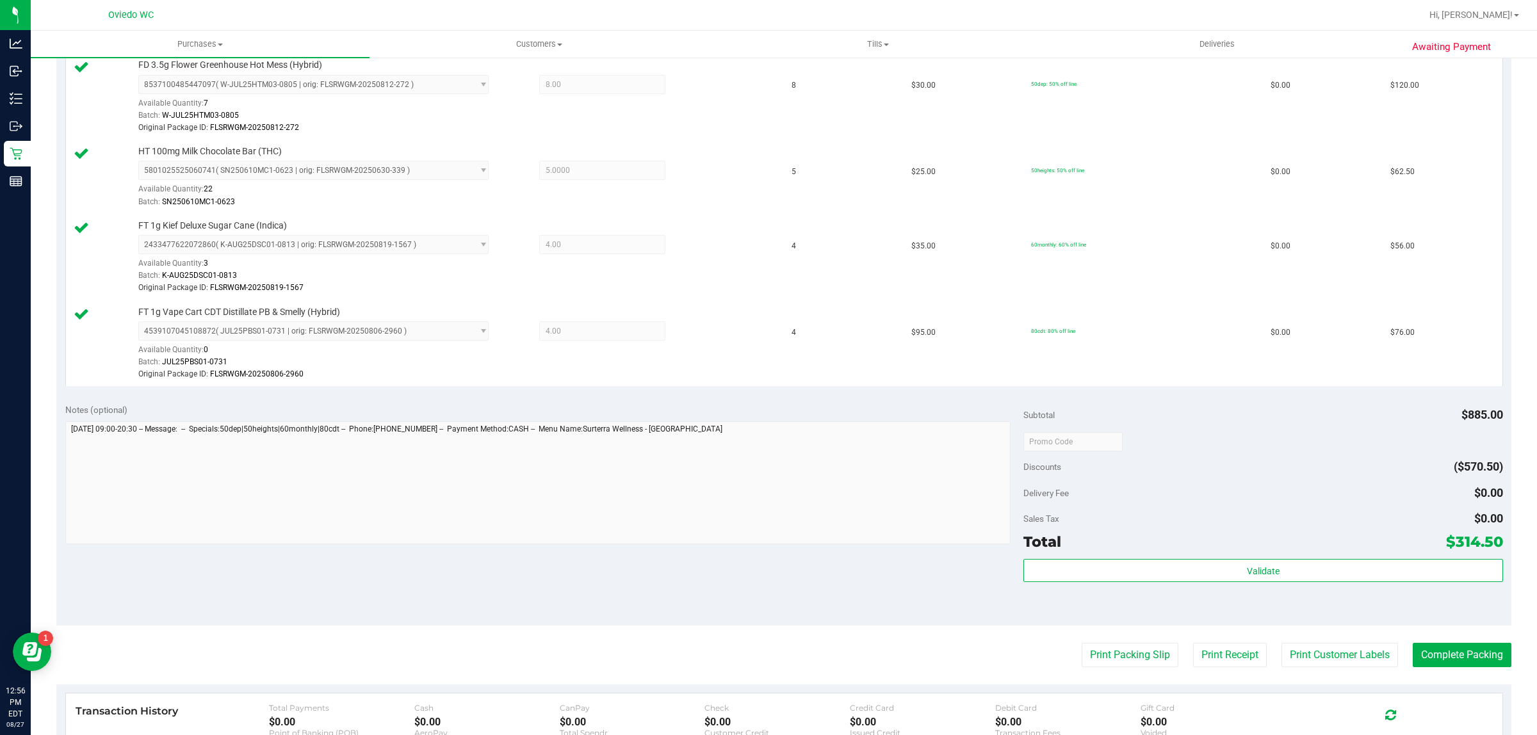
scroll to position [561, 0]
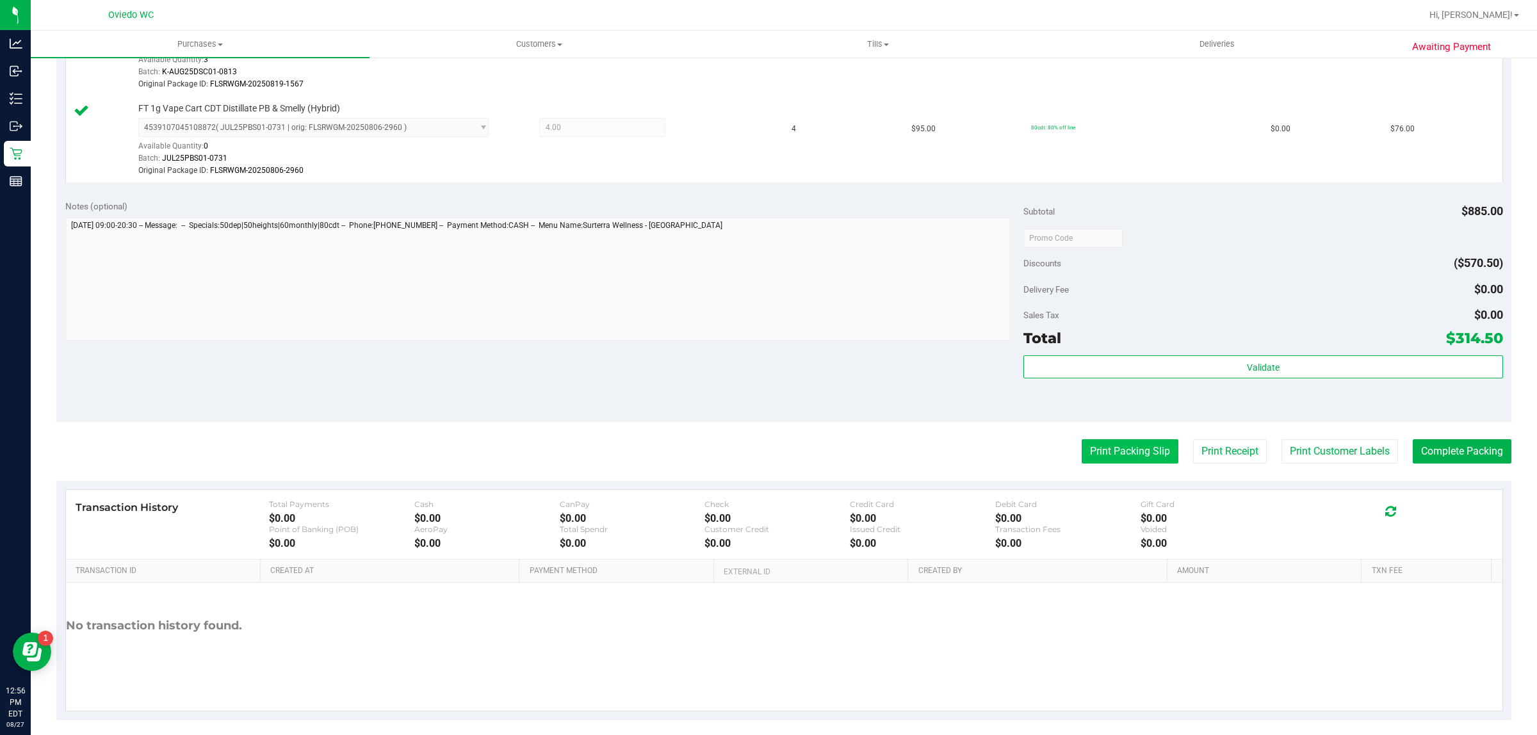
click at [1109, 457] on button "Print Packing Slip" at bounding box center [1130, 451] width 97 height 24
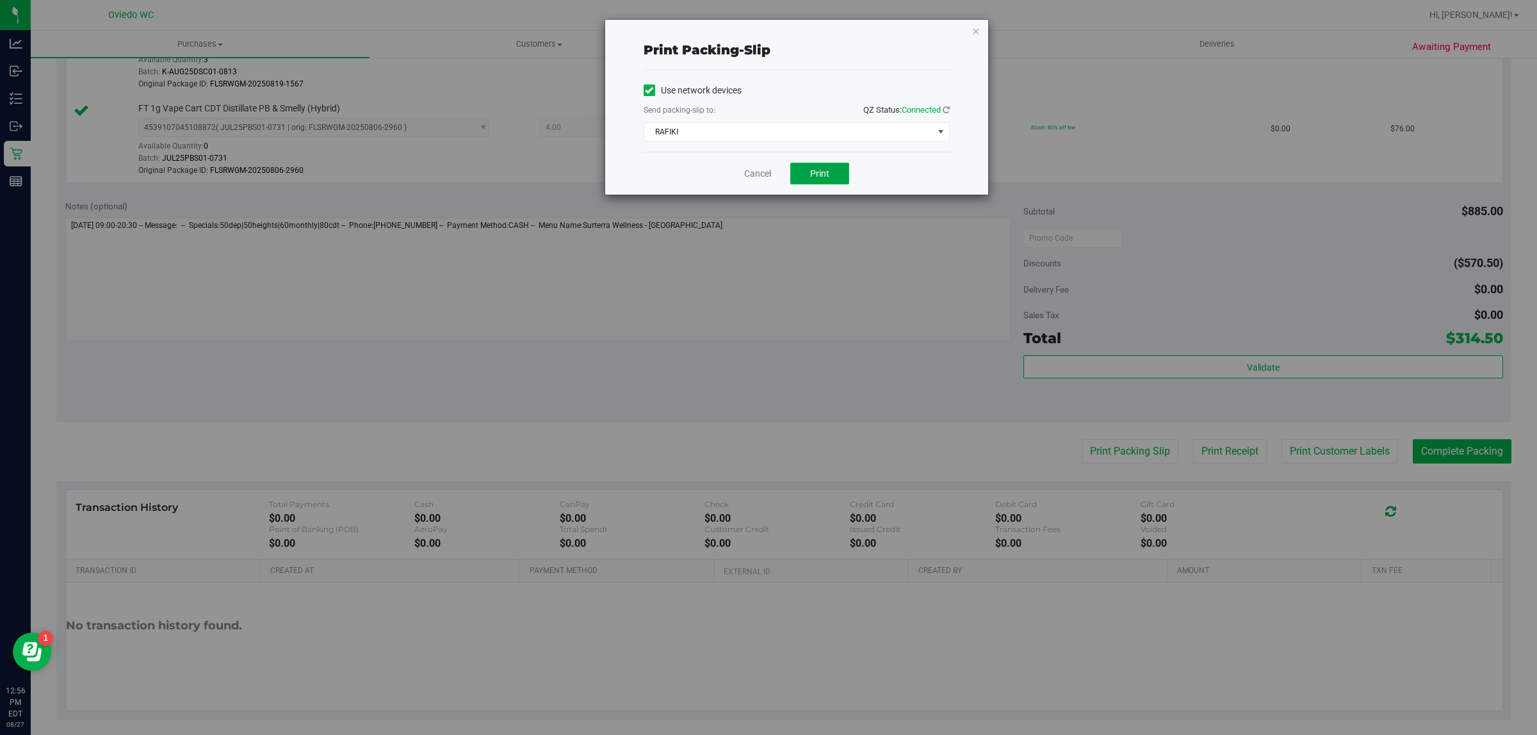
click at [830, 170] on button "Print" at bounding box center [819, 174] width 59 height 22
click at [751, 177] on link "Cancel" at bounding box center [757, 173] width 27 height 13
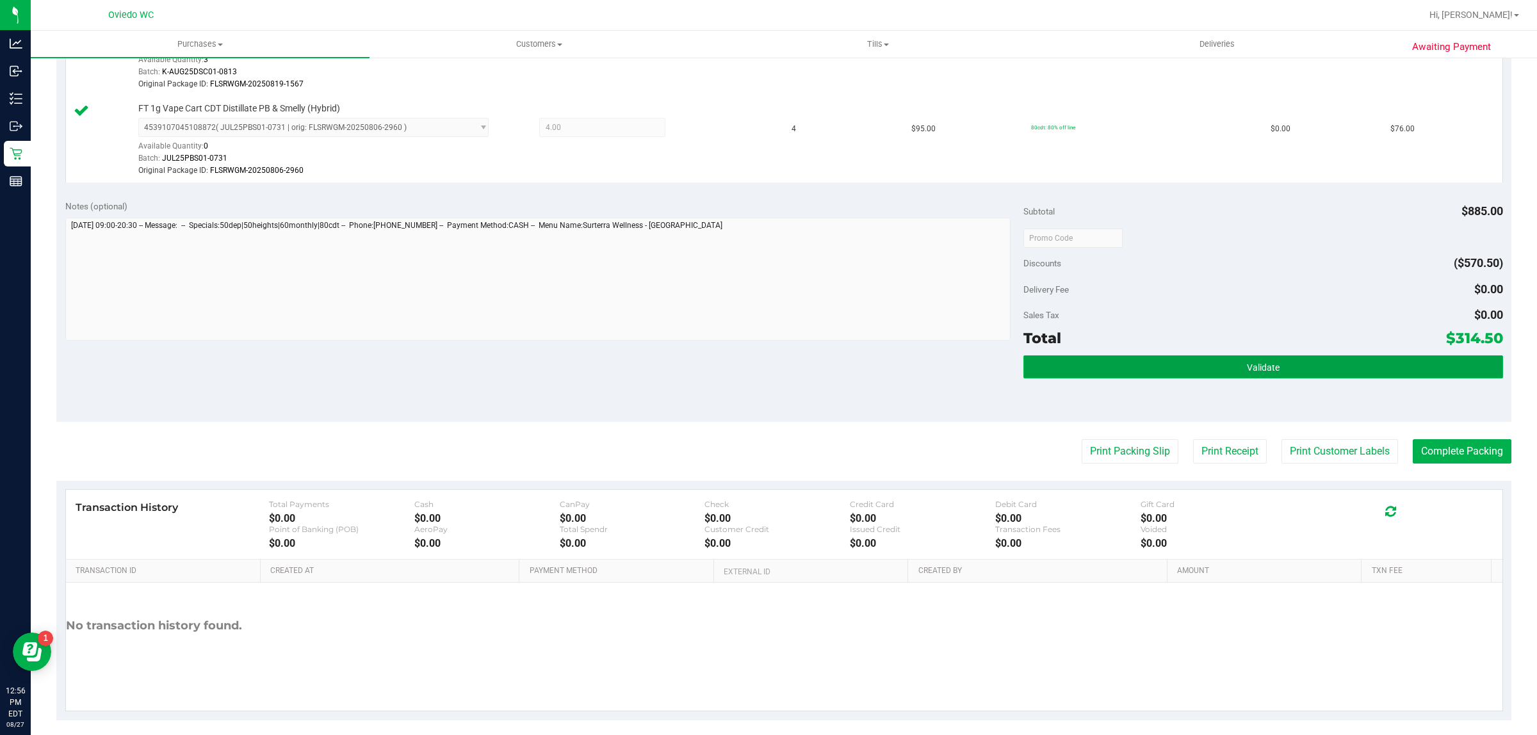
click at [1344, 367] on button "Validate" at bounding box center [1263, 367] width 479 height 23
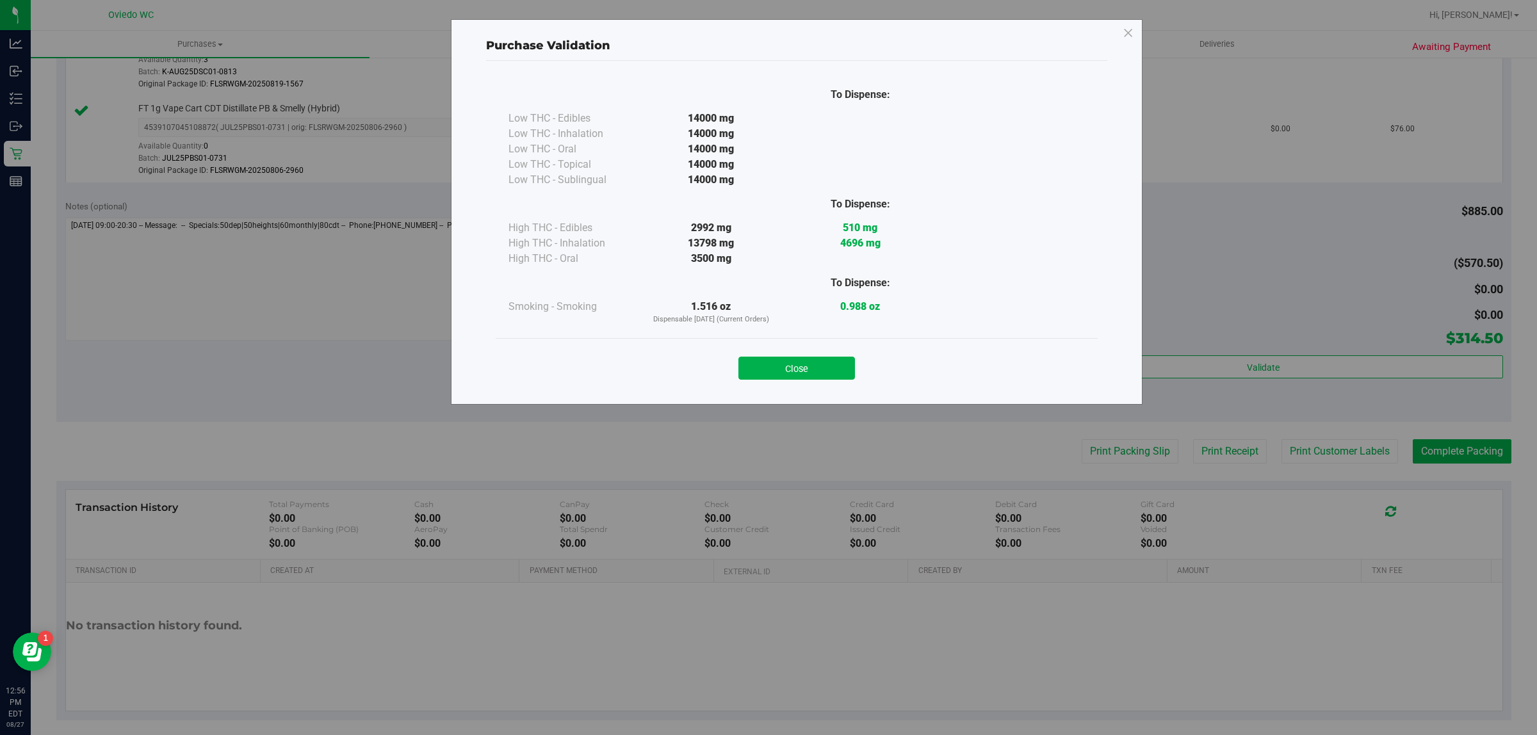
click at [837, 370] on button "Close" at bounding box center [797, 368] width 117 height 23
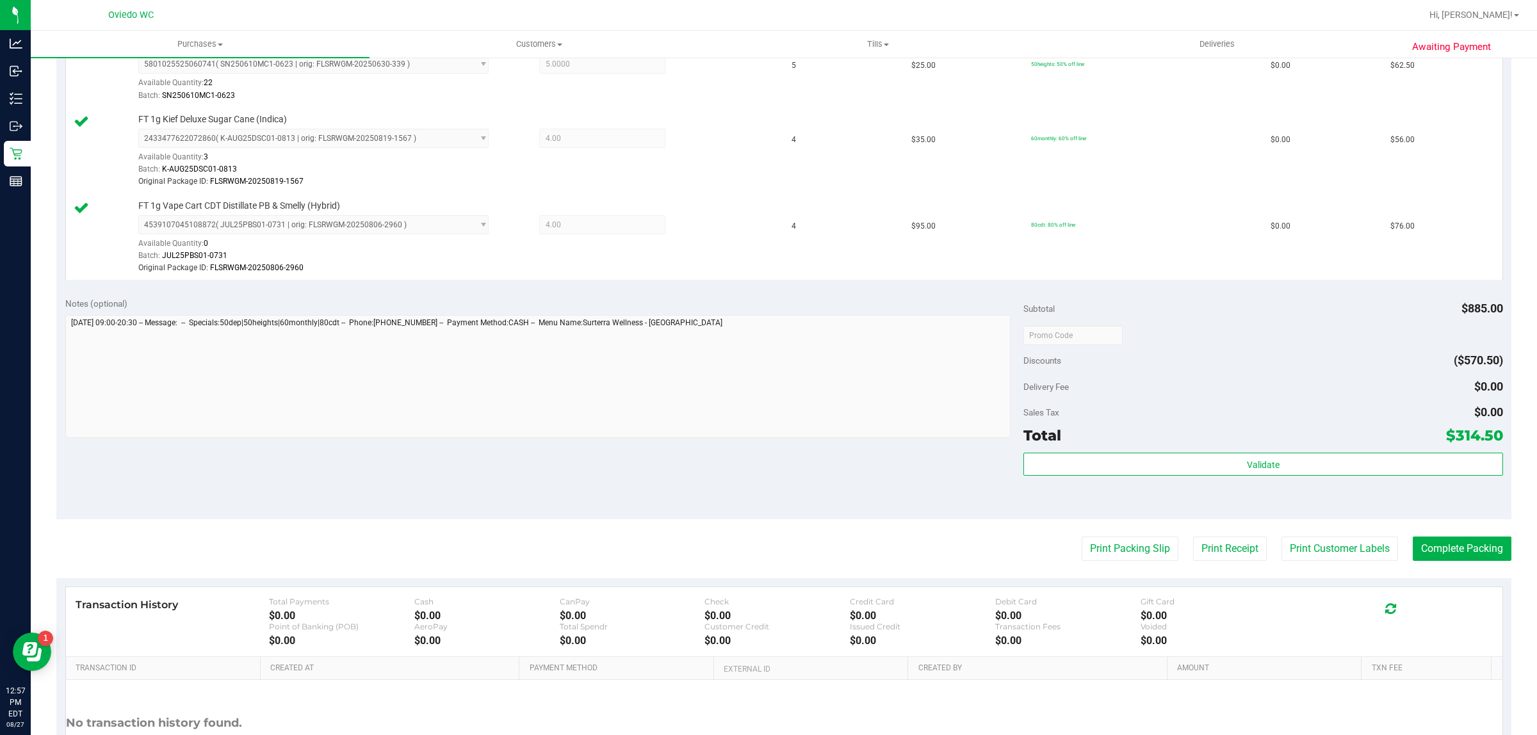
scroll to position [480, 0]
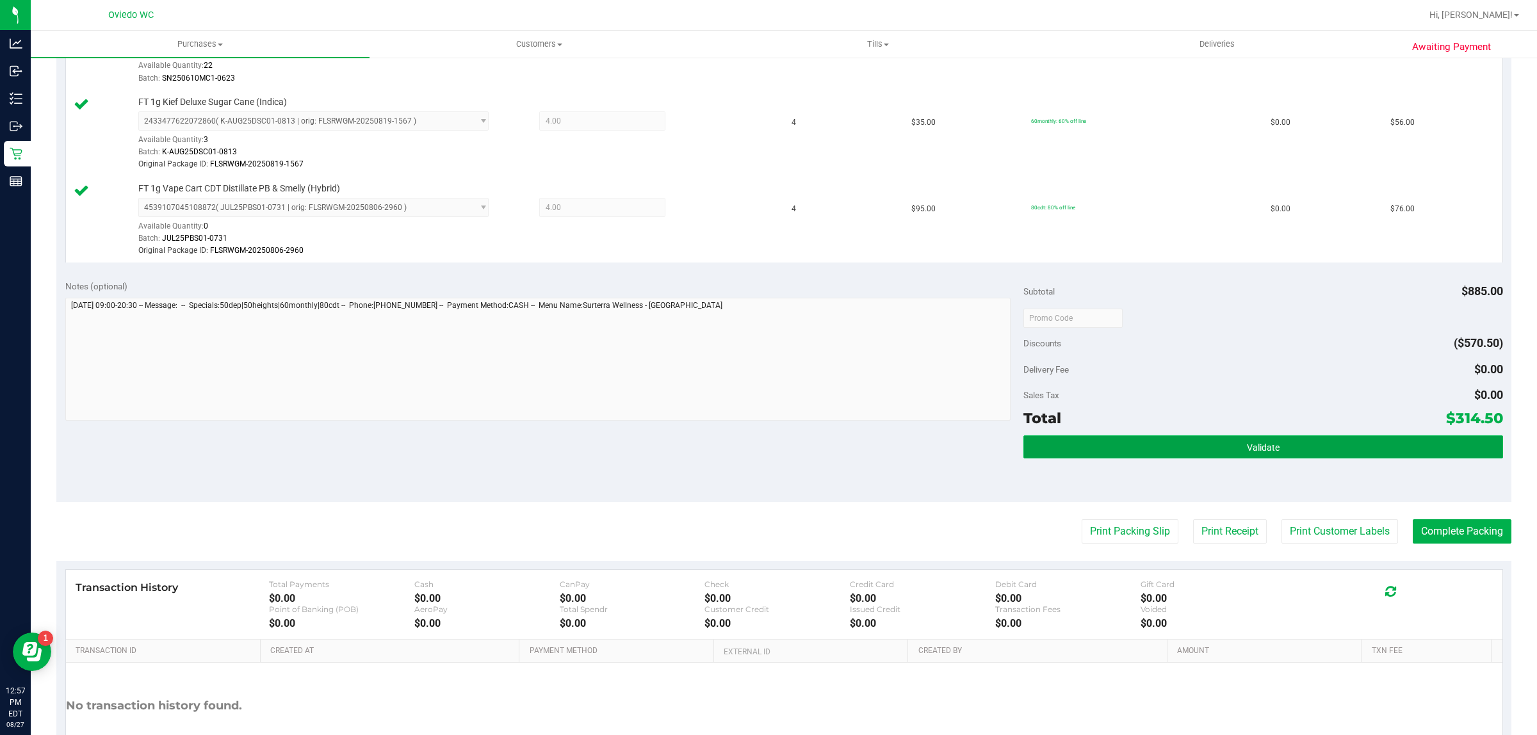
click at [1193, 439] on button "Validate" at bounding box center [1263, 447] width 479 height 23
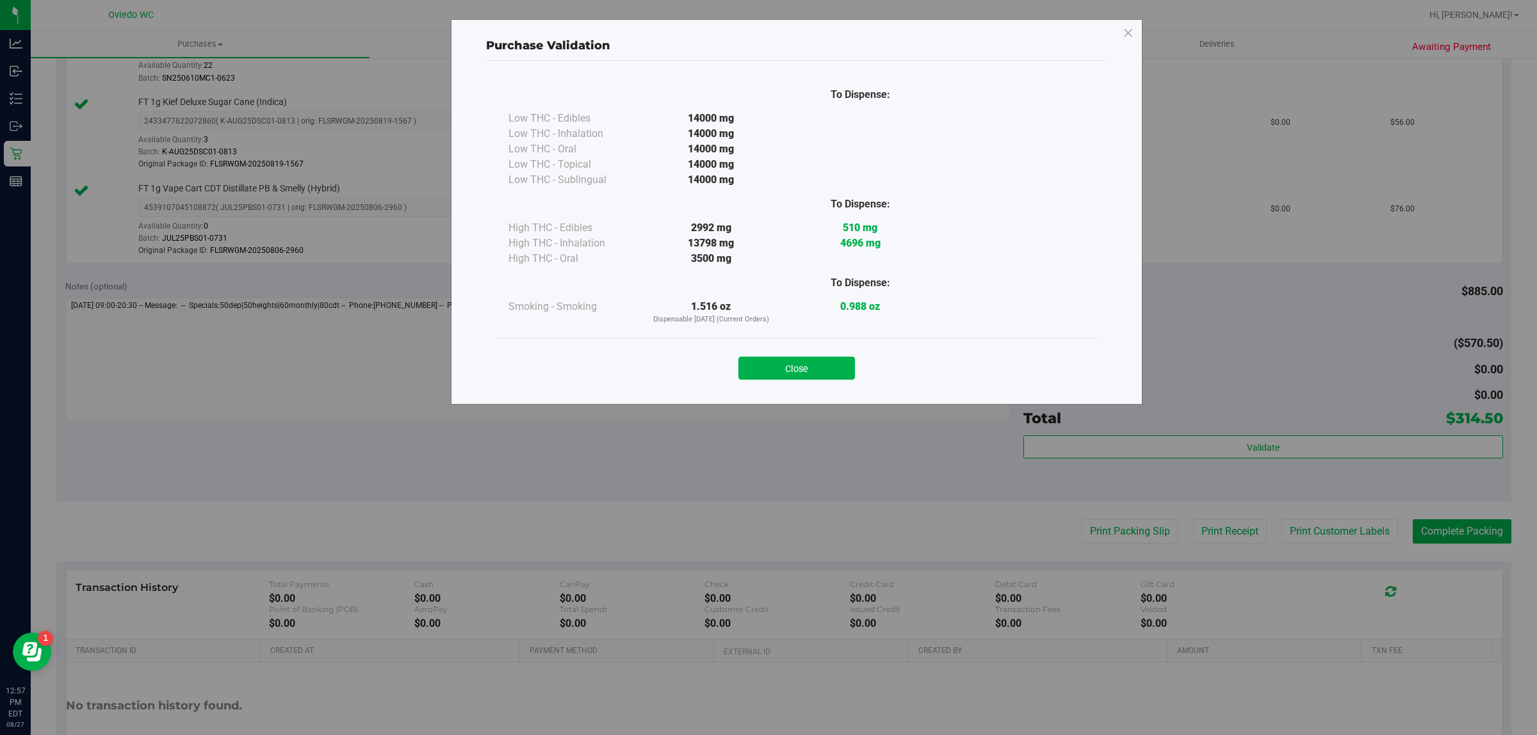
click at [773, 375] on button "Close" at bounding box center [797, 368] width 117 height 23
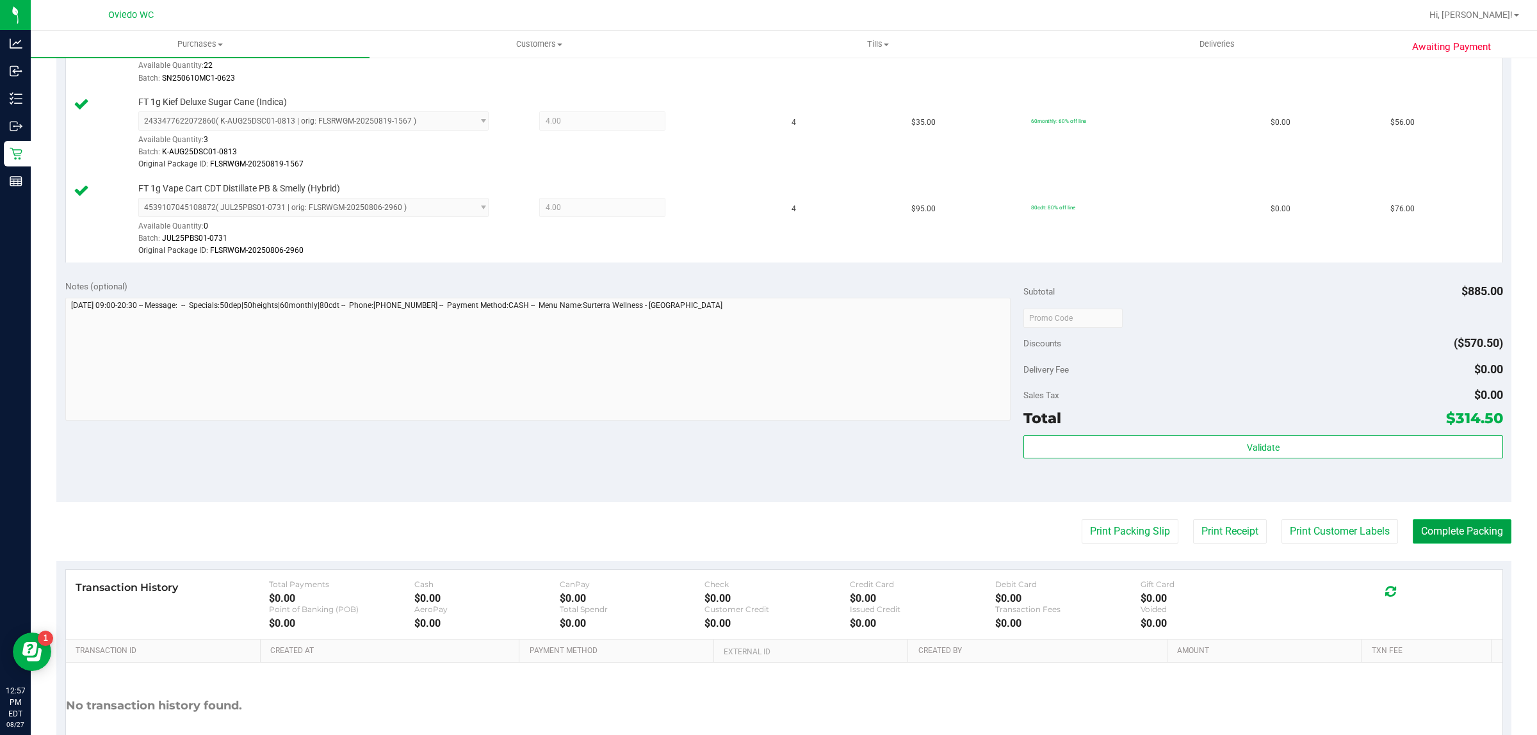
click at [1442, 541] on button "Complete Packing" at bounding box center [1462, 532] width 99 height 24
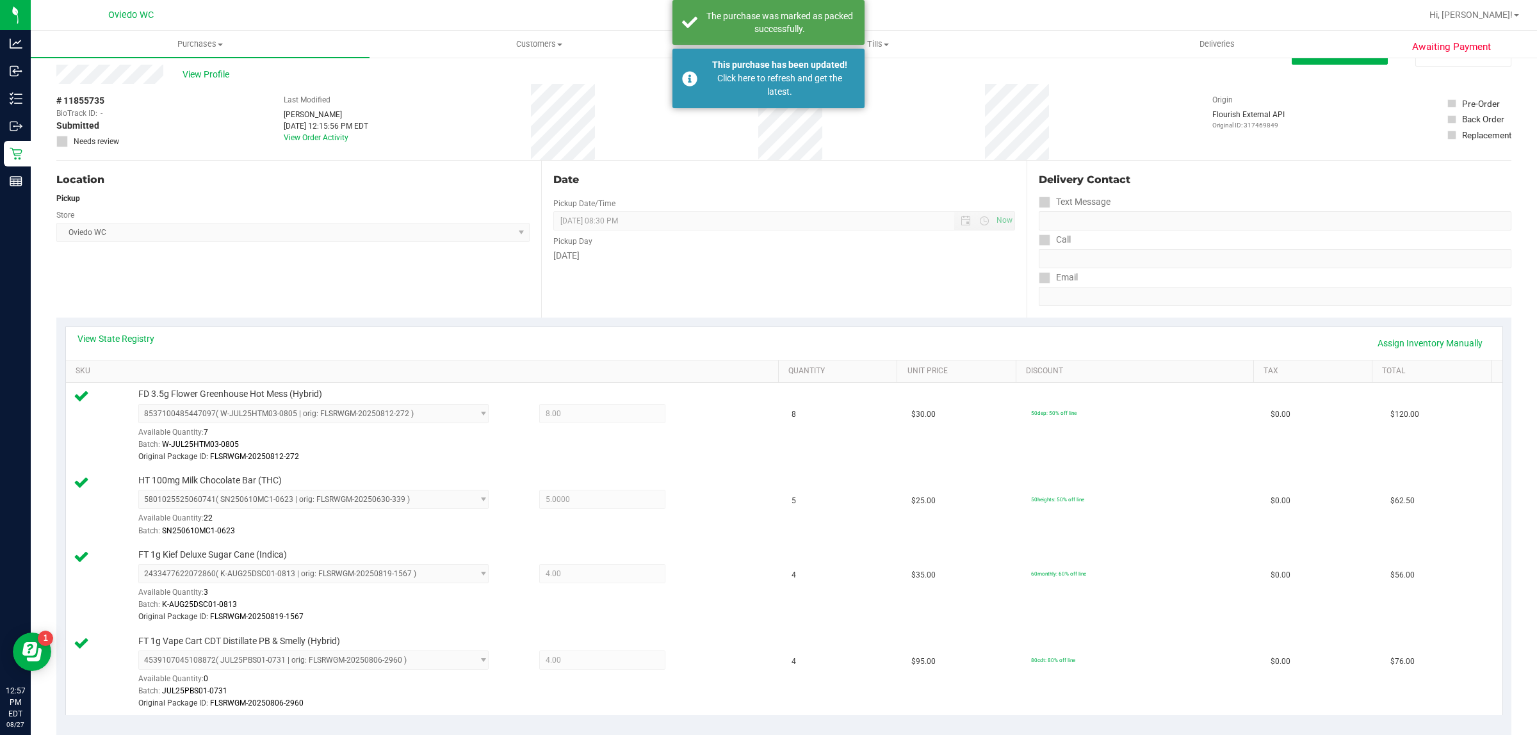
scroll to position [0, 0]
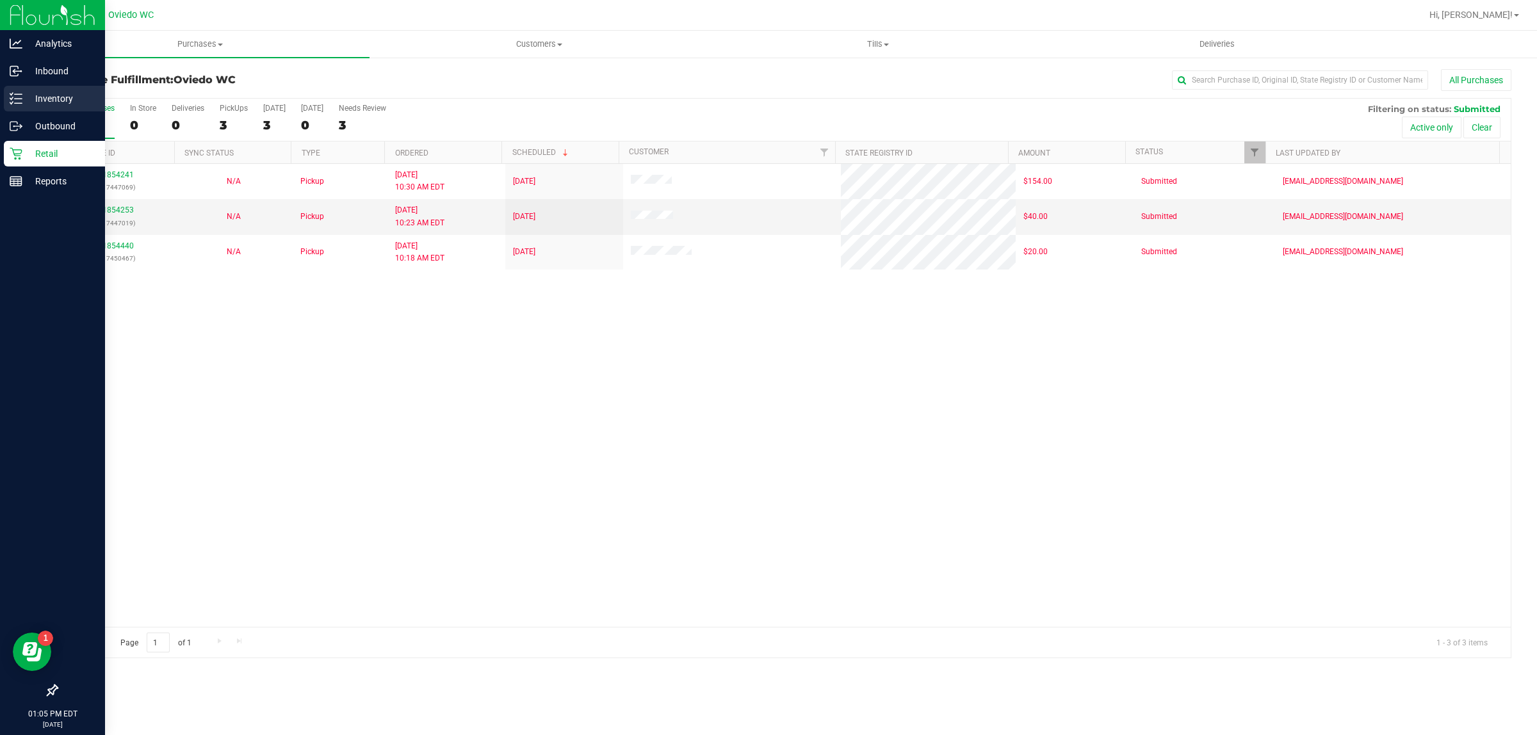
click at [79, 100] on p "Inventory" at bounding box center [60, 98] width 77 height 15
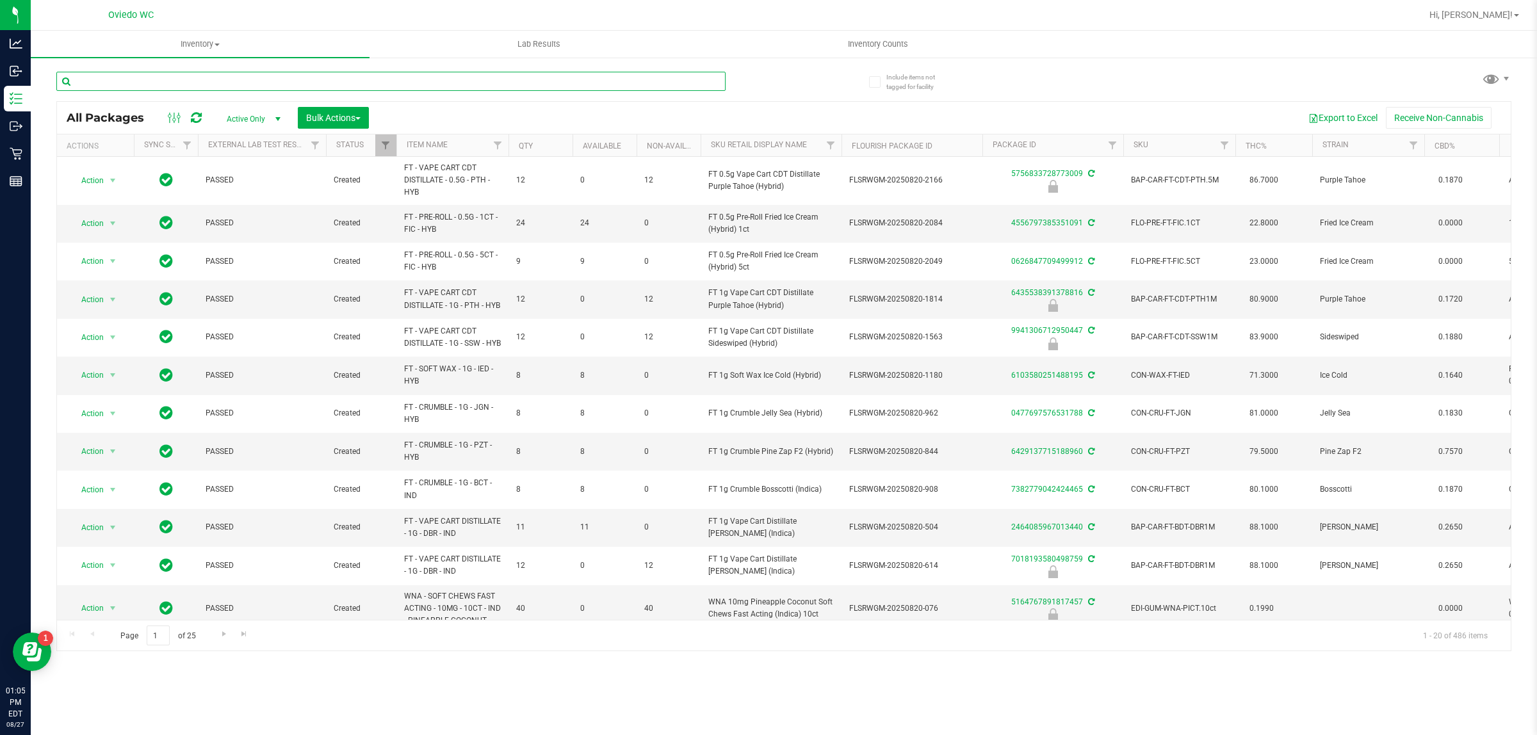
click at [252, 86] on input "text" at bounding box center [390, 81] width 669 height 19
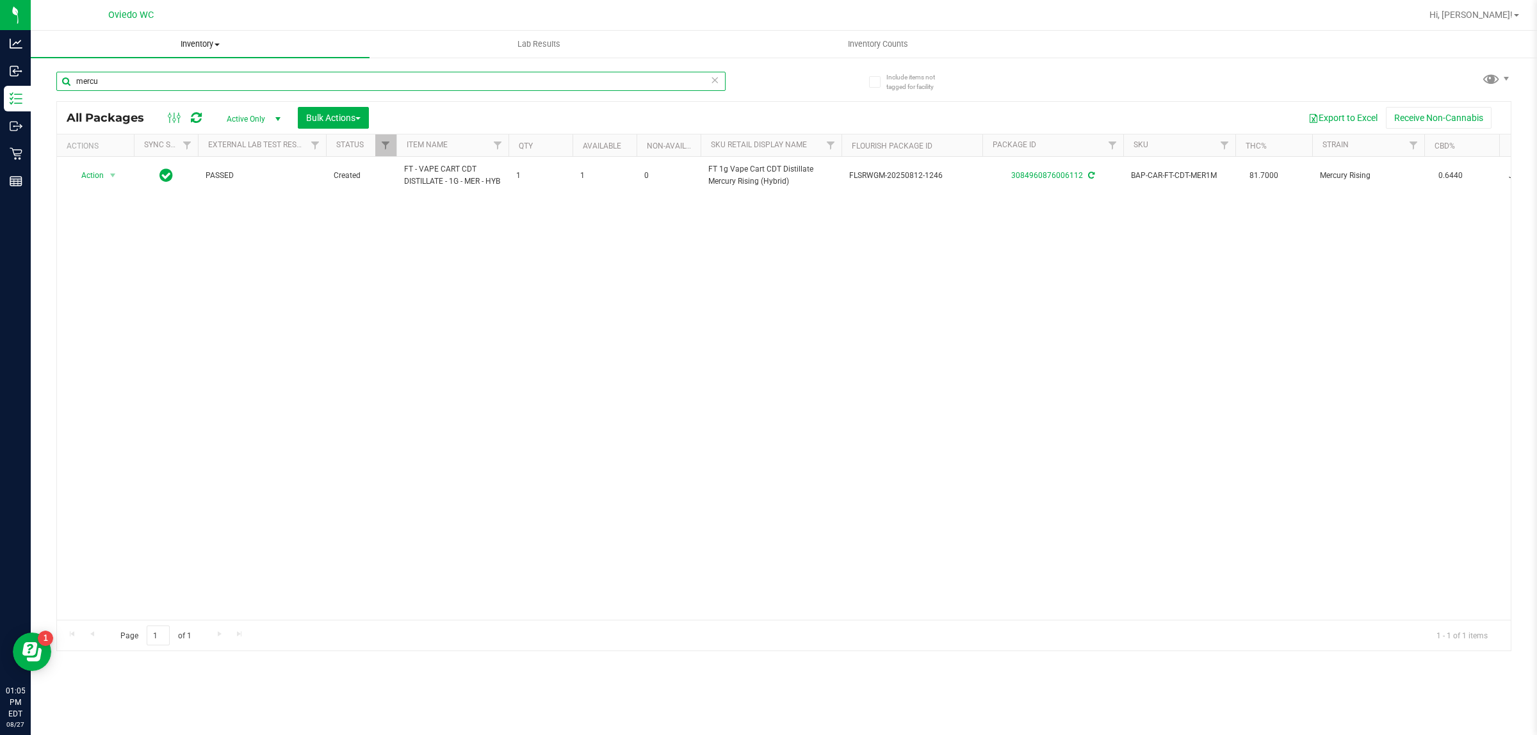
type input "mercu"
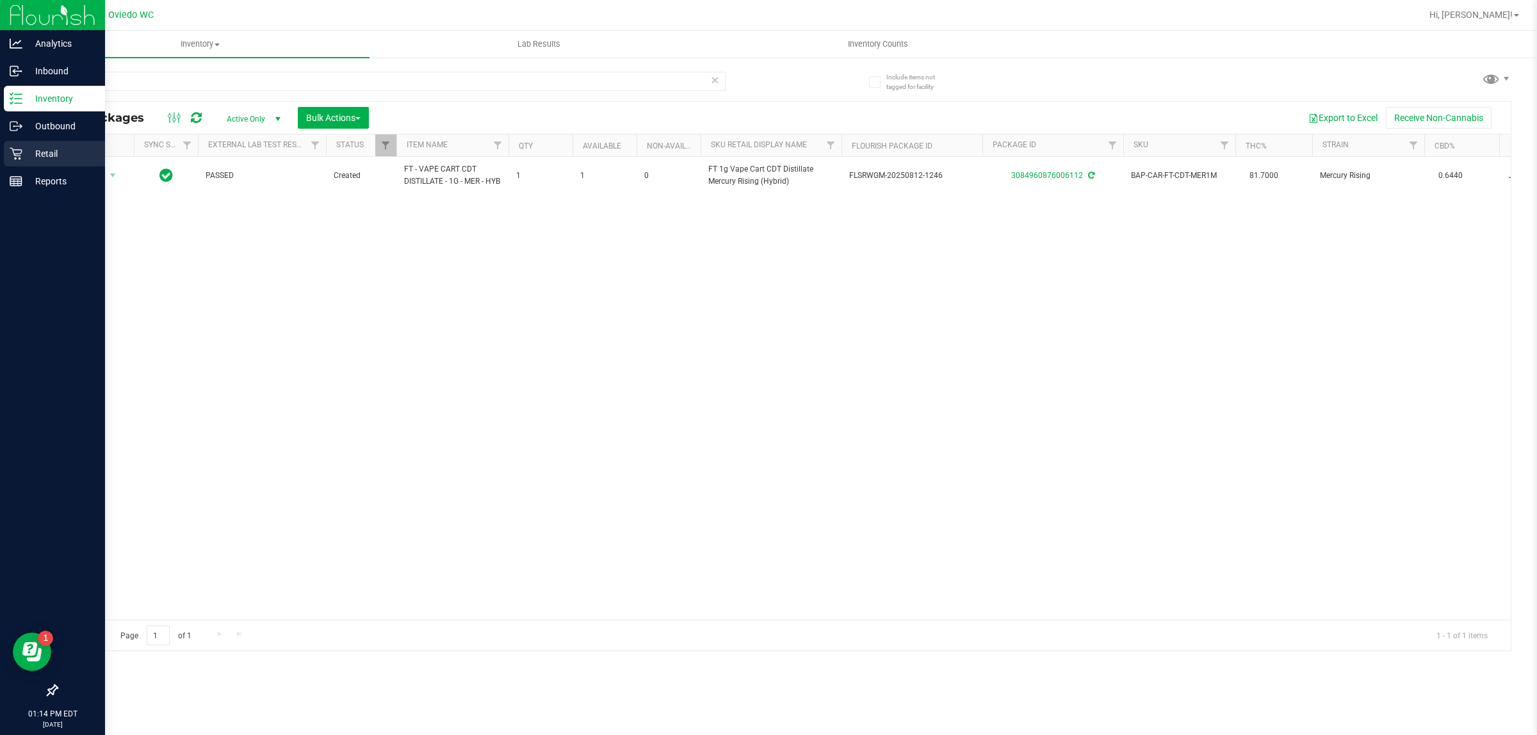
click at [16, 155] on icon at bounding box center [16, 154] width 12 height 12
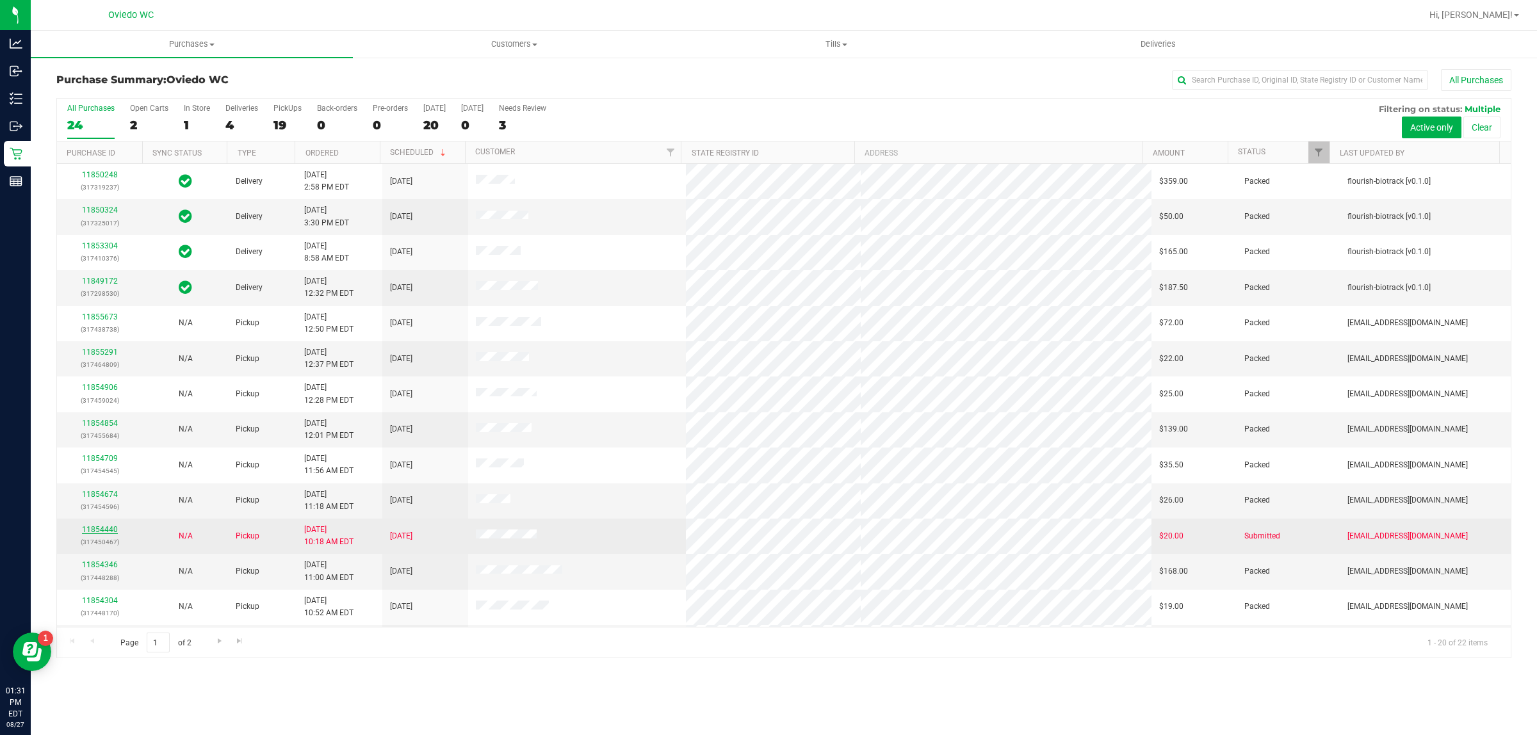
click at [108, 530] on link "11854440" at bounding box center [100, 529] width 36 height 9
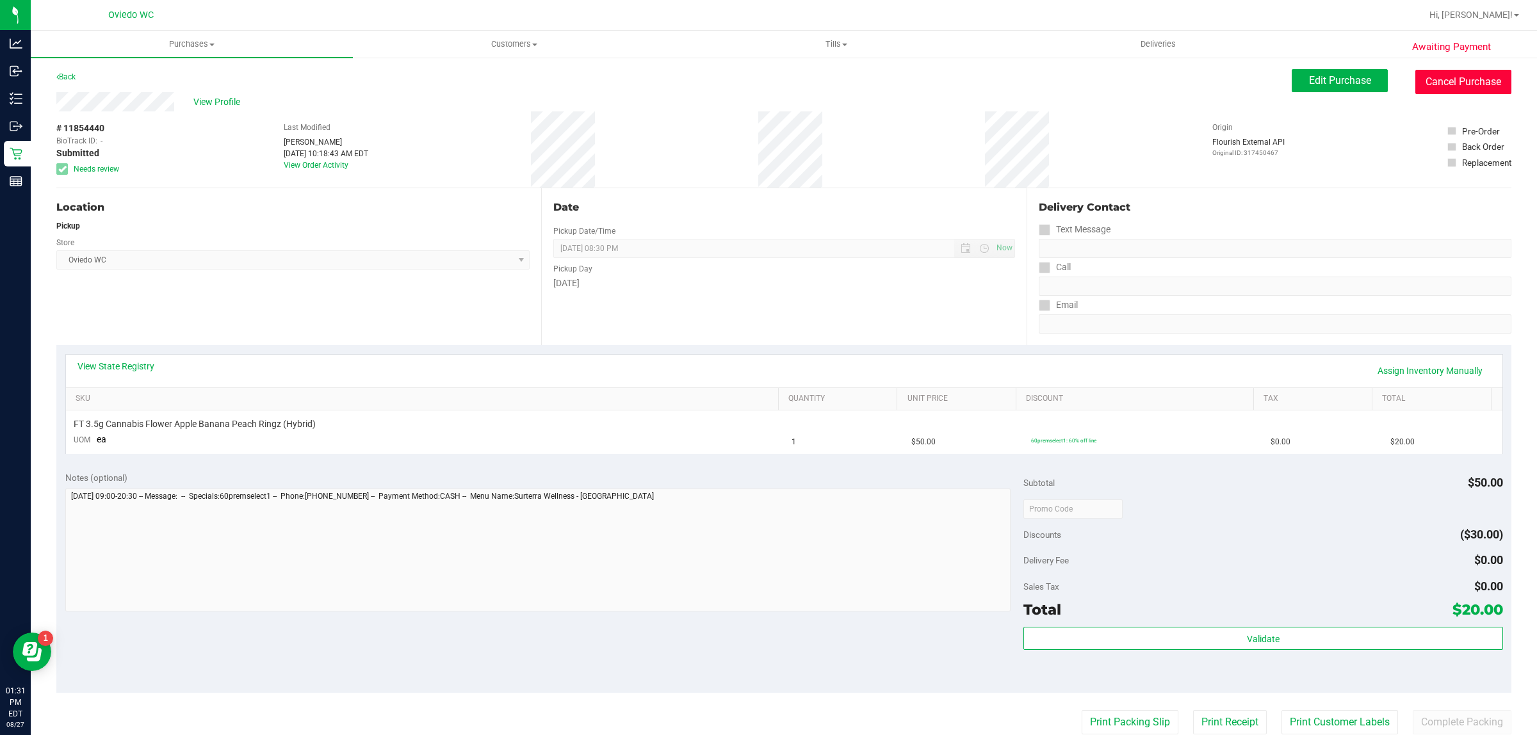
click at [1466, 85] on button "Cancel Purchase" at bounding box center [1464, 82] width 96 height 24
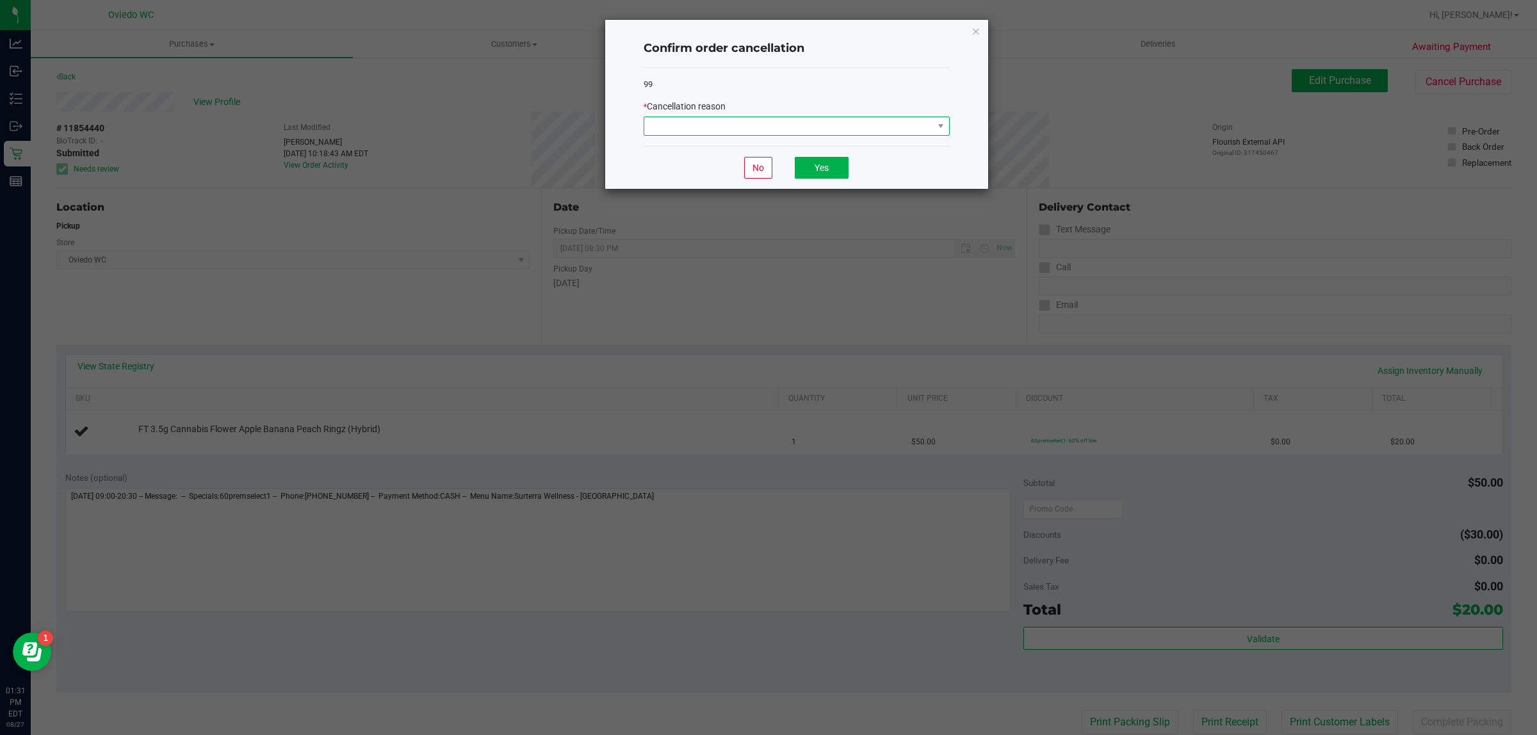
click at [852, 127] on span at bounding box center [788, 126] width 289 height 18
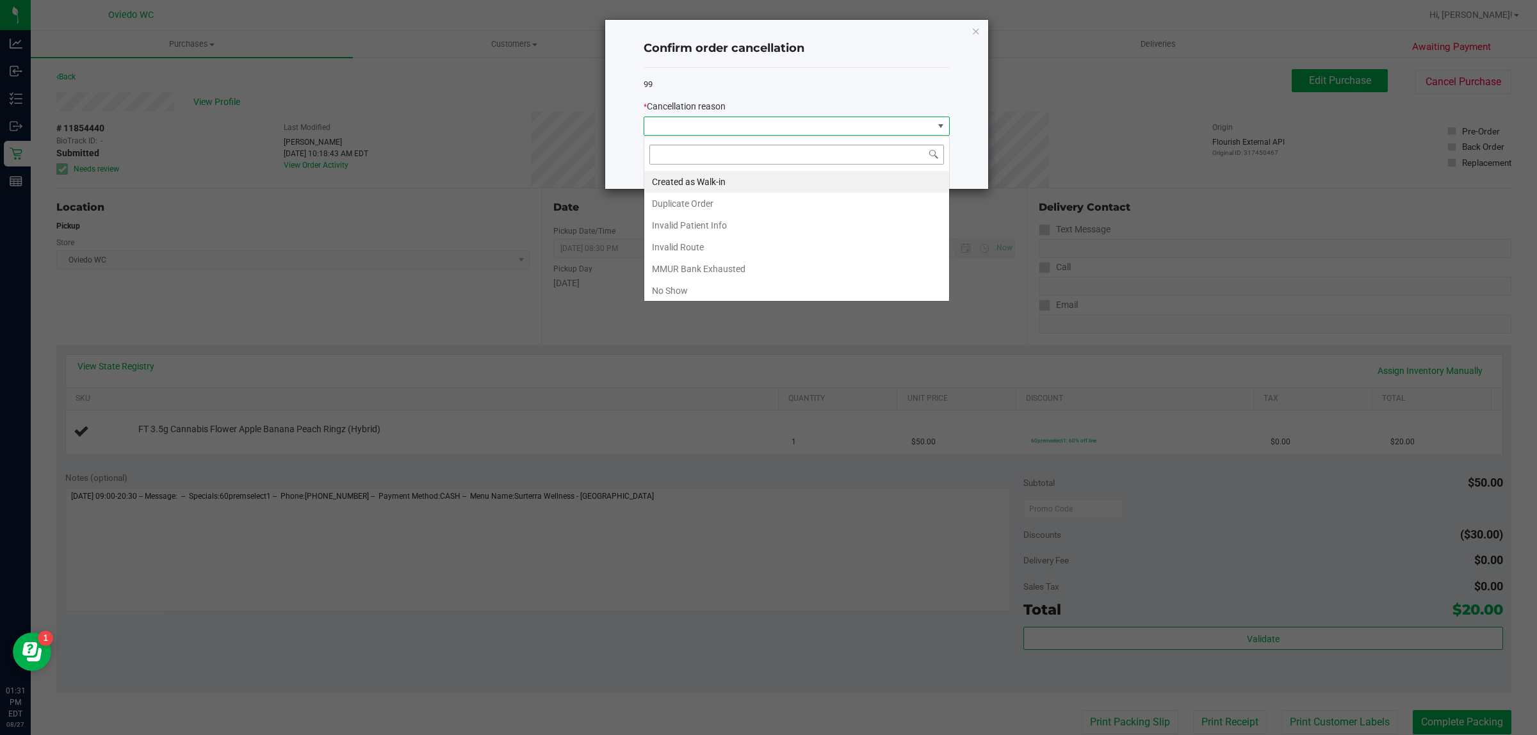
scroll to position [20, 306]
click at [710, 174] on li "Created as Walk-in" at bounding box center [796, 182] width 305 height 22
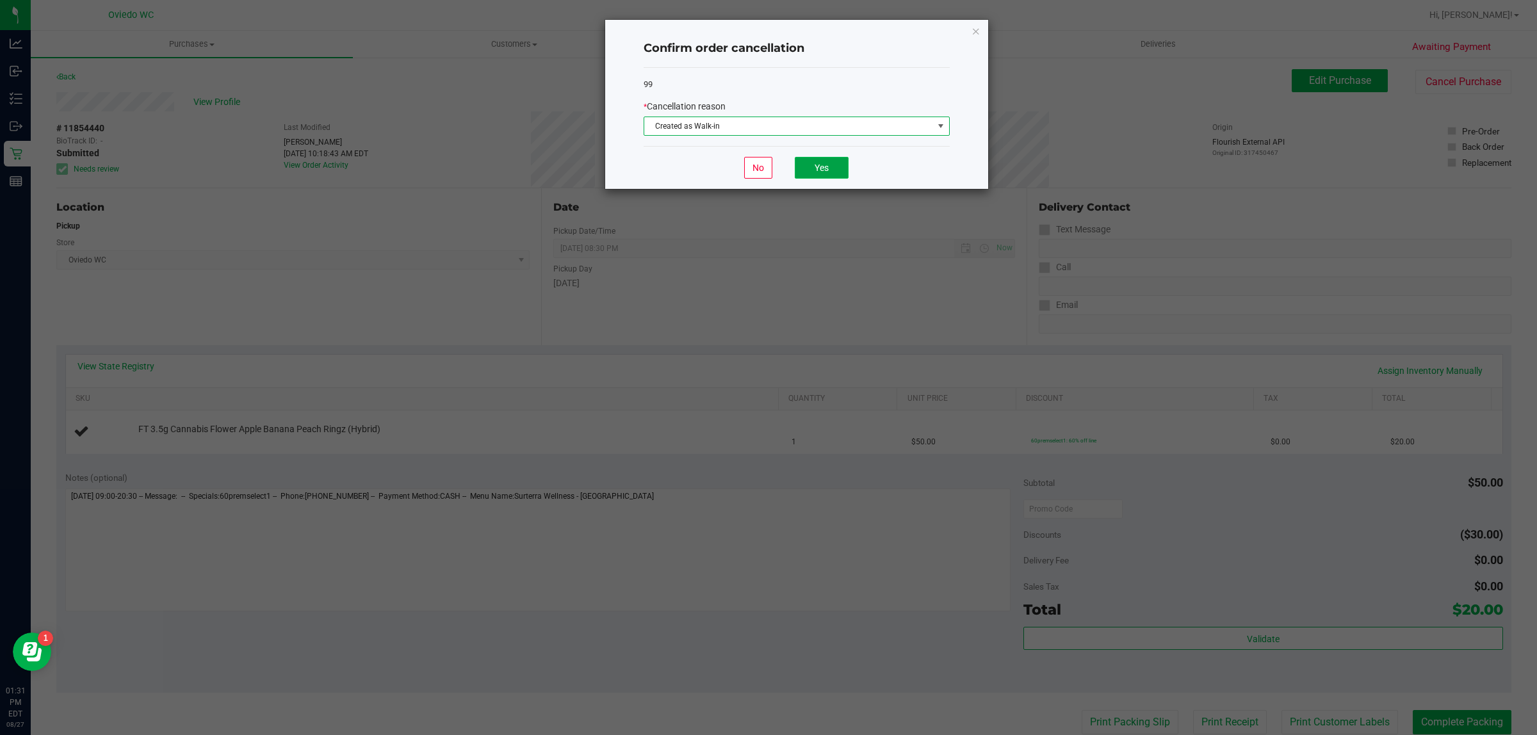
click at [821, 172] on button "Yes" at bounding box center [822, 168] width 54 height 22
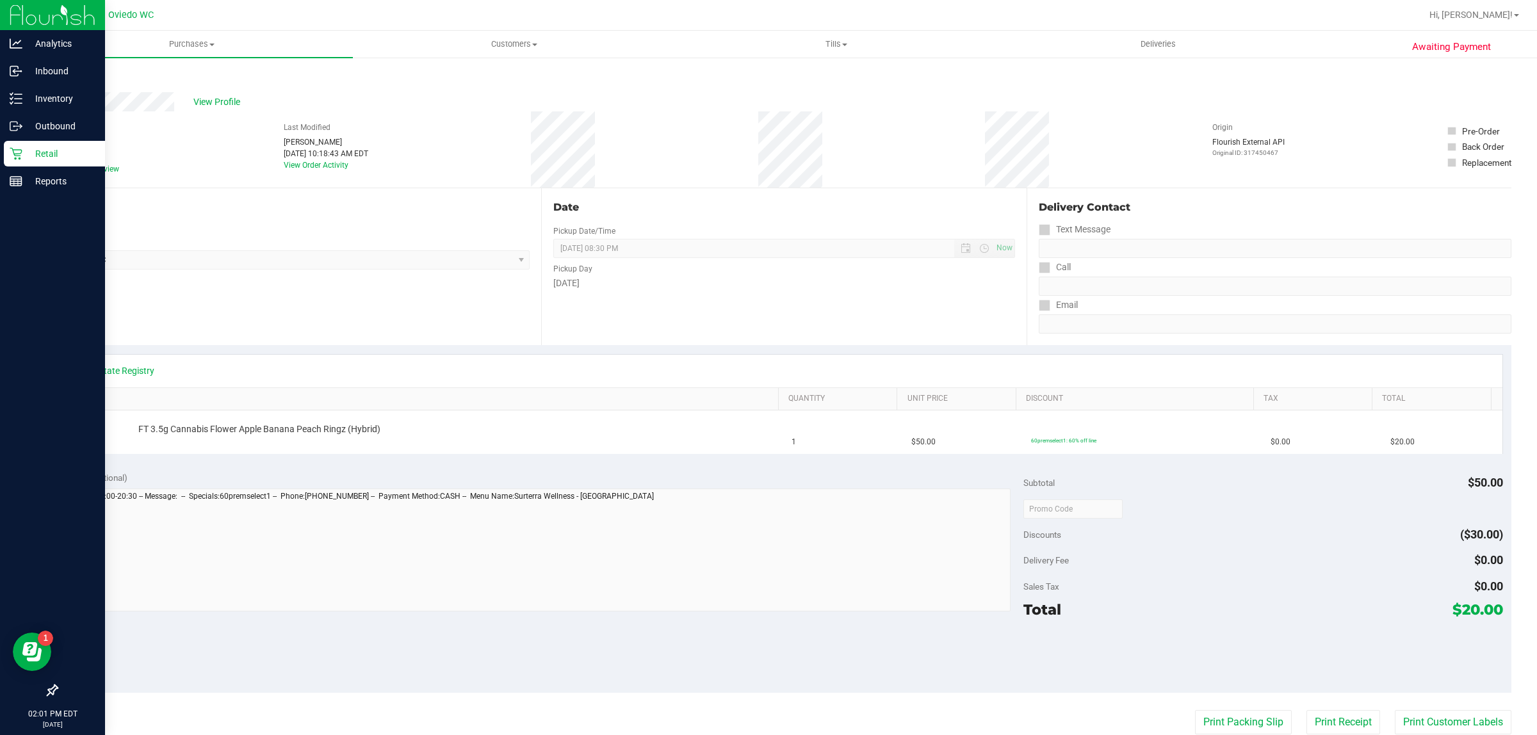
click at [31, 157] on p "Retail" at bounding box center [60, 153] width 77 height 15
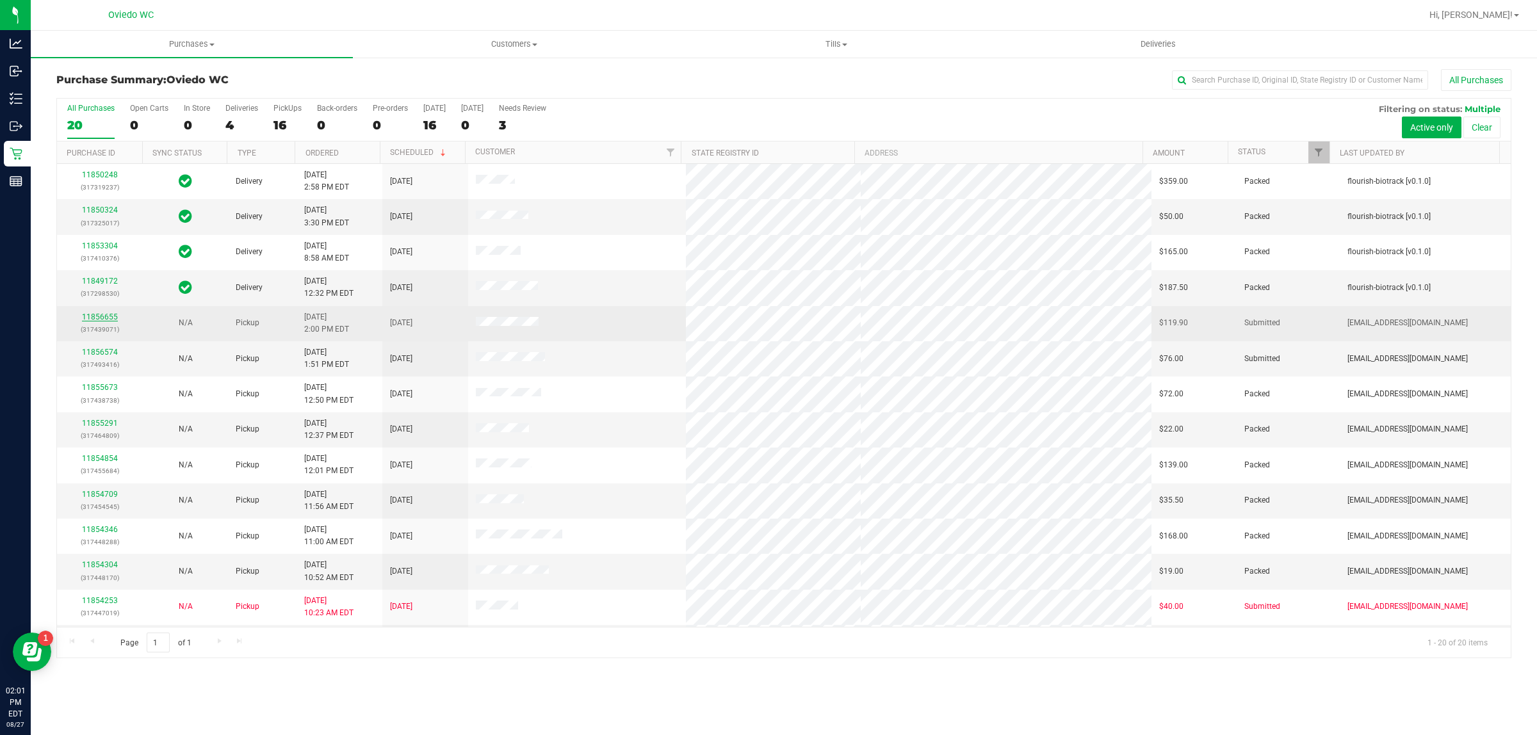
click at [101, 321] on link "11856655" at bounding box center [100, 317] width 36 height 9
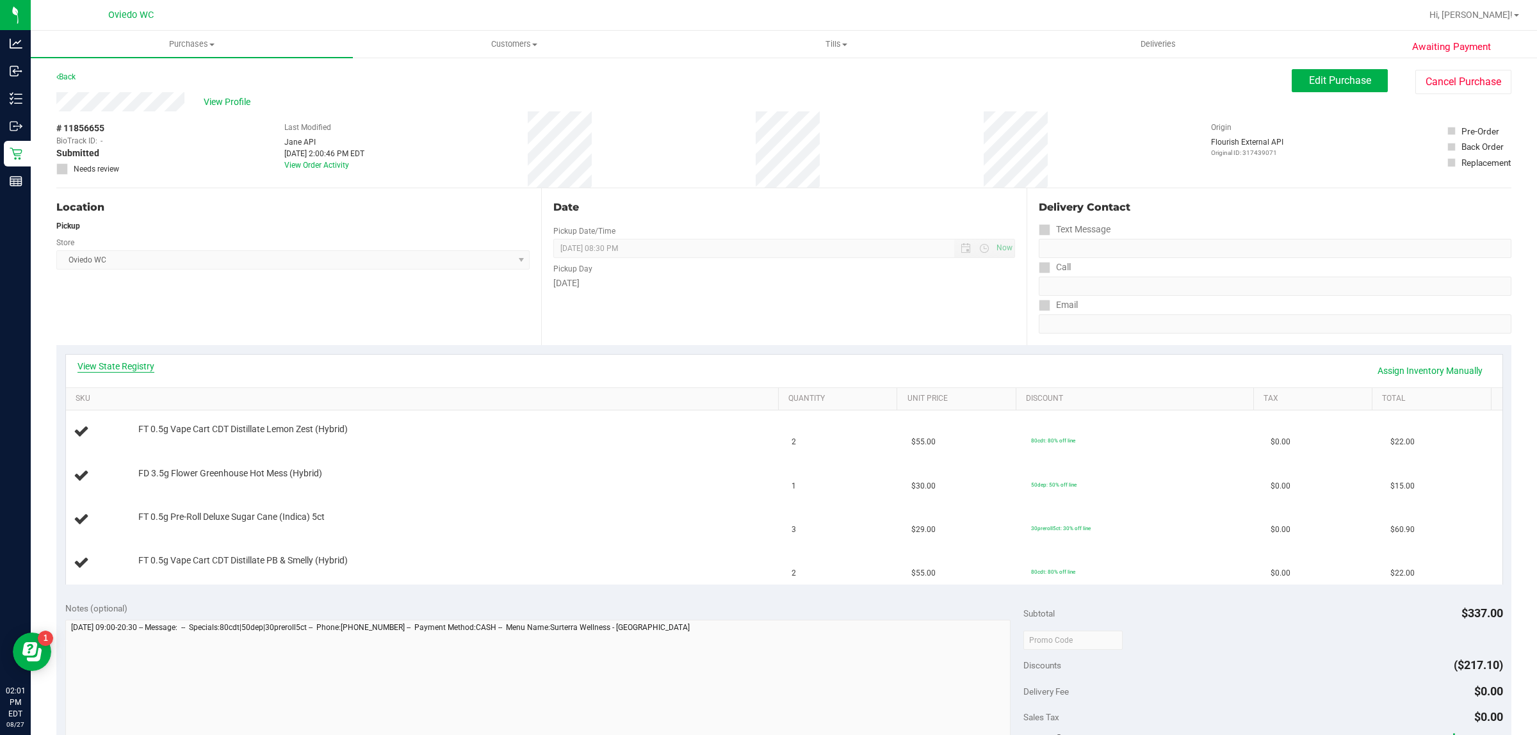
click at [117, 369] on link "View State Registry" at bounding box center [116, 366] width 77 height 13
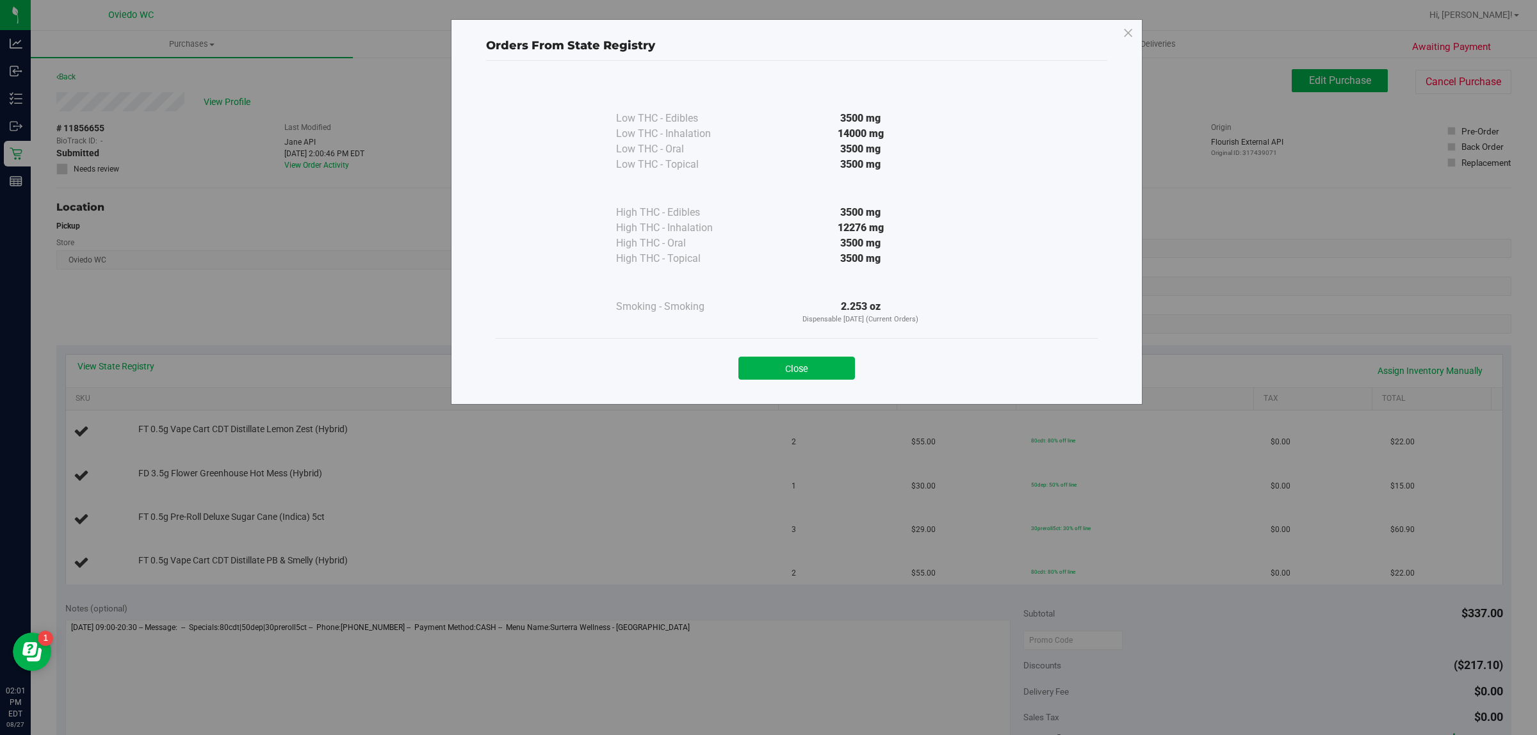
click at [805, 354] on div "Close" at bounding box center [796, 364] width 583 height 32
click at [774, 365] on button "Close" at bounding box center [797, 368] width 117 height 23
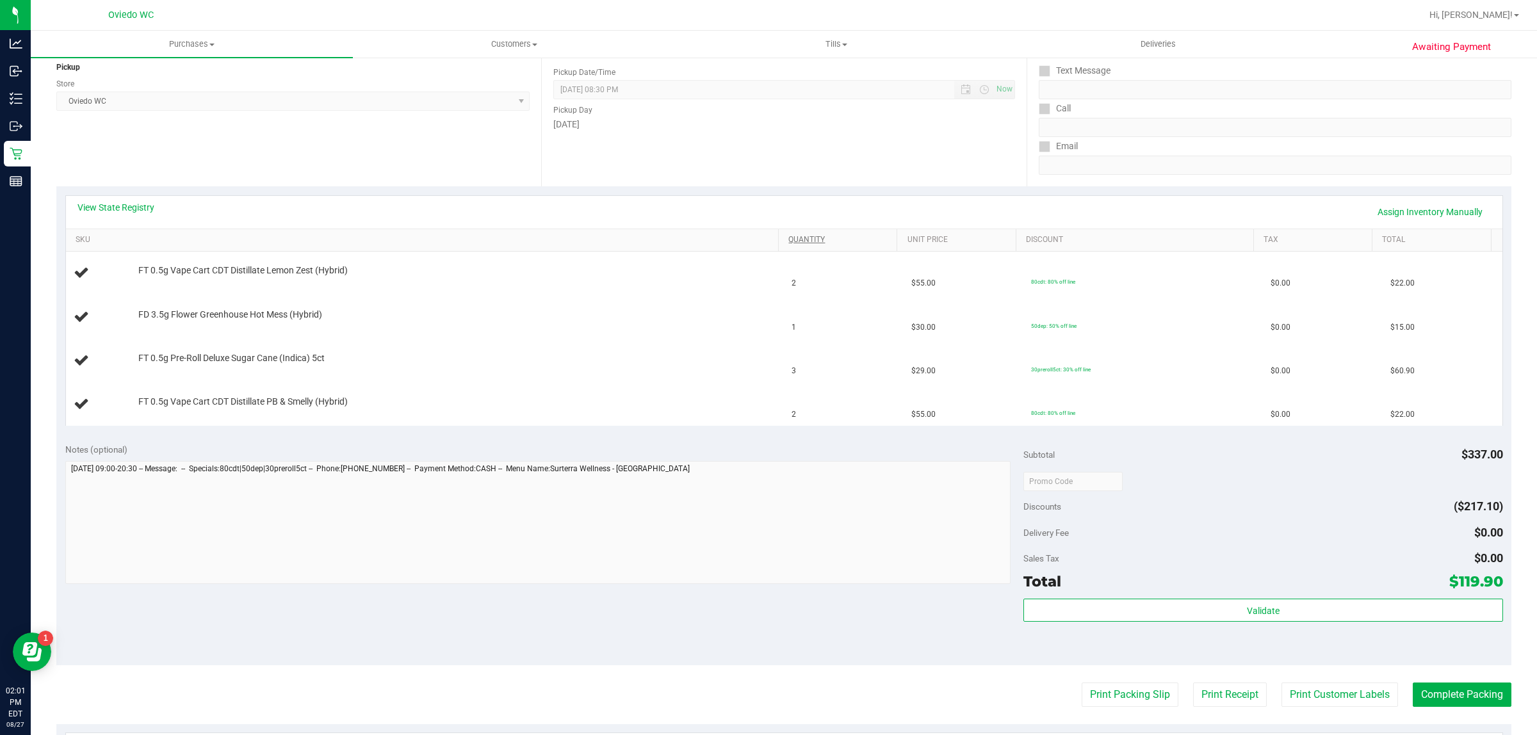
scroll to position [160, 0]
click at [1085, 692] on button "Print Packing Slip" at bounding box center [1130, 694] width 97 height 24
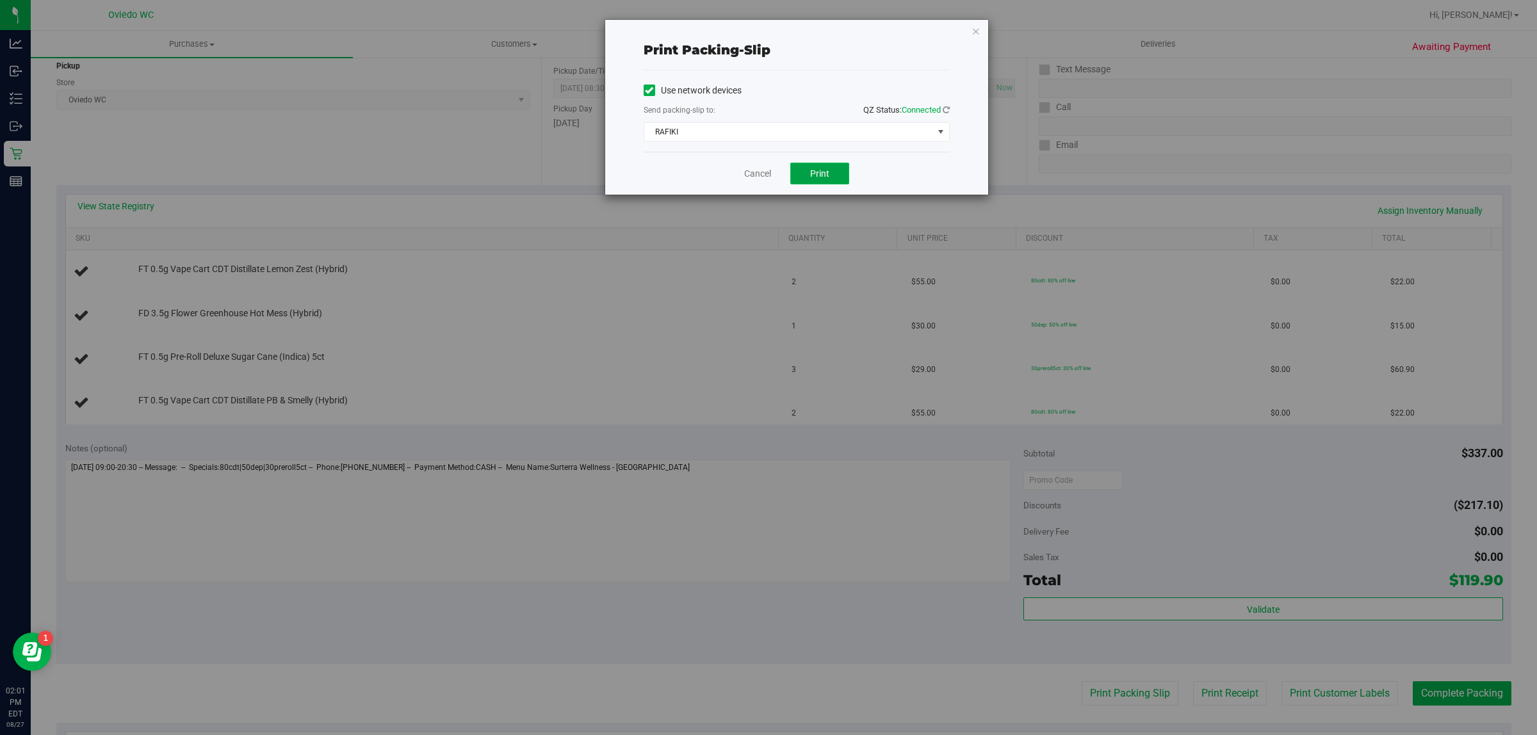
click at [817, 177] on span "Print" at bounding box center [819, 173] width 19 height 10
click at [978, 33] on icon "button" at bounding box center [976, 30] width 9 height 15
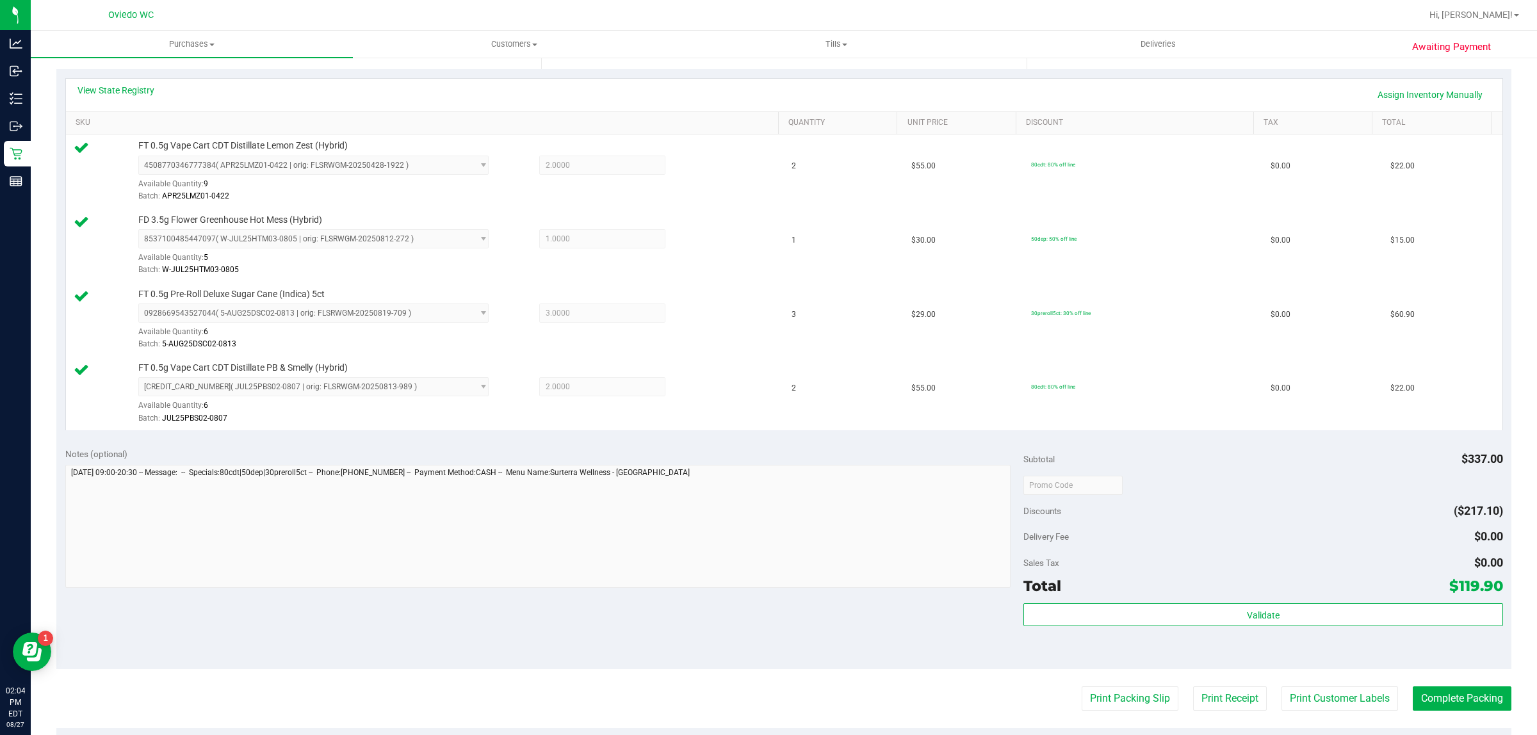
scroll to position [400, 0]
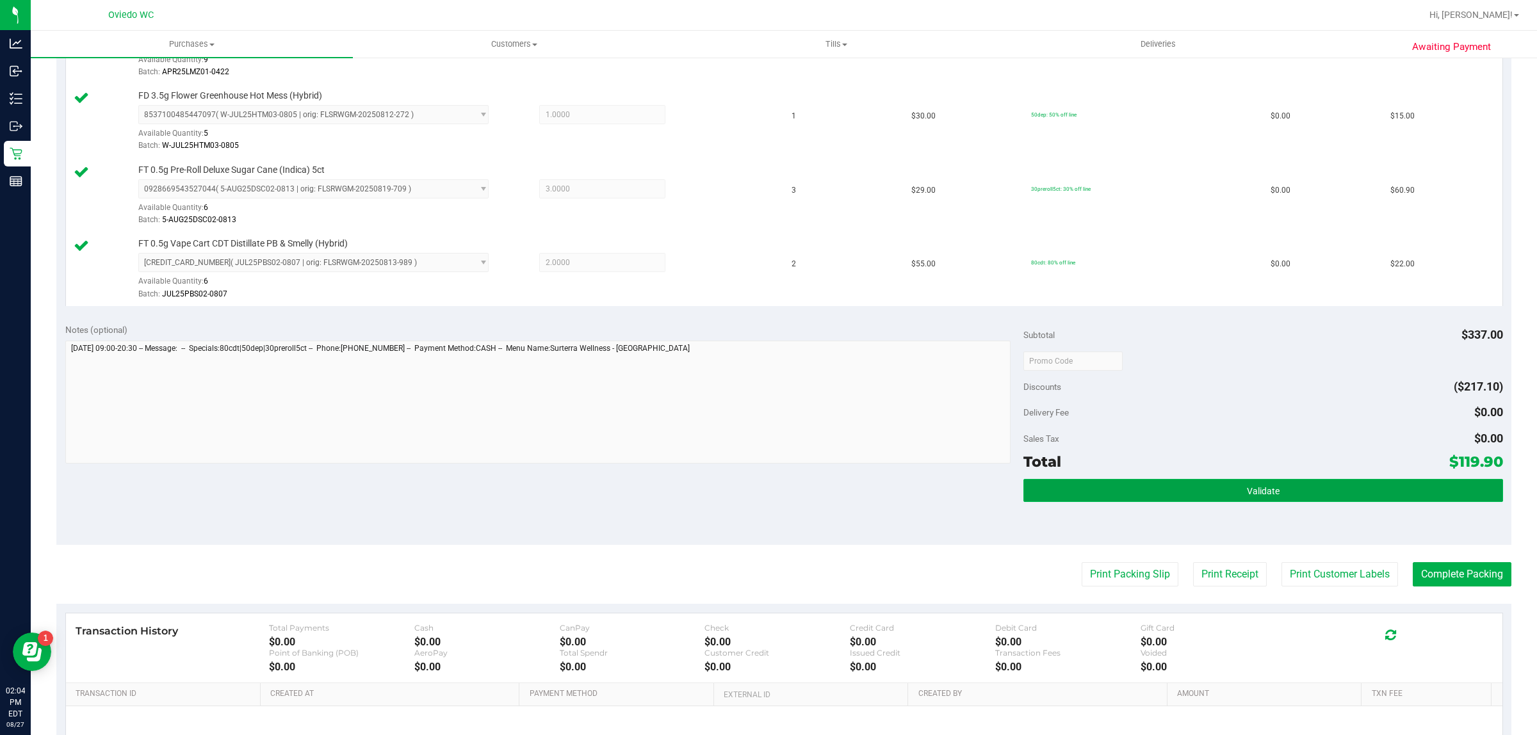
click at [1134, 488] on button "Validate" at bounding box center [1263, 490] width 479 height 23
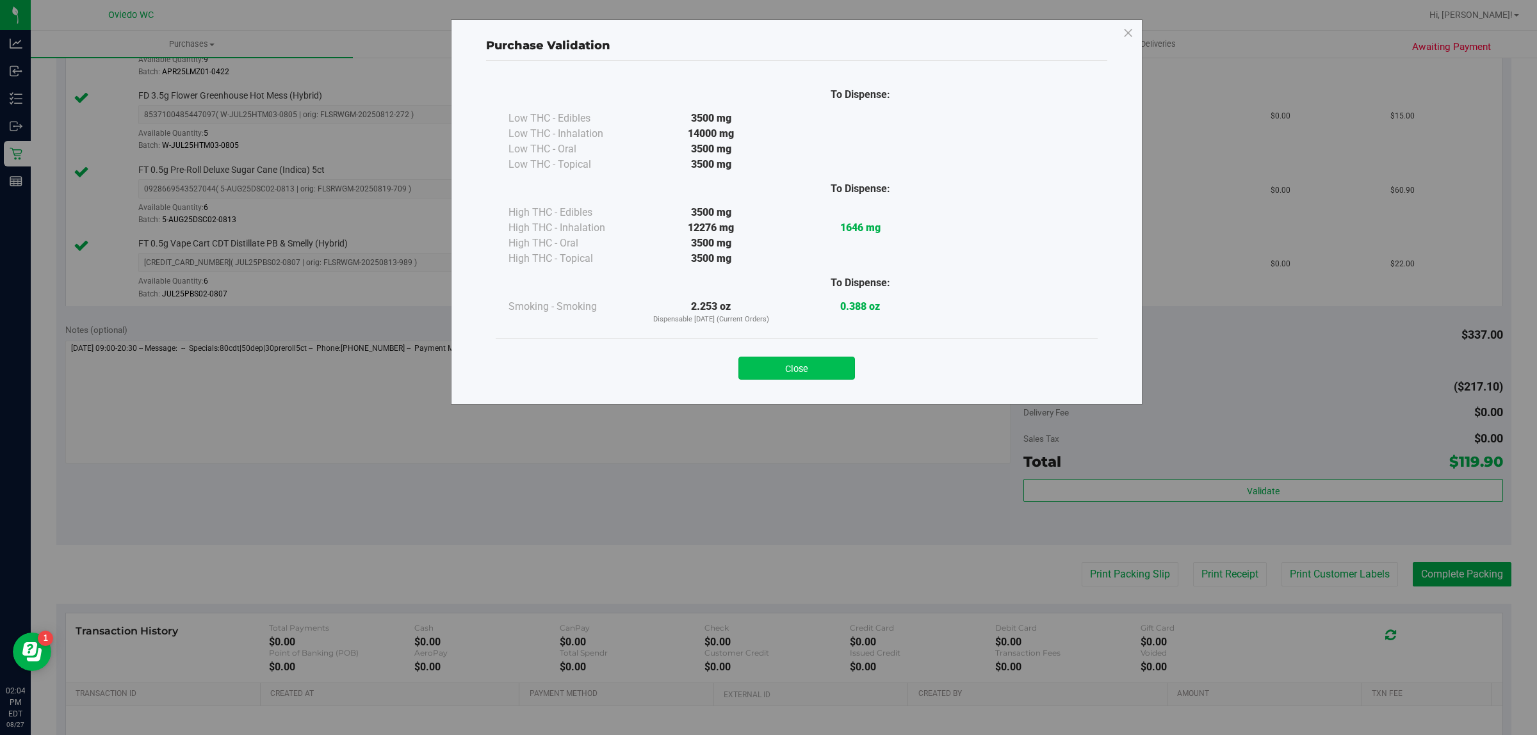
click at [805, 373] on button "Close" at bounding box center [797, 368] width 117 height 23
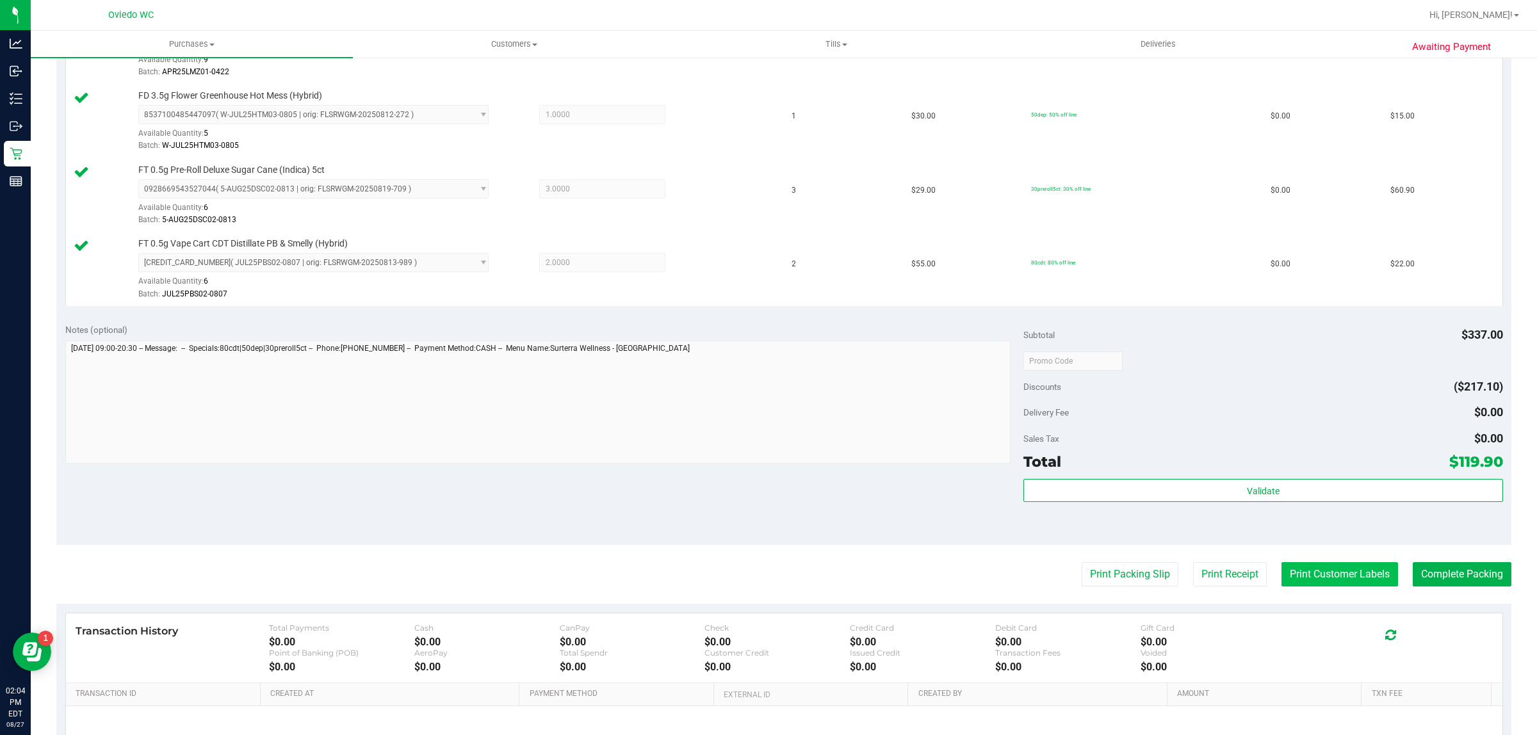
click at [1353, 572] on button "Print Customer Labels" at bounding box center [1340, 574] width 117 height 24
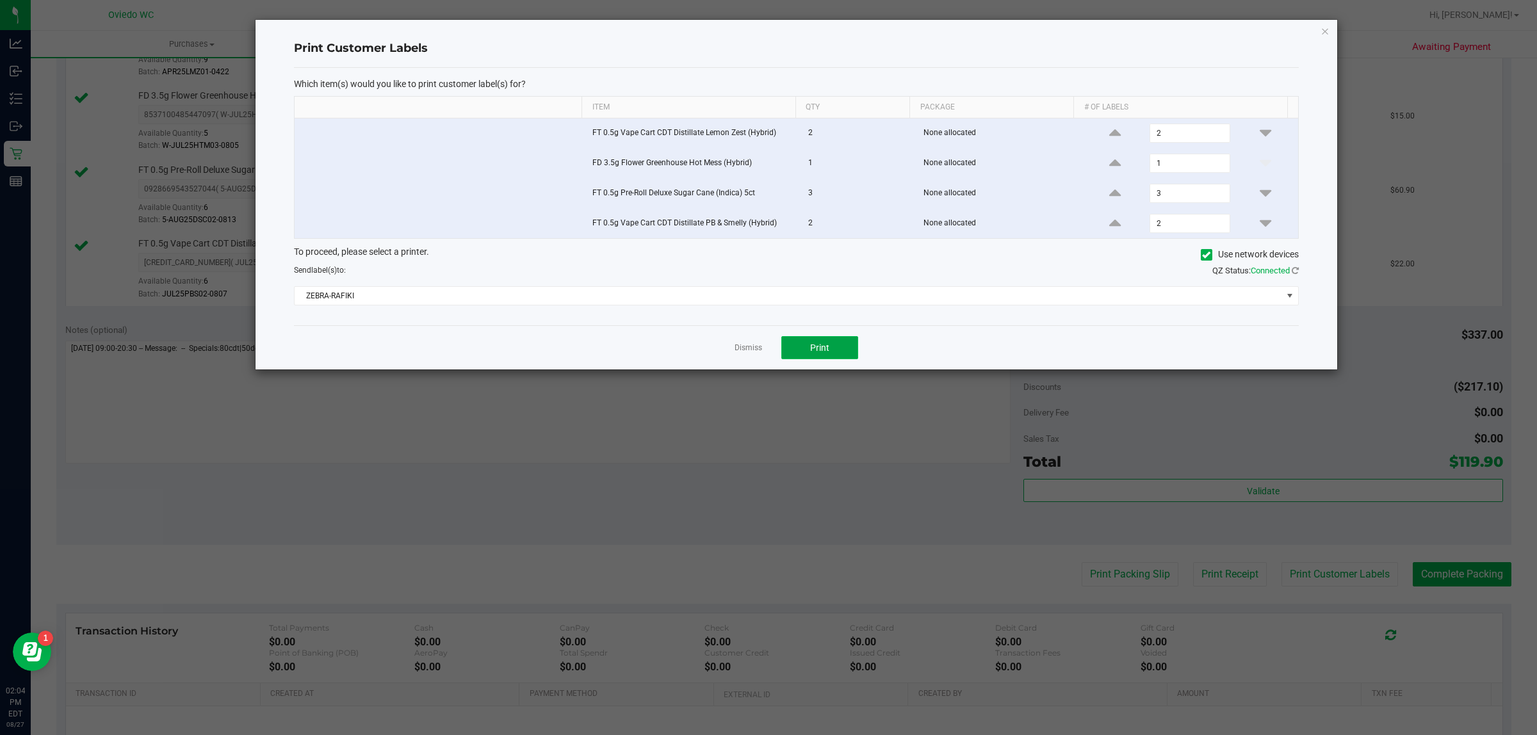
click at [841, 349] on button "Print" at bounding box center [820, 347] width 77 height 23
click at [1324, 24] on icon "button" at bounding box center [1325, 30] width 9 height 15
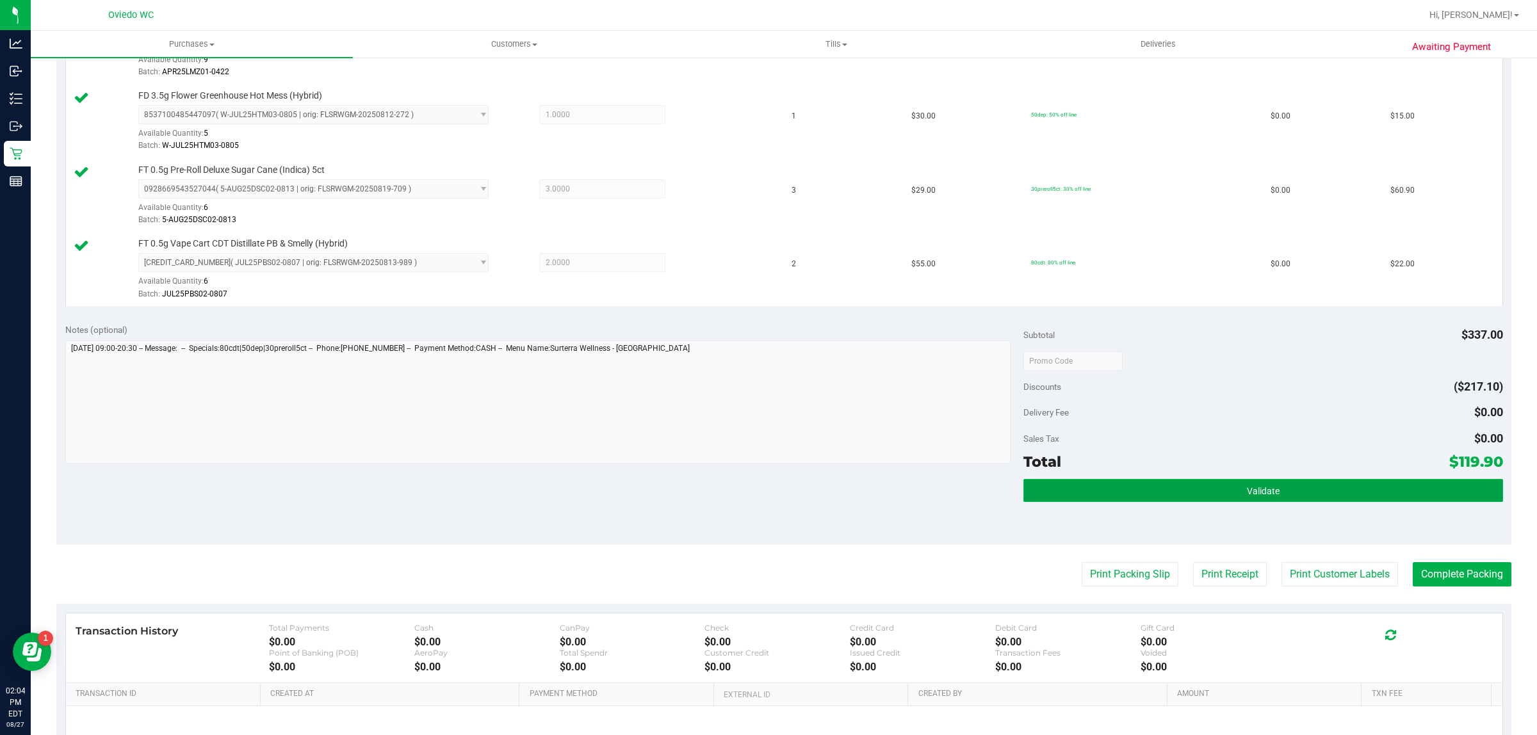
click at [1215, 482] on button "Validate" at bounding box center [1263, 490] width 479 height 23
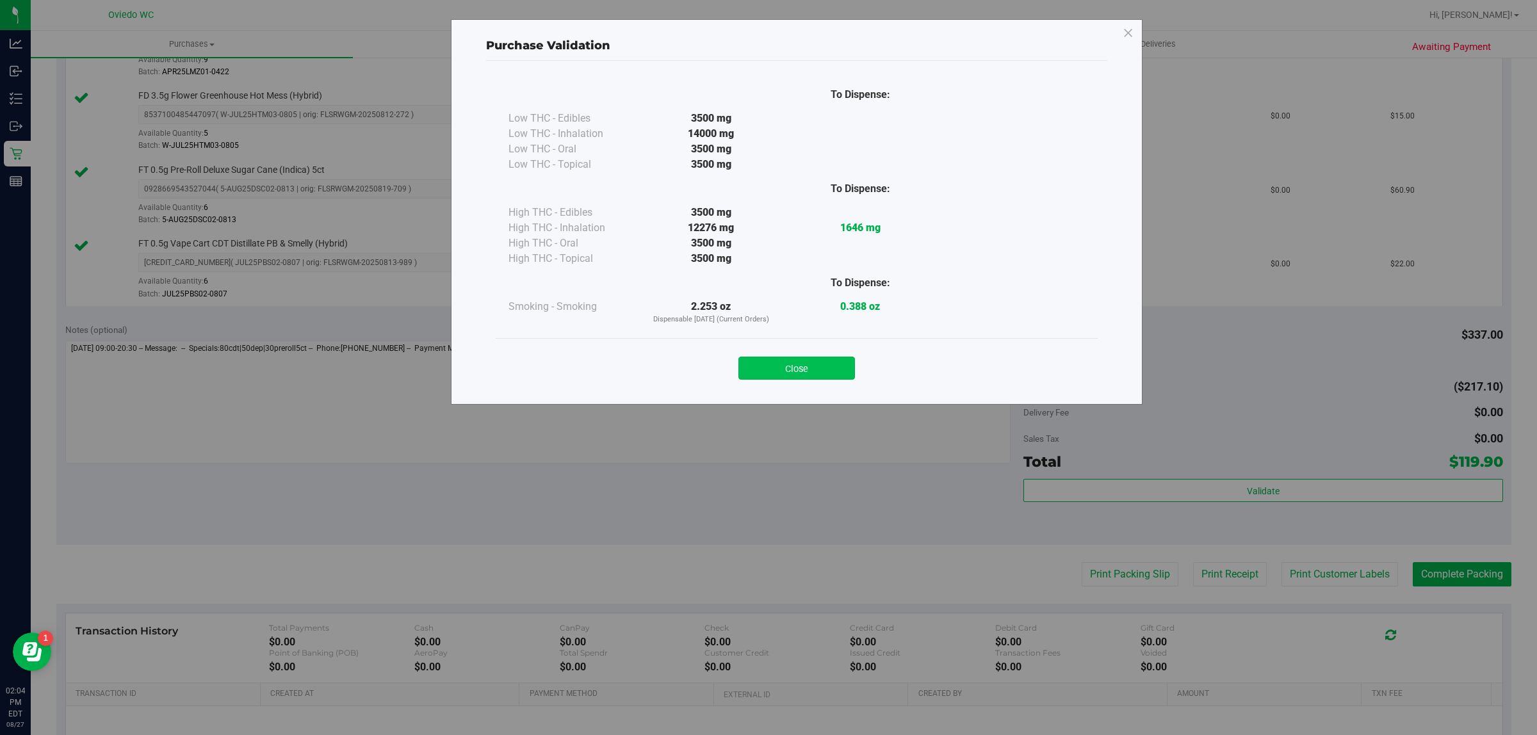
click at [805, 370] on button "Close" at bounding box center [797, 368] width 117 height 23
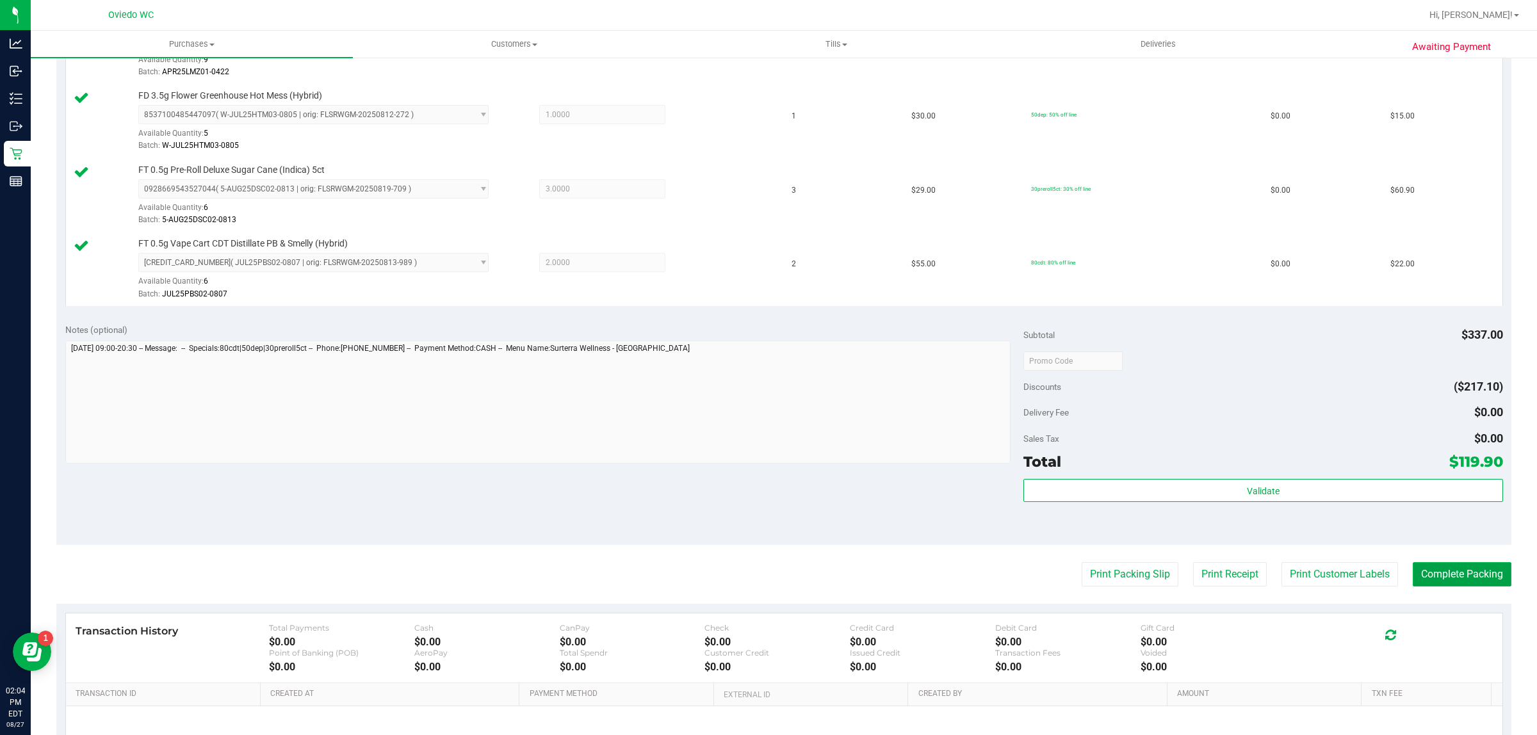
click at [1461, 568] on button "Complete Packing" at bounding box center [1462, 574] width 99 height 24
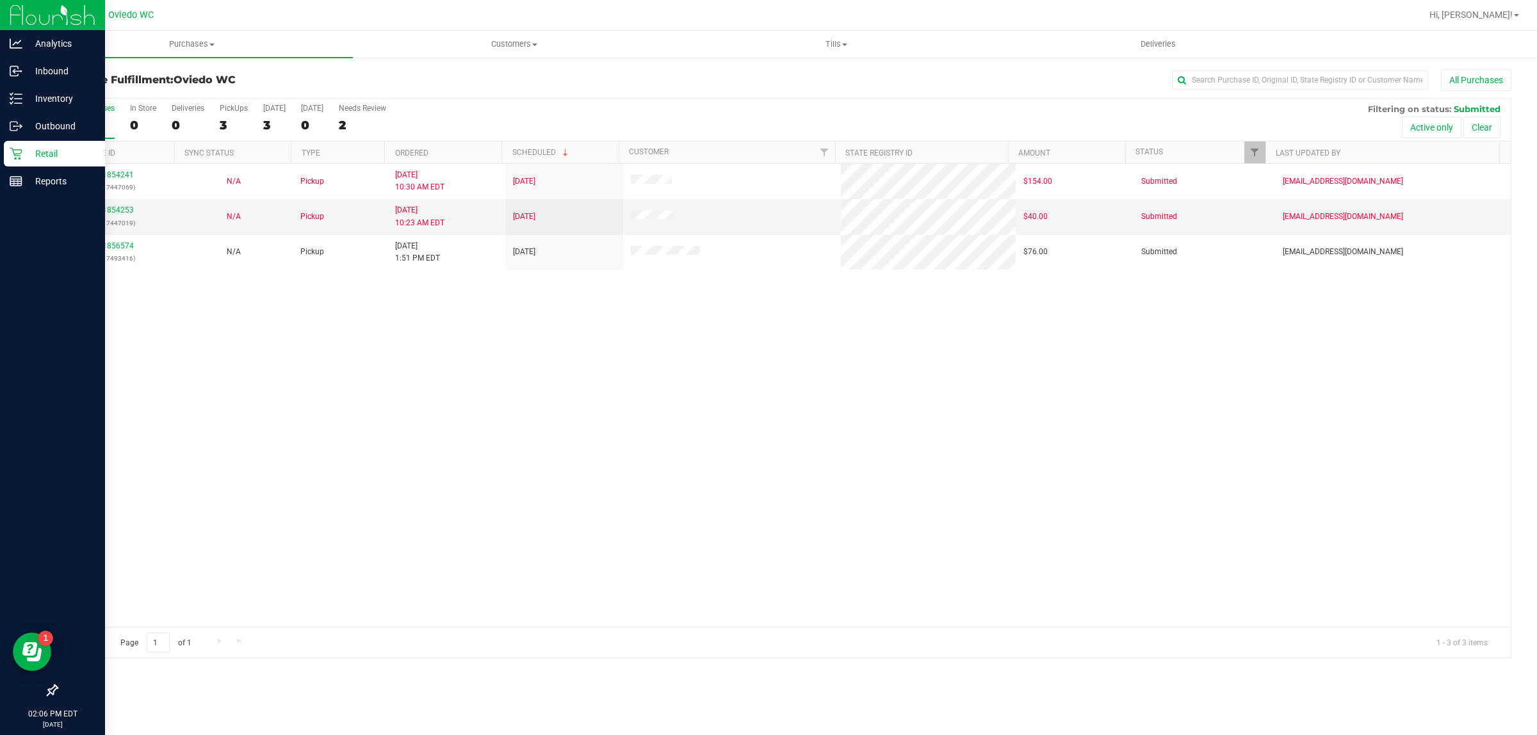
click at [18, 151] on icon at bounding box center [16, 153] width 13 height 13
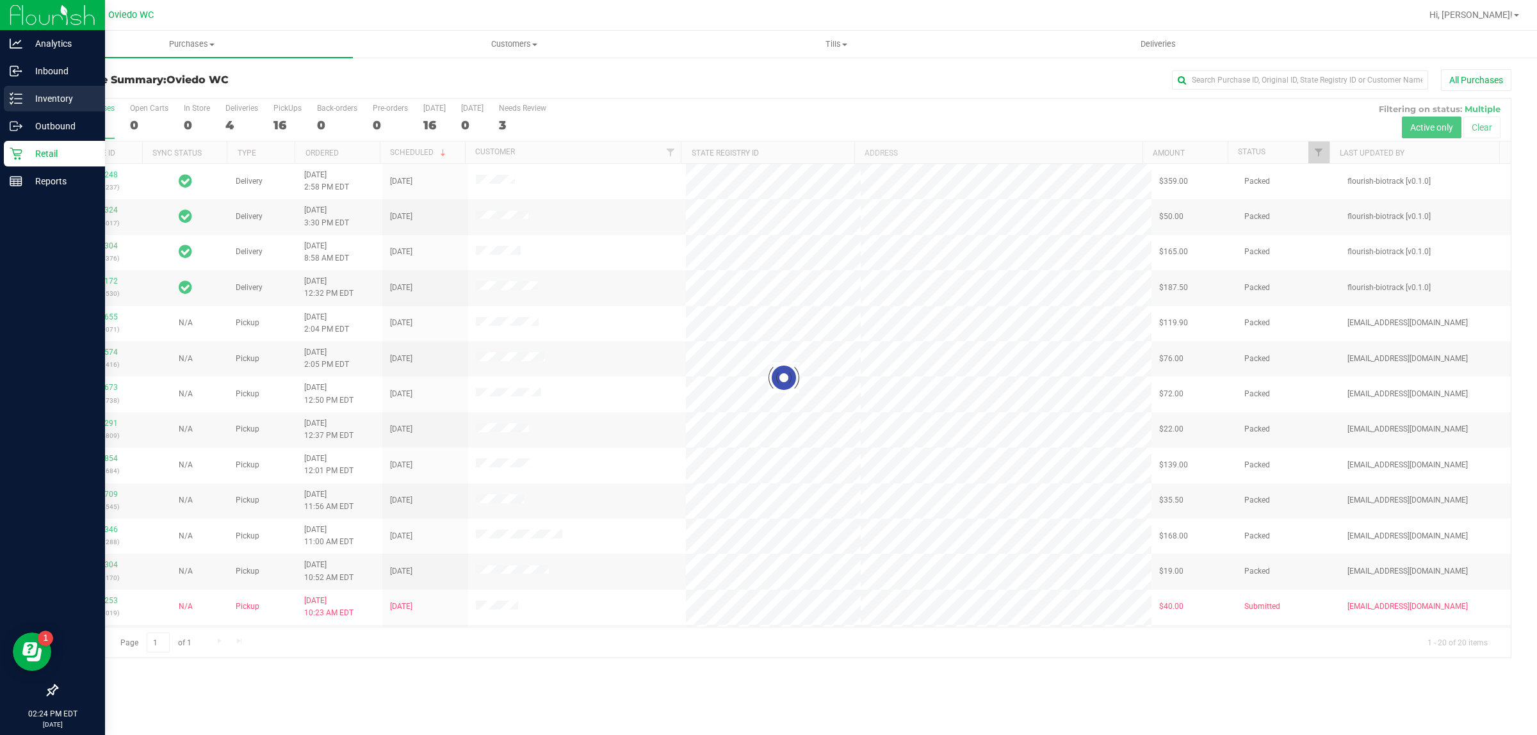
click at [42, 88] on div "Inventory" at bounding box center [54, 99] width 101 height 26
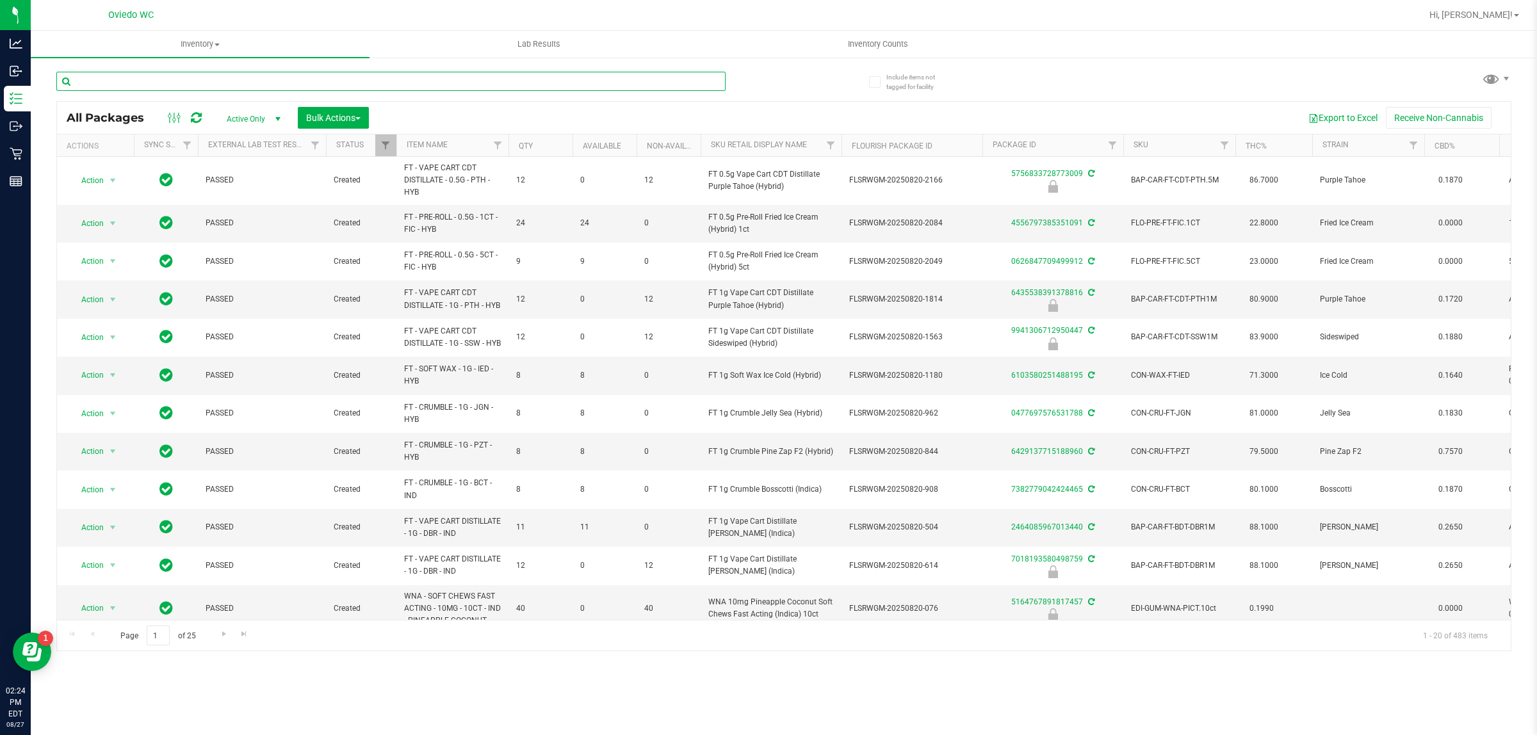
click at [238, 78] on input "text" at bounding box center [390, 81] width 669 height 19
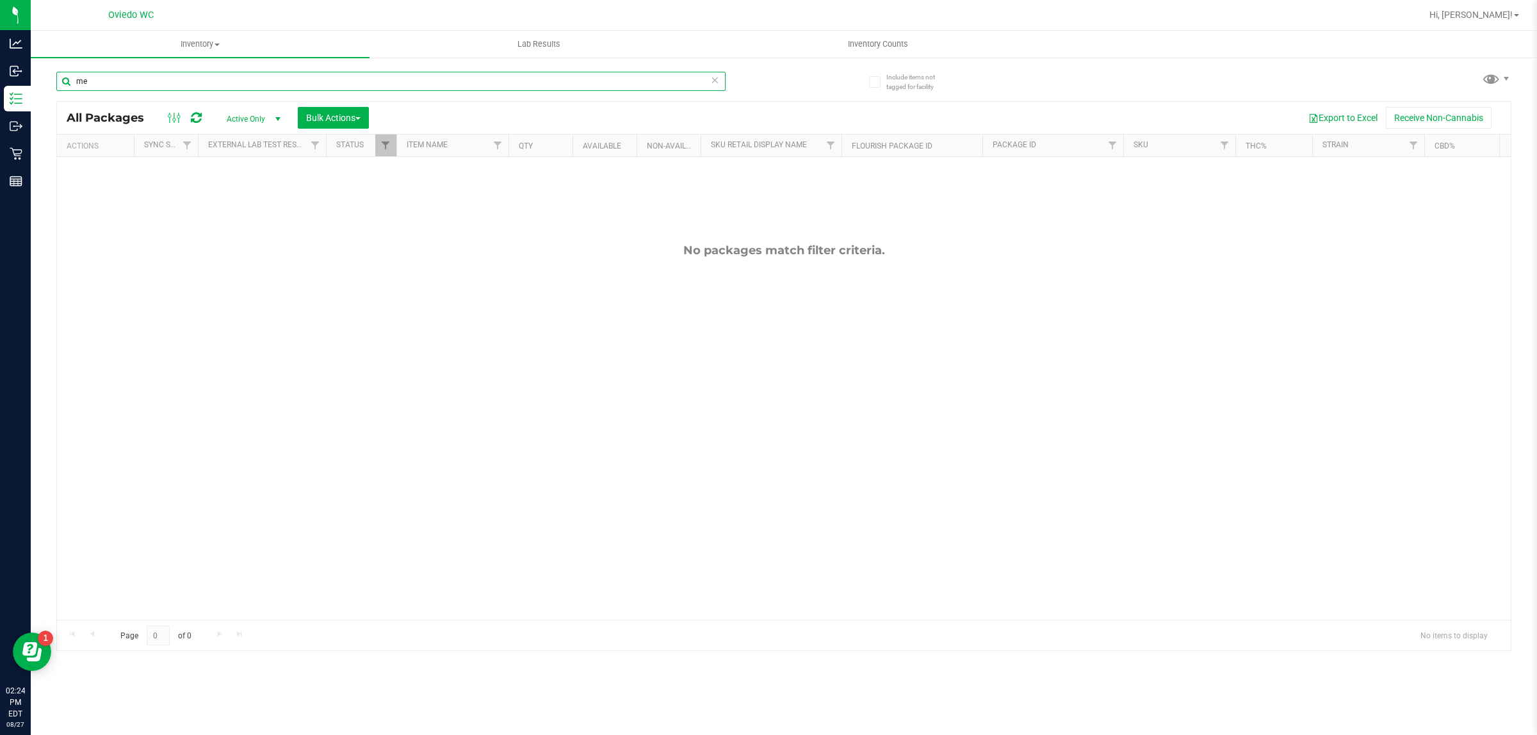
type input "m"
